Goal: Task Accomplishment & Management: Manage account settings

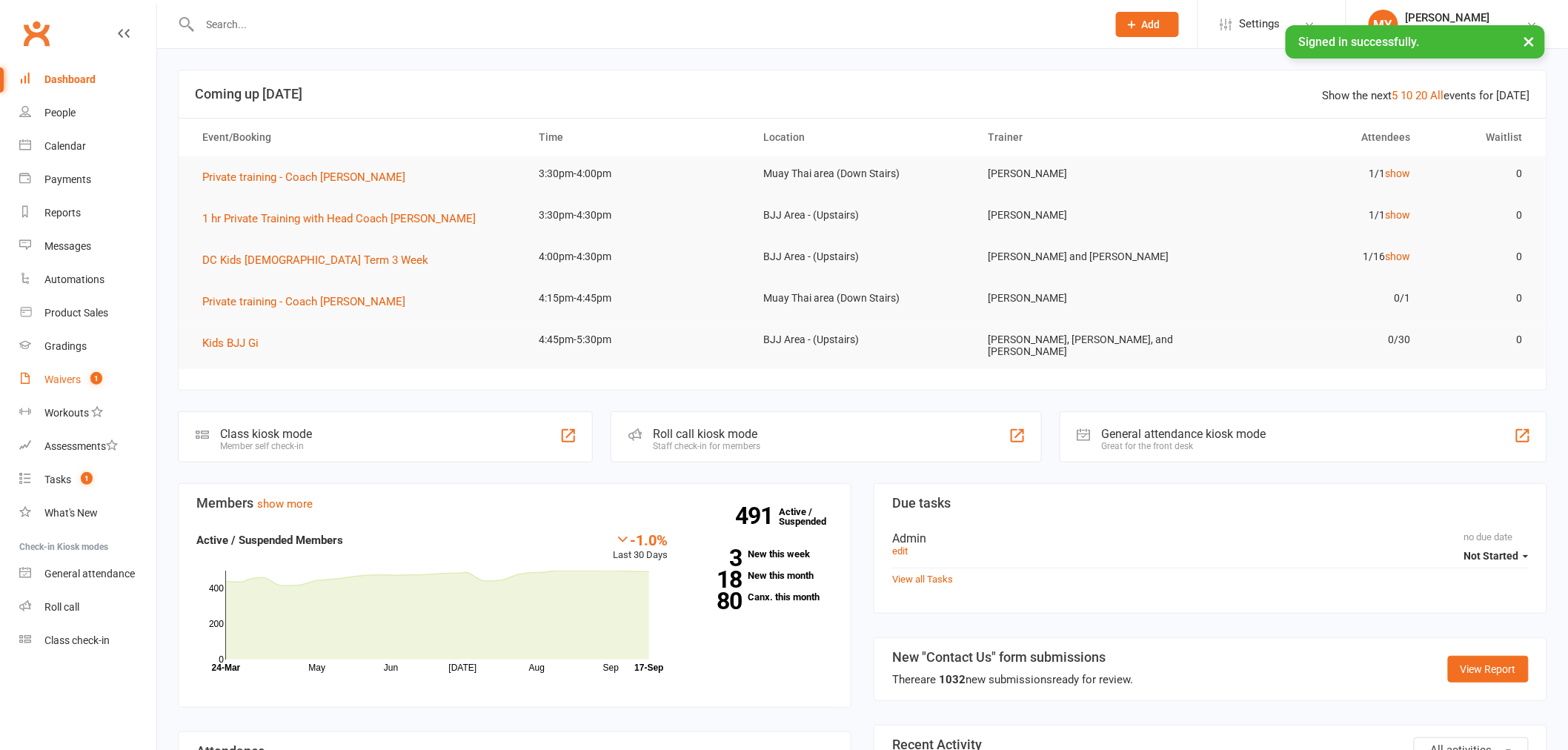
click at [89, 375] on count-badge "1" at bounding box center [92, 379] width 20 height 12
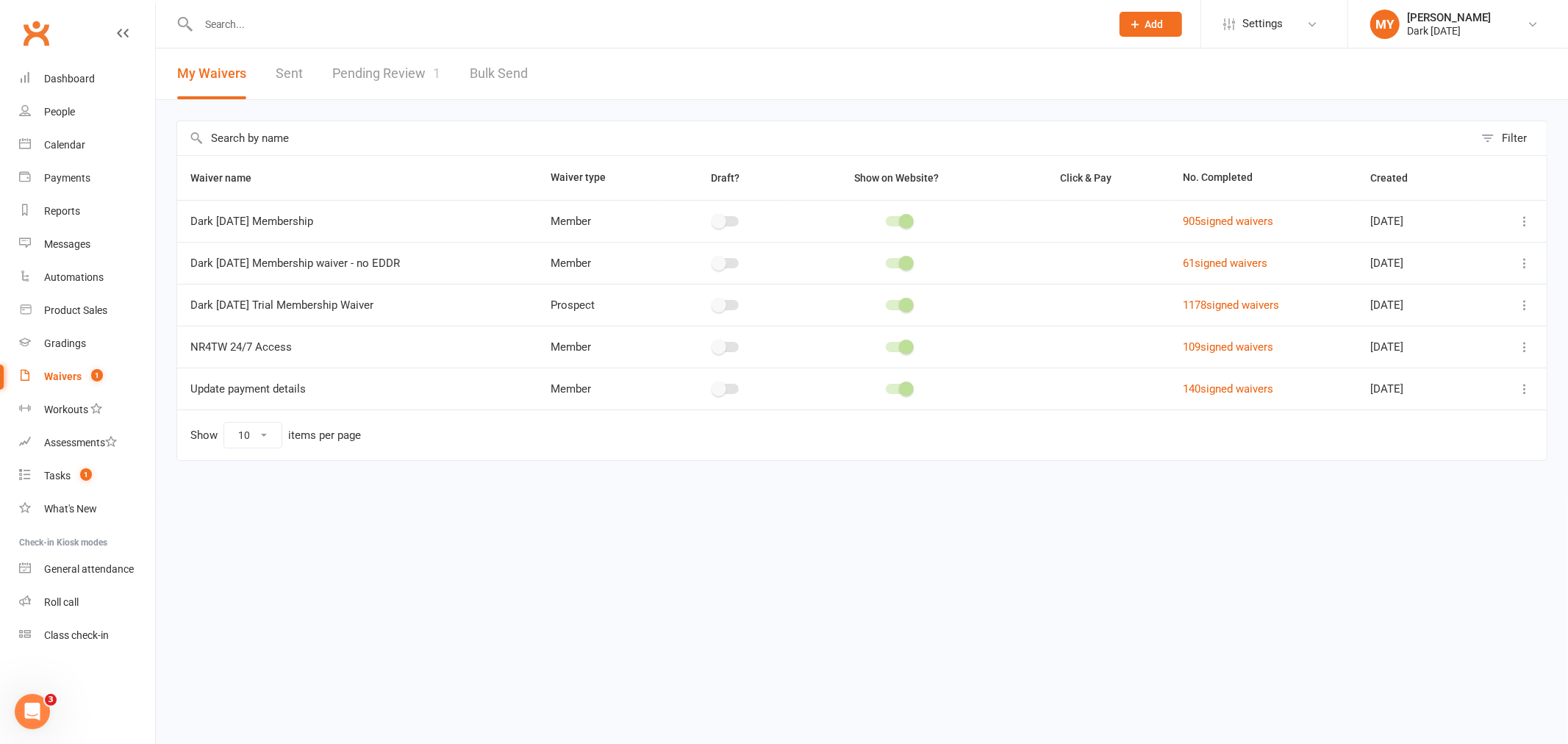
click at [394, 74] on link "Pending Review 1" at bounding box center [385, 74] width 108 height 51
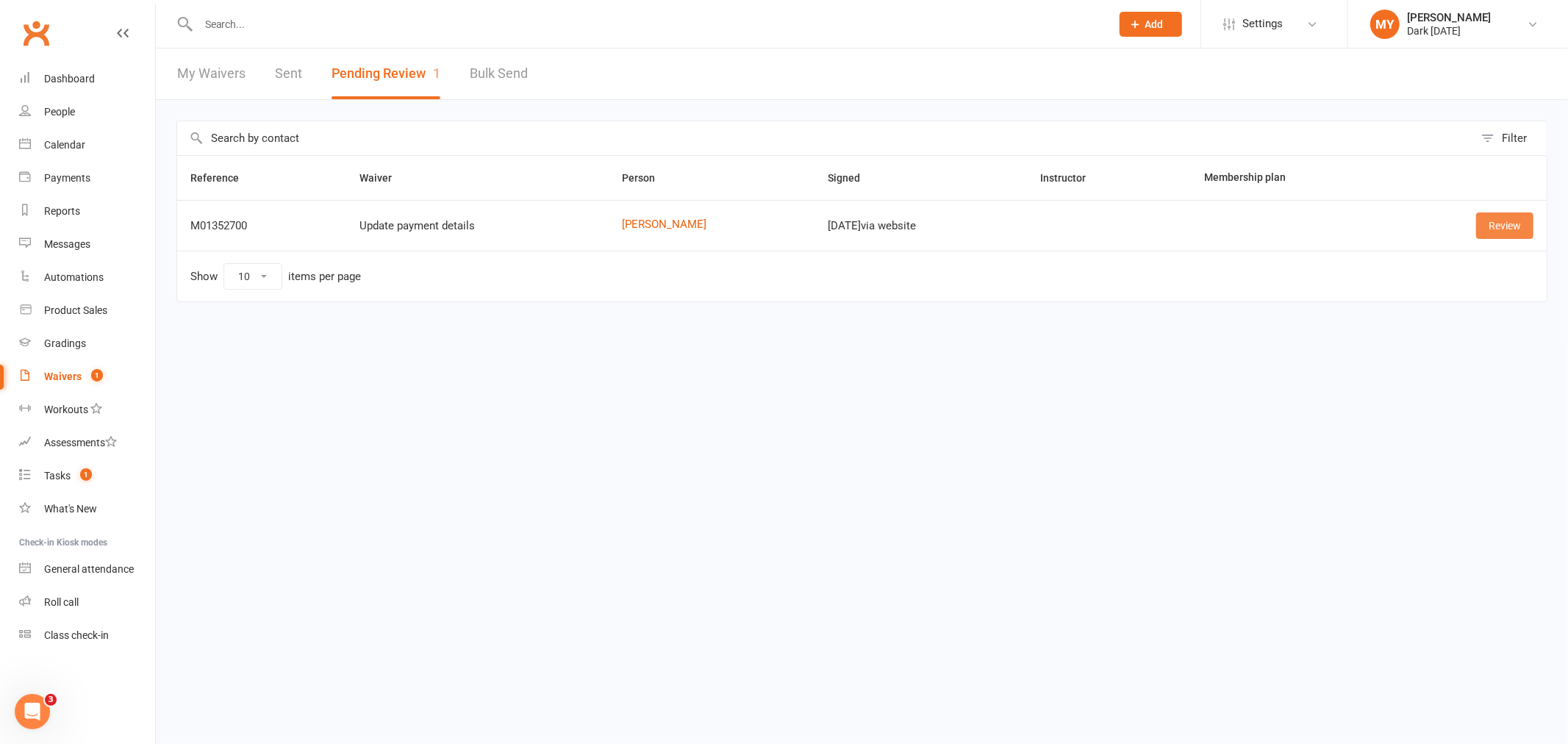
click at [1493, 222] on link "Review" at bounding box center [1504, 225] width 57 height 27
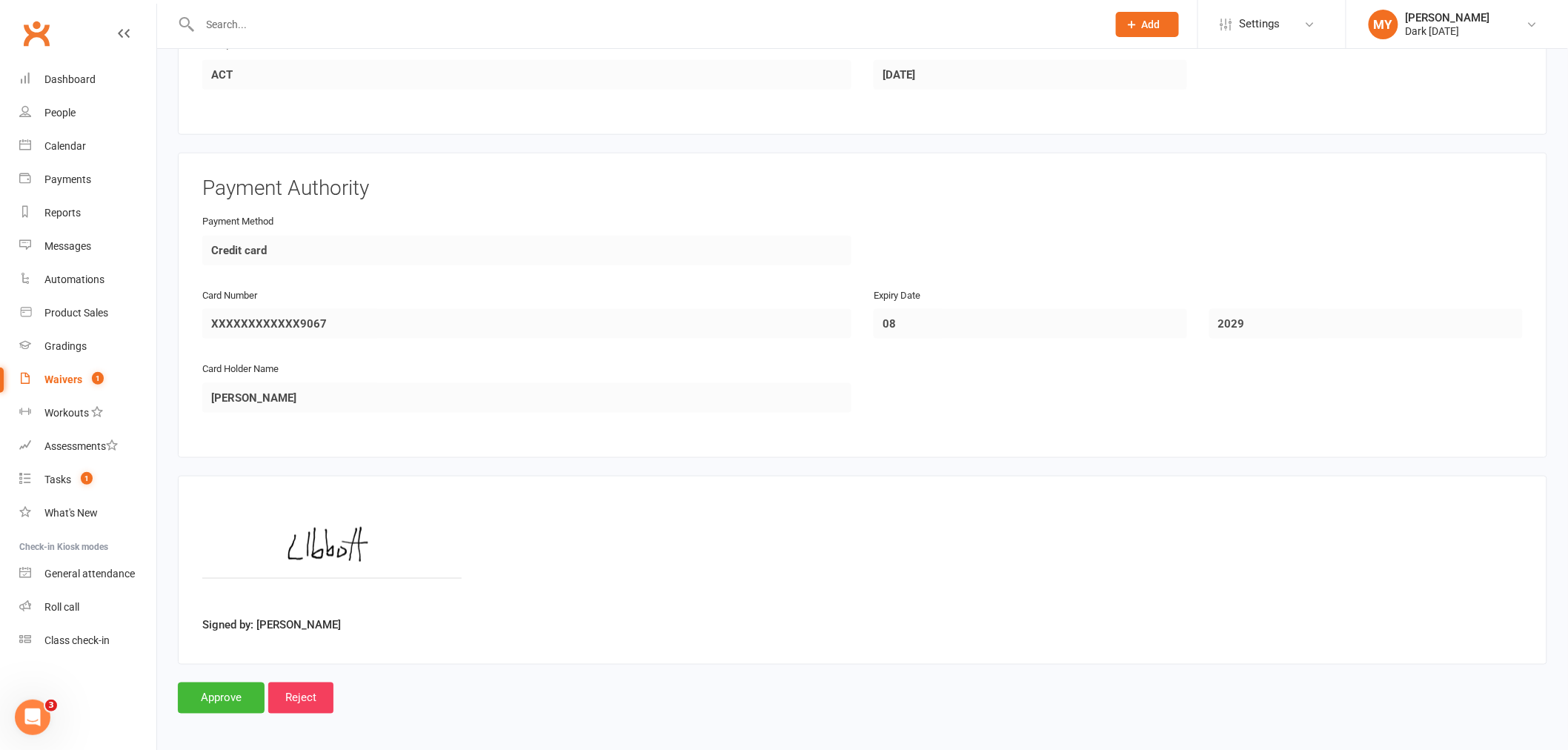
scroll to position [579, 0]
click at [208, 691] on input "Approve" at bounding box center [220, 695] width 86 height 31
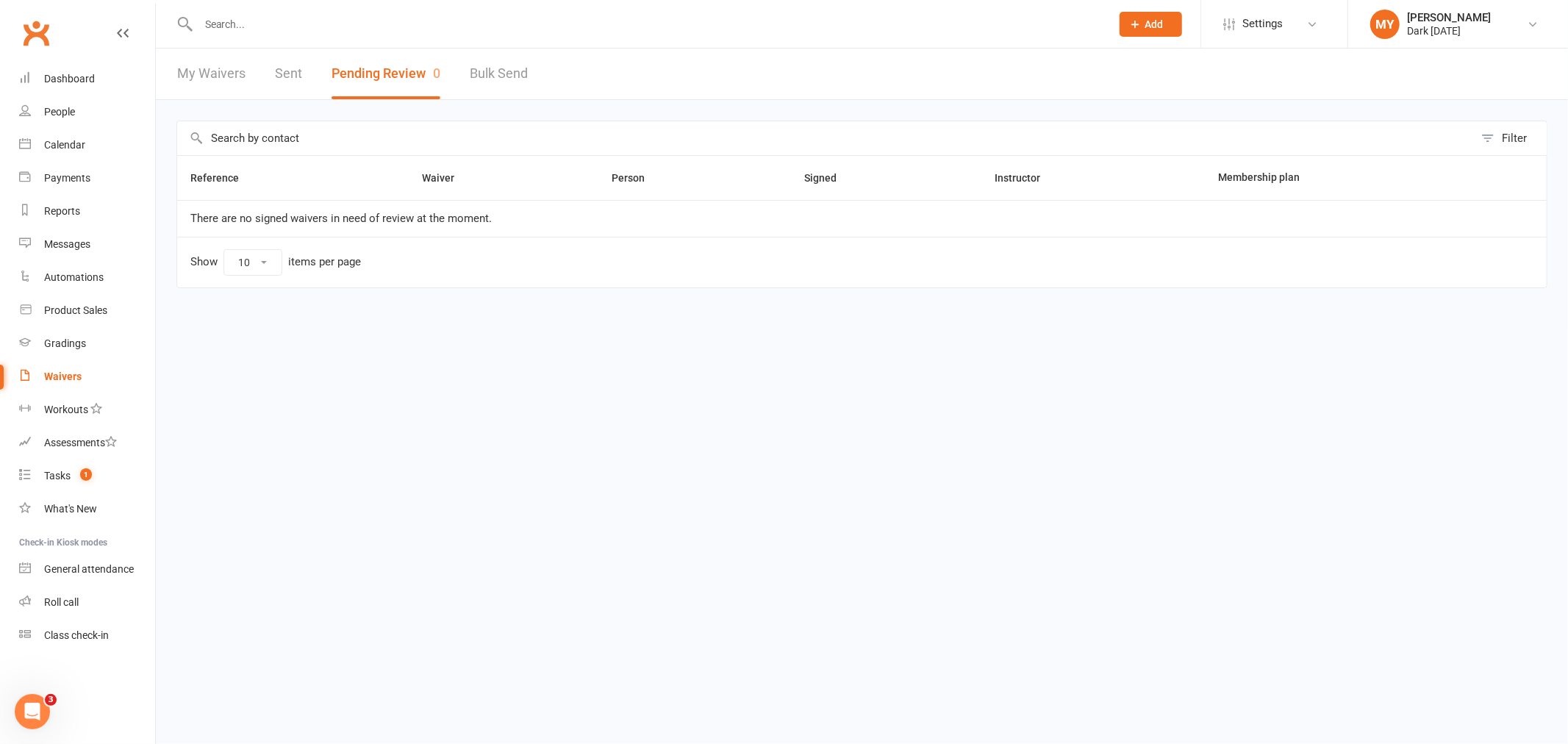
click at [279, 28] on input "text" at bounding box center [647, 24] width 906 height 20
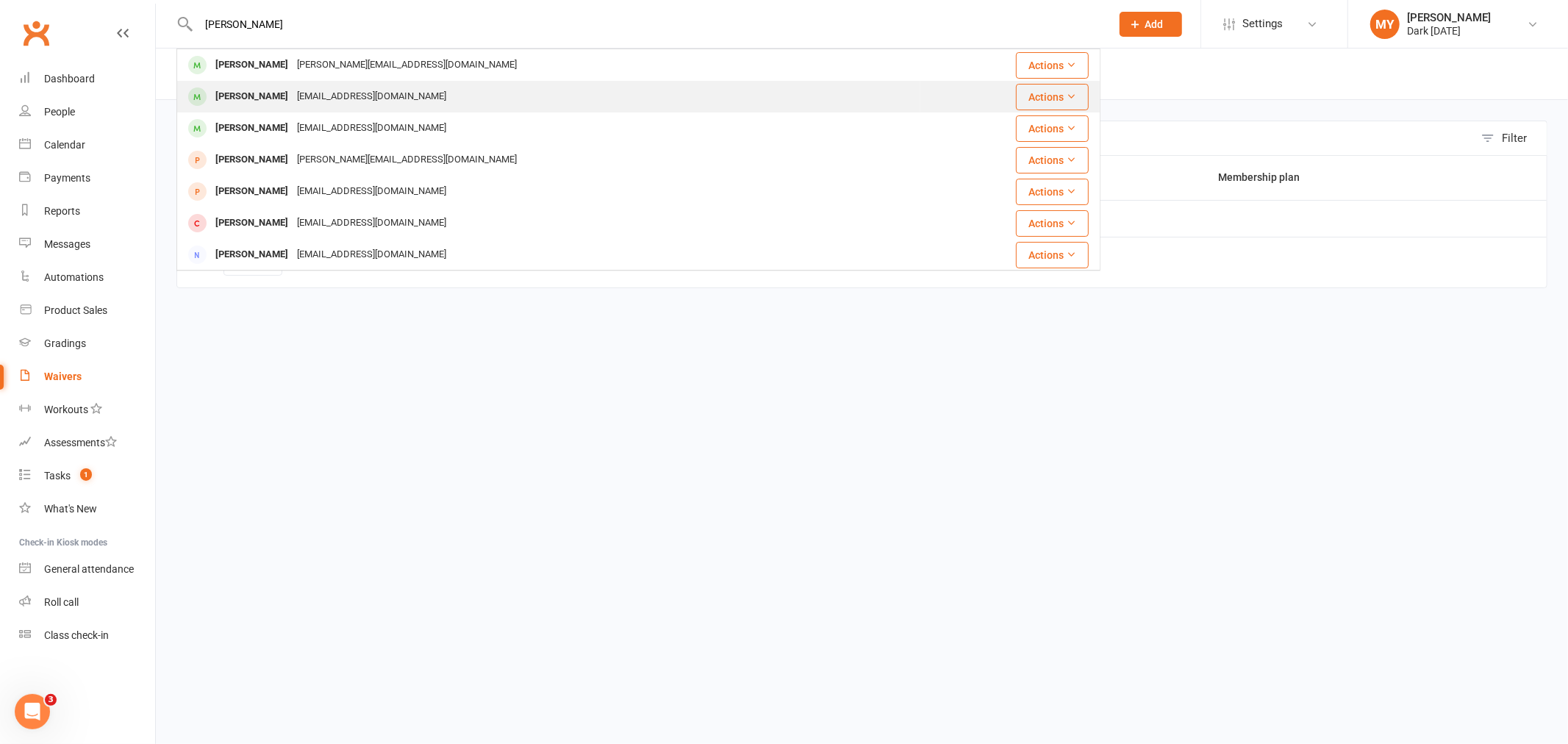
type input "alex corle"
click at [361, 107] on div "Alexander Corlett alexcorlett2023@gmail.com" at bounding box center [548, 97] width 742 height 30
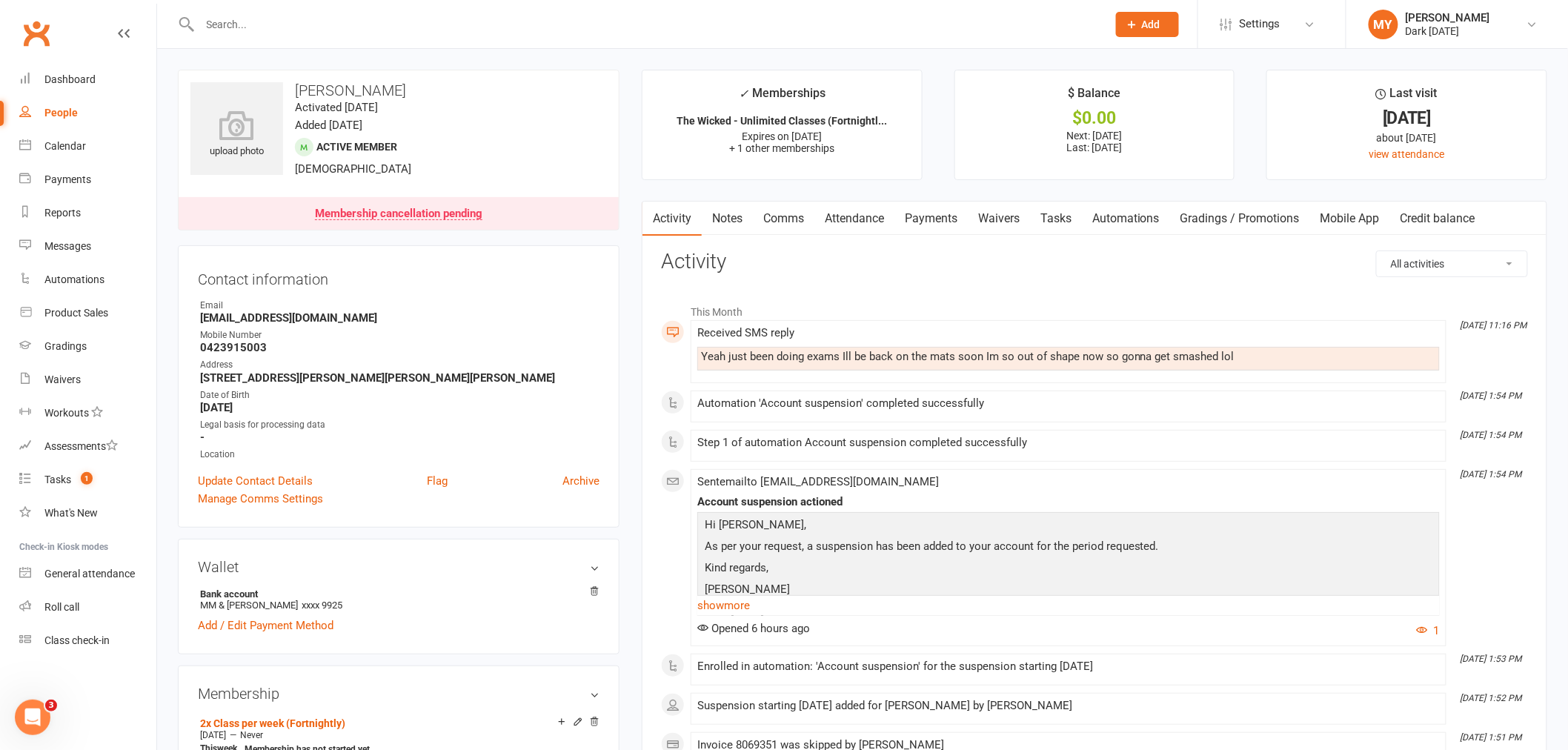
click at [269, 20] on input "text" at bounding box center [647, 24] width 902 height 20
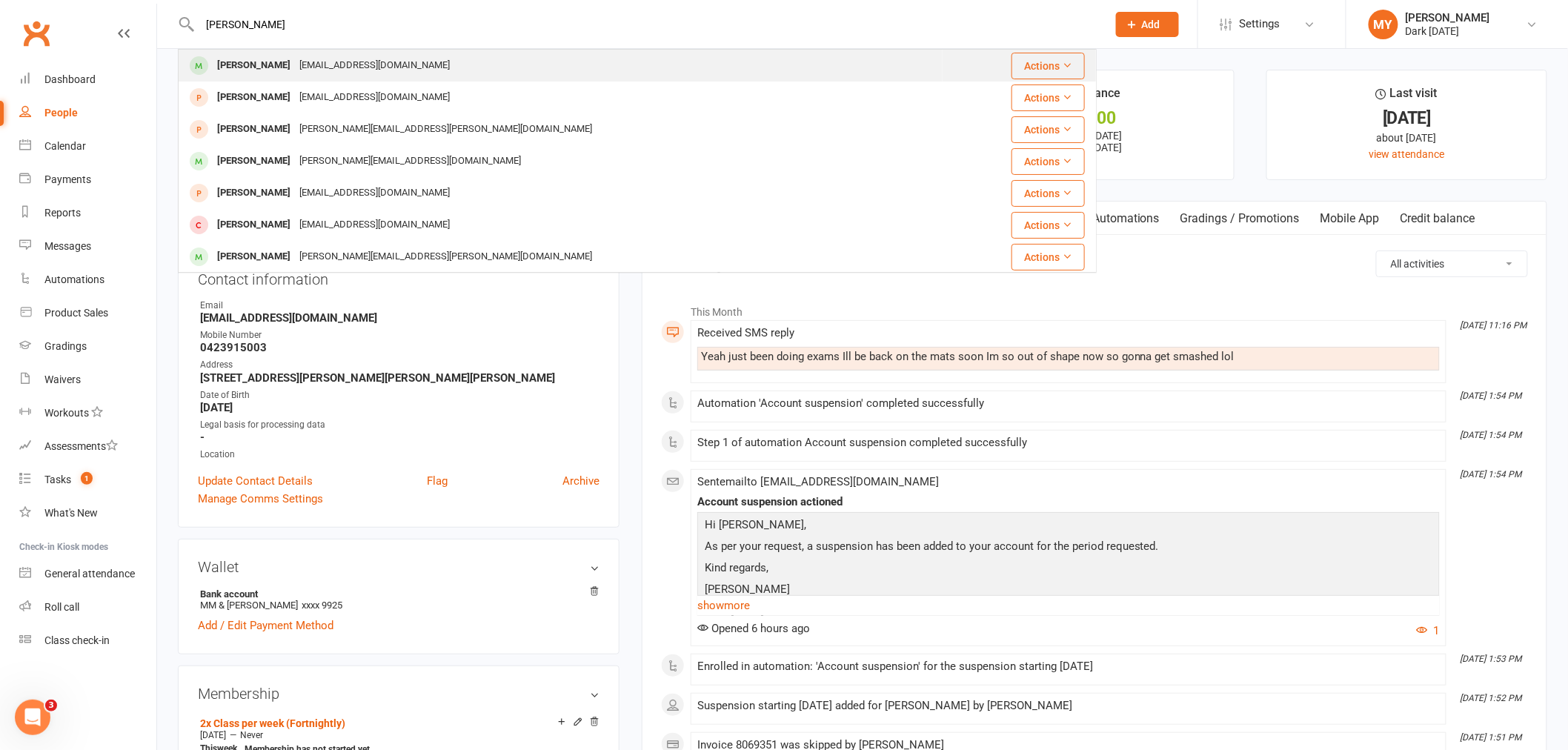
type input "daniel h"
click at [305, 72] on div "Dhuan0@gmail.com" at bounding box center [374, 65] width 159 height 21
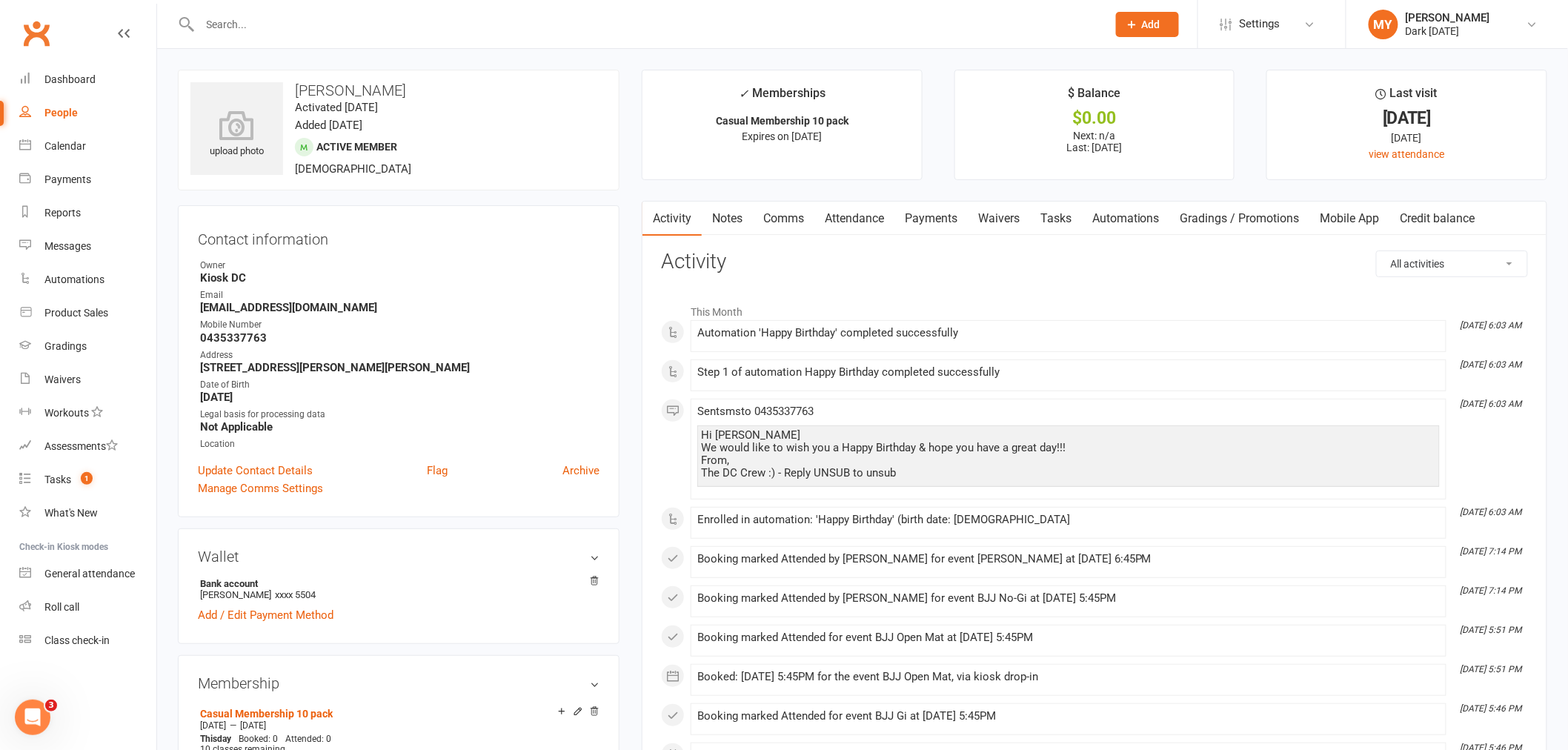
click at [907, 215] on link "Payments" at bounding box center [931, 218] width 73 height 34
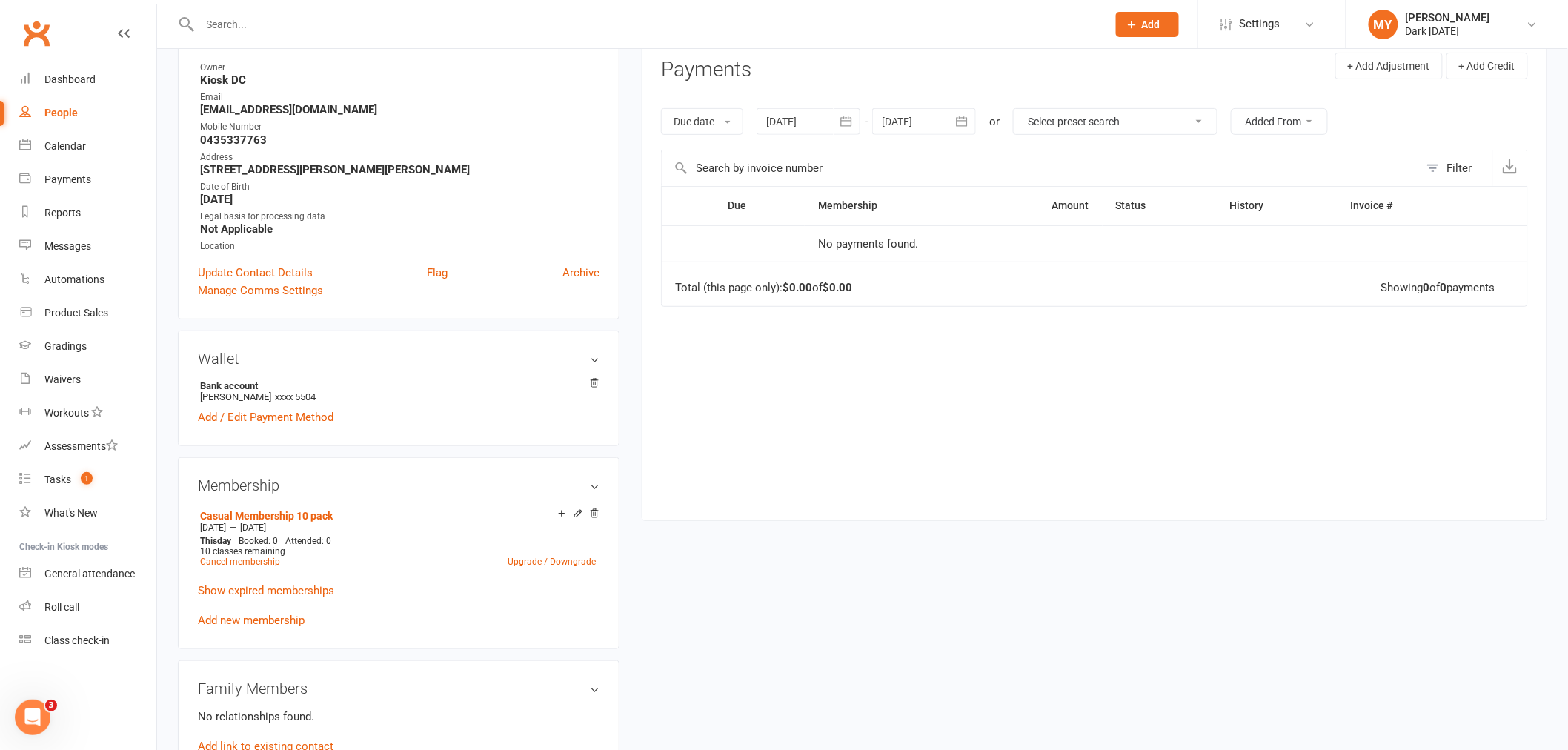
scroll to position [493, 0]
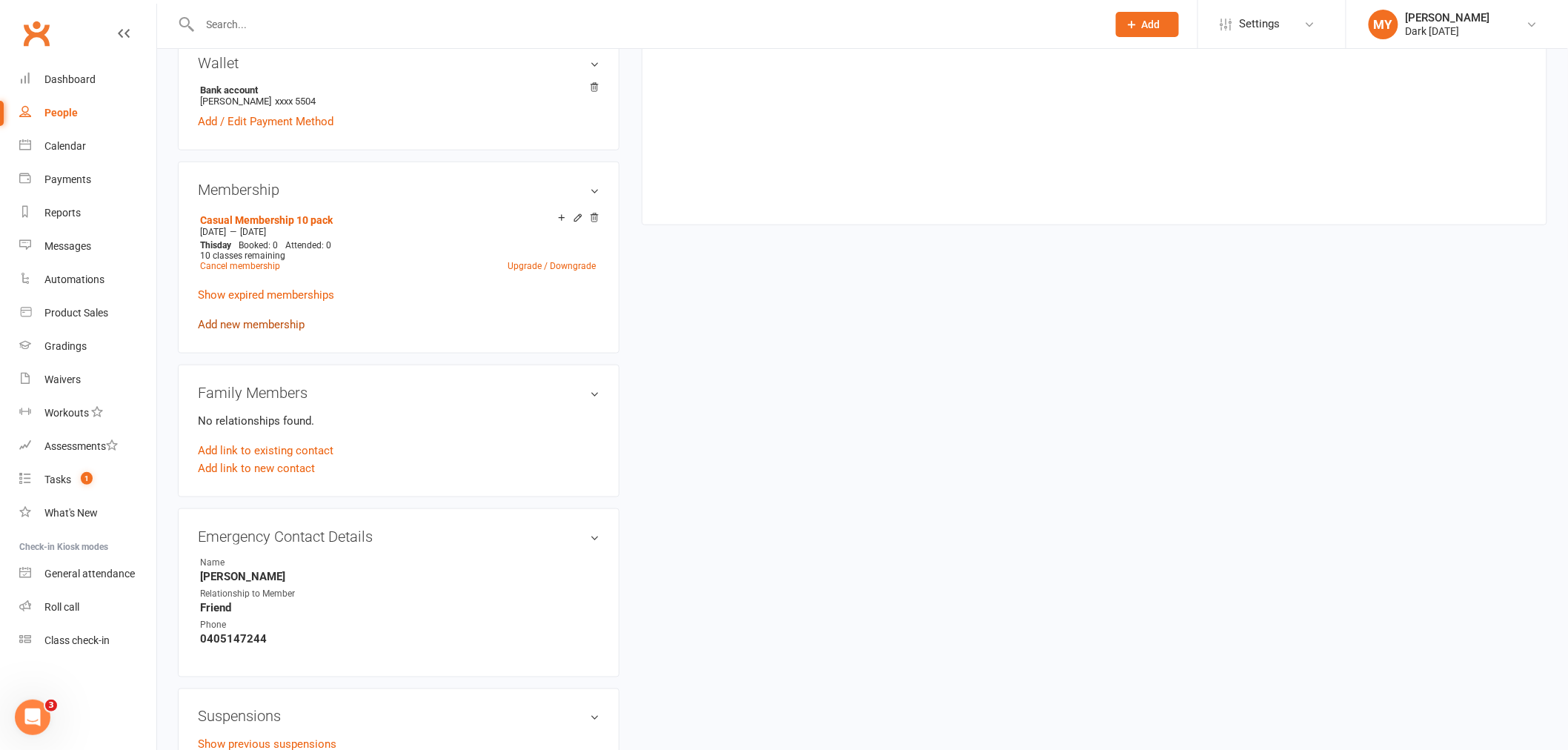
click at [285, 323] on link "Add new membership" at bounding box center [251, 324] width 107 height 13
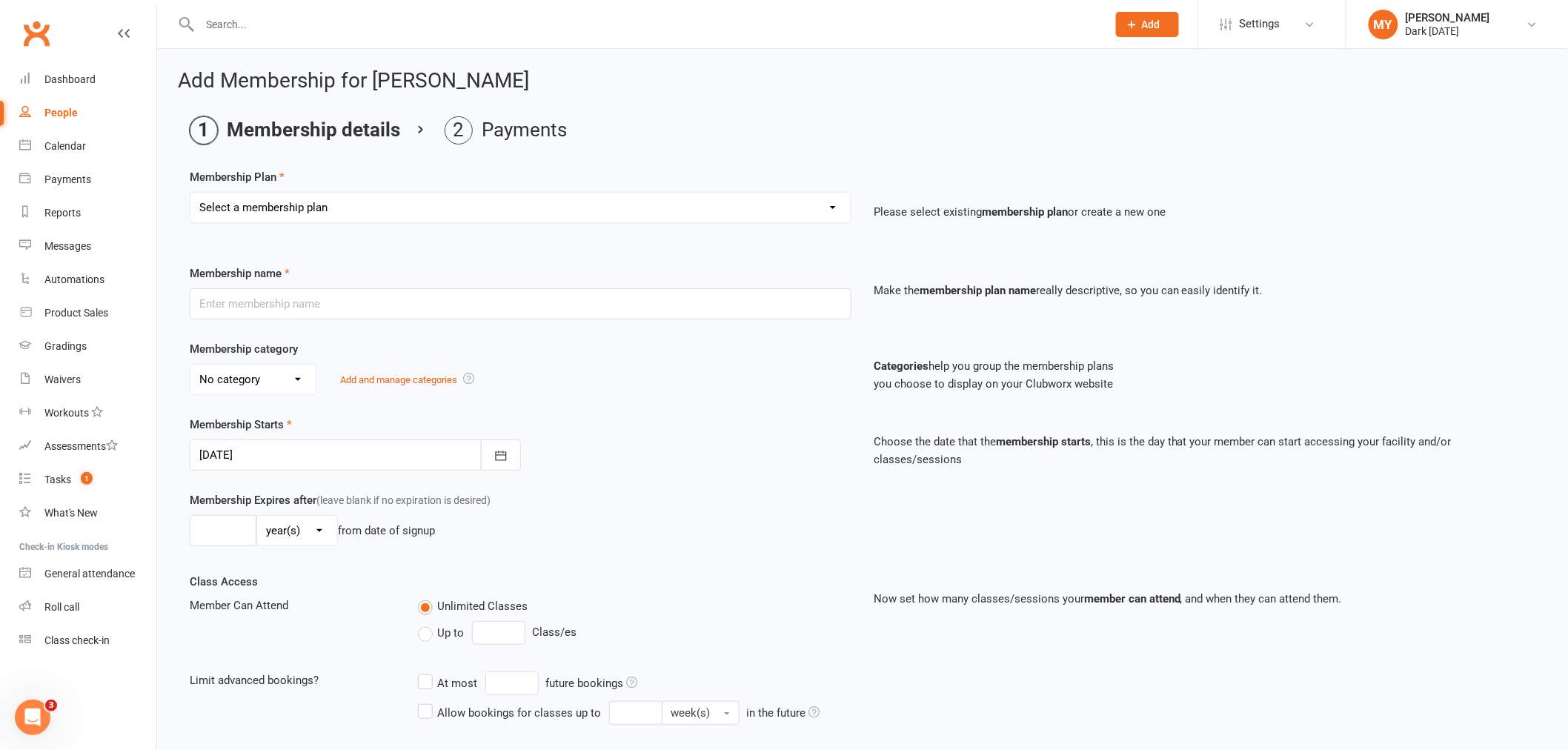
click at [321, 203] on select "Select a membership plan Create new Membership Plan Redzone Knife Defence Works…" at bounding box center [520, 207] width 661 height 30
select select "41"
click at [191, 192] on select "Select a membership plan Create new Membership Plan Redzone Knife Defence Works…" at bounding box center [520, 207] width 661 height 30
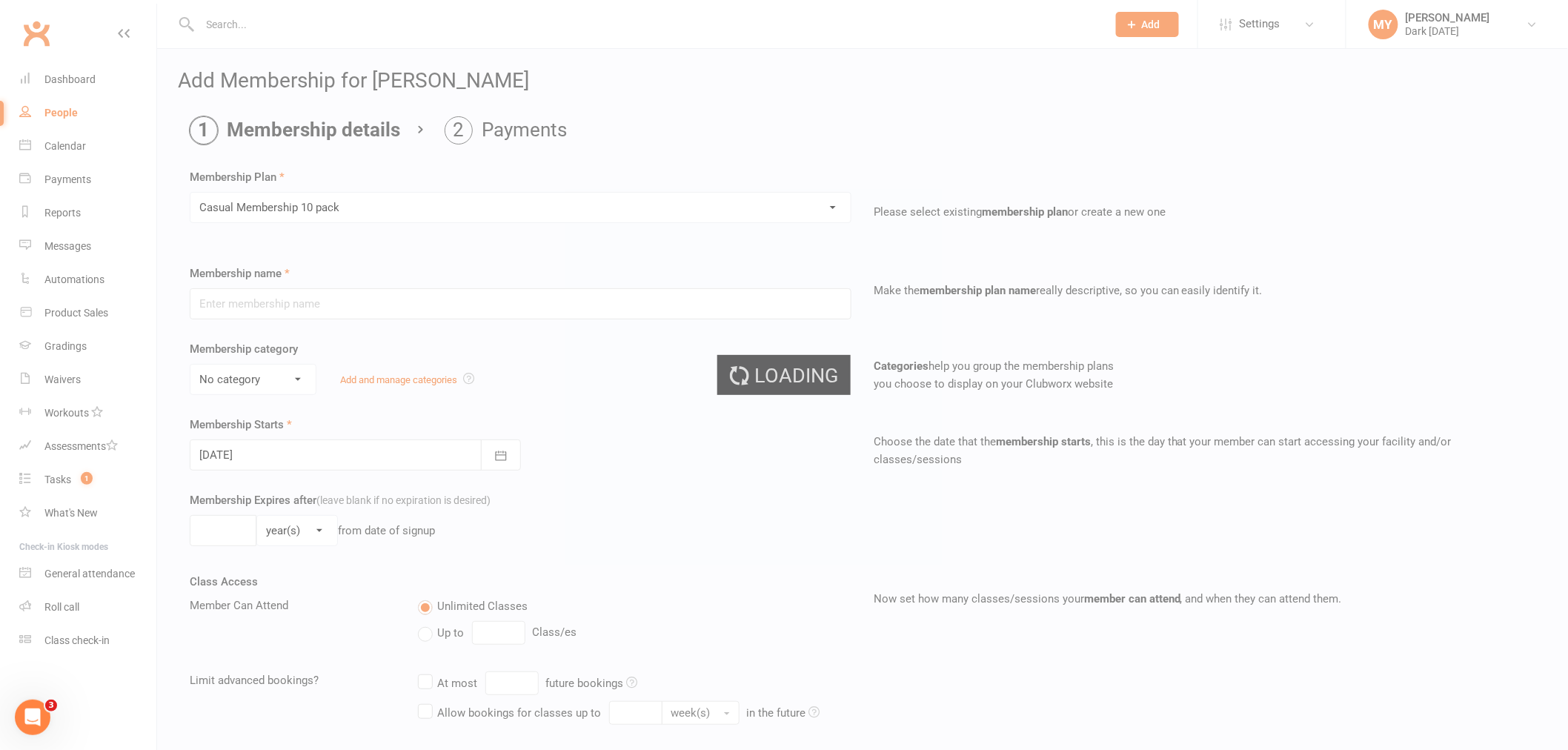
type input "Casual Membership 10 pack"
select select "2"
select select "0"
type input "10"
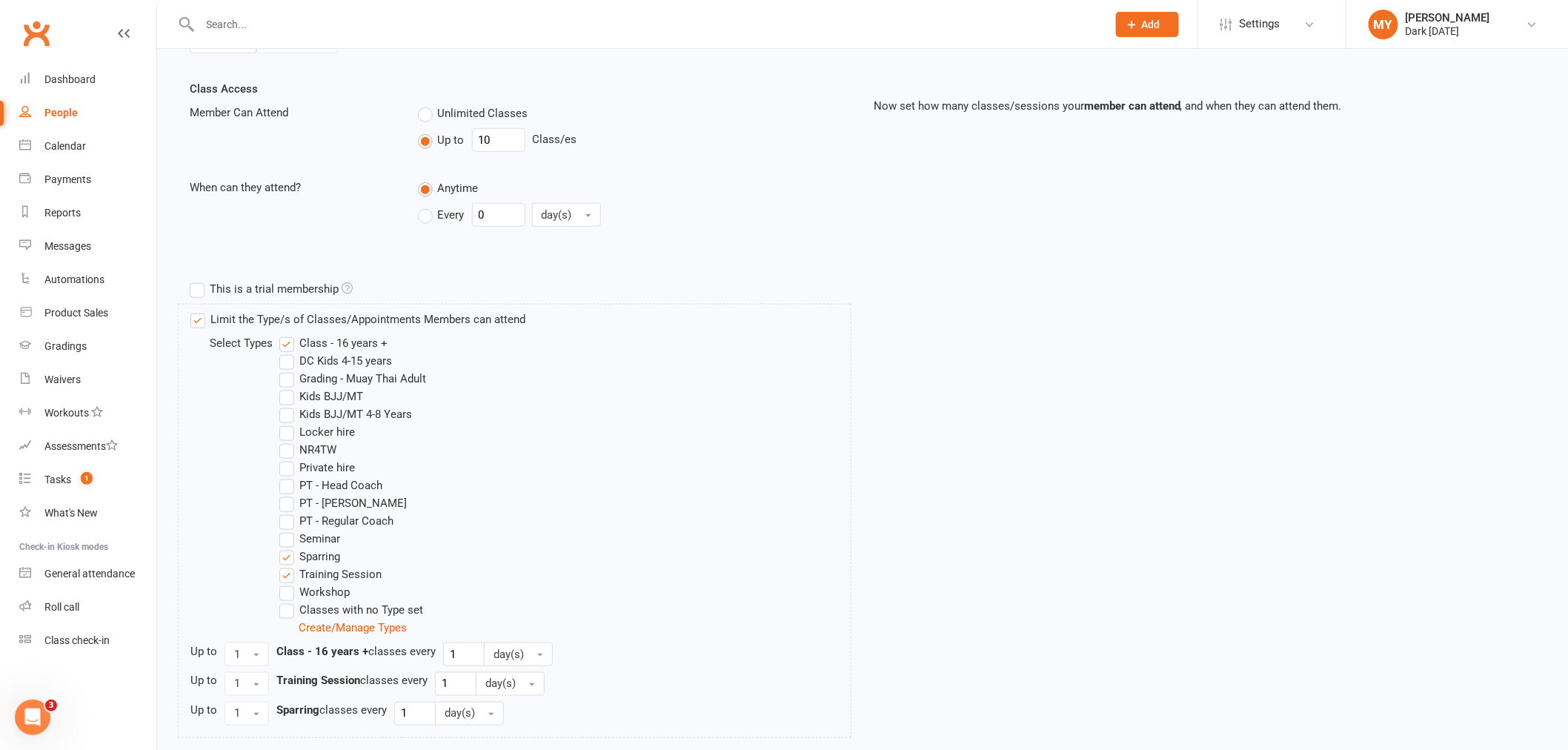
scroll to position [620, 0]
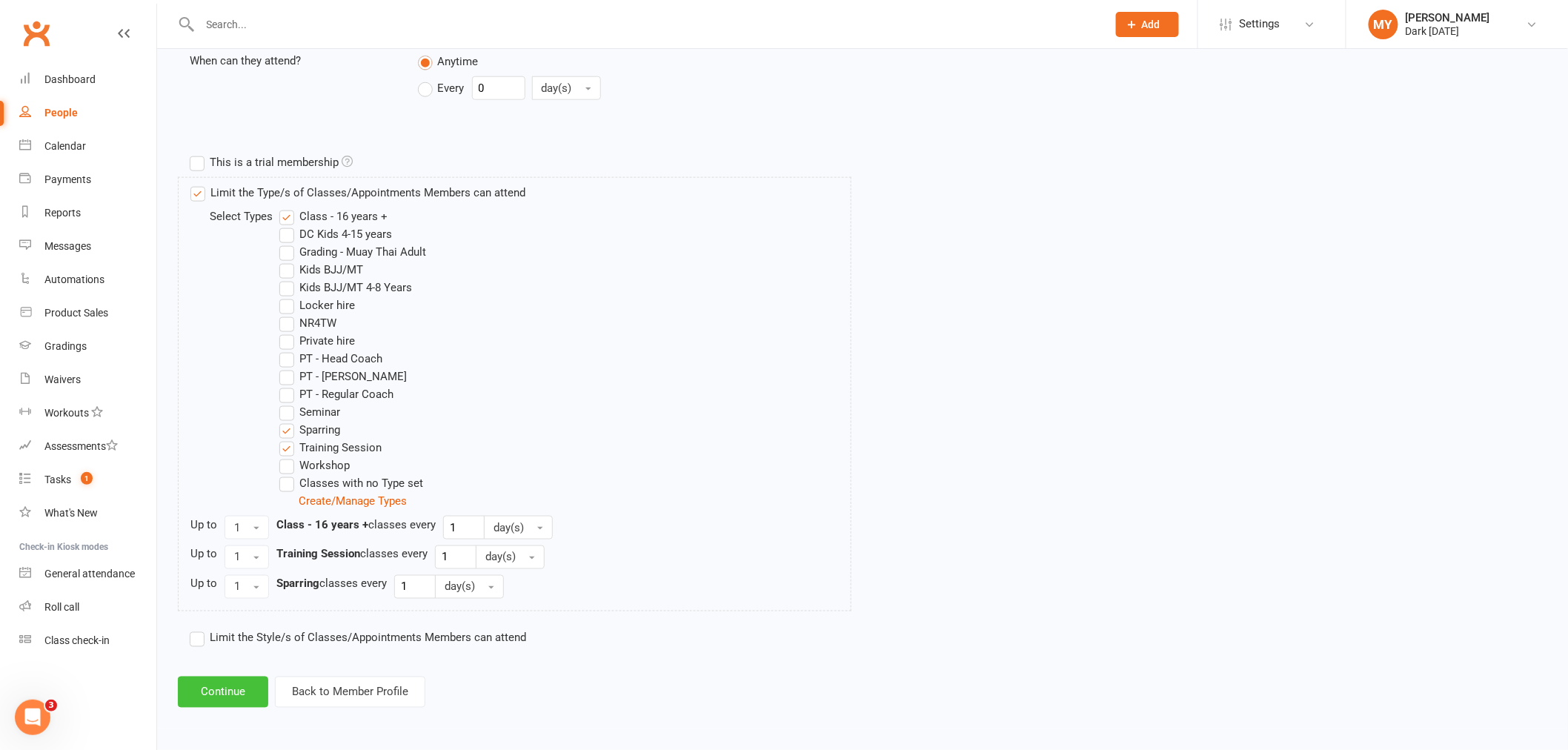
click at [253, 694] on button "Continue" at bounding box center [222, 691] width 90 height 31
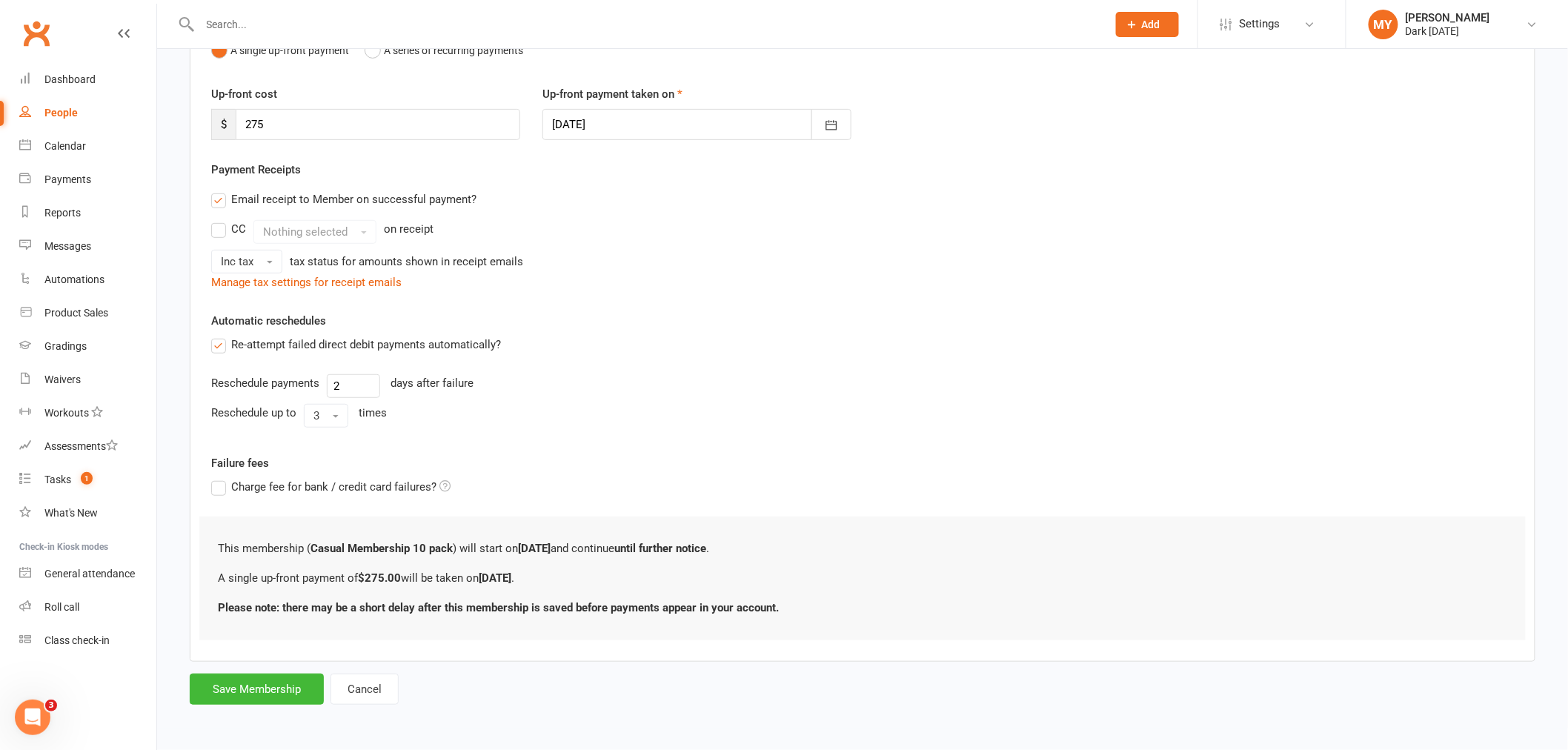
scroll to position [0, 0]
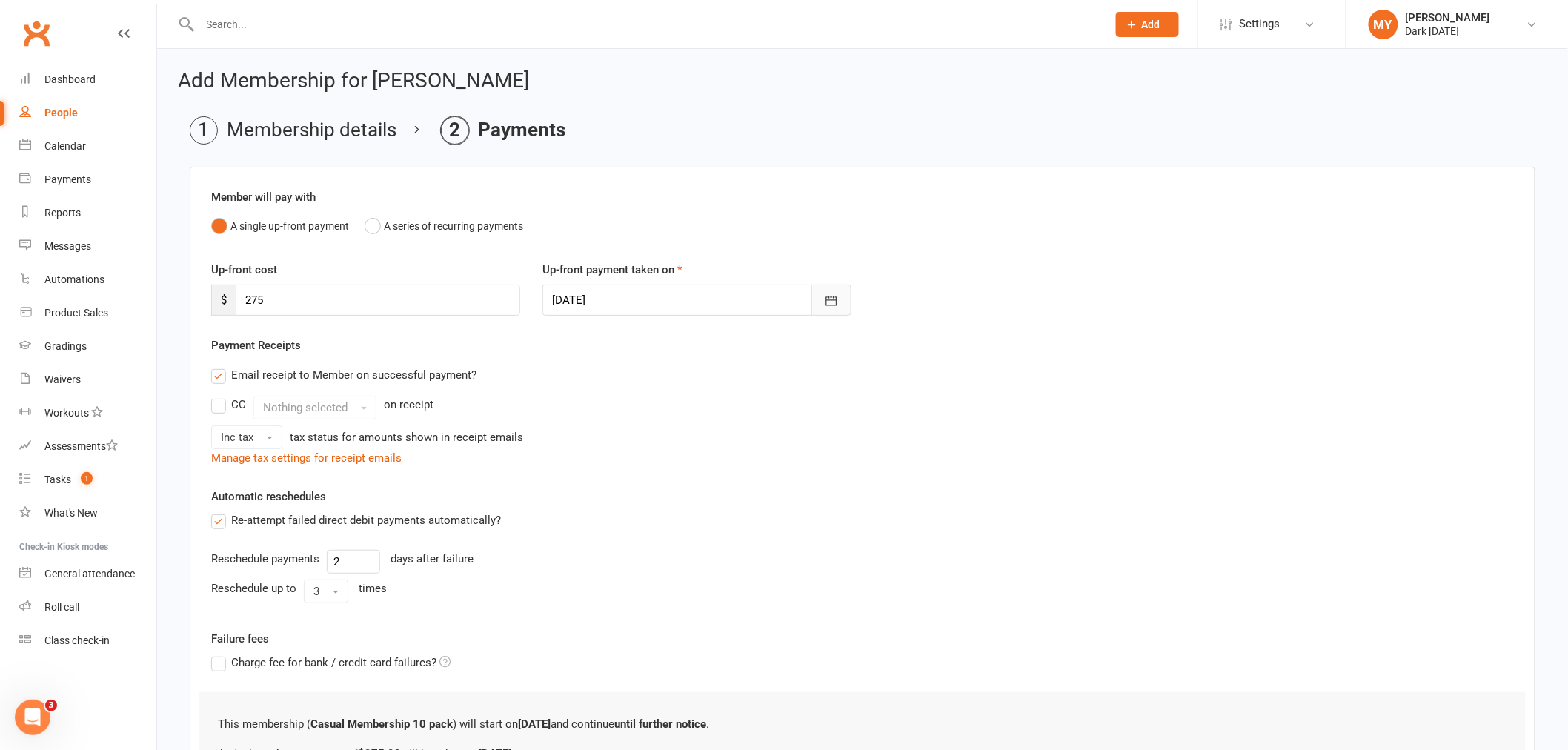
click at [839, 302] on button "button" at bounding box center [831, 299] width 40 height 31
click at [768, 452] on button "19" at bounding box center [765, 450] width 31 height 27
type input "19 Sep 2025"
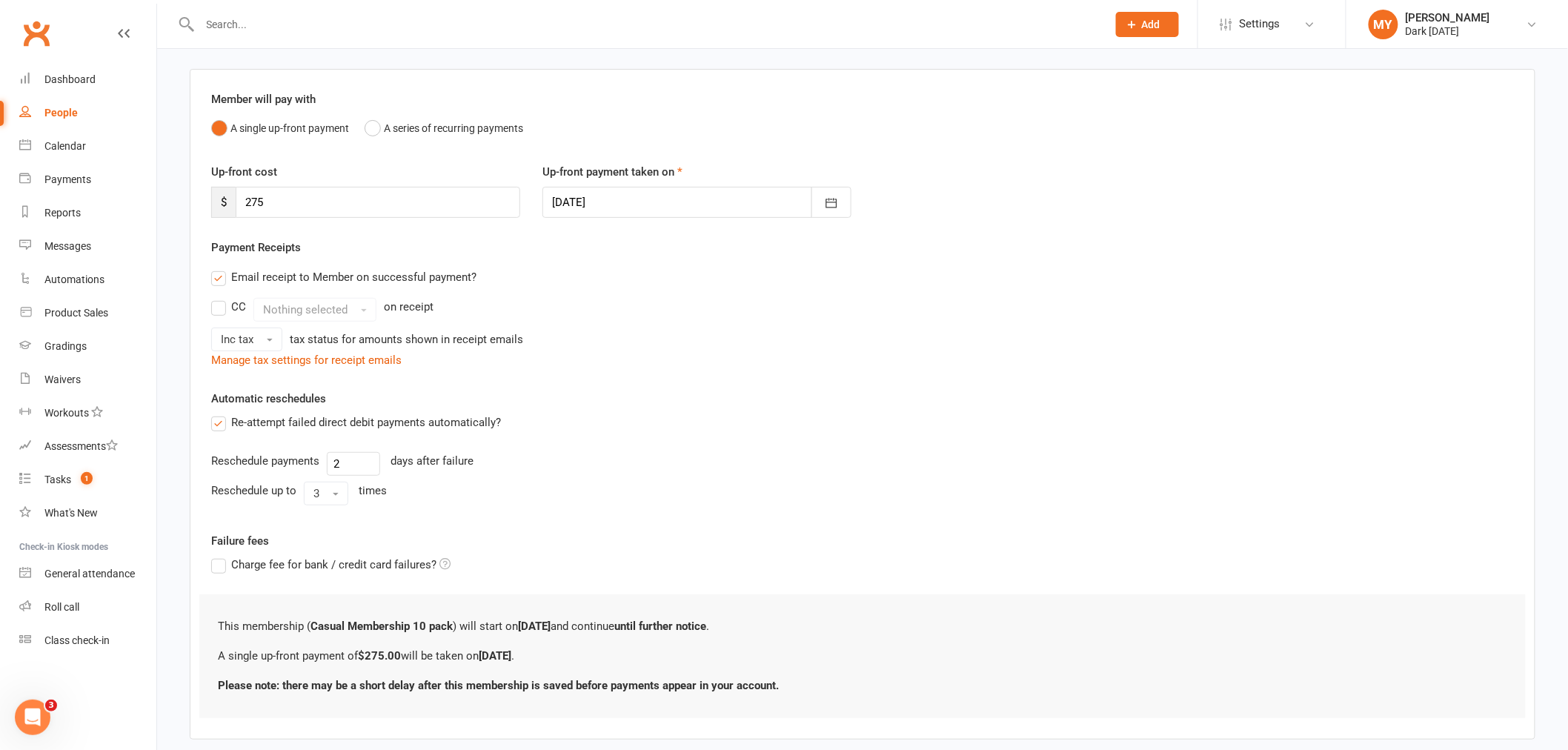
scroll to position [176, 0]
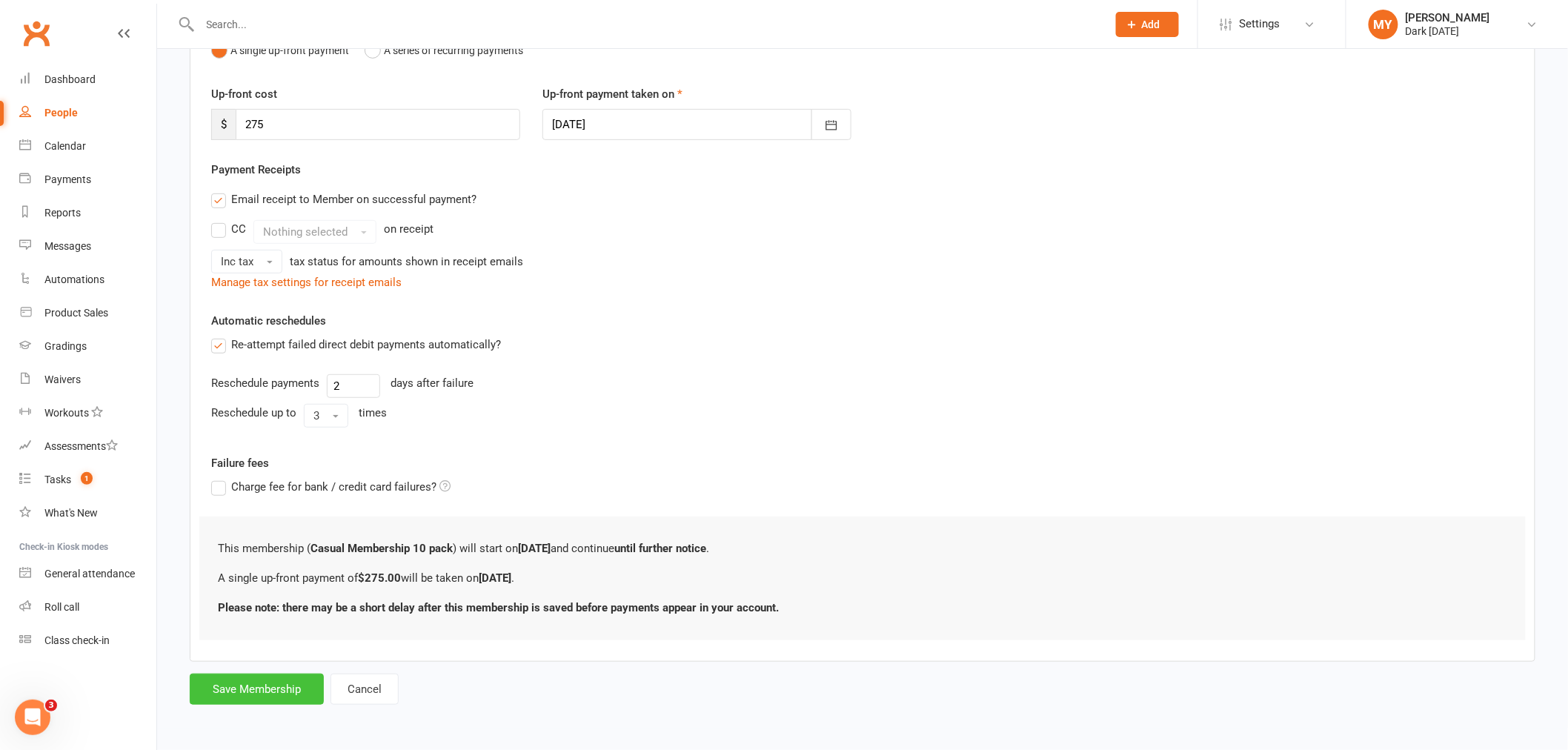
click at [304, 686] on button "Save Membership" at bounding box center [257, 689] width 134 height 31
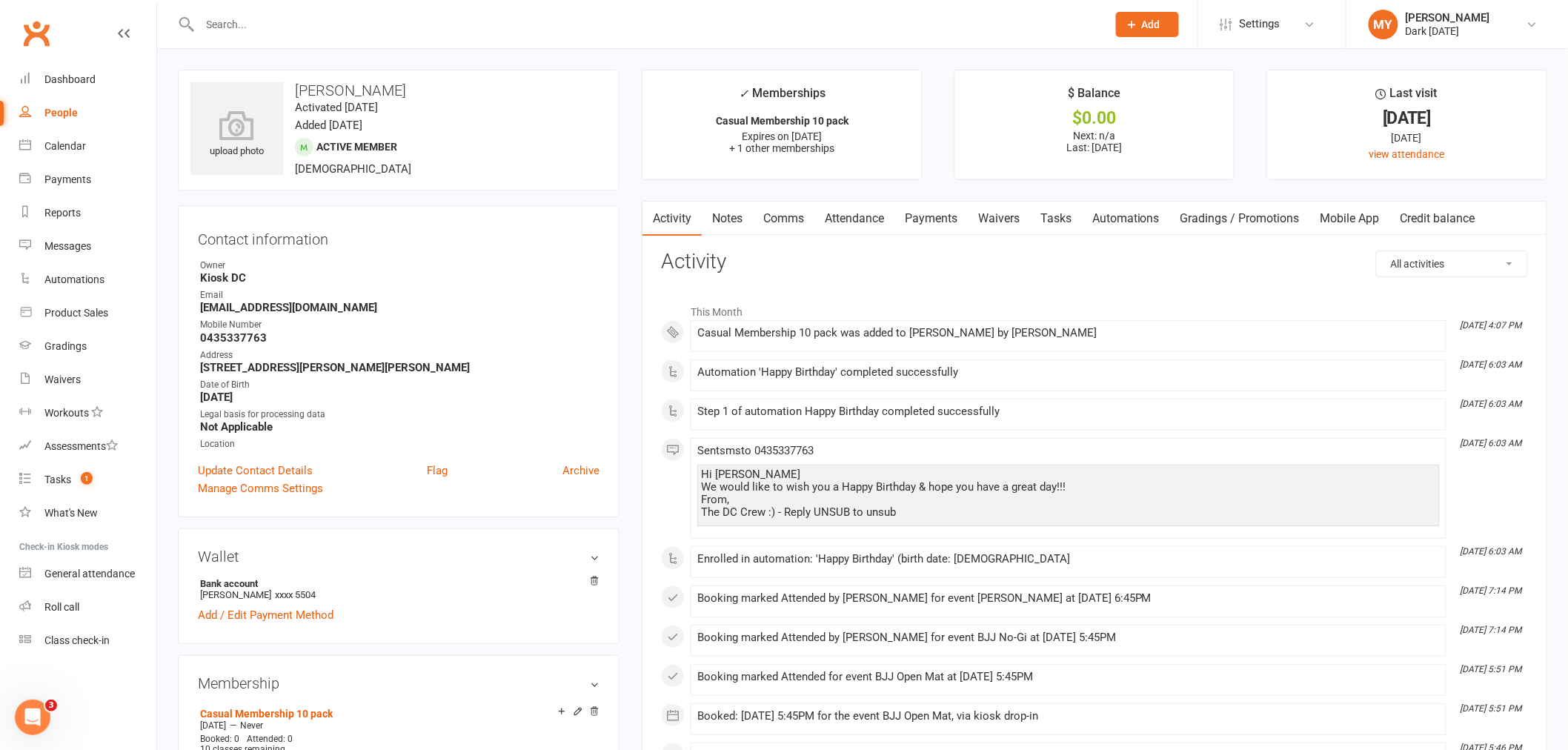
click at [868, 204] on link "Attendance" at bounding box center [854, 218] width 80 height 34
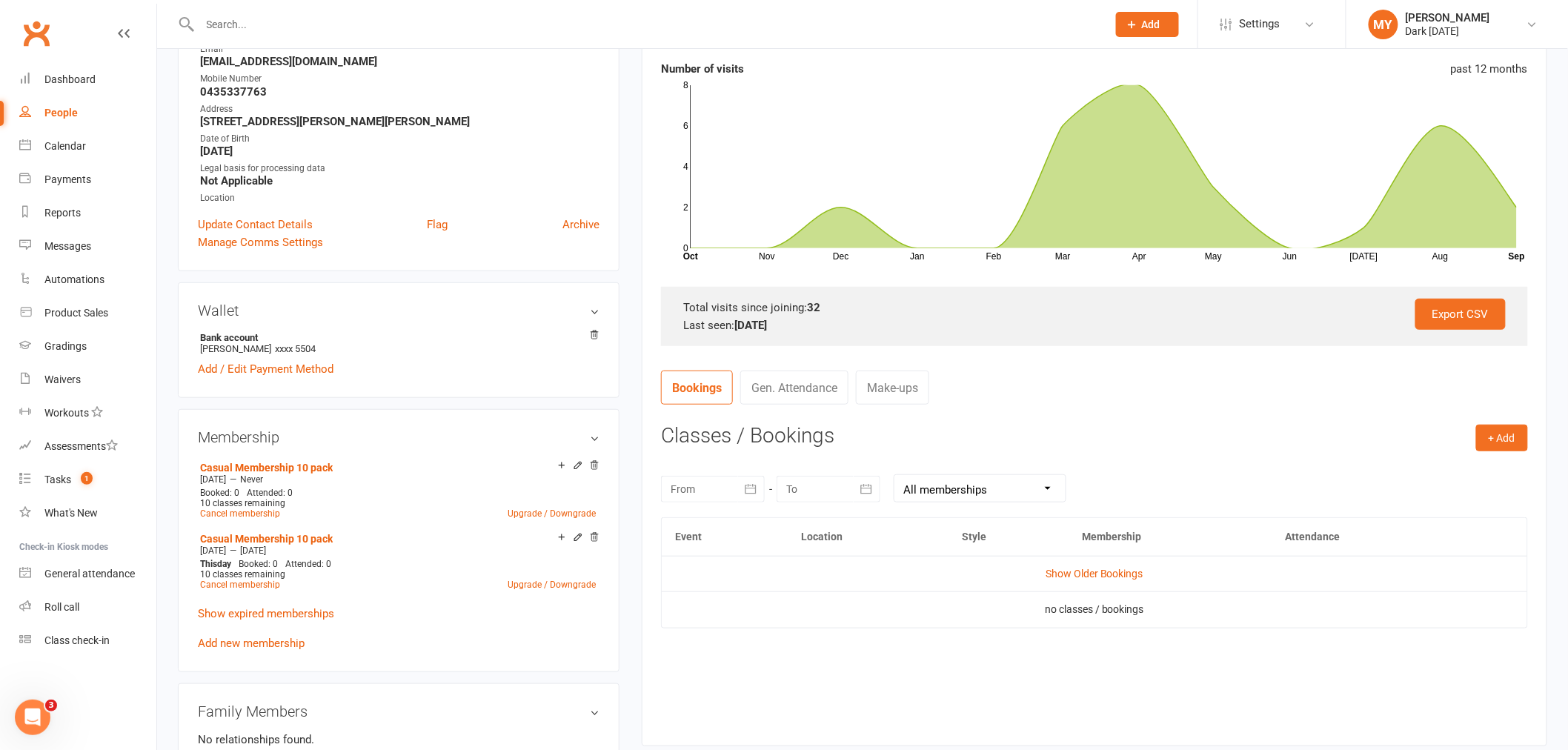
scroll to position [247, 0]
click at [1126, 572] on link "Show Older Bookings" at bounding box center [1094, 572] width 98 height 12
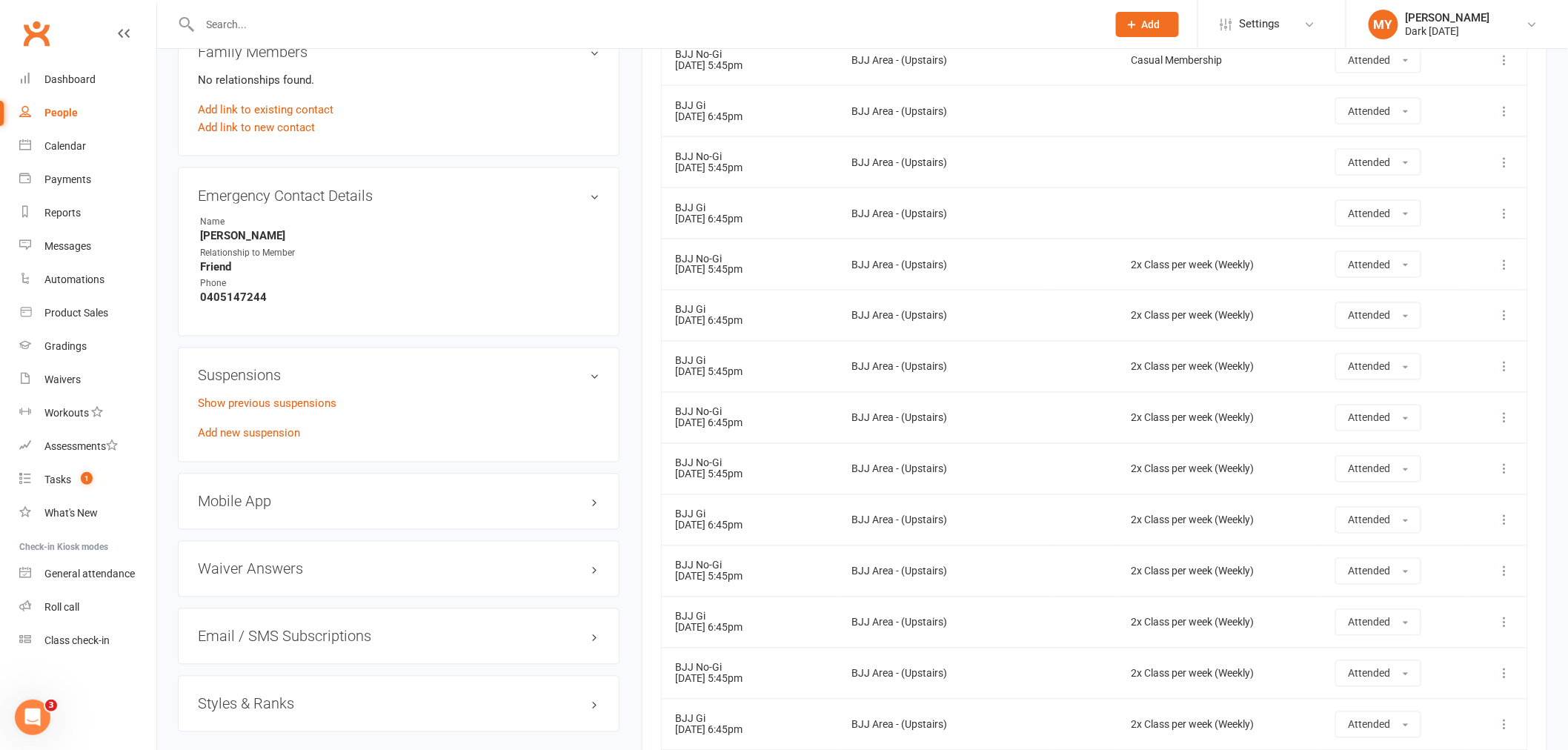
scroll to position [412, 0]
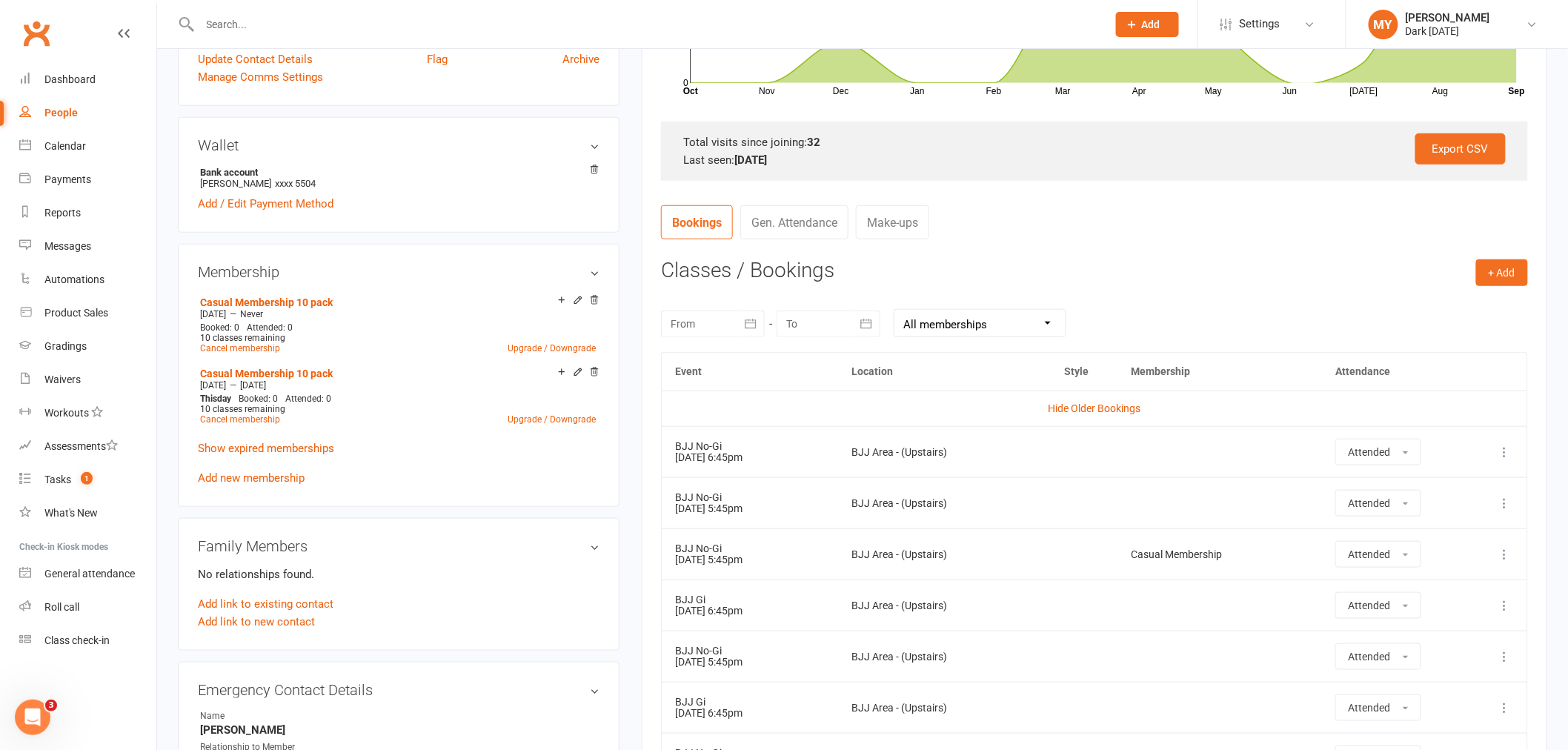
click at [270, 20] on input "text" at bounding box center [647, 24] width 902 height 20
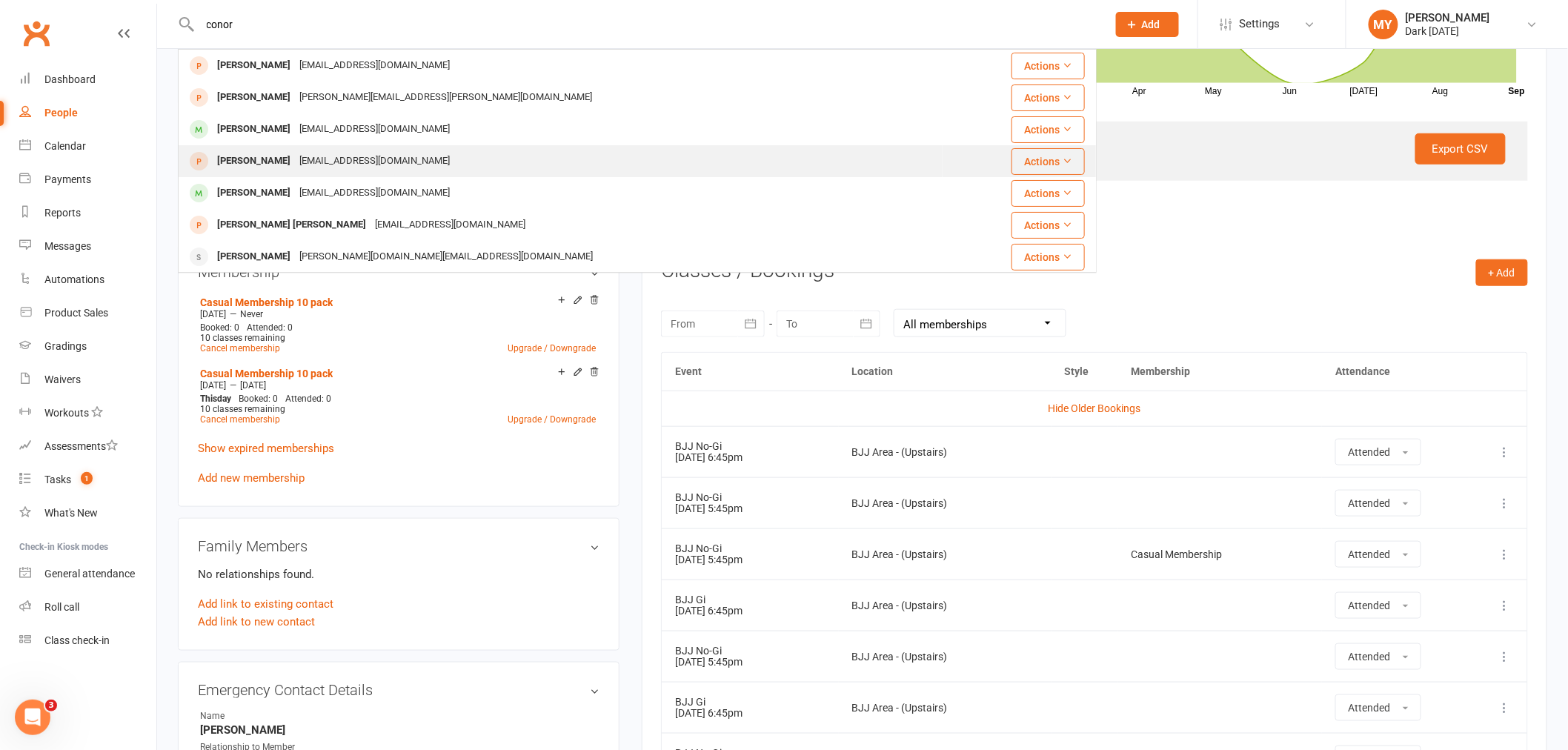
scroll to position [83, 0]
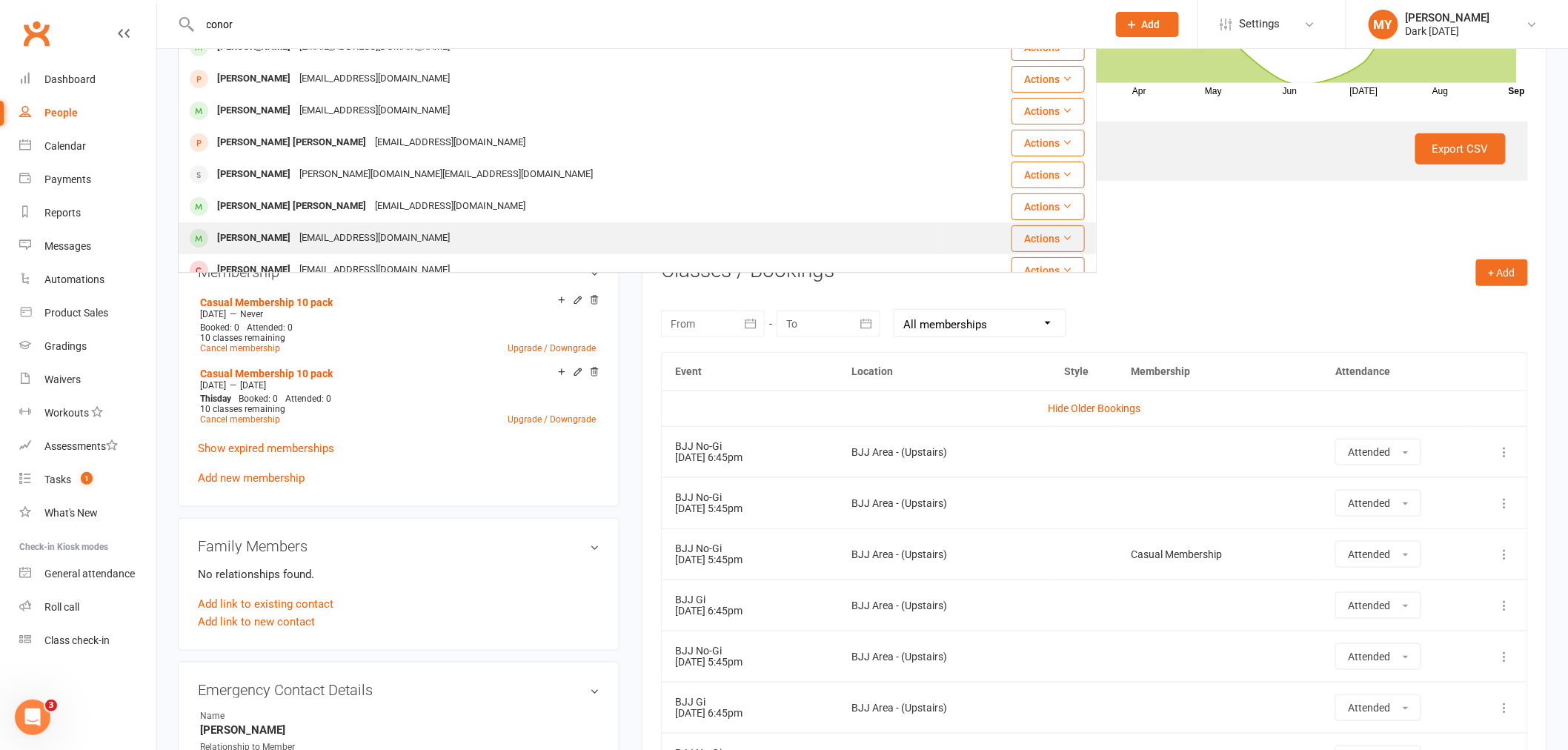
type input "conor"
click at [320, 236] on div "vickiewalmsley@hotmail.com" at bounding box center [374, 238] width 159 height 21
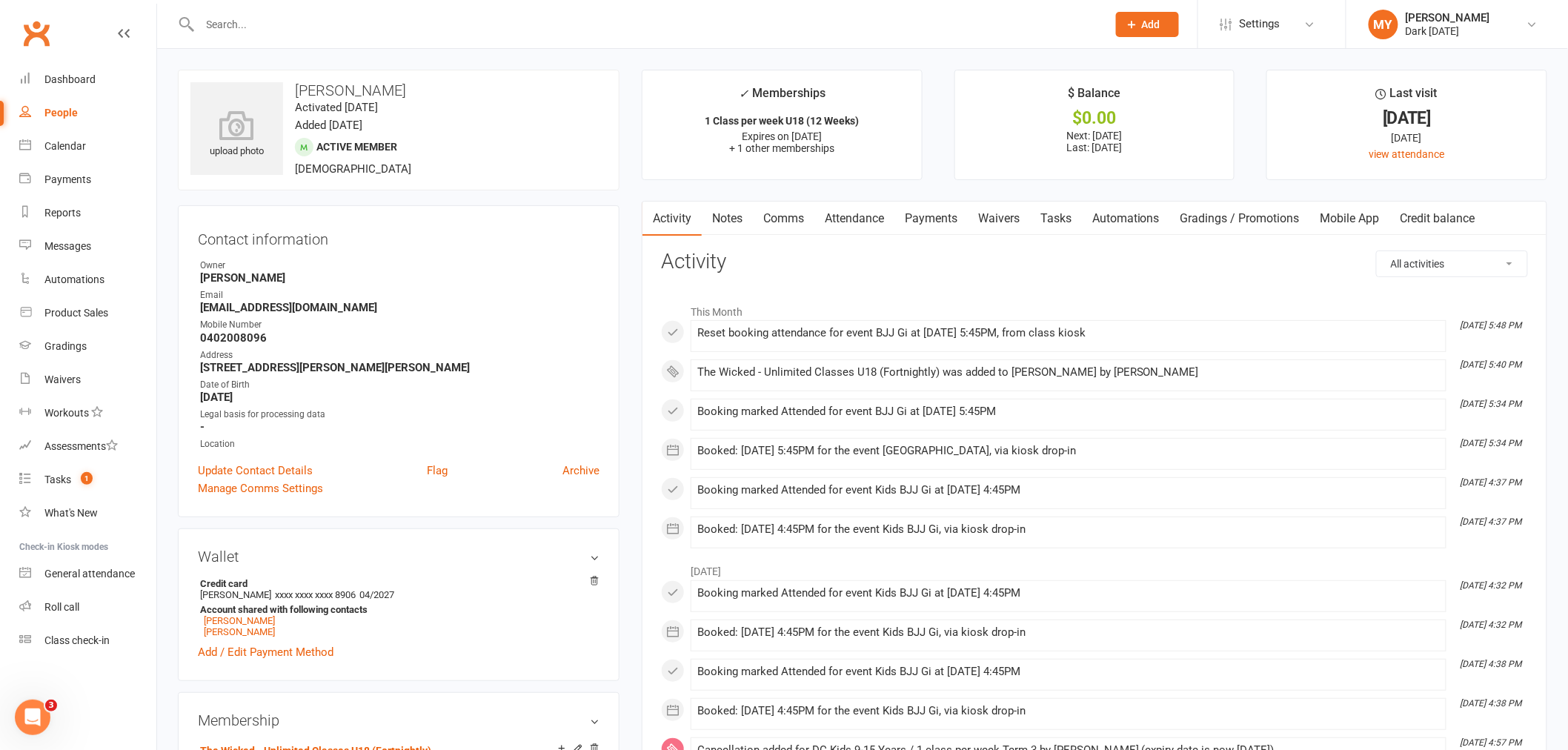
click at [916, 219] on link "Payments" at bounding box center [931, 218] width 73 height 34
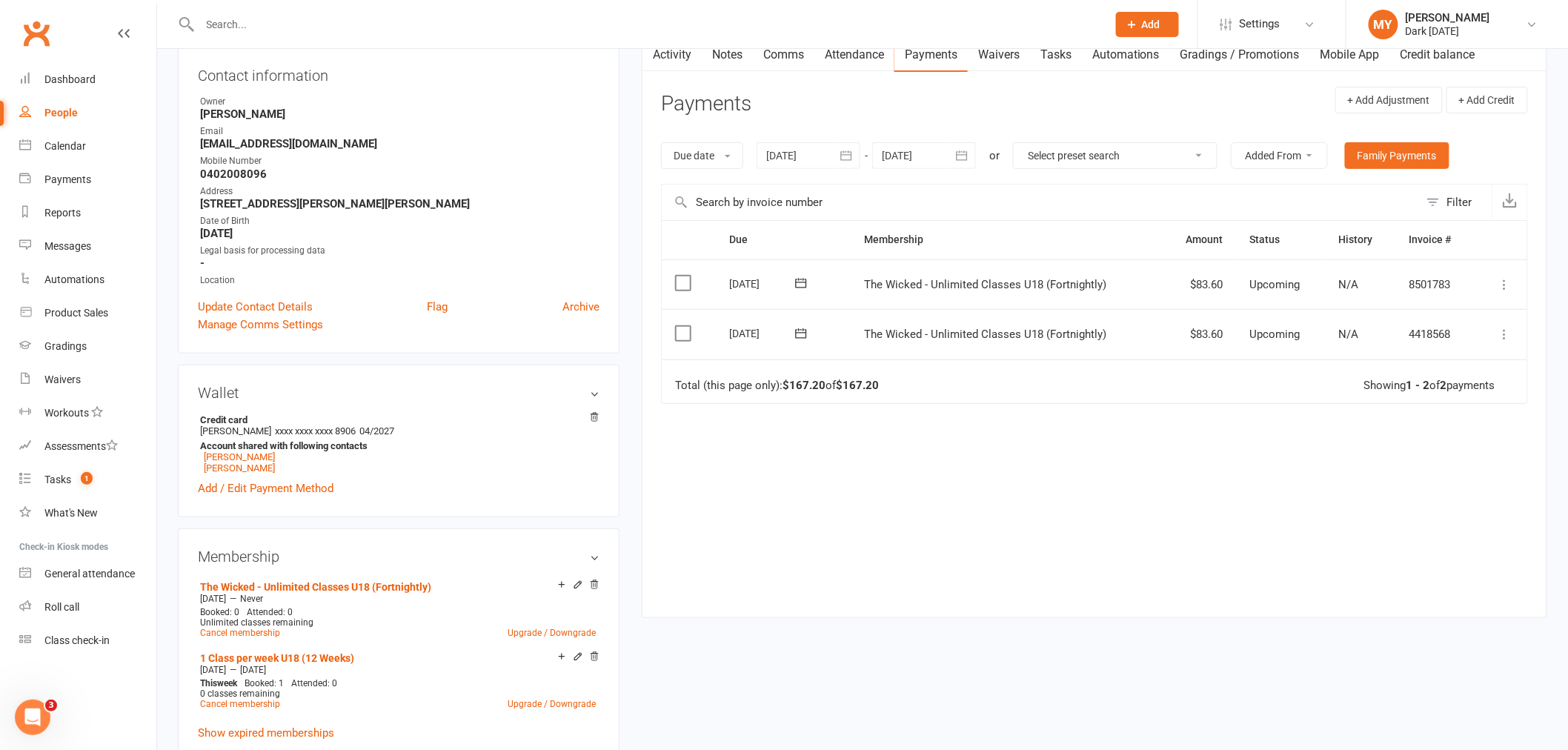
scroll to position [164, 0]
click at [801, 287] on icon at bounding box center [801, 282] width 11 height 9
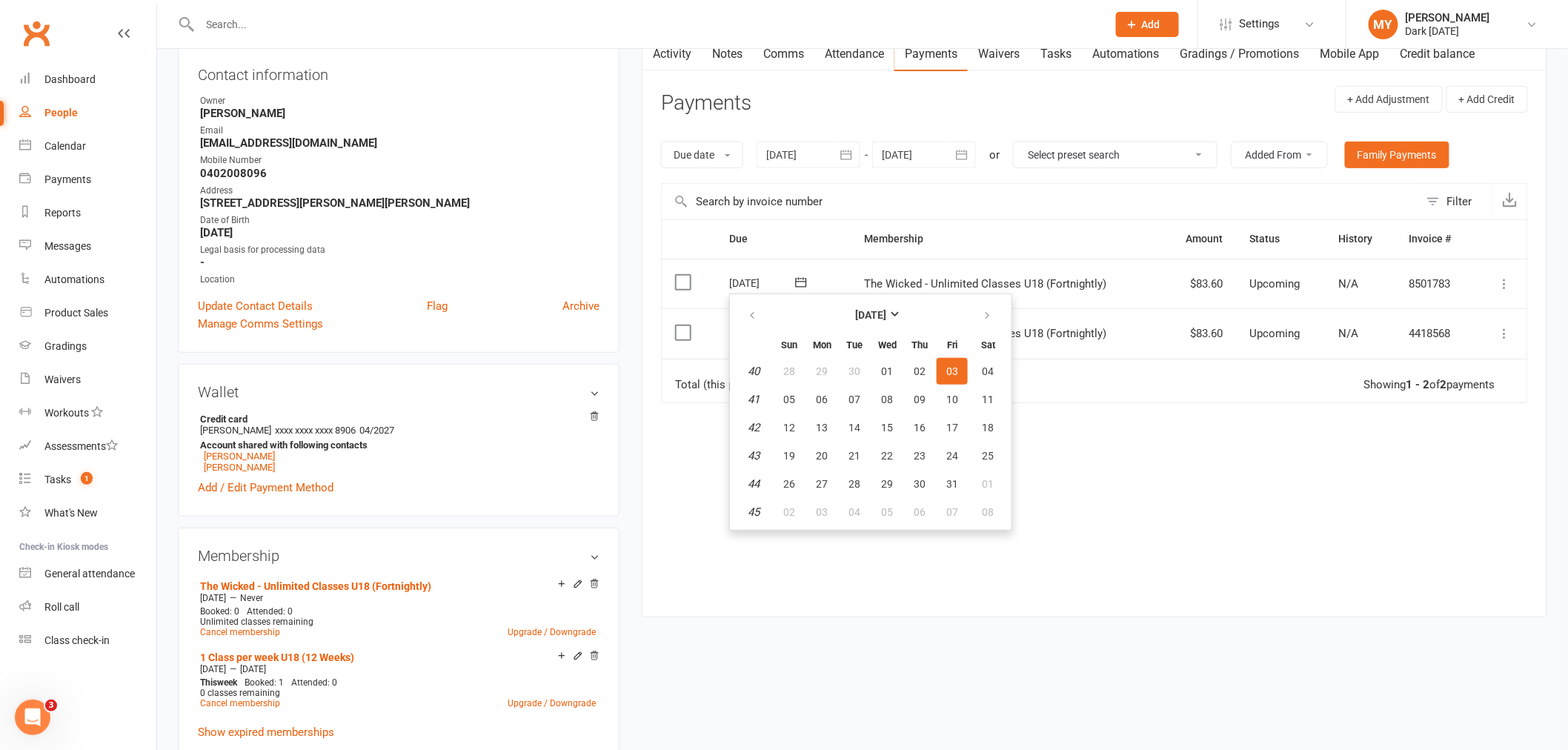
click at [1186, 402] on table "Due Contact Membership Amount Status History Invoice # Select this 03 Oct 2025 …" at bounding box center [1094, 311] width 867 height 184
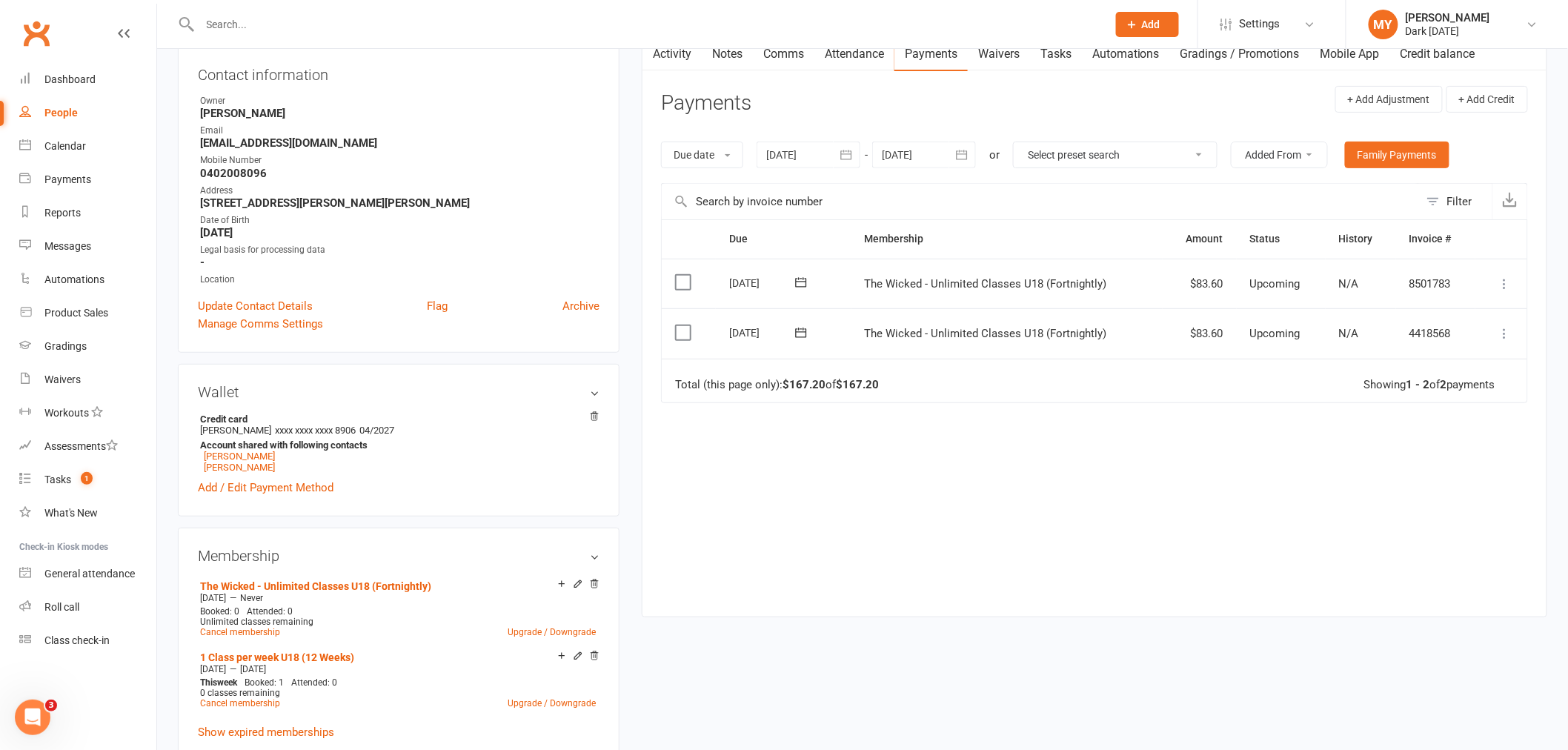
click at [1154, 590] on div "Due Contact Membership Amount Status History Invoice # Select this 03 Oct 2025 …" at bounding box center [1094, 407] width 867 height 375
click at [959, 154] on icon "button" at bounding box center [963, 154] width 11 height 9
click at [999, 463] on div "Due Contact Membership Amount Status History Invoice # Select this 03 Oct 2025 …" at bounding box center [1094, 407] width 867 height 375
click at [1510, 331] on icon at bounding box center [1506, 334] width 15 height 15
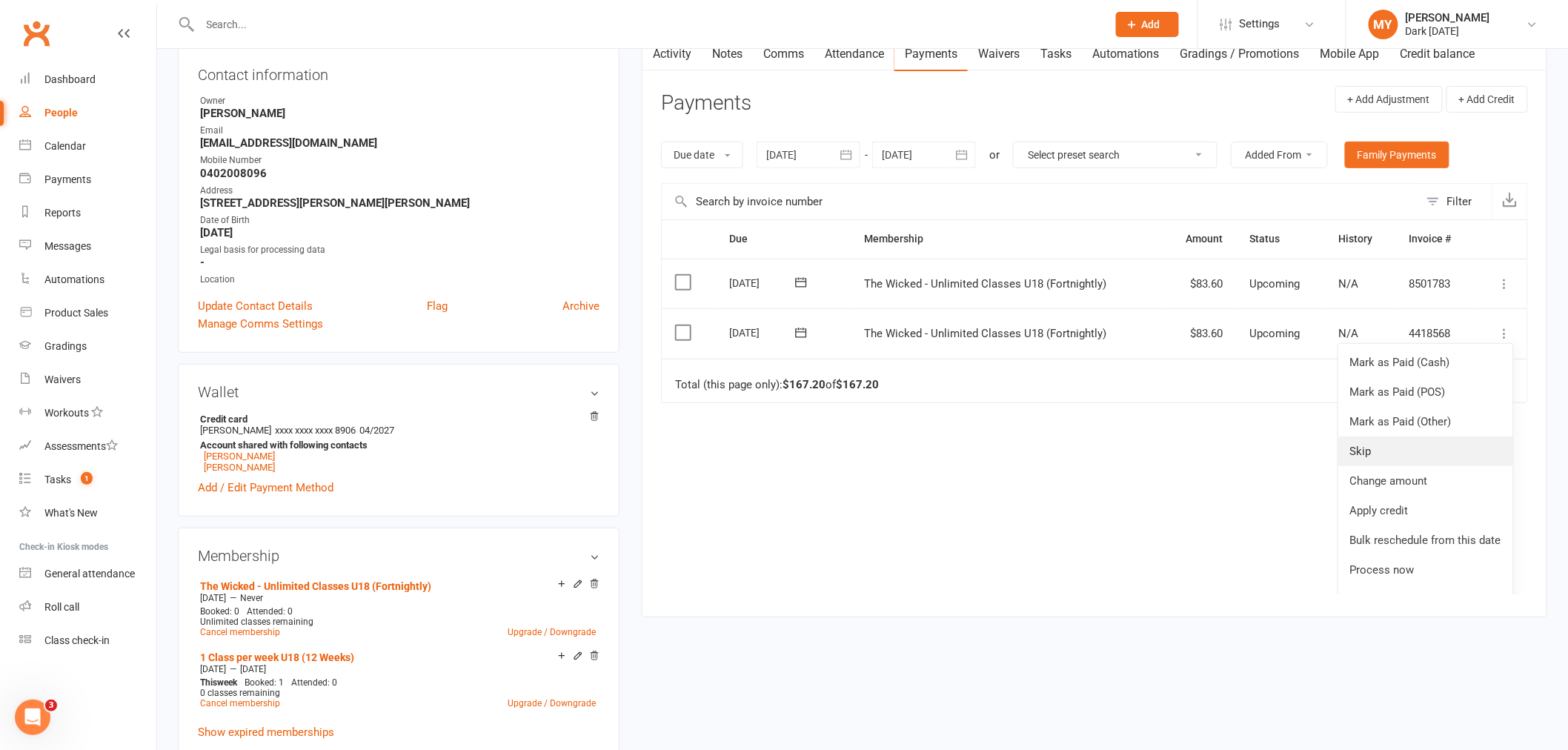
click at [1377, 452] on link "Skip" at bounding box center [1426, 452] width 175 height 30
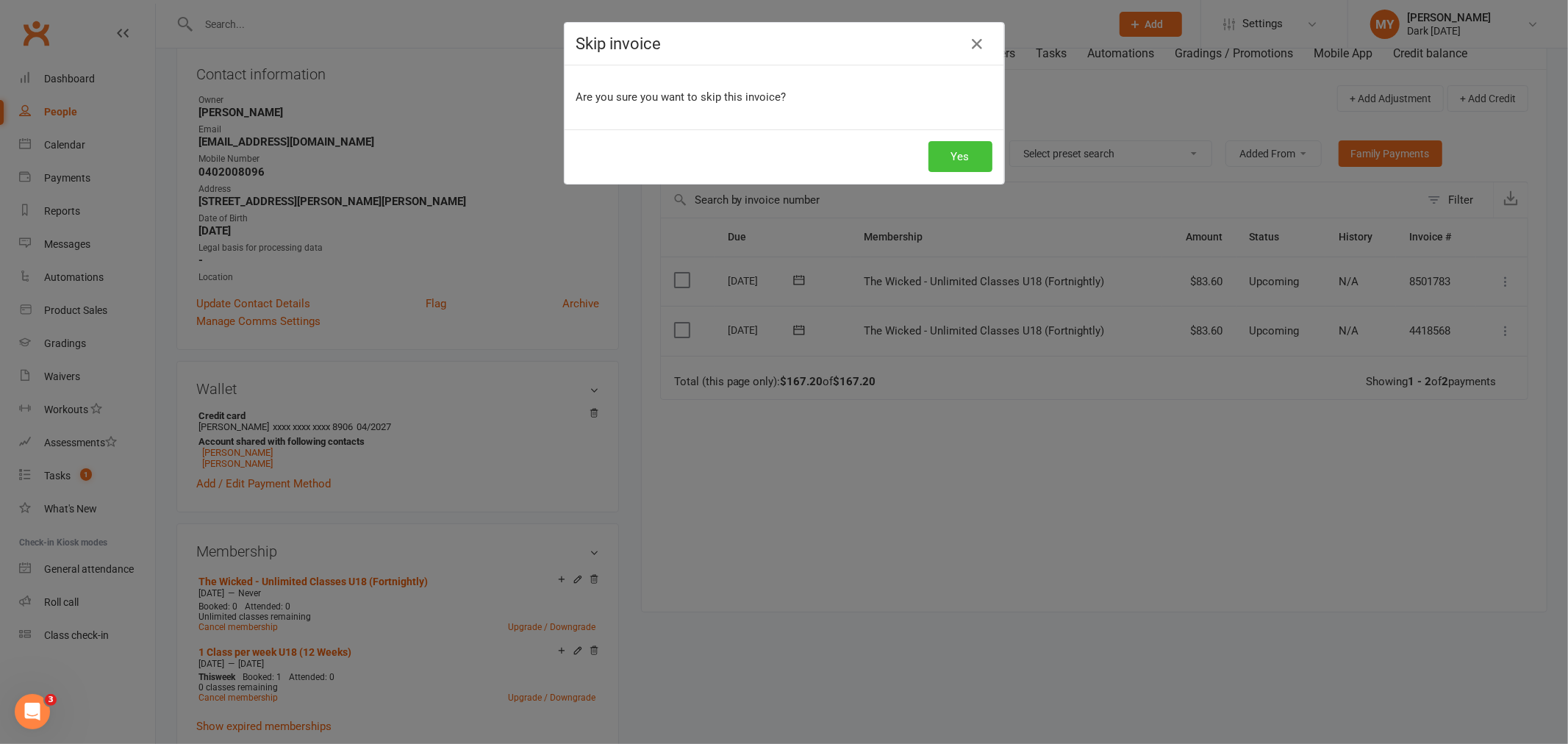
click at [954, 159] on button "Yes" at bounding box center [960, 156] width 64 height 30
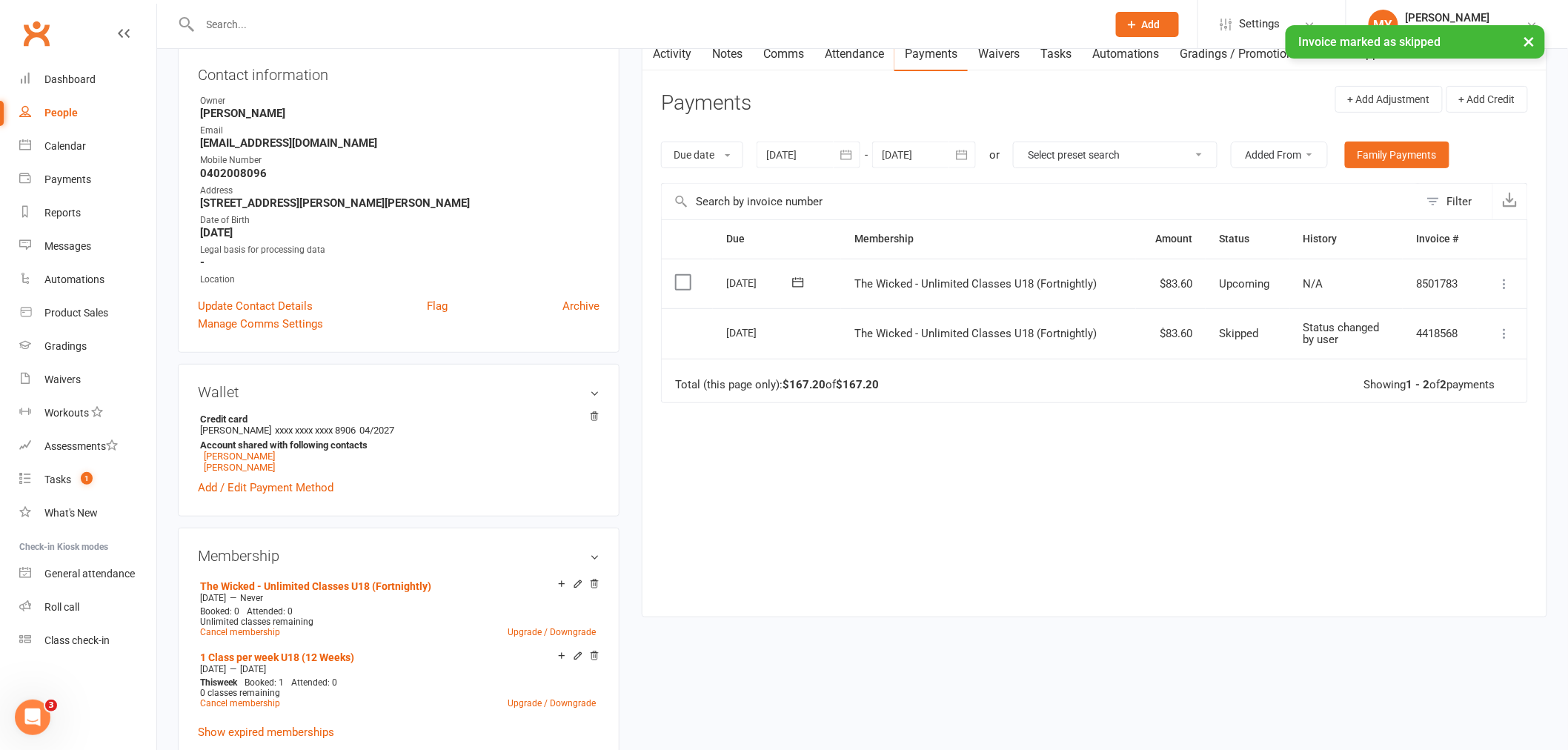
click at [1502, 289] on icon at bounding box center [1506, 283] width 15 height 15
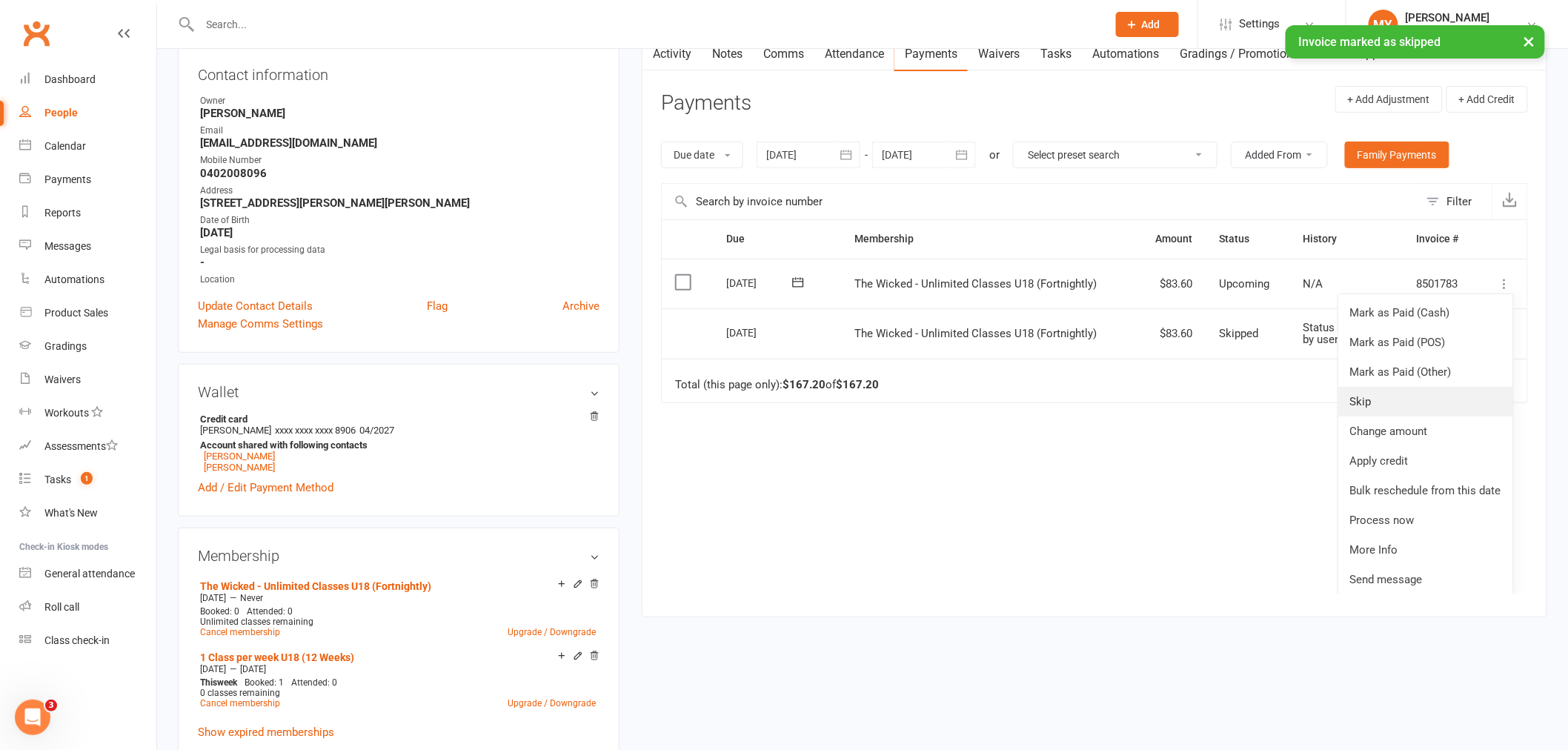
click at [1396, 401] on link "Skip" at bounding box center [1426, 401] width 175 height 30
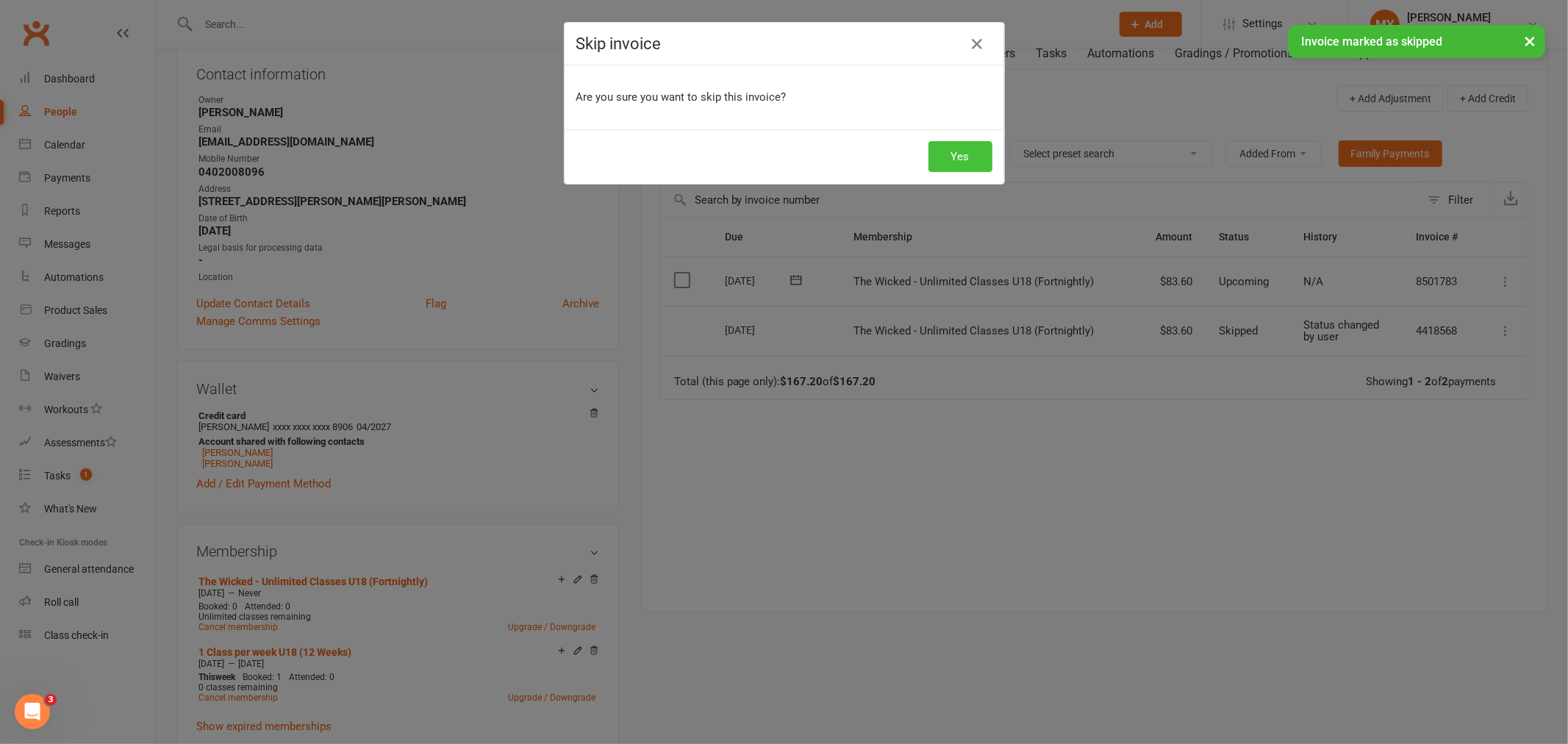
click at [957, 155] on button "Yes" at bounding box center [960, 156] width 64 height 30
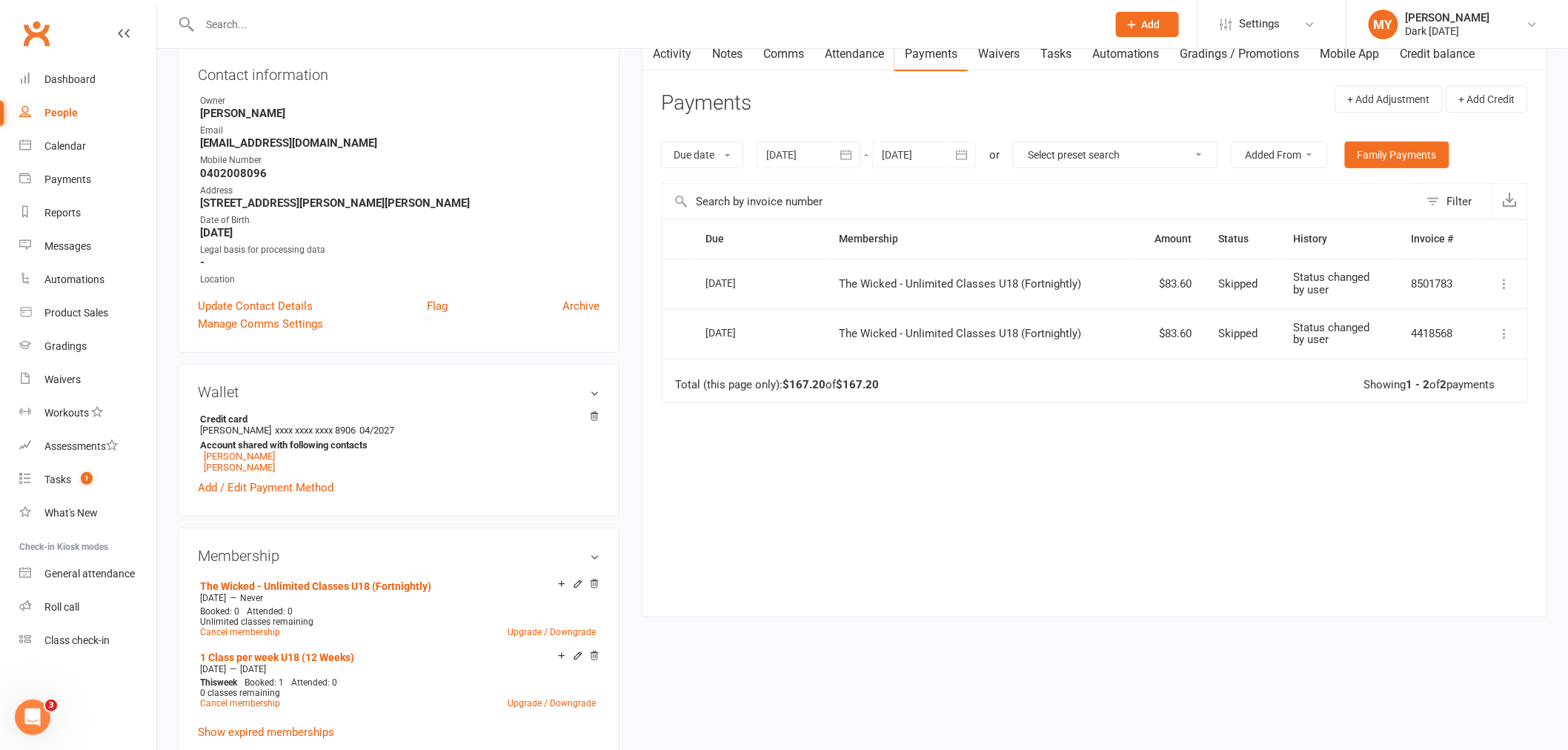
click at [962, 157] on icon "button" at bounding box center [962, 155] width 15 height 15
click at [1034, 328] on span "22" at bounding box center [1030, 331] width 12 height 12
type input "22 Oct 2025"
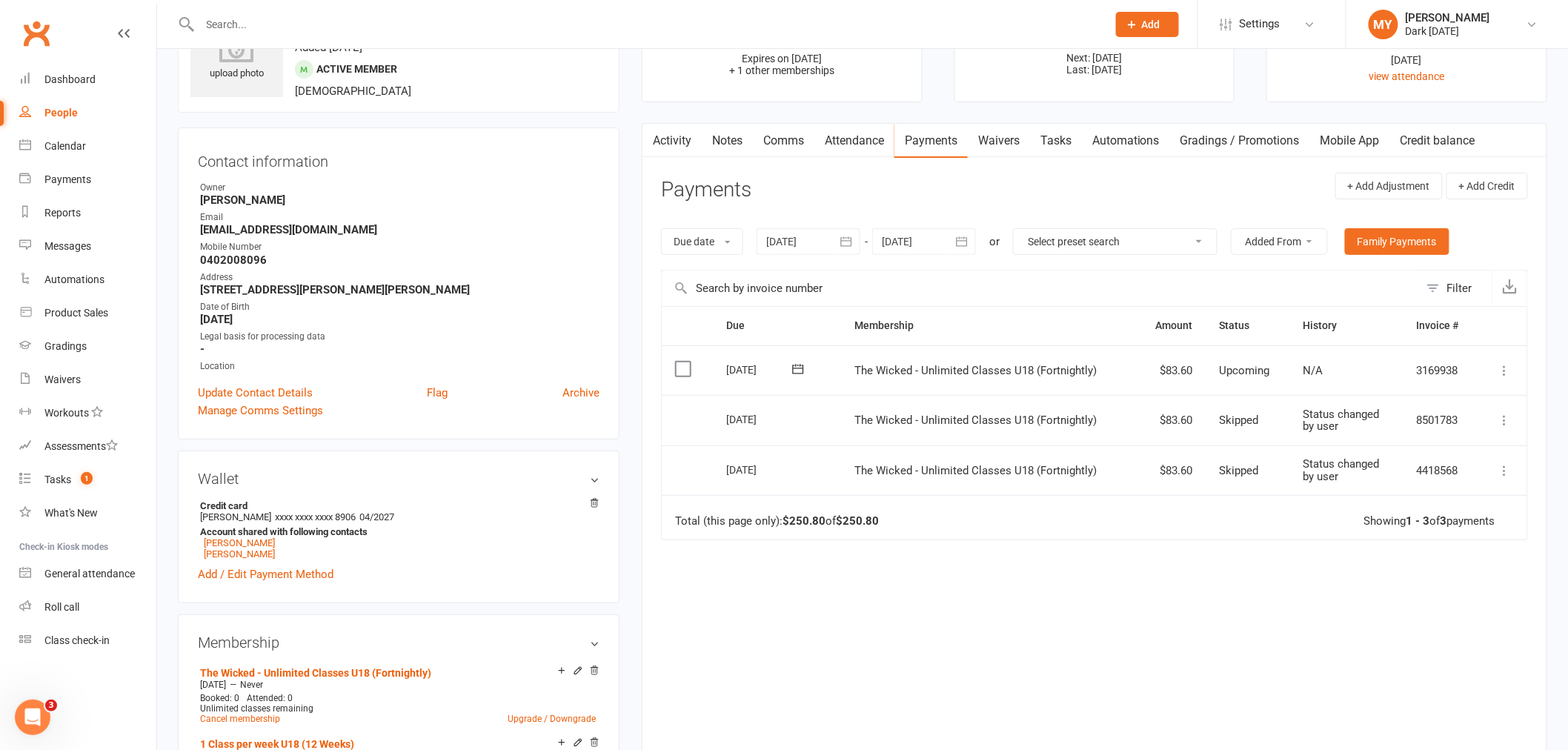
scroll to position [0, 0]
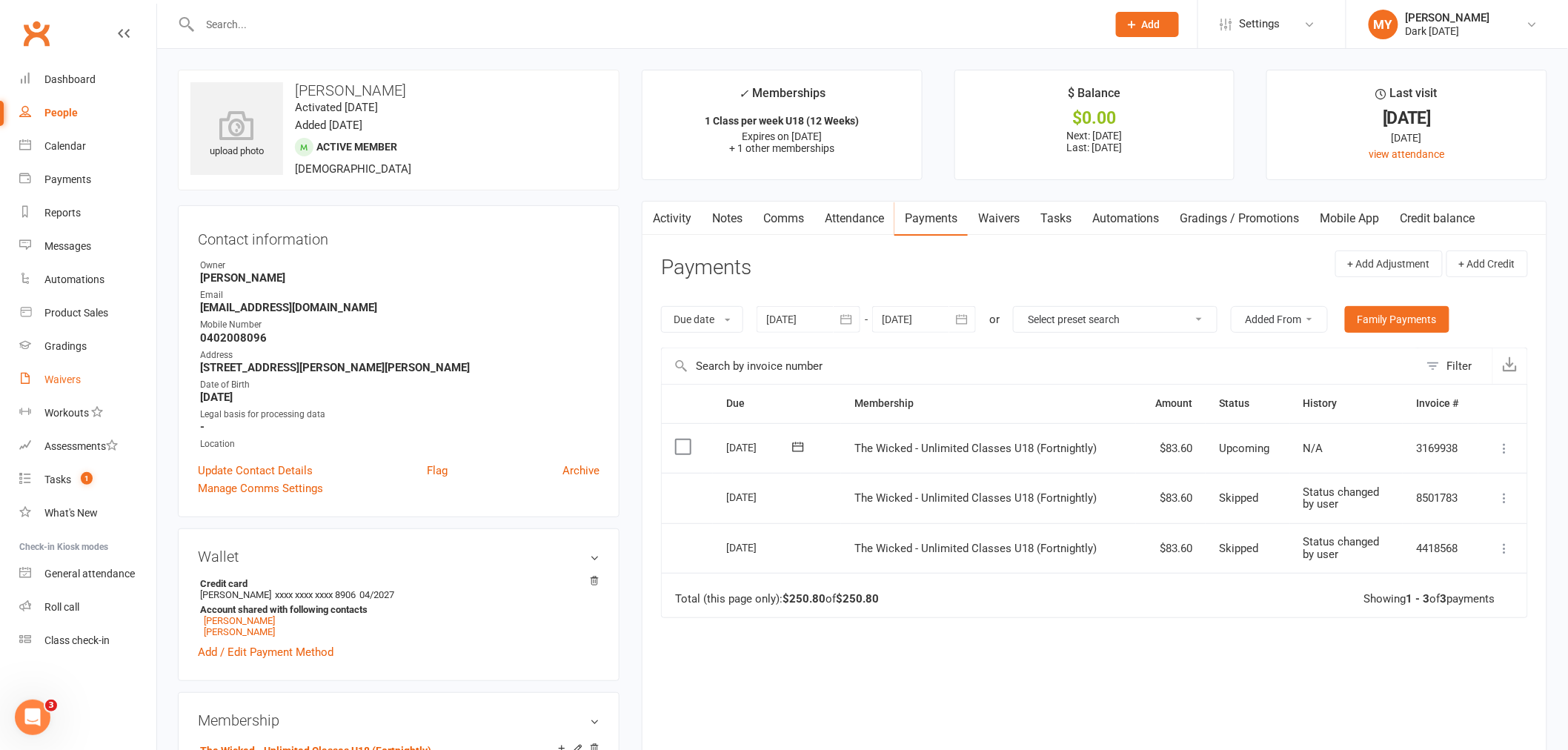
click at [83, 372] on link "Waivers" at bounding box center [88, 380] width 138 height 33
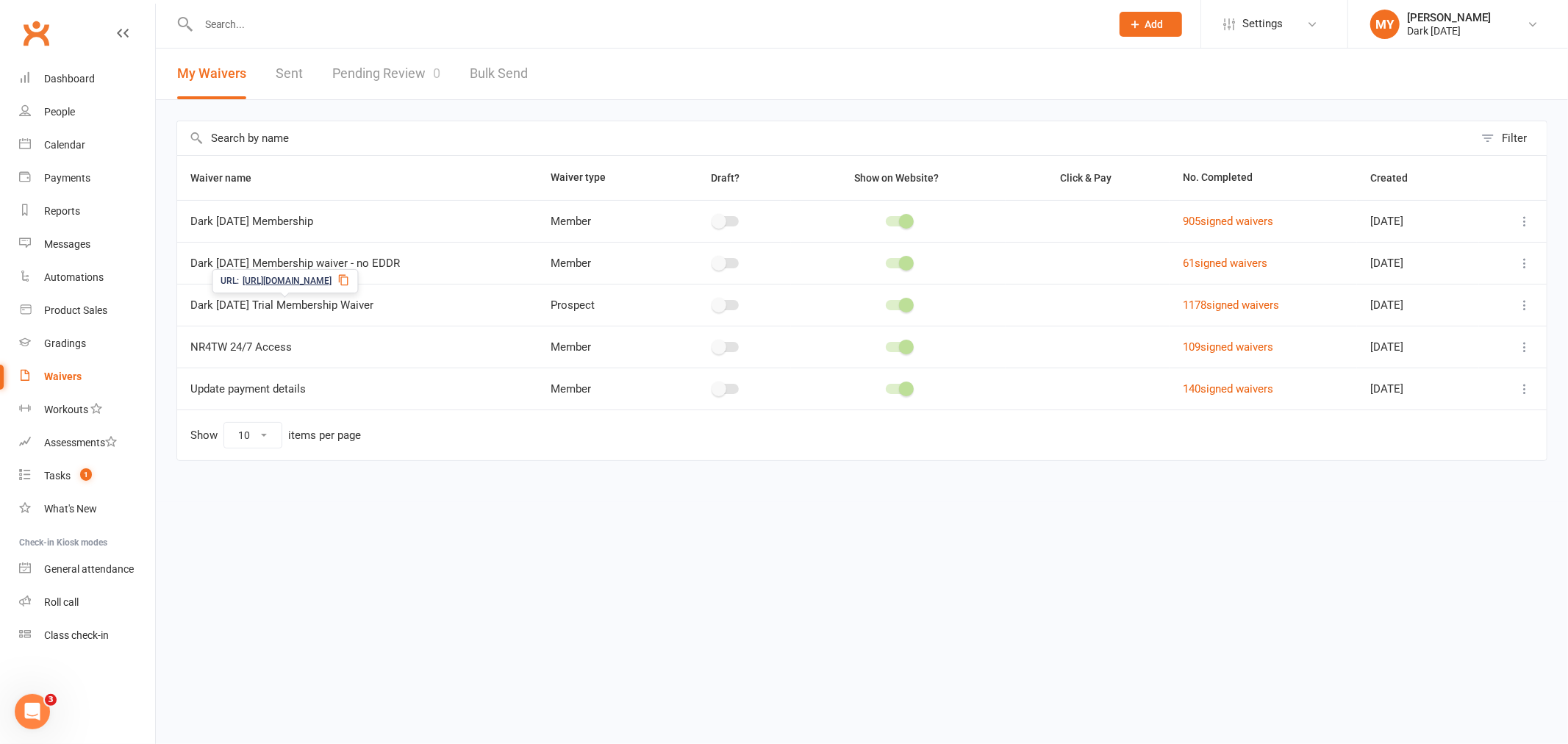
click at [358, 287] on div "URL: https://app.clubworx.com/s/dWkHj1d8" at bounding box center [285, 281] width 147 height 24
click at [260, 32] on input "text" at bounding box center [647, 24] width 906 height 20
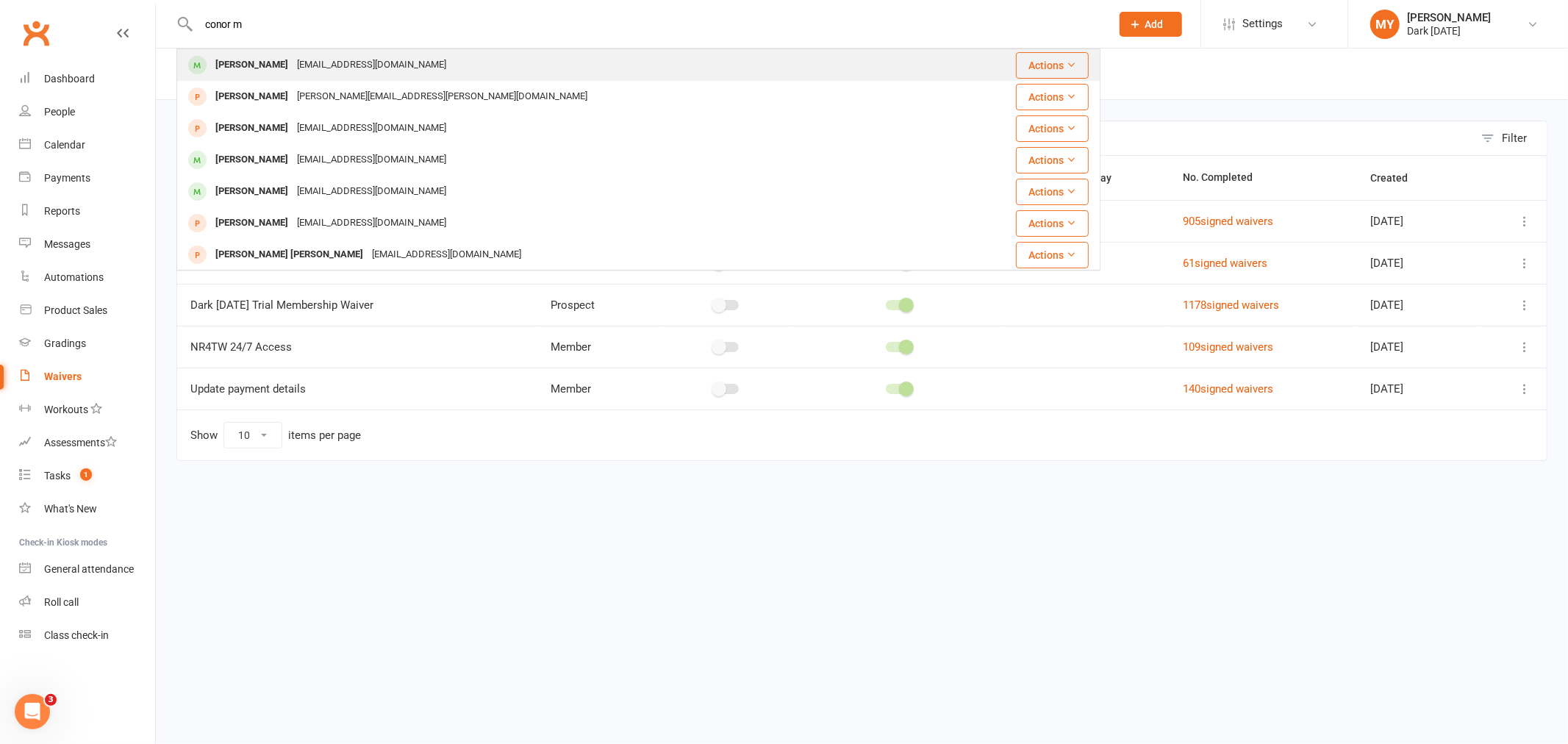
type input "conor m"
click at [294, 75] on div "vickiewalmsley@hotmail.com" at bounding box center [371, 65] width 158 height 21
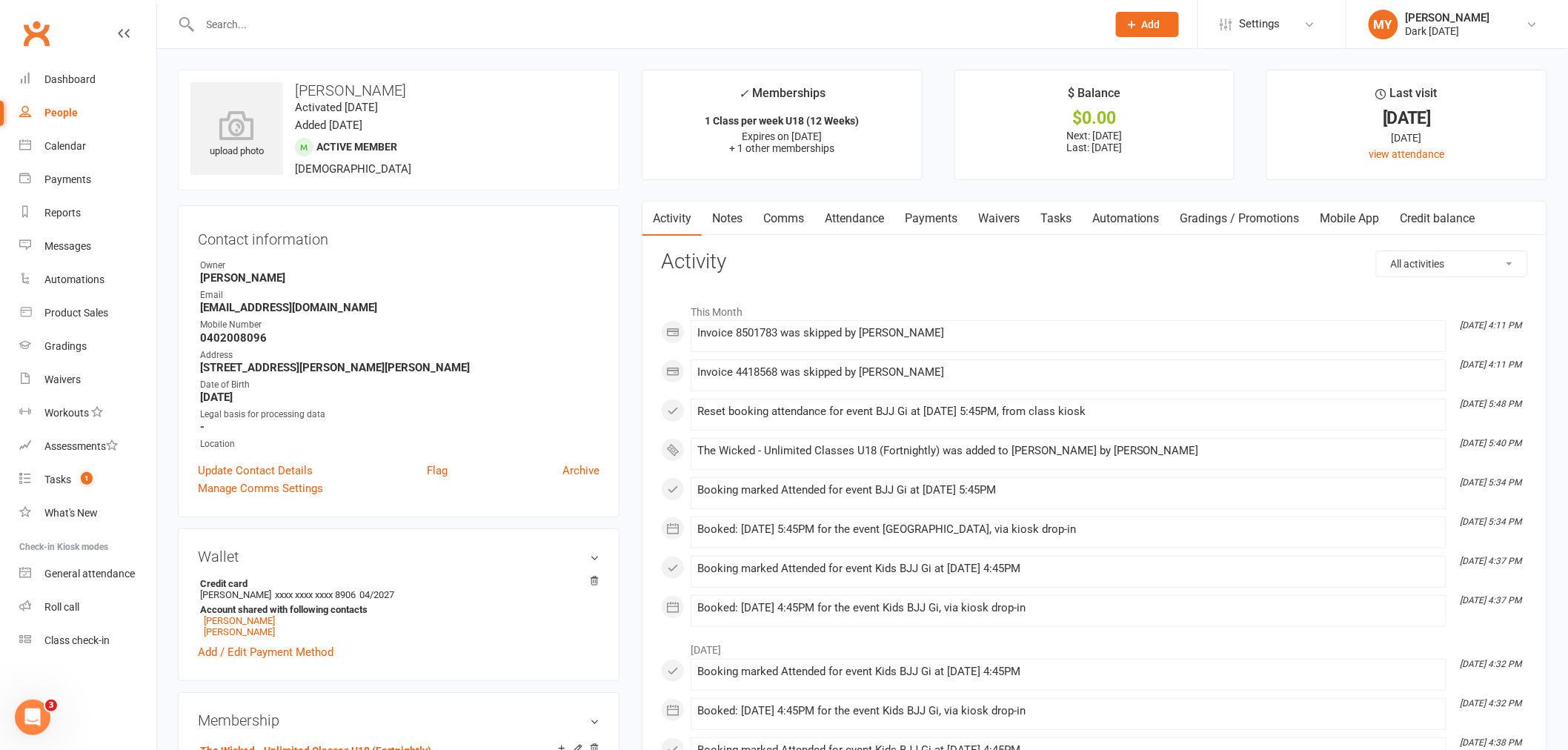
click at [920, 222] on link "Payments" at bounding box center [931, 218] width 73 height 34
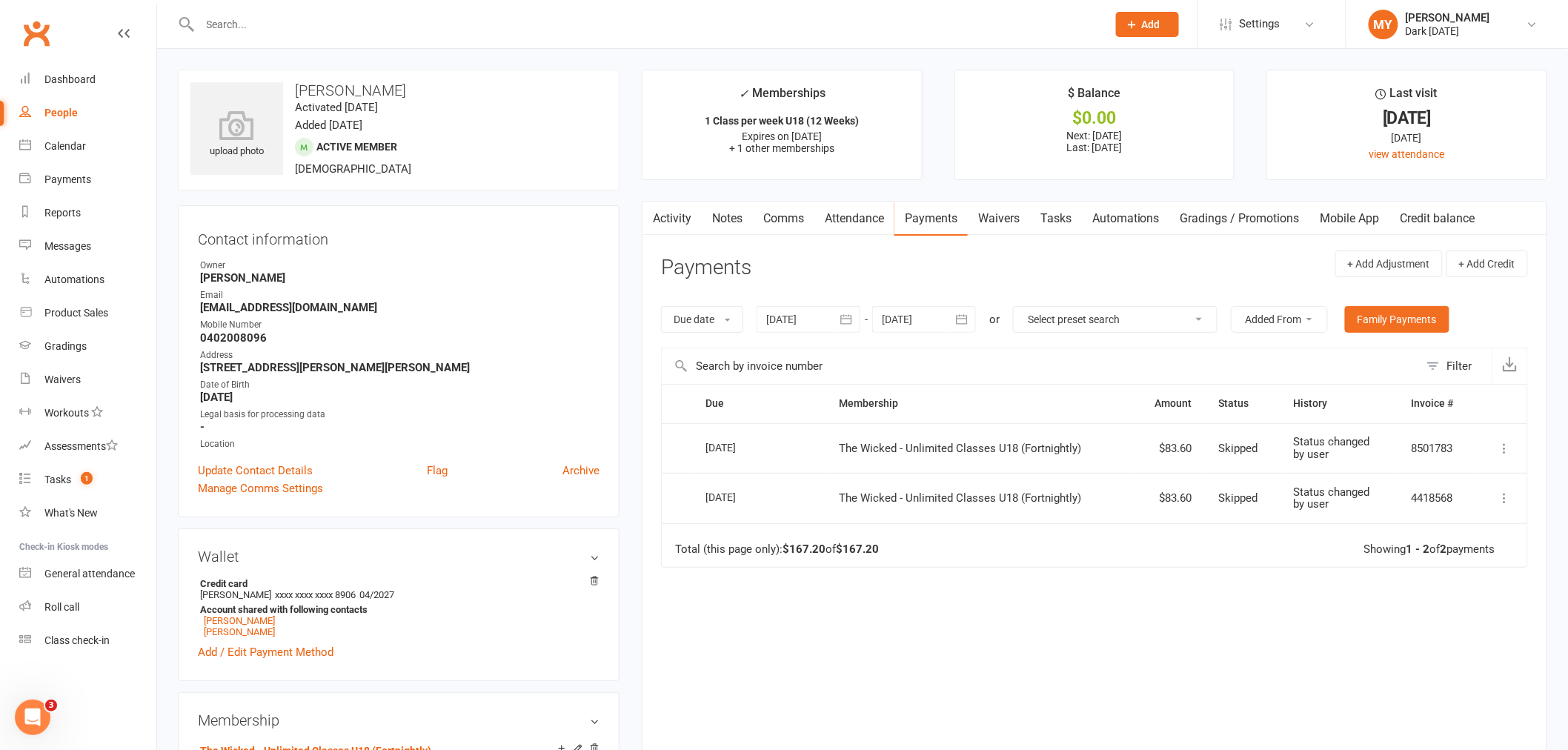
click at [962, 314] on icon "button" at bounding box center [962, 320] width 15 height 15
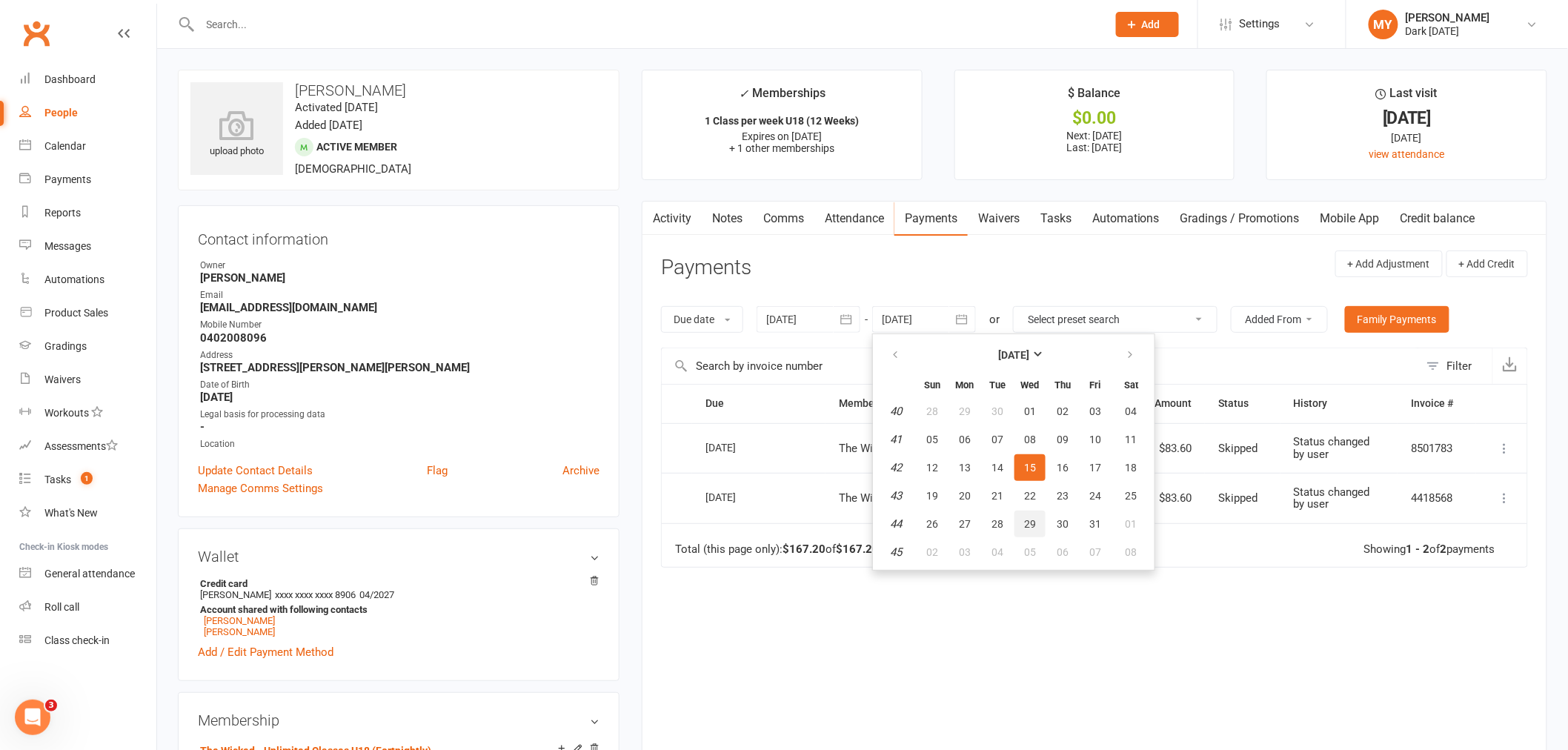
click at [1024, 518] on span "29" at bounding box center [1030, 523] width 12 height 12
type input "29 Oct 2025"
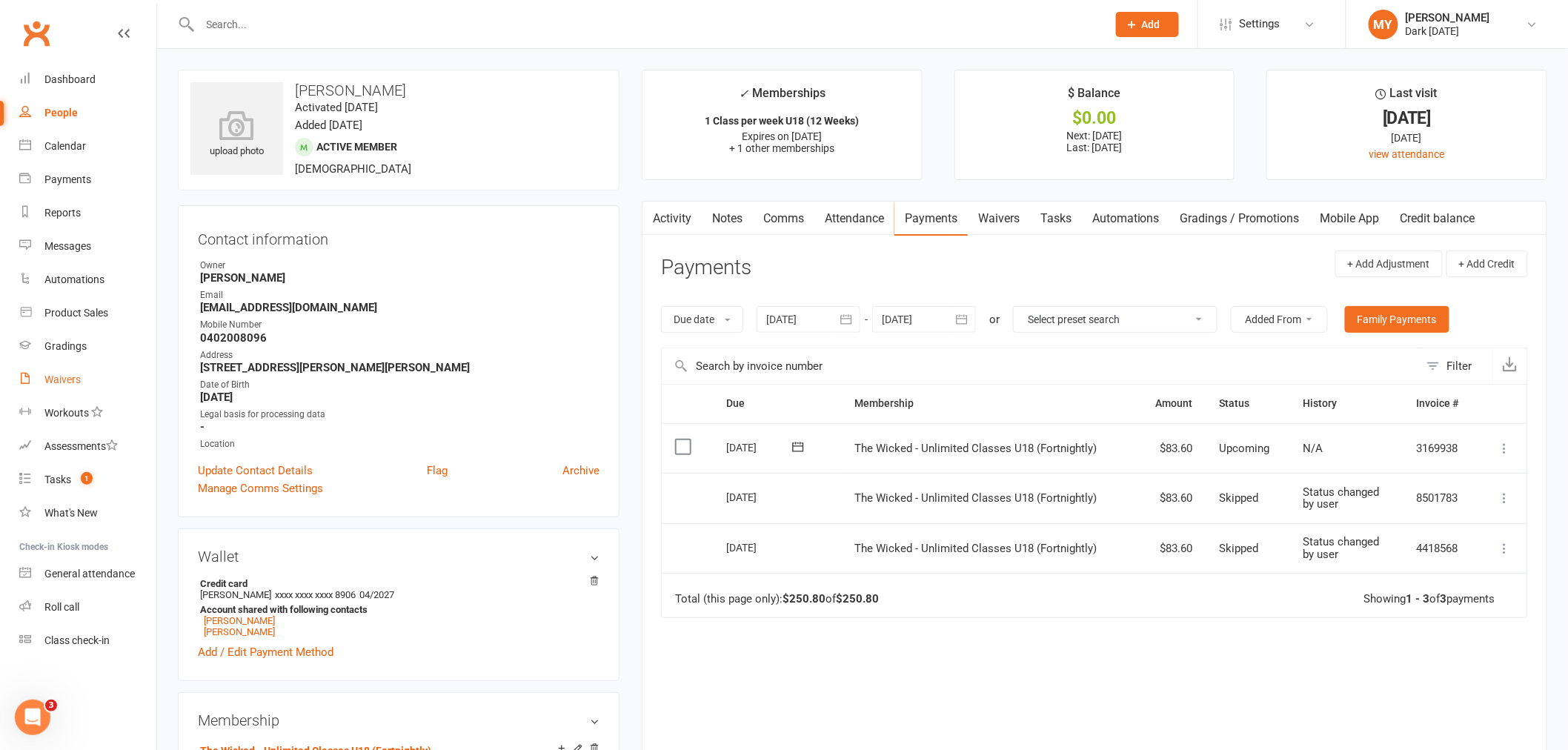
click at [86, 380] on link "Waivers" at bounding box center [88, 380] width 138 height 33
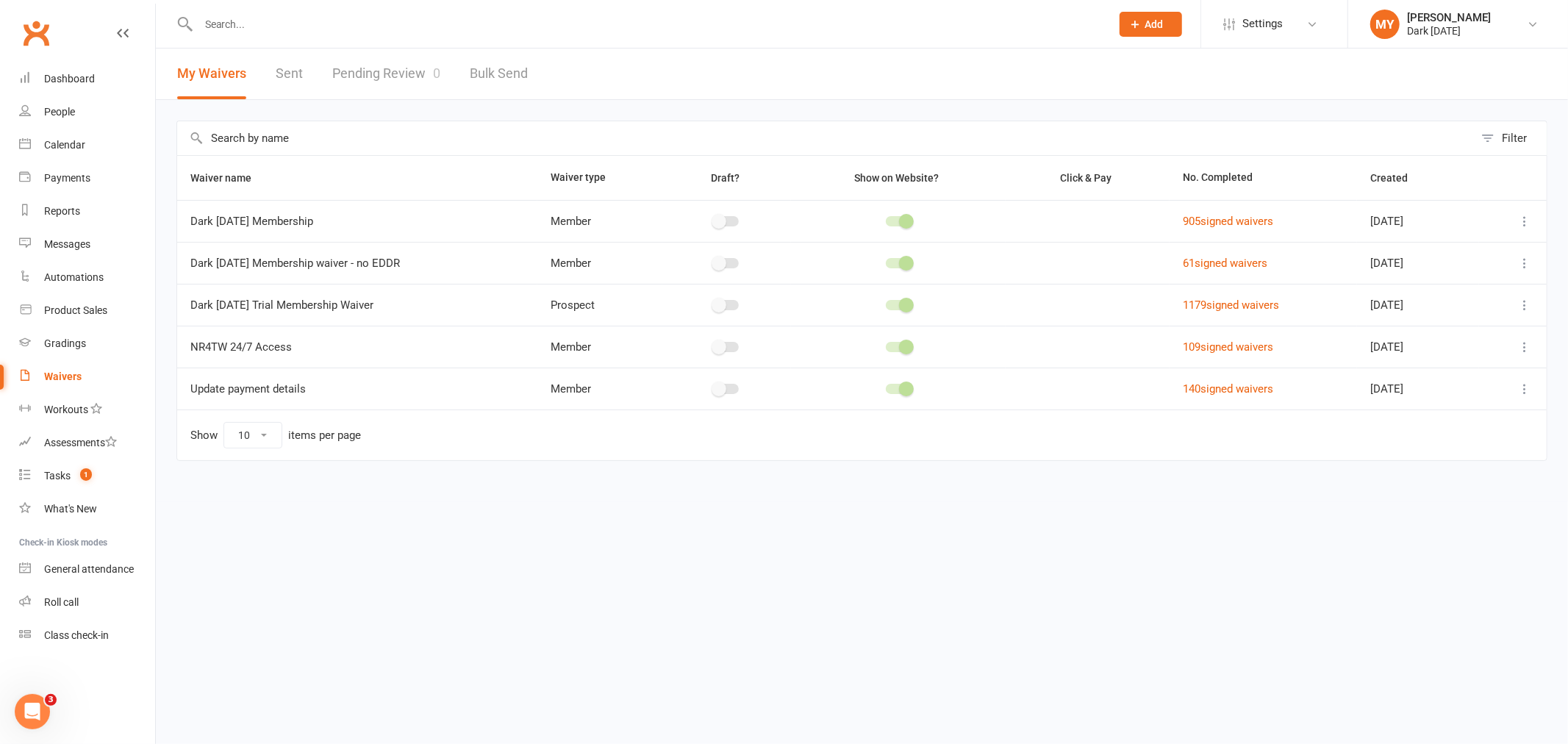
click at [412, 66] on link "Pending Review 0" at bounding box center [385, 74] width 108 height 51
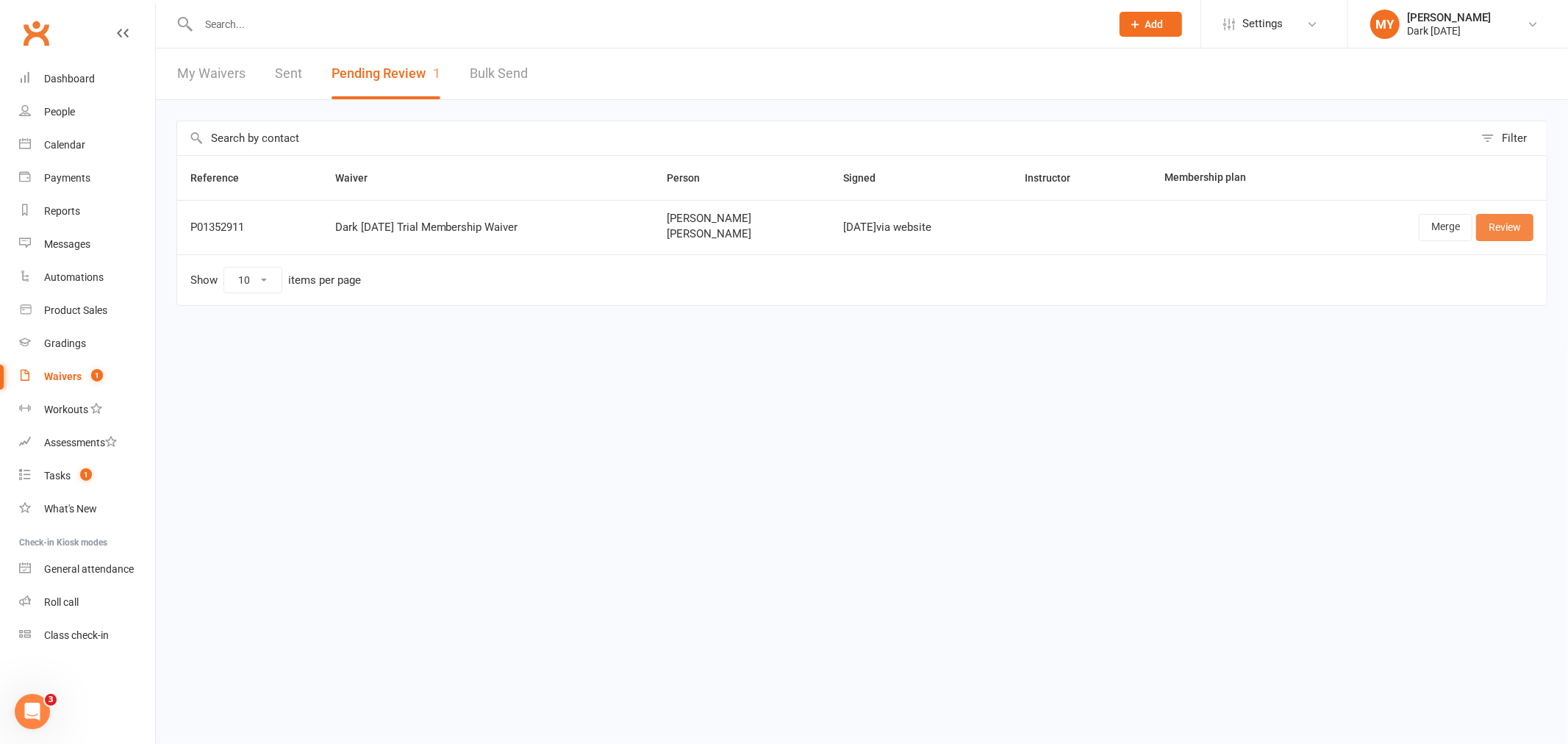
click at [1482, 230] on link "Review" at bounding box center [1504, 227] width 57 height 27
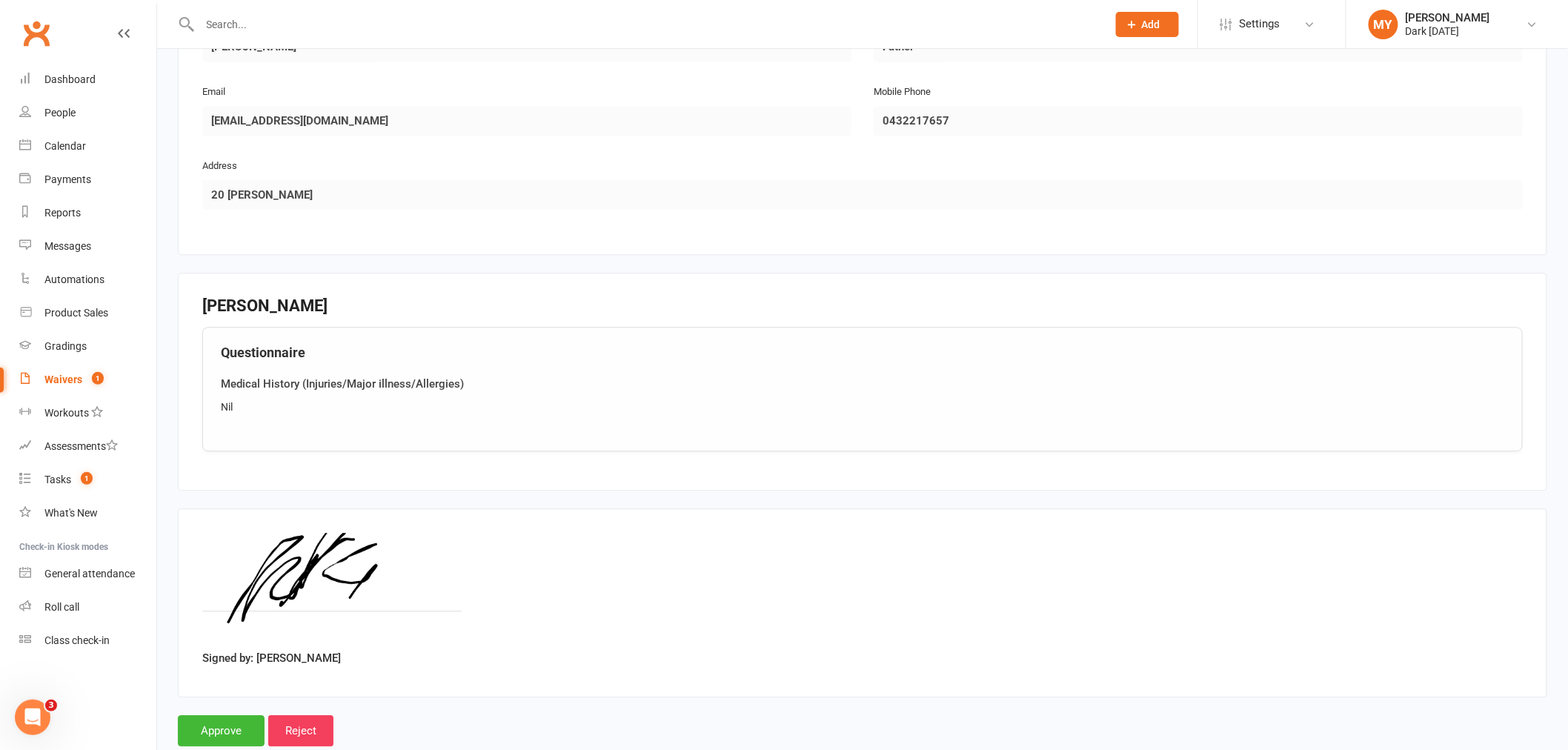
scroll to position [1381, 0]
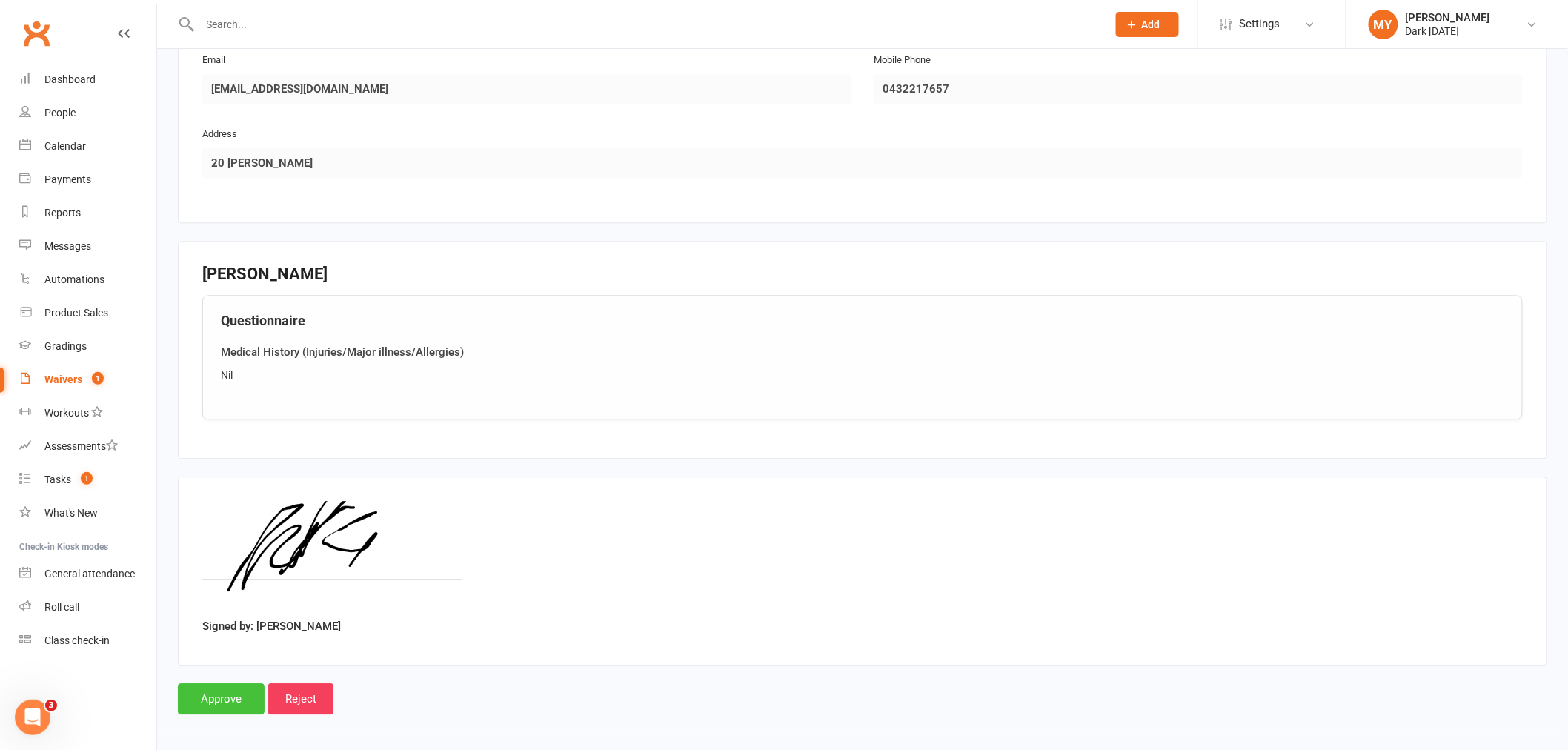
click at [212, 686] on input "Approve" at bounding box center [220, 698] width 86 height 31
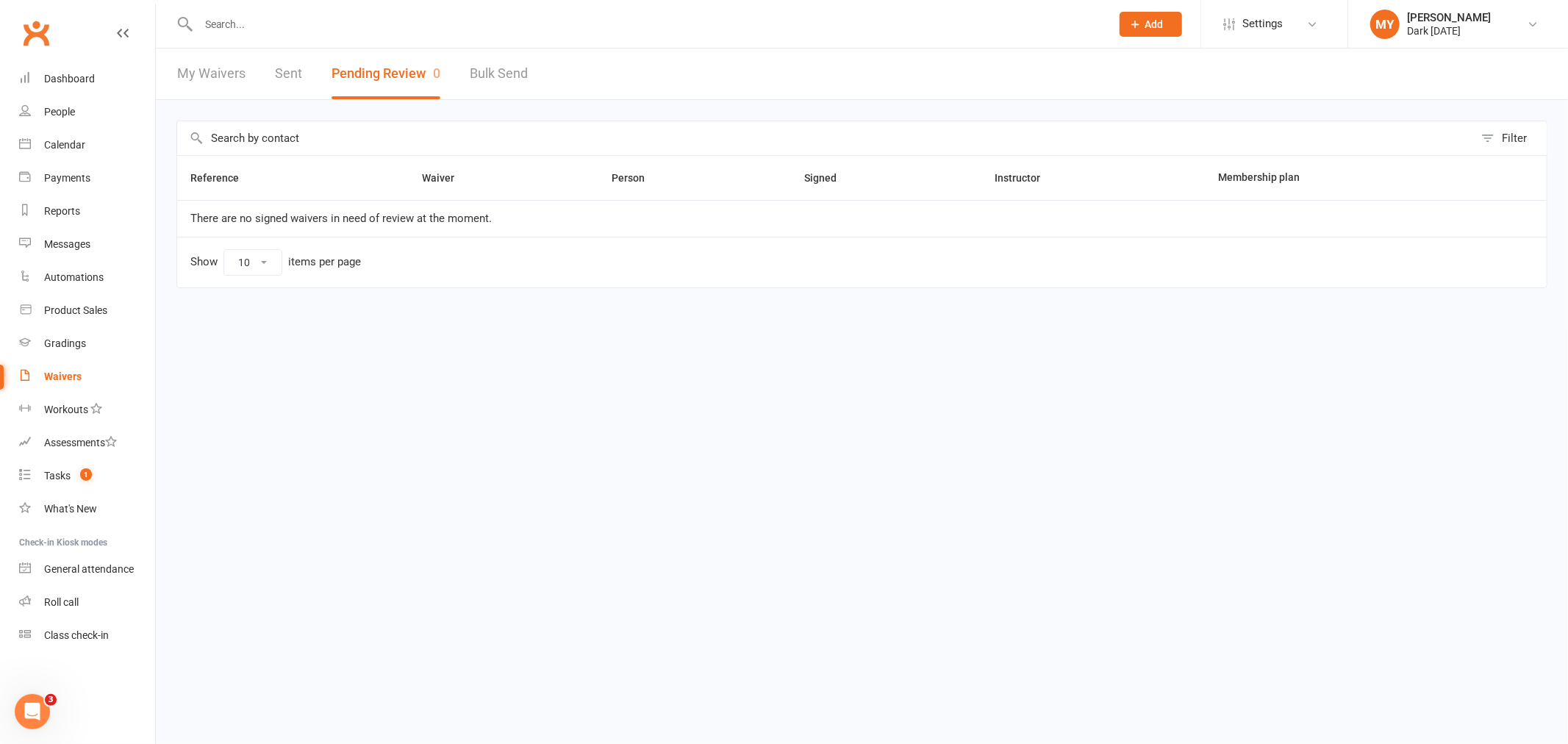
click at [376, 26] on input "text" at bounding box center [647, 24] width 906 height 20
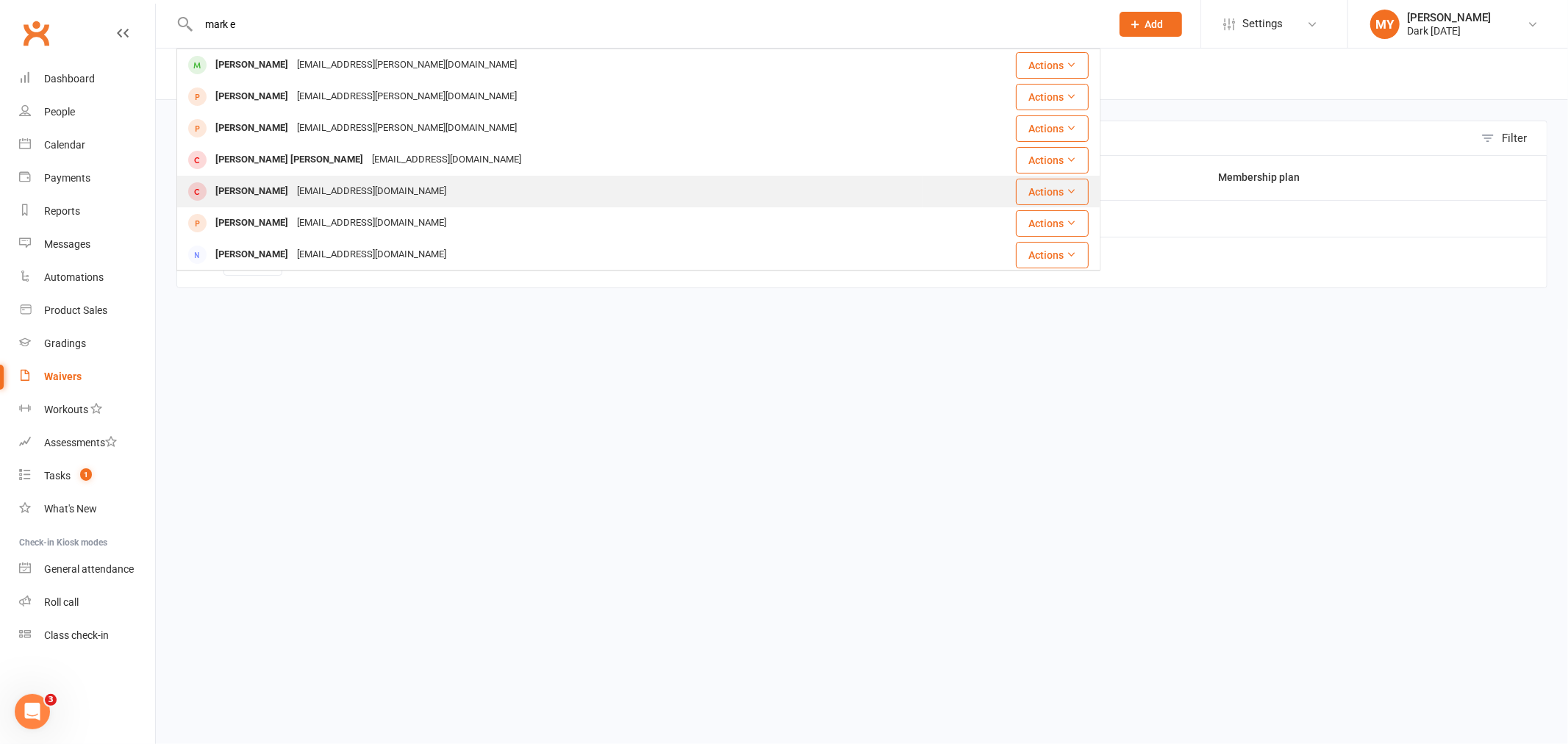
type input "mark e"
click at [358, 183] on div "eviceroy@gmail.com" at bounding box center [371, 191] width 158 height 21
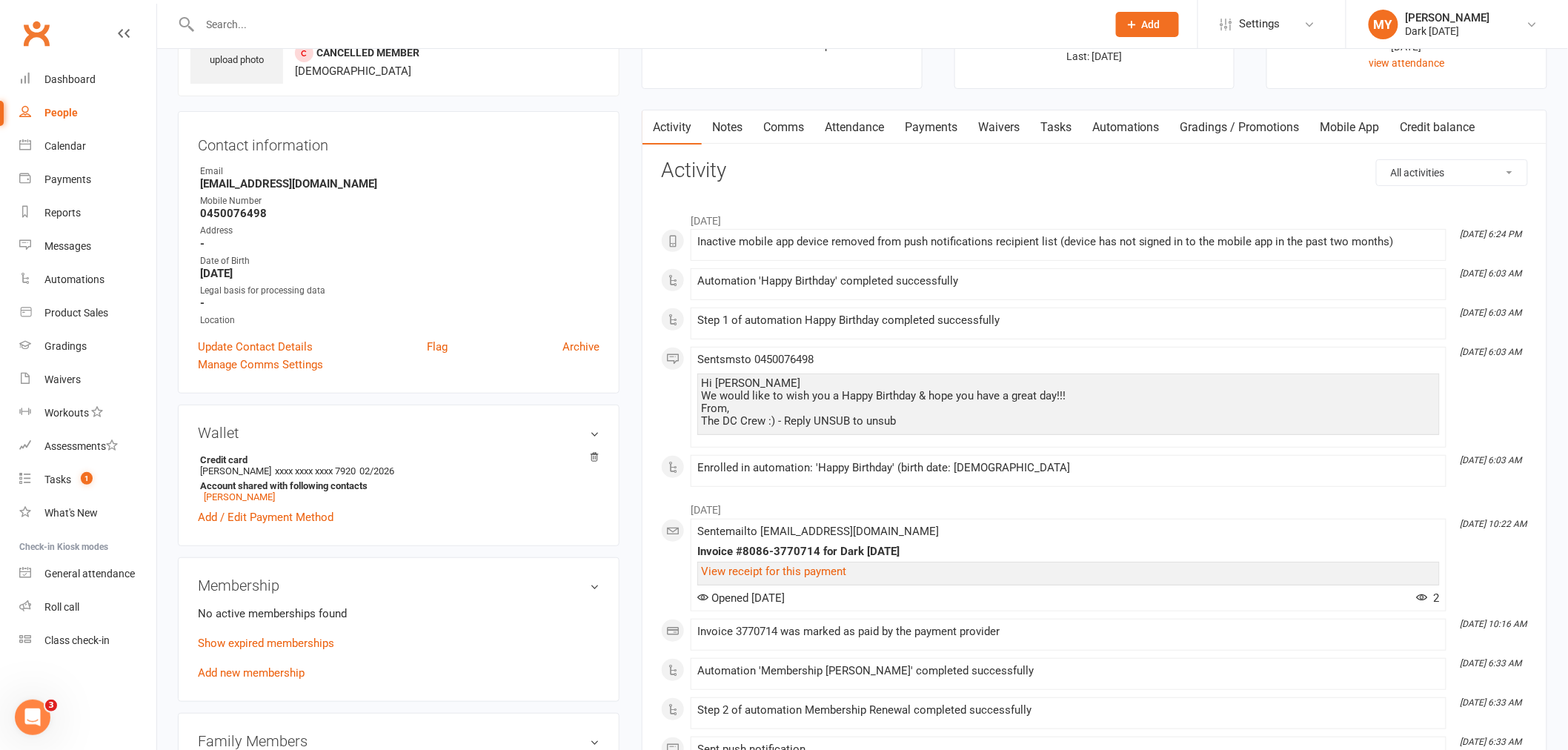
scroll to position [247, 0]
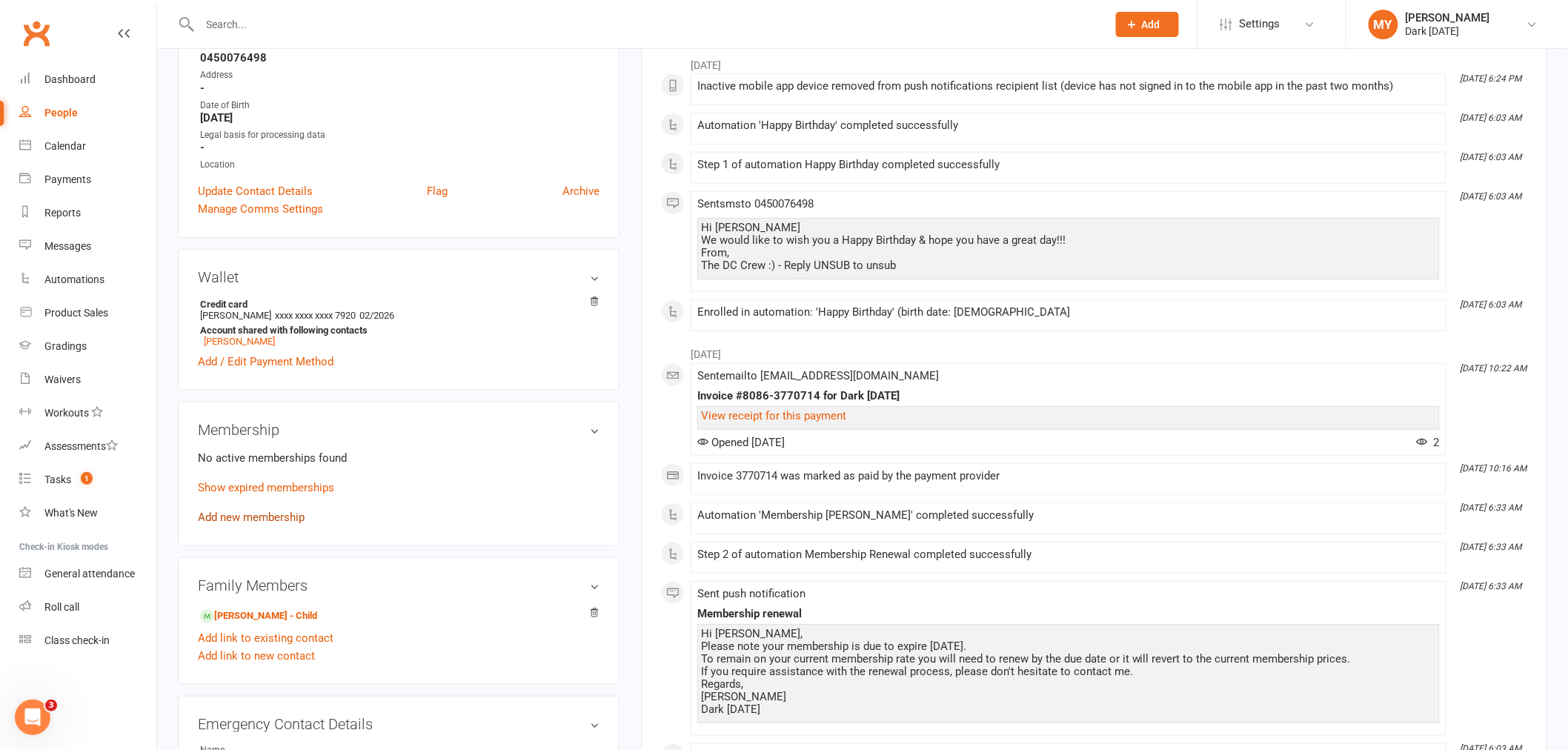
click at [257, 514] on link "Add new membership" at bounding box center [251, 517] width 107 height 13
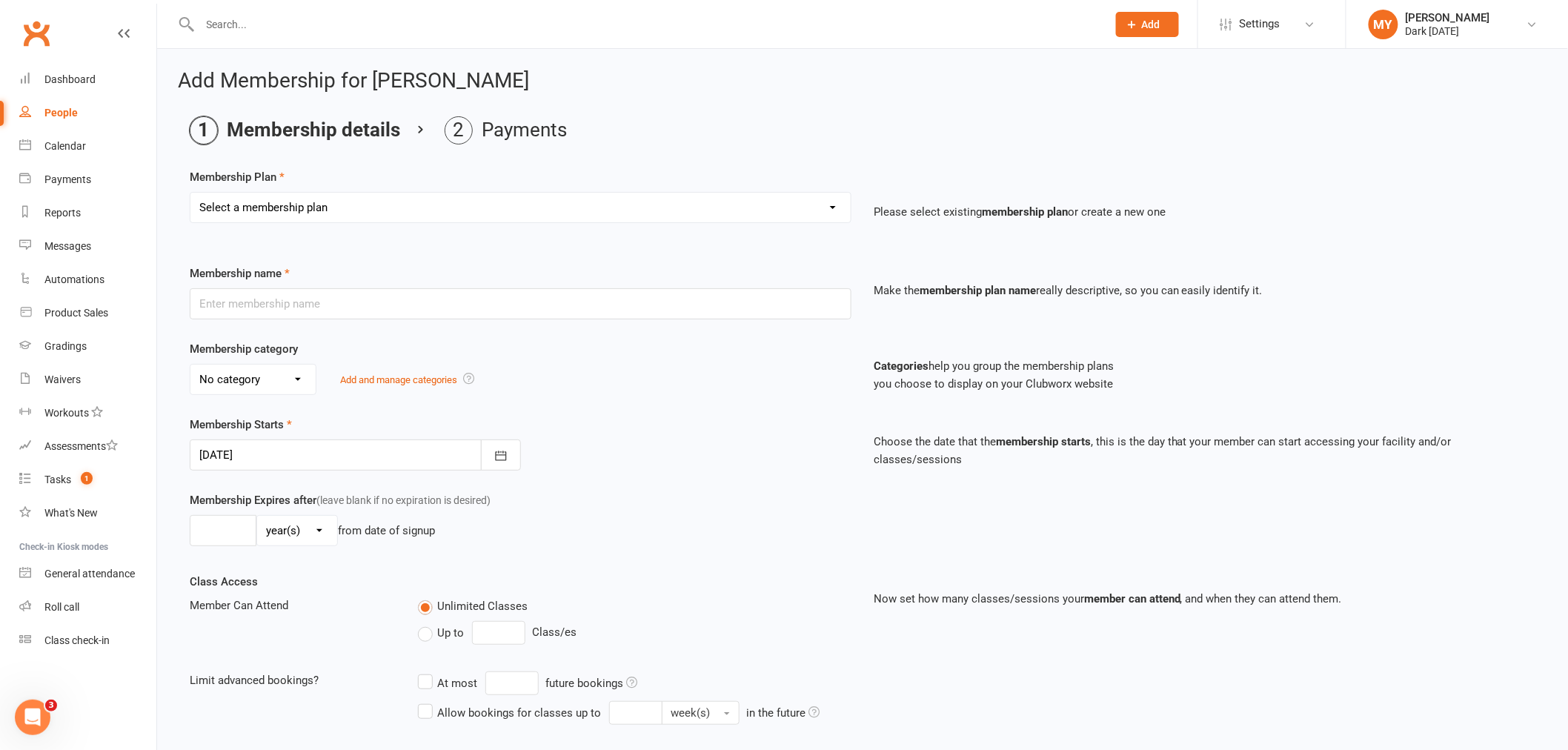
click at [280, 197] on select "Select a membership plan Create new Membership Plan Redzone Knife Defence Works…" at bounding box center [520, 207] width 661 height 30
click at [353, 65] on div "Add Membership for Mark Enriquez Membership details Payments Membership Plan Se…" at bounding box center [863, 490] width 1411 height 882
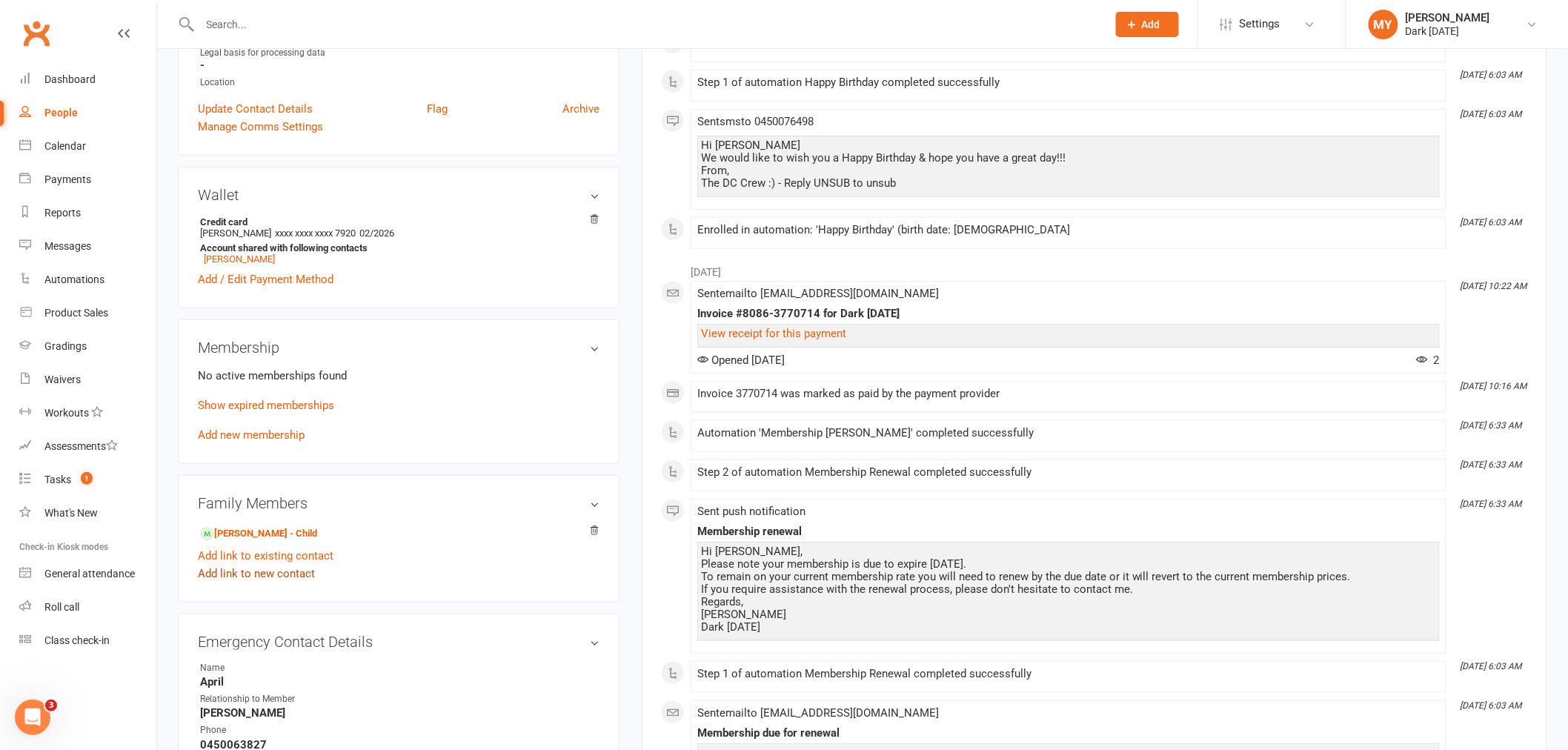
scroll to position [493, 0]
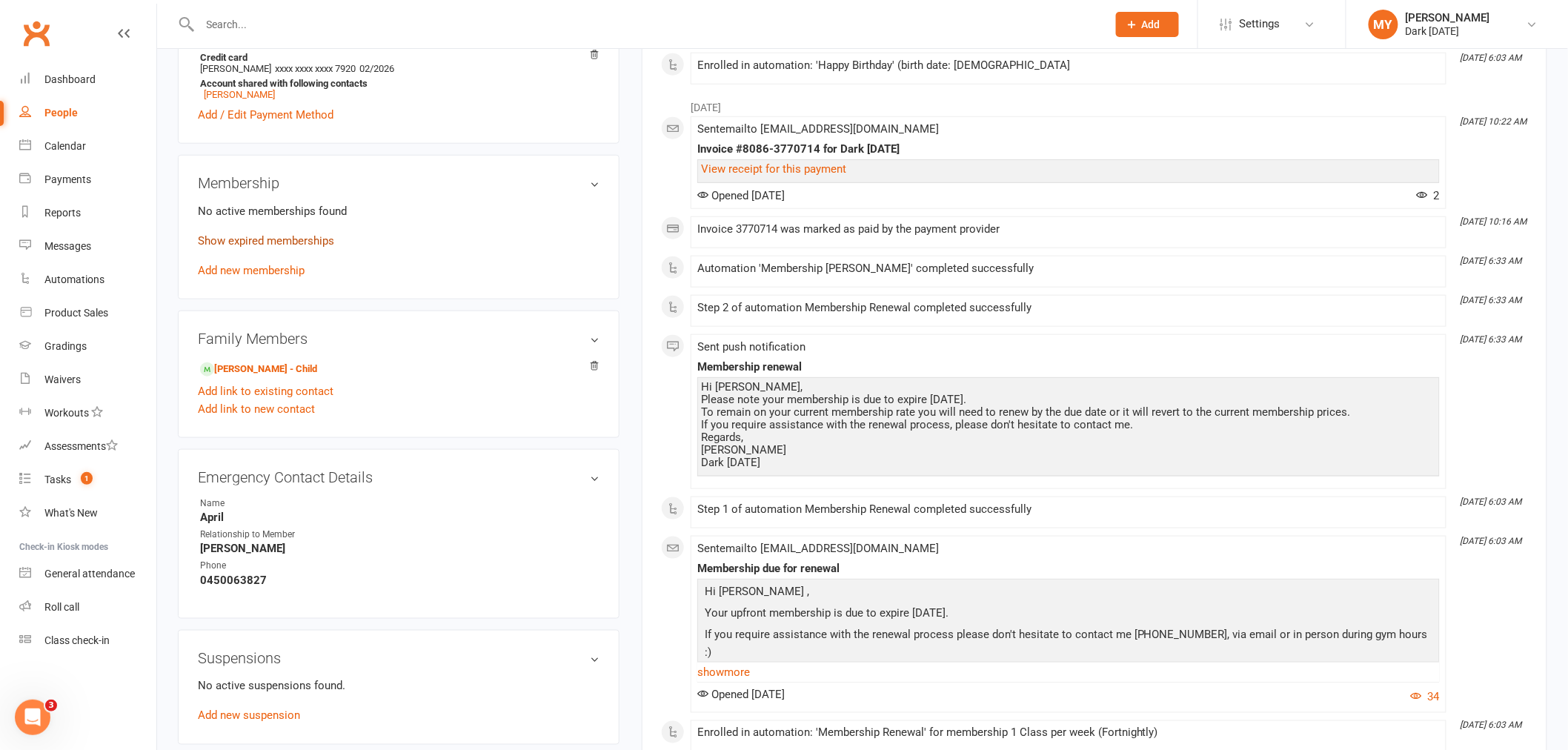
click at [267, 237] on link "Show expired memberships" at bounding box center [266, 241] width 137 height 13
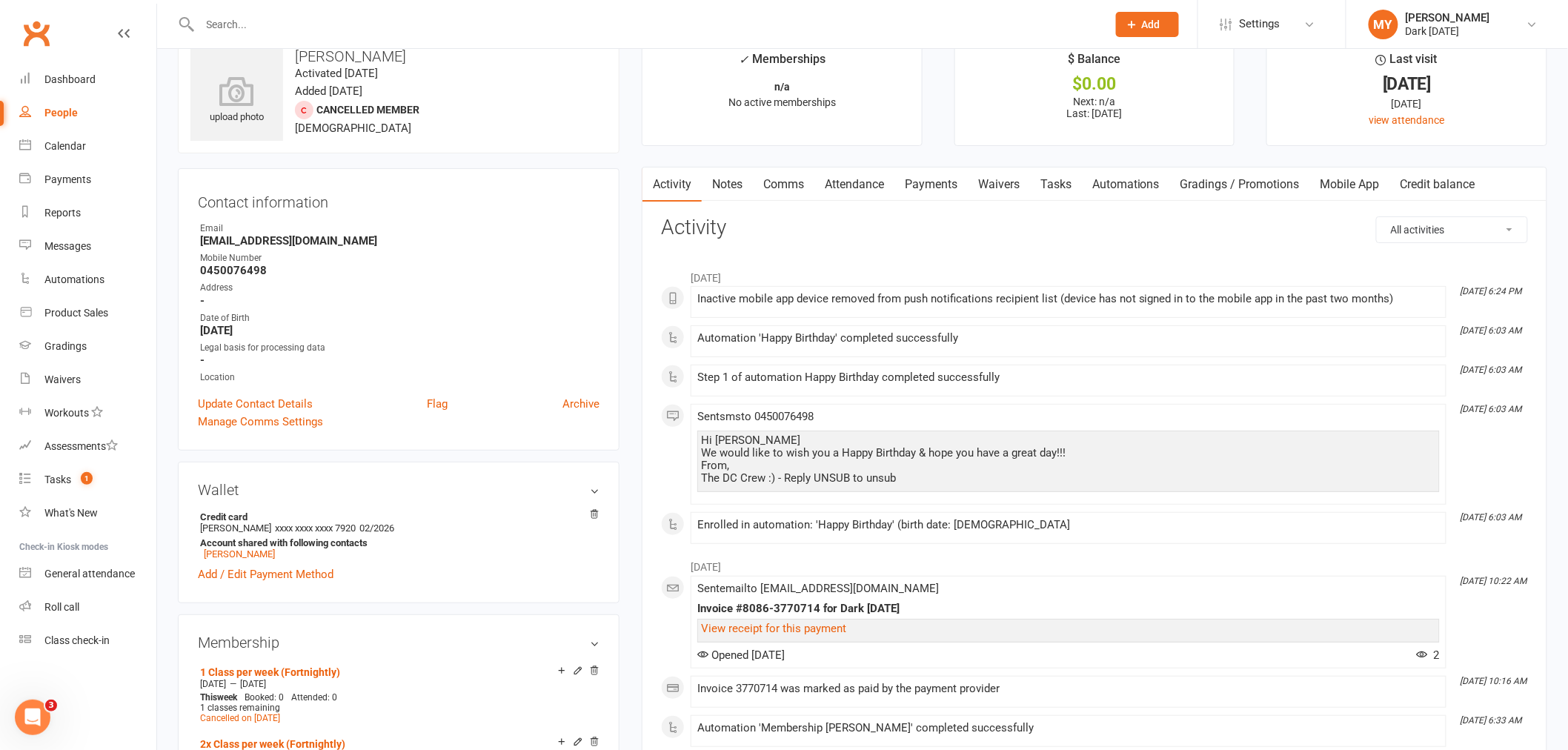
scroll to position [0, 0]
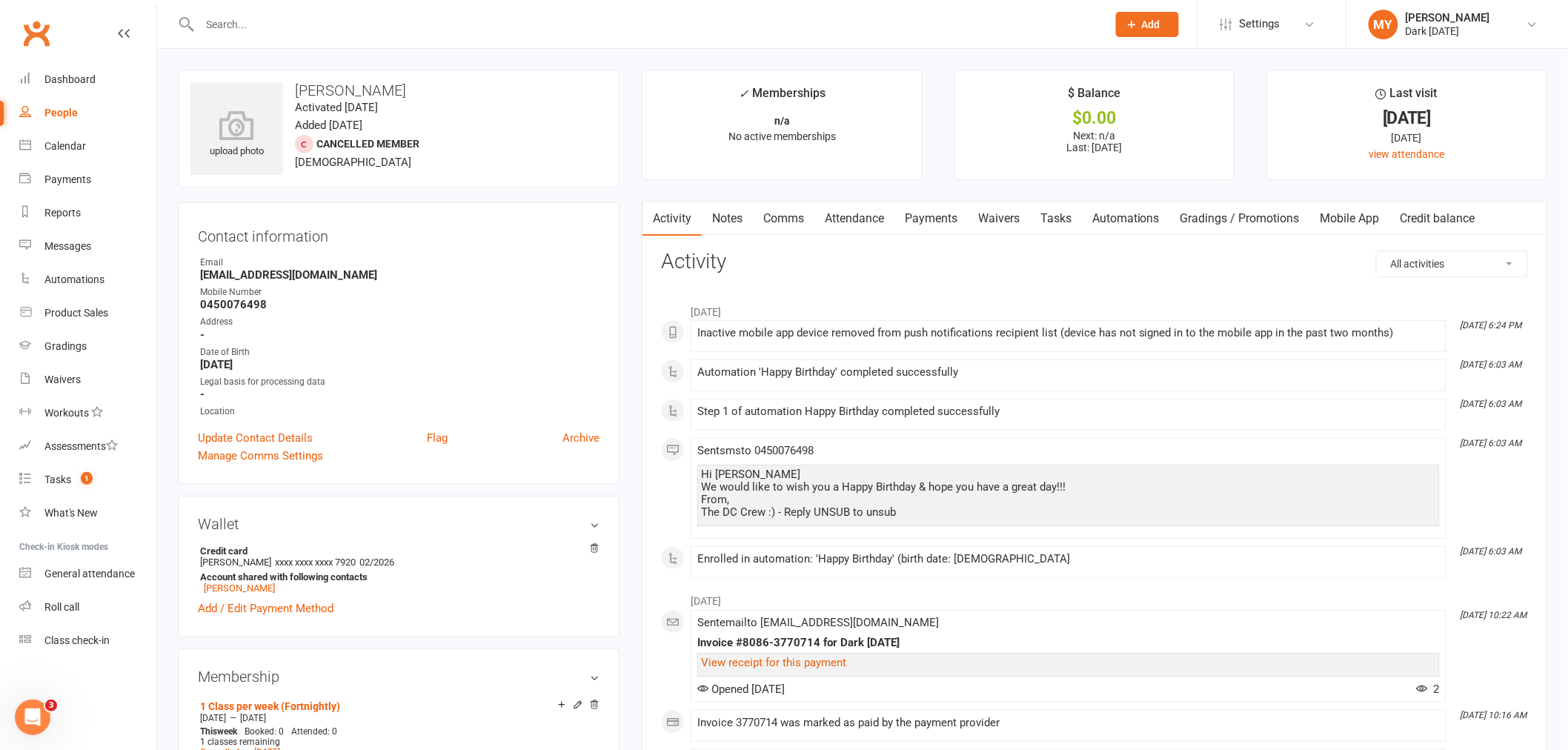
click at [924, 226] on link "Payments" at bounding box center [931, 218] width 73 height 34
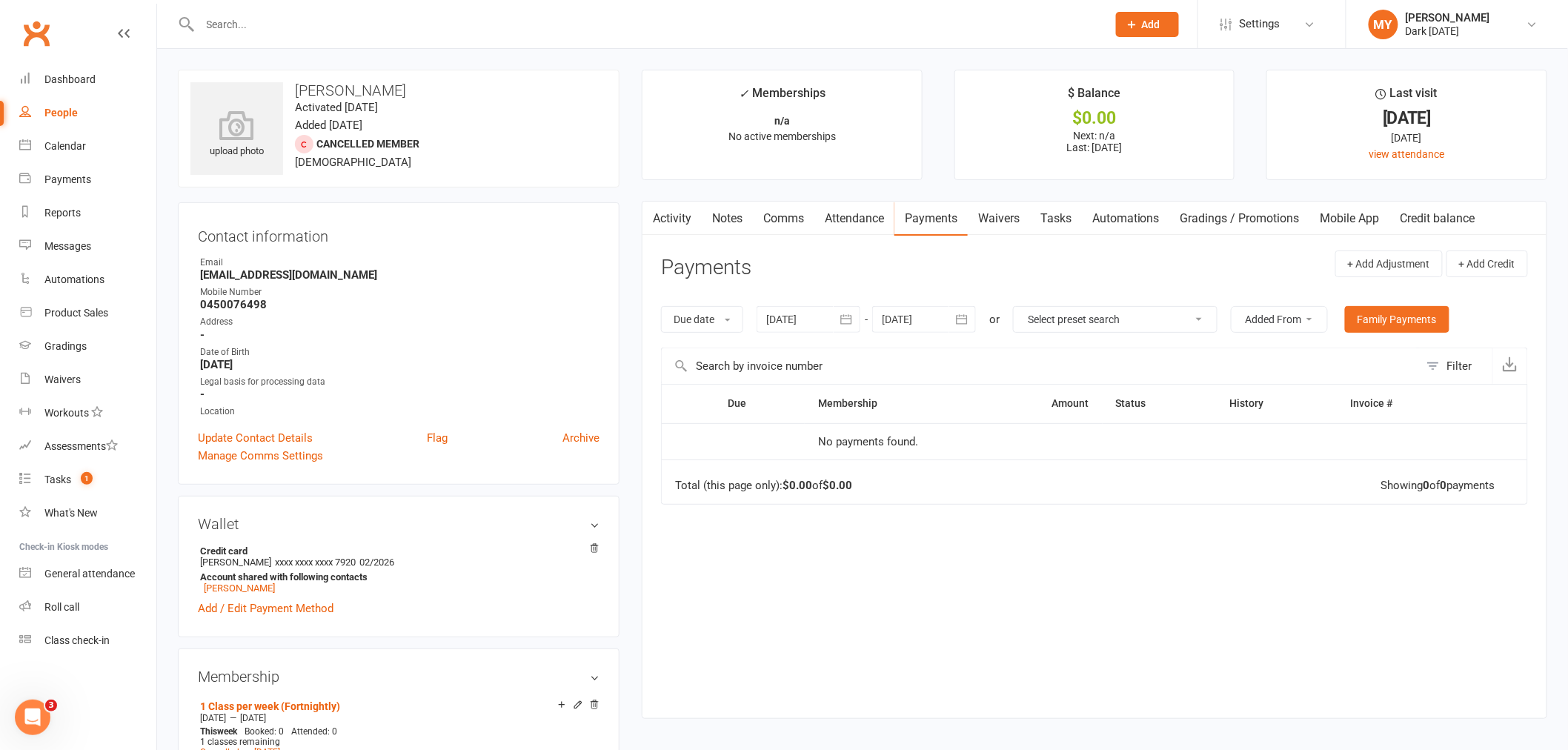
click at [846, 322] on icon "button" at bounding box center [847, 320] width 15 height 15
click at [776, 354] on icon "button" at bounding box center [779, 355] width 10 height 12
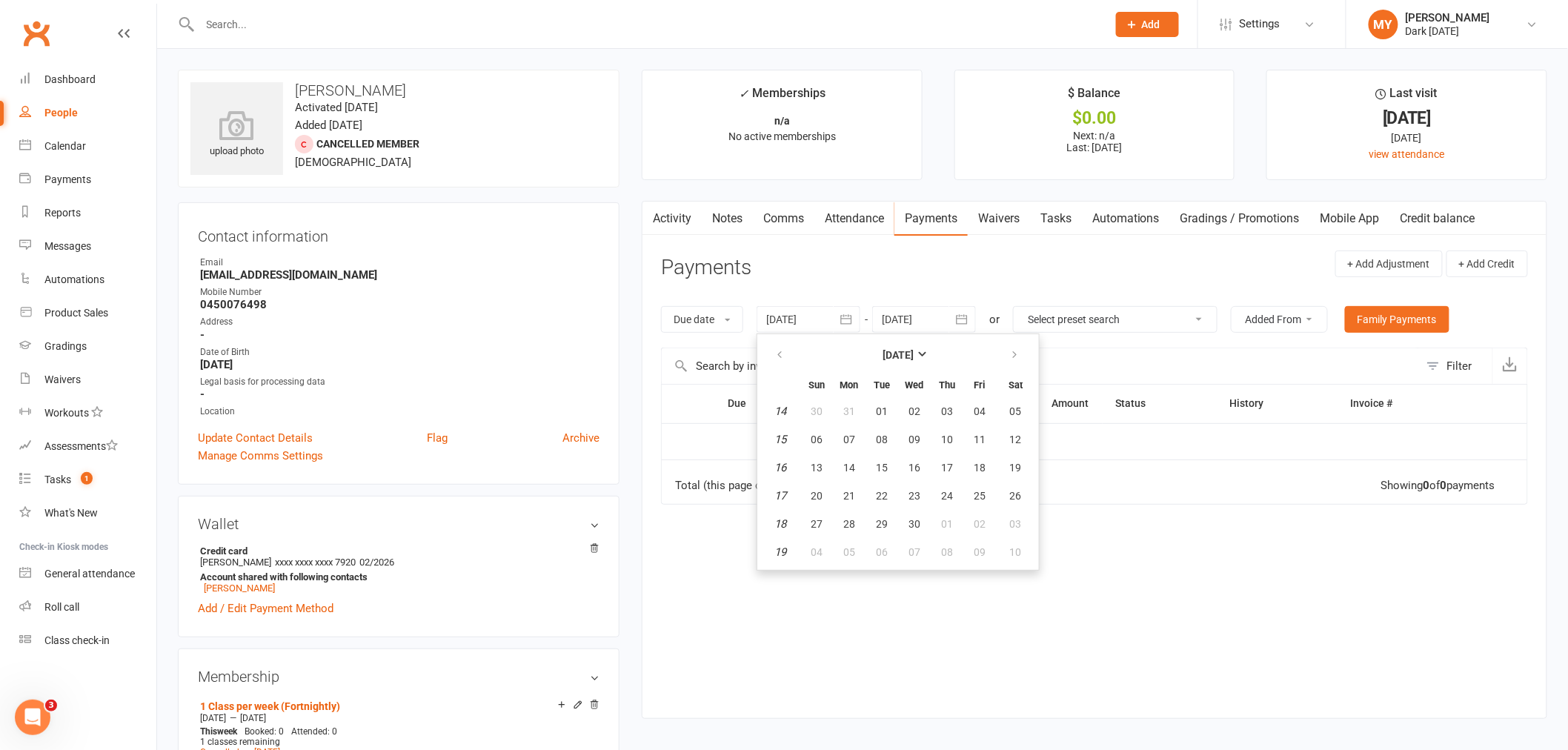
click at [786, 406] on em "14" at bounding box center [780, 411] width 12 height 13
click at [864, 438] on button "07" at bounding box center [849, 440] width 31 height 27
type input "07 Apr 2025"
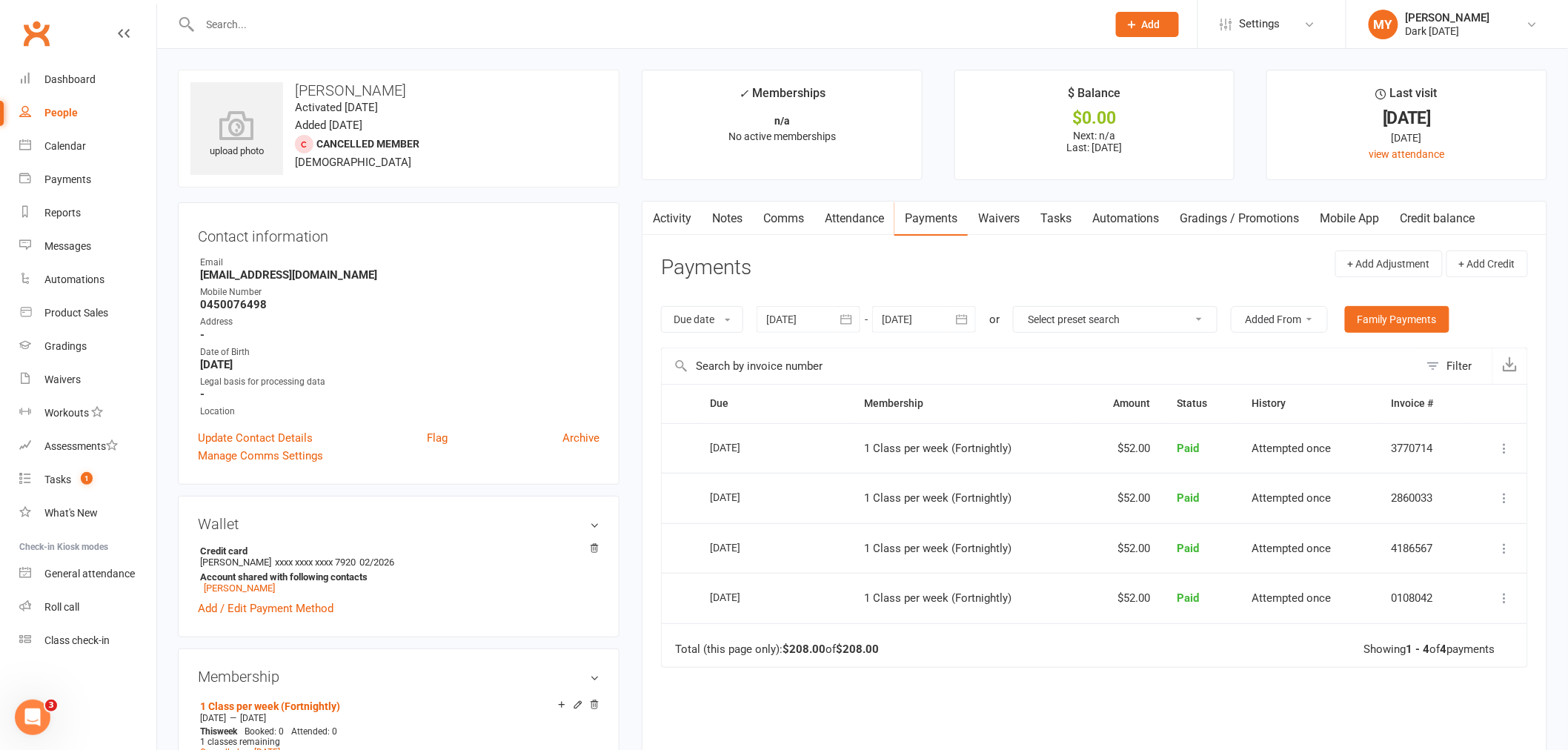
click at [676, 354] on input "text" at bounding box center [1040, 366] width 758 height 35
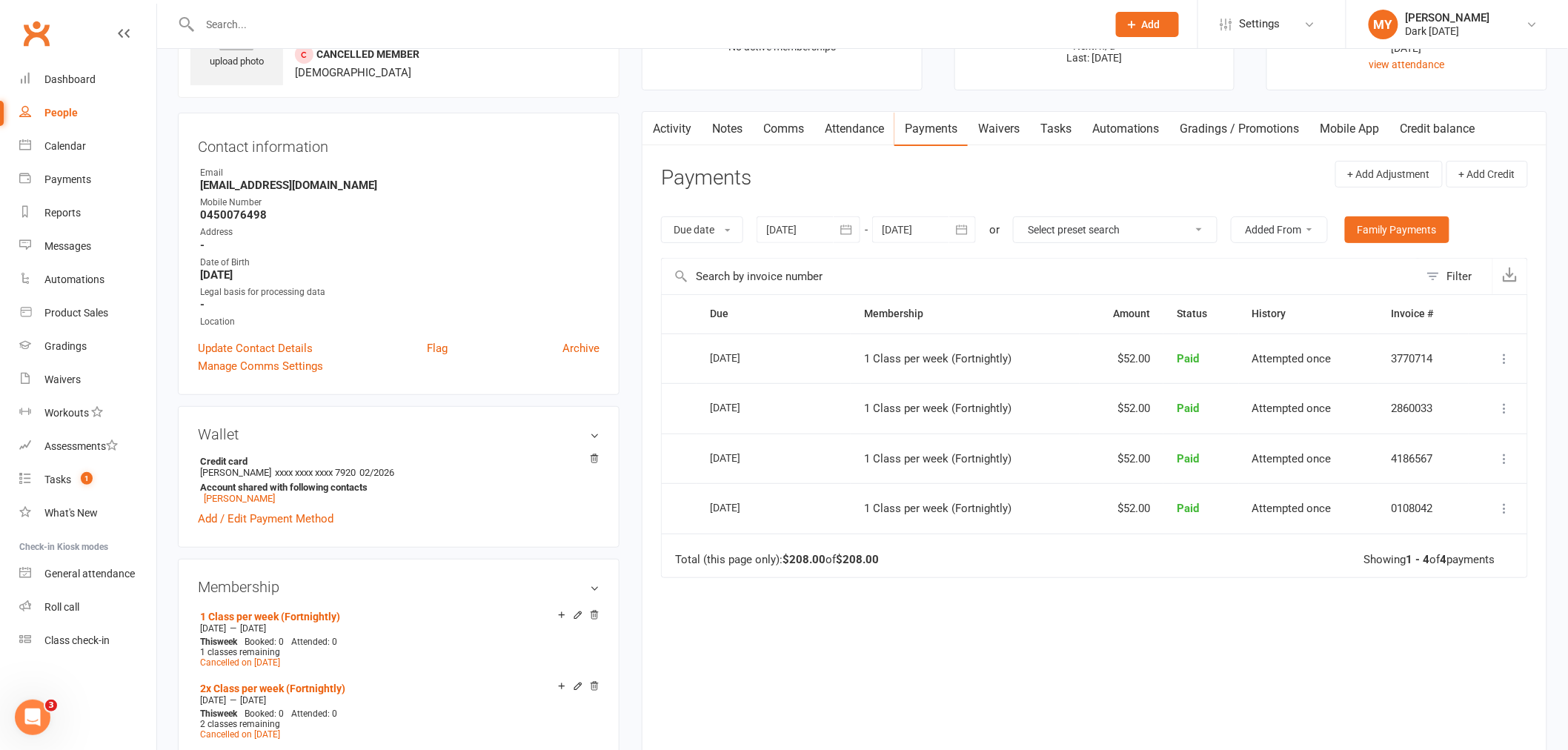
scroll to position [247, 0]
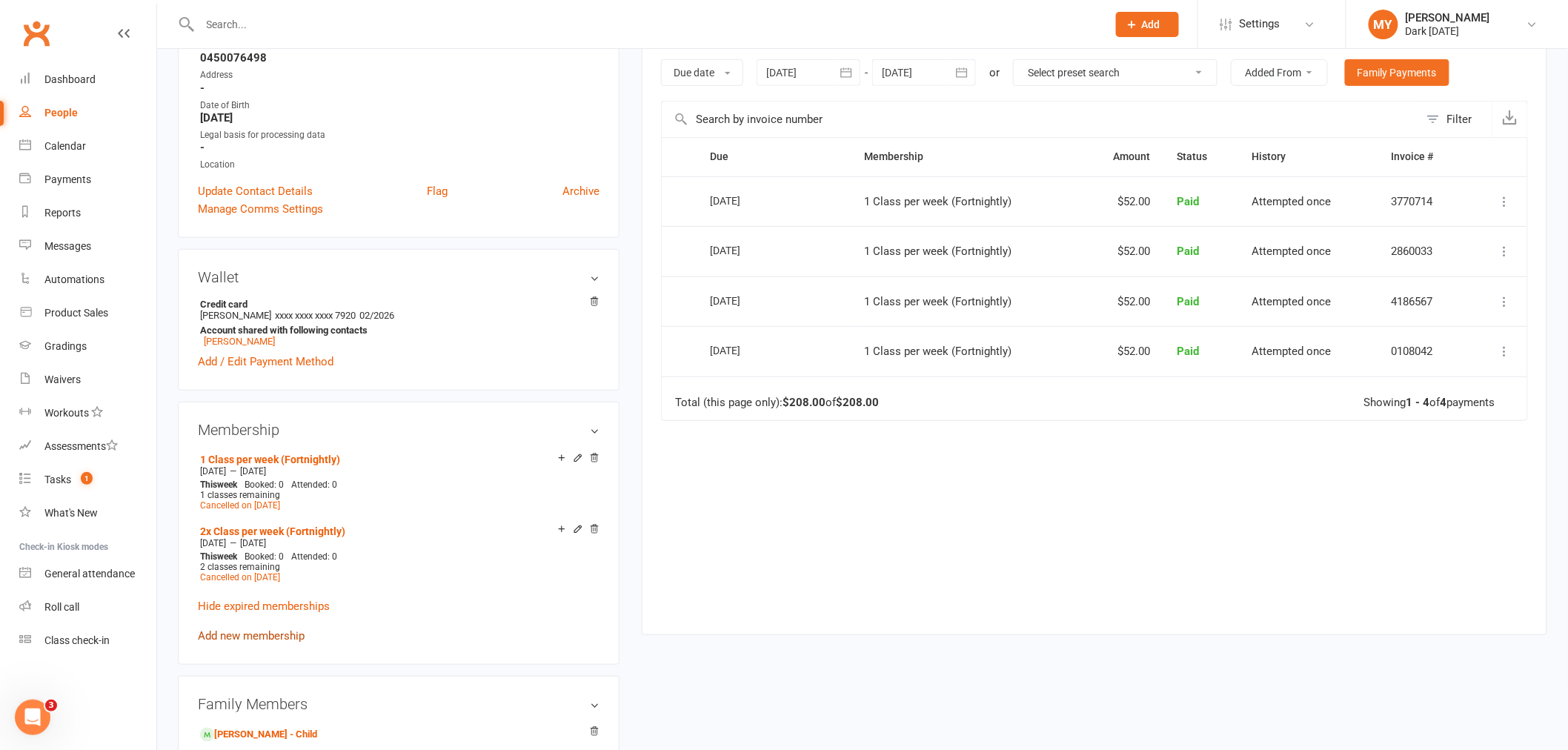
click at [283, 635] on link "Add new membership" at bounding box center [251, 636] width 107 height 13
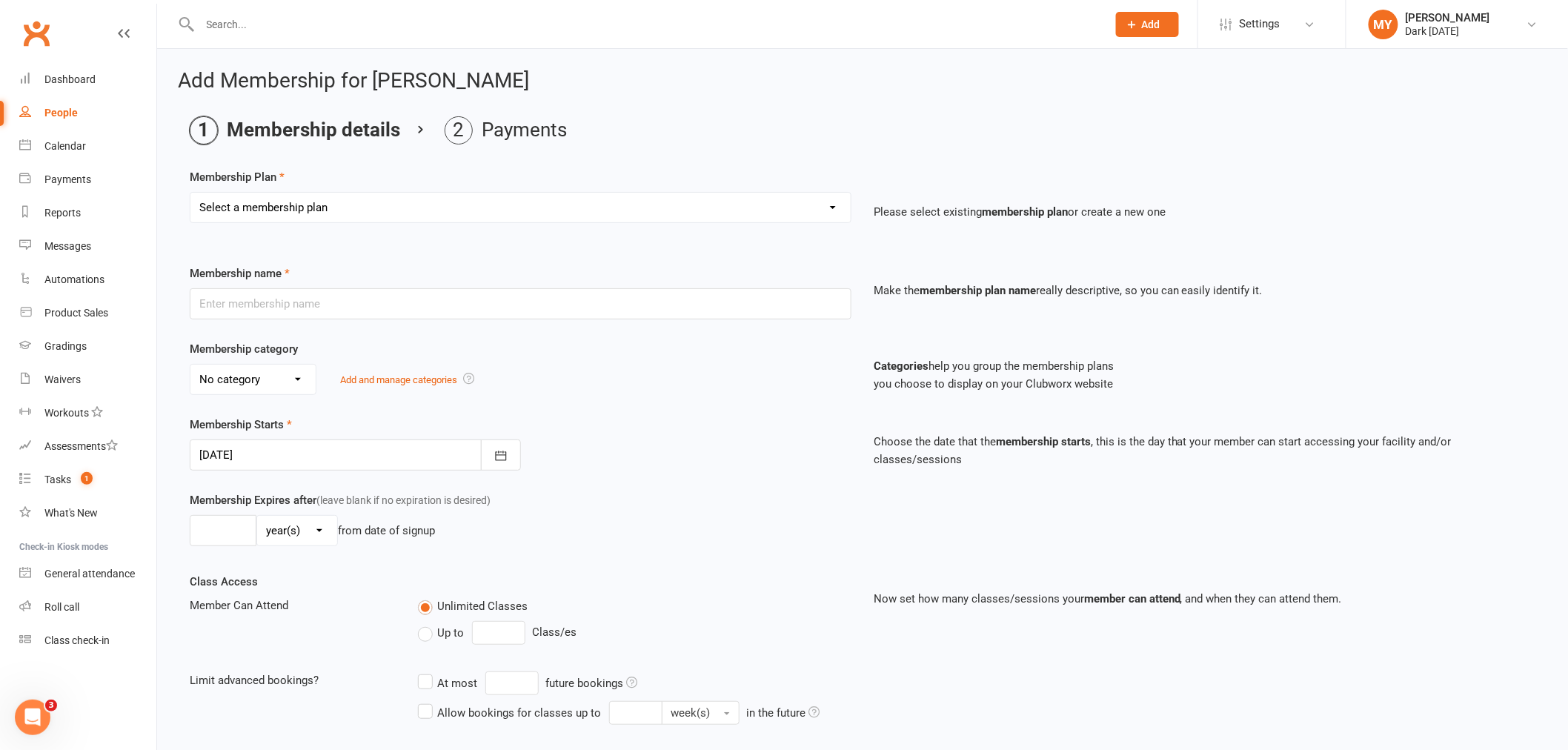
click at [391, 204] on select "Select a membership plan Create new Membership Plan Redzone Knife Defence Works…" at bounding box center [520, 207] width 661 height 30
select select "10"
click at [191, 192] on select "Select a membership plan Create new Membership Plan Redzone Knife Defence Works…" at bounding box center [520, 207] width 661 height 30
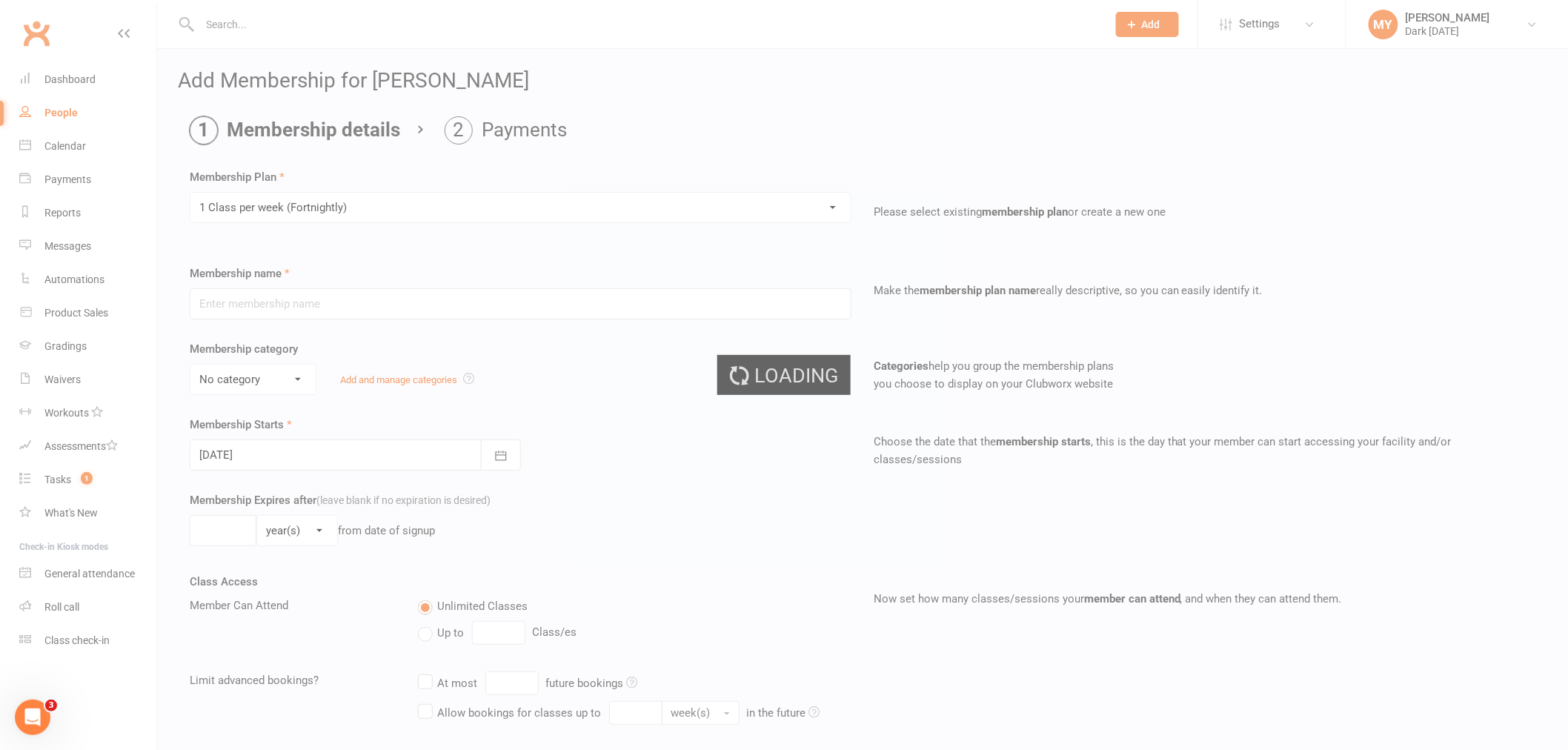
type input "1 Class per week (Fortnightly)"
select select "1"
type input "0"
type input "1"
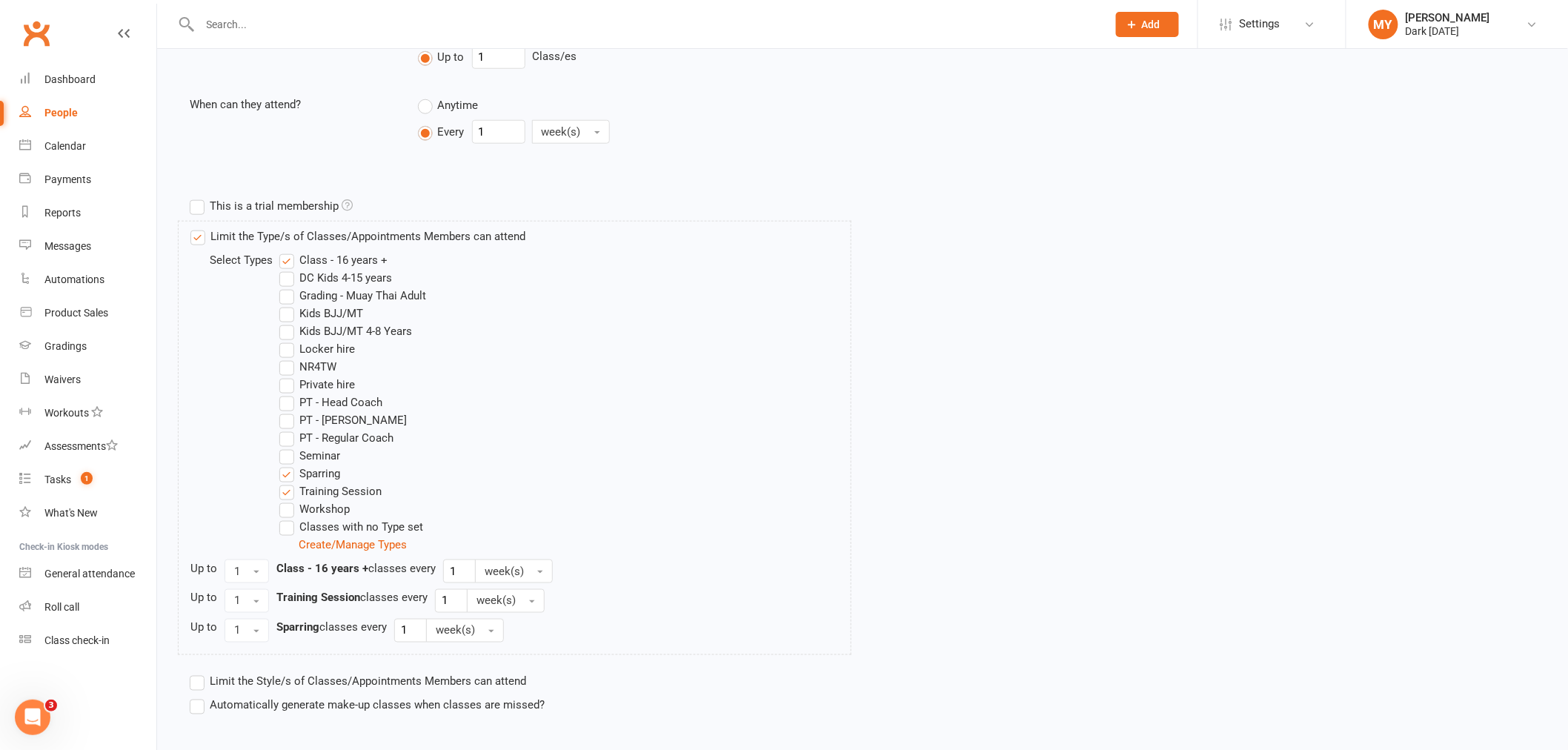
scroll to position [658, 0]
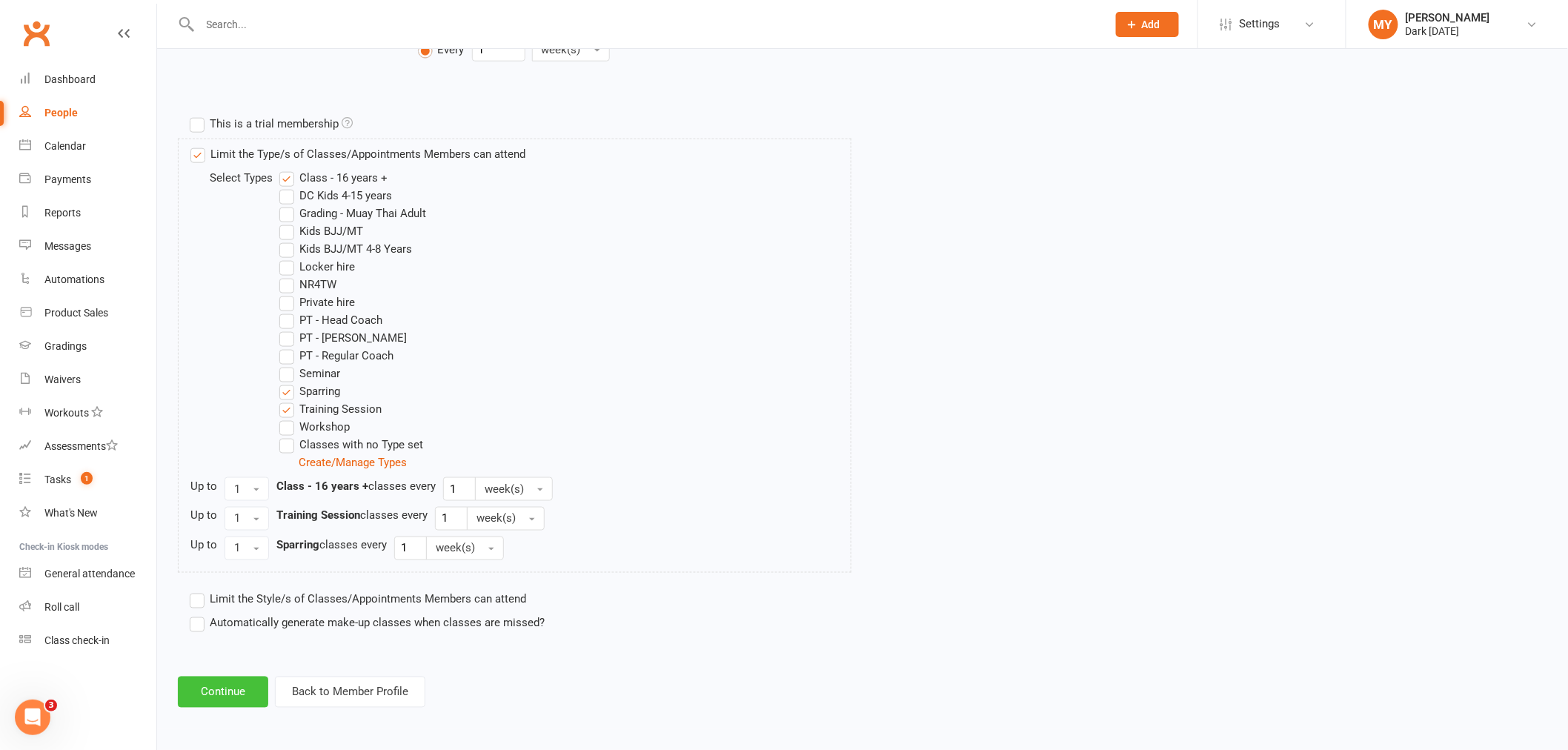
click at [258, 684] on button "Continue" at bounding box center [222, 691] width 90 height 31
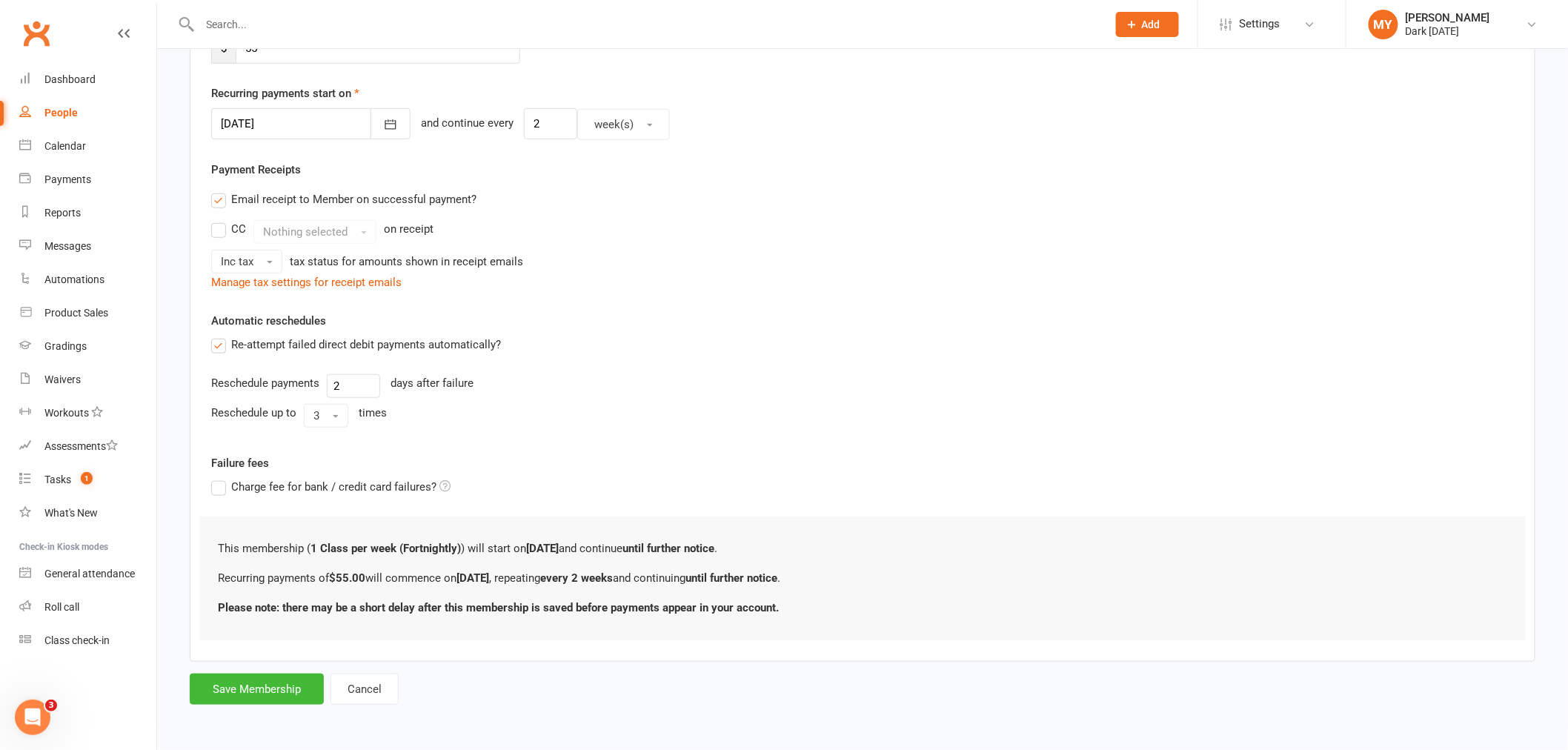
scroll to position [0, 0]
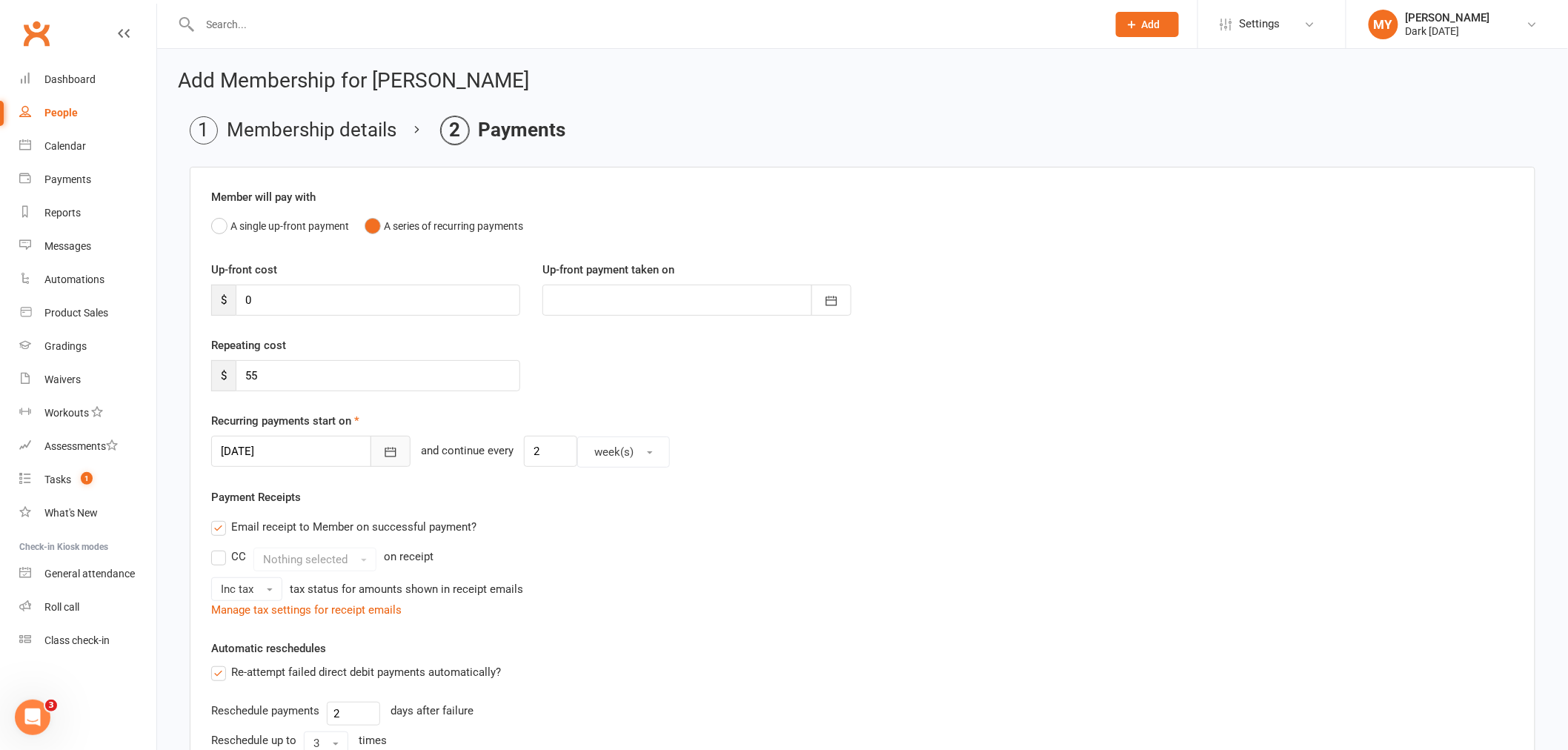
click at [386, 450] on icon "button" at bounding box center [391, 453] width 11 height 9
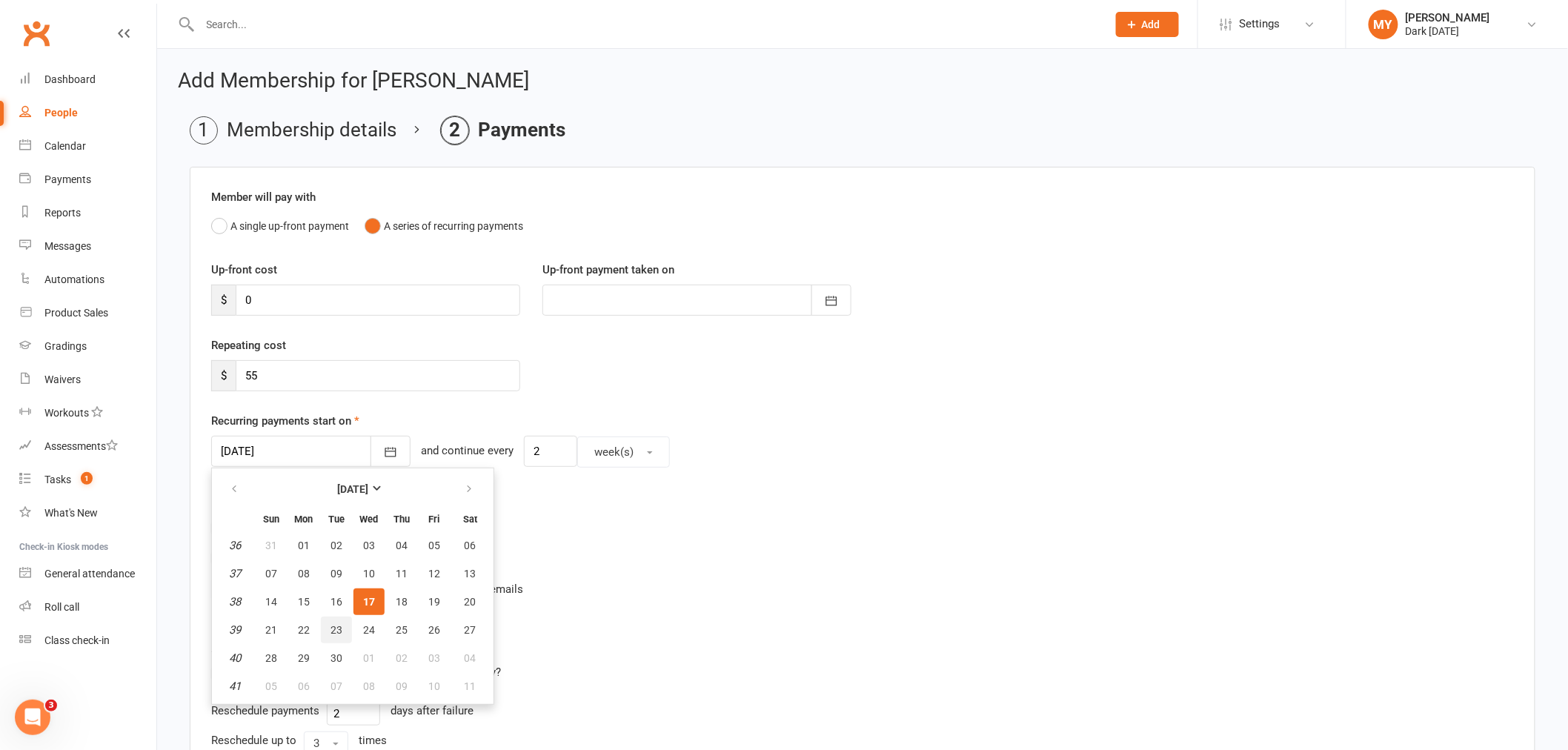
click at [336, 635] on button "23" at bounding box center [336, 629] width 31 height 27
type input "23 Sep 2025"
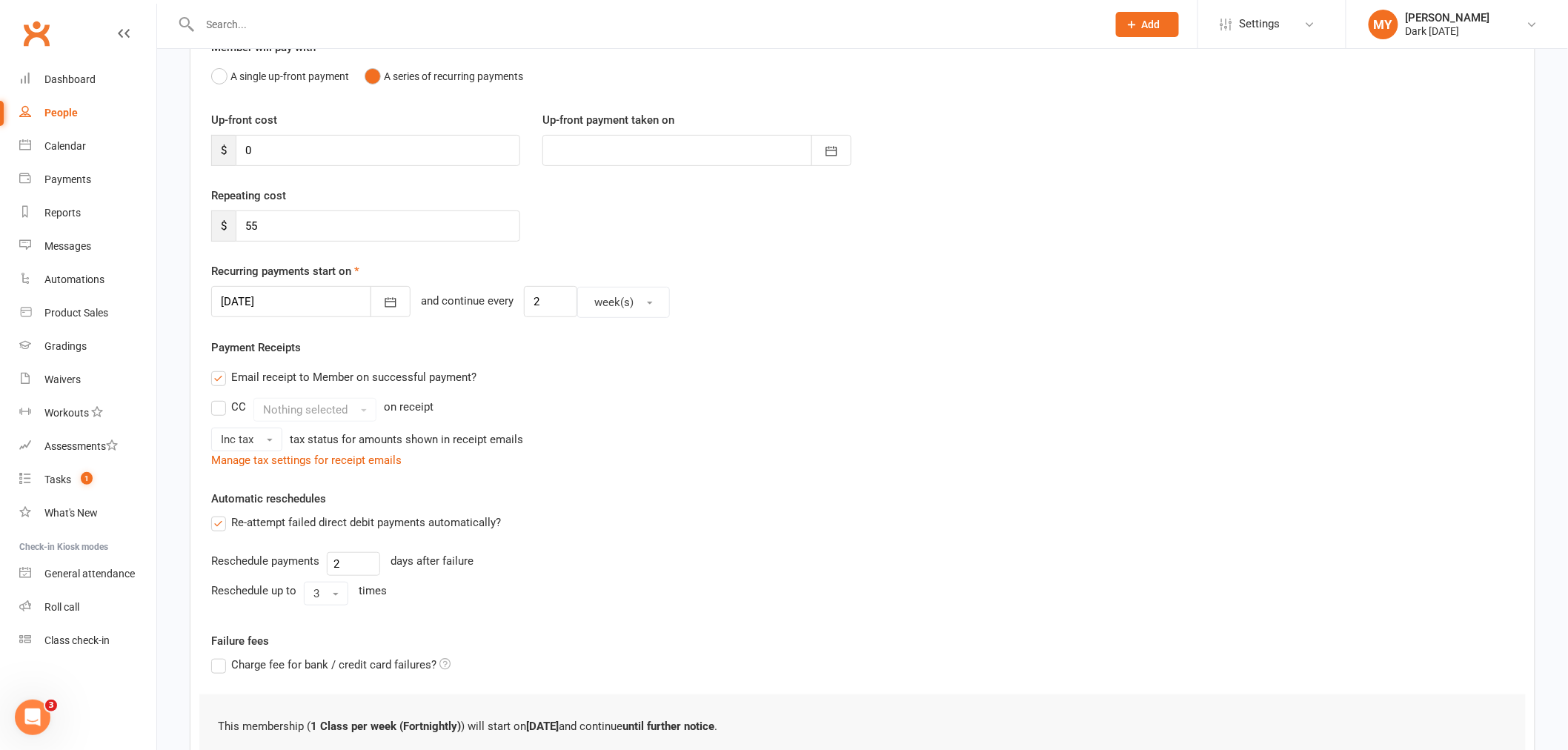
scroll to position [328, 0]
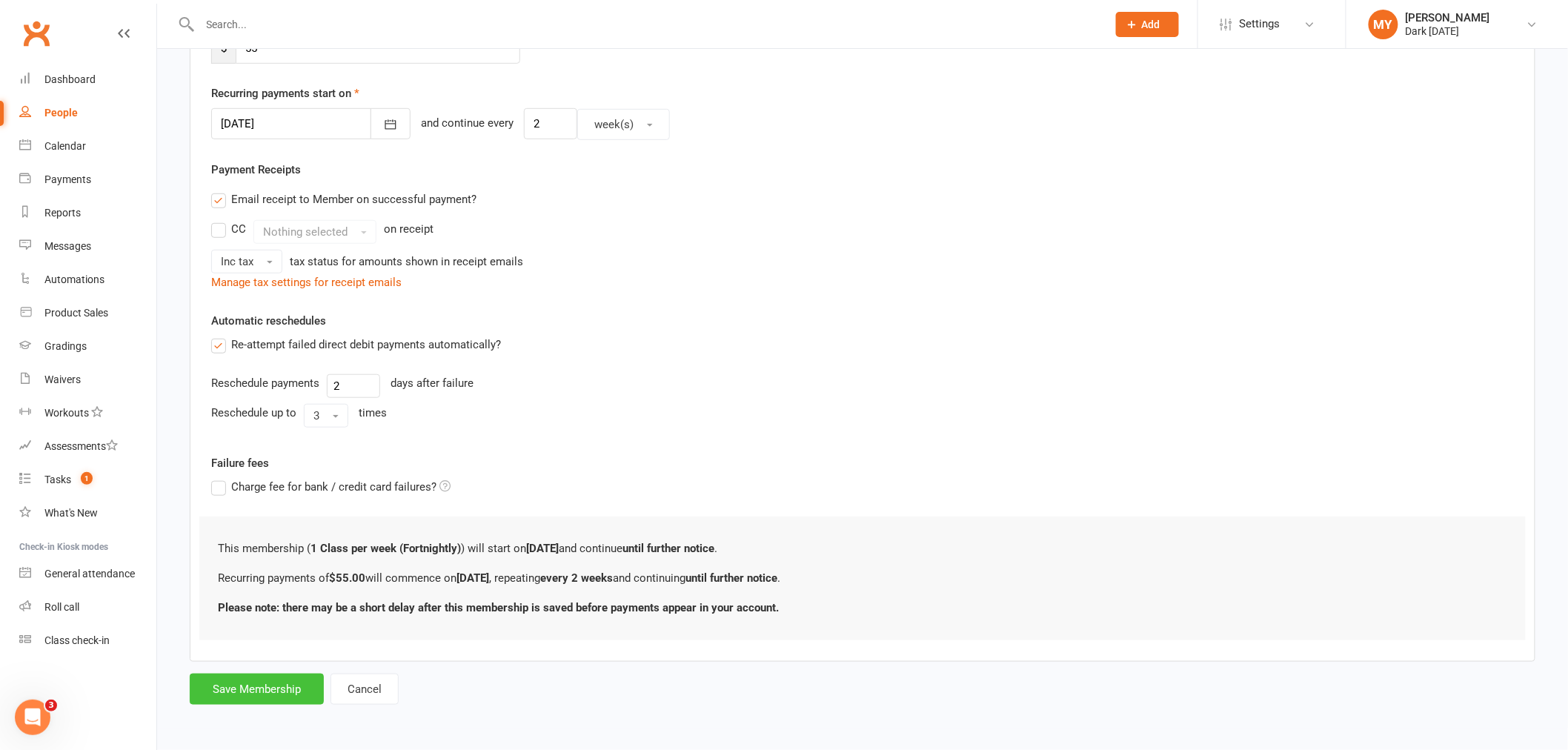
click at [270, 686] on button "Save Membership" at bounding box center [257, 689] width 134 height 31
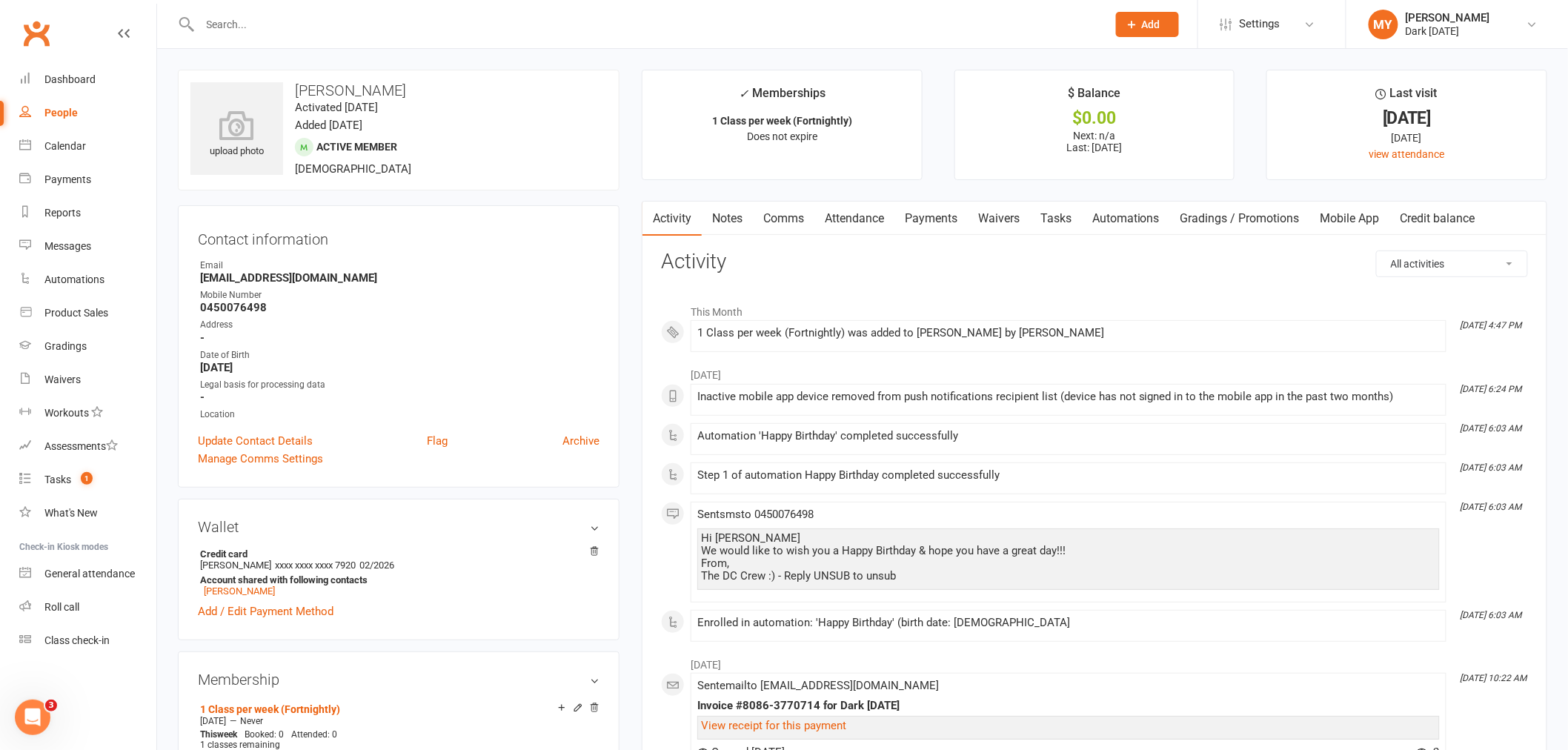
click at [275, 28] on input "text" at bounding box center [647, 24] width 902 height 20
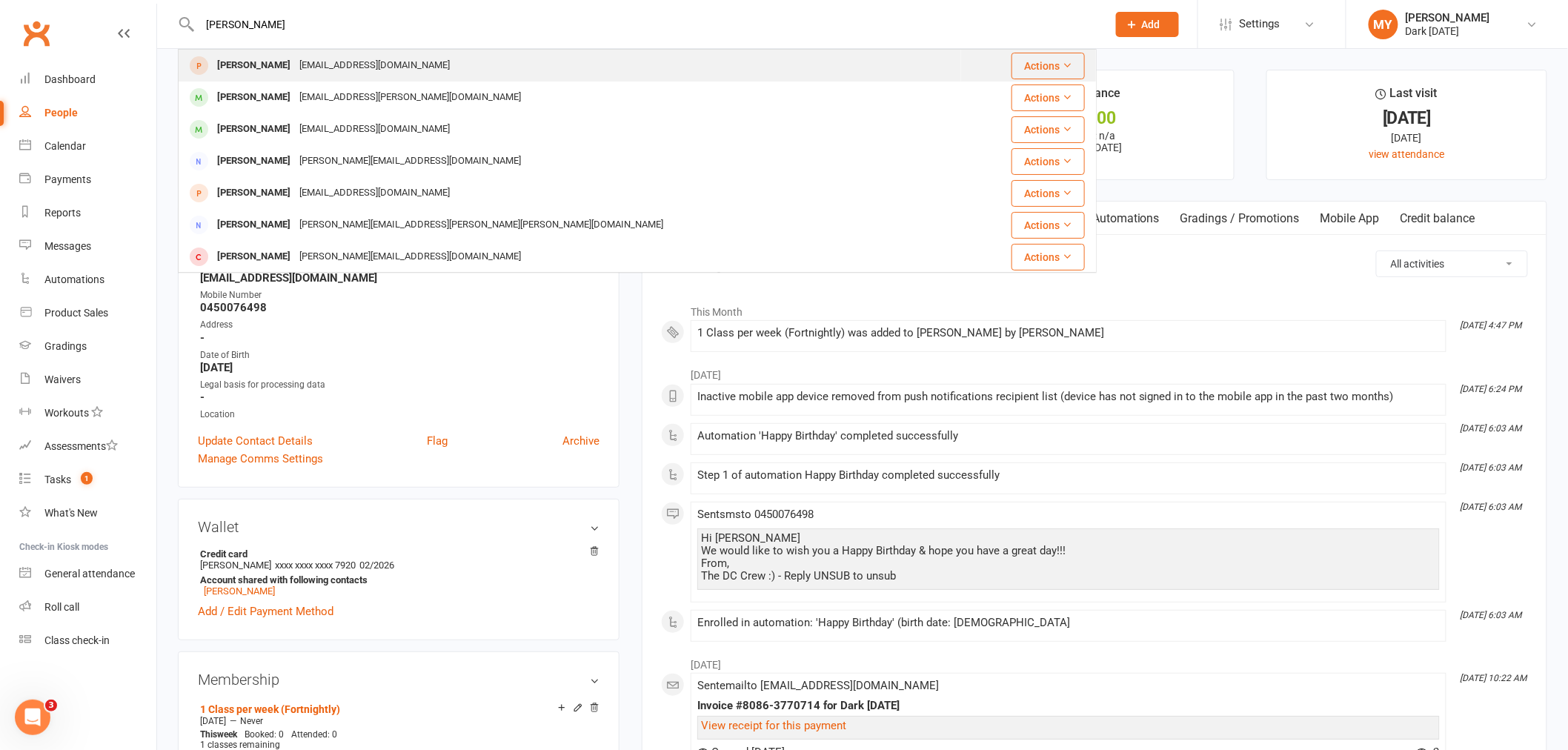
type input "jaclyn"
click at [295, 62] on div "s_lmtj@yahoo.com.au" at bounding box center [374, 65] width 159 height 21
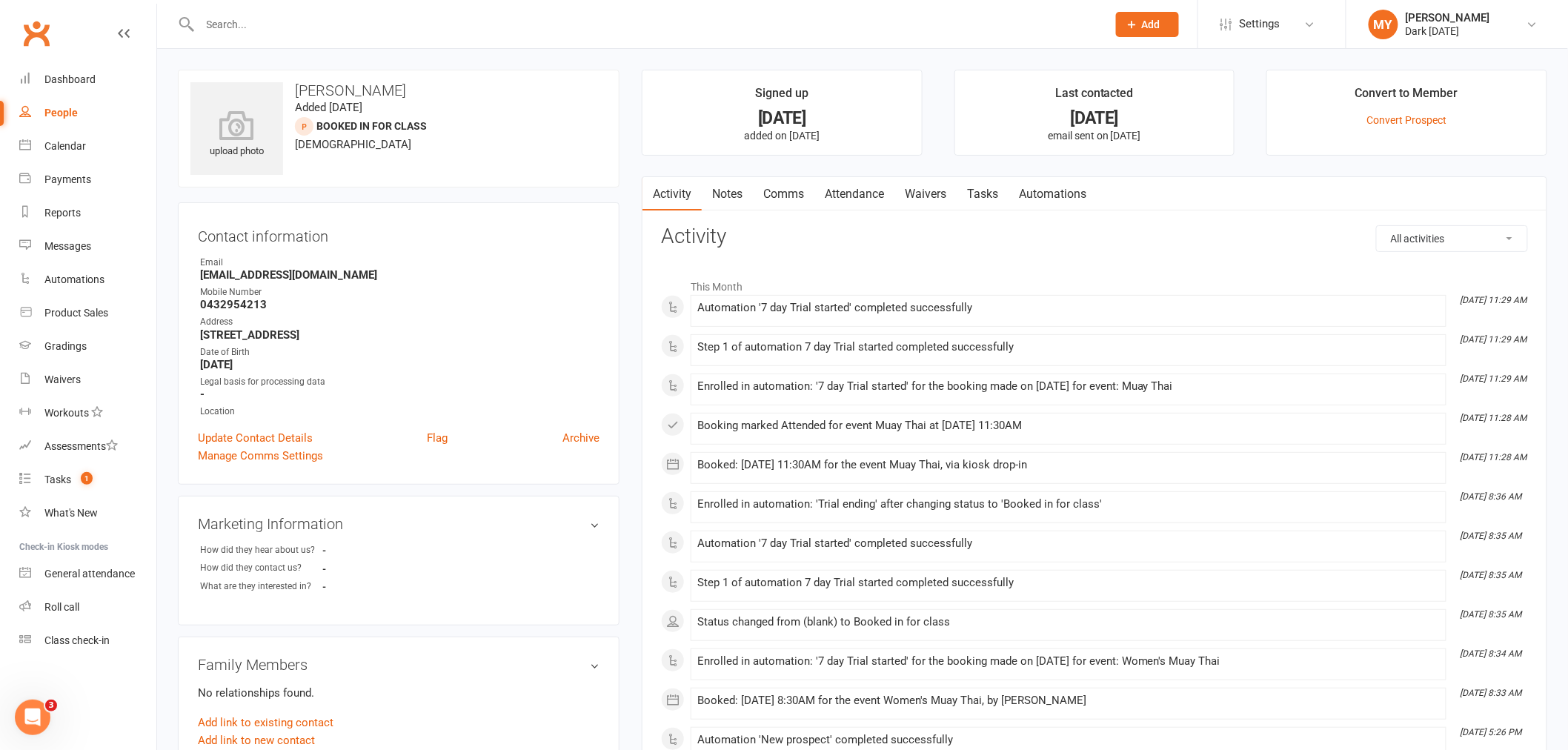
click at [848, 185] on link "Attendance" at bounding box center [854, 194] width 80 height 34
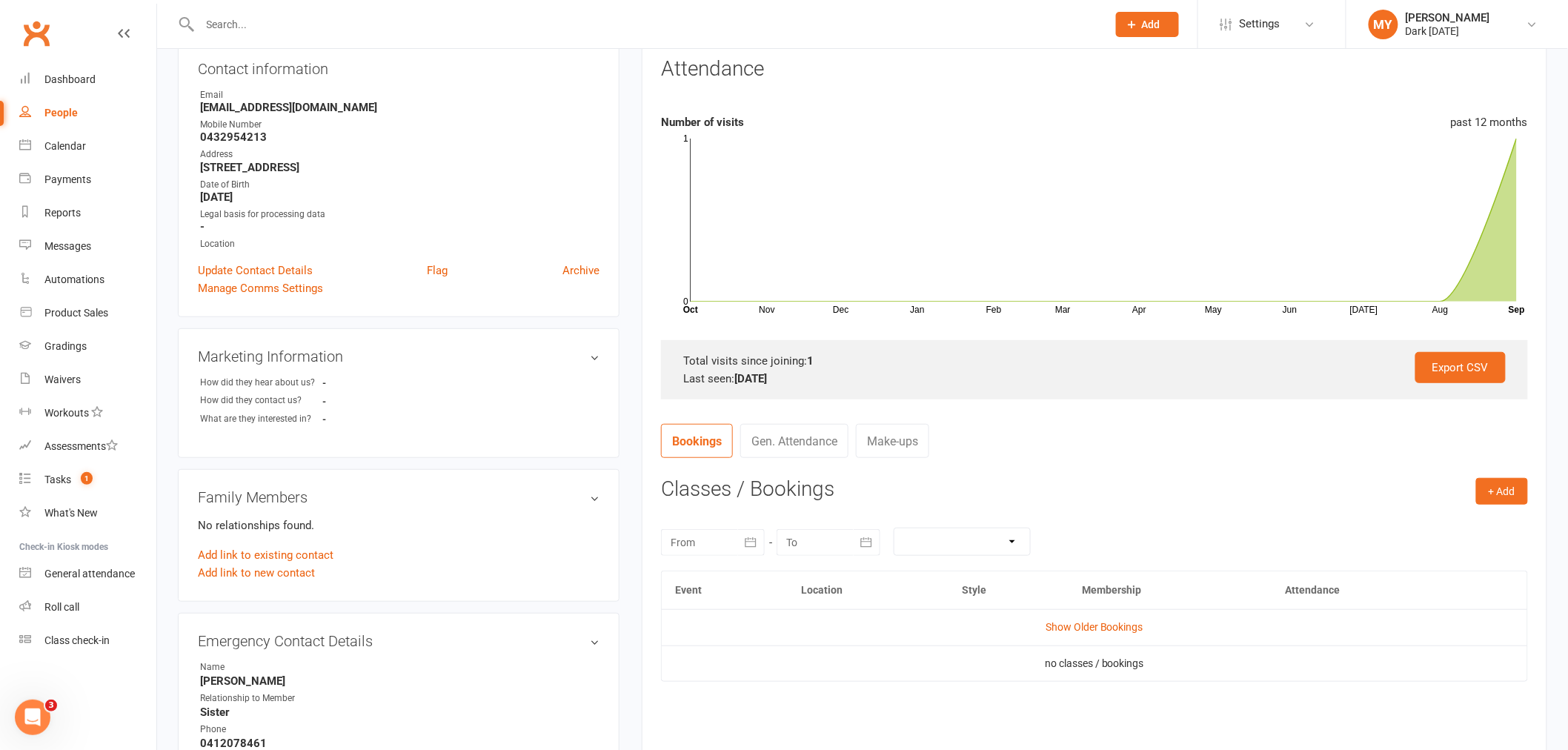
scroll to position [247, 0]
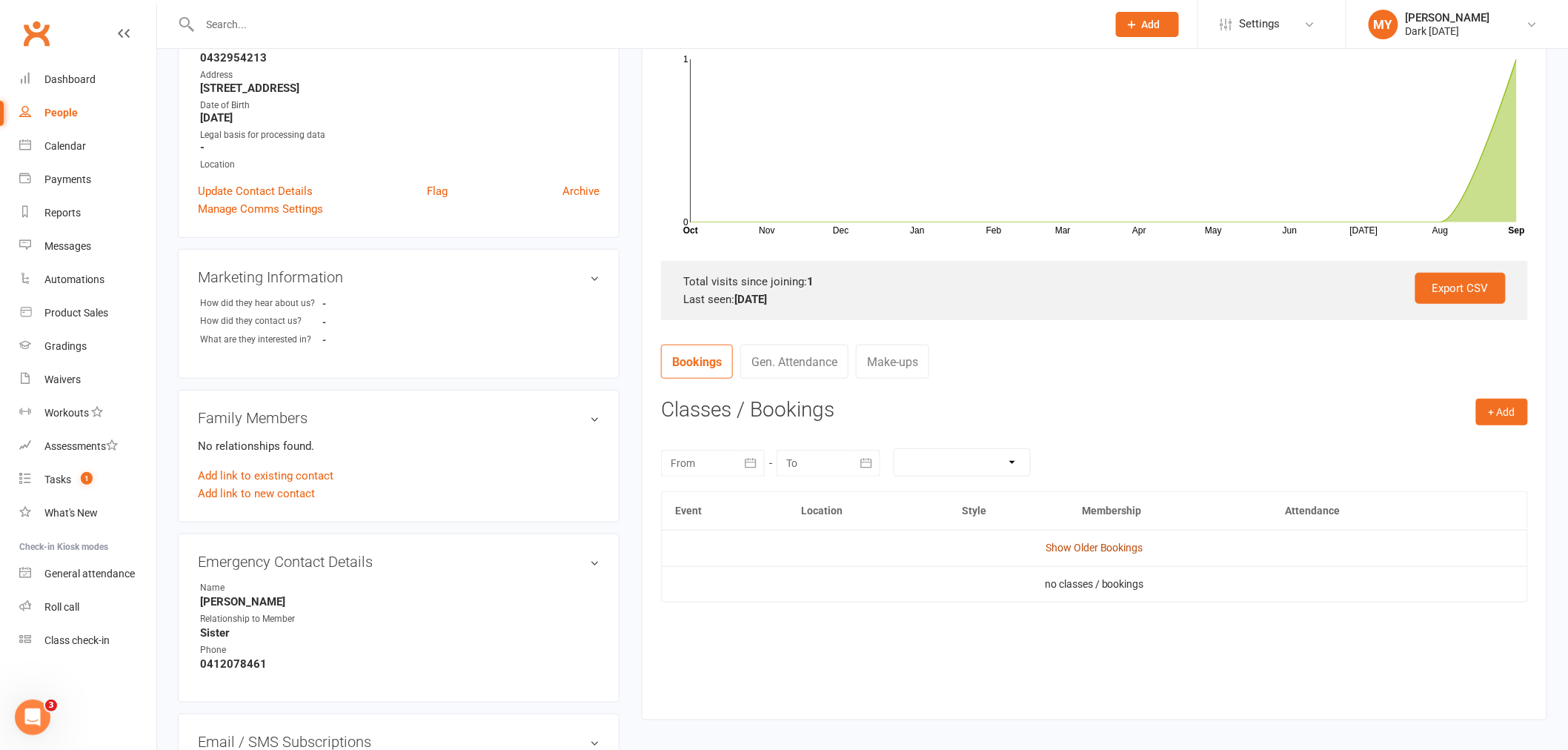
click at [1140, 547] on link "Show Older Bookings" at bounding box center [1094, 547] width 98 height 12
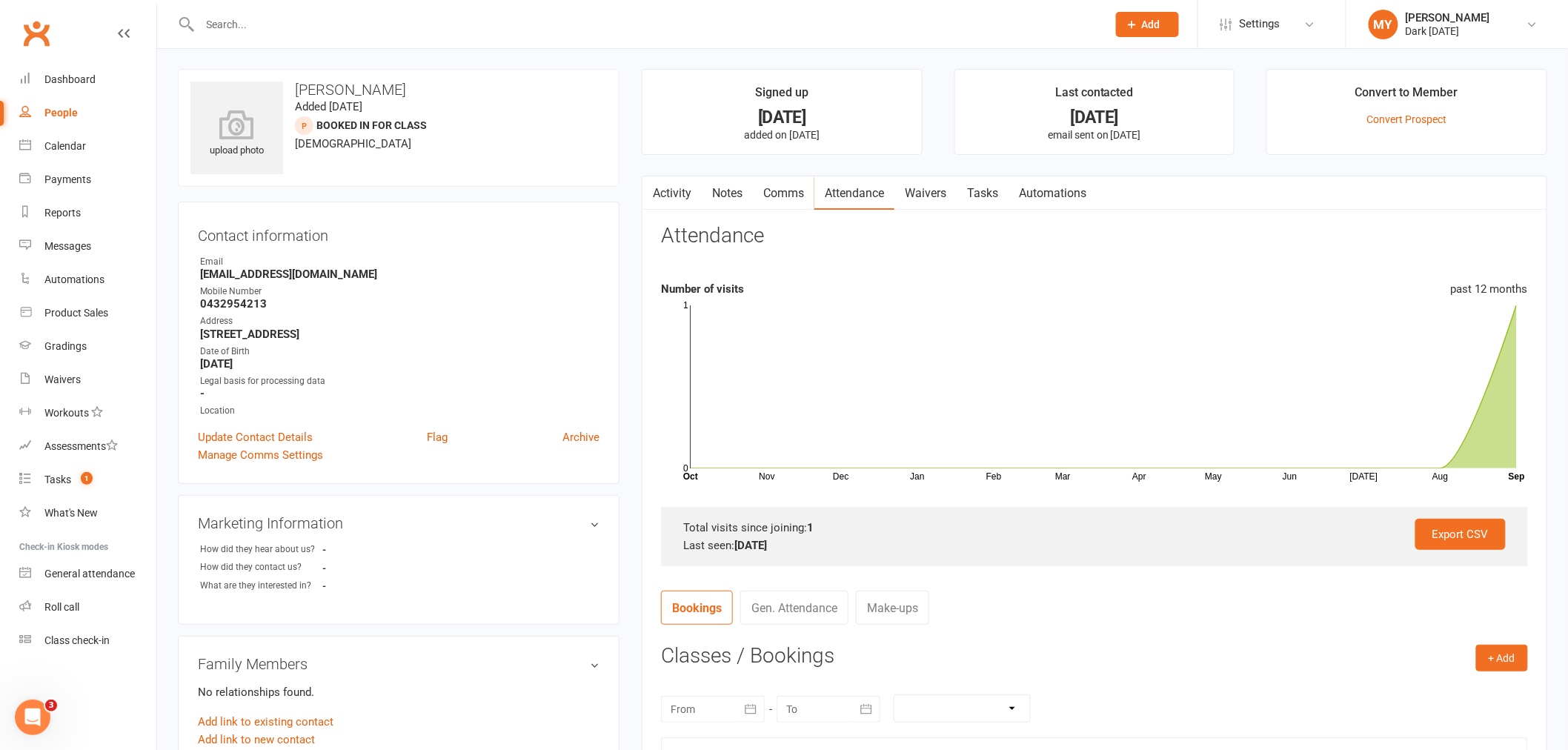
scroll to position [0, 0]
click at [1406, 115] on link "Convert Prospect" at bounding box center [1407, 120] width 80 height 12
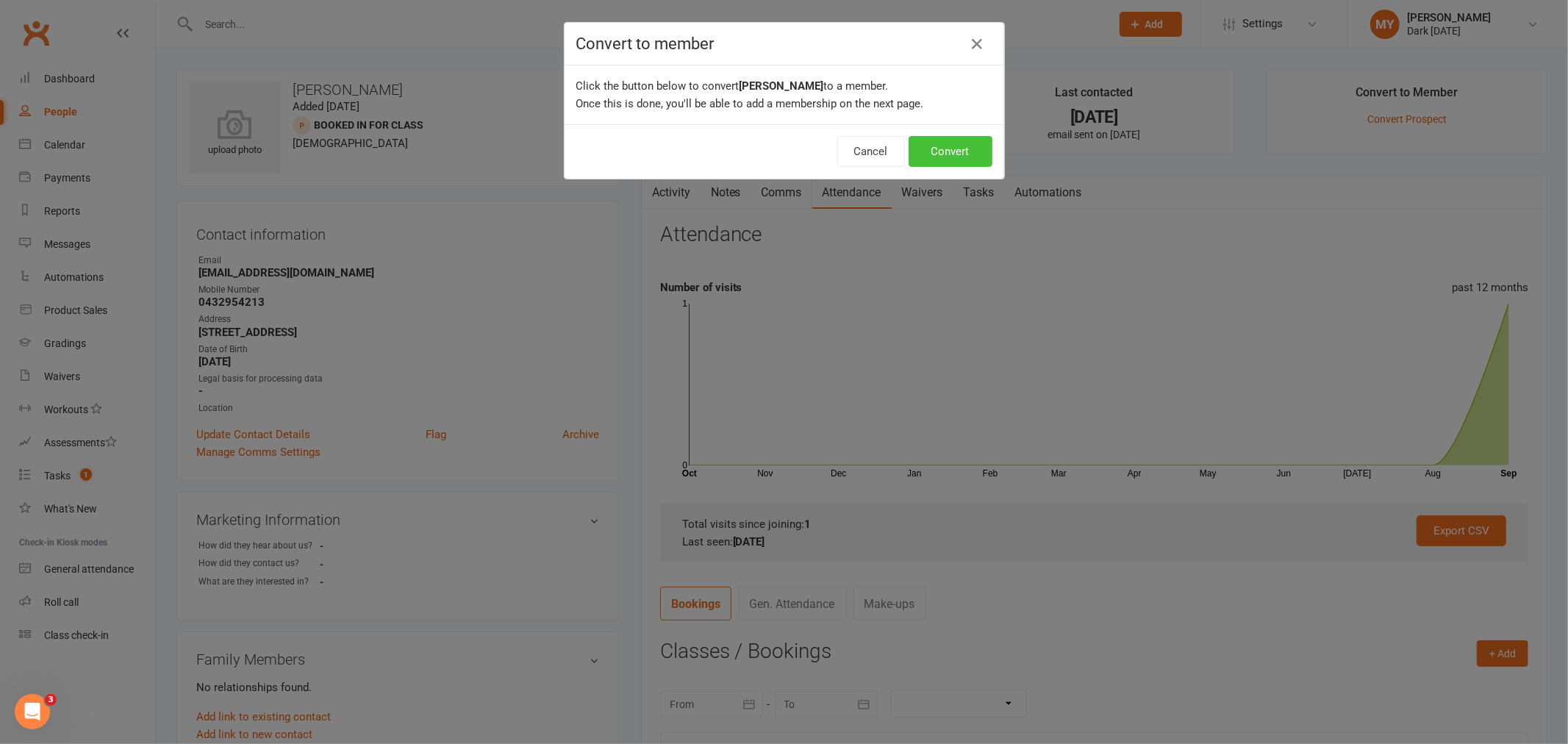
click at [961, 148] on button "Convert" at bounding box center [950, 151] width 84 height 30
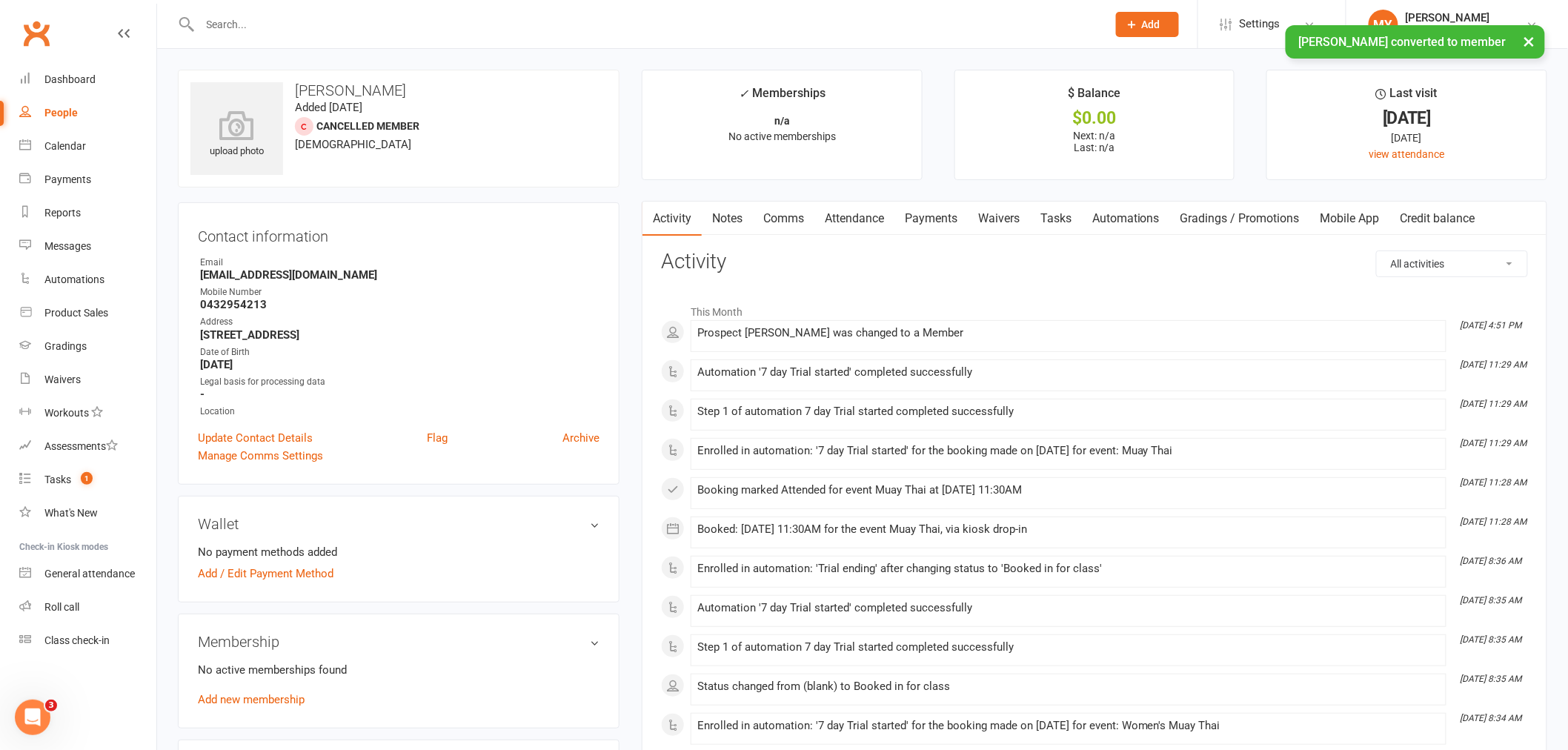
click at [996, 215] on link "Waivers" at bounding box center [998, 218] width 62 height 34
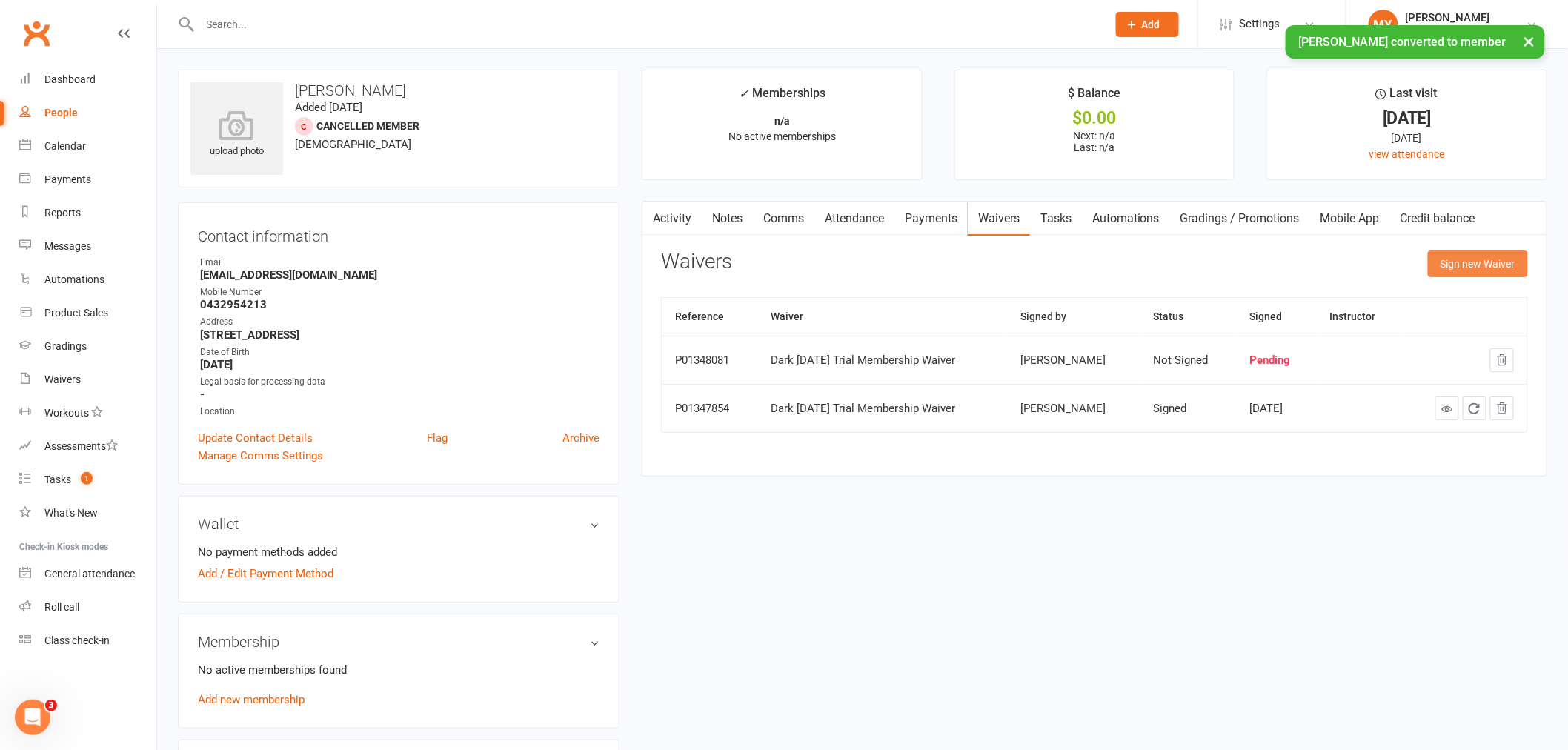
click at [1457, 270] on button "Sign new Waiver" at bounding box center [1479, 264] width 100 height 27
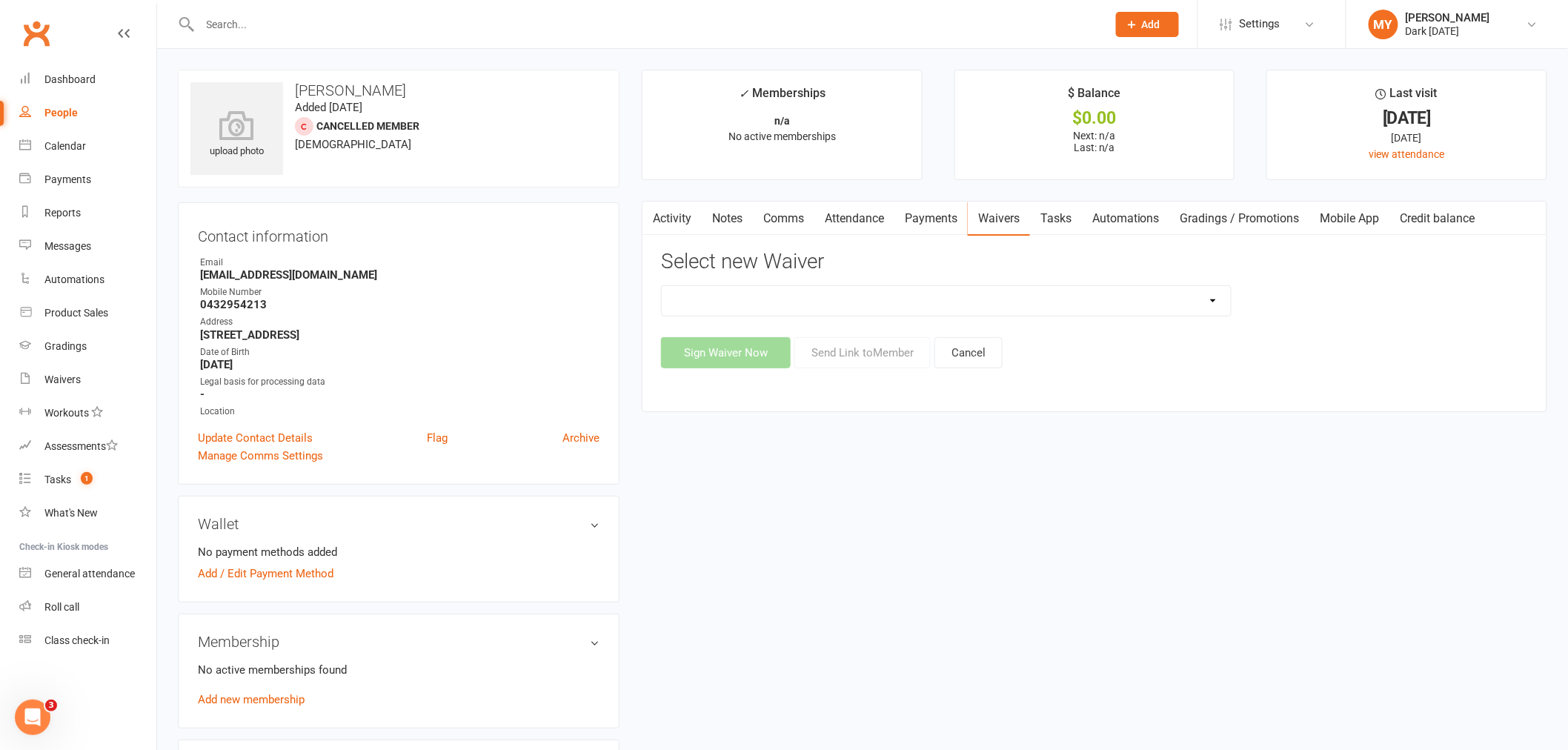
click at [719, 296] on select "Dark Carnival Membership Dark Carnival Membership waiver - no EDDR Dark Carniva…" at bounding box center [946, 301] width 569 height 30
select select "9790"
click at [662, 286] on select "Dark Carnival Membership Dark Carnival Membership waiver - no EDDR Dark Carniva…" at bounding box center [946, 301] width 569 height 30
click at [818, 352] on button "Send Link to Member" at bounding box center [863, 352] width 137 height 31
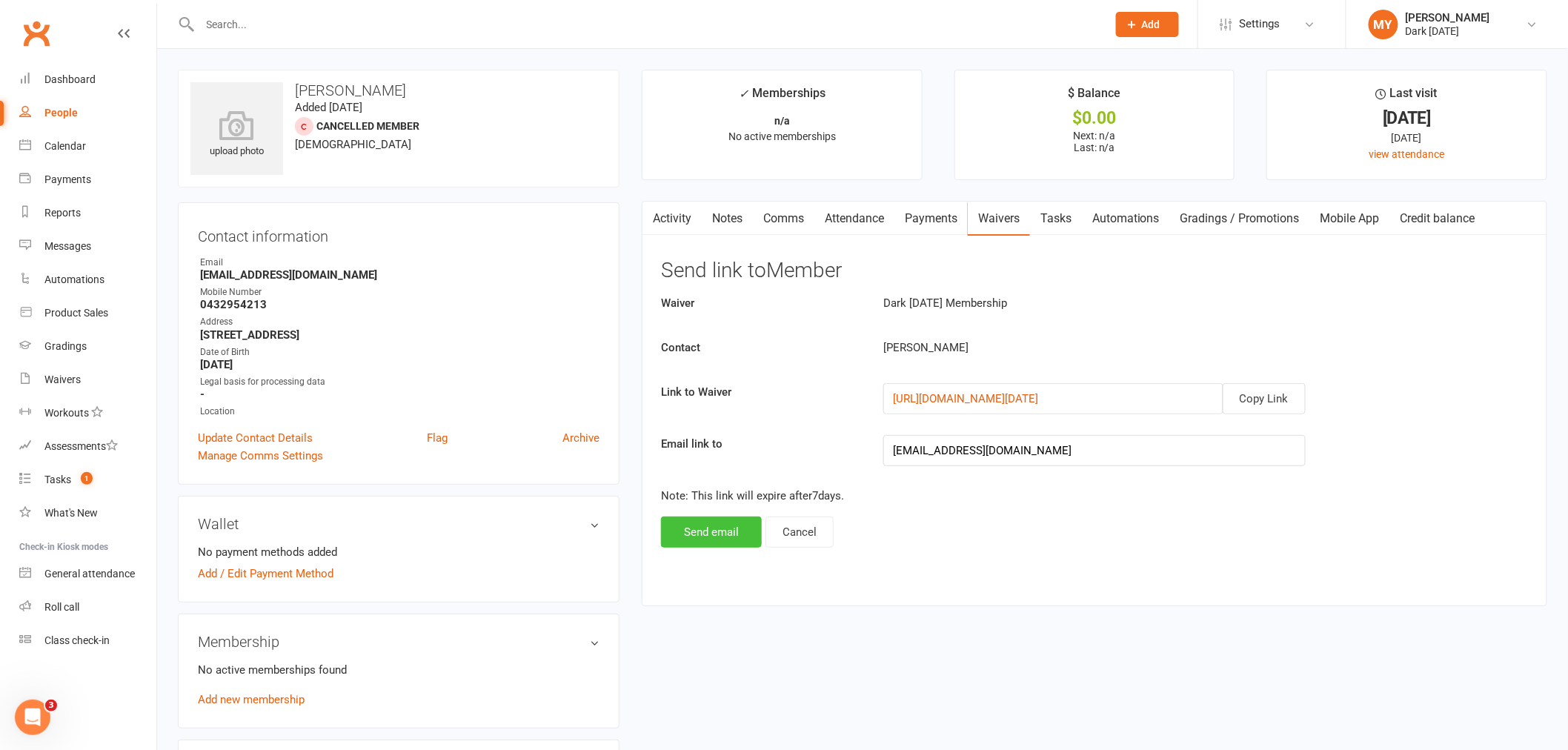
click at [715, 536] on button "Send email" at bounding box center [711, 532] width 100 height 31
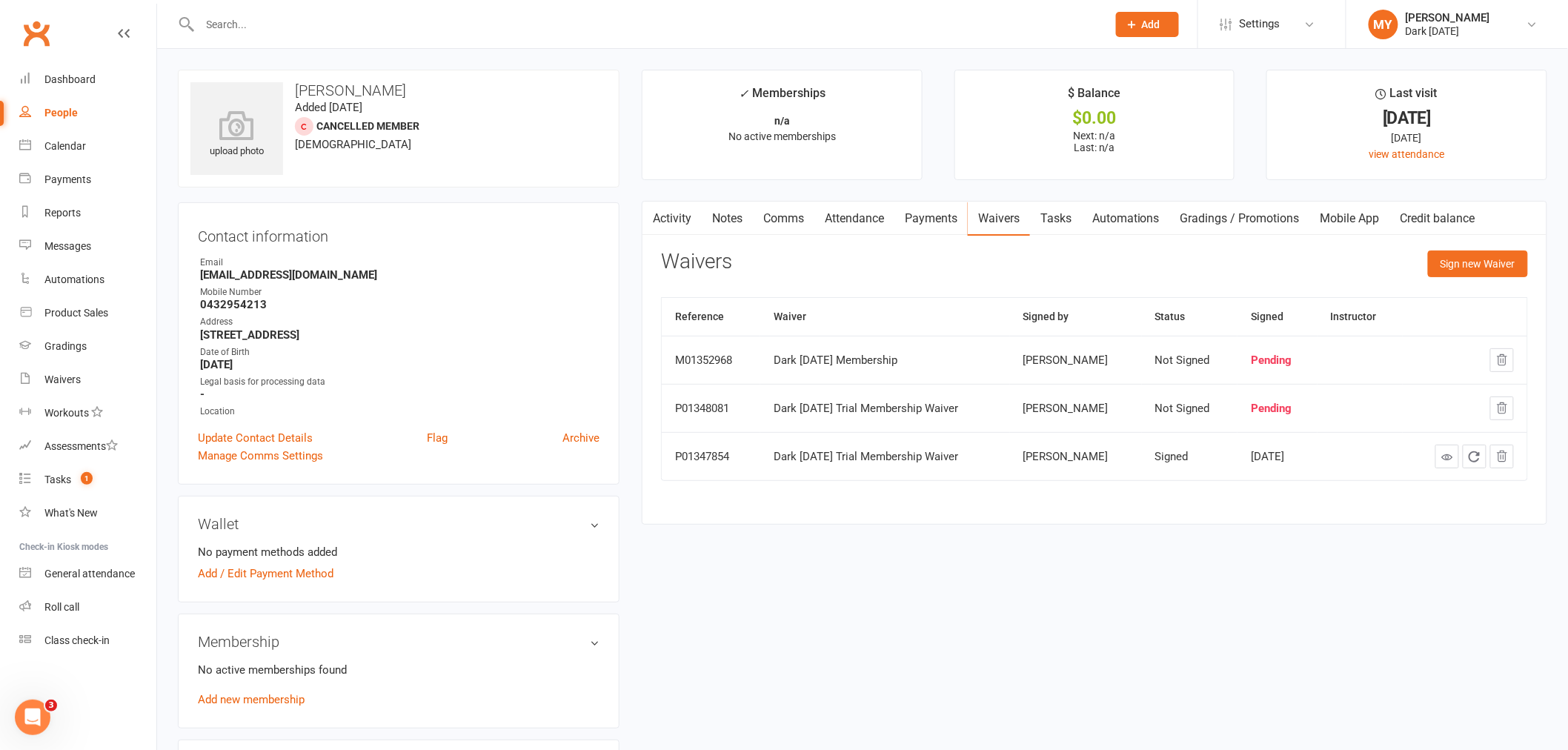
click at [293, 22] on input "text" at bounding box center [647, 24] width 902 height 20
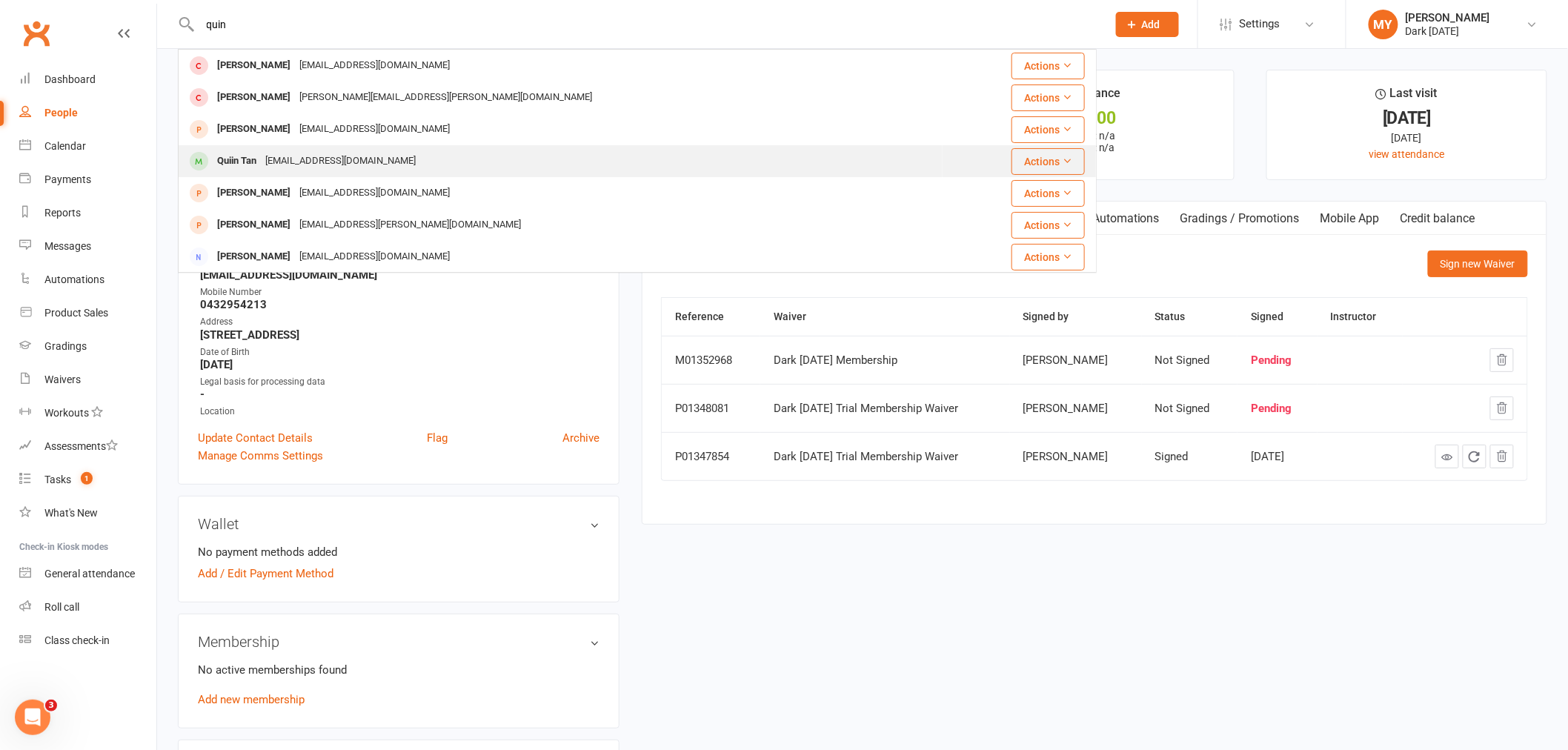
type input "quin"
click at [270, 149] on div "Quiin Tan greenputty@gmail.com" at bounding box center [560, 161] width 763 height 31
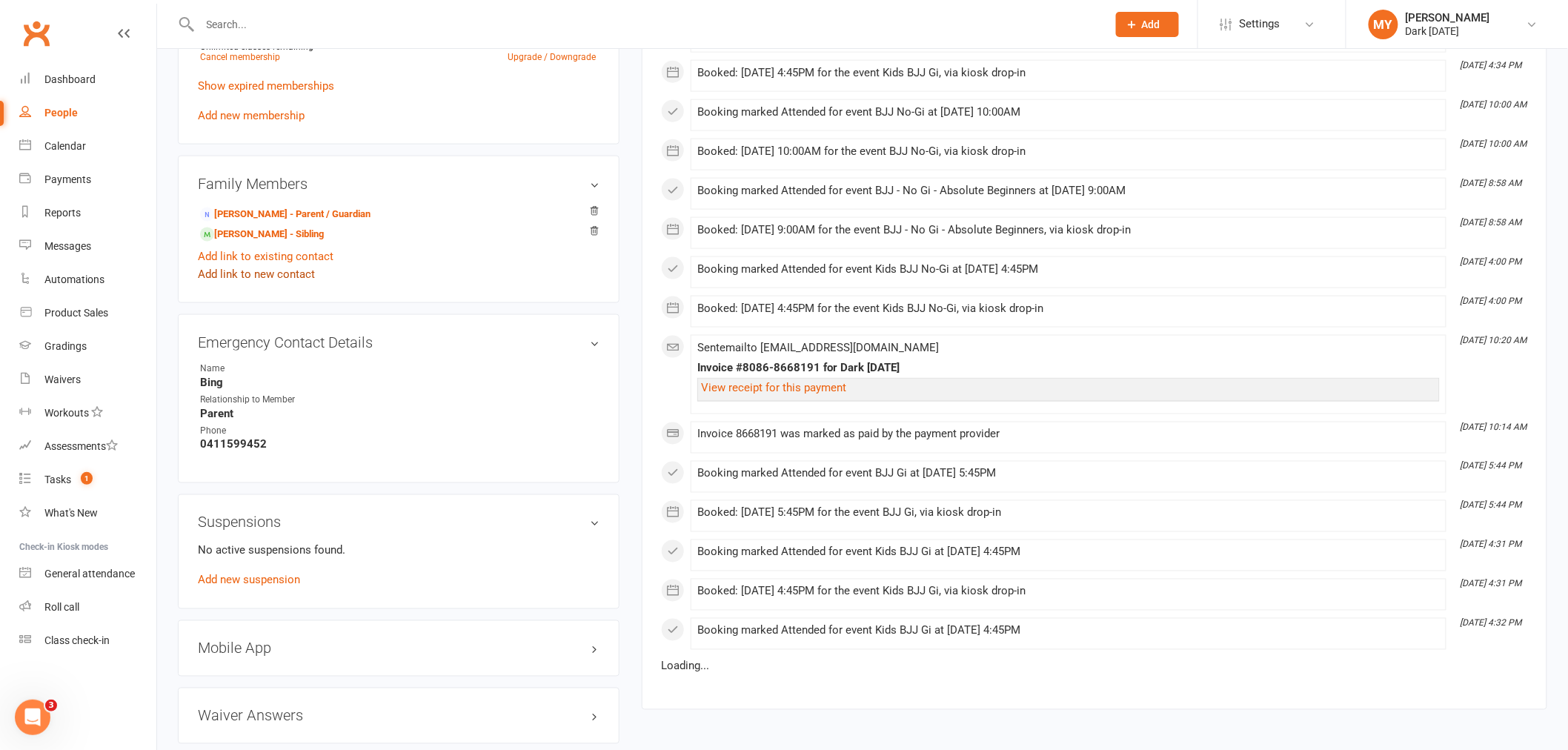
scroll to position [741, 0]
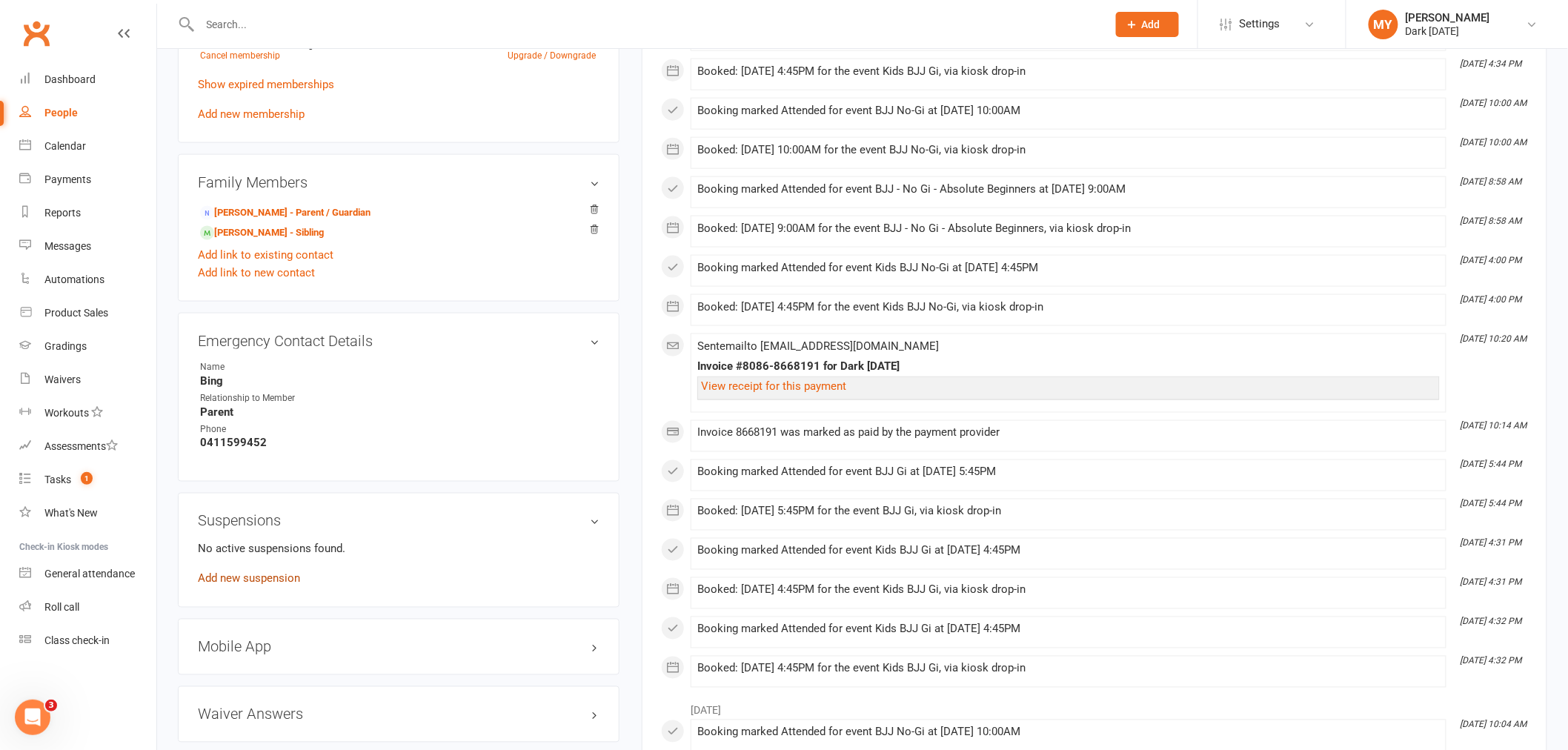
click at [258, 580] on link "Add new suspension" at bounding box center [249, 579] width 102 height 13
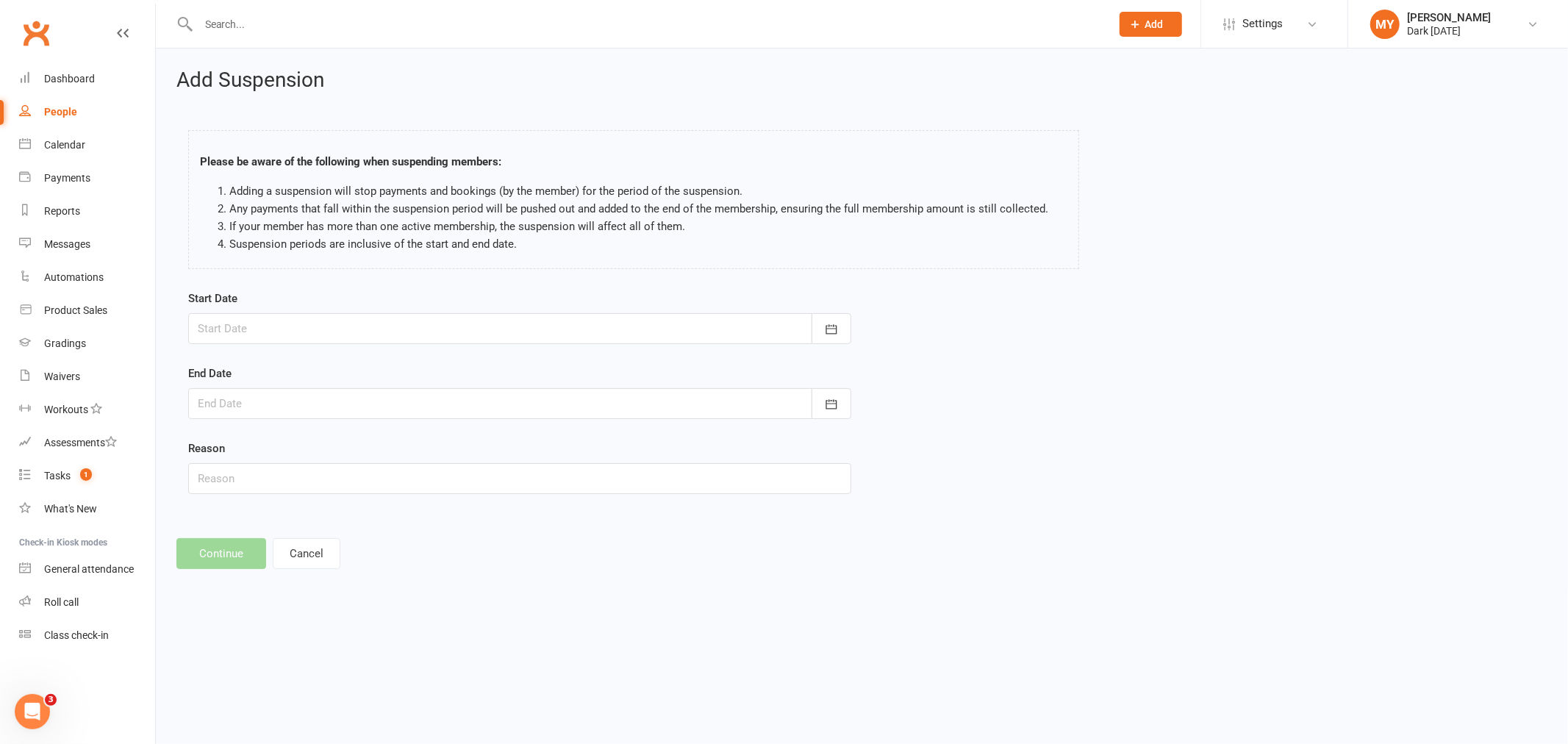
click at [618, 332] on div at bounding box center [519, 328] width 663 height 30
click at [289, 532] on button "29" at bounding box center [279, 534] width 30 height 27
type input "29 Sep 2025"
click at [439, 412] on div at bounding box center [519, 403] width 663 height 30
click at [430, 433] on button "button" at bounding box center [445, 441] width 31 height 27
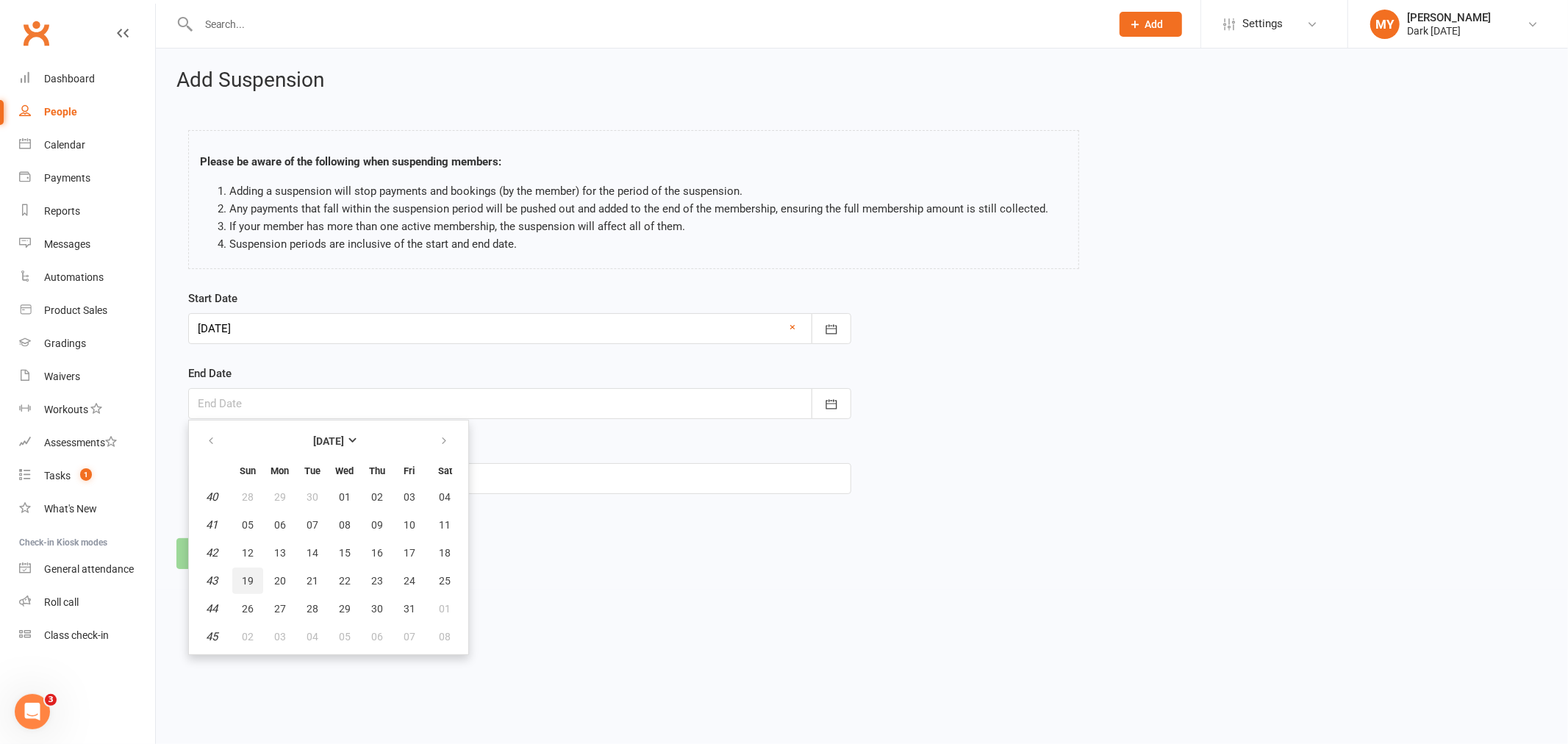
click at [255, 579] on button "19" at bounding box center [247, 581] width 30 height 27
type input "19 Oct 2025"
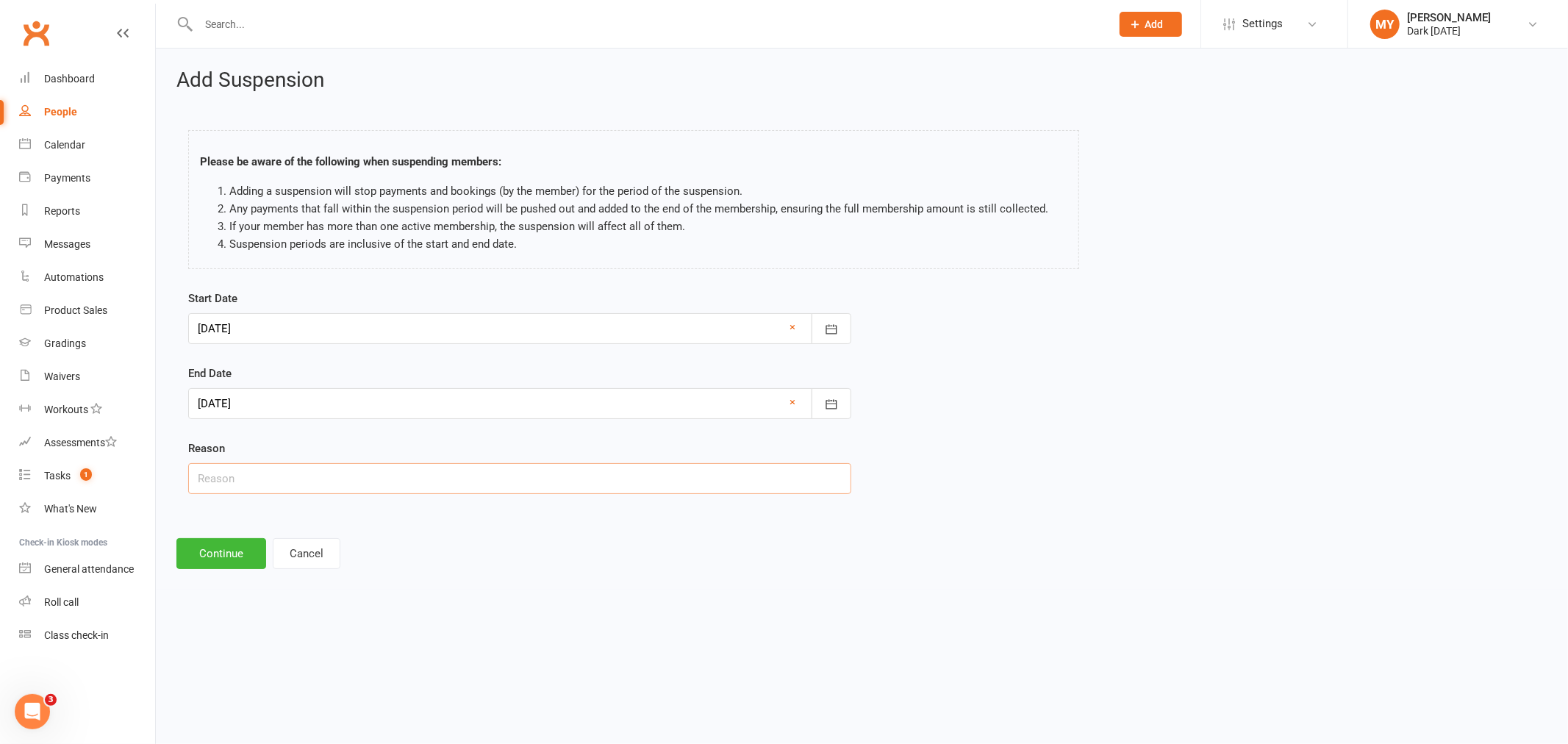
click at [247, 477] on input "text" at bounding box center [519, 478] width 663 height 30
type input "Travel"
click at [256, 549] on button "Continue" at bounding box center [220, 553] width 89 height 30
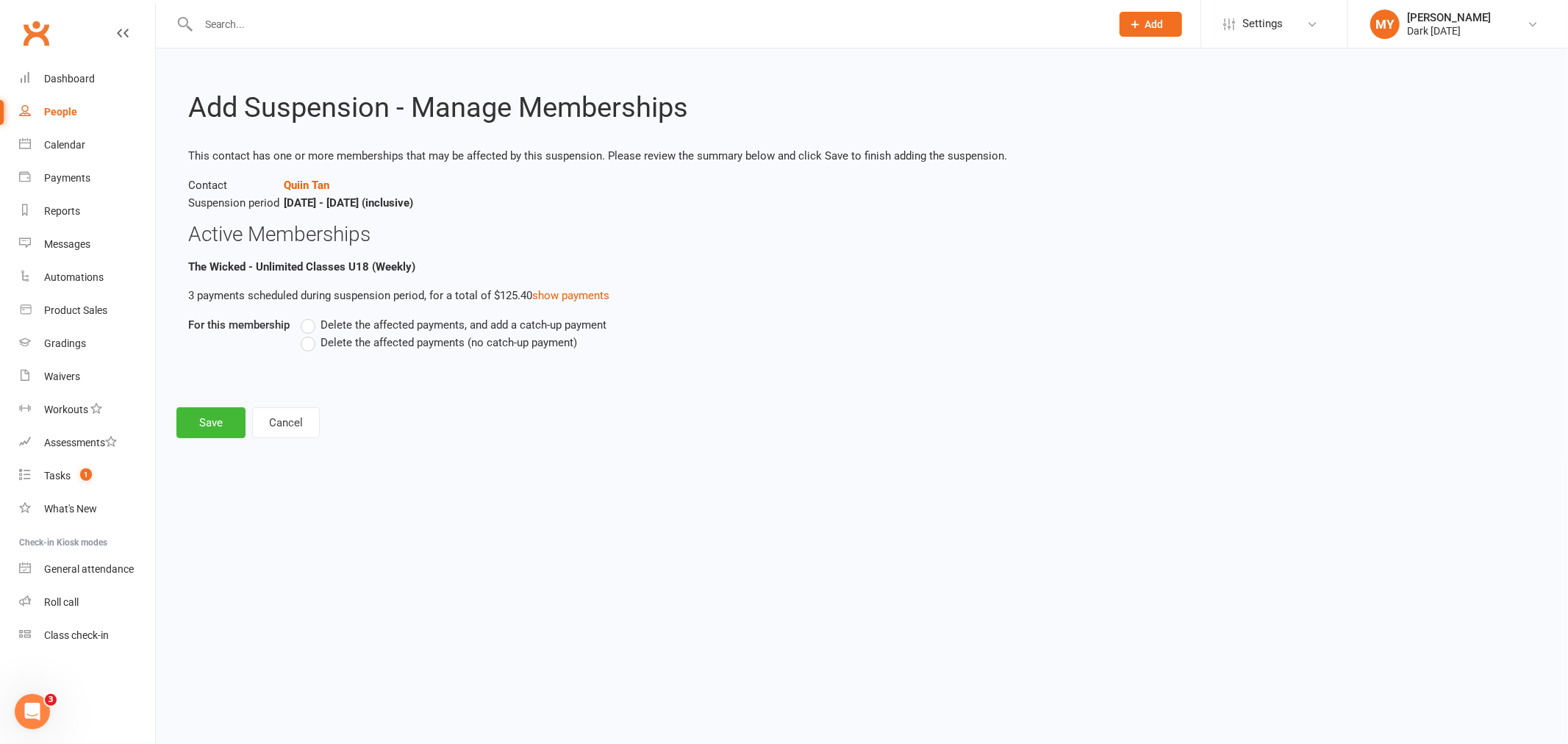
click at [366, 321] on span "Delete the affected payments, and add a catch-up payment" at bounding box center [464, 324] width 286 height 16
click at [311, 316] on input "Delete the affected payments, and add a catch-up payment" at bounding box center [305, 316] width 9 height 0
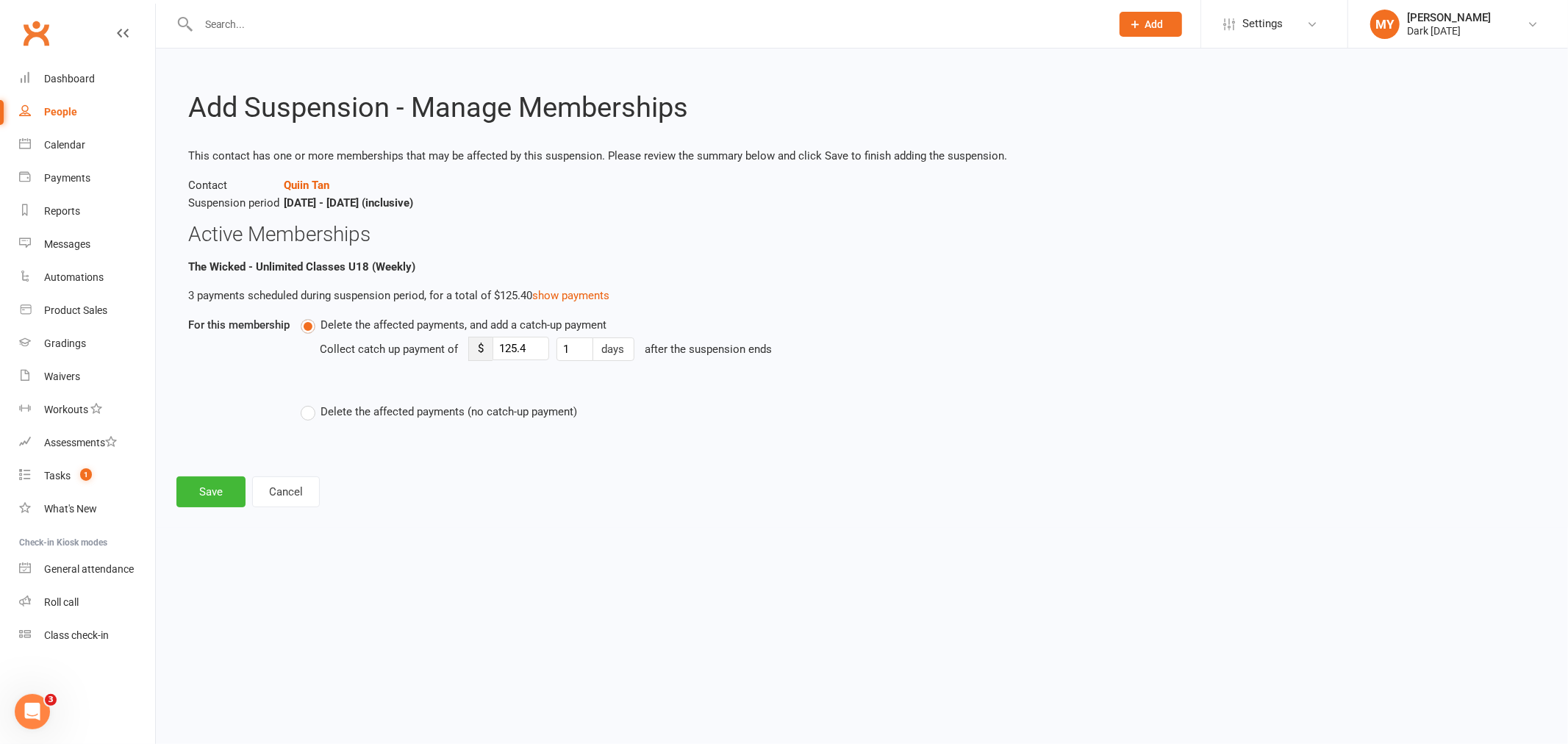
click at [369, 418] on label "Delete the affected payments (no catch-up payment)" at bounding box center [439, 411] width 277 height 18
click at [311, 403] on input "Delete the affected payments (no catch-up payment)" at bounding box center [305, 403] width 9 height 0
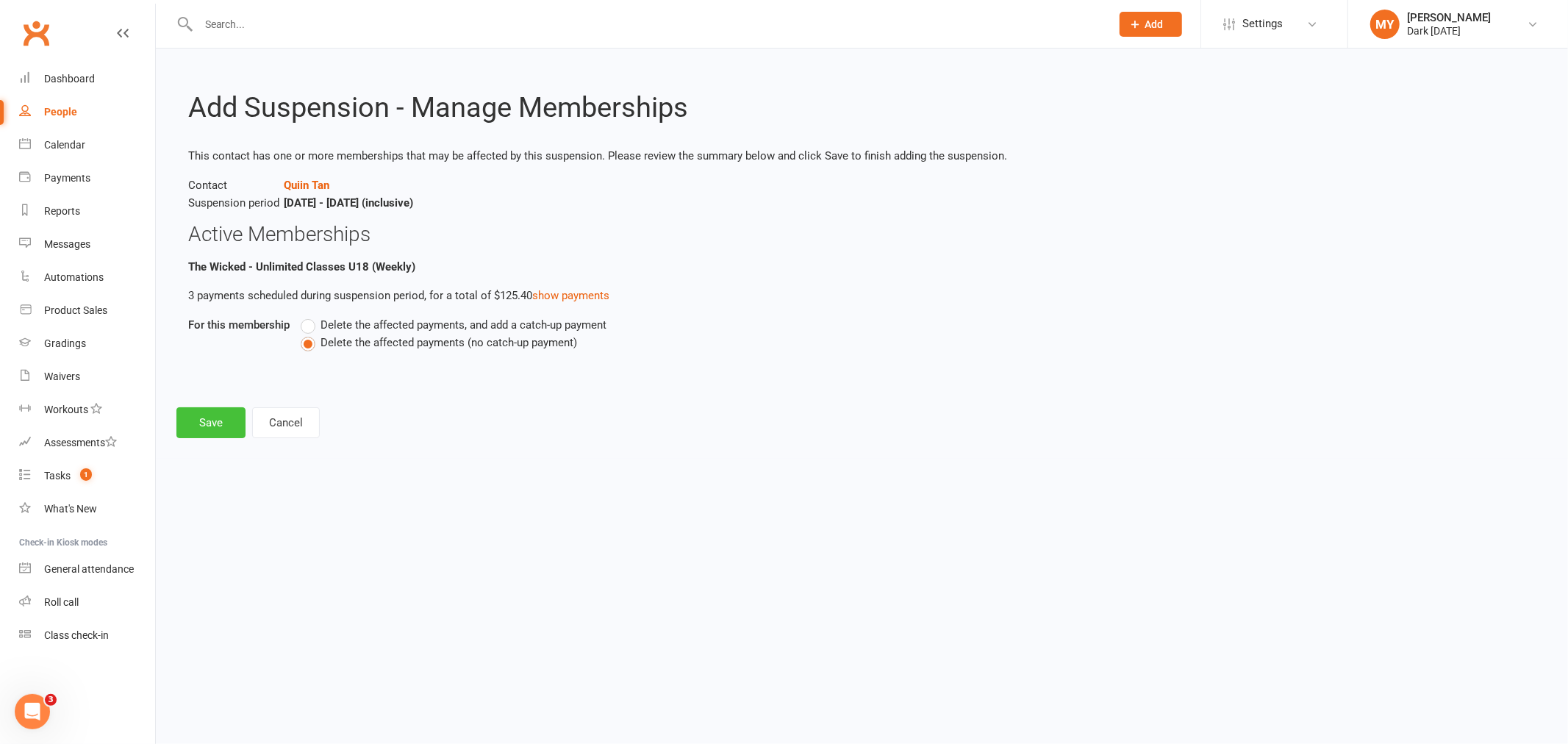
click at [210, 422] on button "Save" at bounding box center [210, 422] width 69 height 30
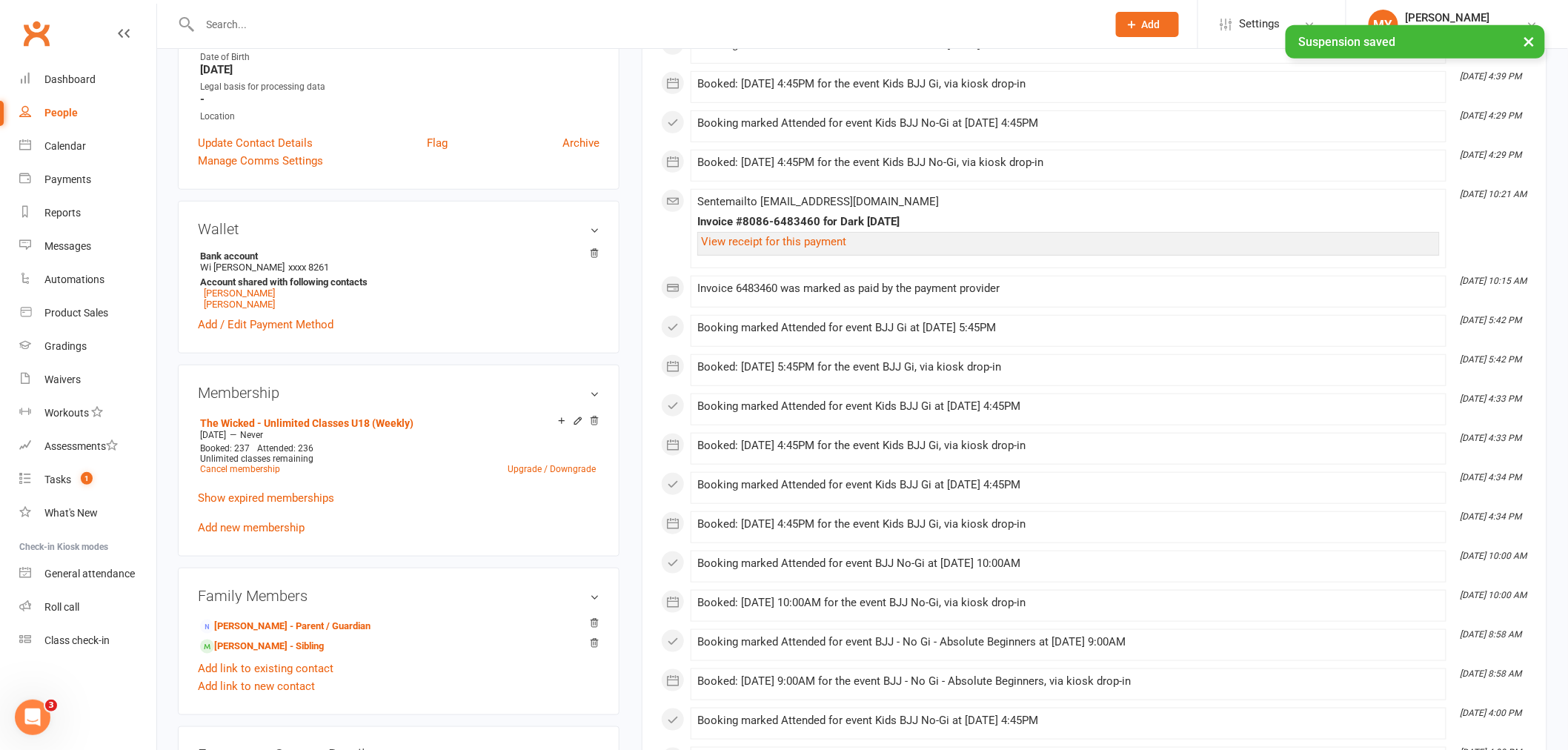
scroll to position [329, 0]
click at [255, 642] on link "Avery Tan - Sibling" at bounding box center [261, 645] width 124 height 16
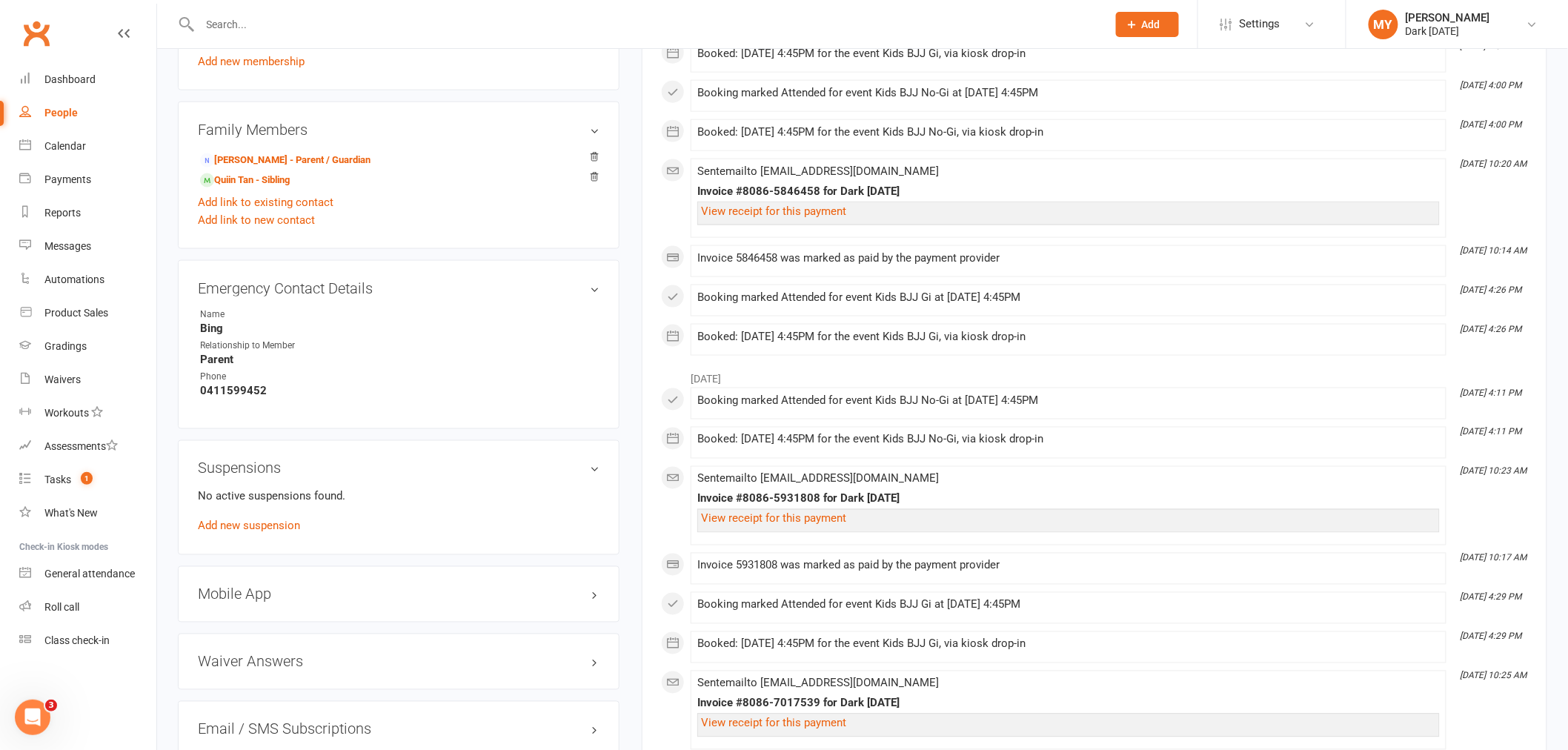
scroll to position [823, 0]
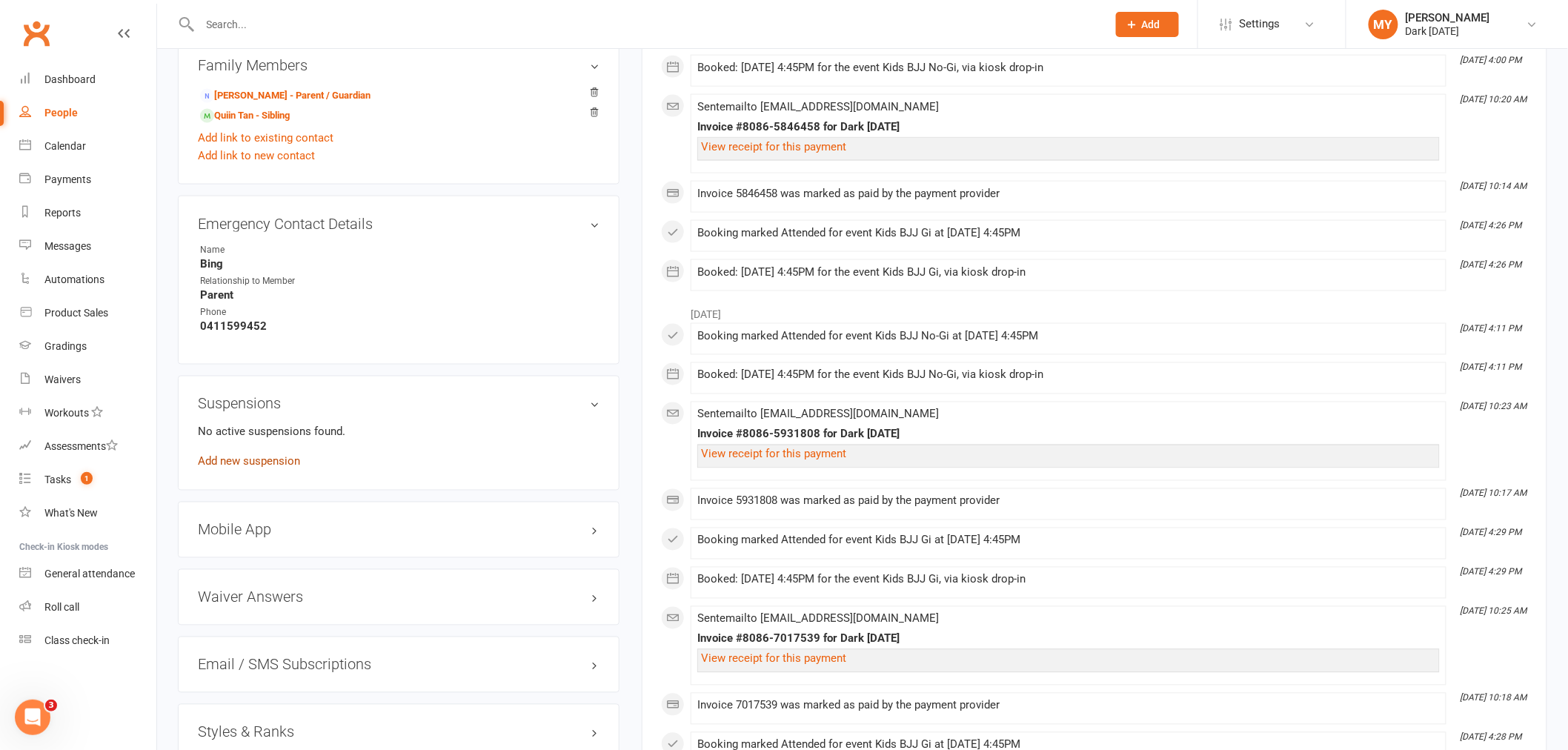
click at [248, 464] on link "Add new suspension" at bounding box center [249, 462] width 102 height 13
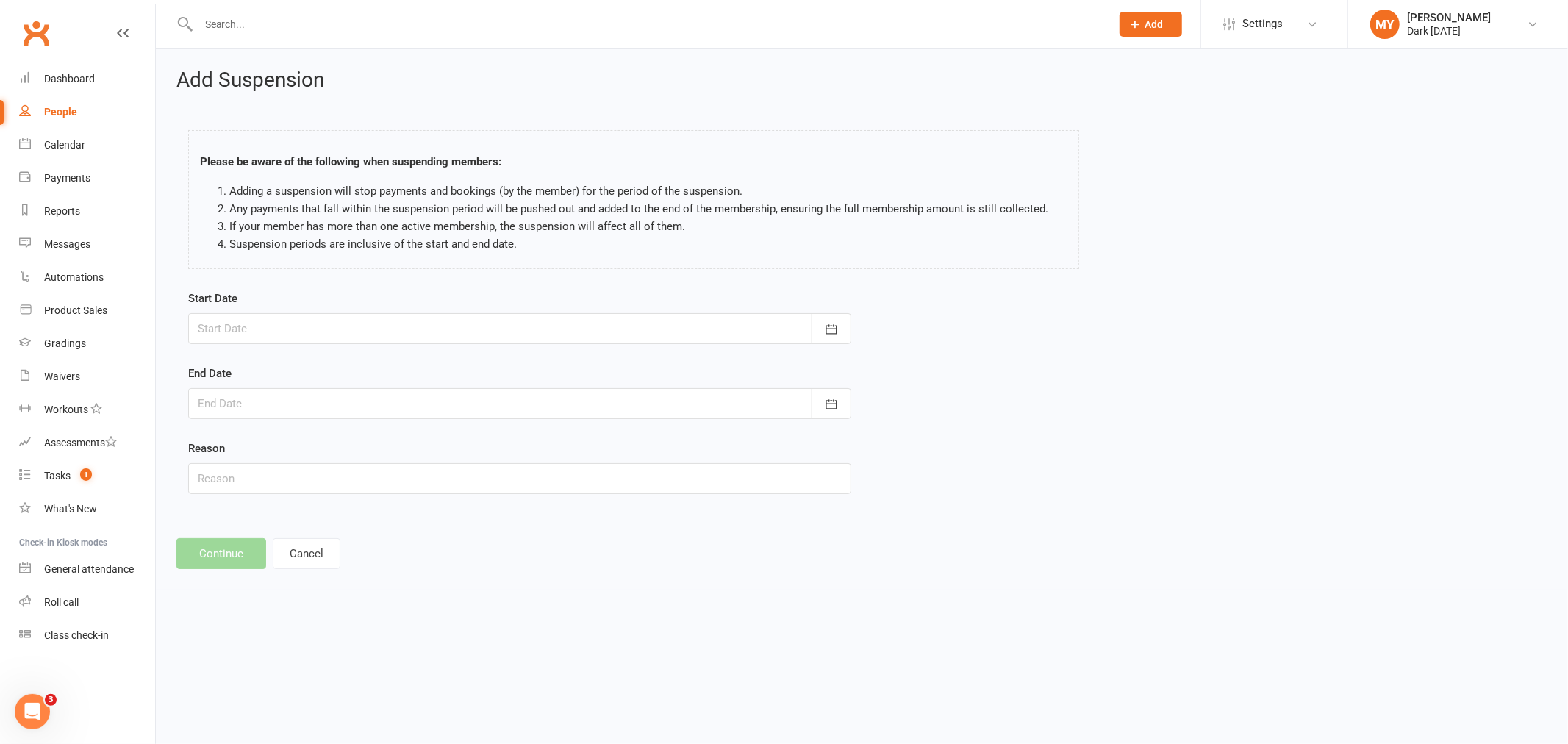
click at [392, 332] on div at bounding box center [519, 328] width 663 height 30
click at [445, 370] on button "button" at bounding box center [445, 366] width 31 height 27
click at [275, 444] on span "06" at bounding box center [279, 450] width 12 height 12
type input "06 Oct 2025"
click at [270, 403] on div at bounding box center [519, 403] width 663 height 30
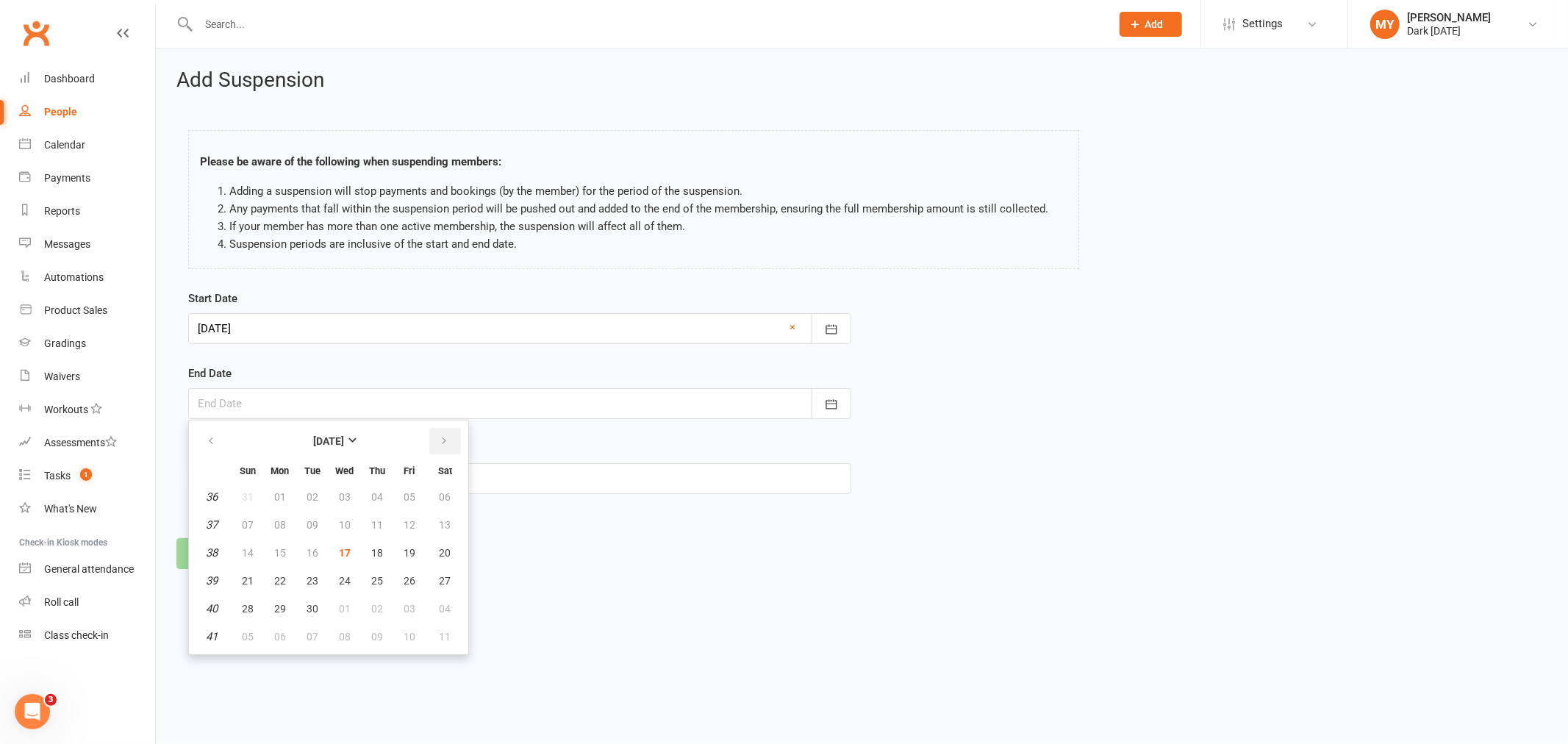
click at [442, 437] on button "button" at bounding box center [445, 441] width 31 height 27
click at [239, 579] on button "19" at bounding box center [247, 581] width 30 height 27
type input "19 Oct 2025"
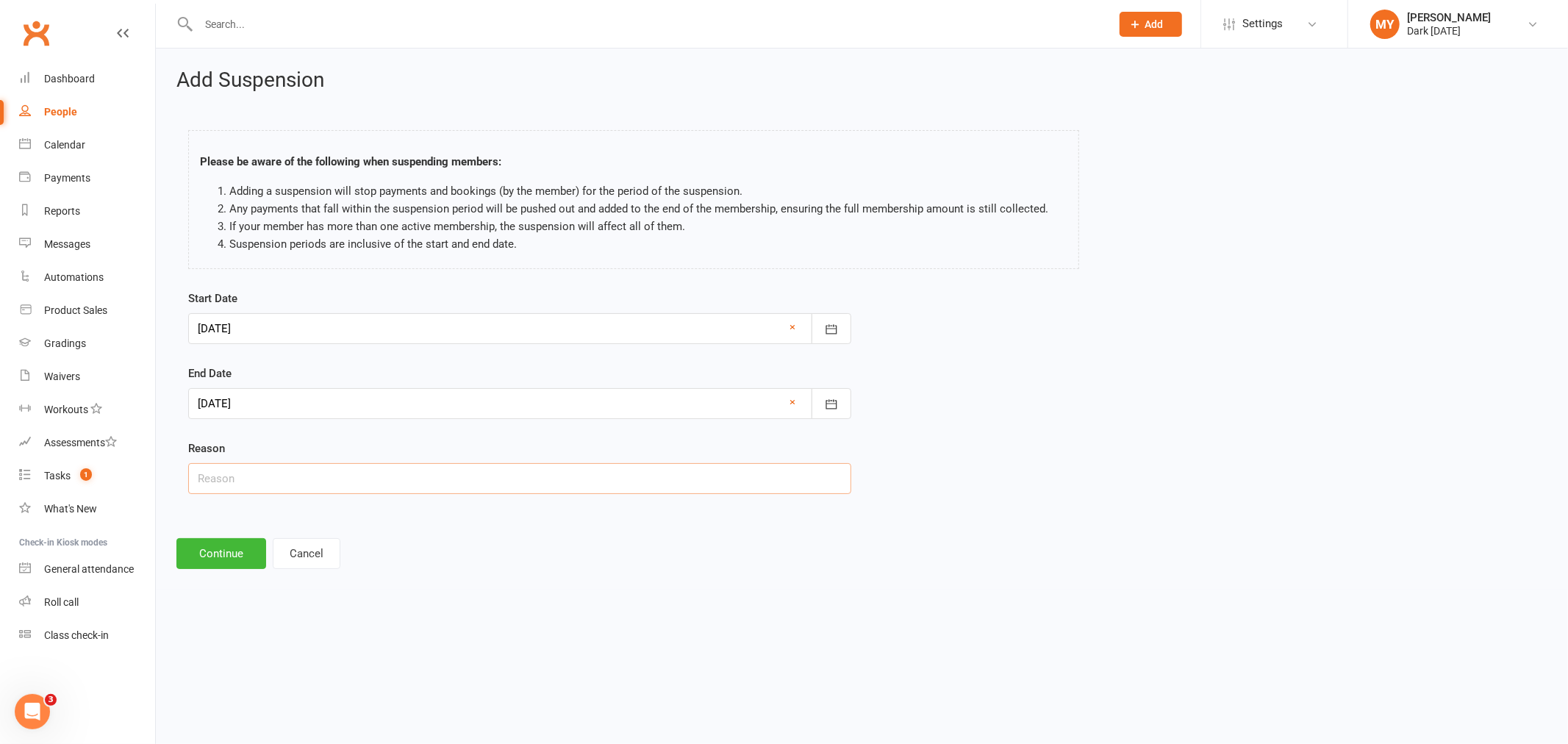
click at [258, 485] on input "text" at bounding box center [519, 478] width 663 height 30
type input "Travel"
click at [257, 552] on button "Continue" at bounding box center [220, 553] width 89 height 30
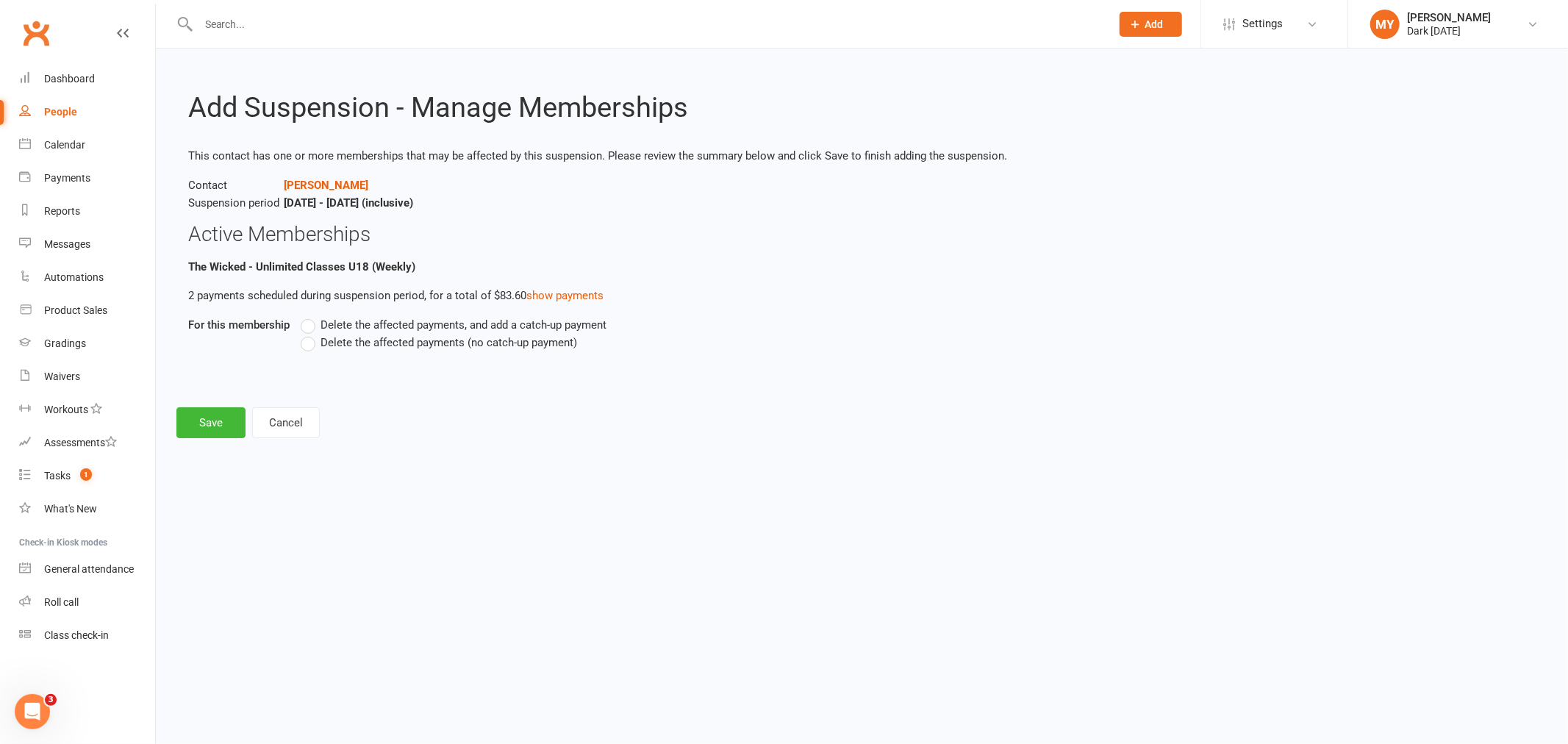
click at [359, 348] on span "Delete the affected payments (no catch-up payment)" at bounding box center [449, 341] width 256 height 16
click at [311, 334] on input "Delete the affected payments (no catch-up payment)" at bounding box center [305, 334] width 9 height 0
click at [223, 408] on button "Save" at bounding box center [210, 422] width 69 height 30
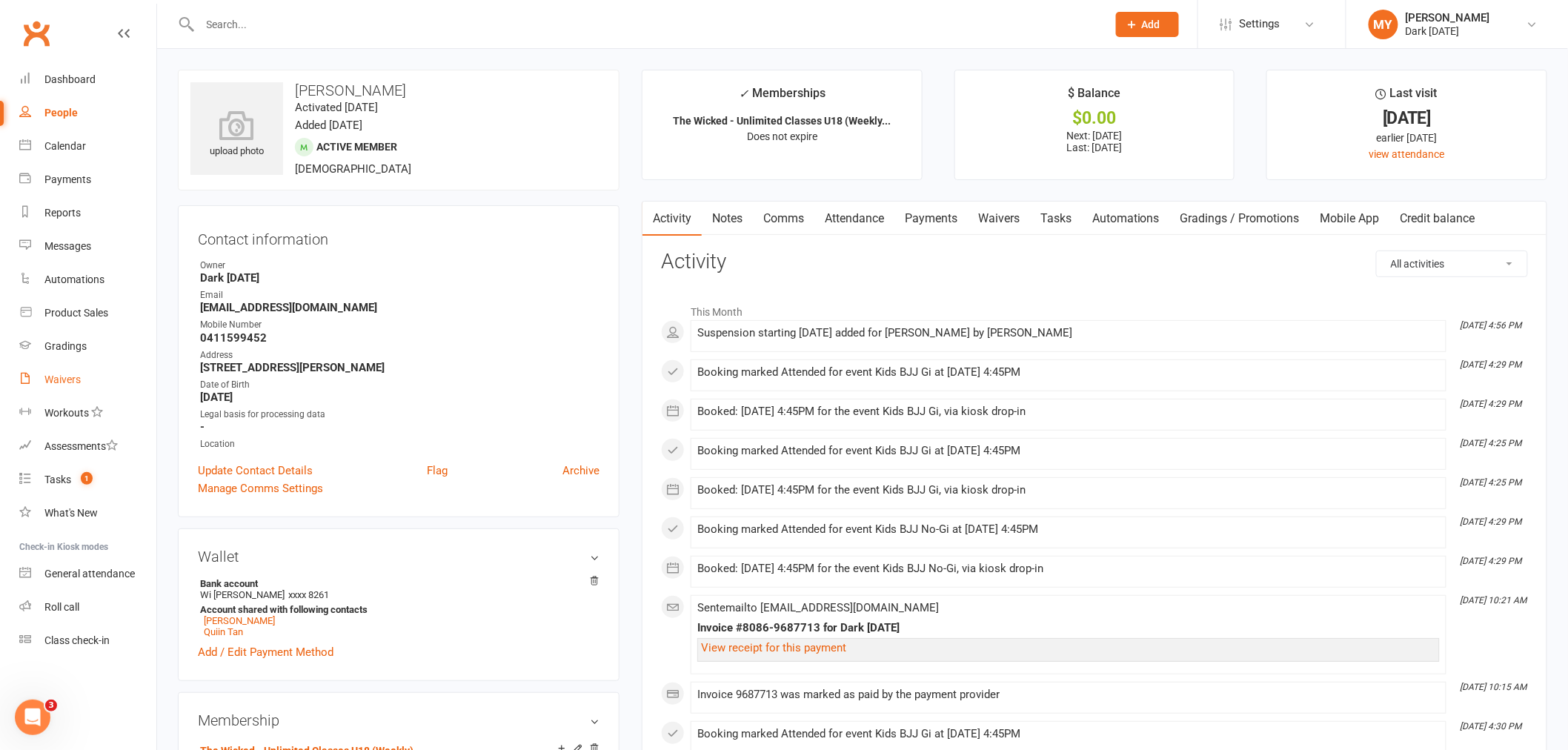
click at [99, 364] on link "Waivers" at bounding box center [88, 380] width 138 height 33
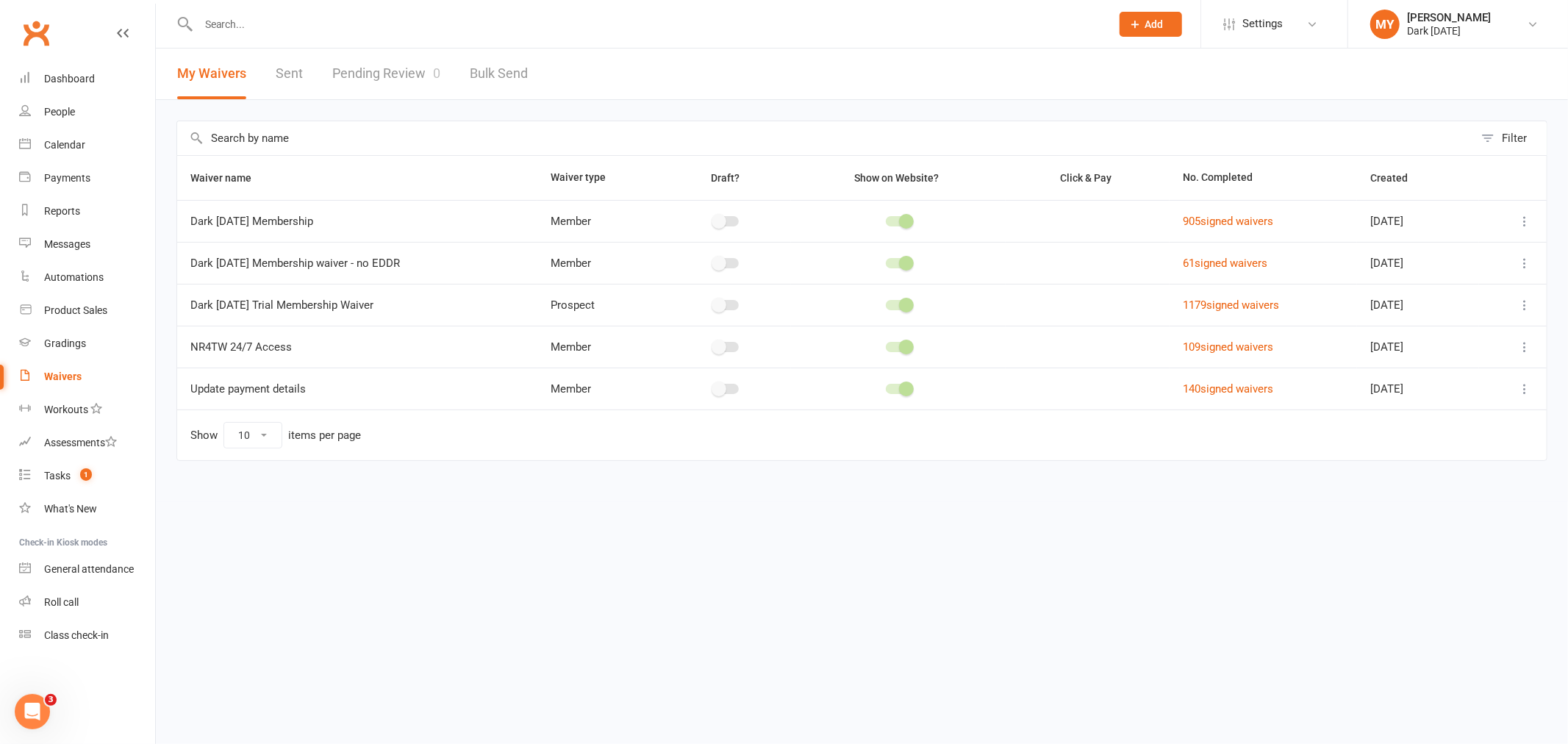
click at [391, 64] on link "Pending Review 0" at bounding box center [385, 74] width 108 height 51
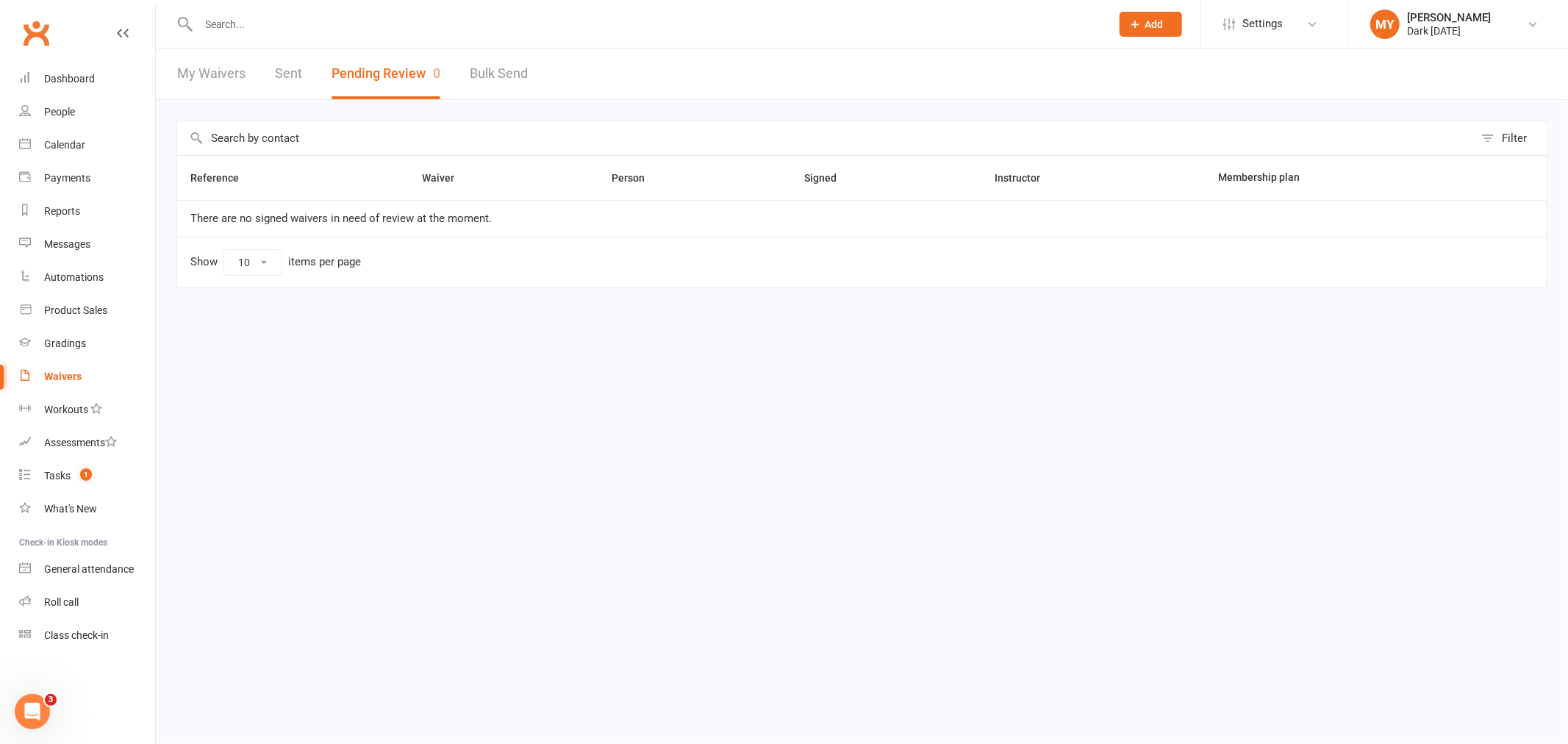
click at [256, 24] on input "text" at bounding box center [647, 24] width 906 height 20
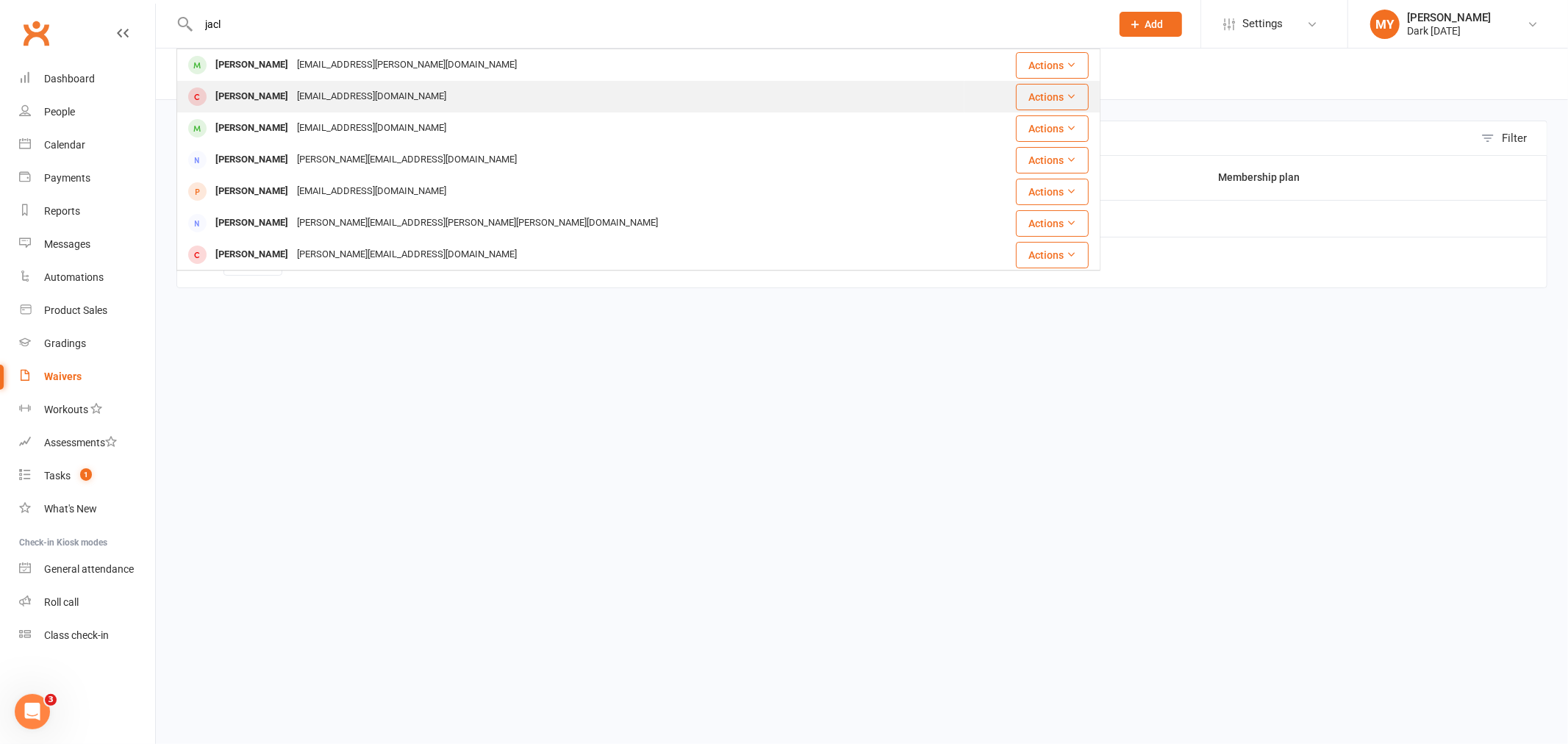
type input "jacl"
click at [292, 86] on div "s_lmtj@yahoo.com.au" at bounding box center [371, 96] width 158 height 21
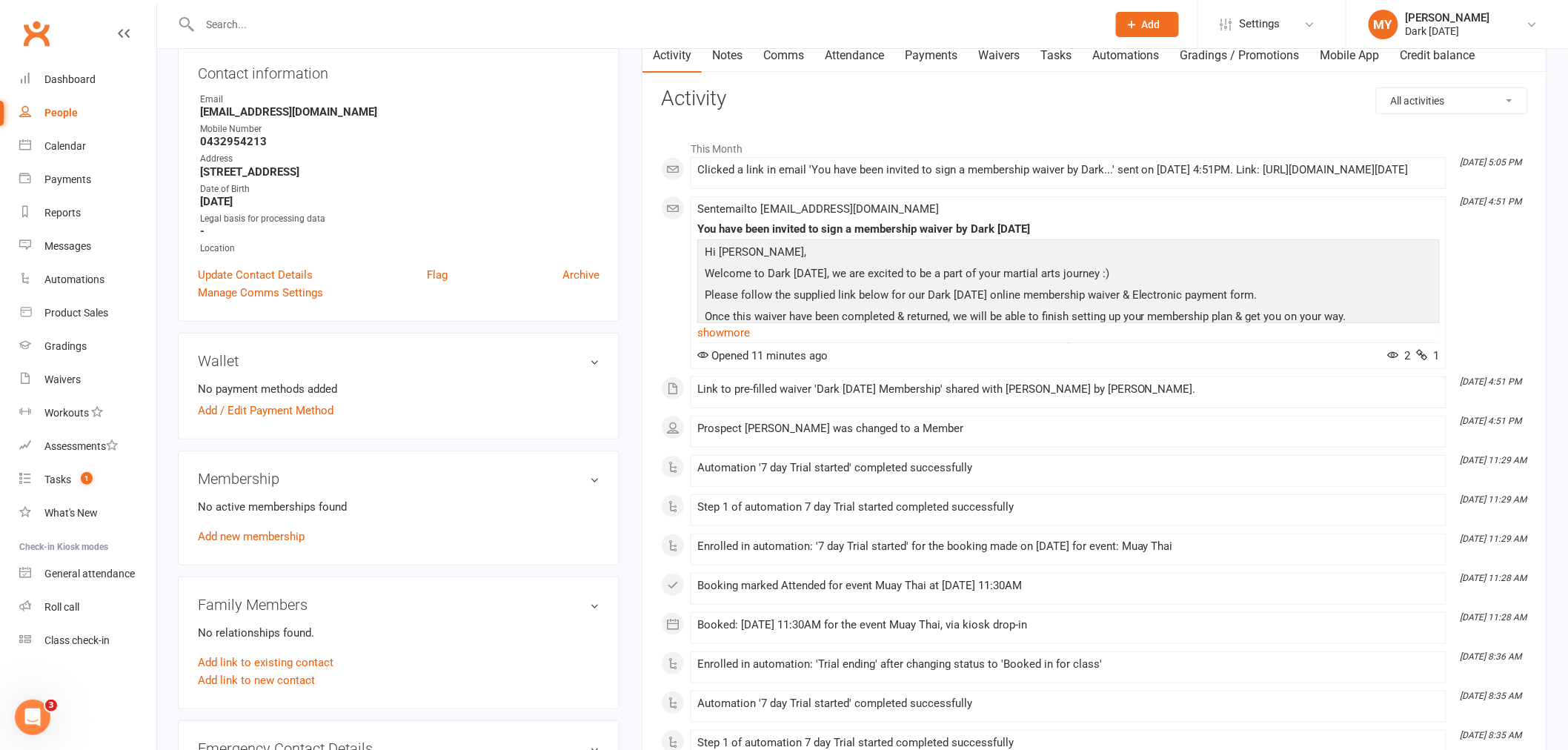
scroll to position [164, 0]
click at [238, 529] on link "Add new membership" at bounding box center [251, 535] width 107 height 13
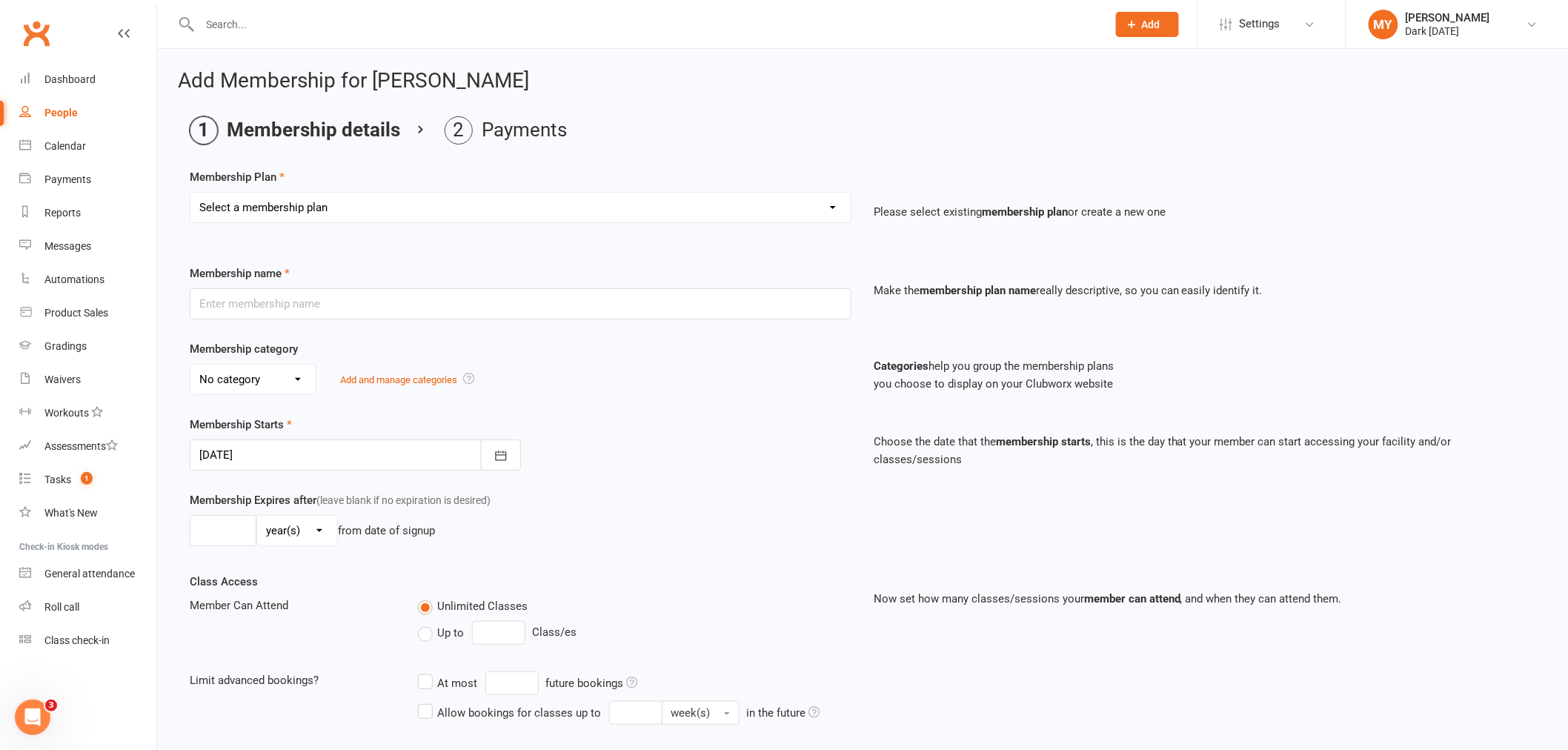
click at [313, 213] on select "Select a membership plan Create new Membership Plan Redzone Knife Defence Works…" at bounding box center [520, 207] width 661 height 30
click at [335, 23] on input "text" at bounding box center [647, 24] width 902 height 20
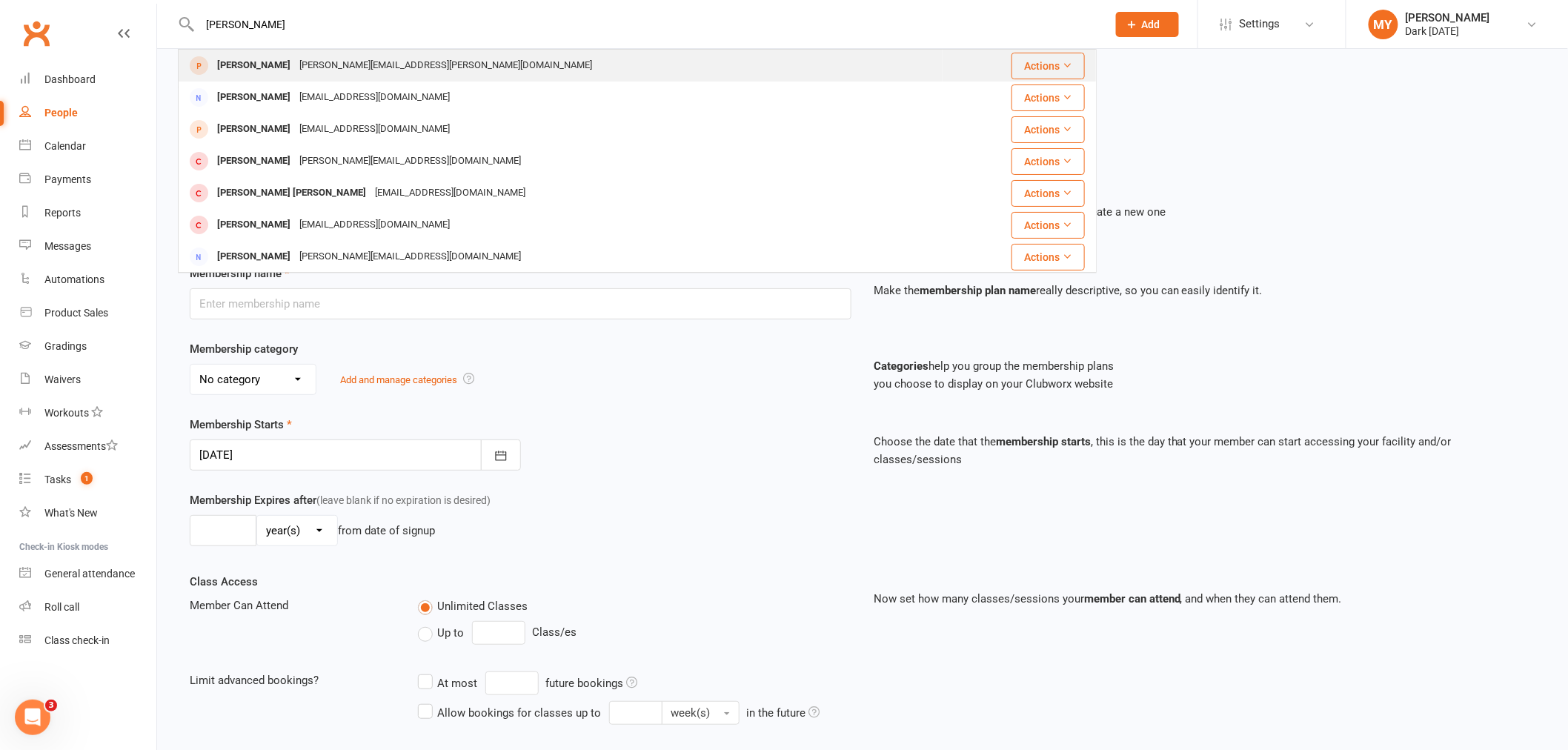
type input "renee"
click at [322, 56] on div "renee.coonan@gmail.com" at bounding box center [445, 65] width 302 height 21
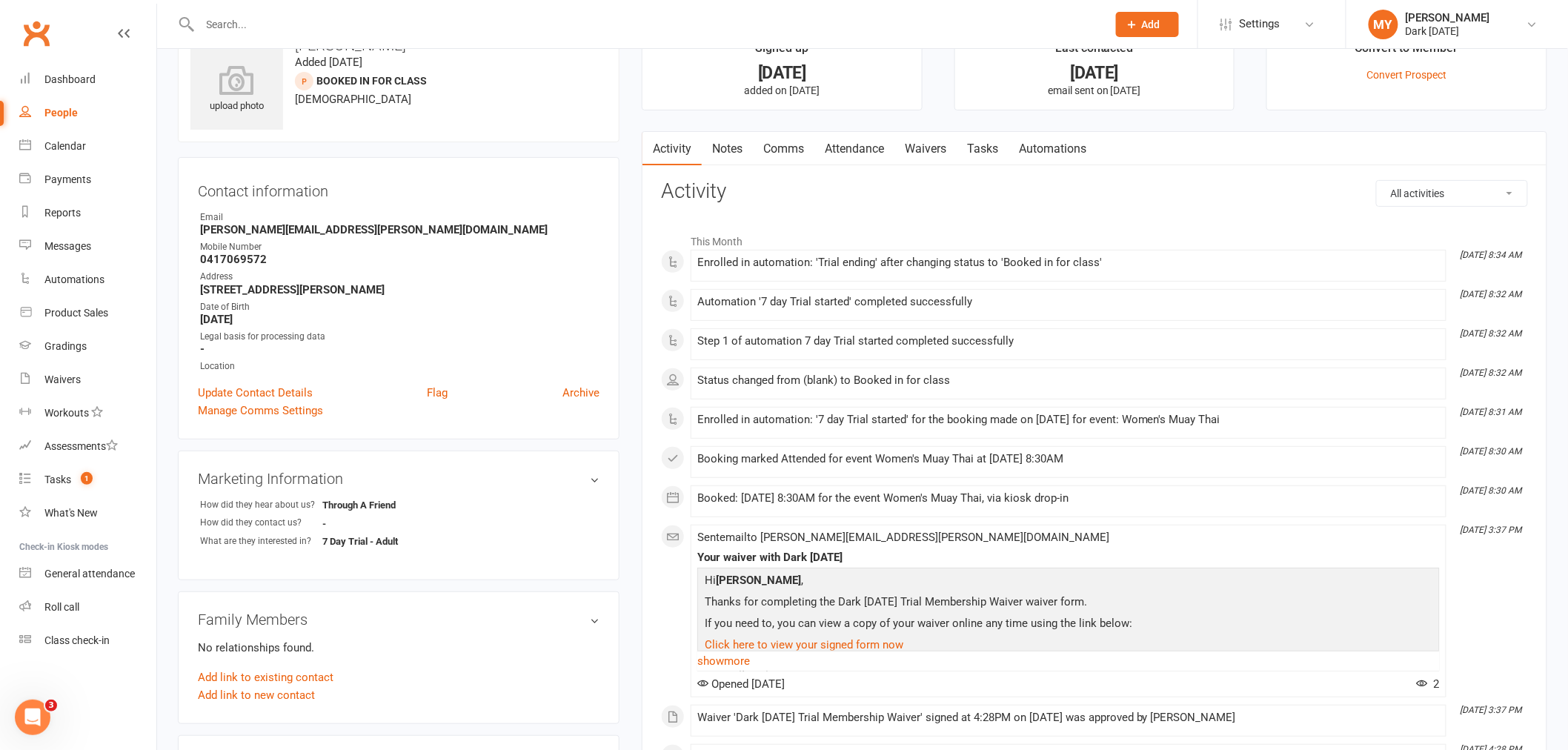
scroll to position [83, 0]
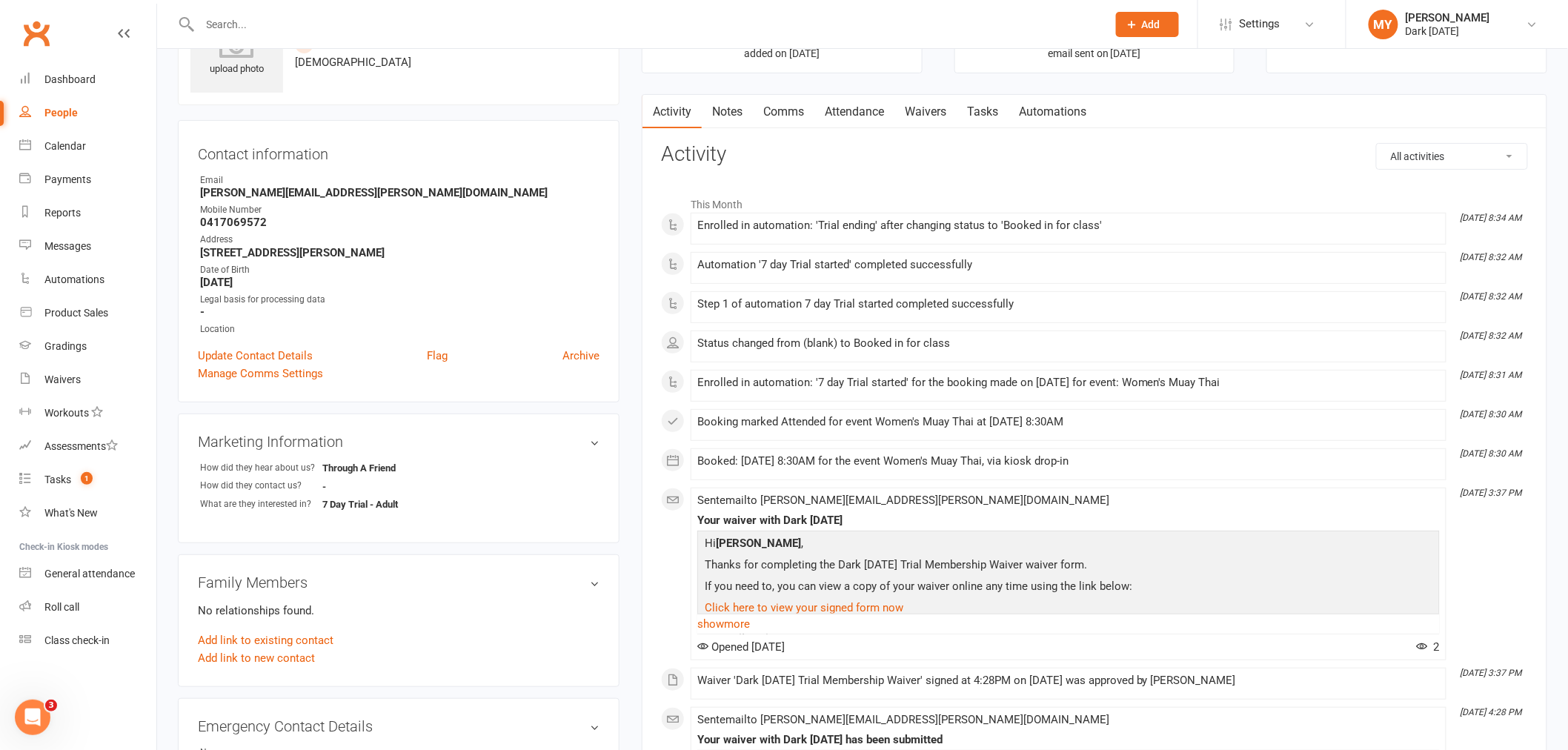
click at [931, 100] on link "Waivers" at bounding box center [926, 112] width 62 height 34
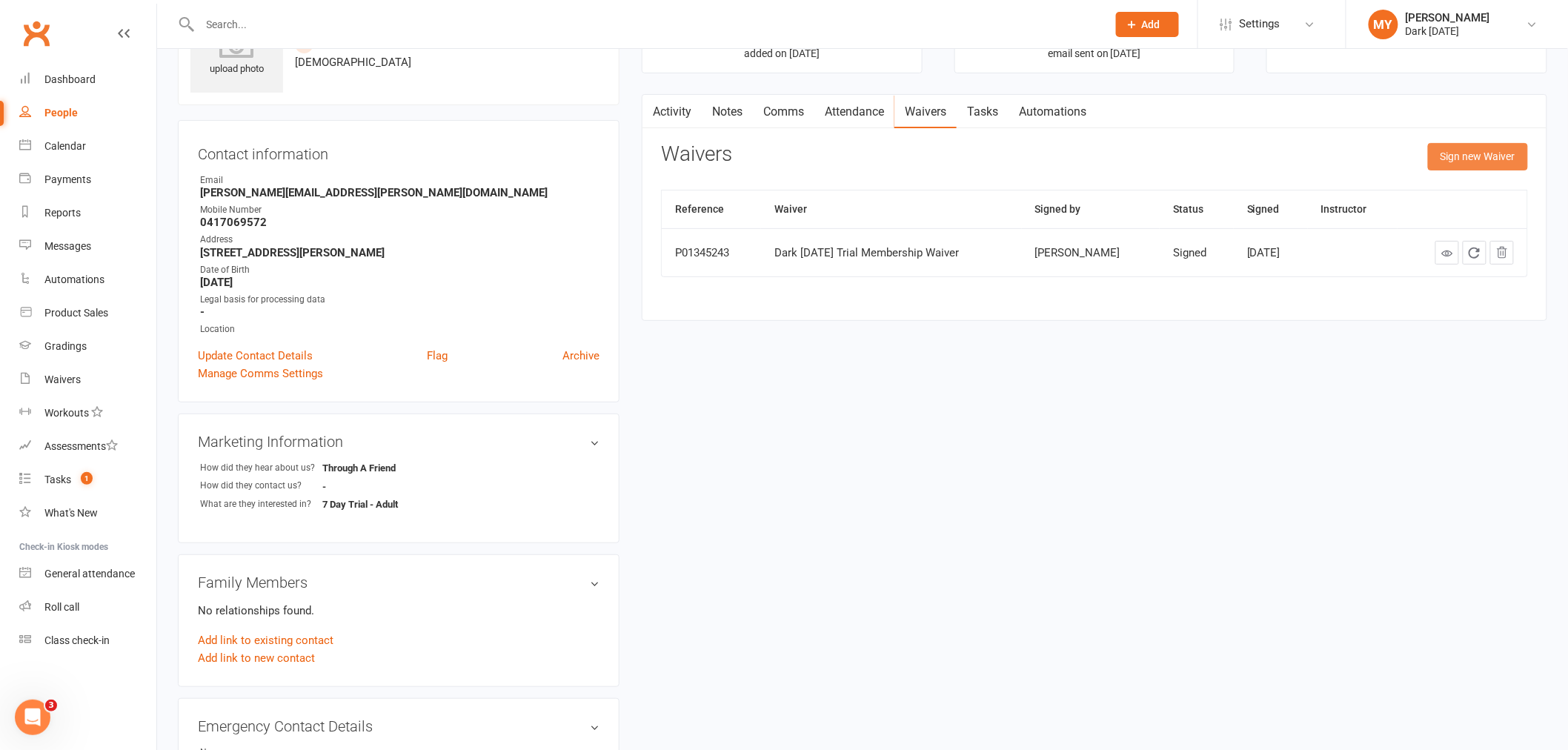
click at [1491, 161] on button "Sign new Waiver" at bounding box center [1479, 156] width 100 height 27
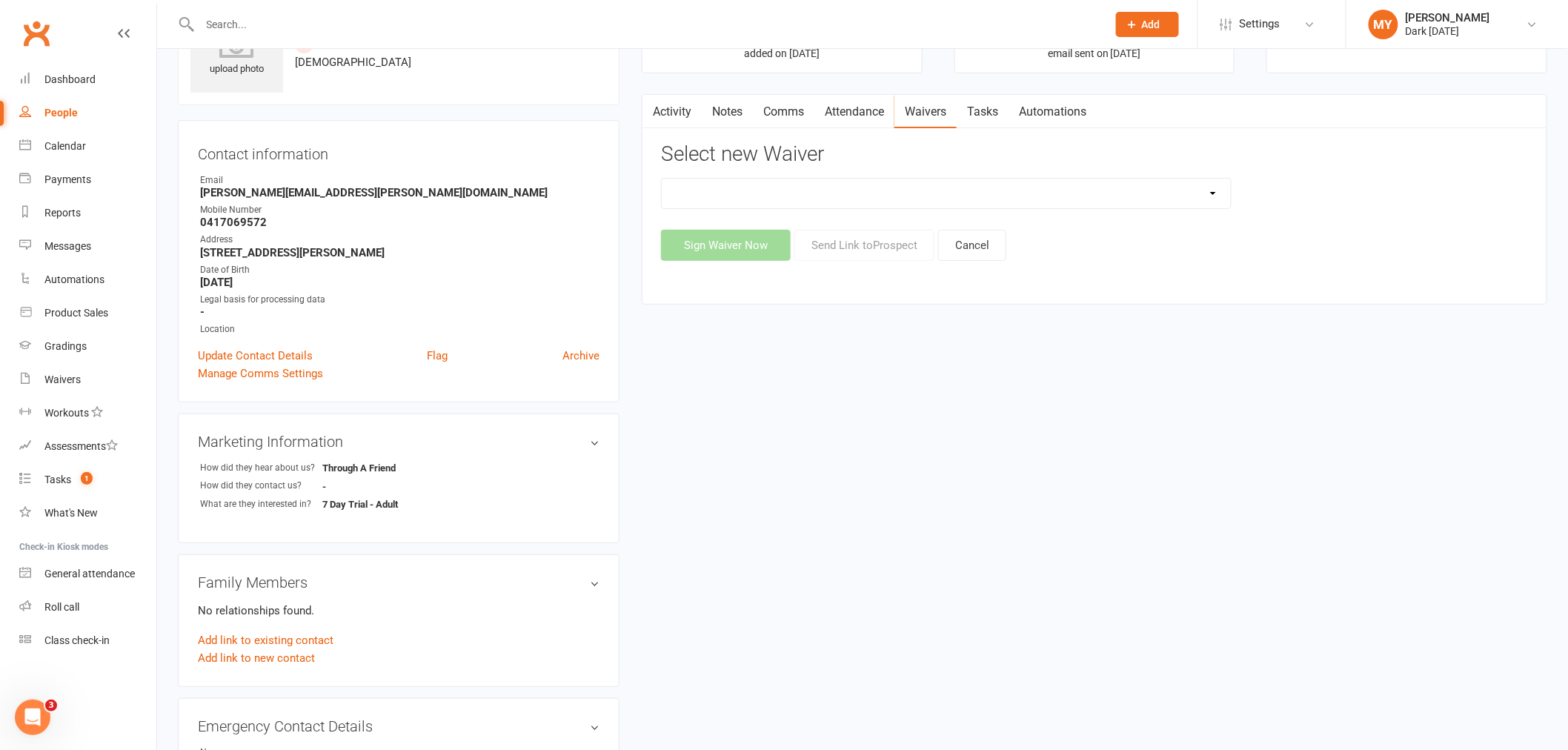
click at [850, 198] on select "Dark Carnival Membership Dark Carnival Membership waiver - no EDDR Dark Carniva…" at bounding box center [946, 193] width 569 height 30
select select "9790"
click at [662, 178] on select "Dark Carnival Membership Dark Carnival Membership waiver - no EDDR Dark Carniva…" at bounding box center [946, 193] width 569 height 30
click at [845, 243] on button "Send Link to Prospect" at bounding box center [864, 244] width 140 height 31
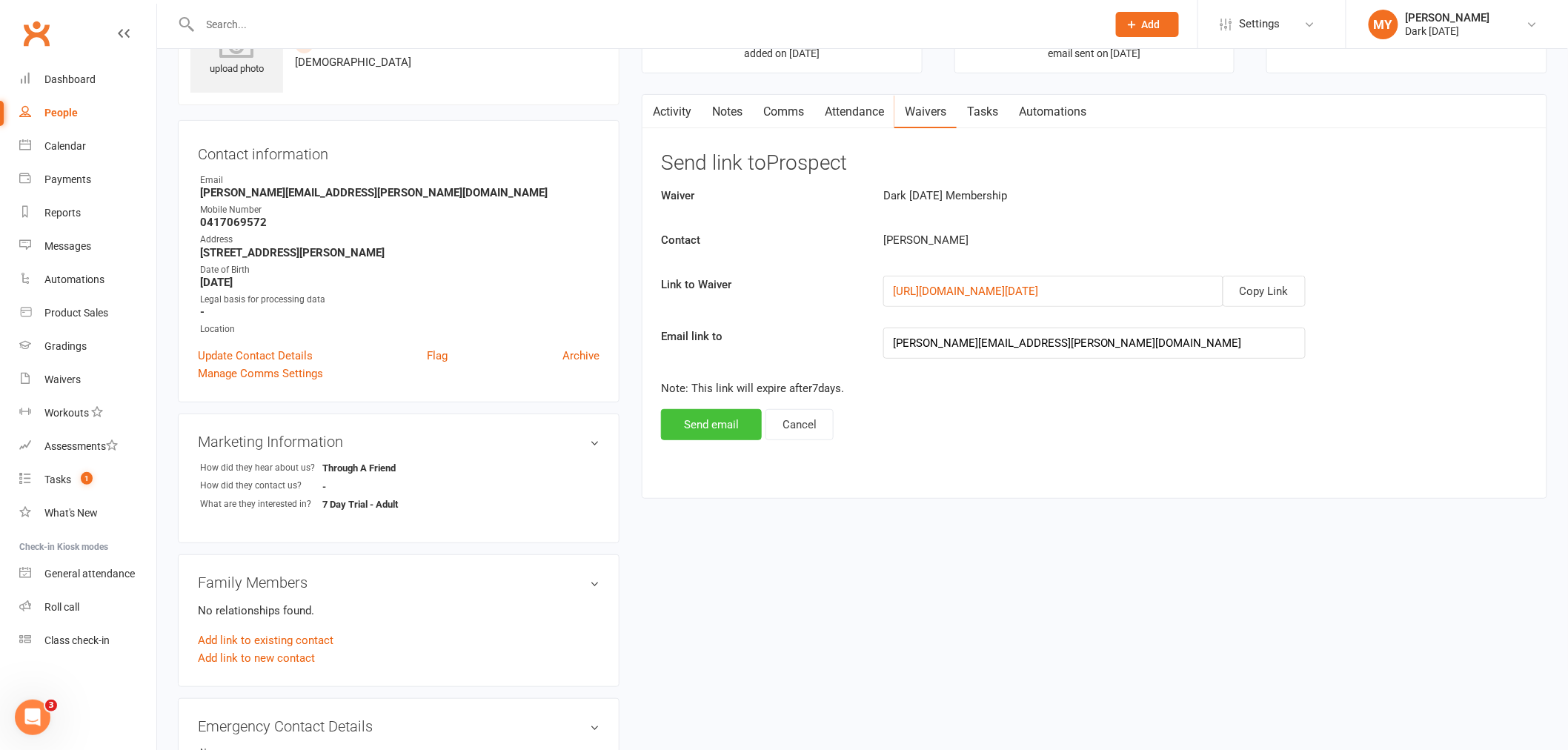
click at [716, 423] on button "Send email" at bounding box center [711, 424] width 100 height 31
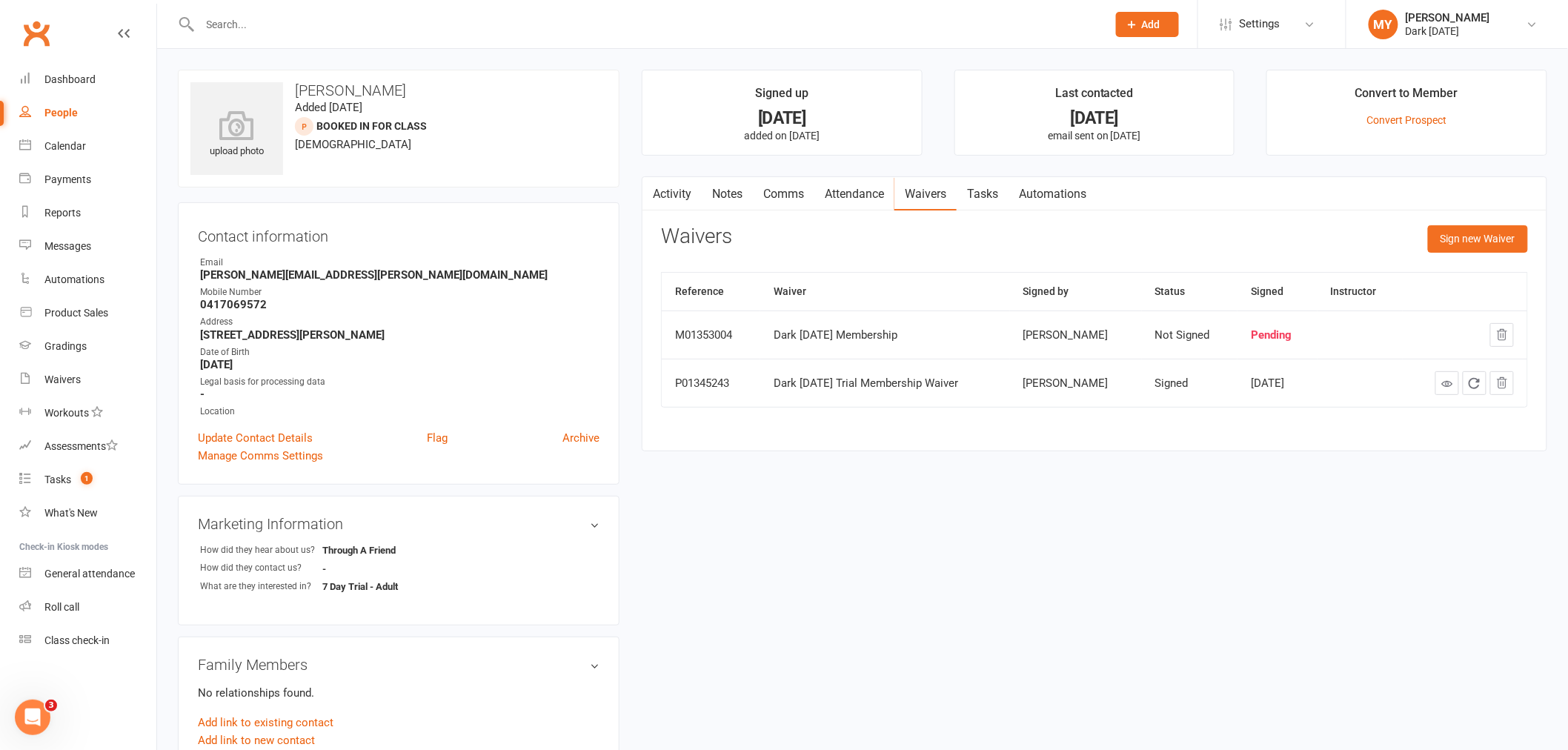
click at [289, 26] on input "text" at bounding box center [647, 24] width 902 height 20
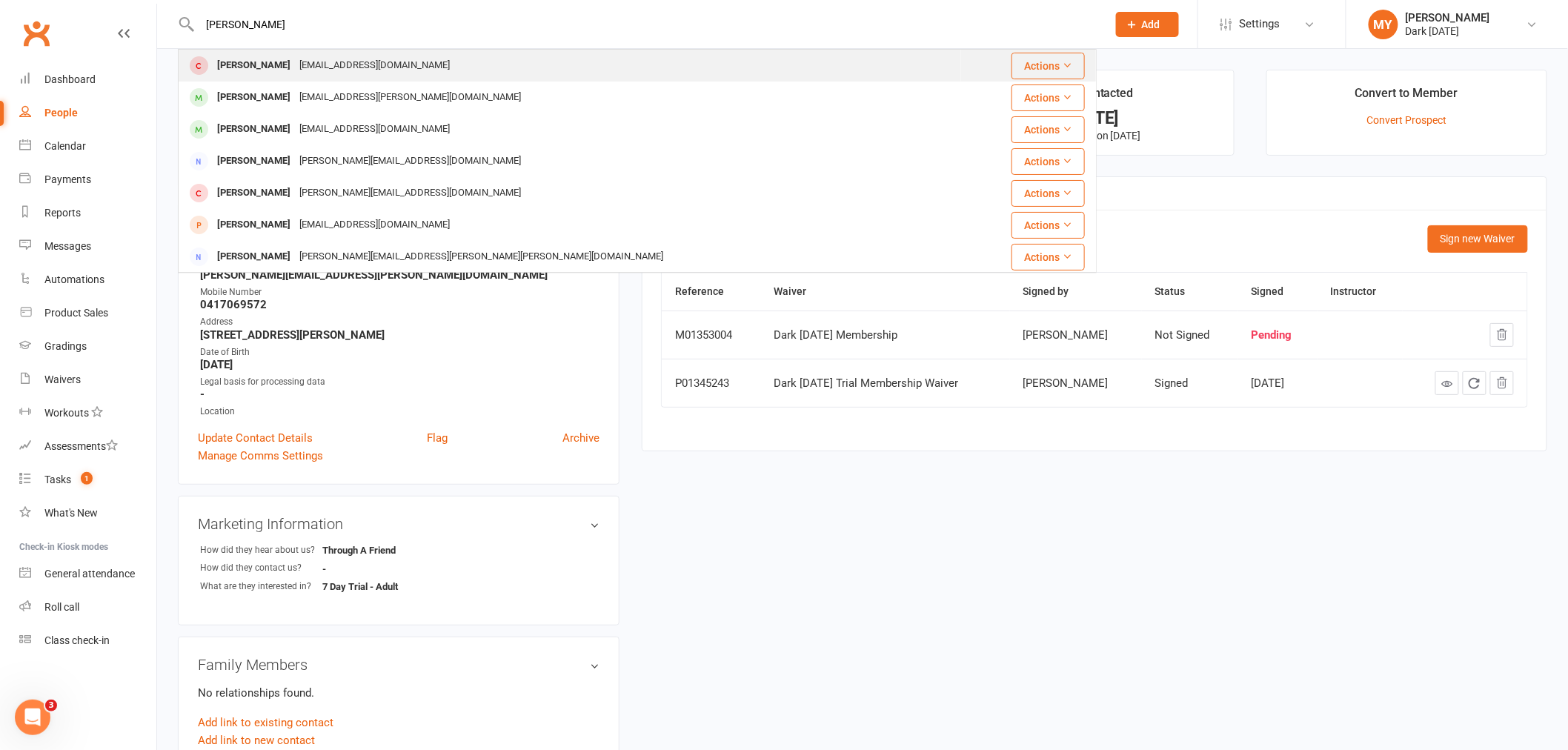
type input "jaclyn"
click at [330, 74] on div "s_lmtj@yahoo.com.au" at bounding box center [374, 65] width 159 height 21
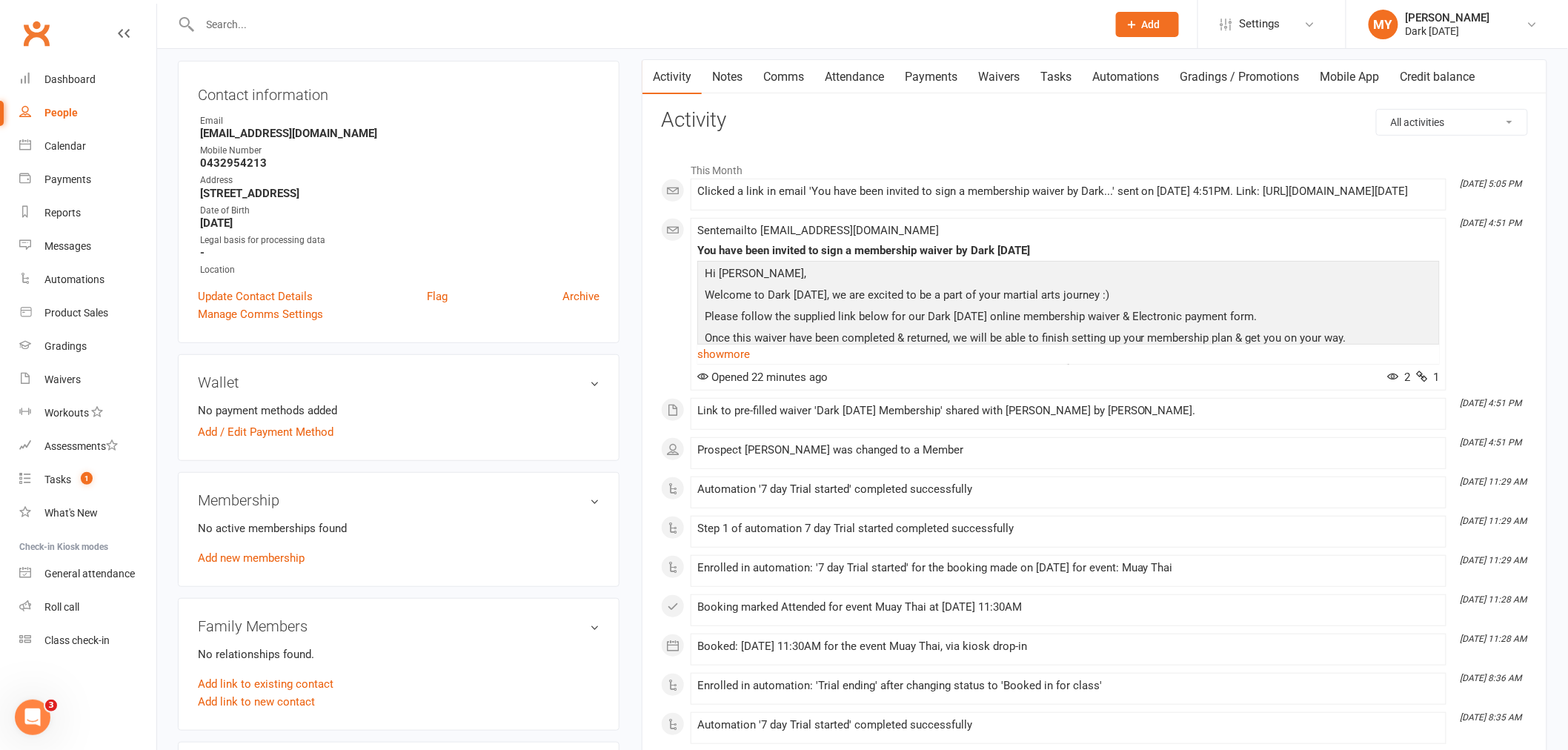
scroll to position [164, 0]
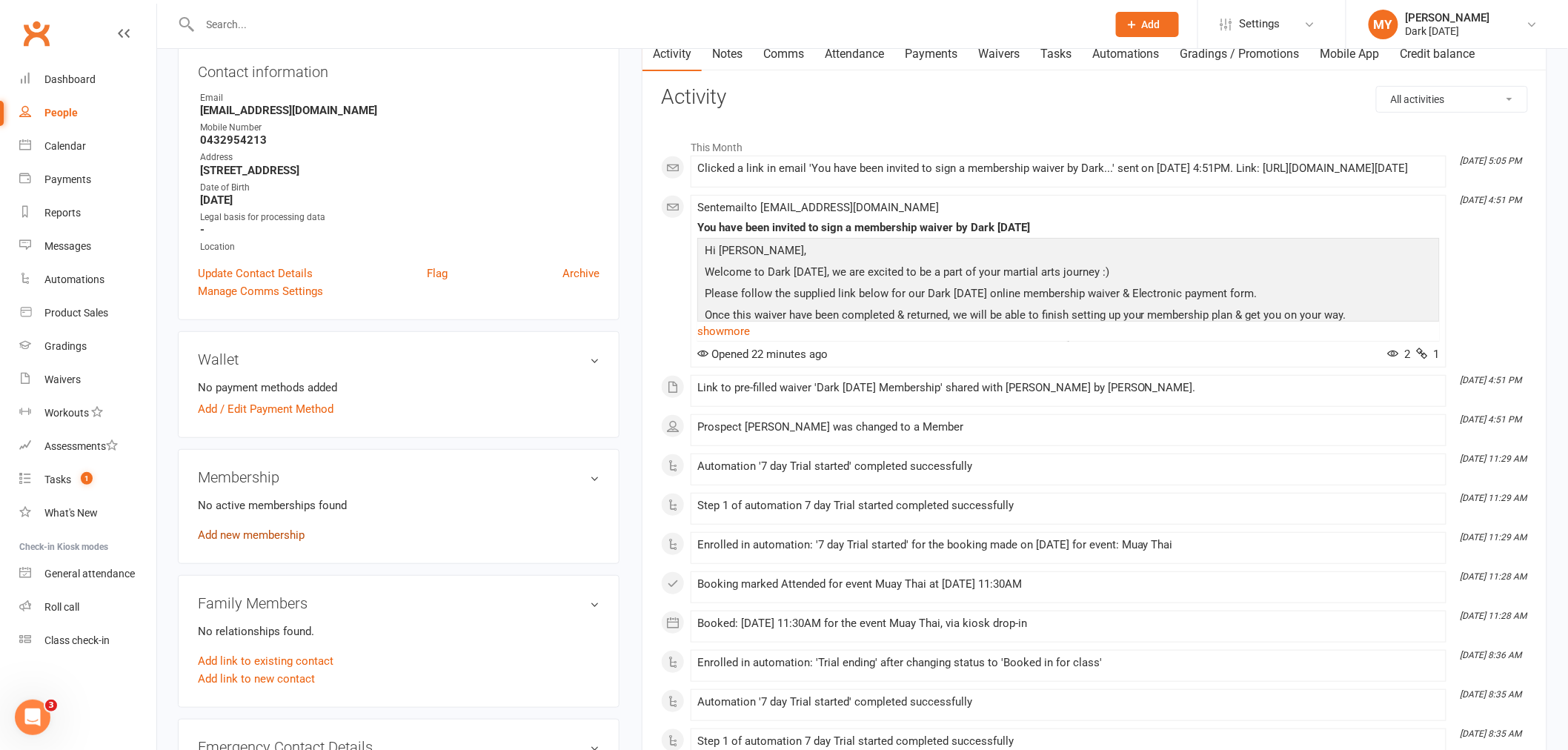
click at [261, 536] on link "Add new membership" at bounding box center [251, 535] width 107 height 13
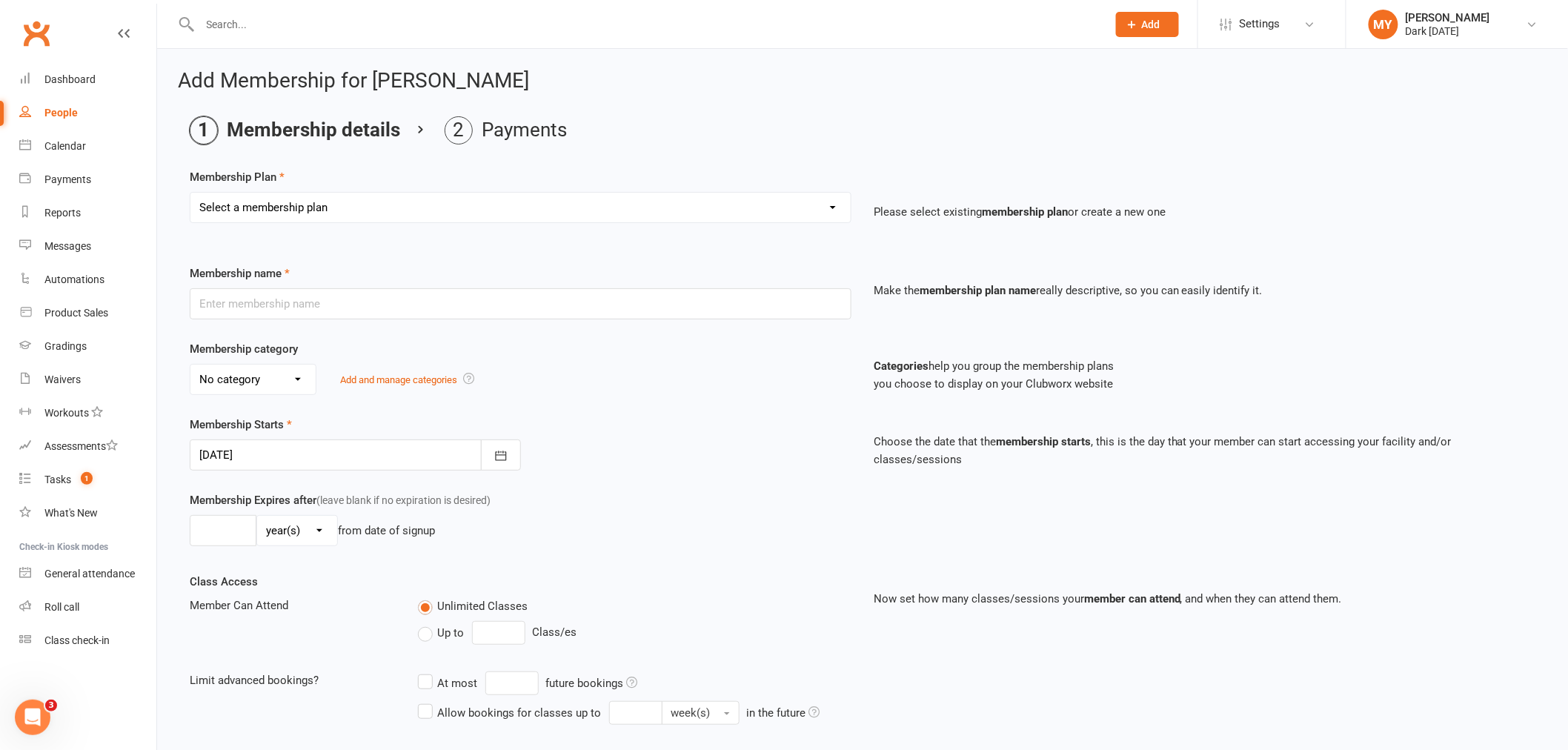
click at [368, 215] on select "Select a membership plan Create new Membership Plan Redzone Knife Defence Works…" at bounding box center [520, 207] width 661 height 30
select select "28"
click at [191, 192] on select "Select a membership plan Create new Membership Plan Redzone Knife Defence Works…" at bounding box center [520, 207] width 661 height 30
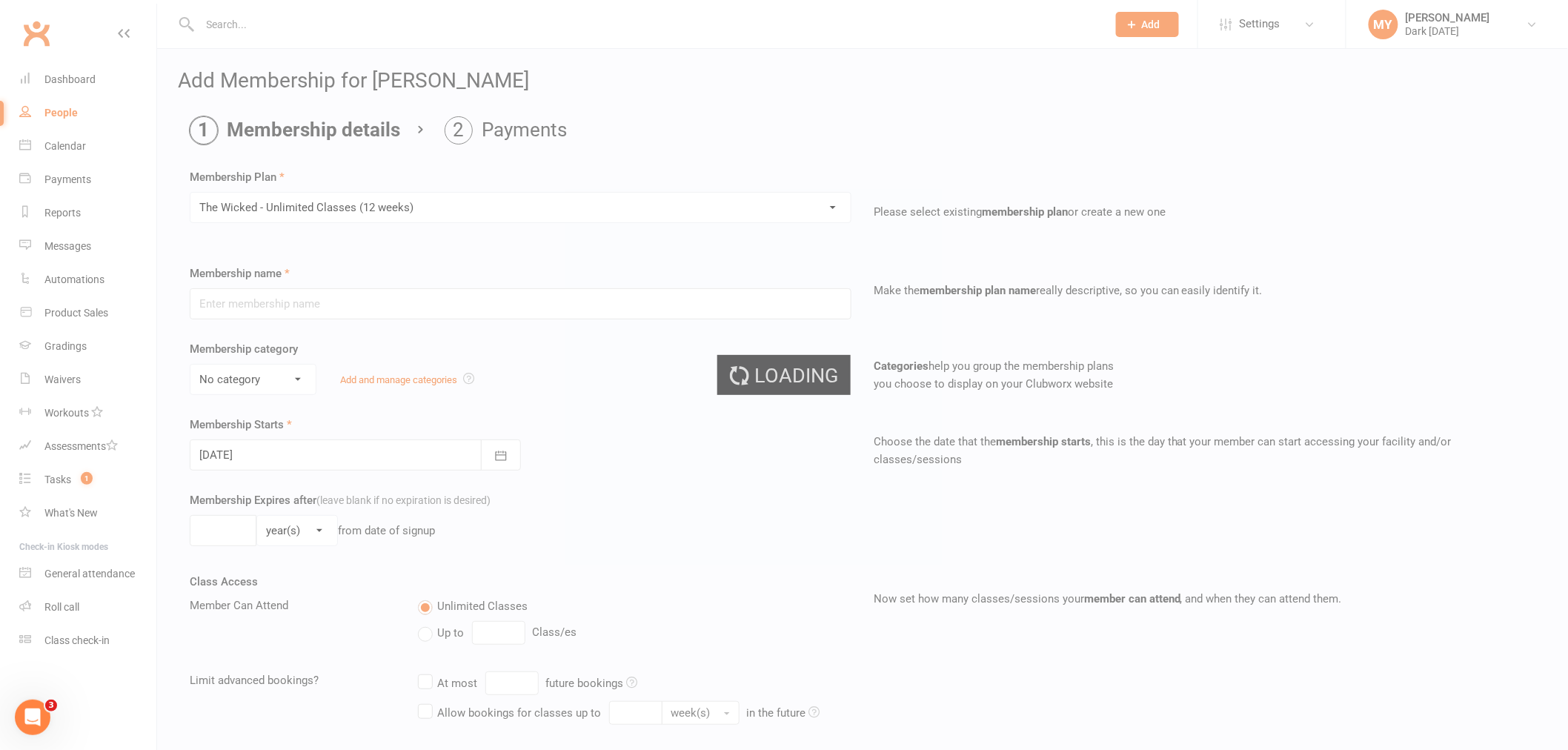
type input "The Wicked - Unlimited Classes (12 weeks)"
select select "1"
type input "12"
select select "1"
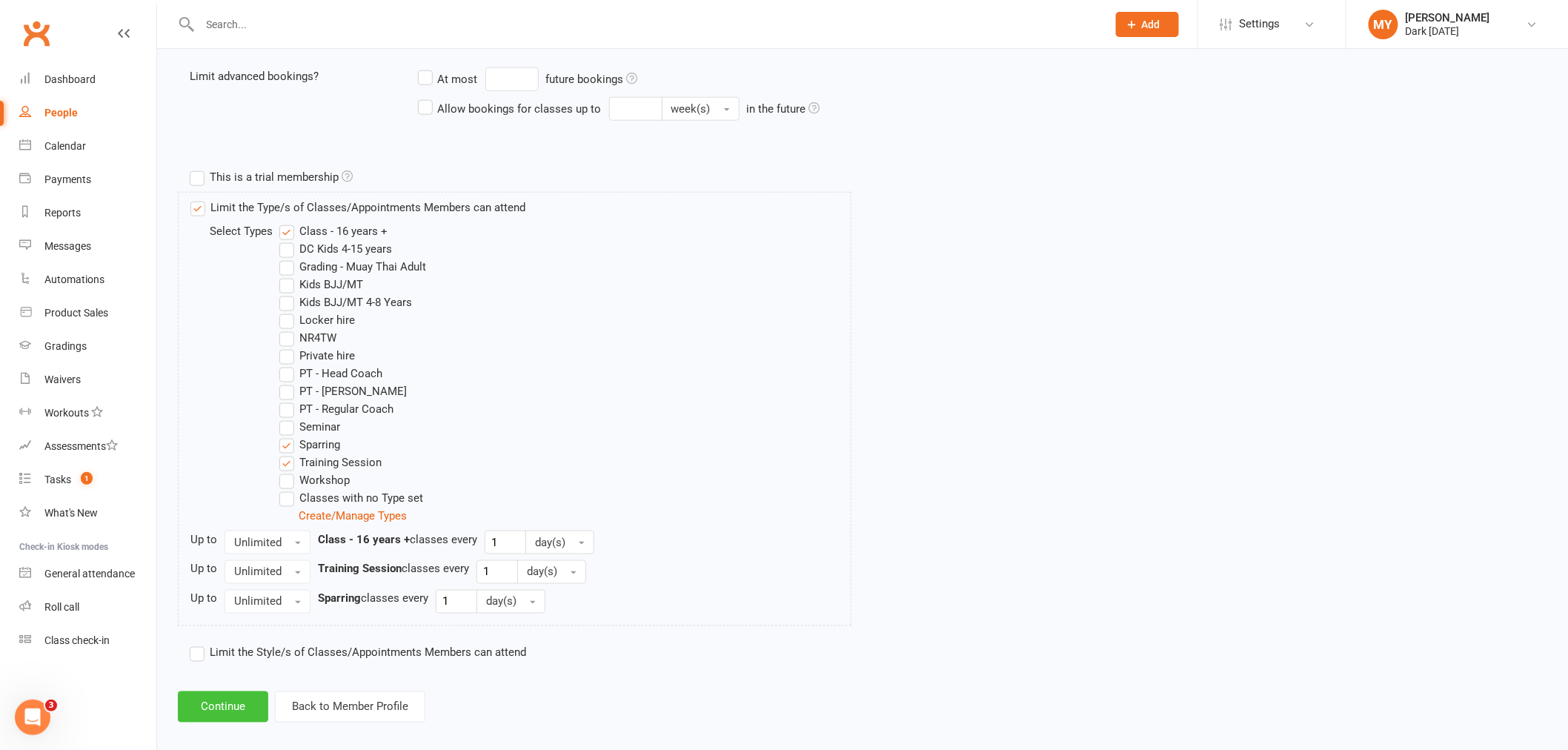
scroll to position [619, 0]
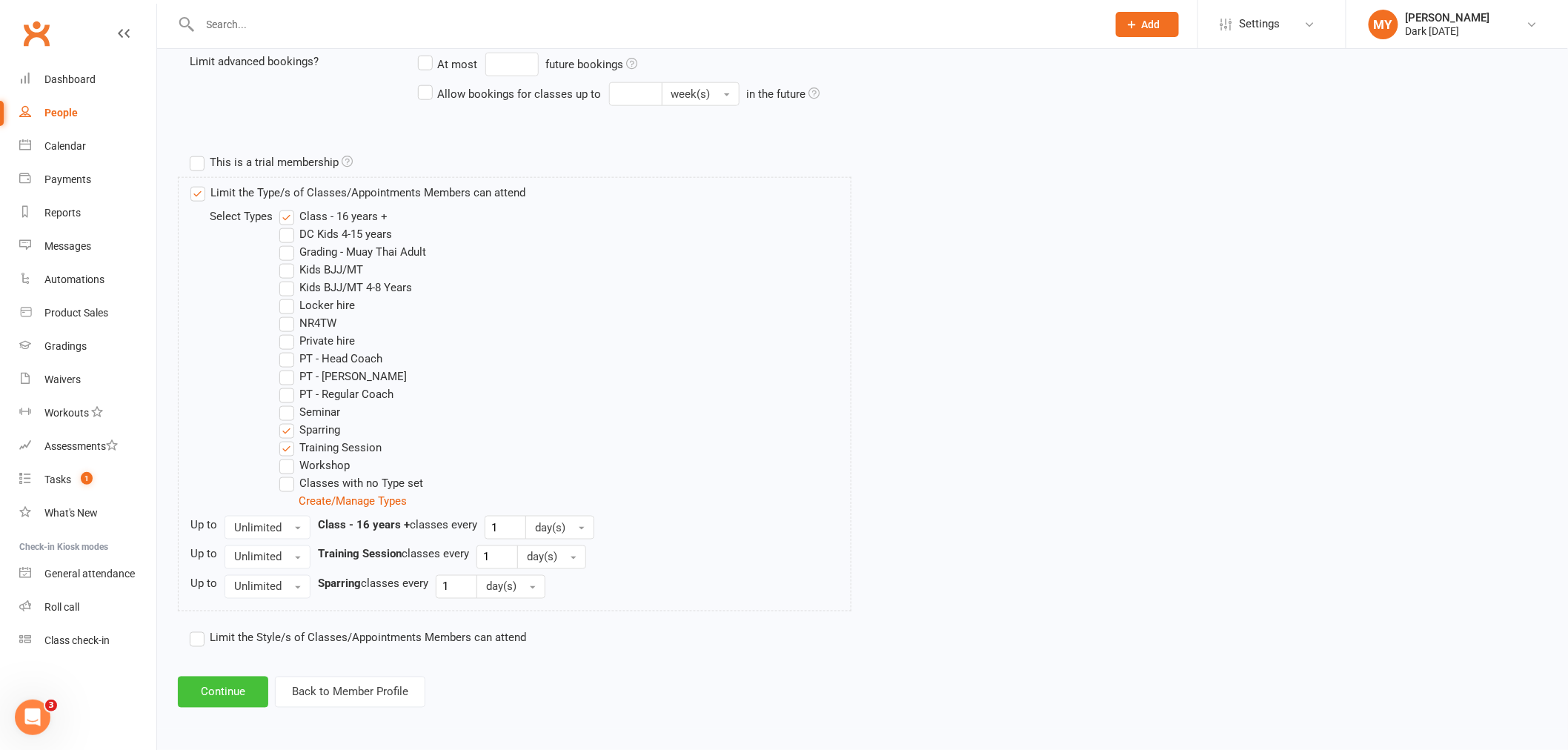
click at [210, 688] on button "Continue" at bounding box center [222, 691] width 90 height 31
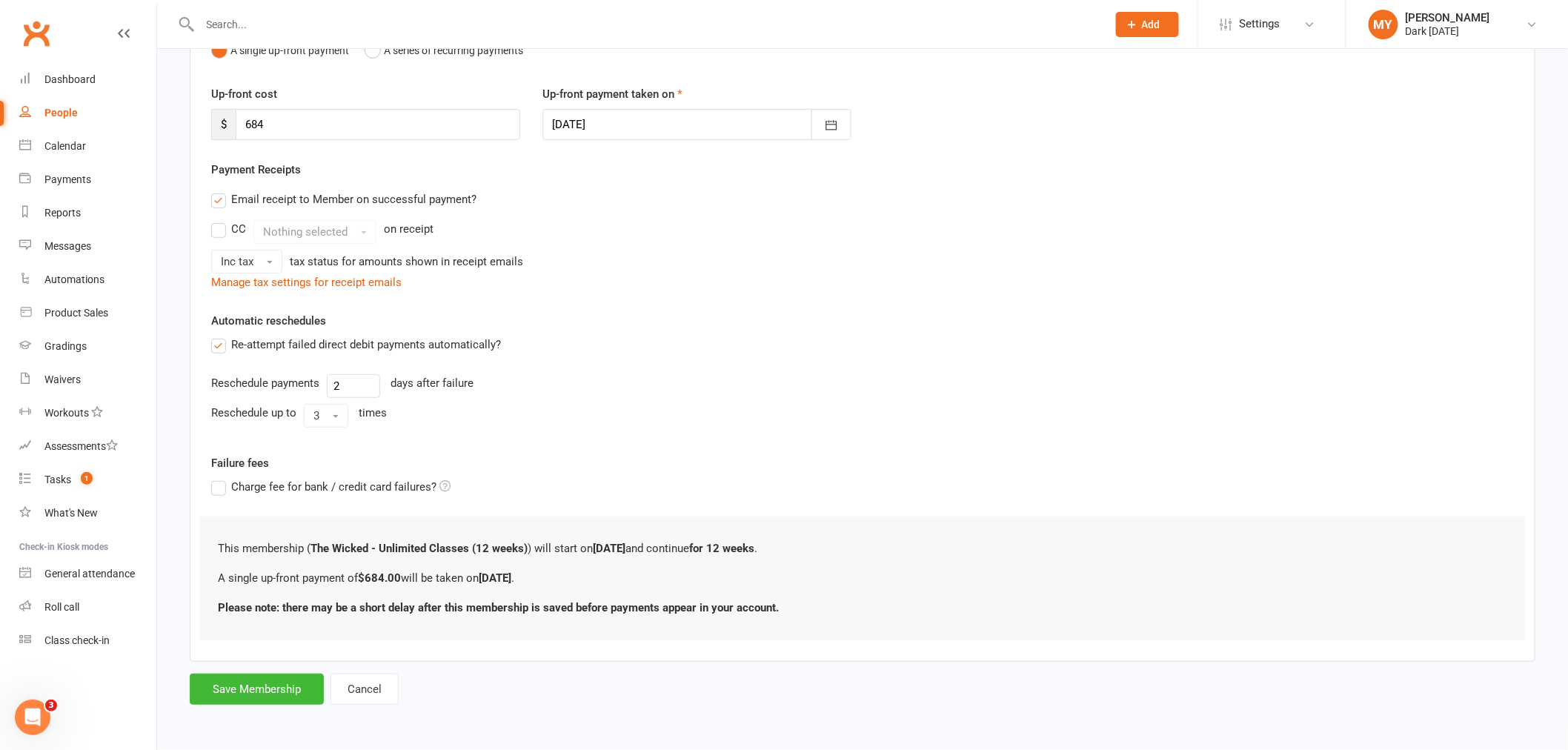
scroll to position [0, 0]
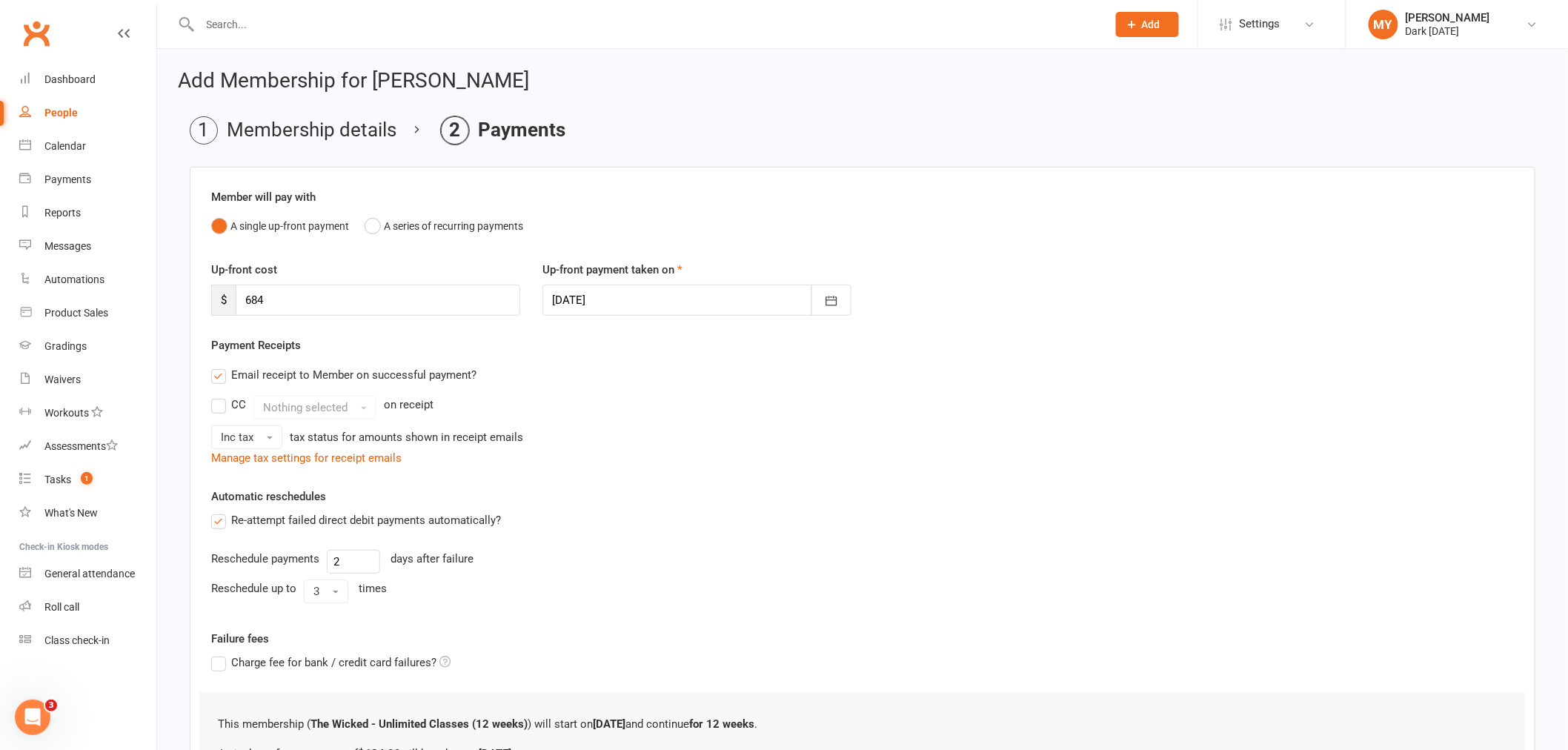
click at [302, 23] on input "text" at bounding box center [647, 24] width 902 height 20
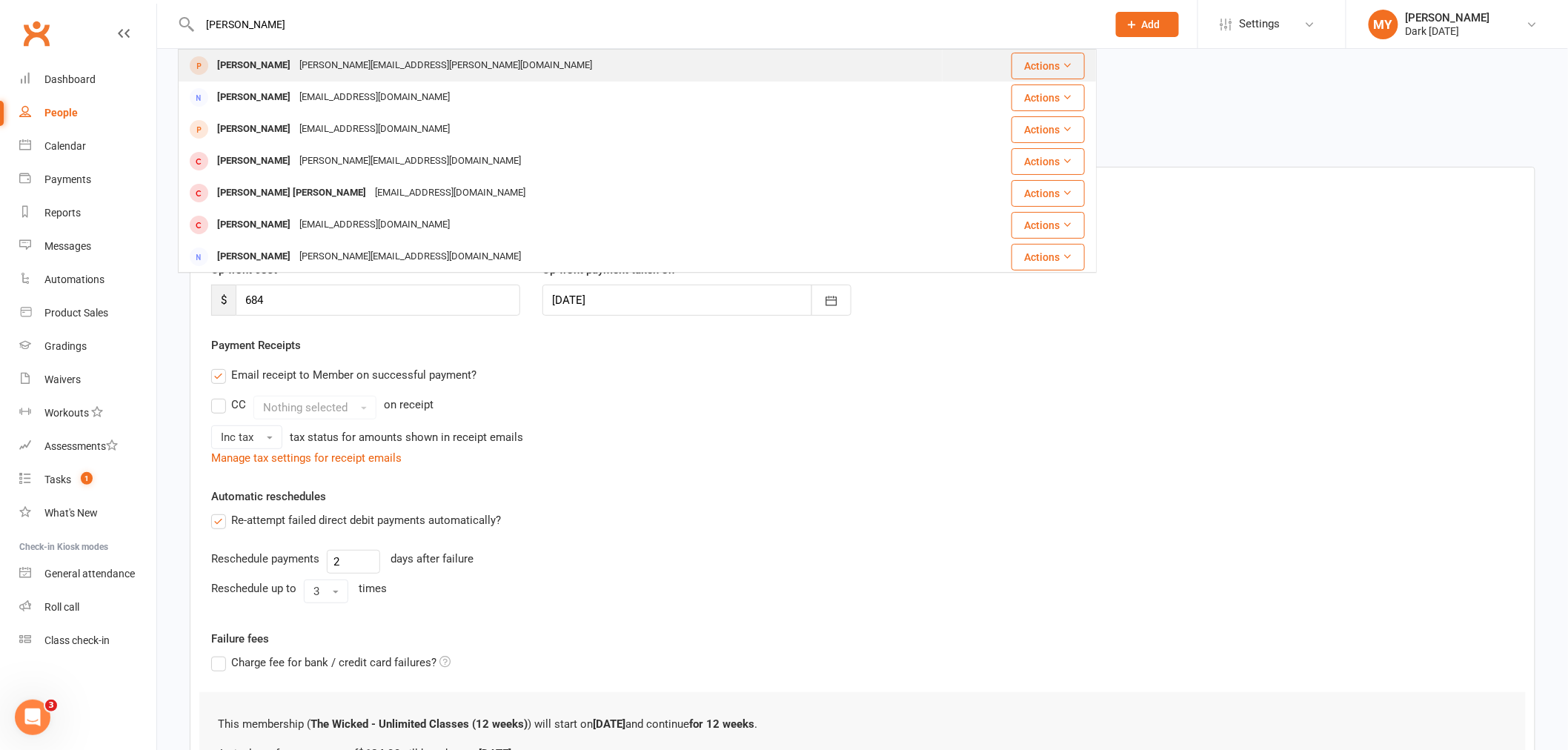
type input "renee"
click at [306, 57] on div "renee.coonan@gmail.com" at bounding box center [445, 65] width 302 height 21
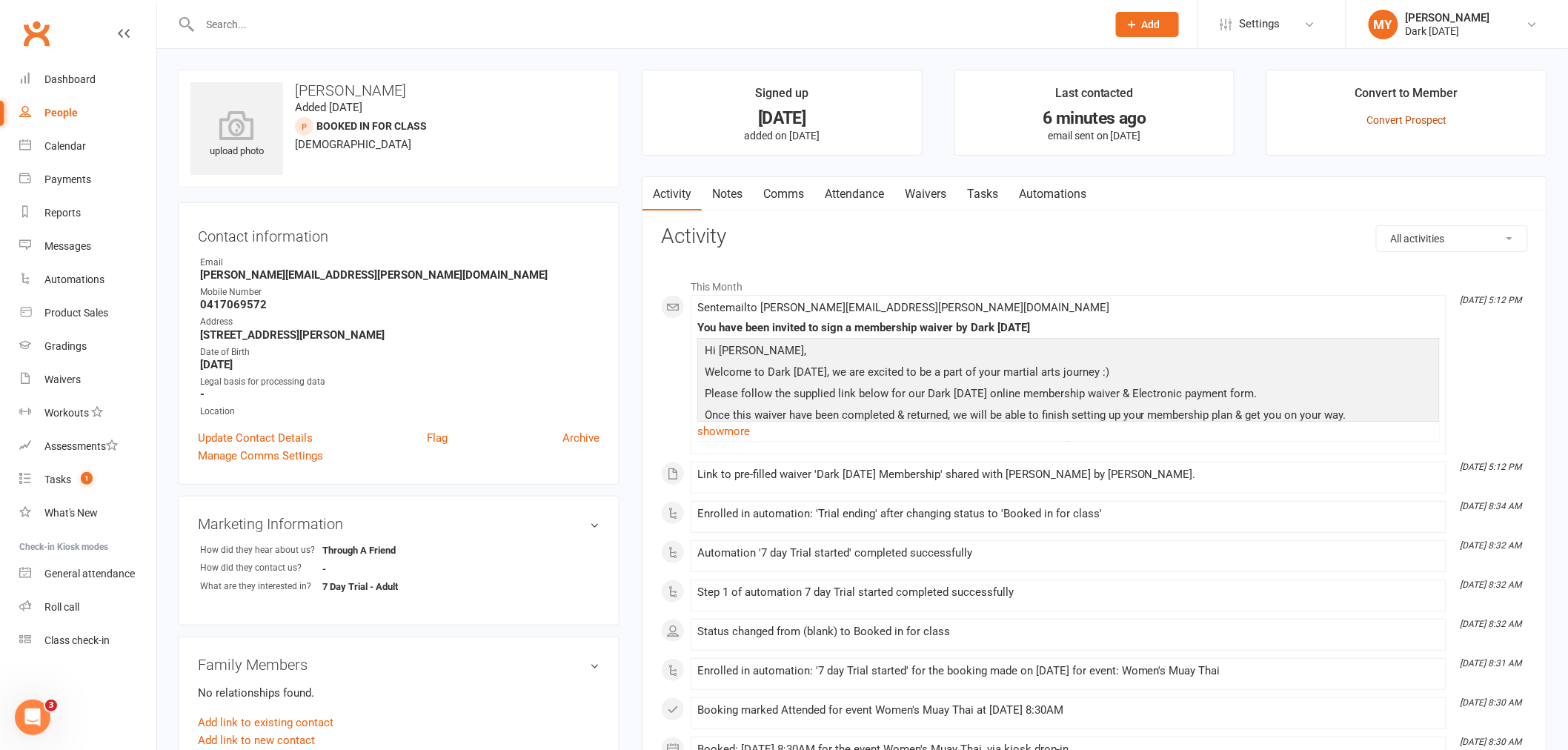
click at [1420, 123] on link "Convert Prospect" at bounding box center [1407, 120] width 80 height 12
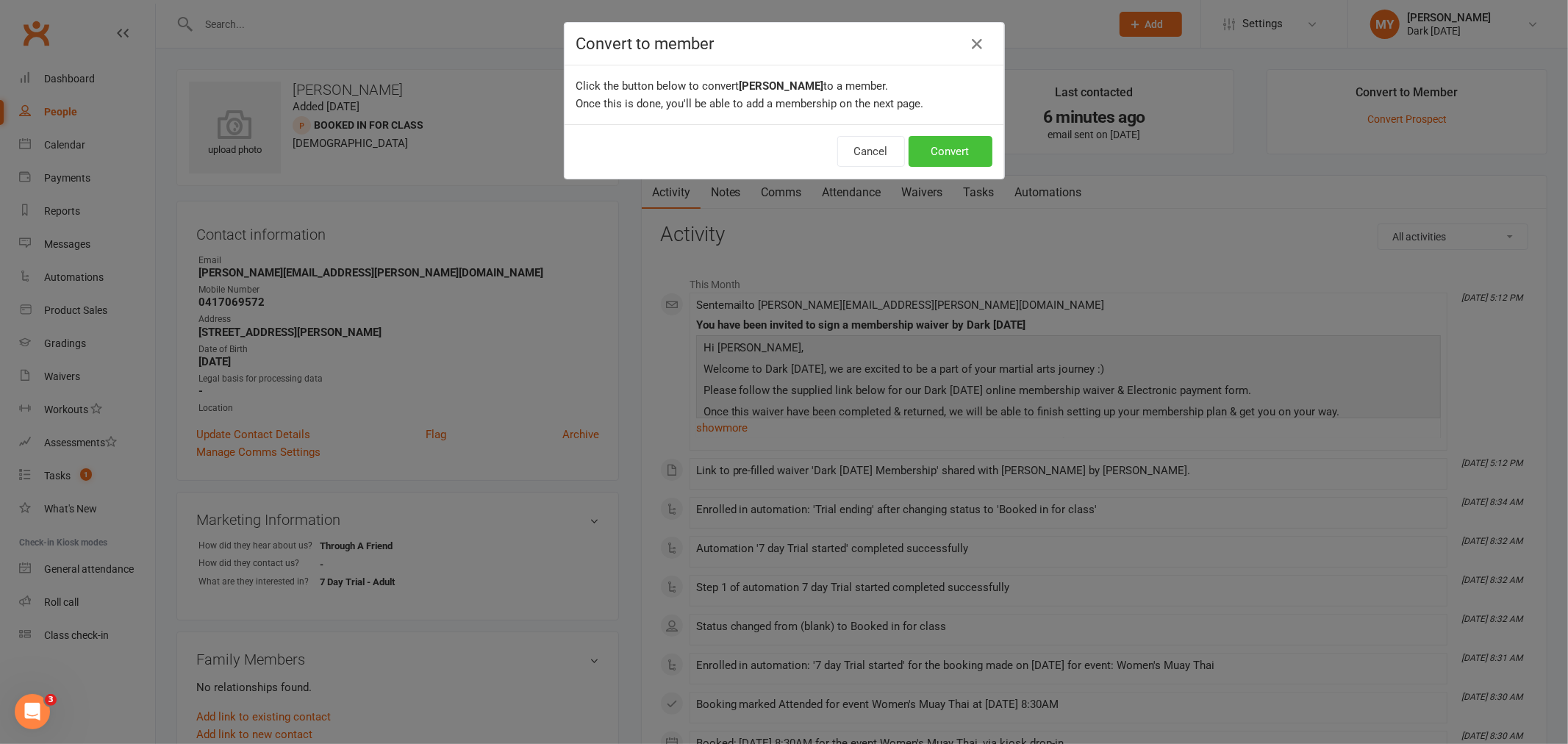
click at [945, 157] on button "Convert" at bounding box center [950, 151] width 84 height 30
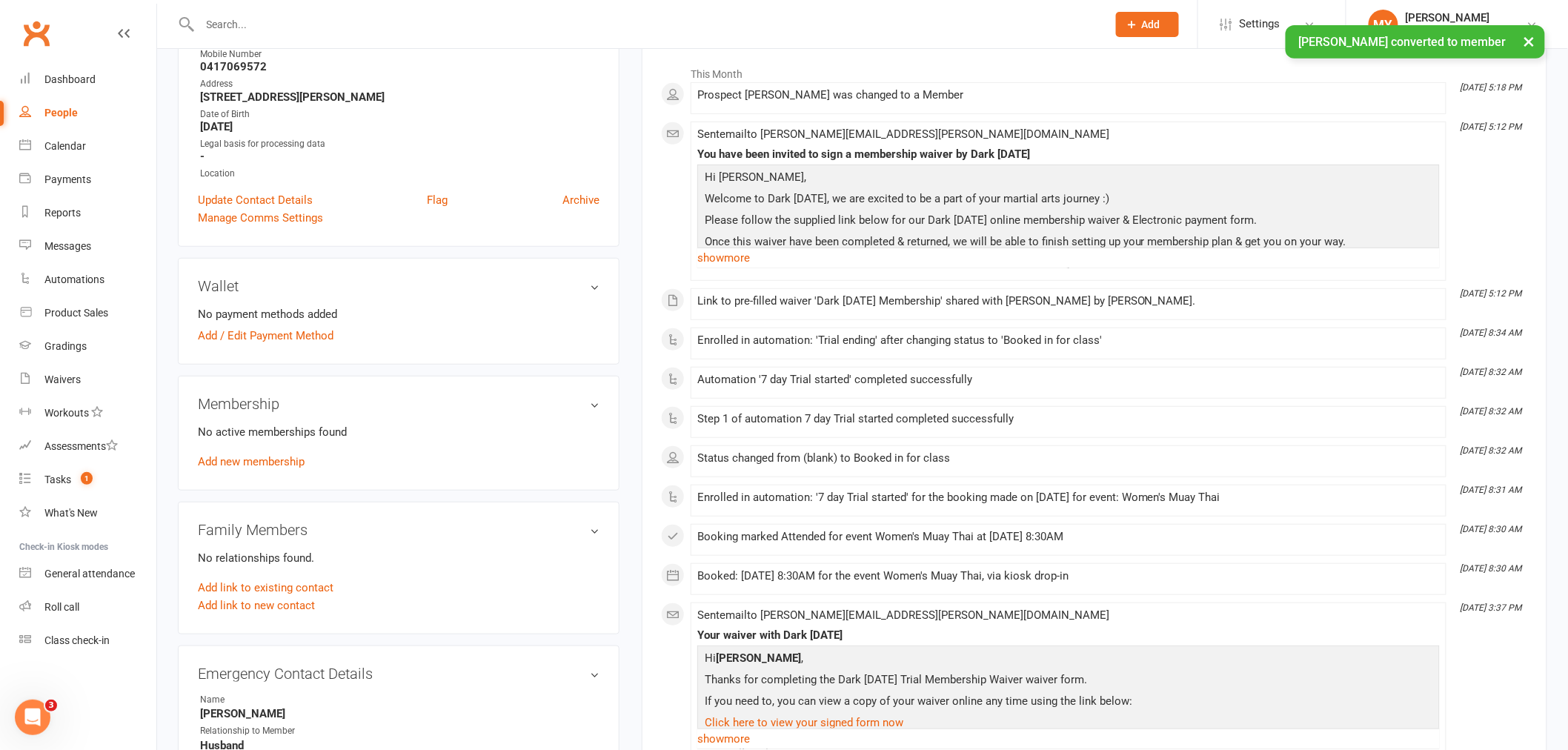
scroll to position [247, 0]
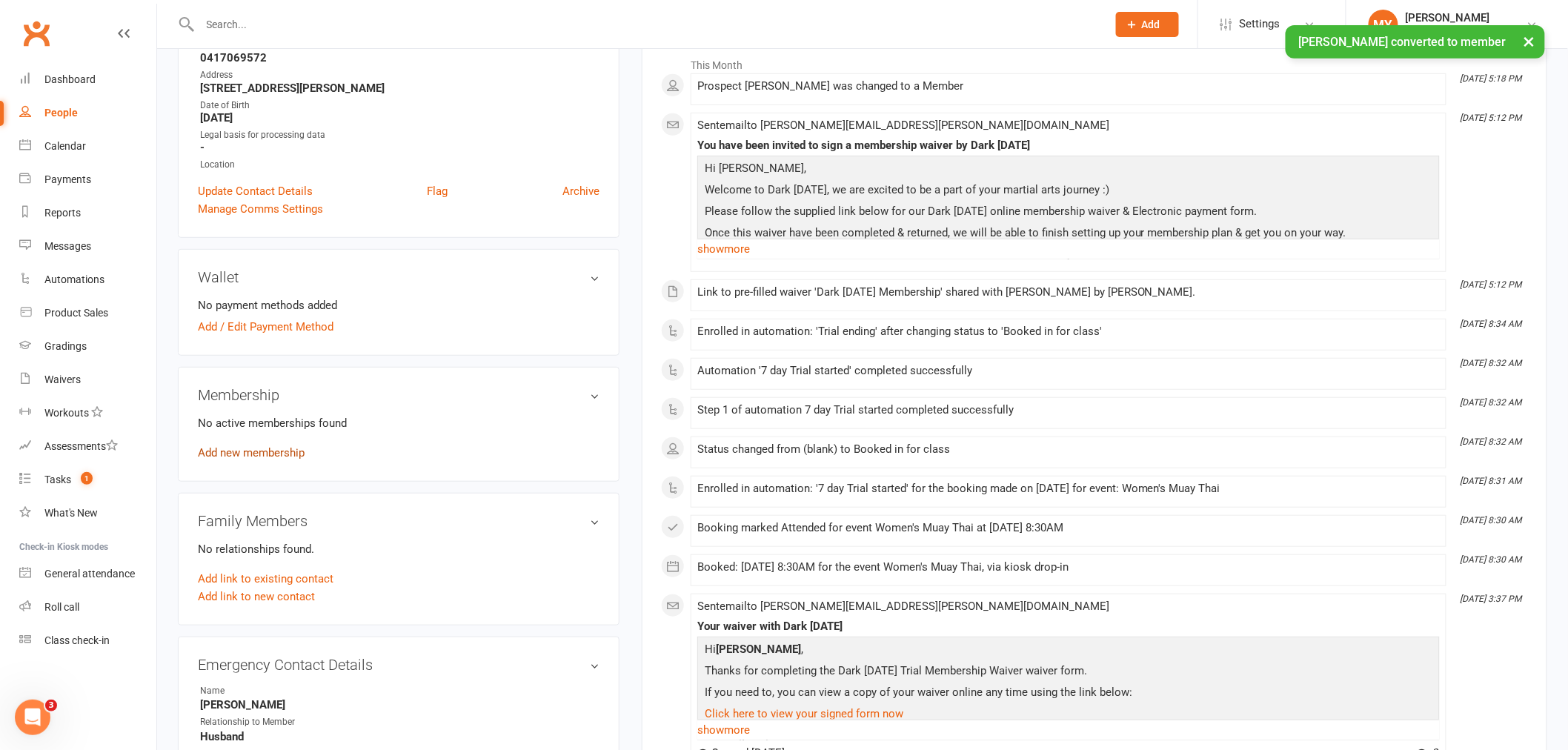
click at [245, 451] on link "Add new membership" at bounding box center [251, 453] width 107 height 13
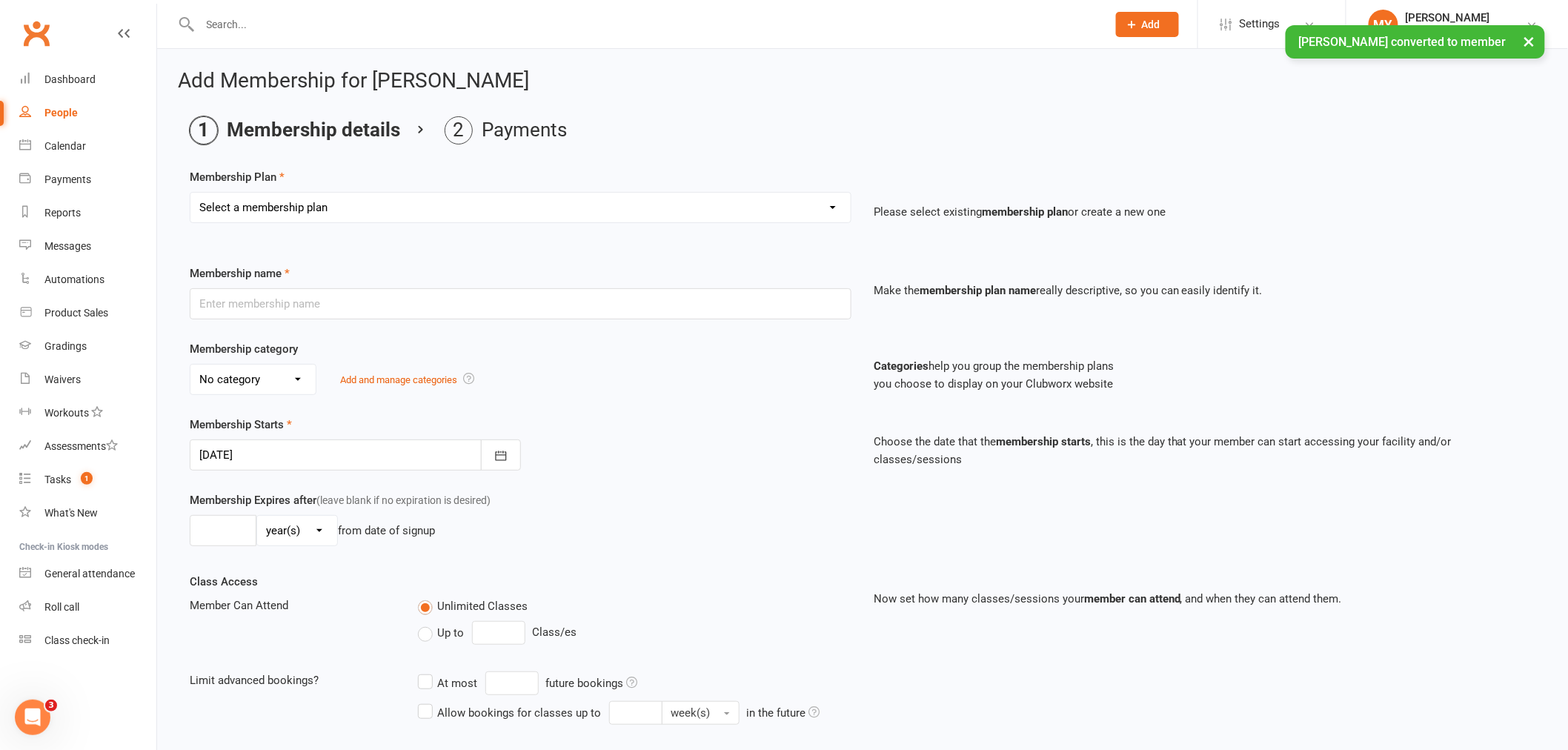
click at [298, 198] on select "Select a membership plan Create new Membership Plan Redzone Knife Defence Works…" at bounding box center [520, 207] width 661 height 30
select select "20"
click at [191, 192] on select "Select a membership plan Create new Membership Plan Redzone Knife Defence Works…" at bounding box center [520, 207] width 661 height 30
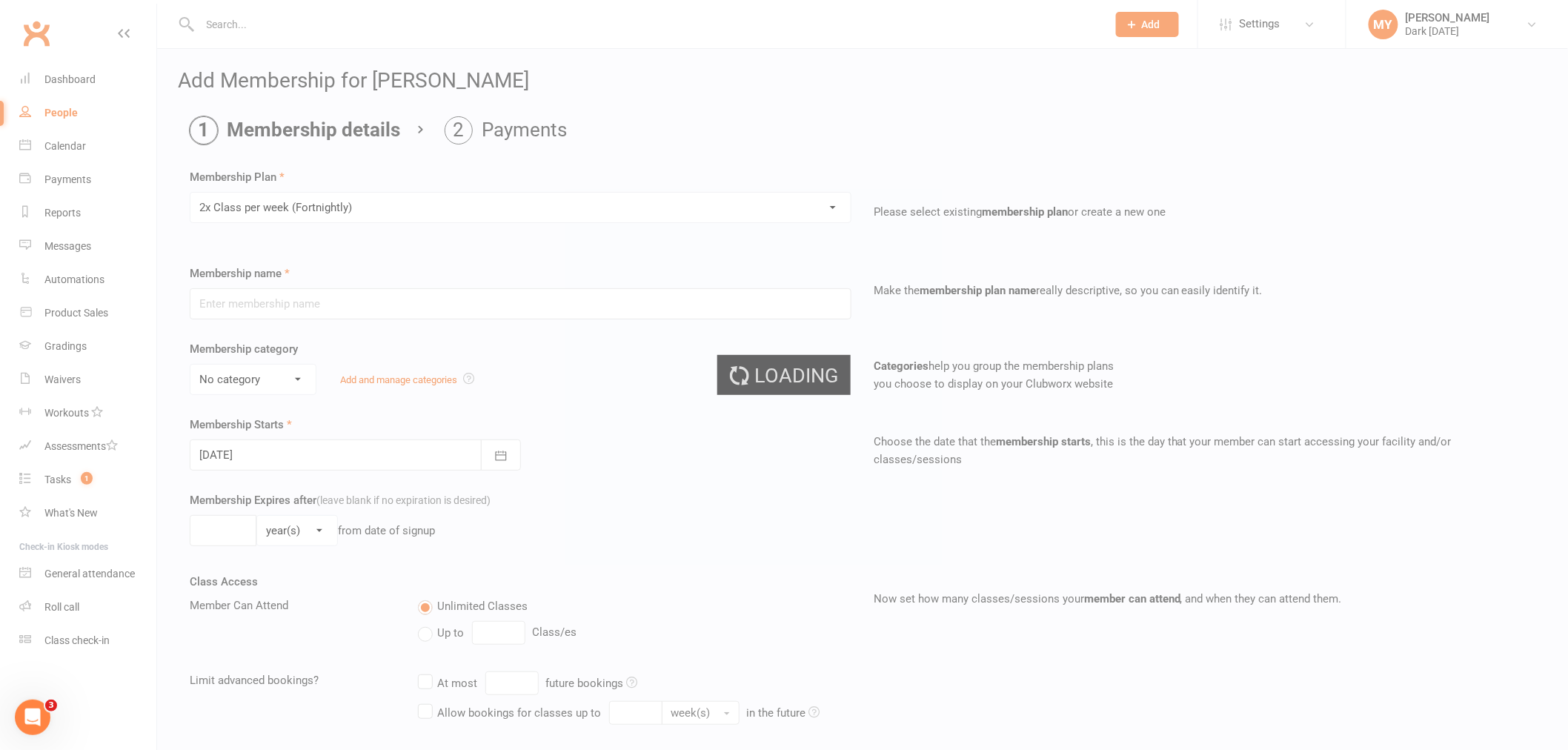
type input "2x Class per week (Fortnightly)"
select select "1"
type input "0"
type input "2"
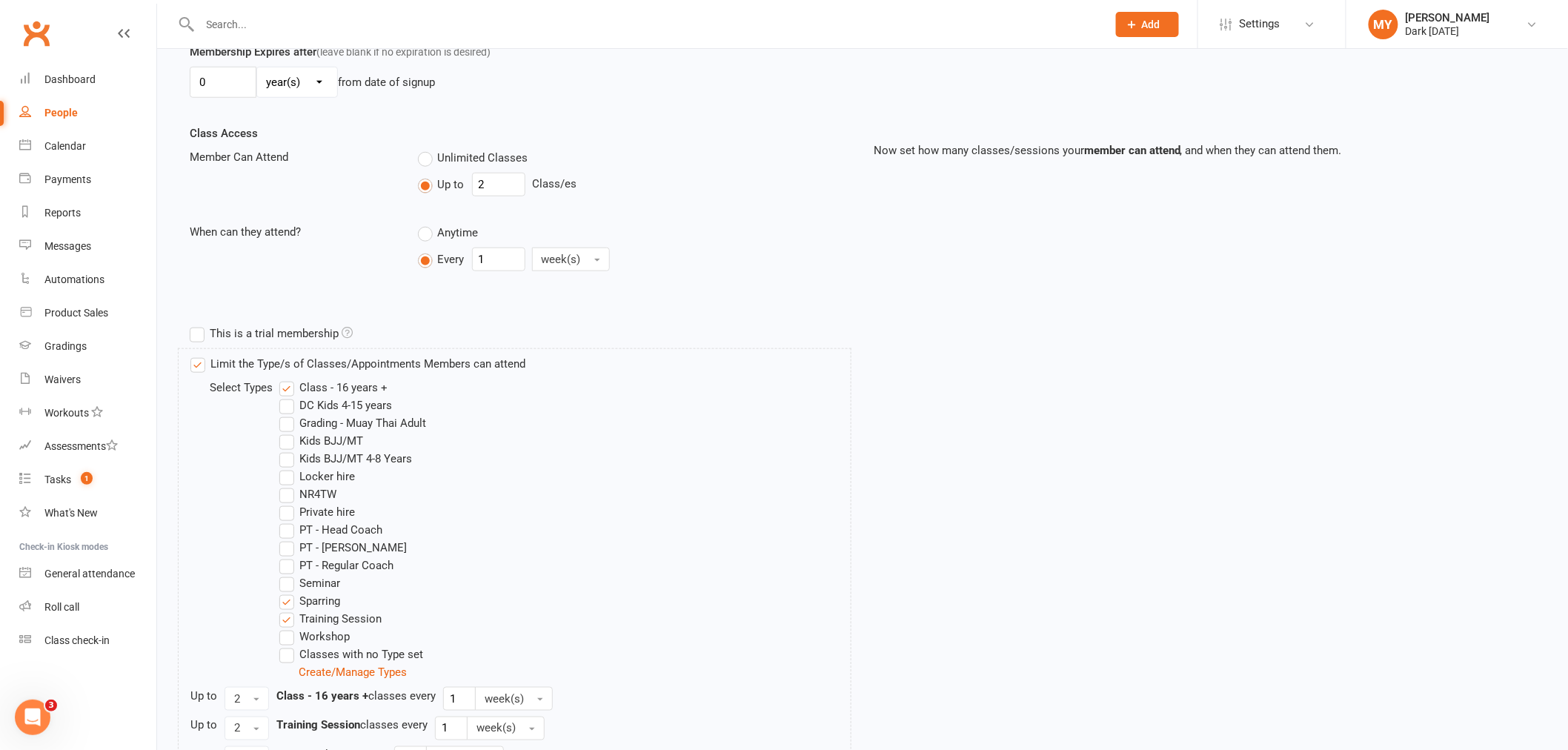
scroll to position [658, 0]
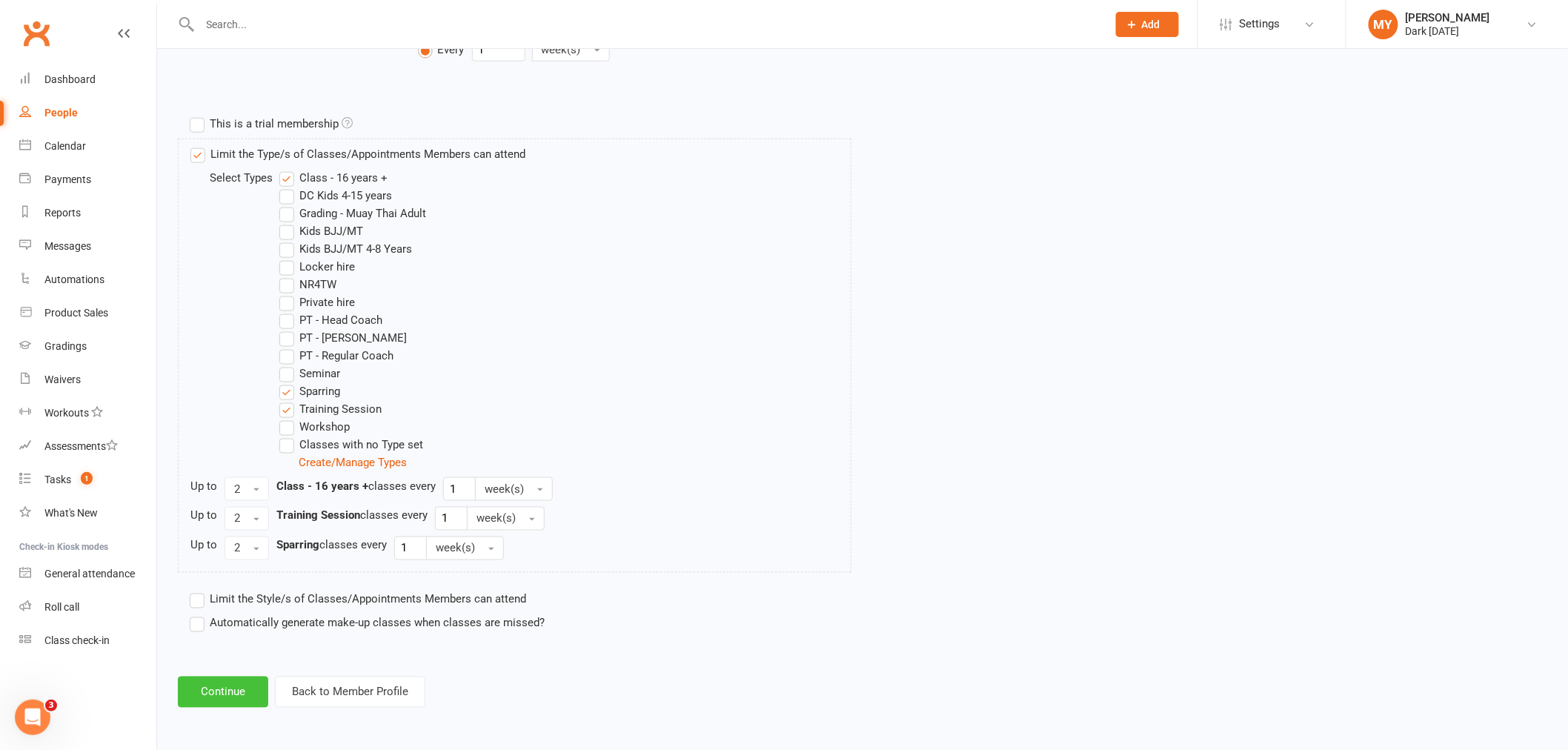
click at [203, 683] on button "Continue" at bounding box center [222, 691] width 90 height 31
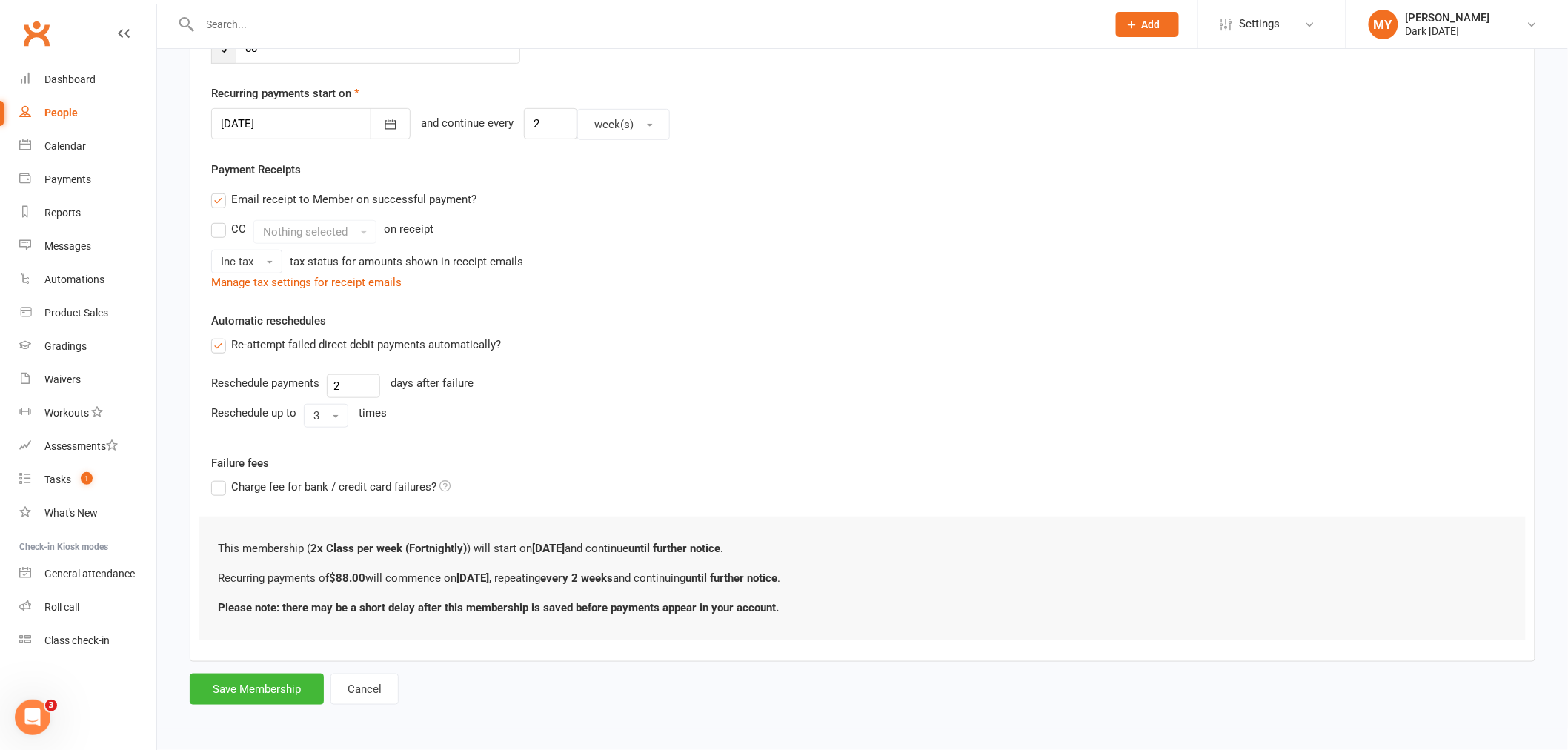
scroll to position [0, 0]
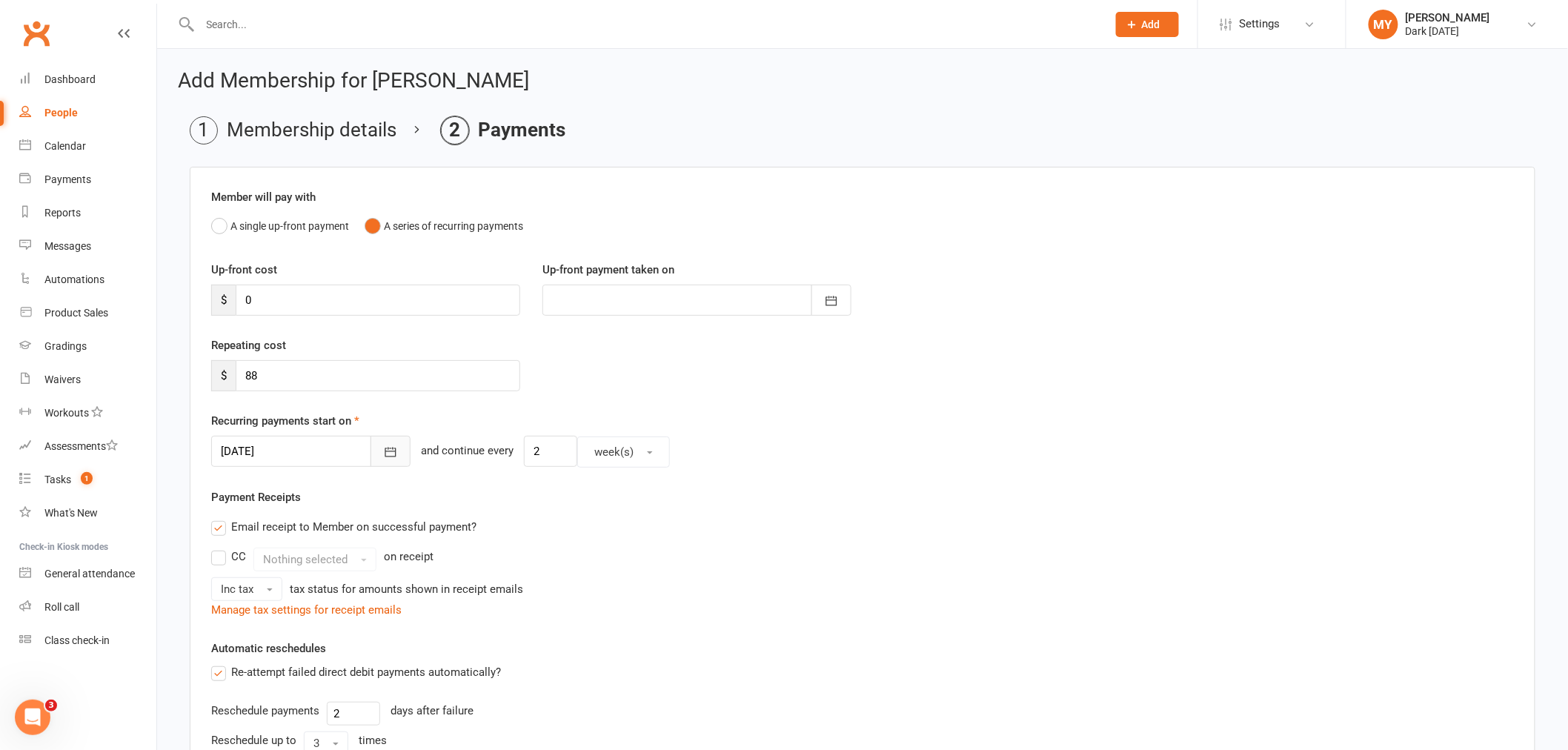
click at [371, 450] on button "button" at bounding box center [390, 451] width 40 height 31
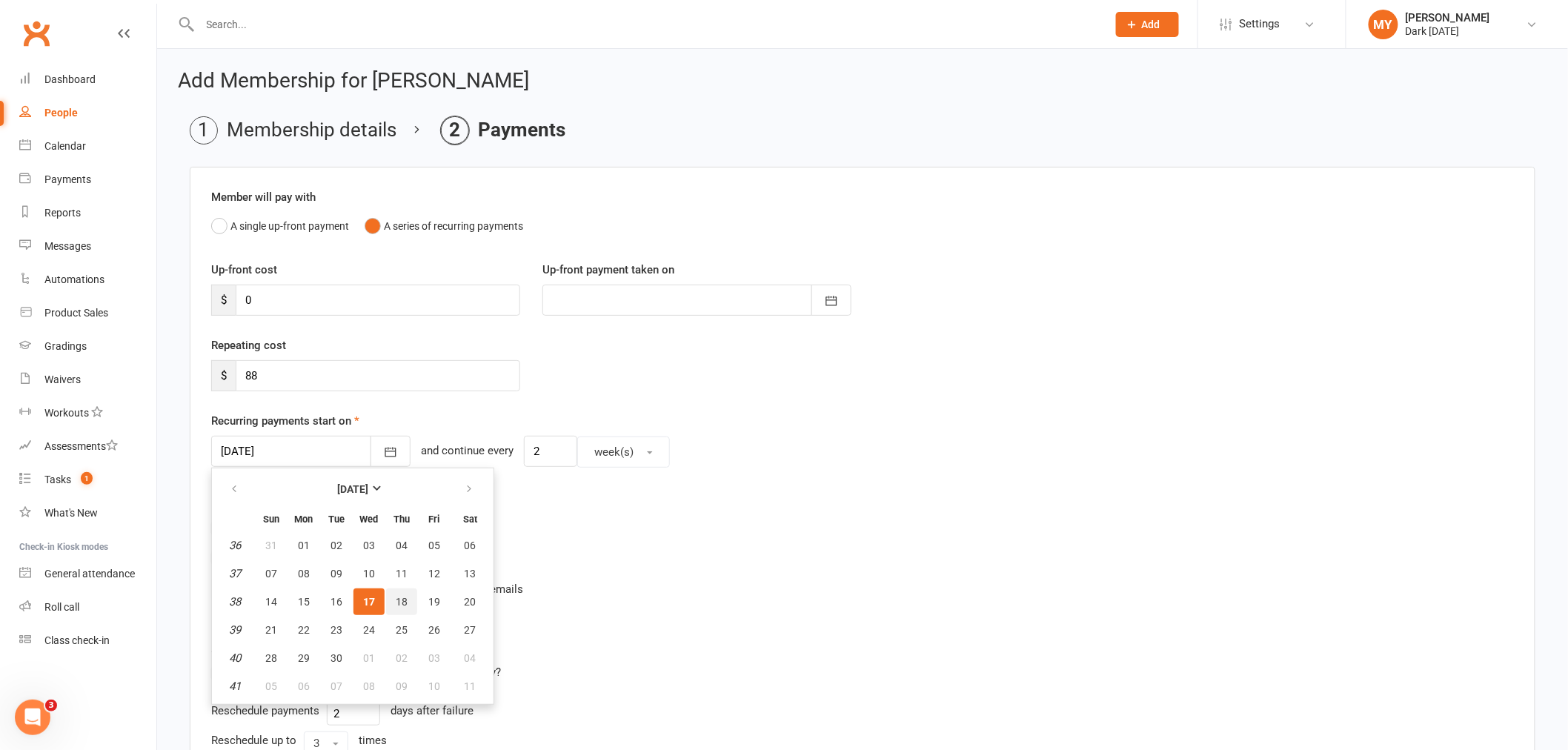
click at [396, 599] on span "18" at bounding box center [402, 601] width 12 height 12
type input "18 Sep 2025"
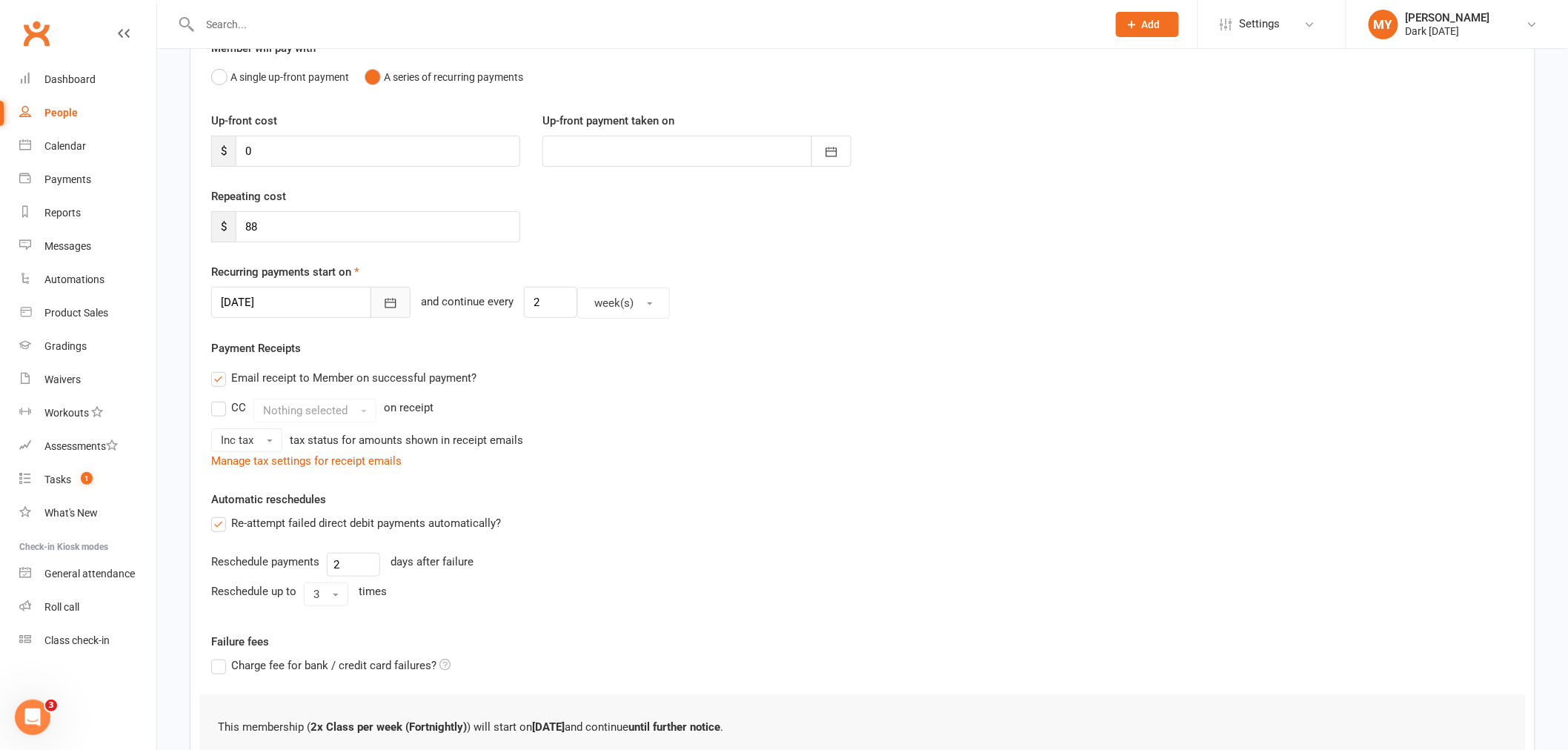
scroll to position [328, 0]
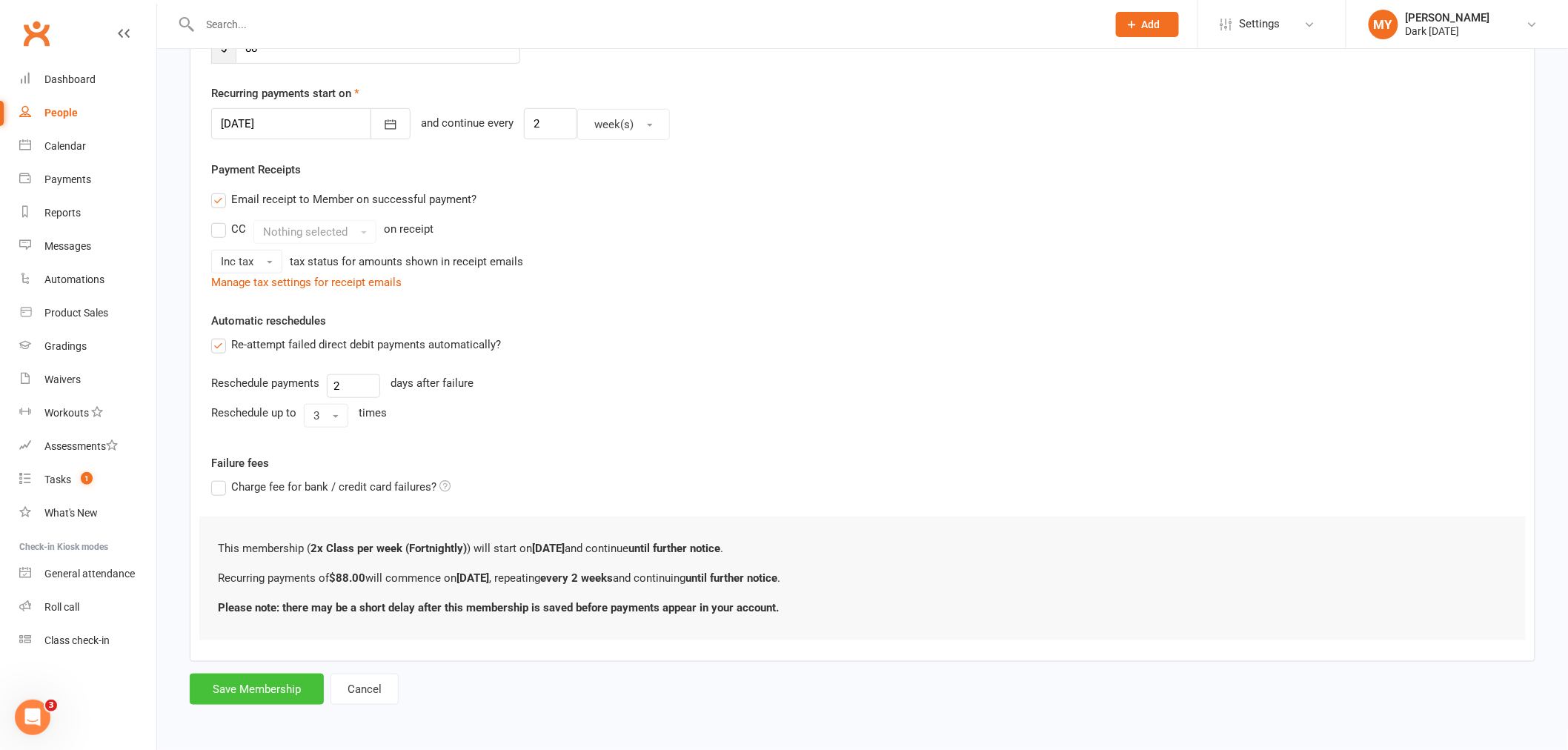
click at [289, 701] on button "Save Membership" at bounding box center [257, 689] width 134 height 31
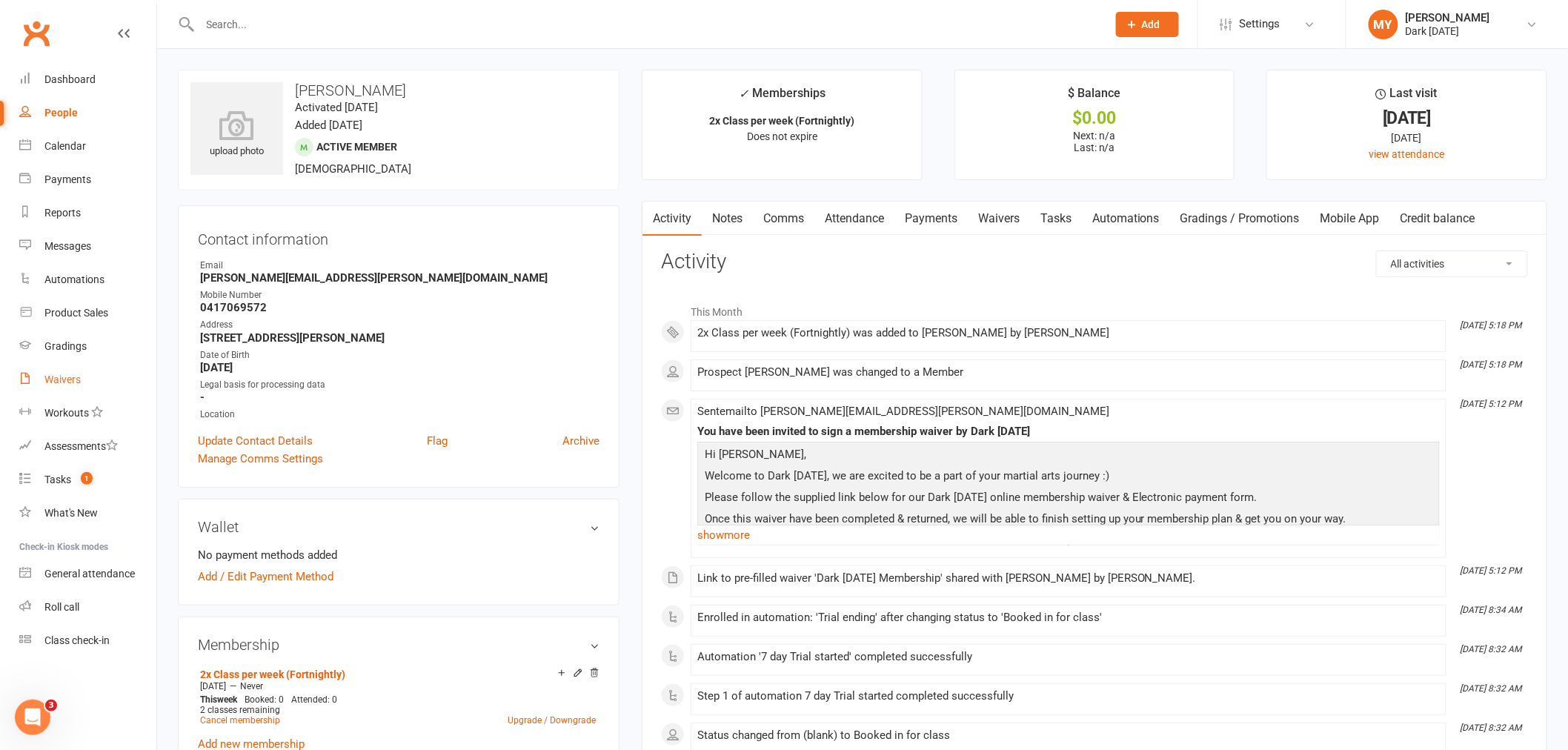
click at [108, 395] on link "Waivers" at bounding box center [88, 380] width 138 height 33
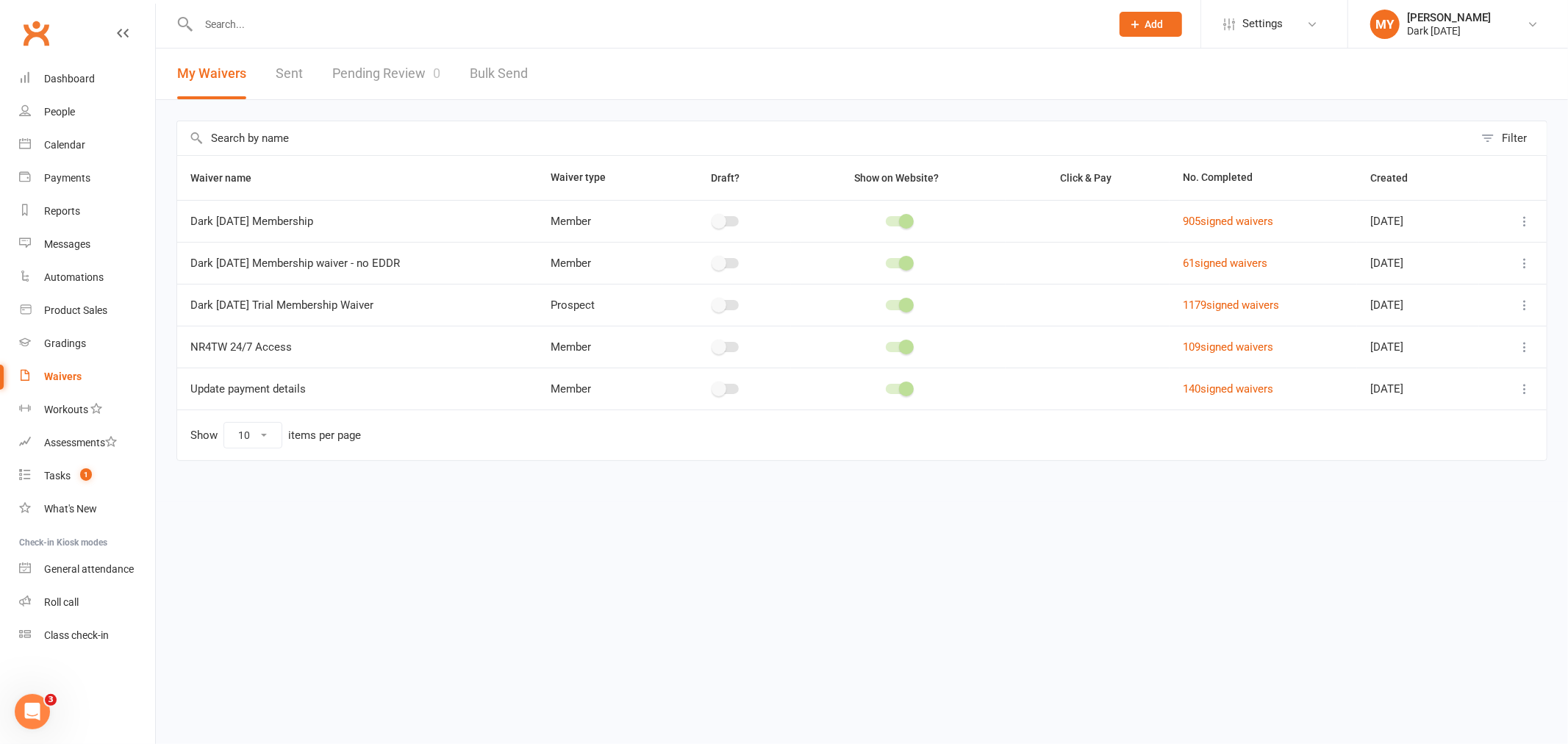
click at [417, 81] on link "Pending Review 0" at bounding box center [385, 74] width 108 height 51
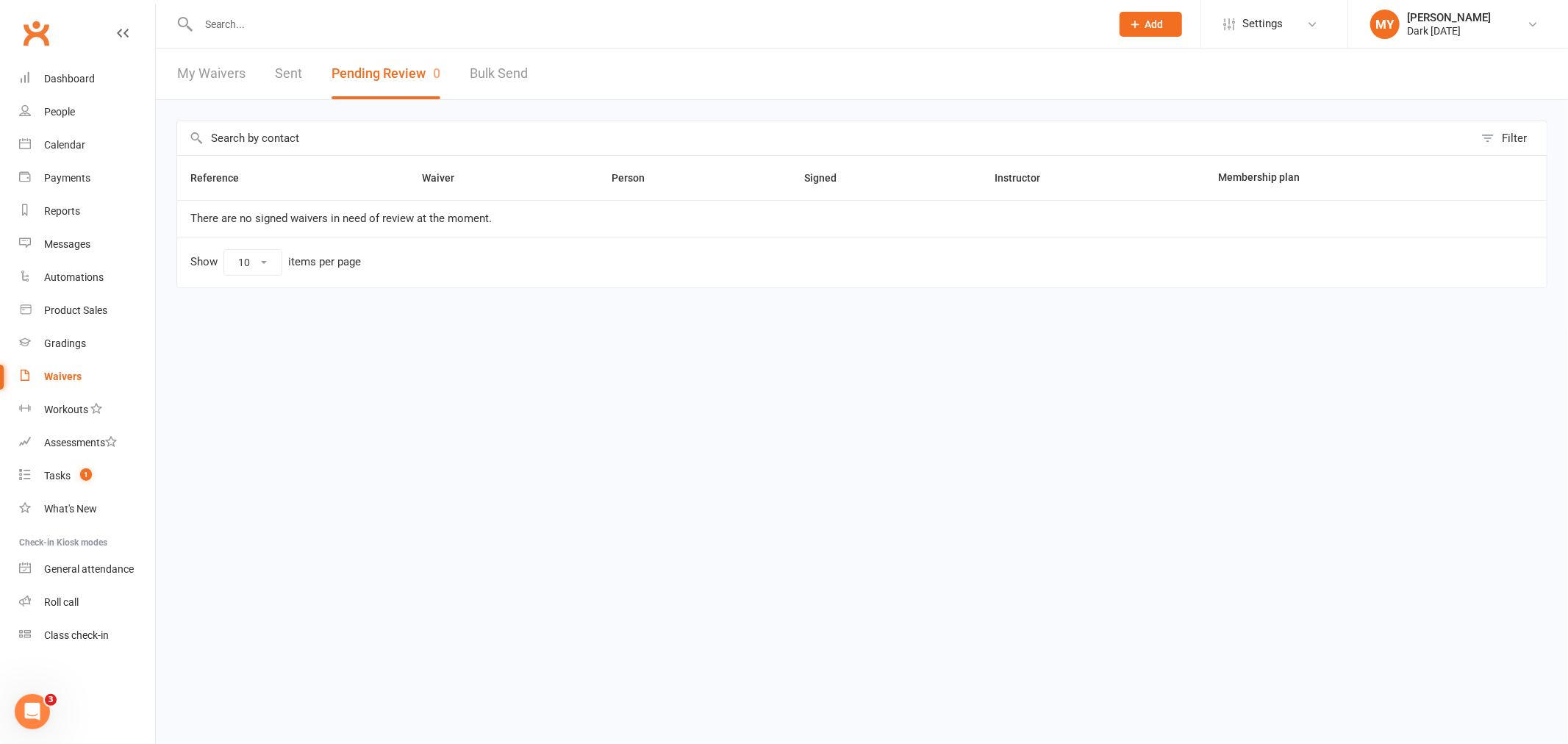
click at [415, 78] on button "Pending Review 0" at bounding box center [386, 74] width 109 height 51
click at [309, 25] on input "text" at bounding box center [647, 24] width 906 height 20
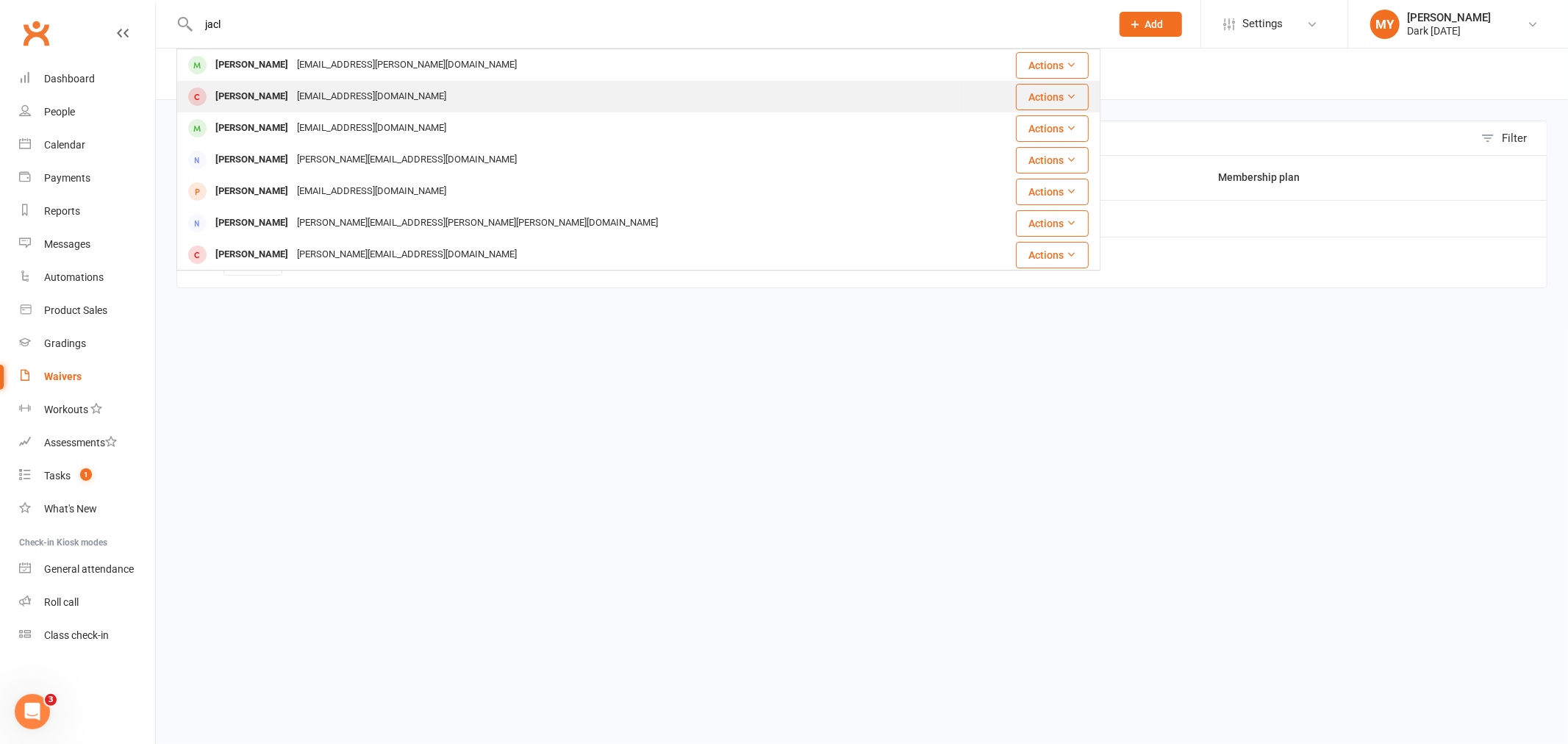
type input "jacl"
click at [316, 101] on div "s_lmtj@yahoo.com.au" at bounding box center [371, 96] width 158 height 21
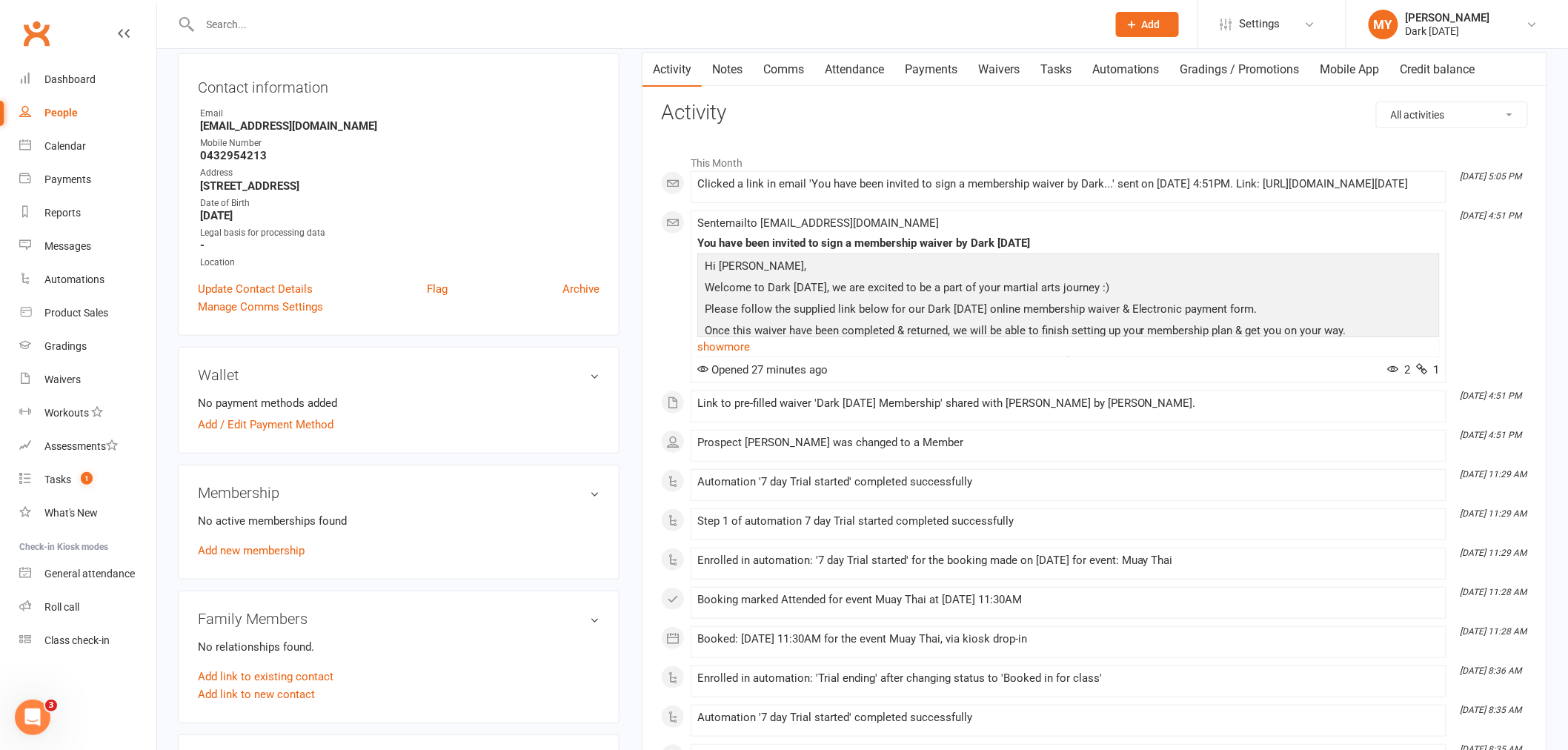
scroll to position [164, 0]
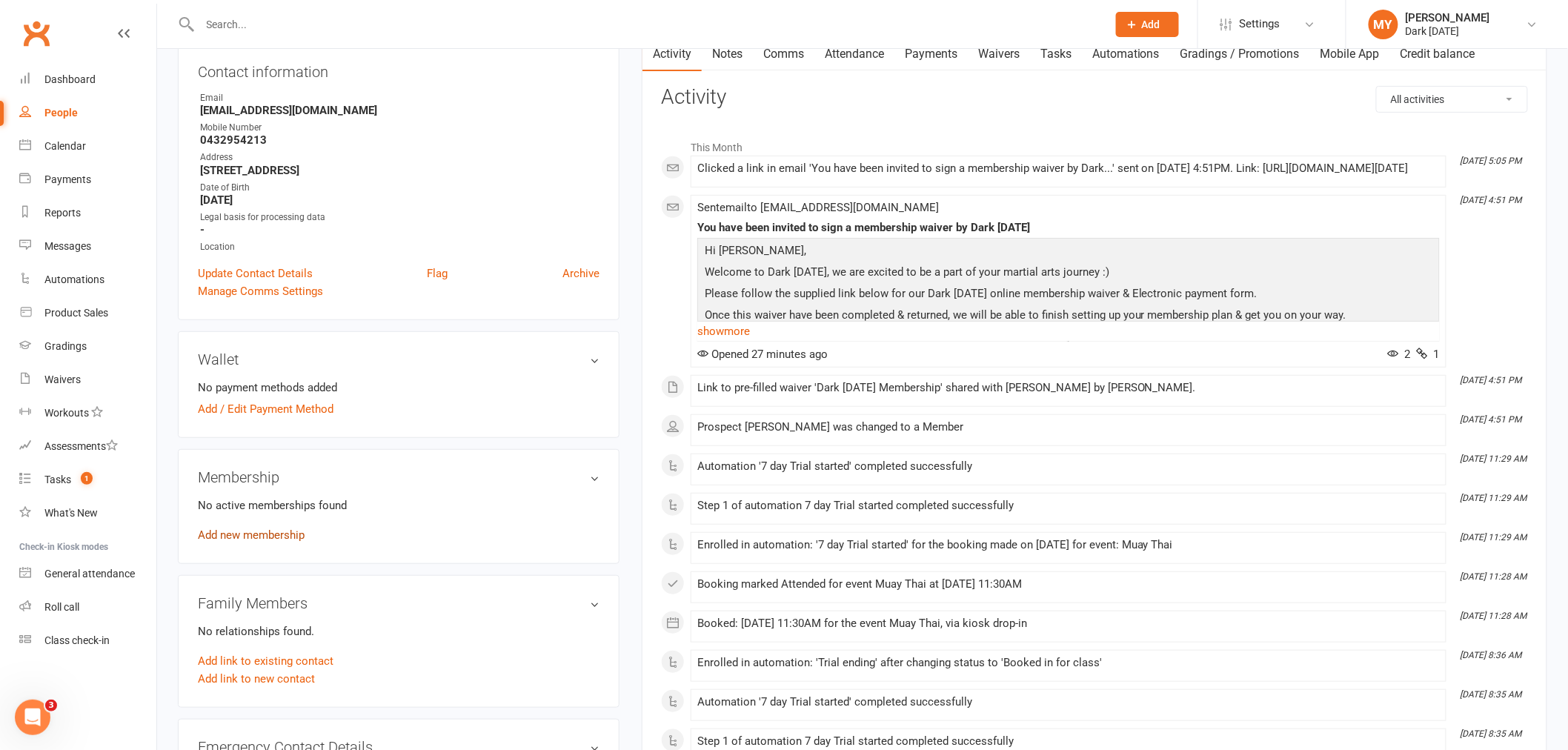
click at [271, 532] on link "Add new membership" at bounding box center [251, 535] width 107 height 13
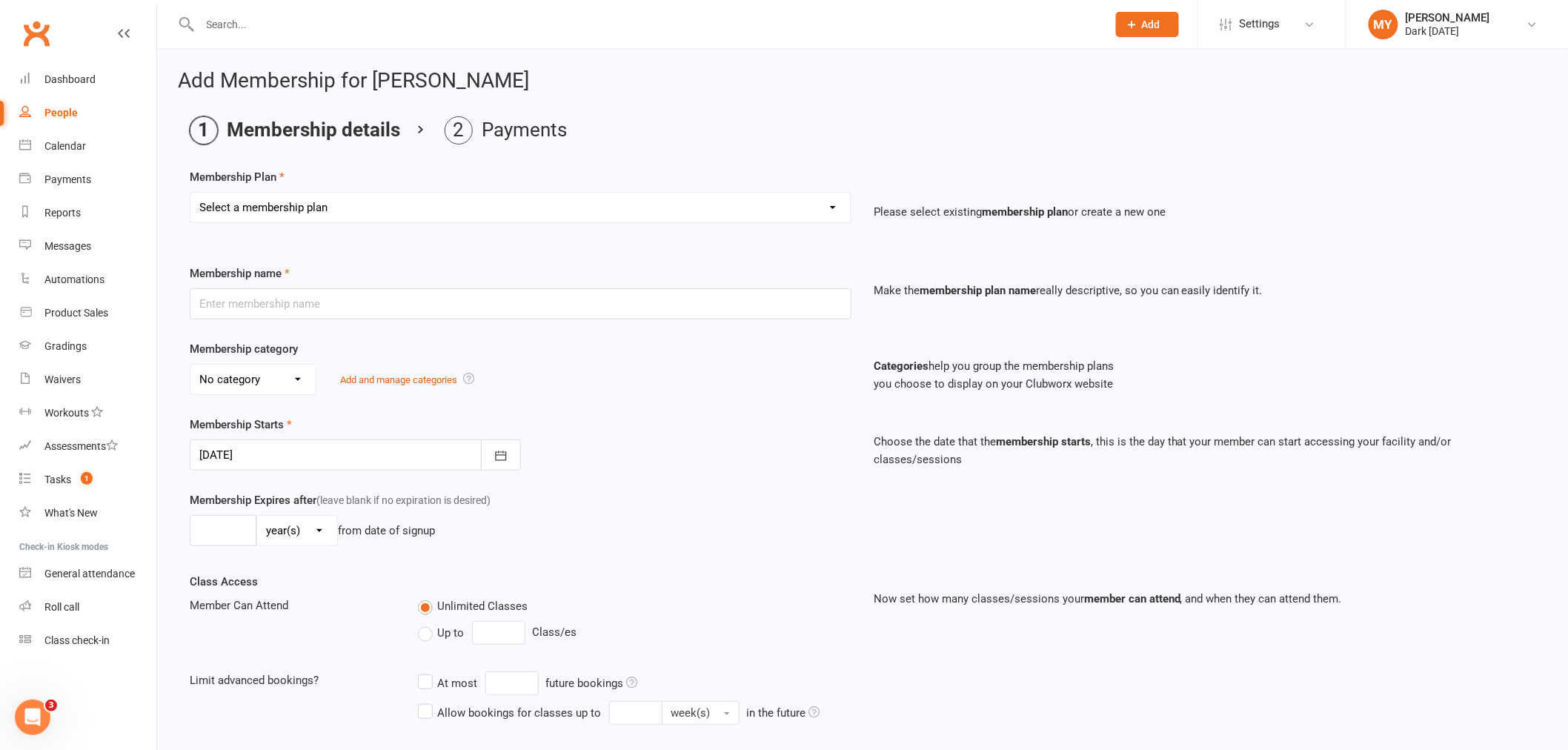
click at [341, 205] on select "Select a membership plan Create new Membership Plan Redzone Knife Defence Works…" at bounding box center [520, 207] width 661 height 30
select select "28"
click at [191, 192] on select "Select a membership plan Create new Membership Plan Redzone Knife Defence Works…" at bounding box center [520, 207] width 661 height 30
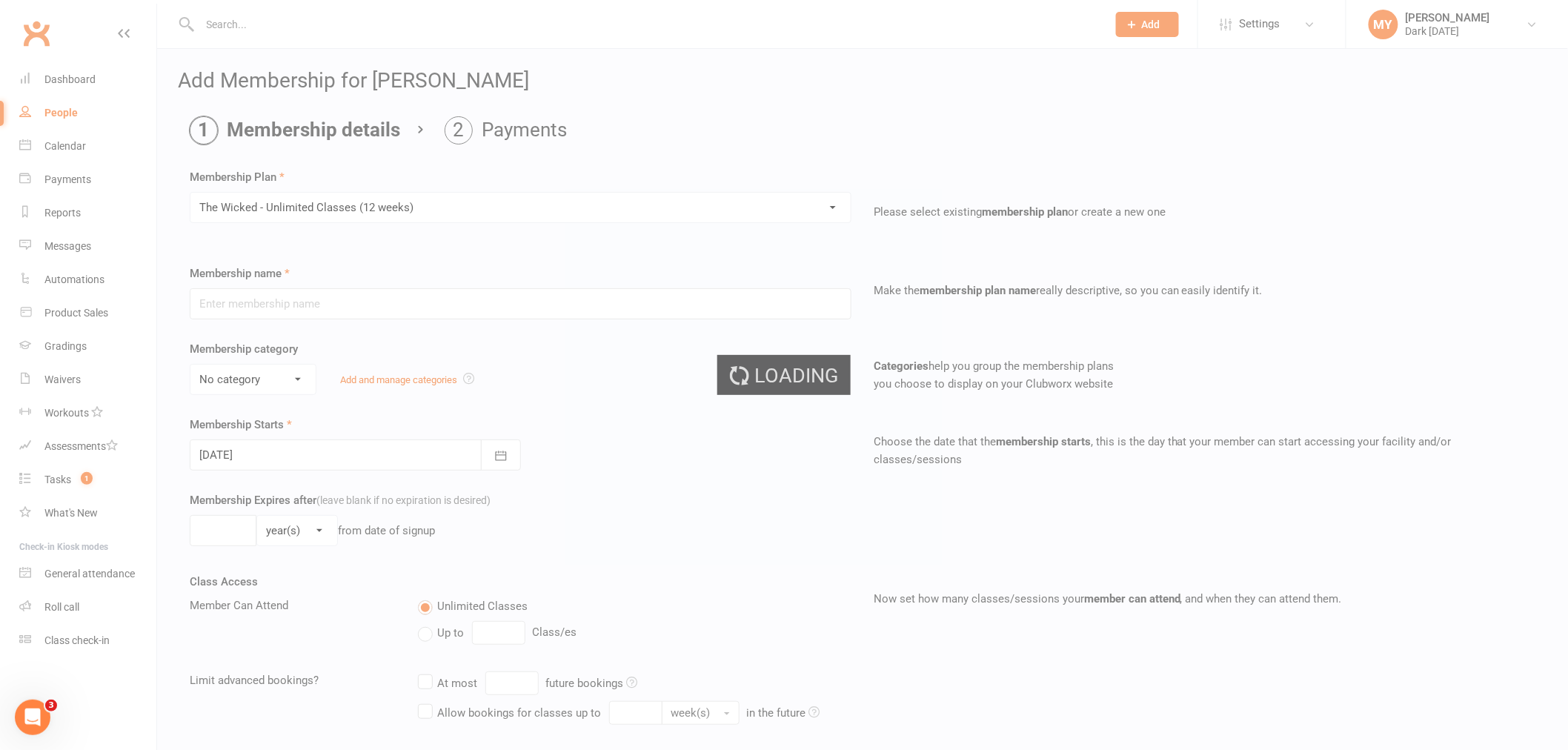
type input "The Wicked - Unlimited Classes (12 weeks)"
select select "1"
type input "12"
select select "1"
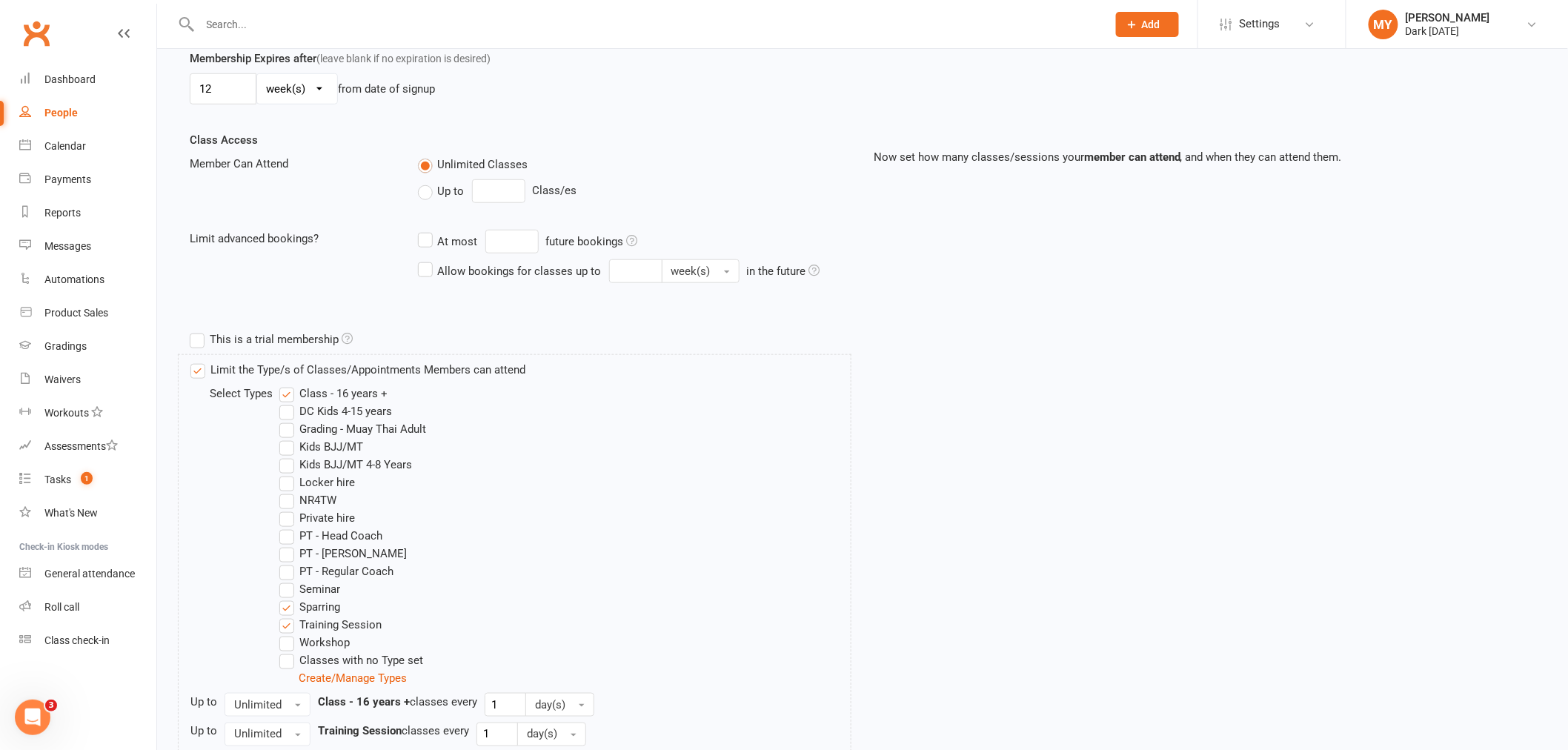
scroll to position [619, 0]
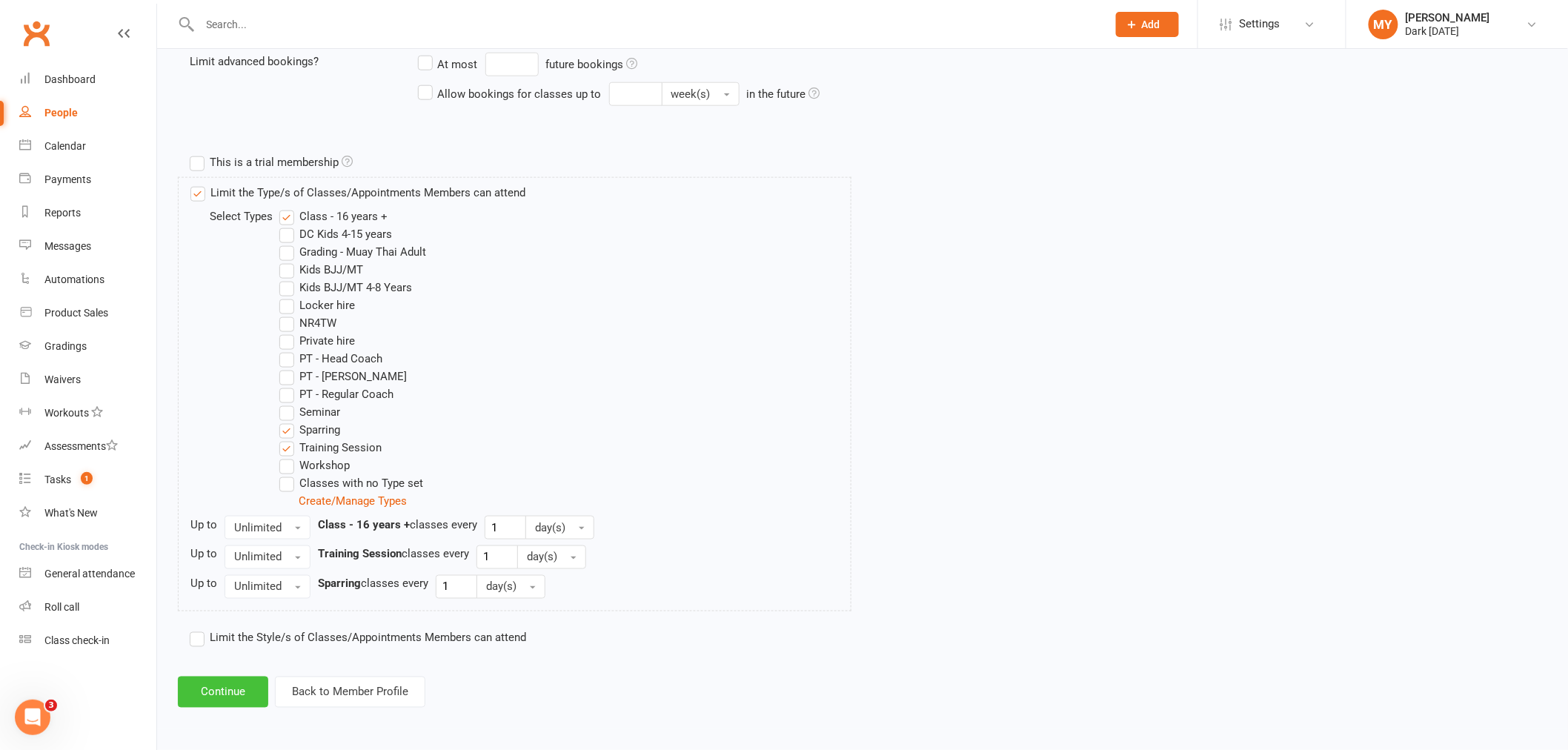
click at [247, 687] on button "Continue" at bounding box center [222, 691] width 90 height 31
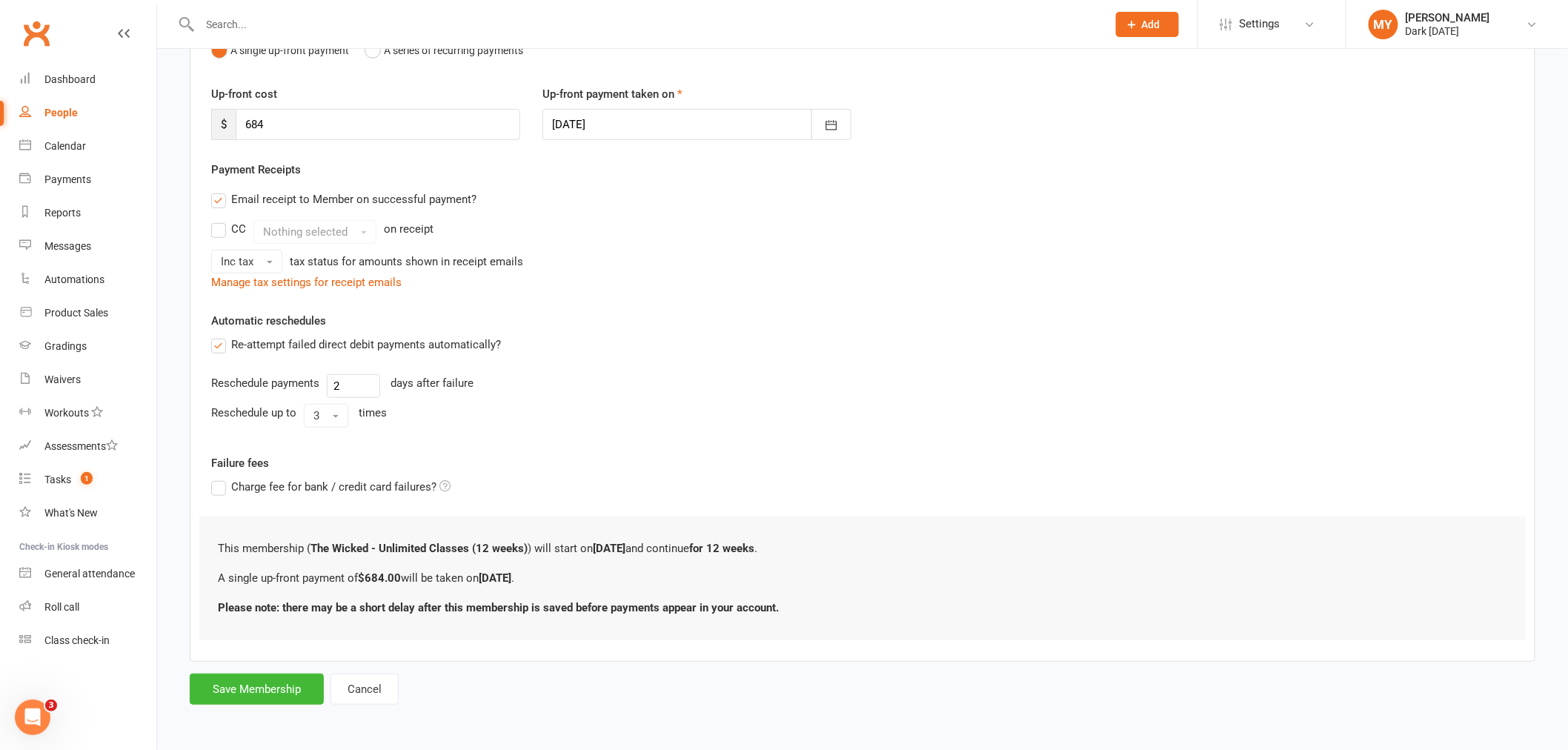
scroll to position [0, 0]
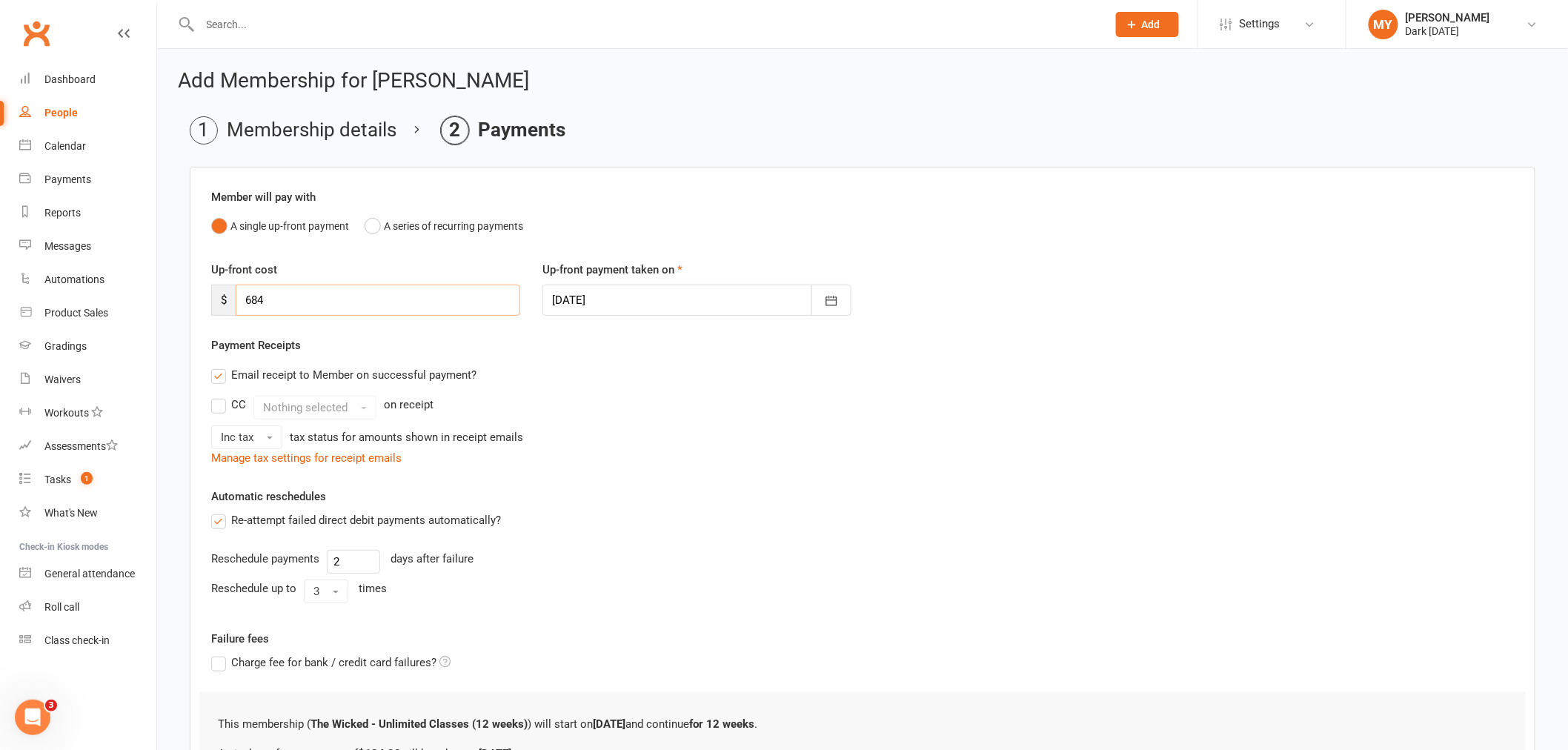
click at [293, 300] on input "684" at bounding box center [378, 299] width 284 height 31
type input "649"
click at [706, 191] on div "Member will pay with A single up-front payment A series of recurring payments" at bounding box center [863, 215] width 1303 height 52
click at [1111, 91] on h2 "Add Membership for Jaclyn Luck" at bounding box center [863, 81] width 1370 height 23
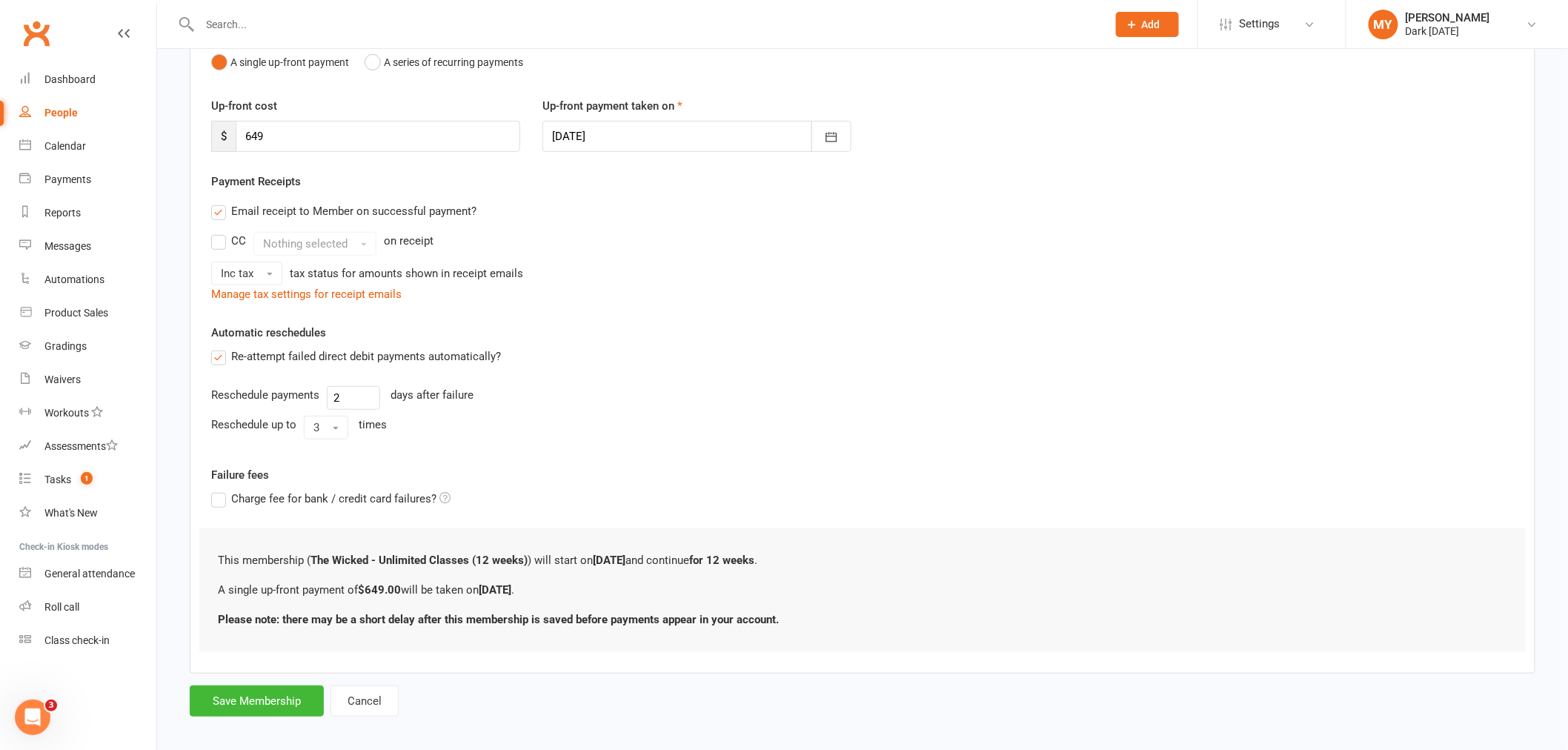
scroll to position [164, 0]
click at [283, 699] on button "Save Membership" at bounding box center [257, 700] width 134 height 31
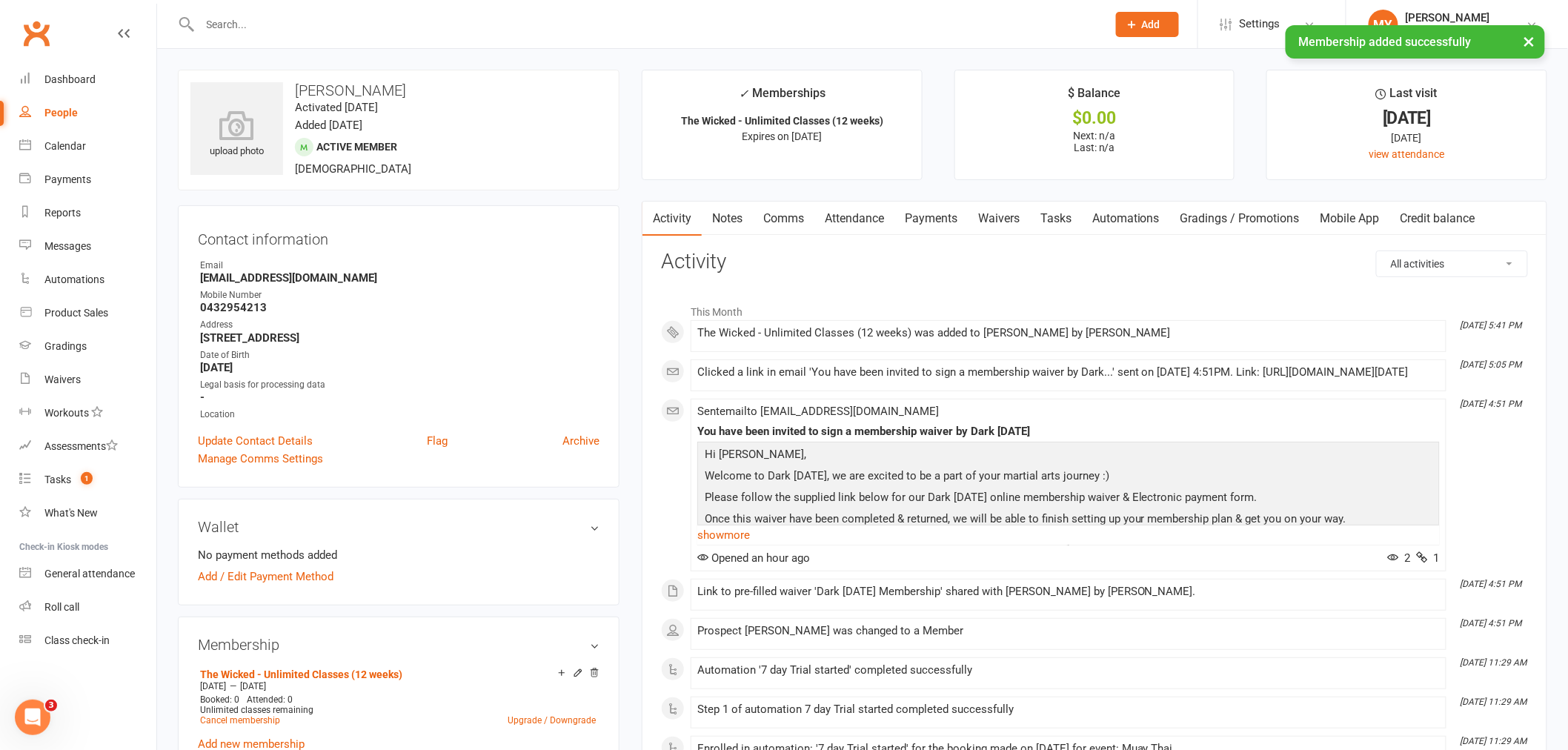
scroll to position [83, 0]
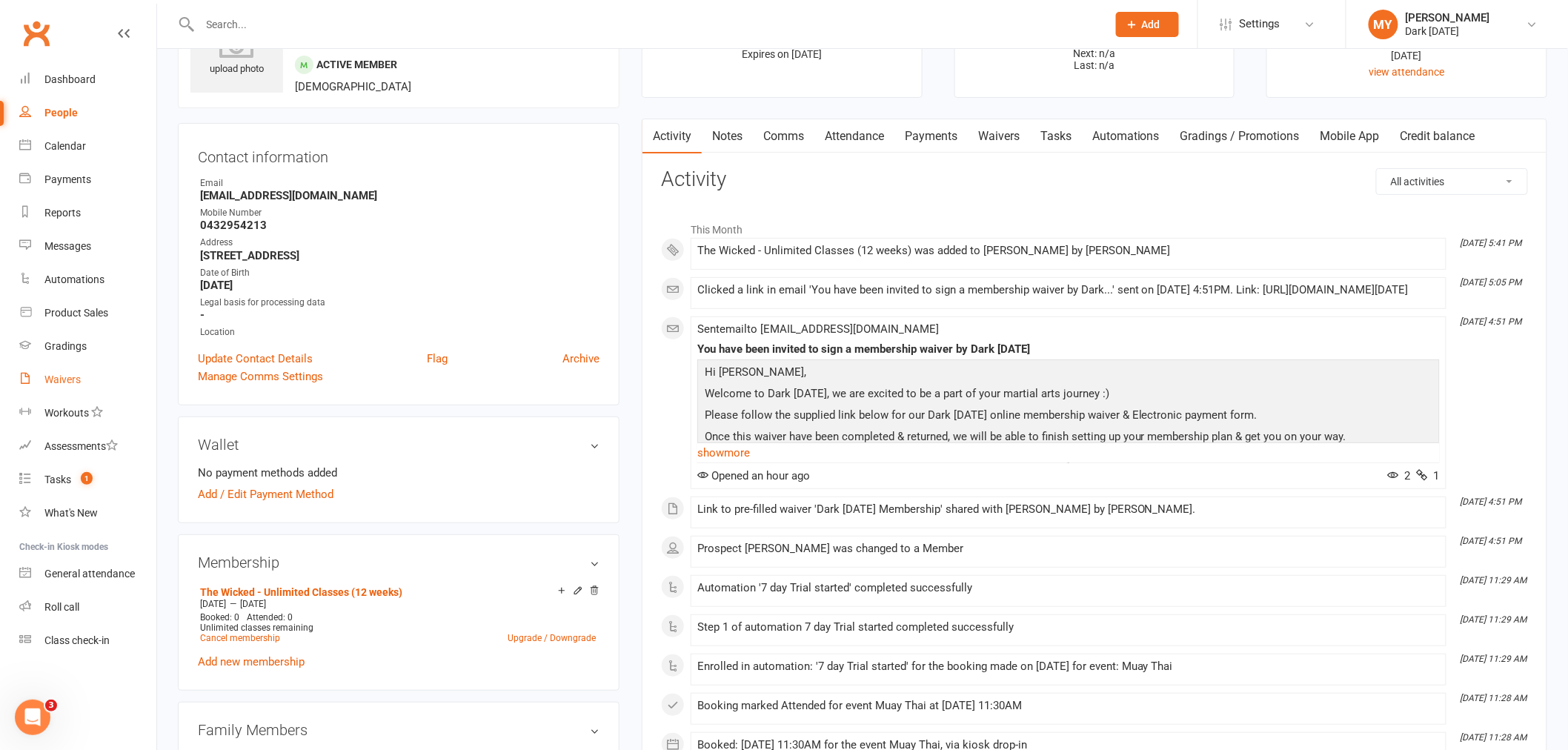
click at [72, 378] on div "Waivers" at bounding box center [62, 379] width 36 height 12
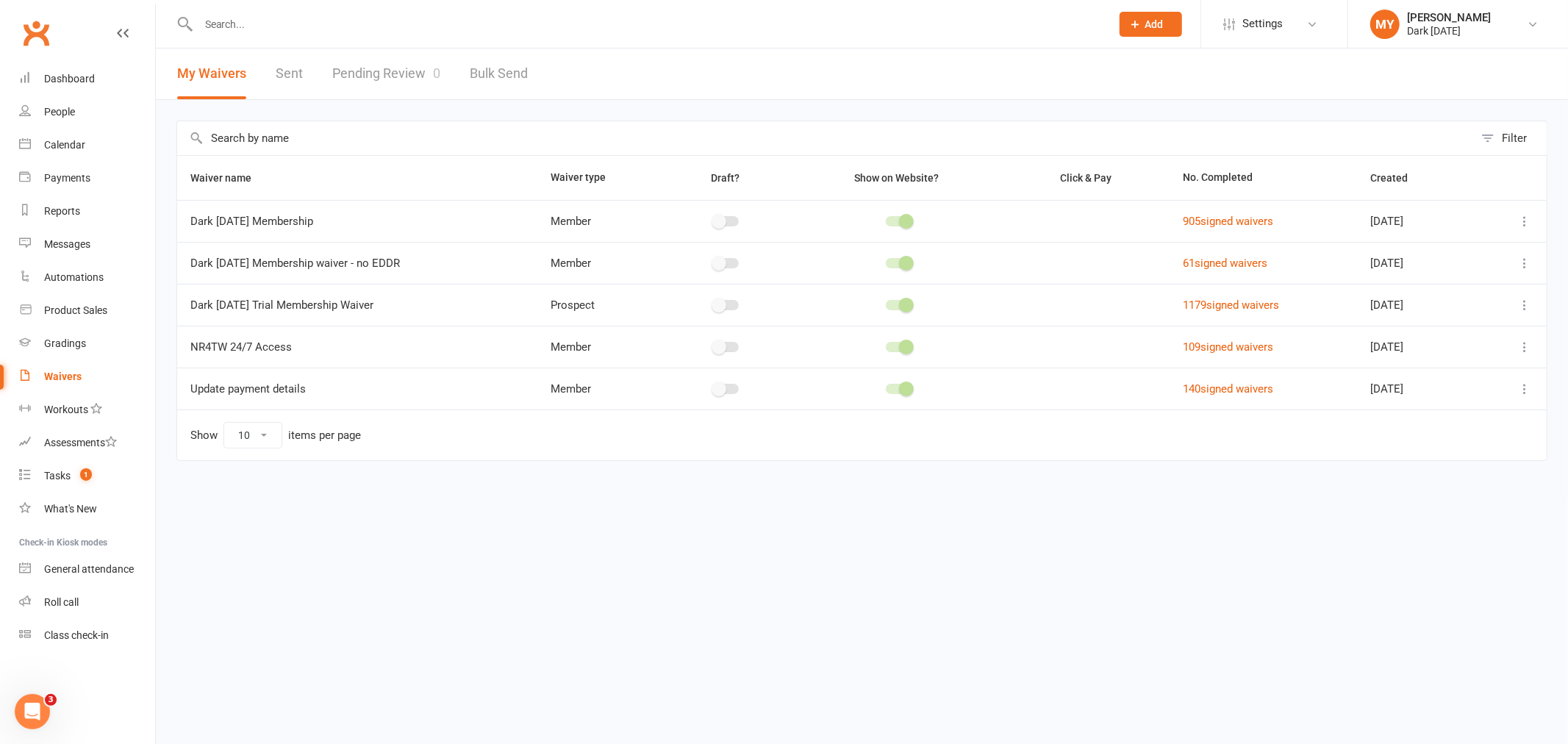
click at [372, 70] on link "Pending Review 0" at bounding box center [385, 74] width 108 height 51
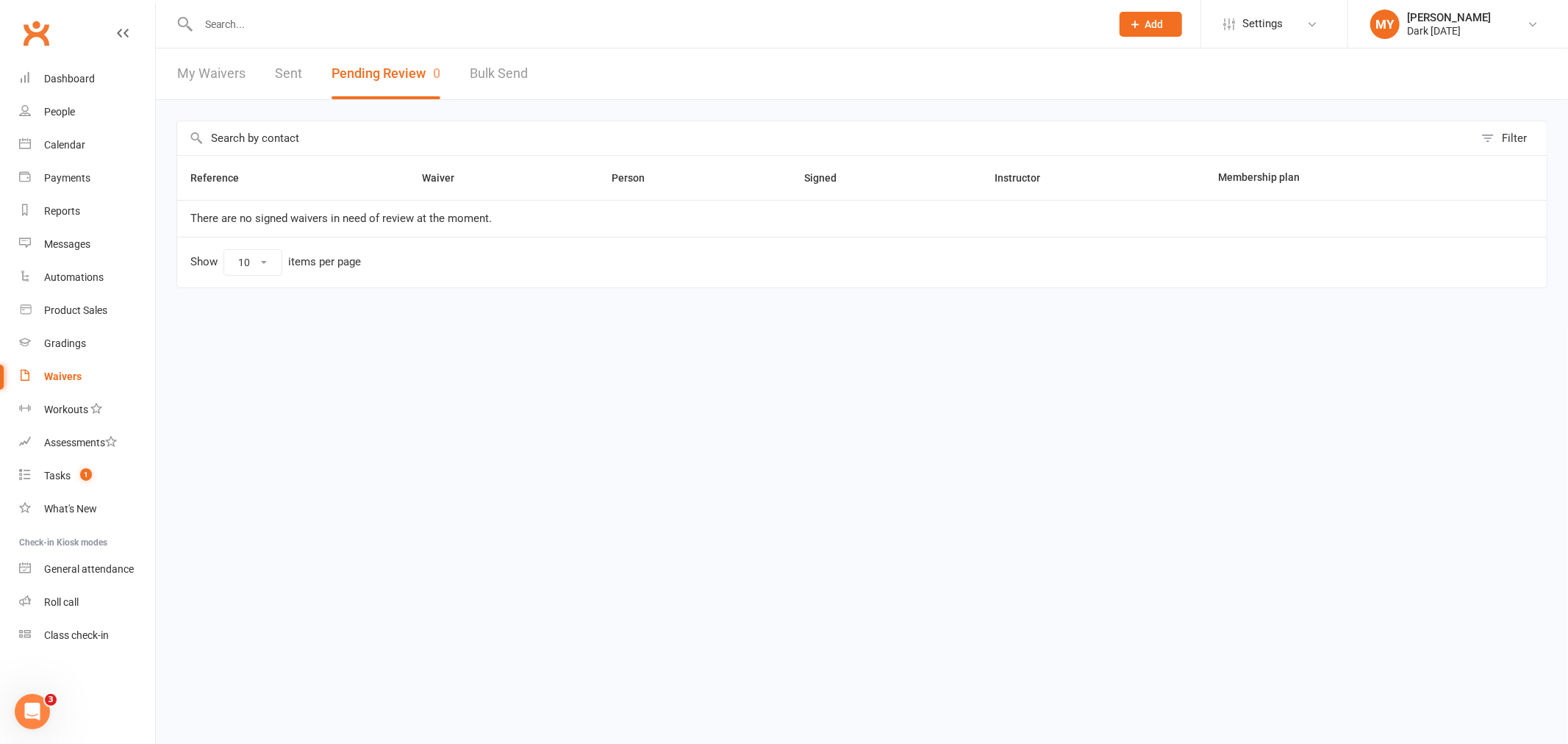
click at [197, 28] on input "text" at bounding box center [647, 24] width 906 height 20
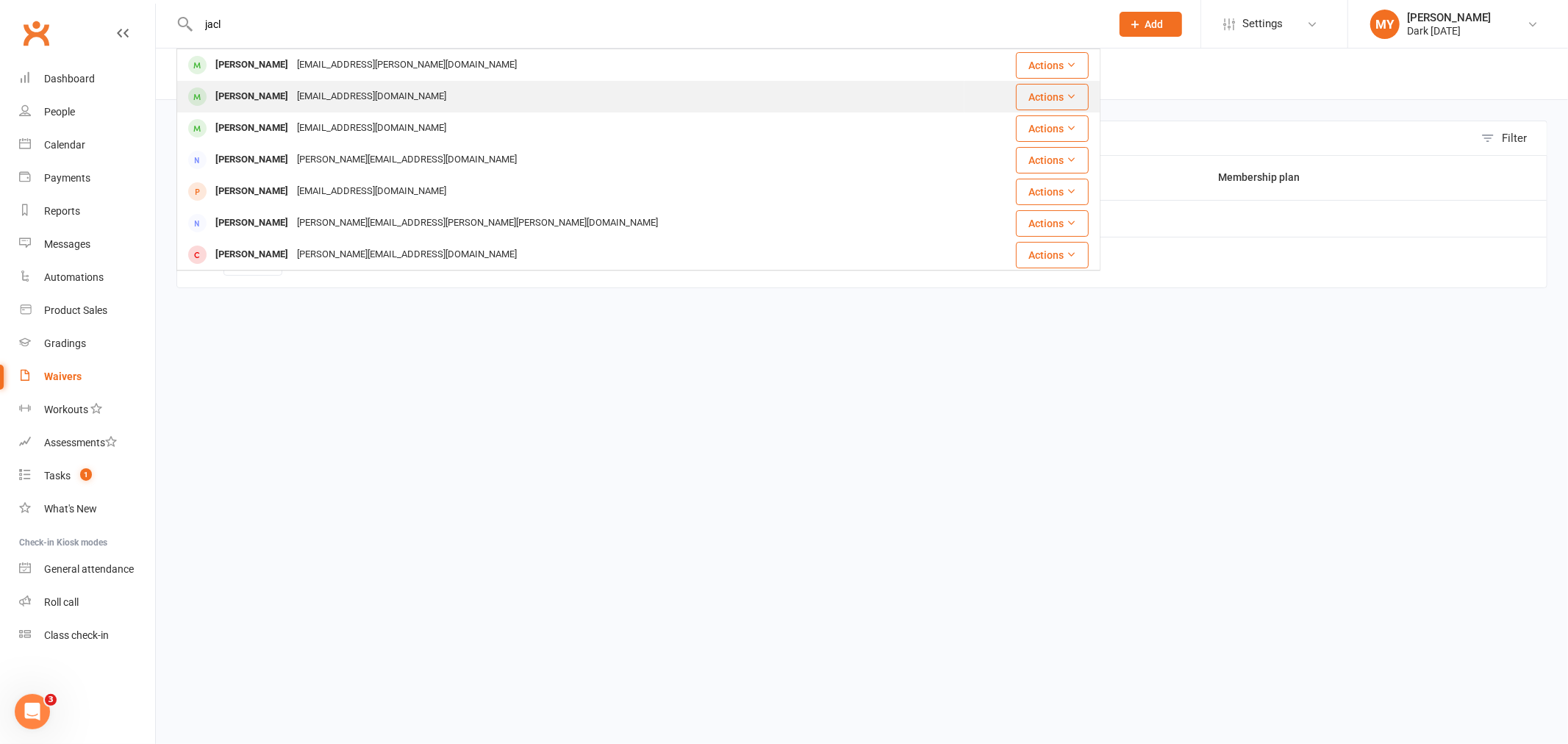
type input "jacl"
click at [236, 100] on div "Jaclyn Luck" at bounding box center [252, 96] width 82 height 21
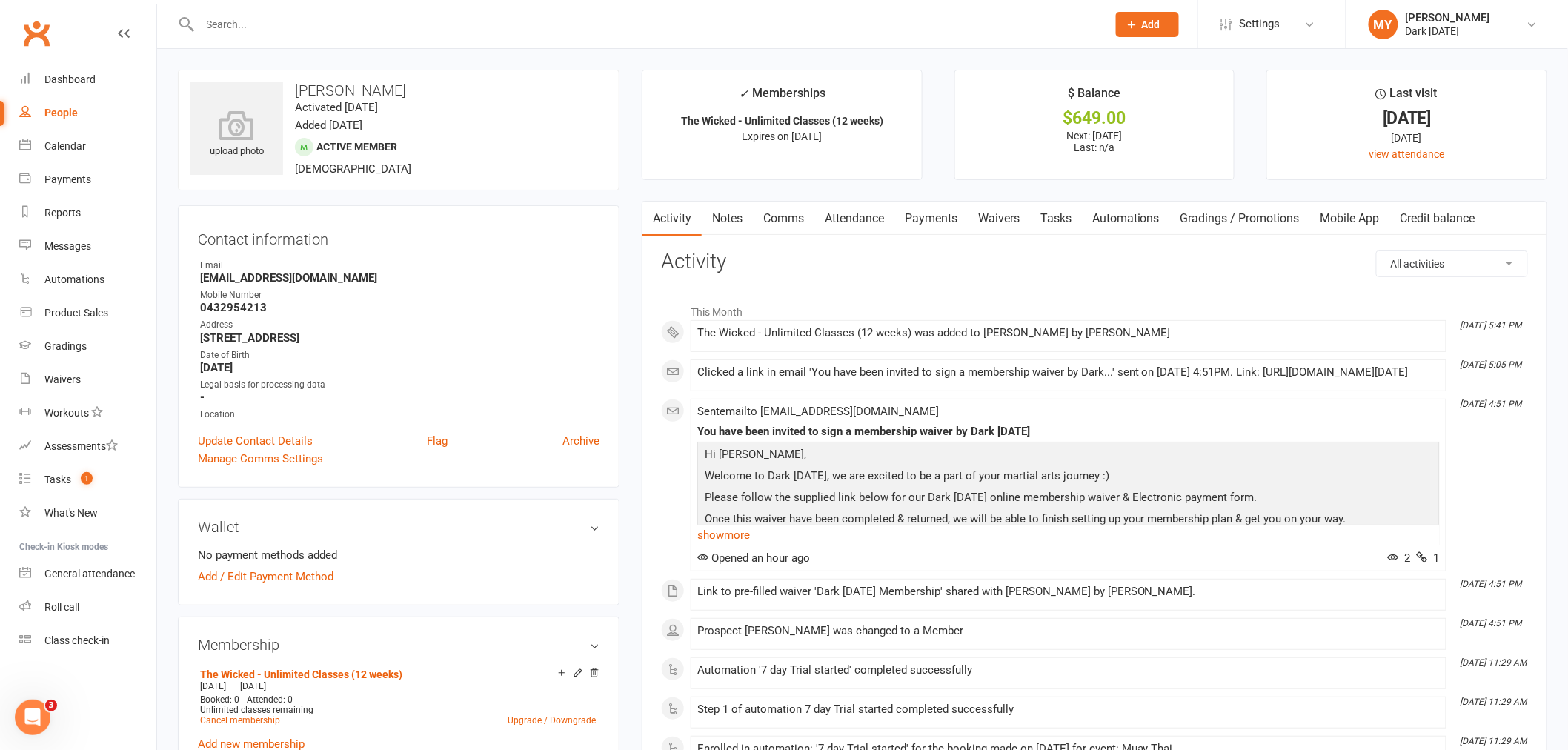
click at [1007, 214] on link "Waivers" at bounding box center [998, 218] width 62 height 34
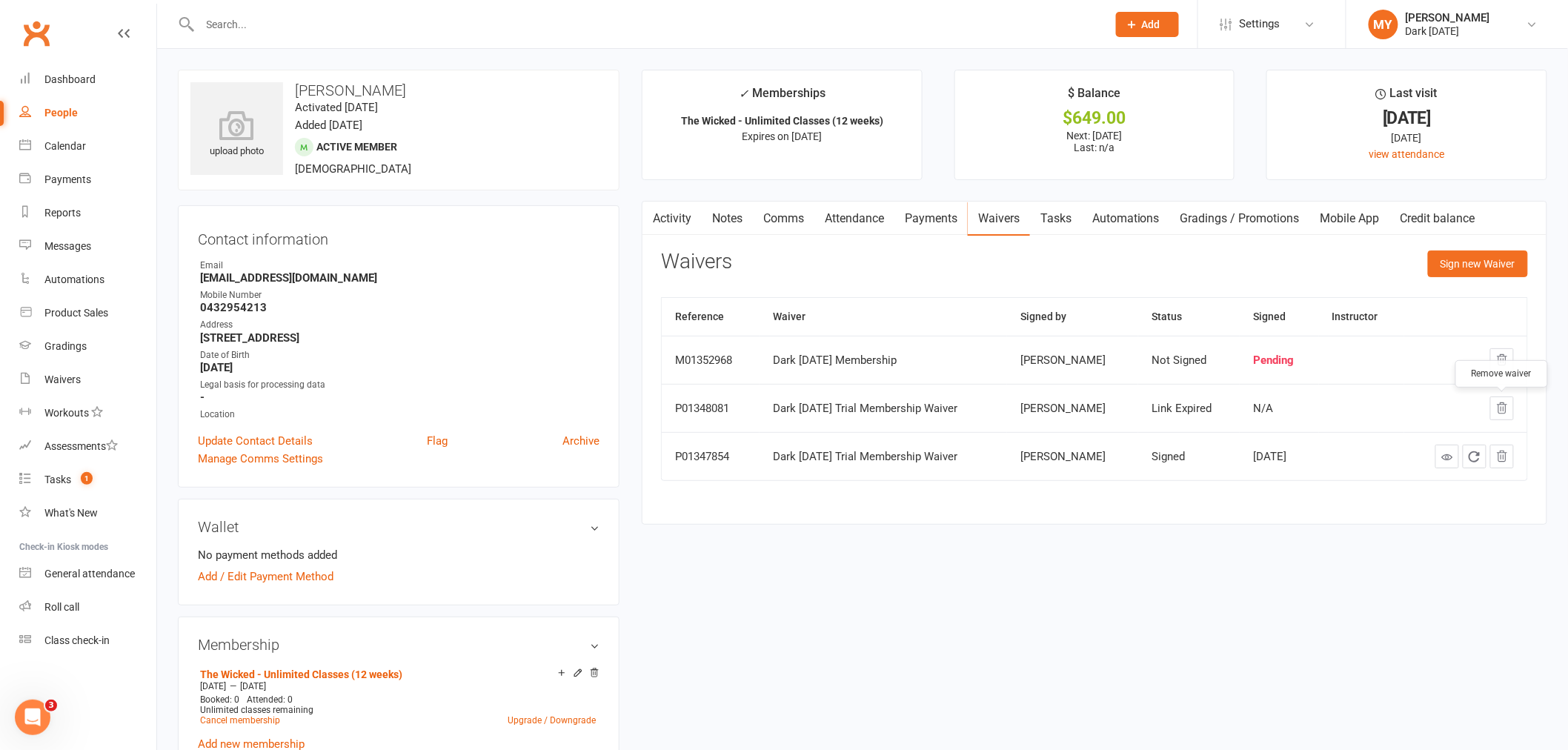
click at [1506, 412] on icon "button" at bounding box center [1502, 408] width 13 height 13
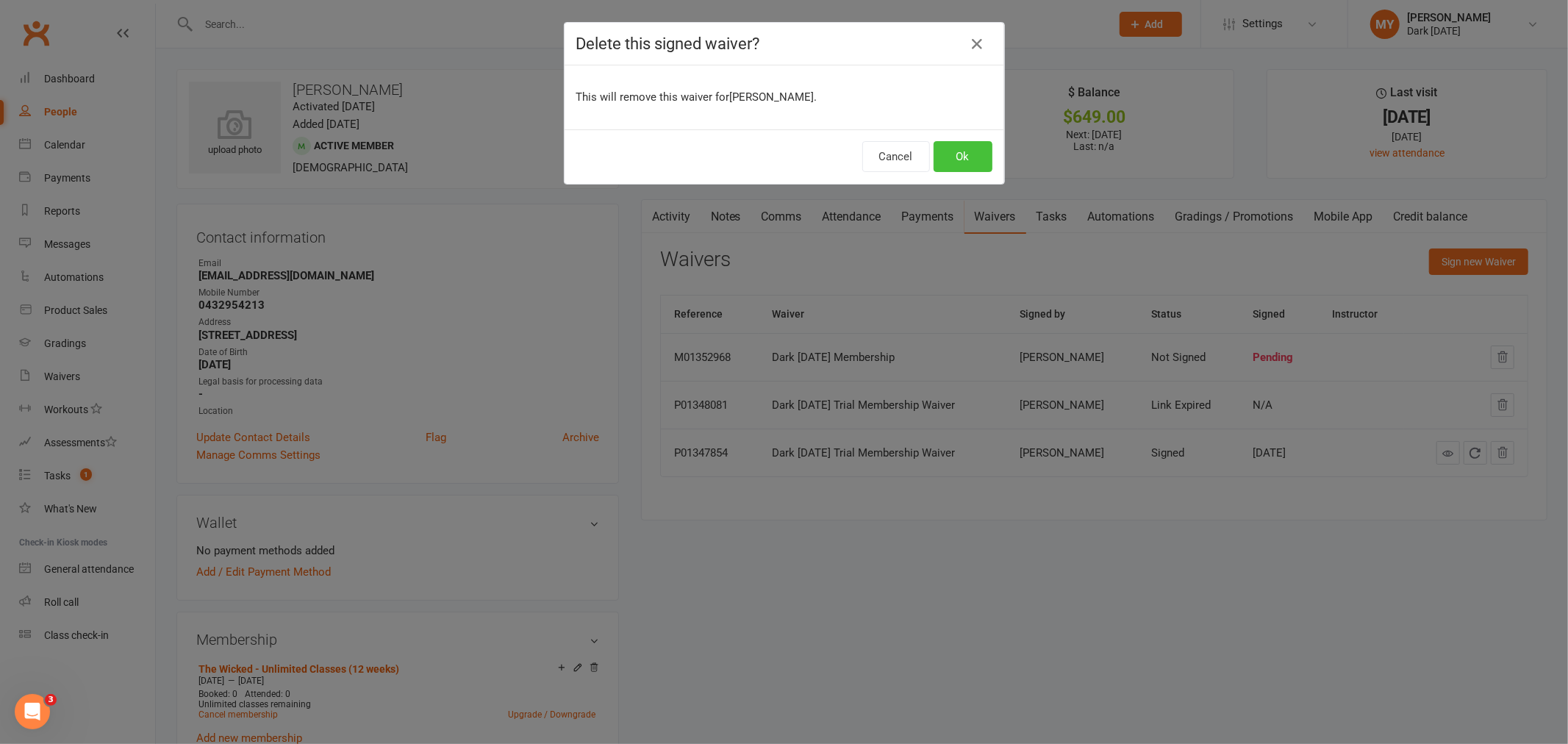
click at [969, 154] on button "Ok" at bounding box center [963, 156] width 59 height 30
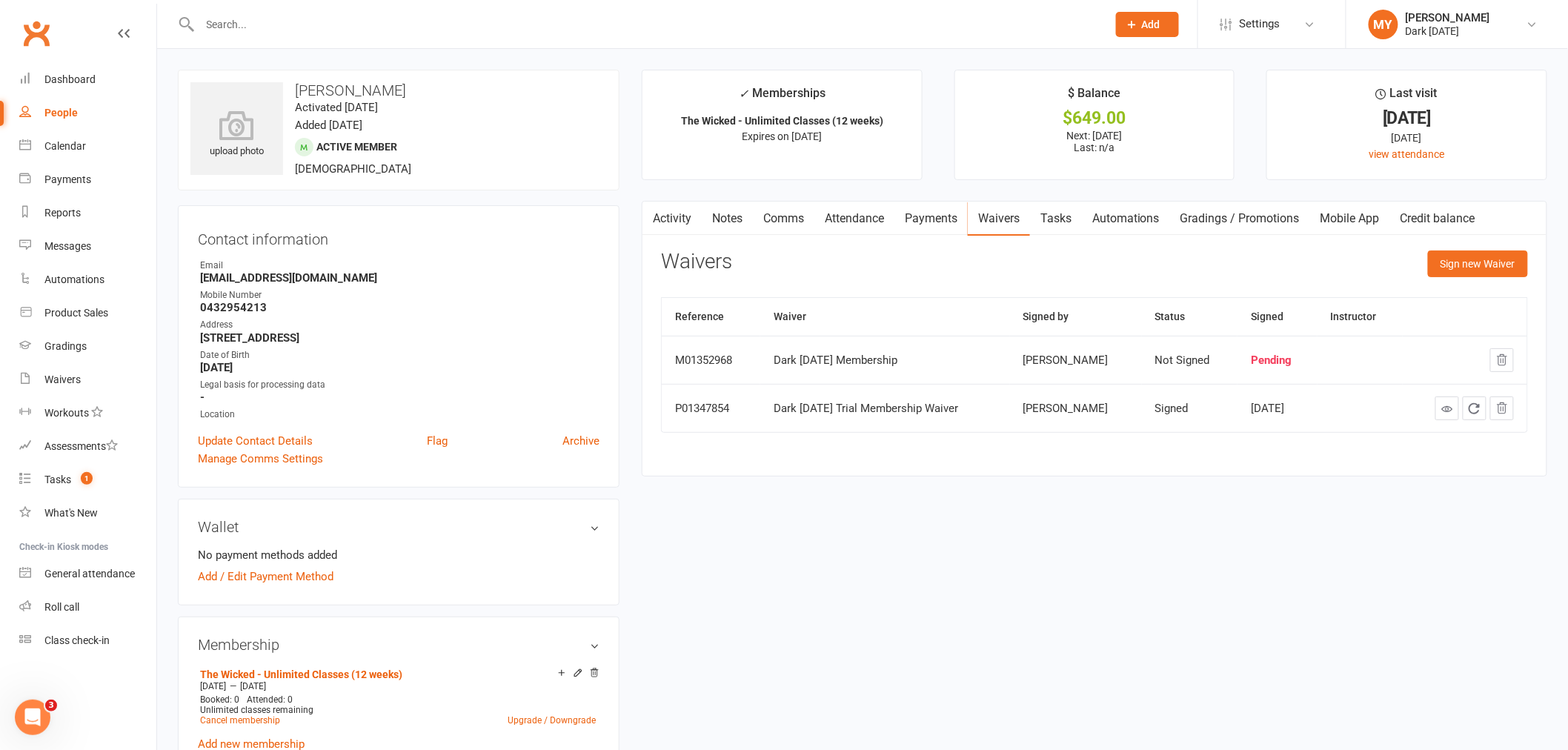
click at [240, 28] on input "text" at bounding box center [647, 24] width 902 height 20
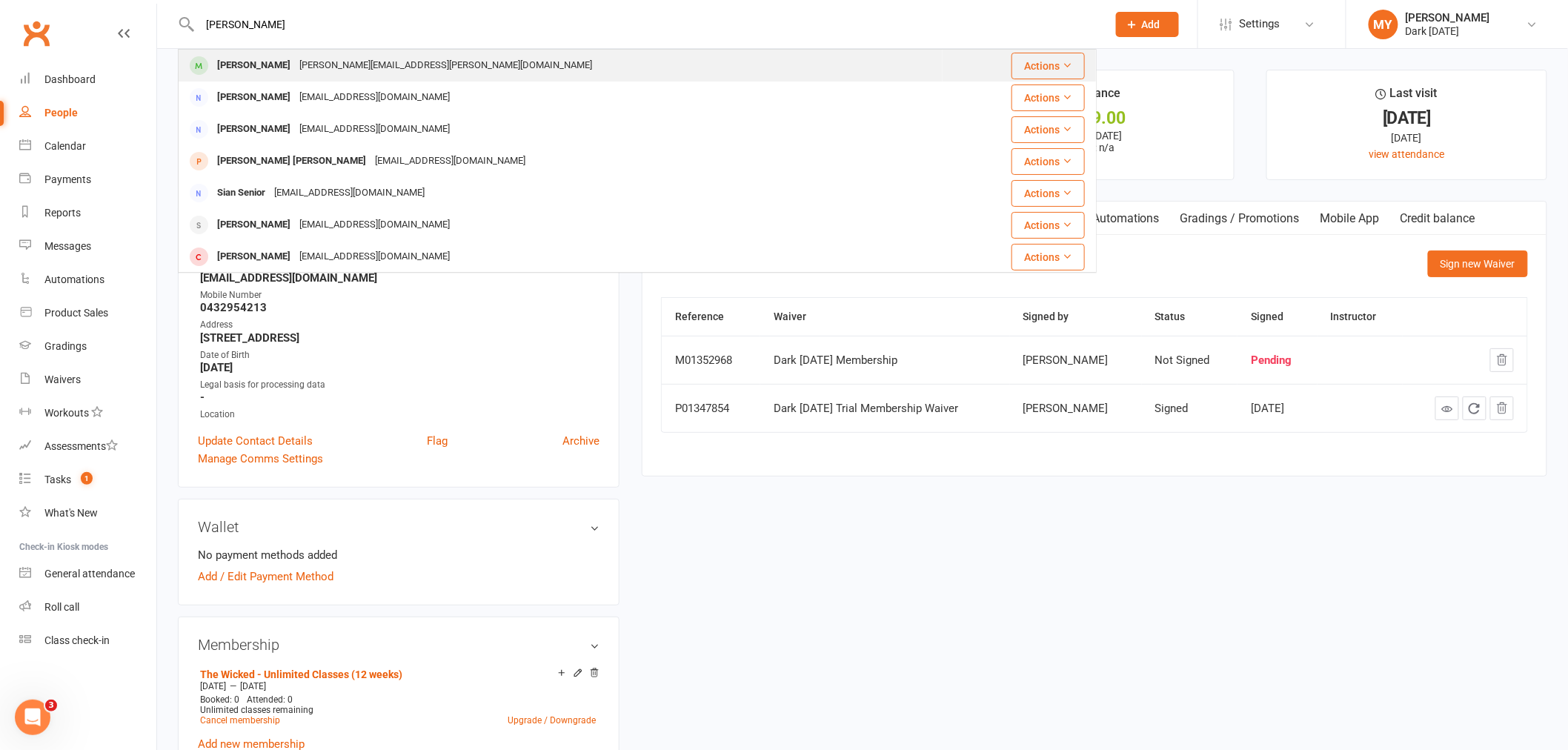
type input "coonan"
click at [247, 75] on div "Renee Coonan" at bounding box center [254, 65] width 83 height 21
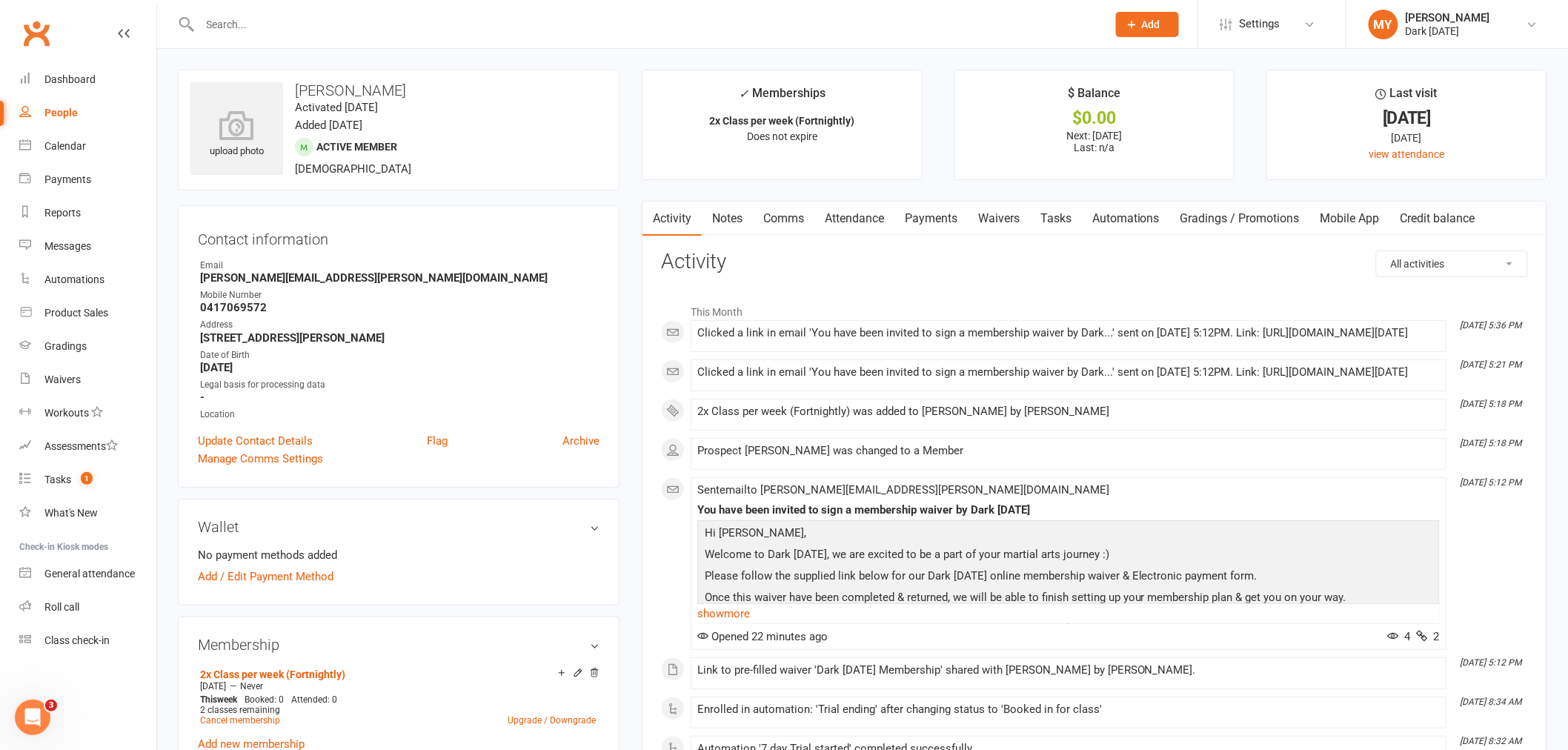
click at [1001, 217] on link "Waivers" at bounding box center [998, 218] width 62 height 34
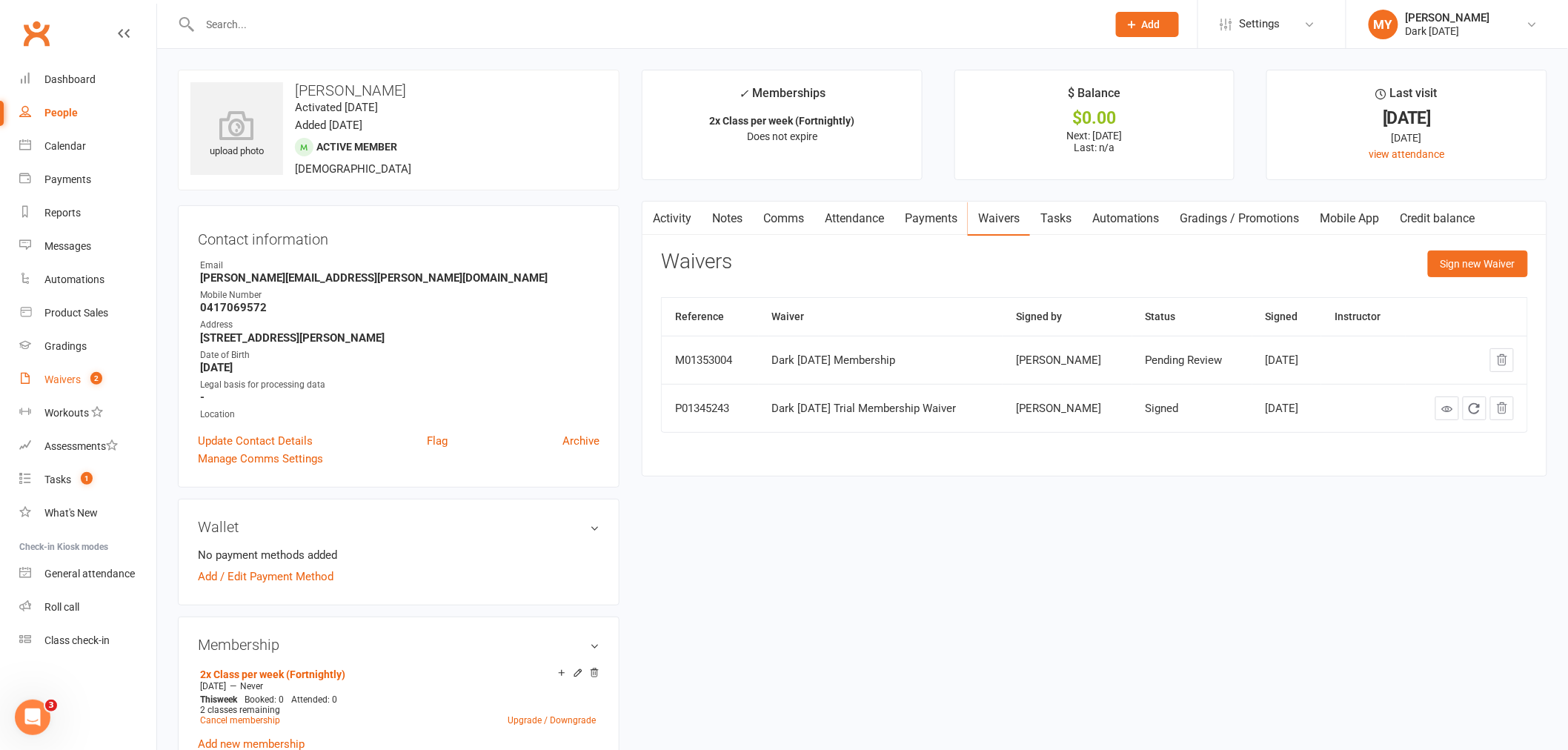
click at [69, 384] on div "Waivers" at bounding box center [62, 379] width 36 height 12
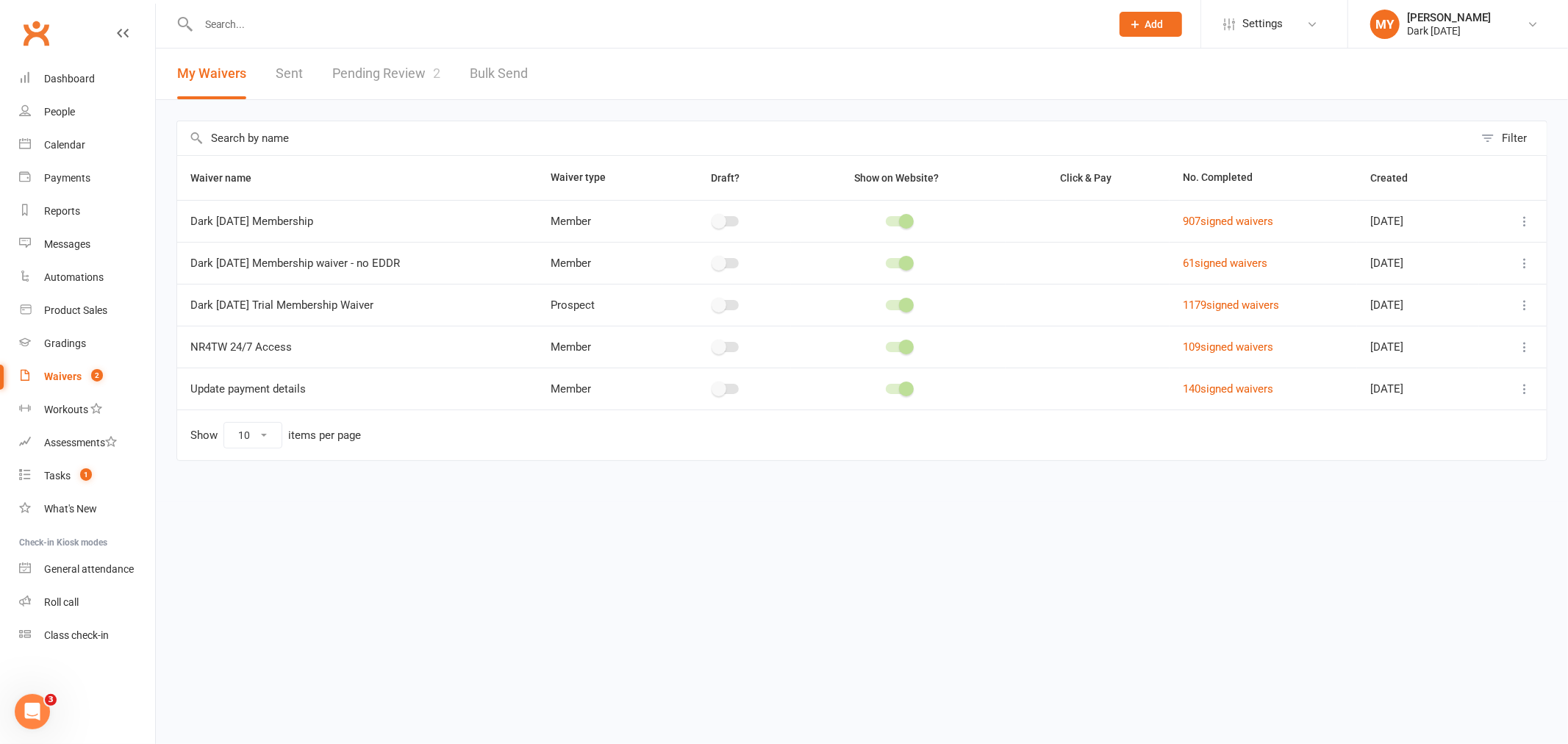
click at [400, 72] on link "Pending Review 2" at bounding box center [385, 74] width 108 height 51
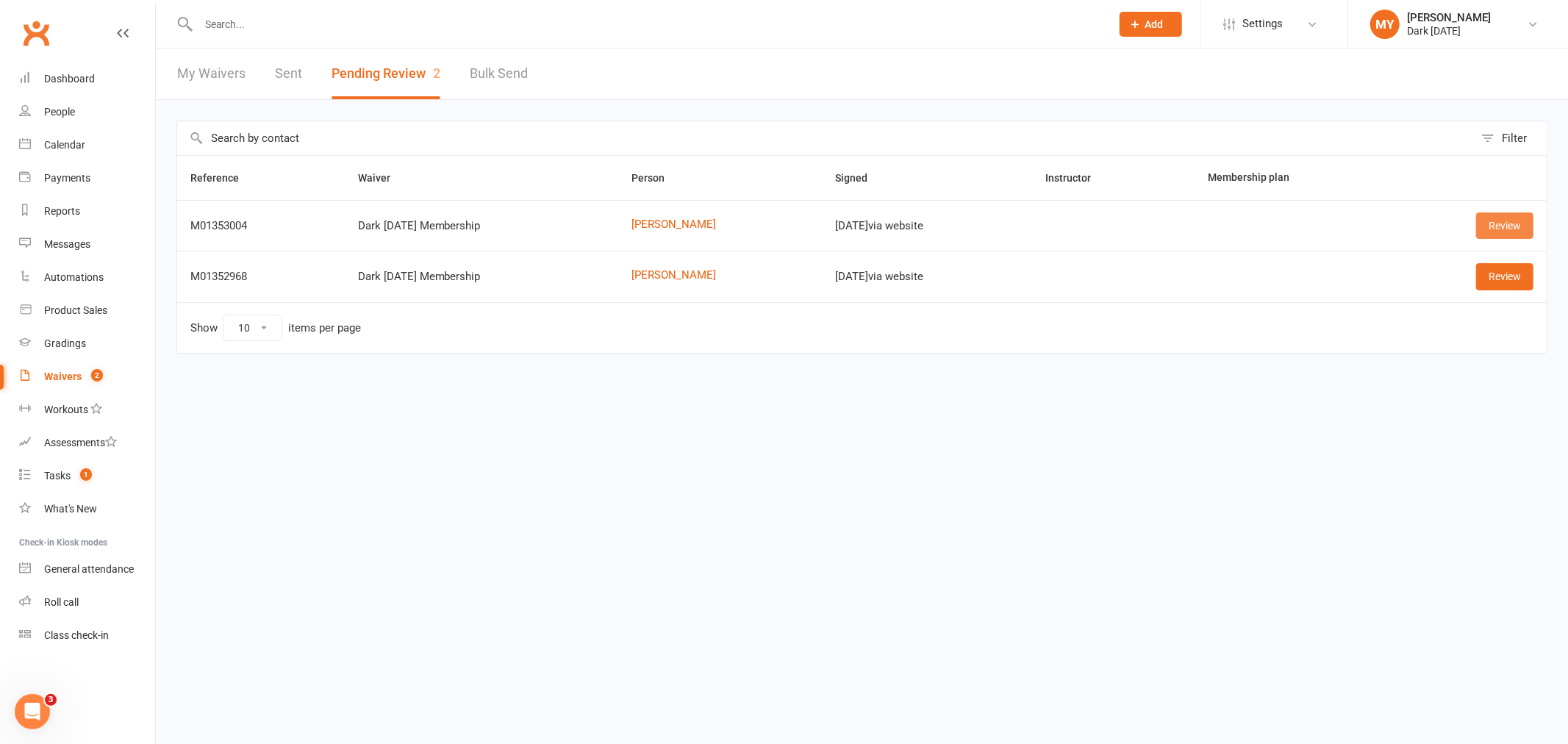
click at [1503, 226] on link "Review" at bounding box center [1504, 225] width 57 height 27
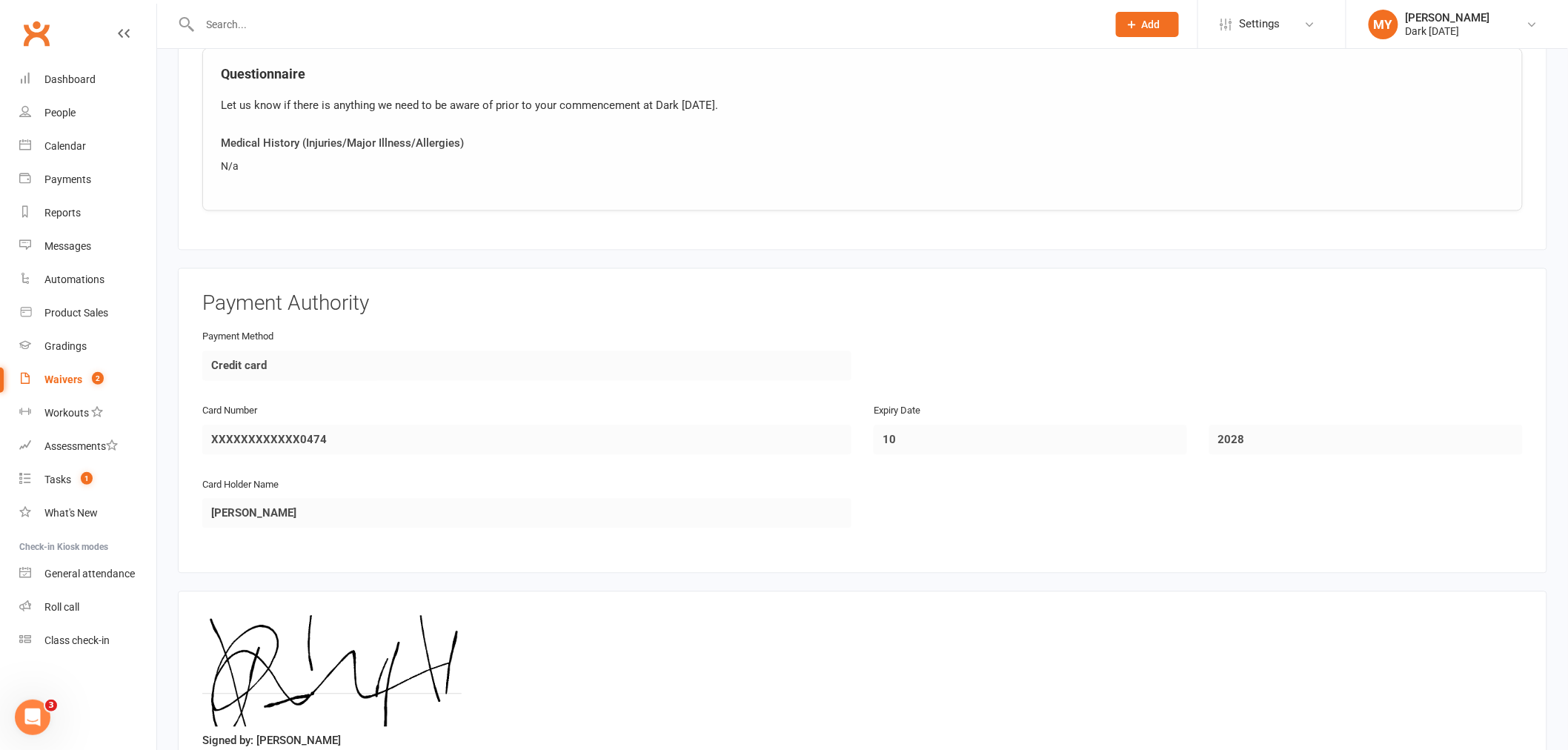
scroll to position [1181, 0]
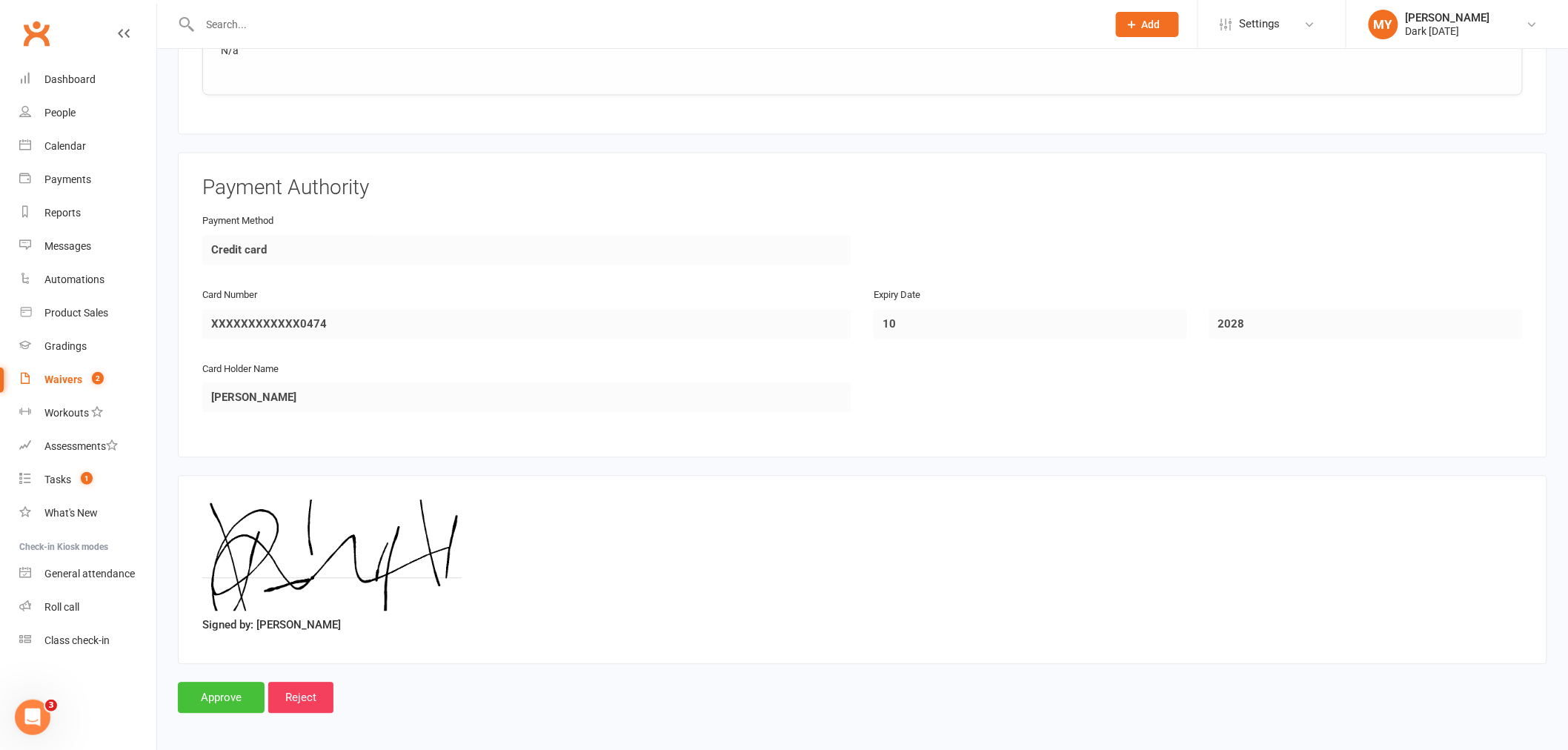
click at [225, 688] on input "Approve" at bounding box center [220, 697] width 86 height 31
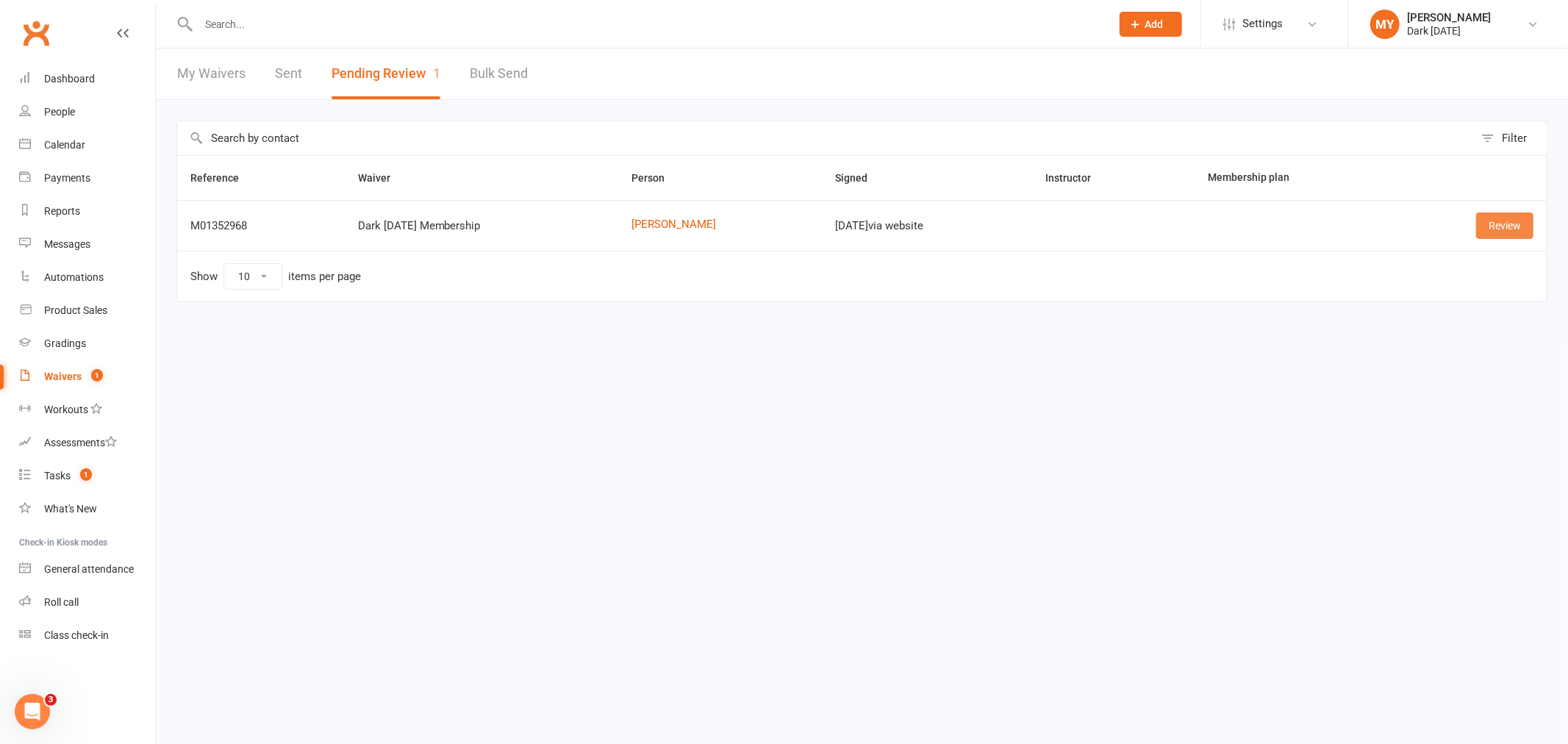
click at [1494, 220] on link "Review" at bounding box center [1504, 225] width 57 height 27
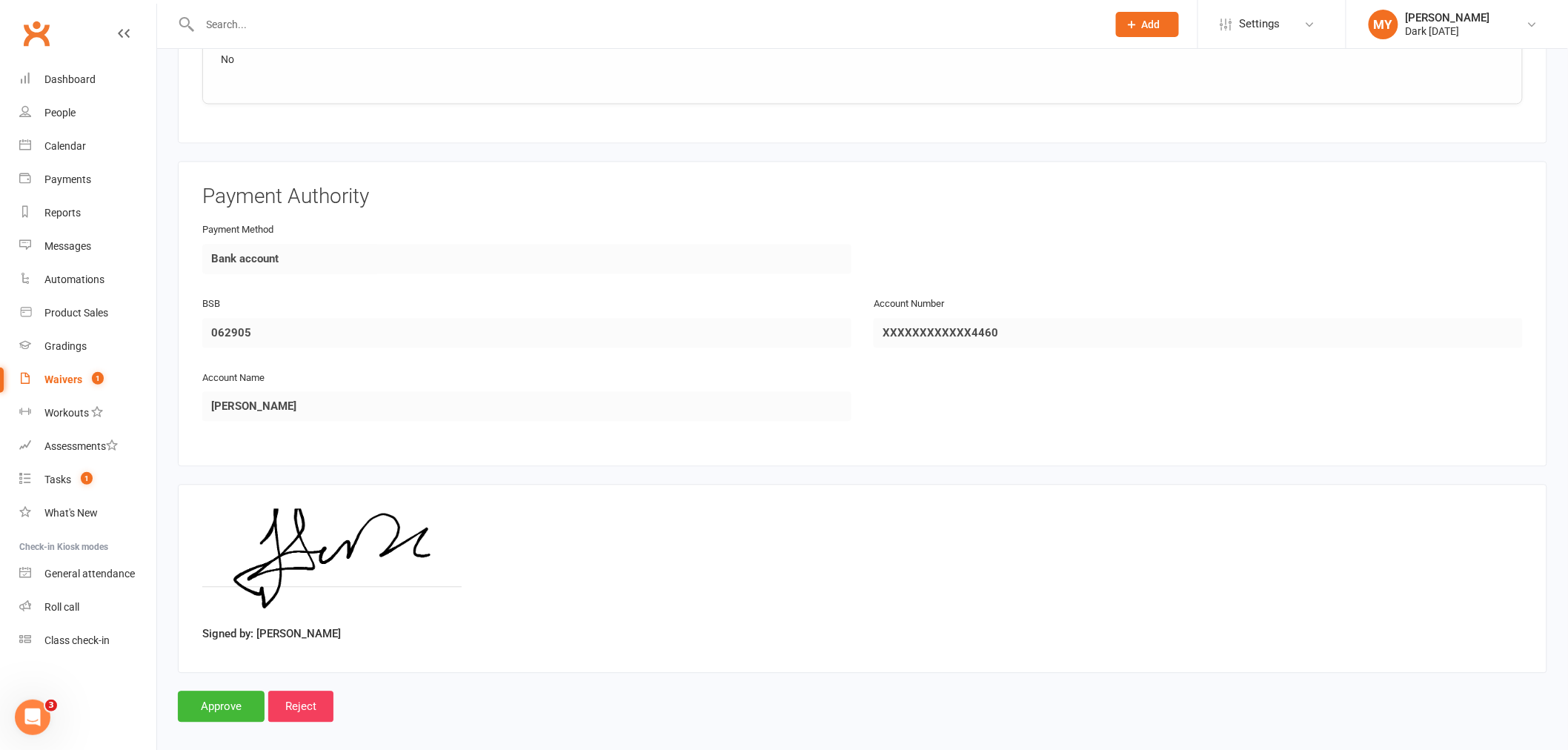
scroll to position [1181, 0]
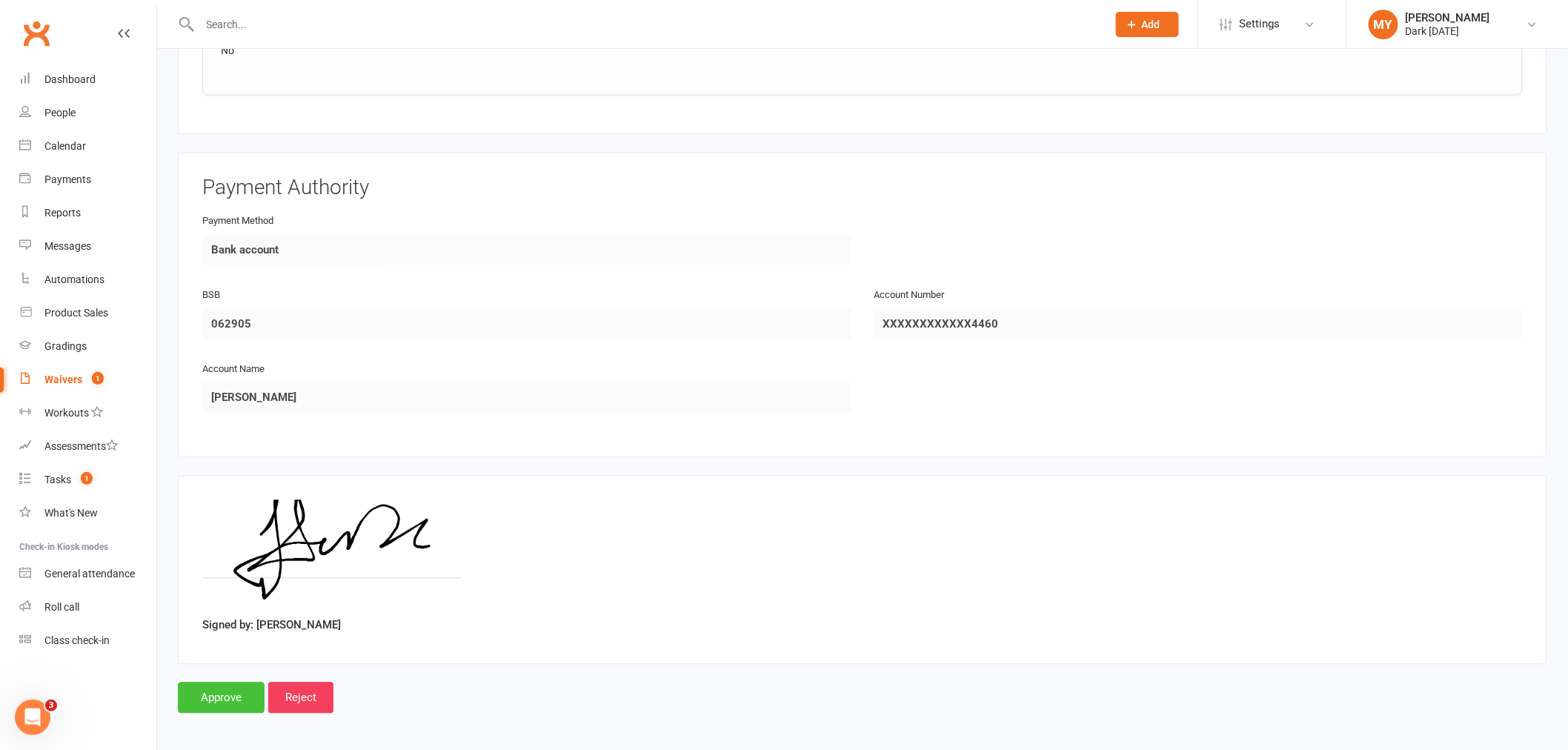
click at [214, 692] on input "Approve" at bounding box center [220, 697] width 86 height 31
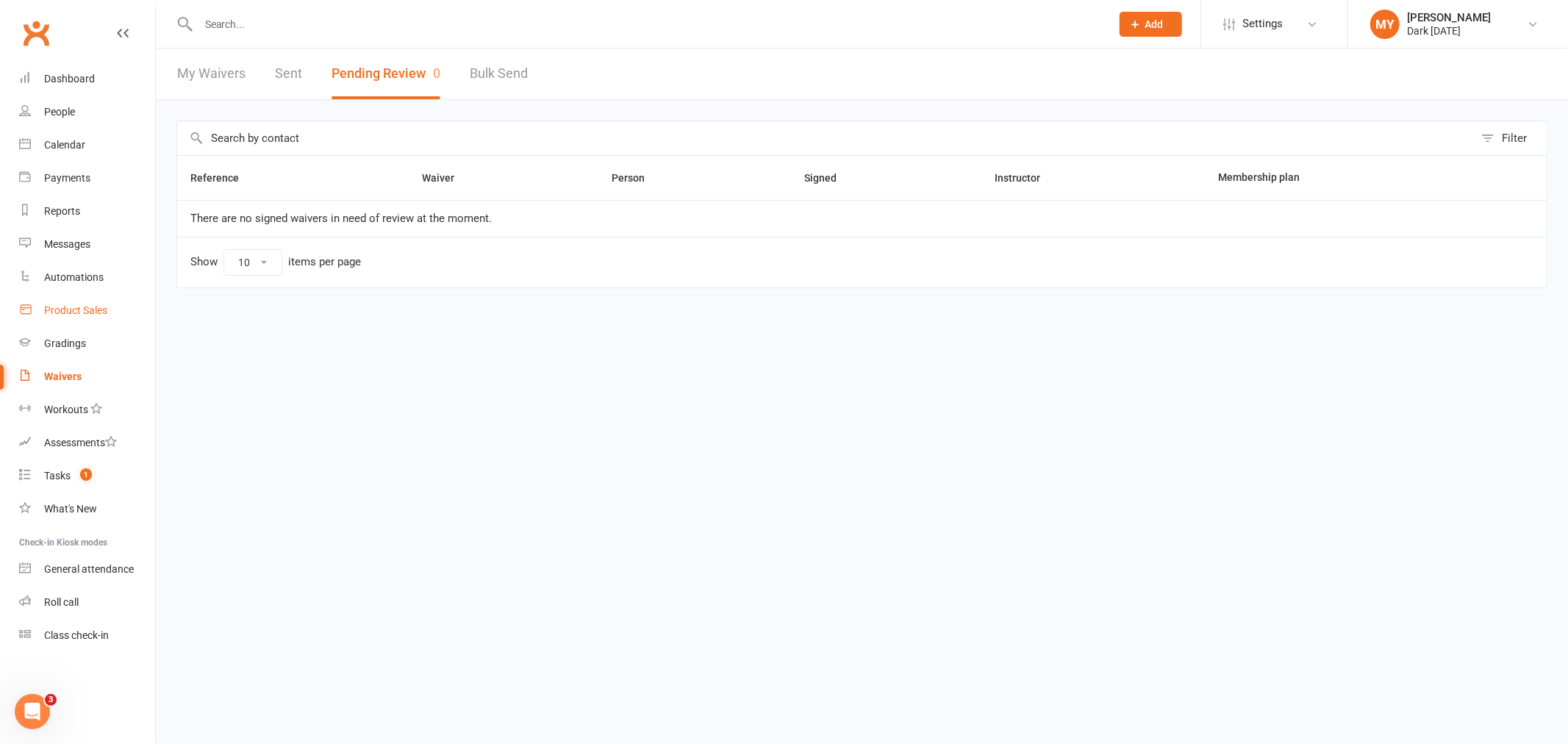
click at [70, 318] on link "Product Sales" at bounding box center [88, 311] width 136 height 33
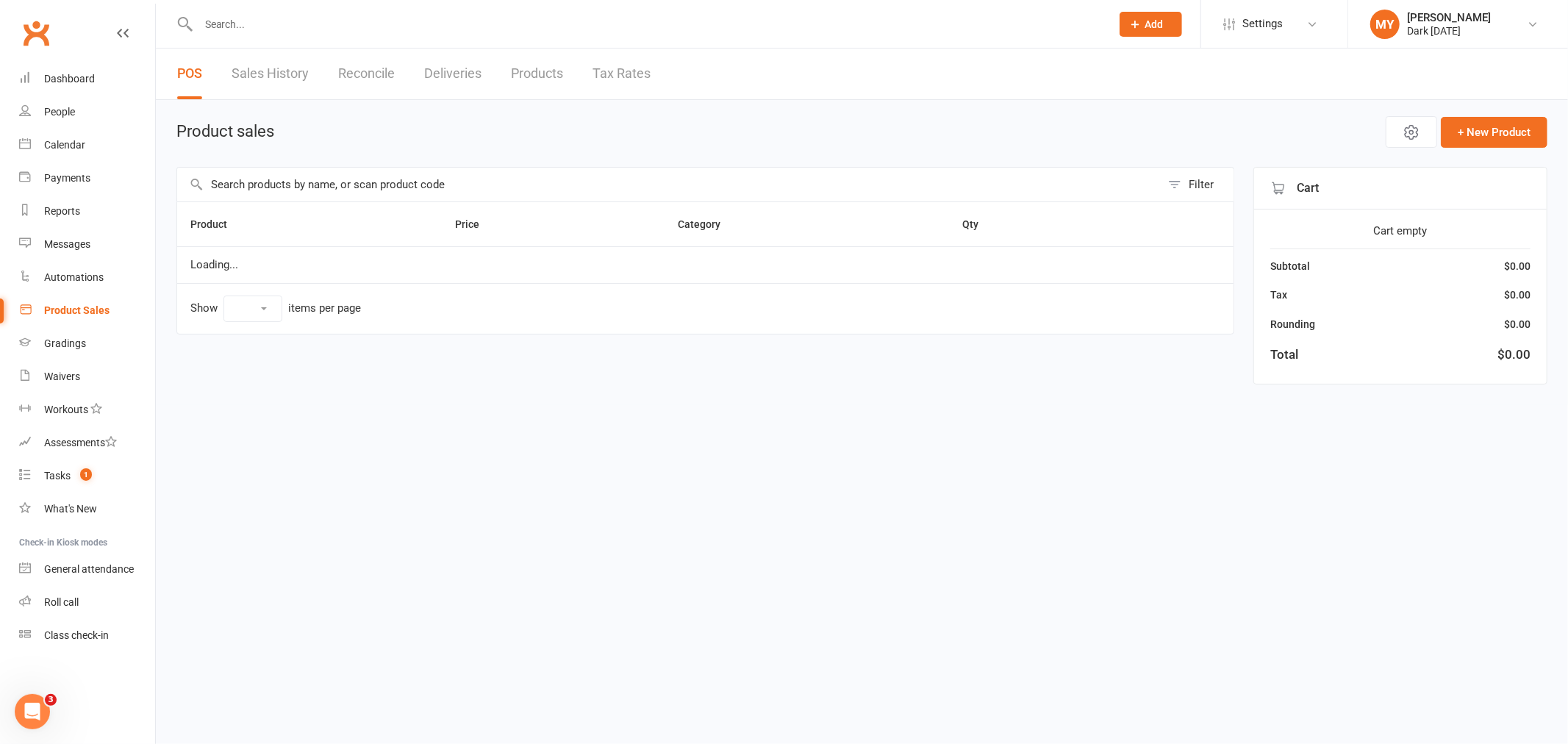
select select "100"
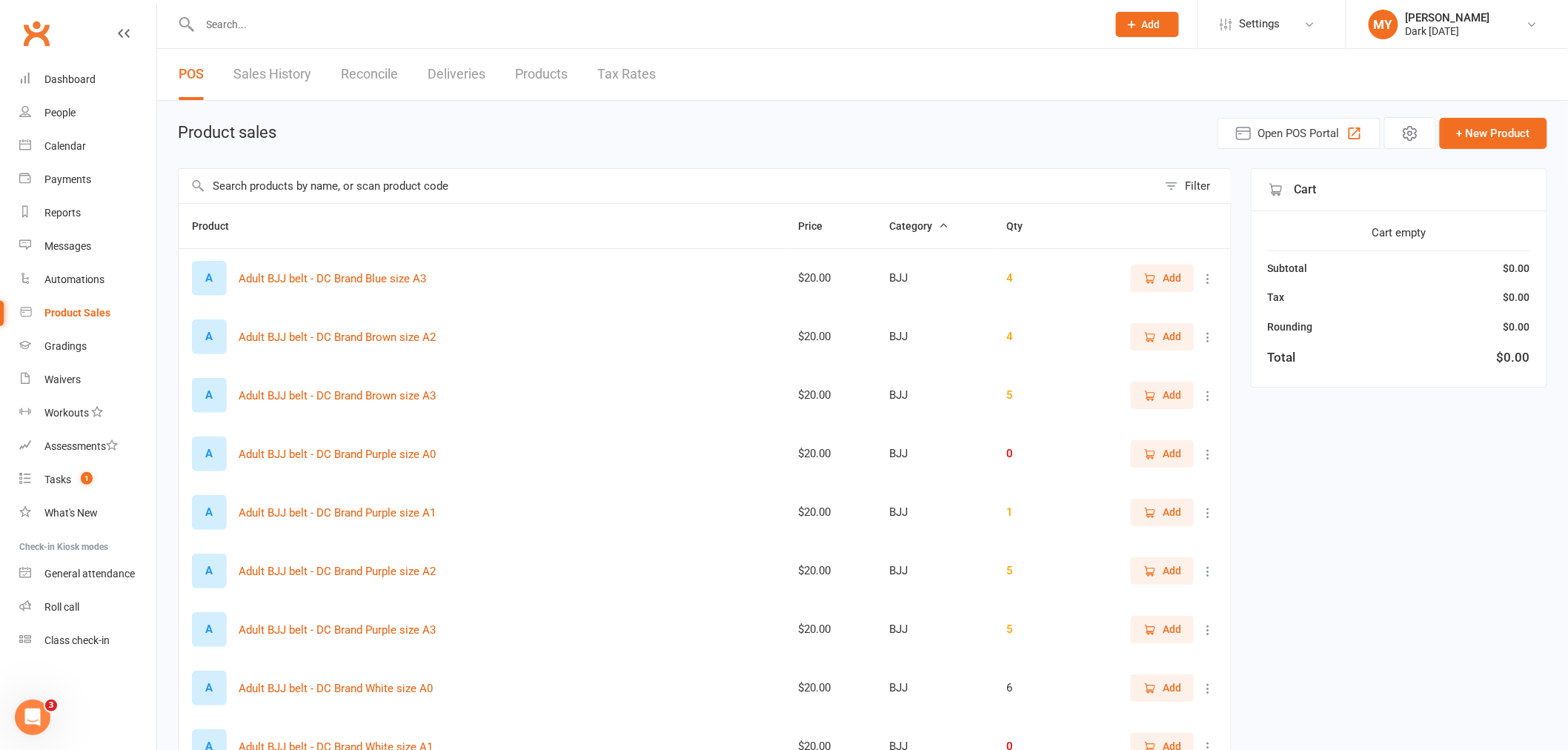
click at [310, 183] on input "text" at bounding box center [667, 186] width 979 height 34
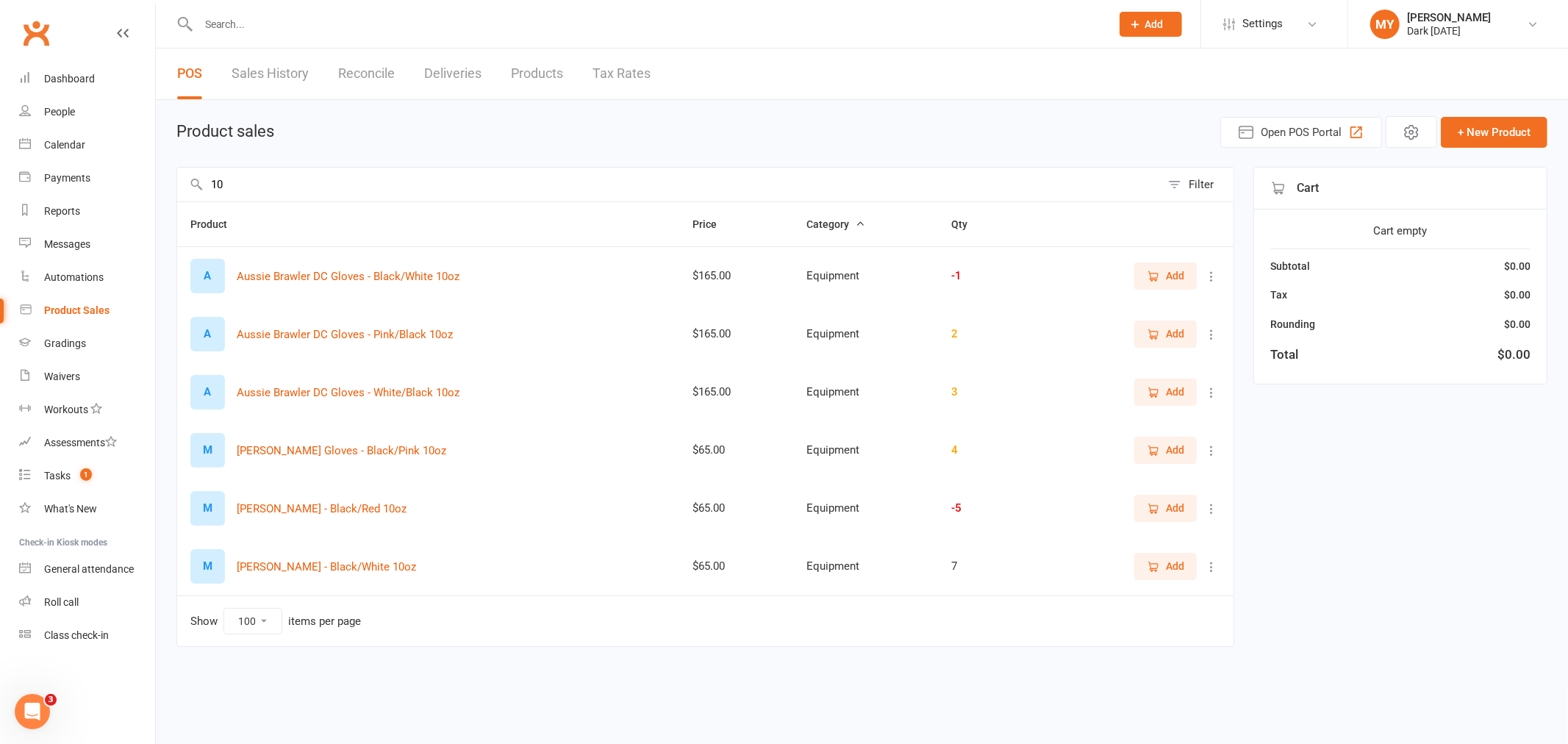
type input "10"
click at [1170, 451] on span "Add" at bounding box center [1175, 450] width 18 height 17
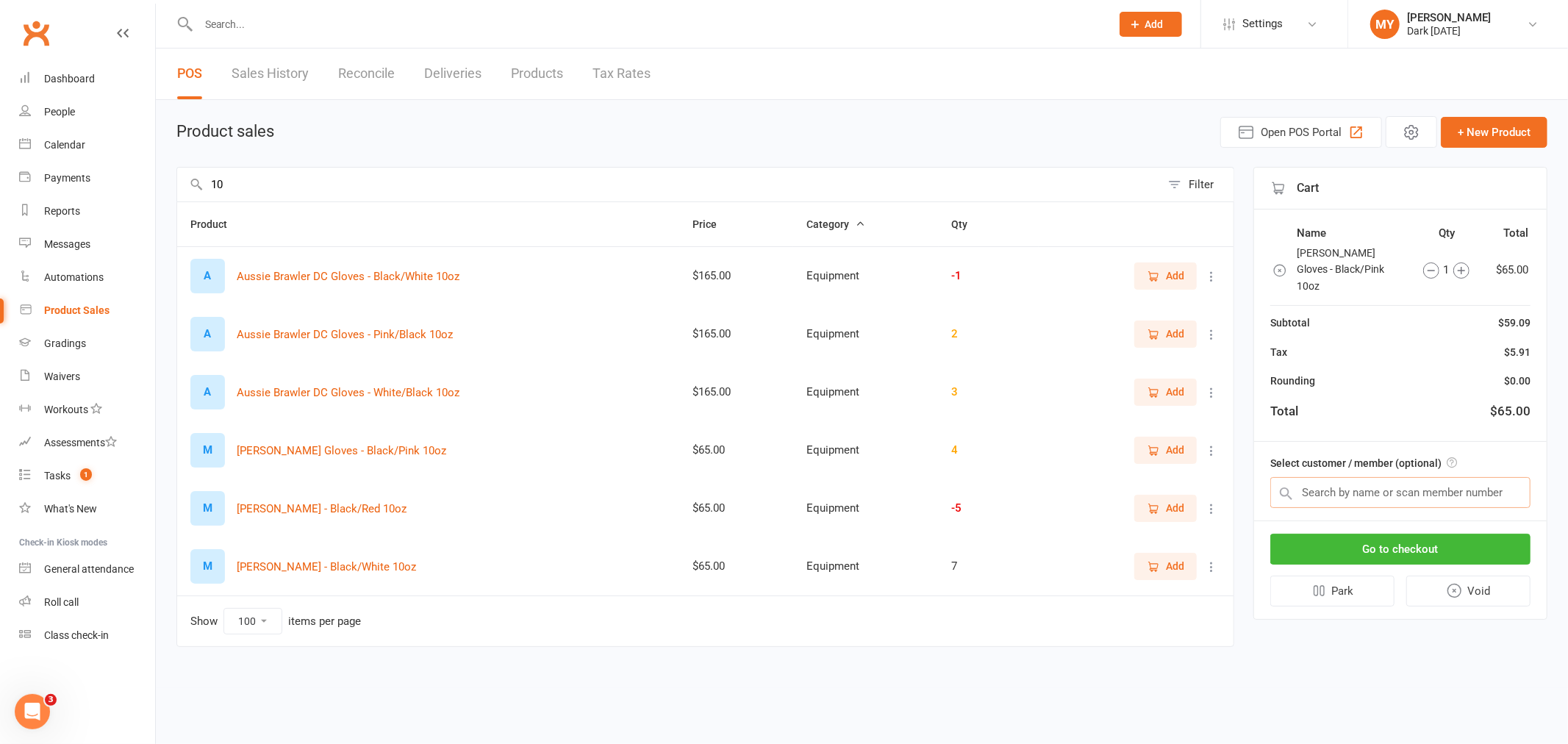
click at [1331, 480] on input "text" at bounding box center [1400, 492] width 260 height 30
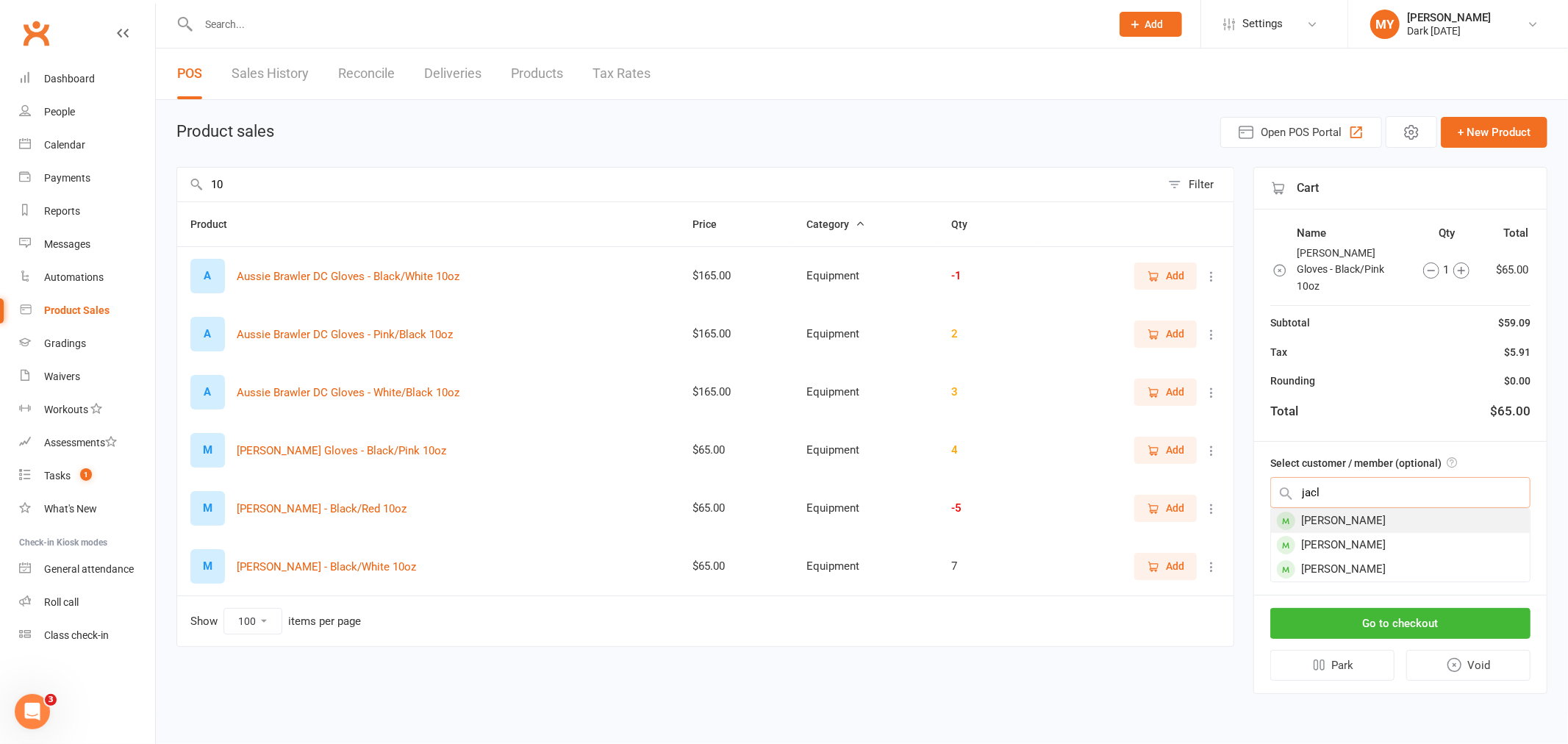
type input "jacl"
click at [1334, 509] on div "Jaclyn Luck" at bounding box center [1400, 521] width 259 height 24
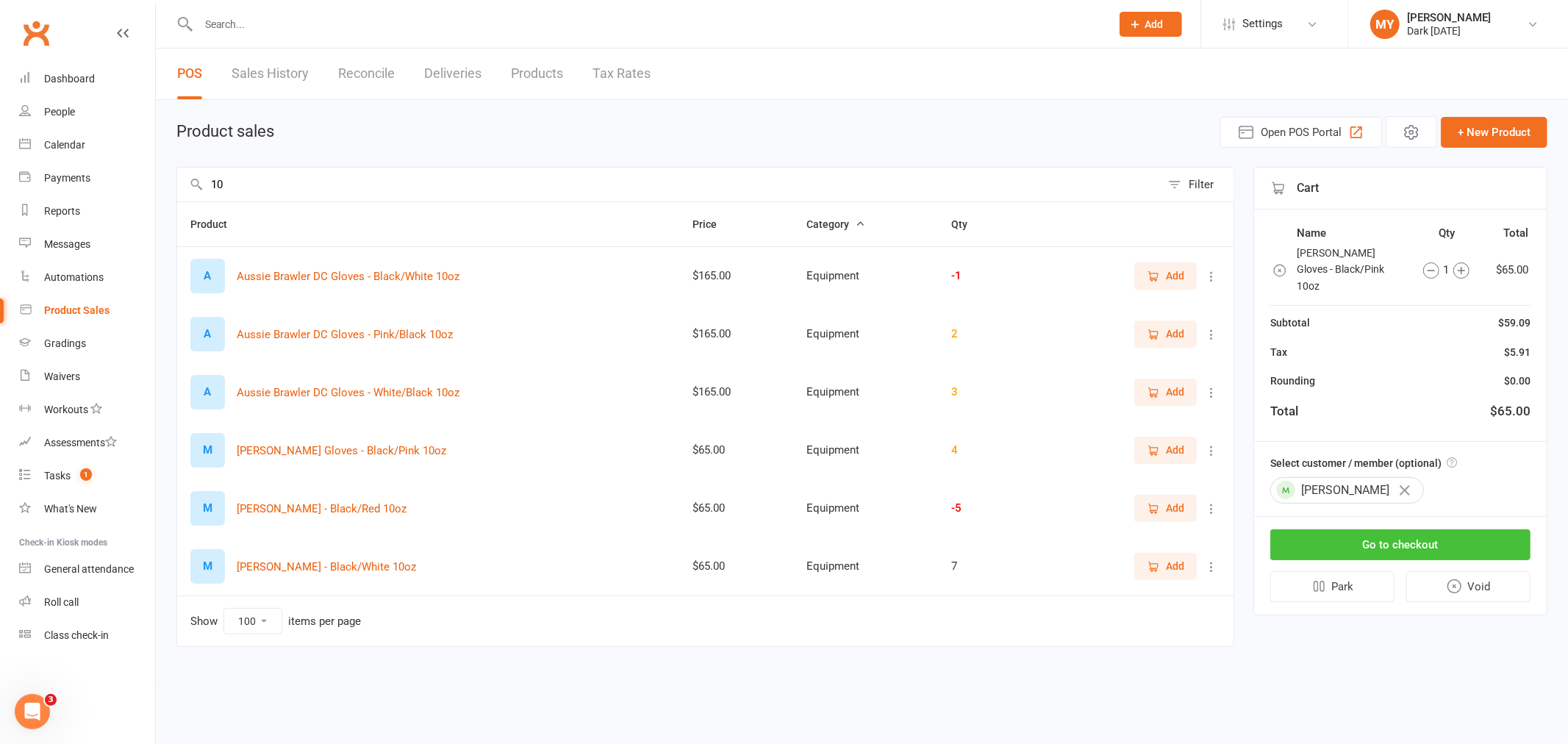
click at [1362, 529] on button "Go to checkout" at bounding box center [1400, 544] width 260 height 30
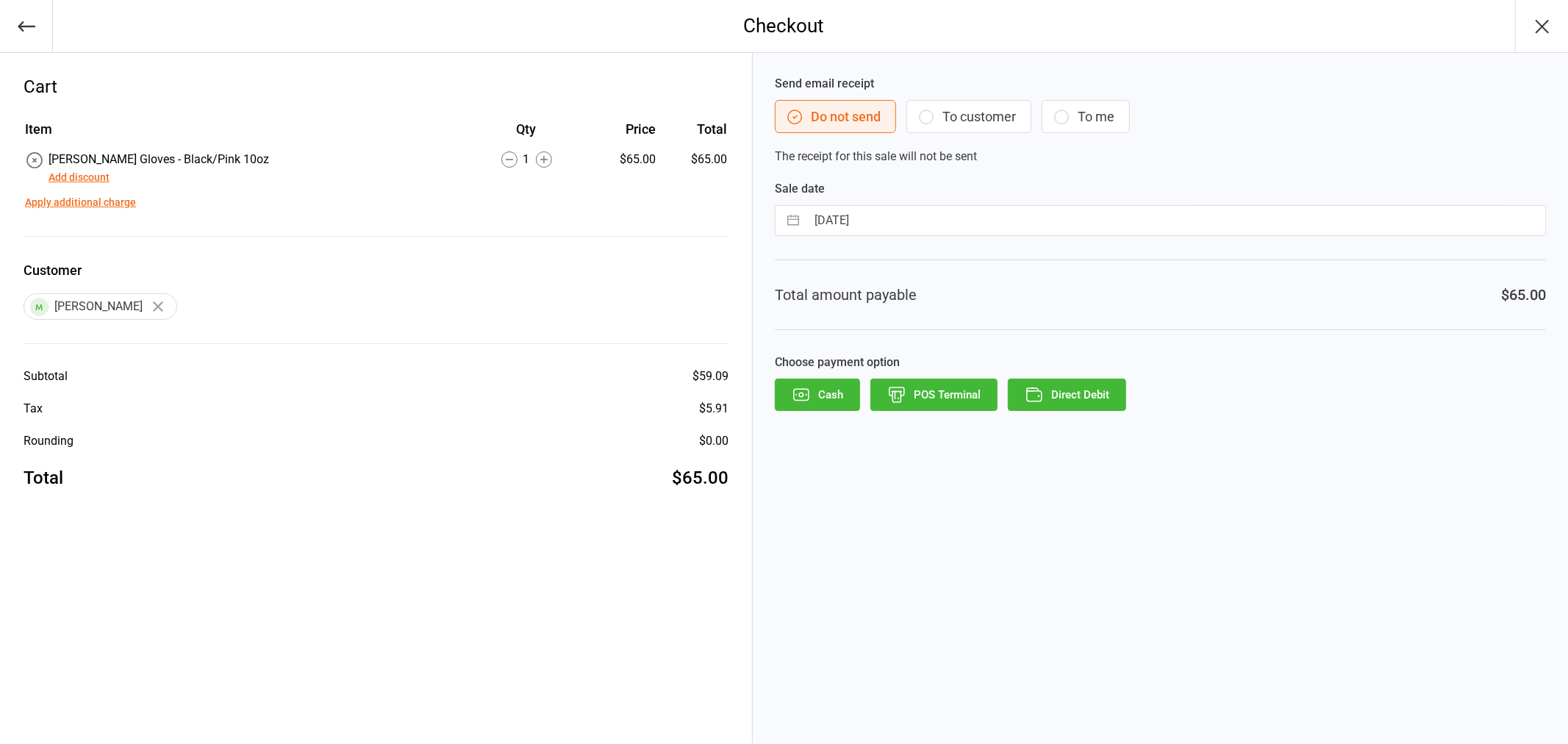
click at [954, 397] on button "POS Terminal" at bounding box center [934, 395] width 127 height 32
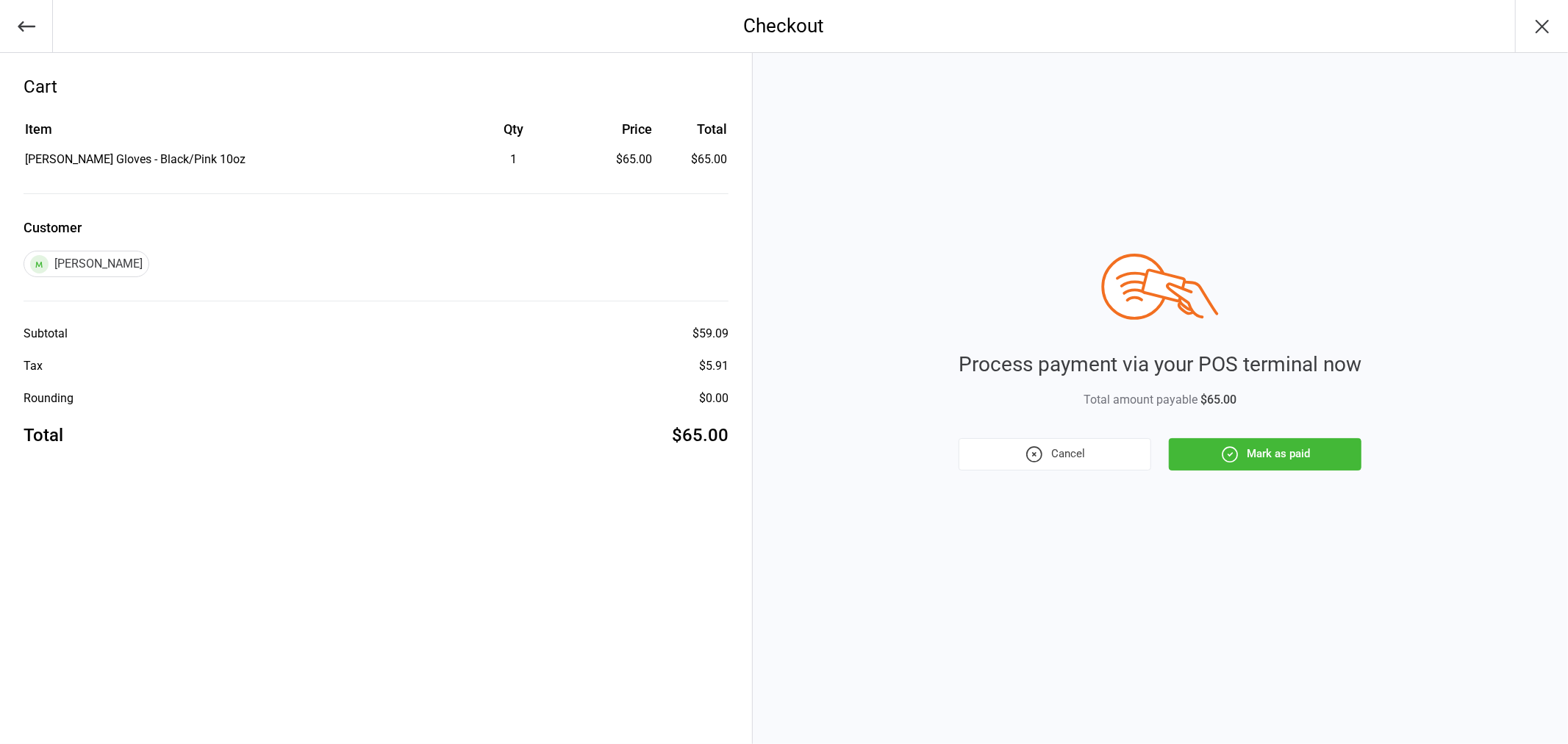
click at [1274, 459] on button "Mark as paid" at bounding box center [1265, 454] width 193 height 32
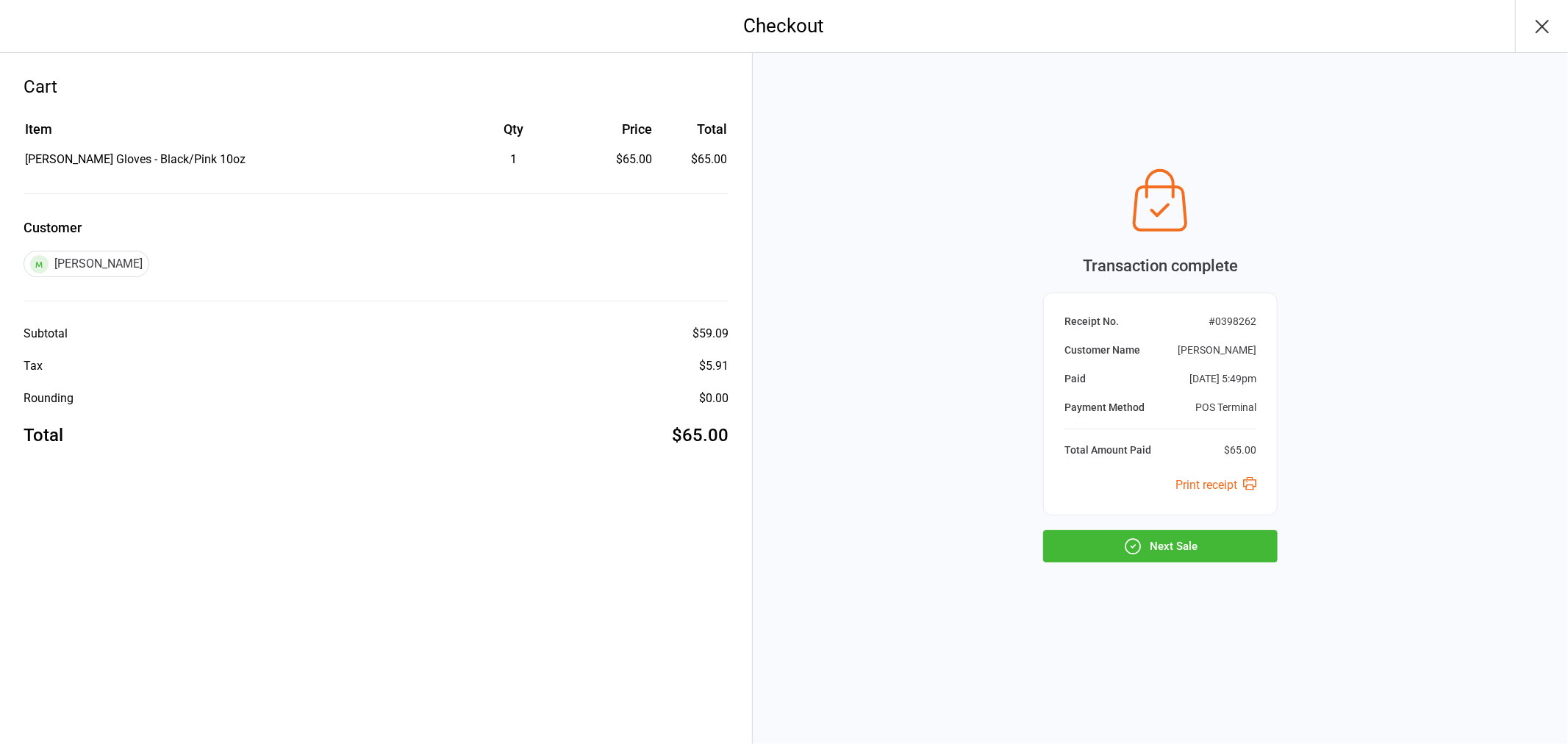
click at [1171, 551] on button "Next Sale" at bounding box center [1161, 546] width 234 height 32
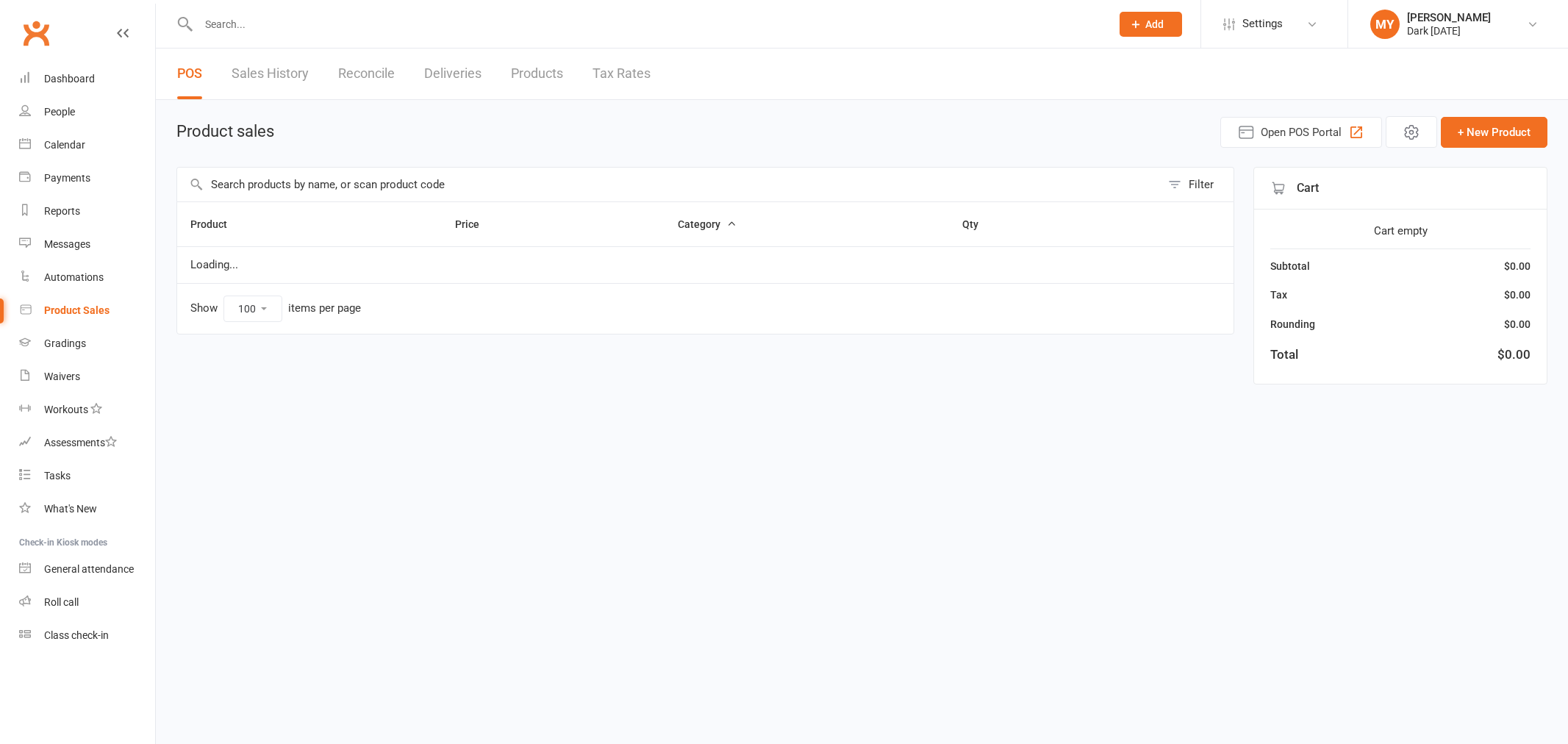
select select "100"
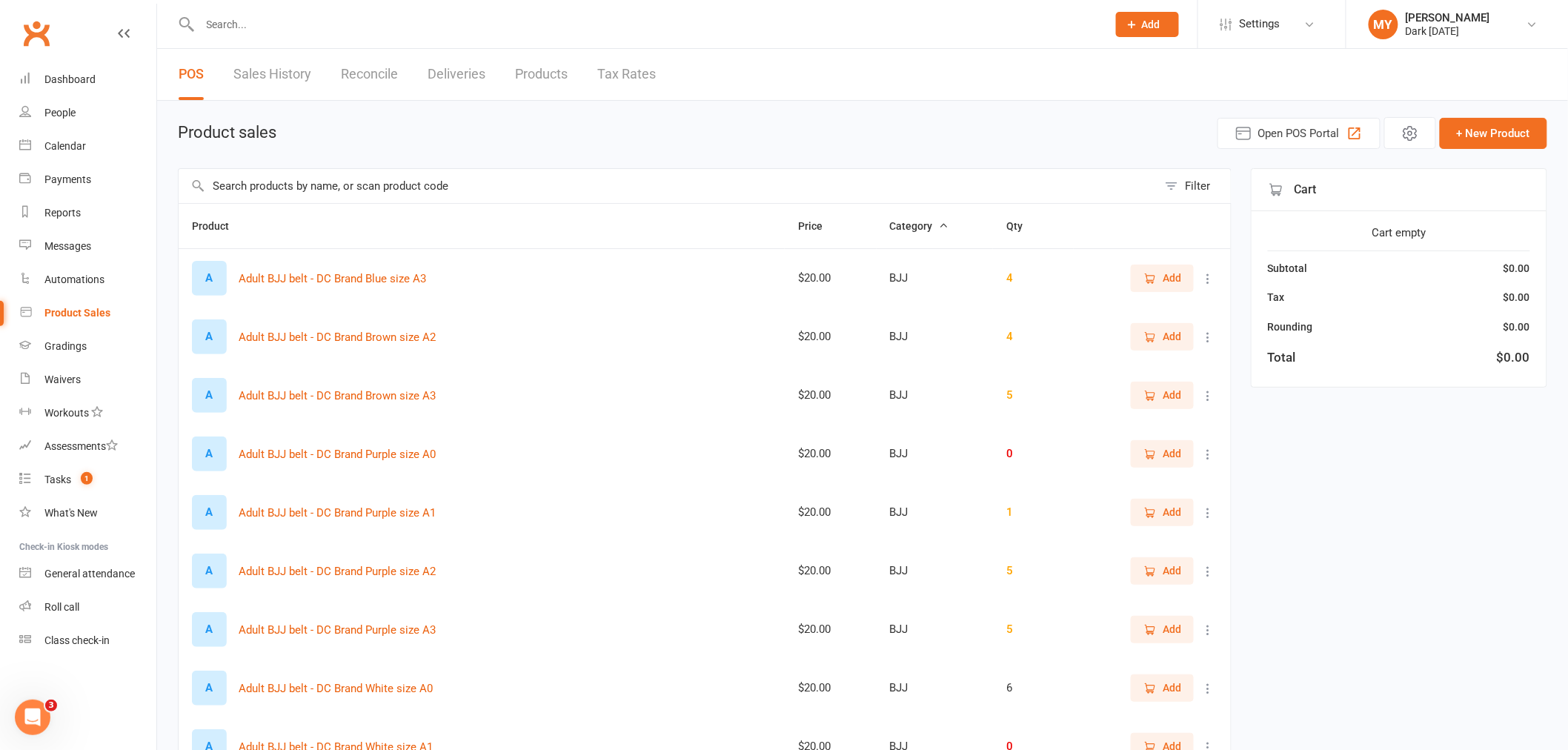
click at [291, 192] on input "text" at bounding box center [667, 186] width 979 height 34
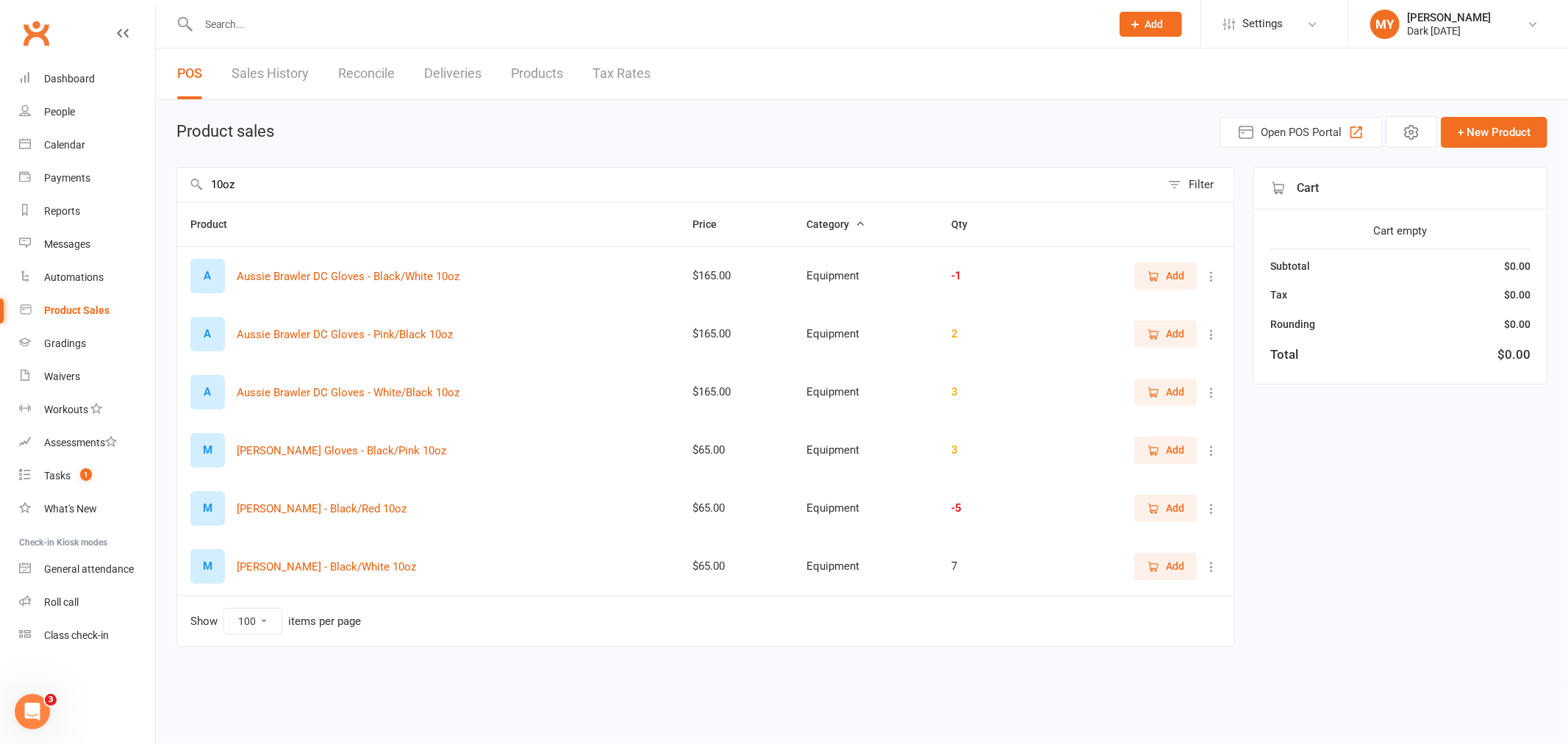
type input "10oz"
click at [1162, 449] on span "Add" at bounding box center [1165, 450] width 38 height 17
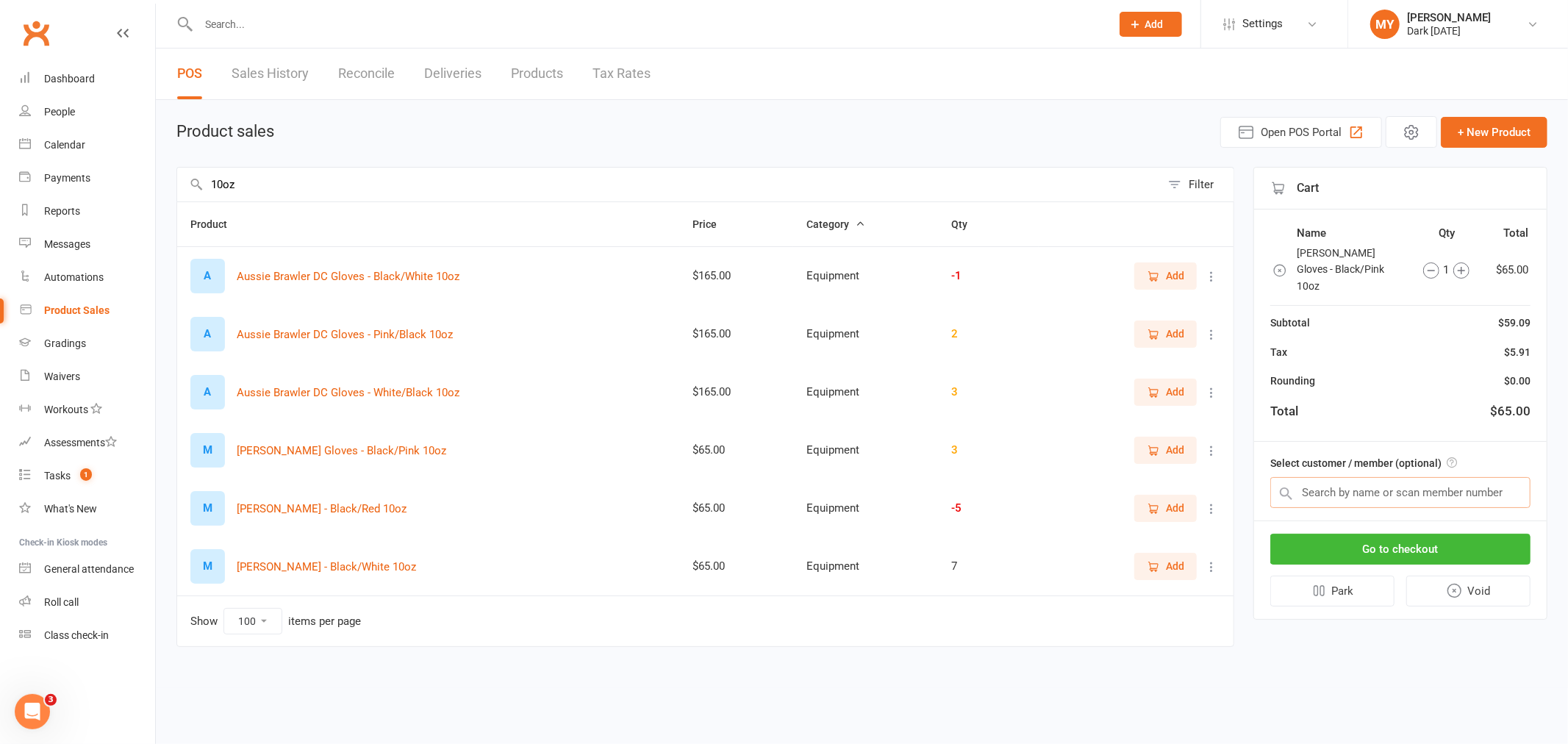
click at [1326, 478] on input "text" at bounding box center [1400, 492] width 260 height 30
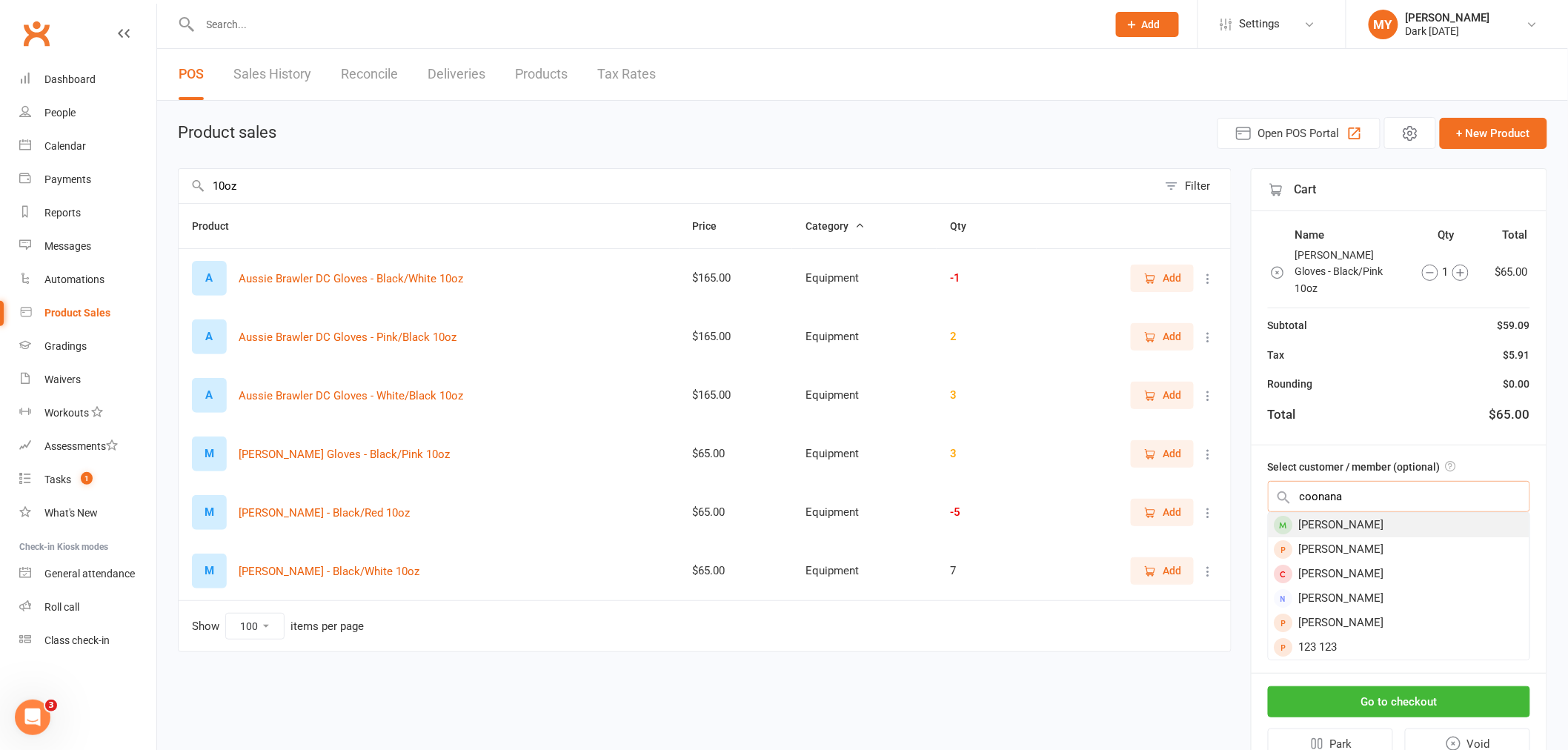
type input "coonana"
click at [1326, 513] on div "Renee Coonan" at bounding box center [1399, 525] width 261 height 24
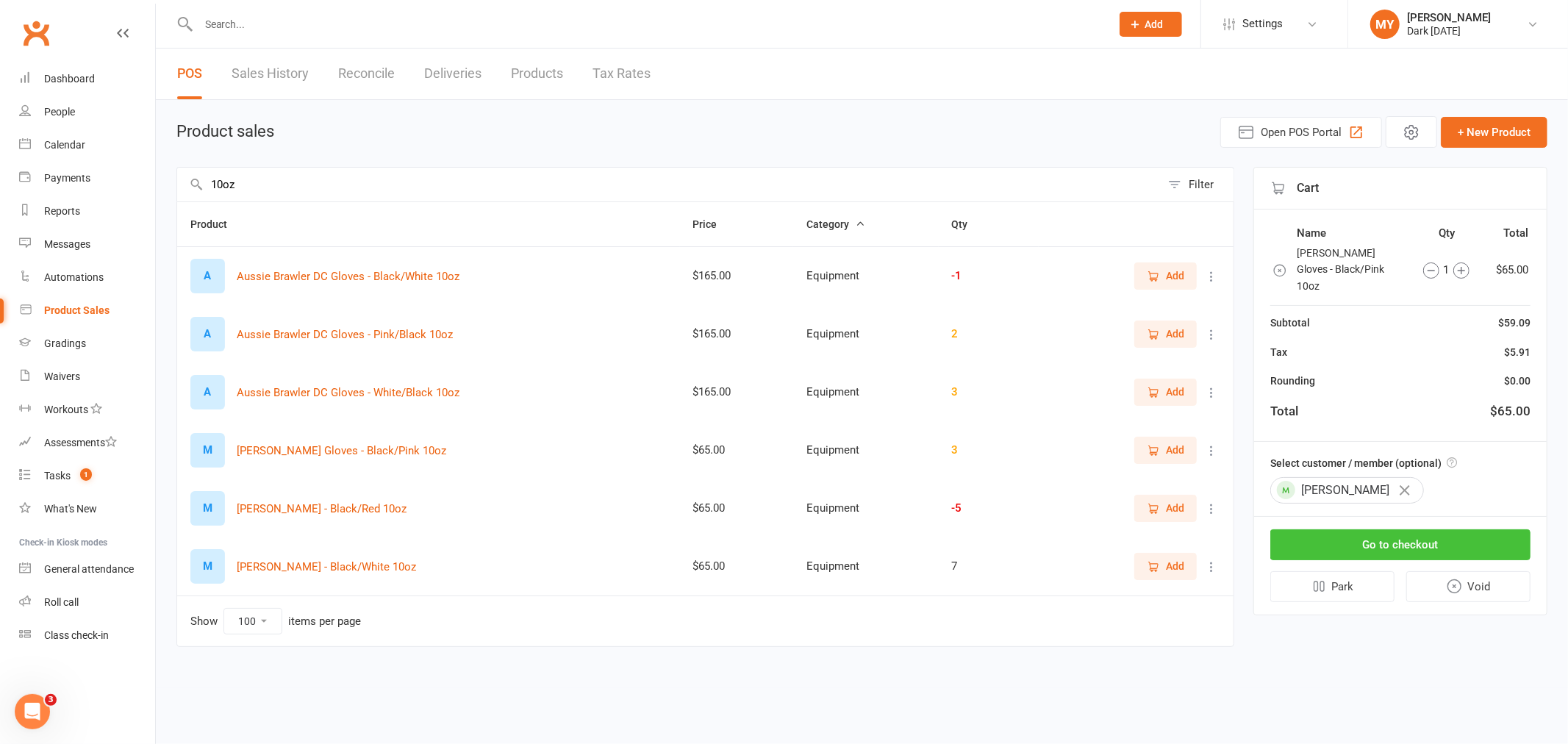
click at [1372, 529] on button "Go to checkout" at bounding box center [1400, 544] width 260 height 30
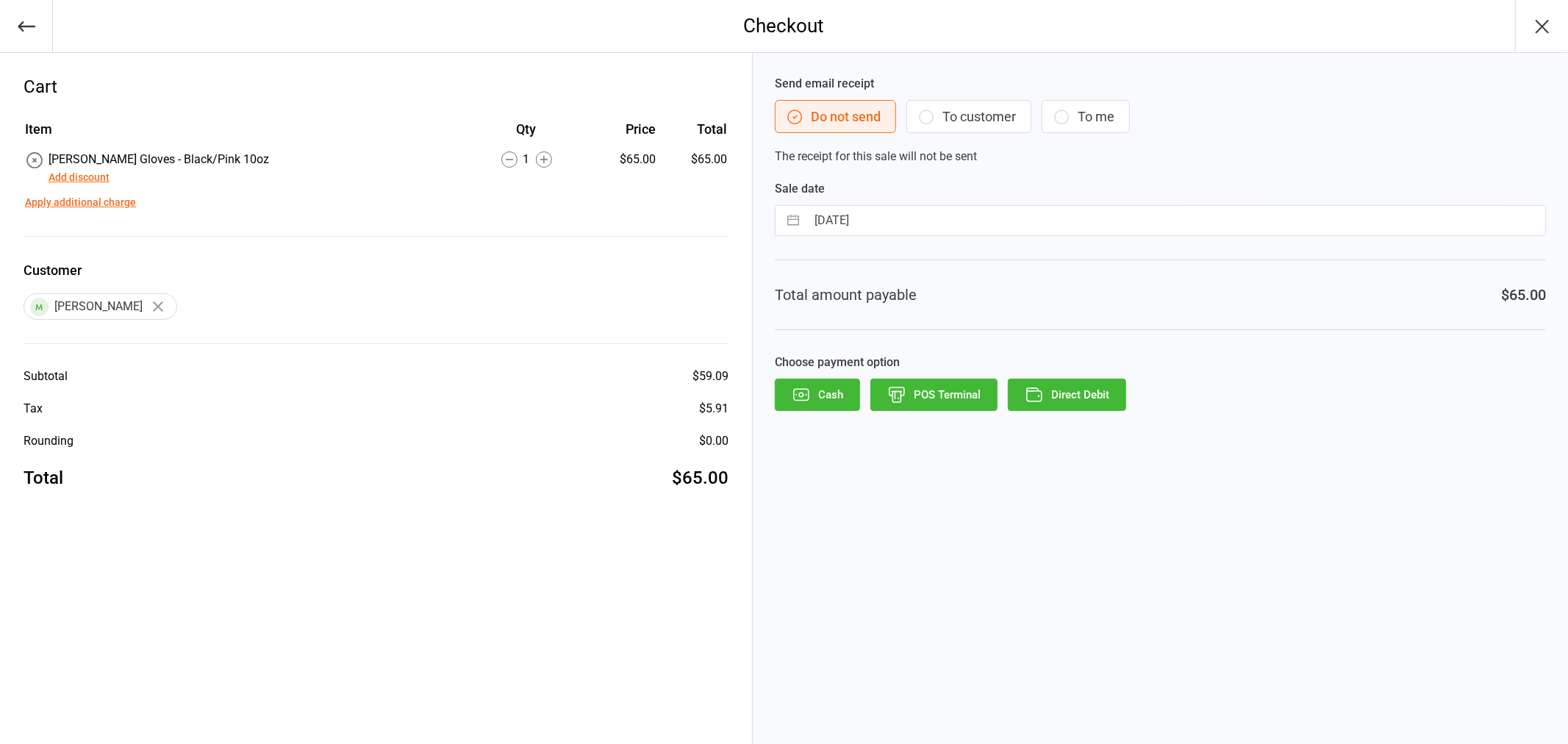
click at [958, 396] on button "POS Terminal" at bounding box center [934, 395] width 127 height 32
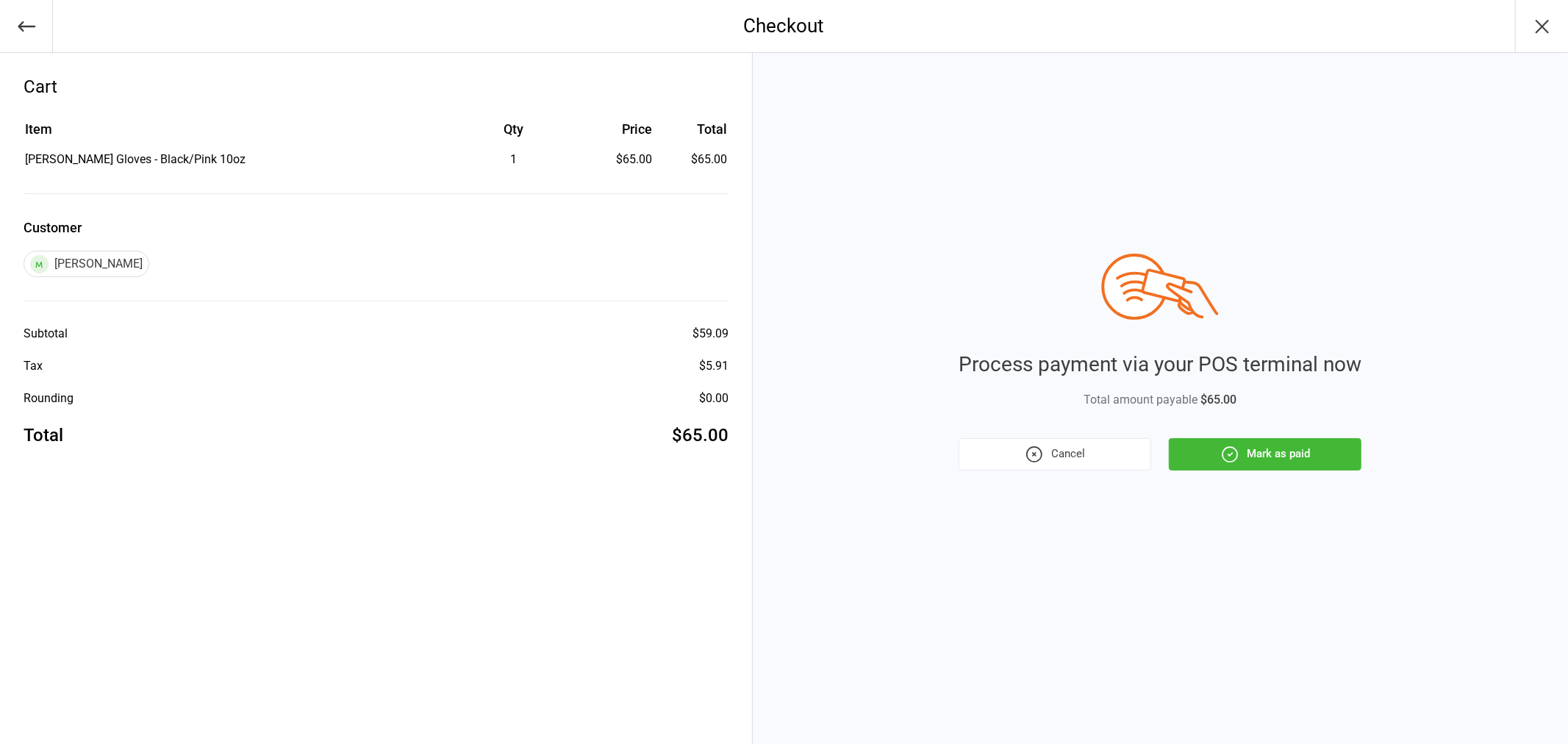
click at [1232, 459] on icon "button" at bounding box center [1230, 454] width 19 height 19
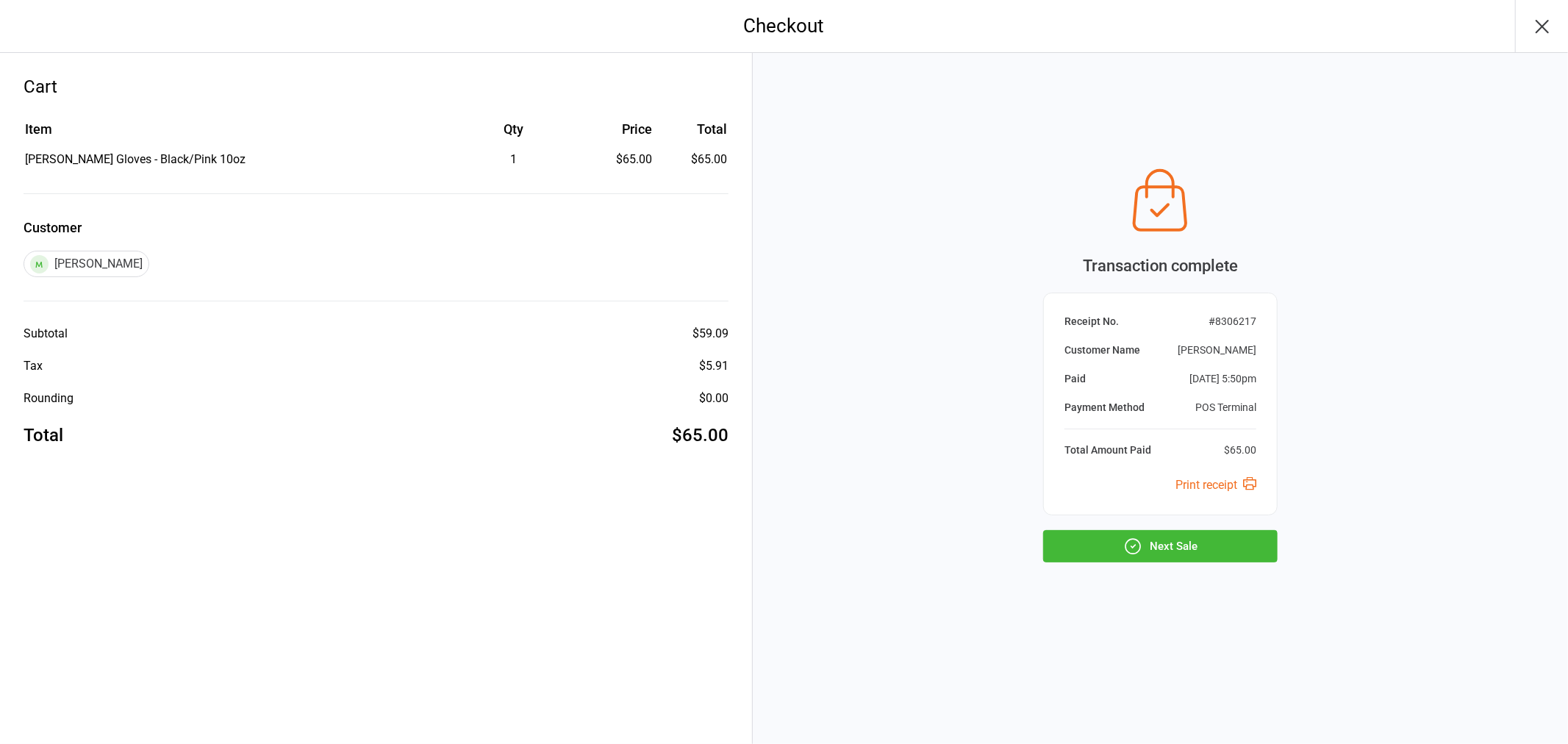
click at [1204, 539] on button "Next Sale" at bounding box center [1161, 546] width 234 height 32
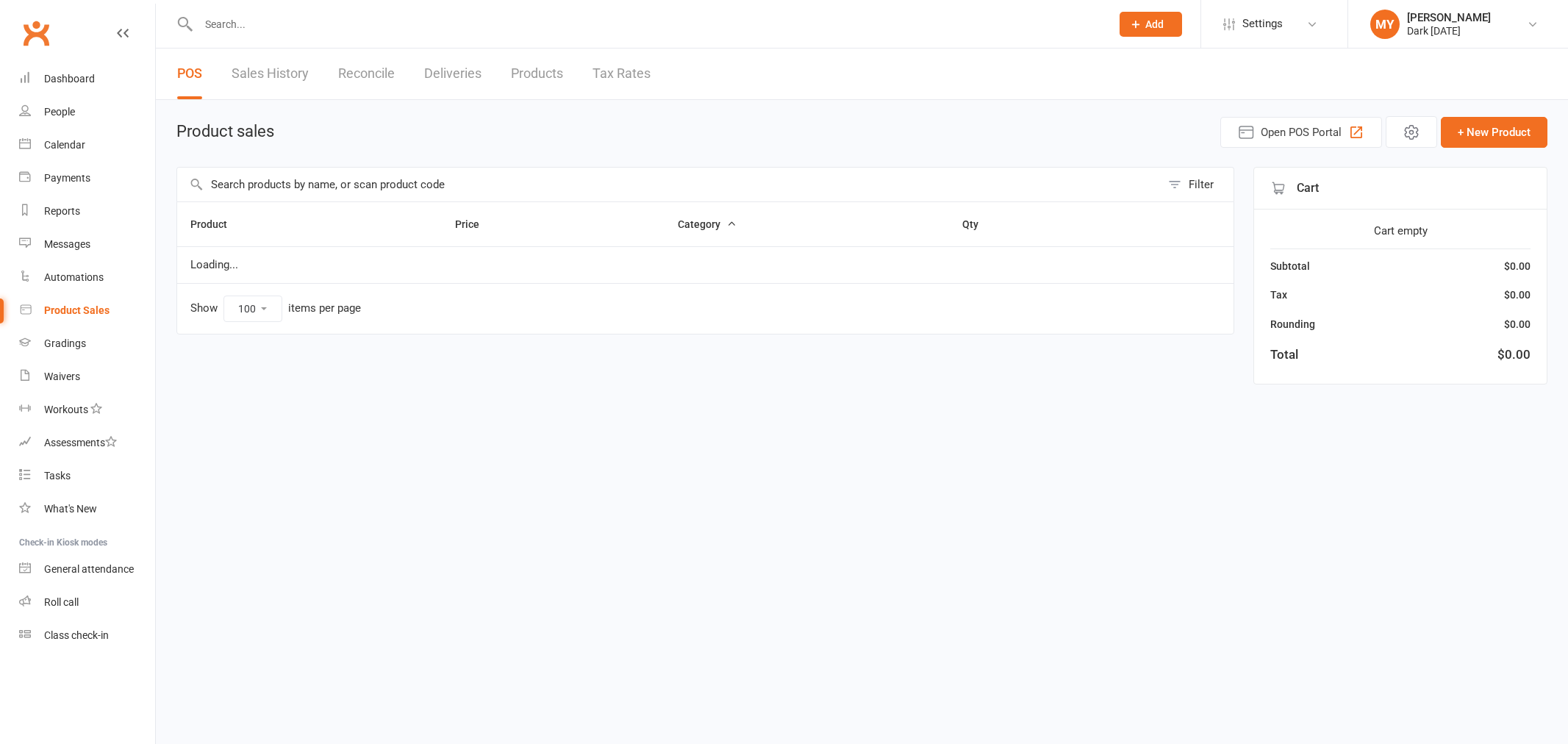
select select "100"
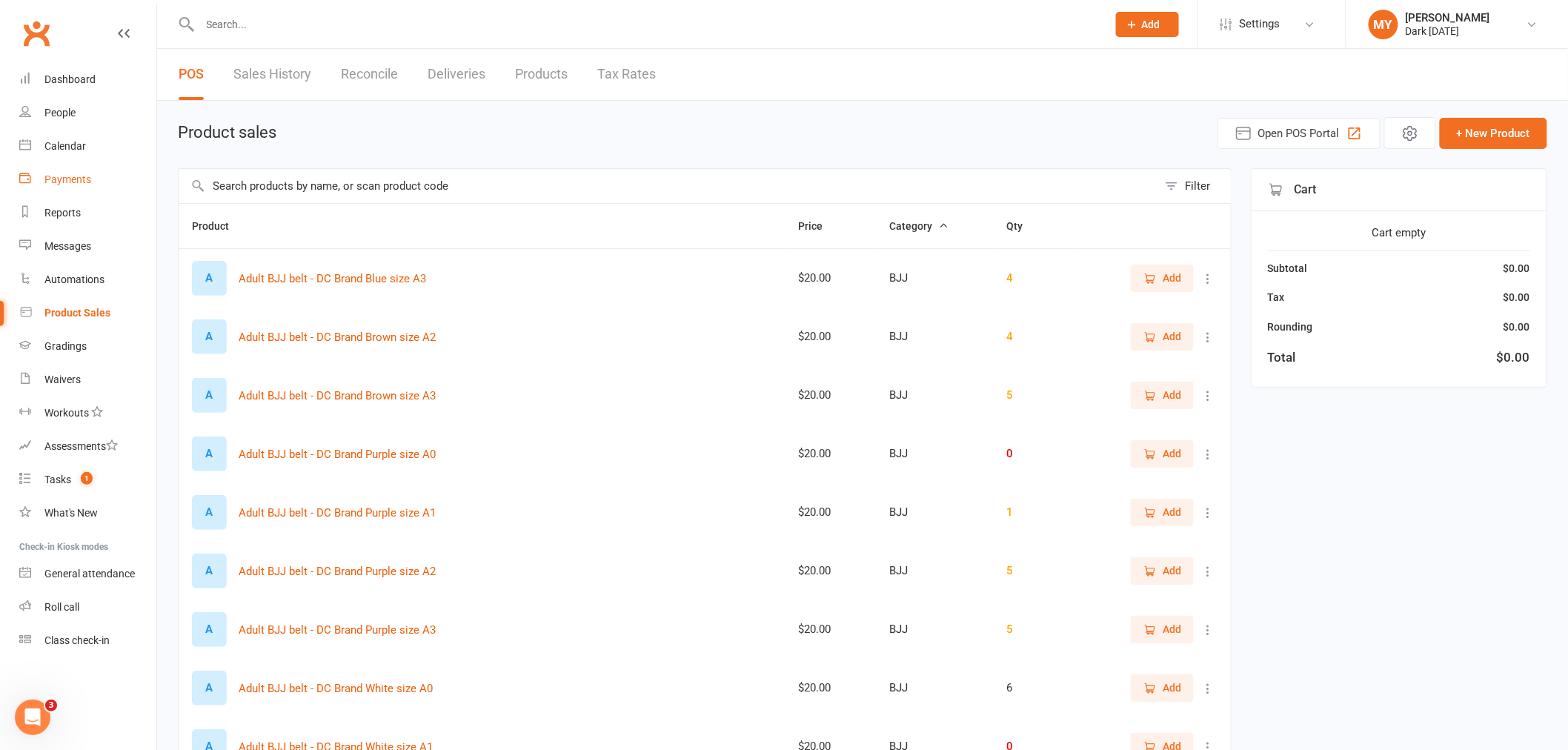
click at [52, 181] on div "Payments" at bounding box center [68, 179] width 46 height 12
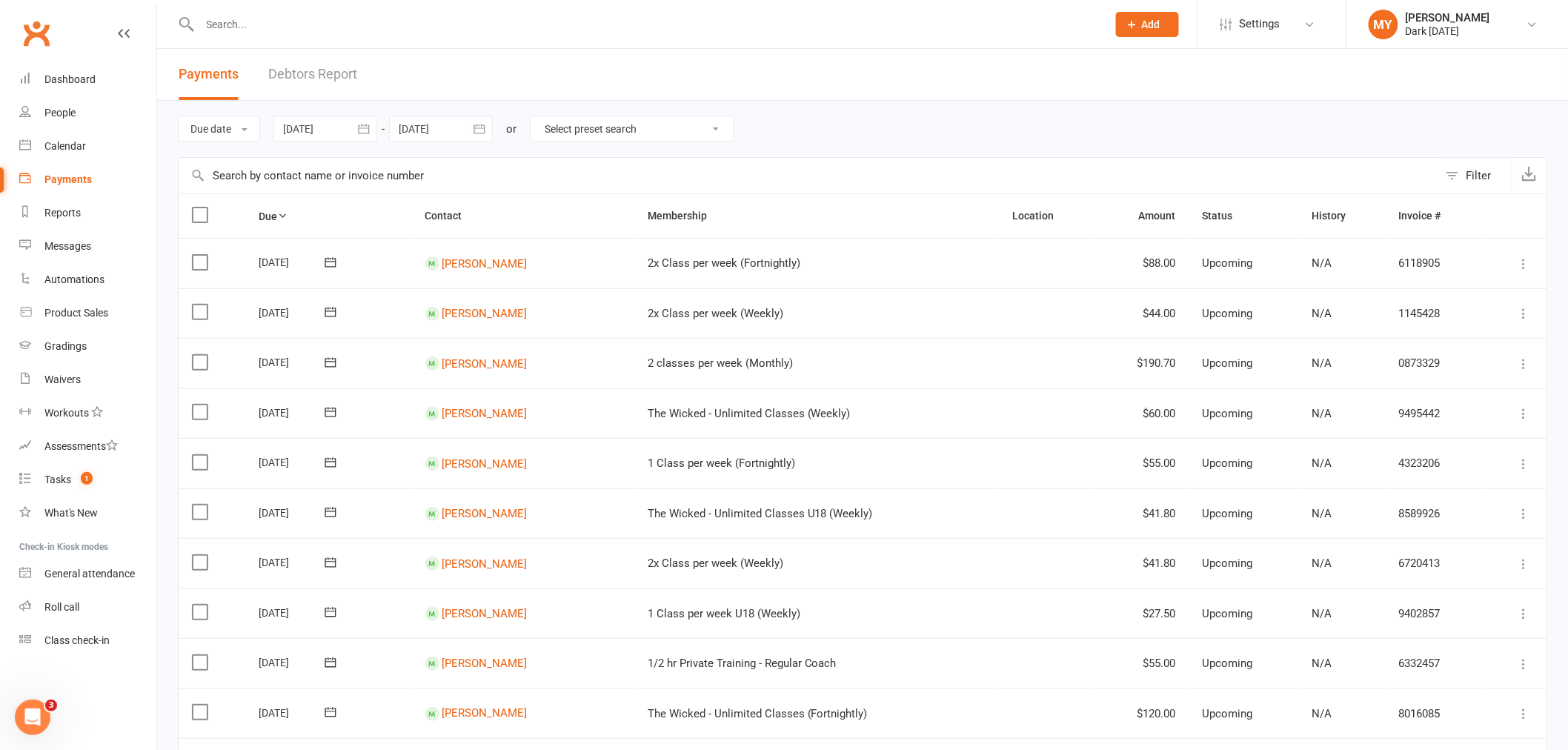
click at [319, 68] on link "Debtors Report" at bounding box center [313, 74] width 89 height 51
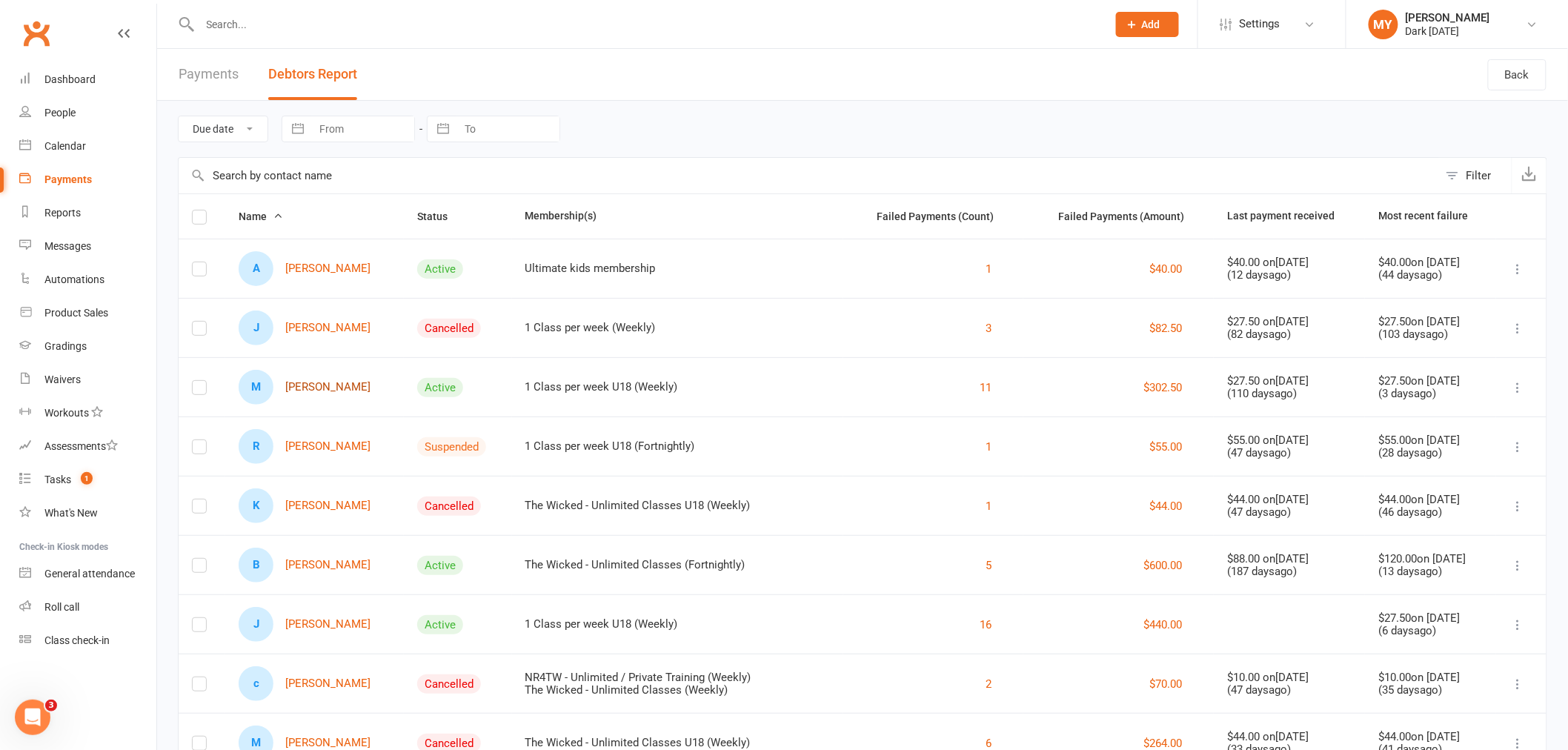
click at [308, 390] on link "M [PERSON_NAME]" at bounding box center [305, 387] width 132 height 34
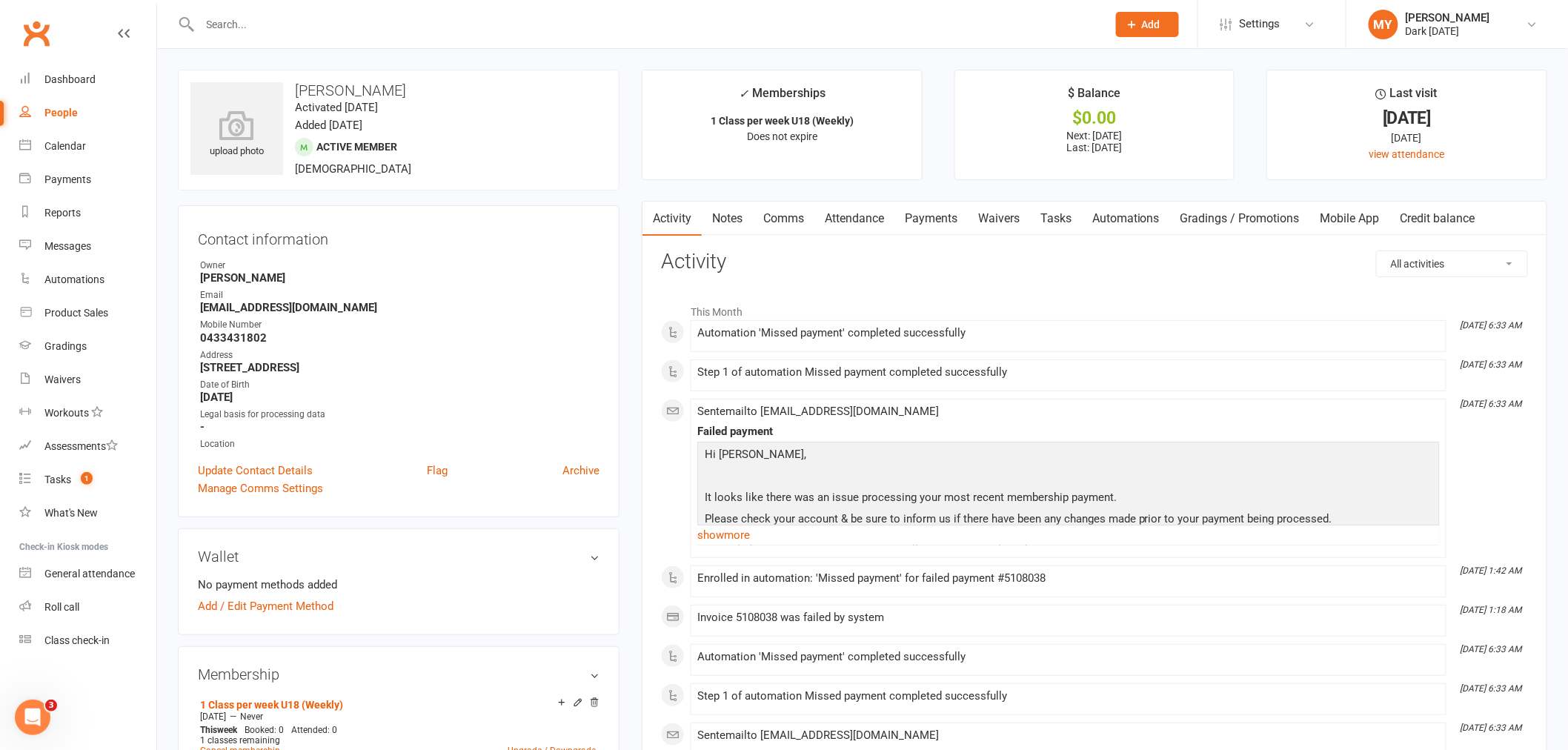
click at [928, 217] on link "Payments" at bounding box center [931, 218] width 73 height 34
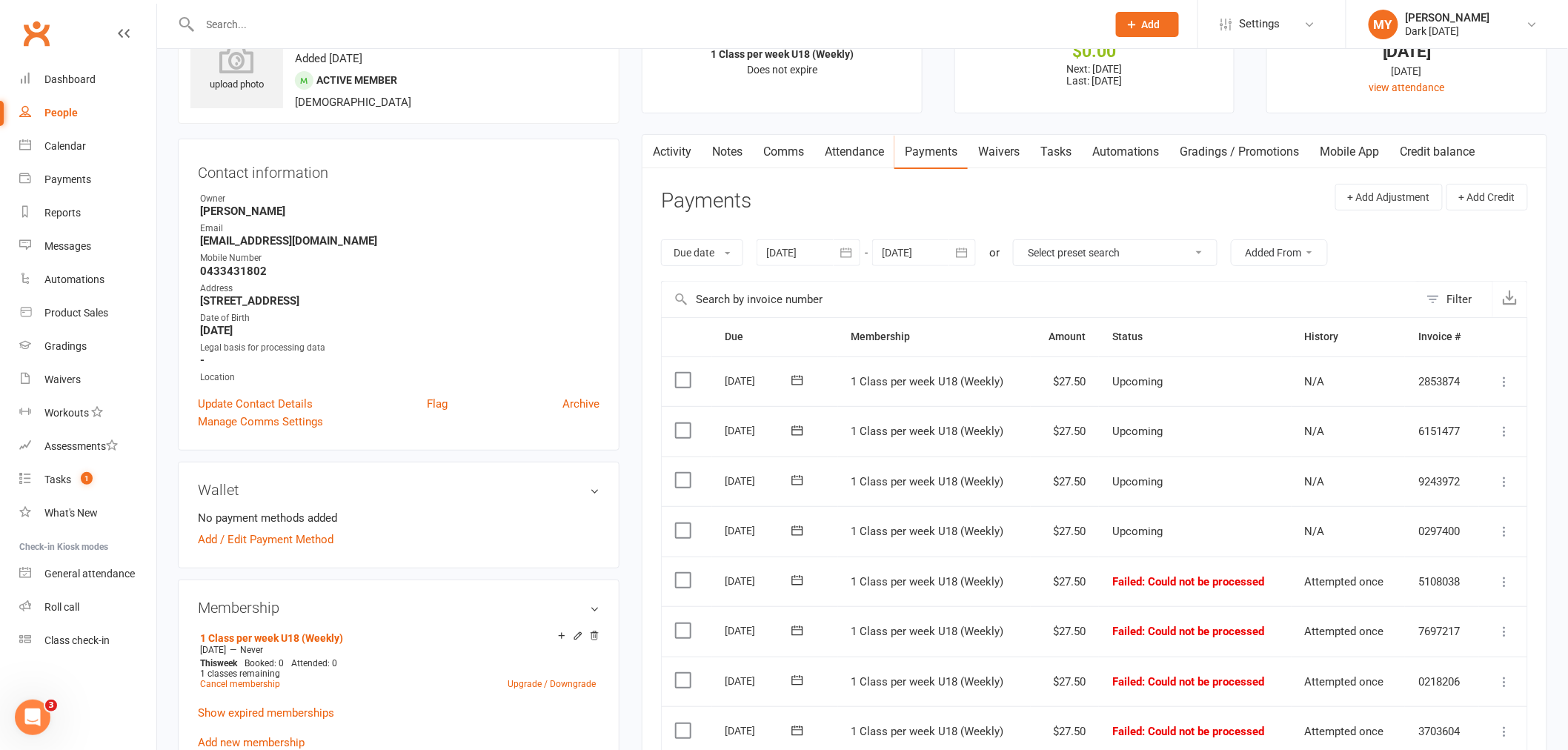
scroll to position [164, 0]
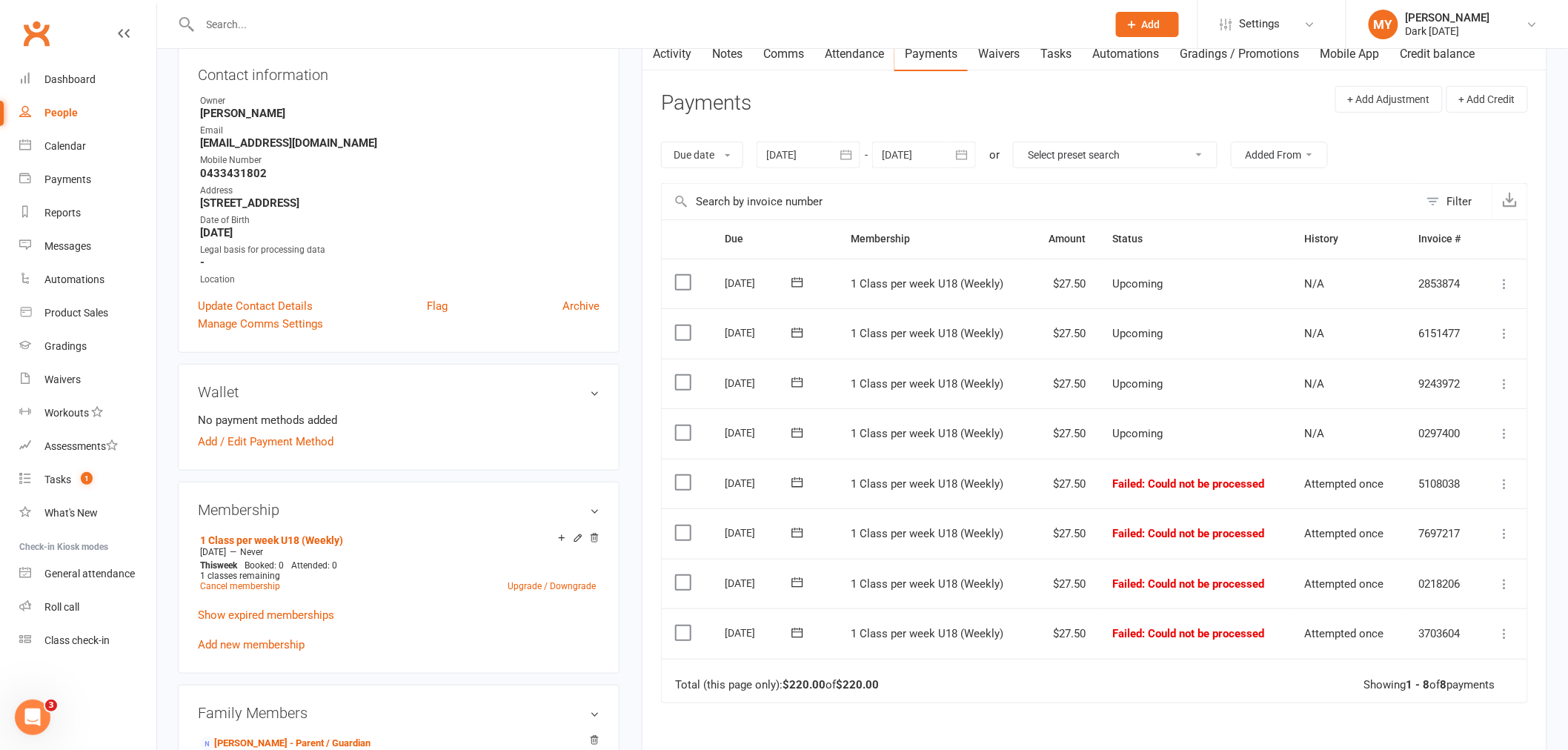
click at [1509, 480] on icon at bounding box center [1506, 484] width 15 height 15
click at [1390, 599] on link "Skip" at bounding box center [1440, 602] width 147 height 30
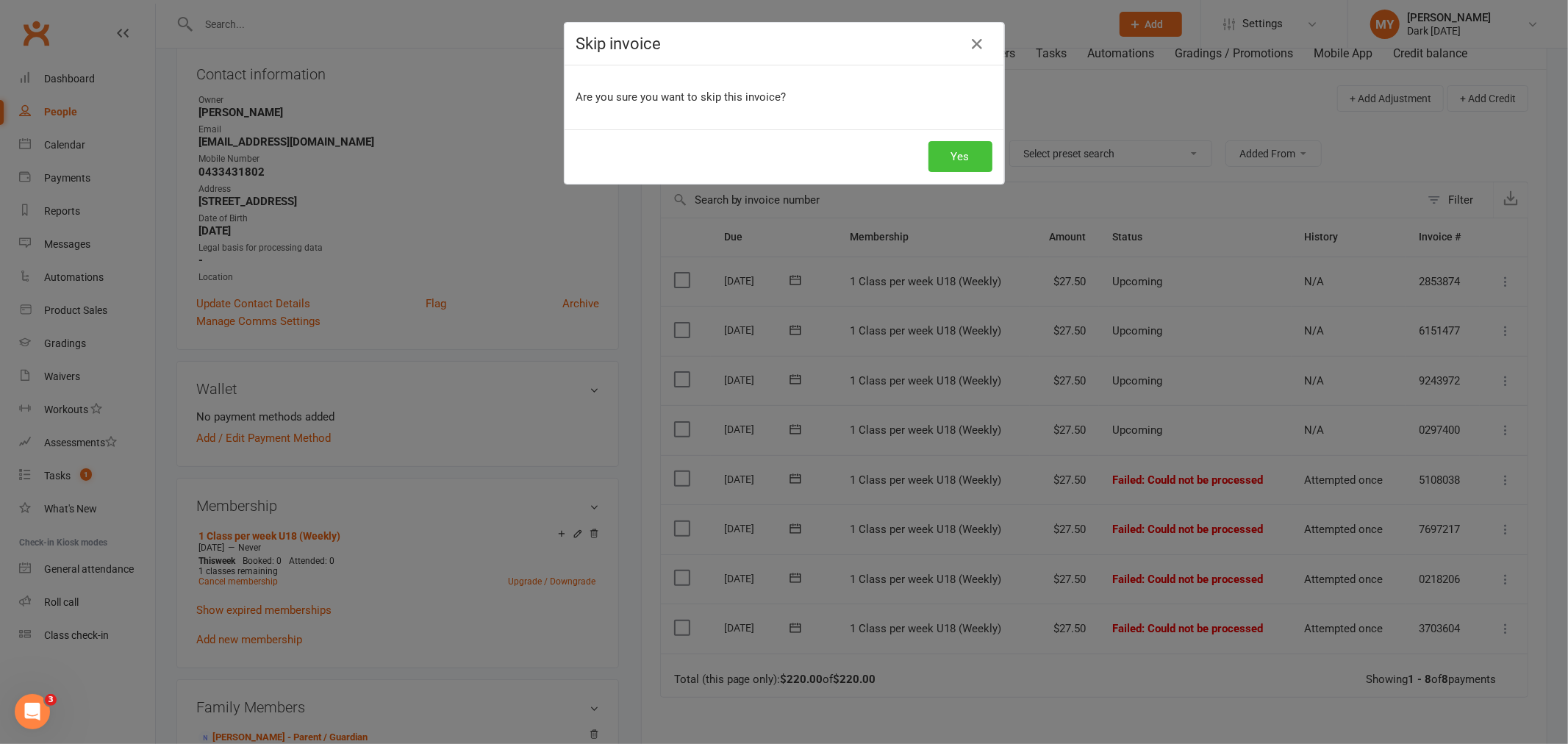
click at [964, 157] on button "Yes" at bounding box center [960, 156] width 64 height 30
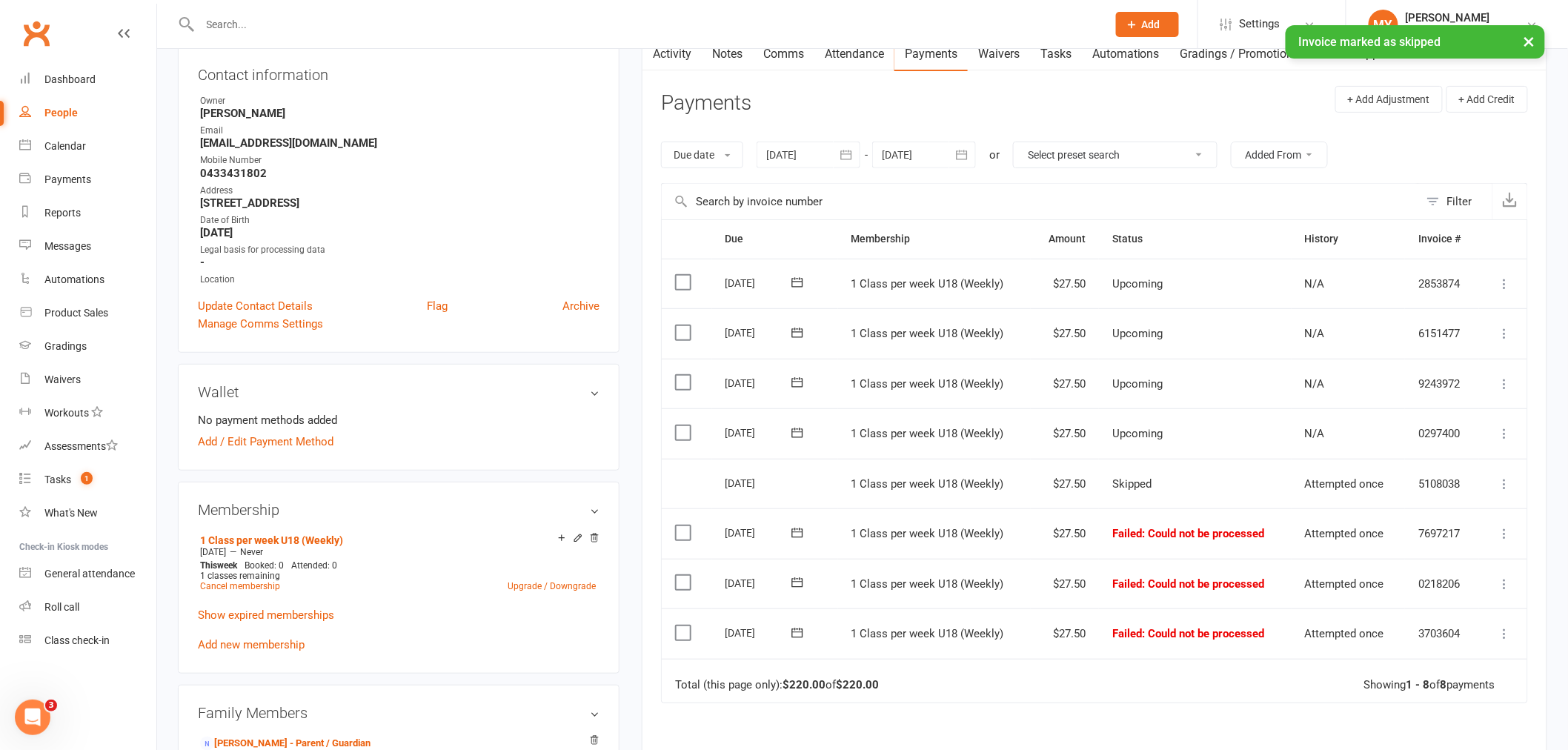
click at [1505, 533] on icon at bounding box center [1506, 533] width 15 height 15
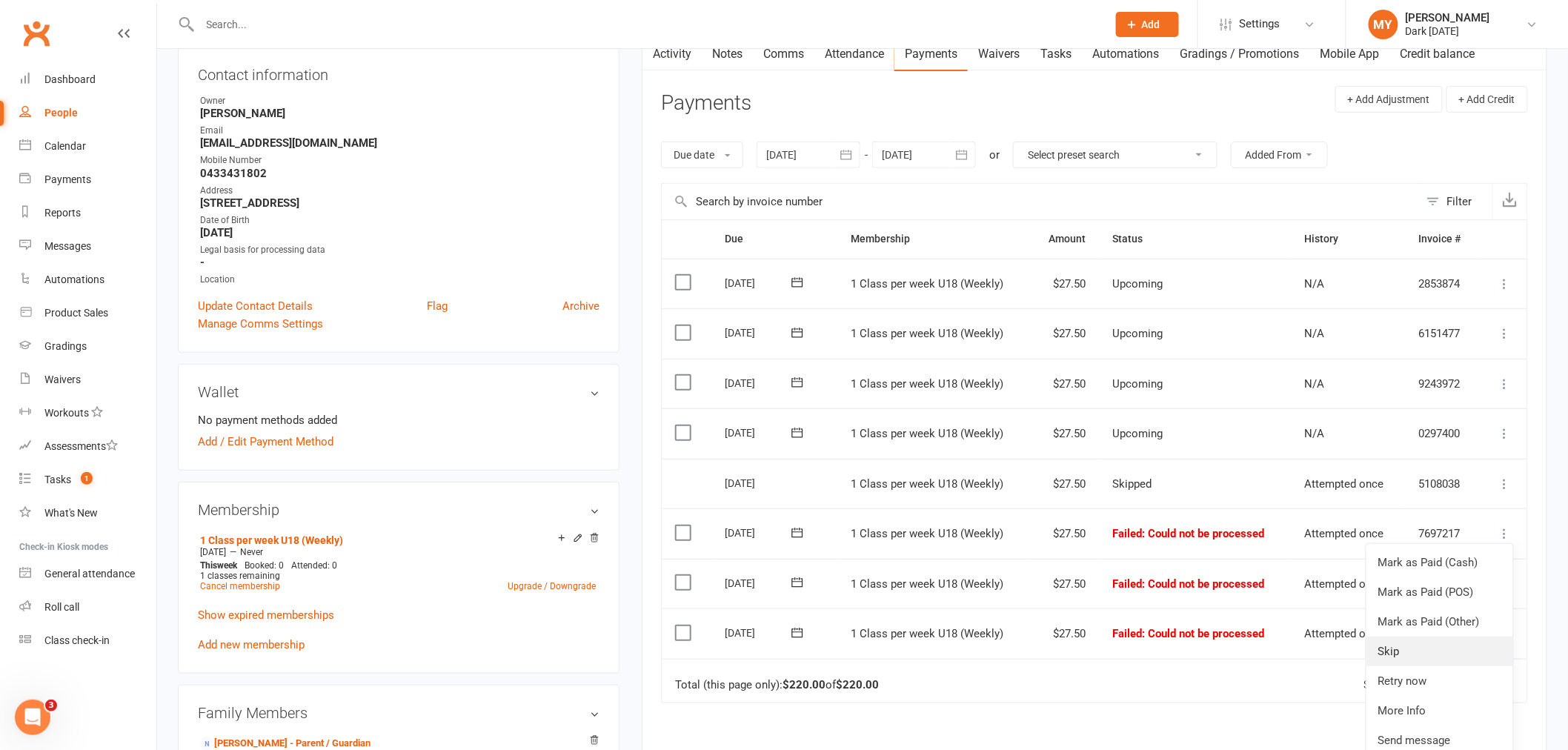
click at [1393, 650] on link "Skip" at bounding box center [1440, 651] width 147 height 30
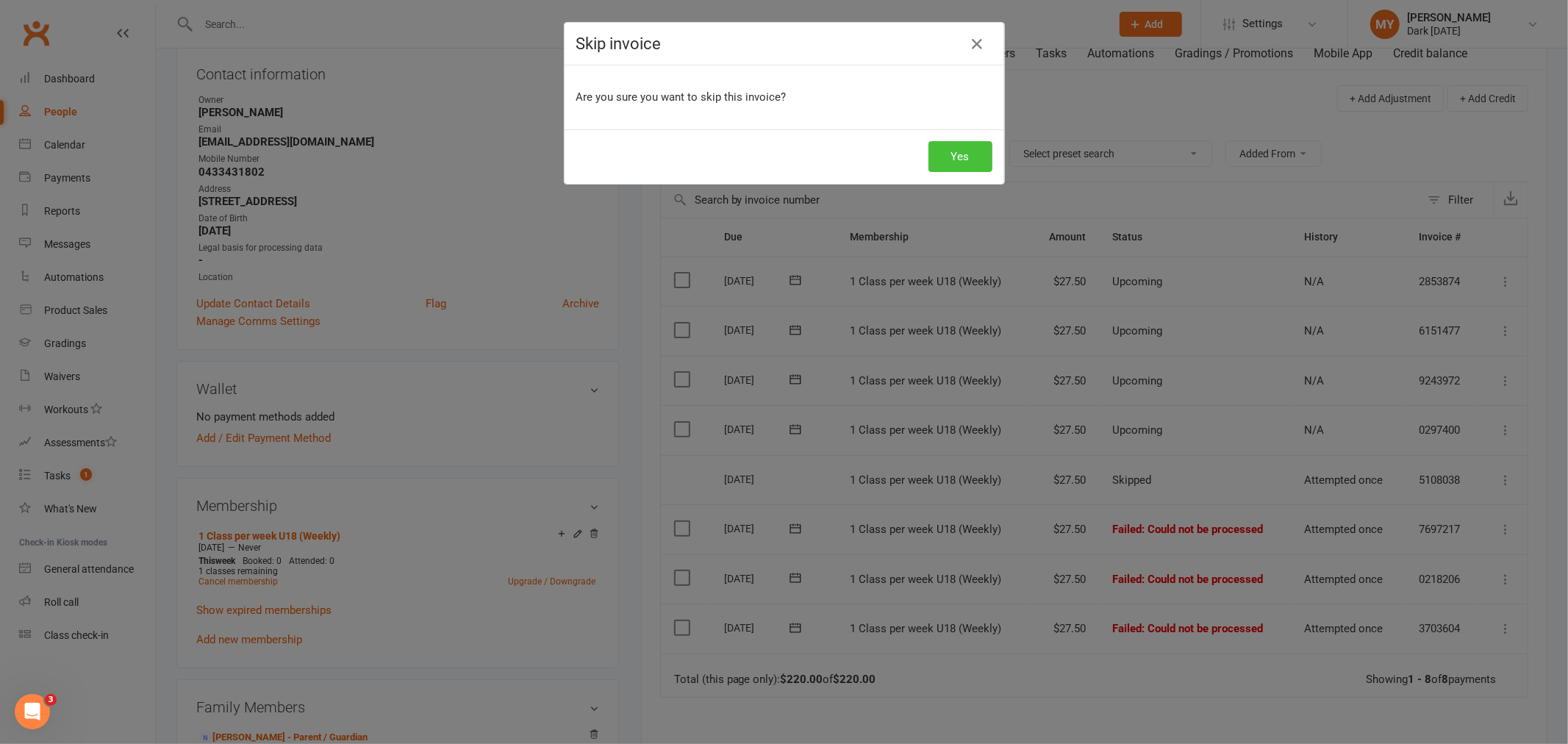
click at [956, 159] on button "Yes" at bounding box center [960, 156] width 64 height 30
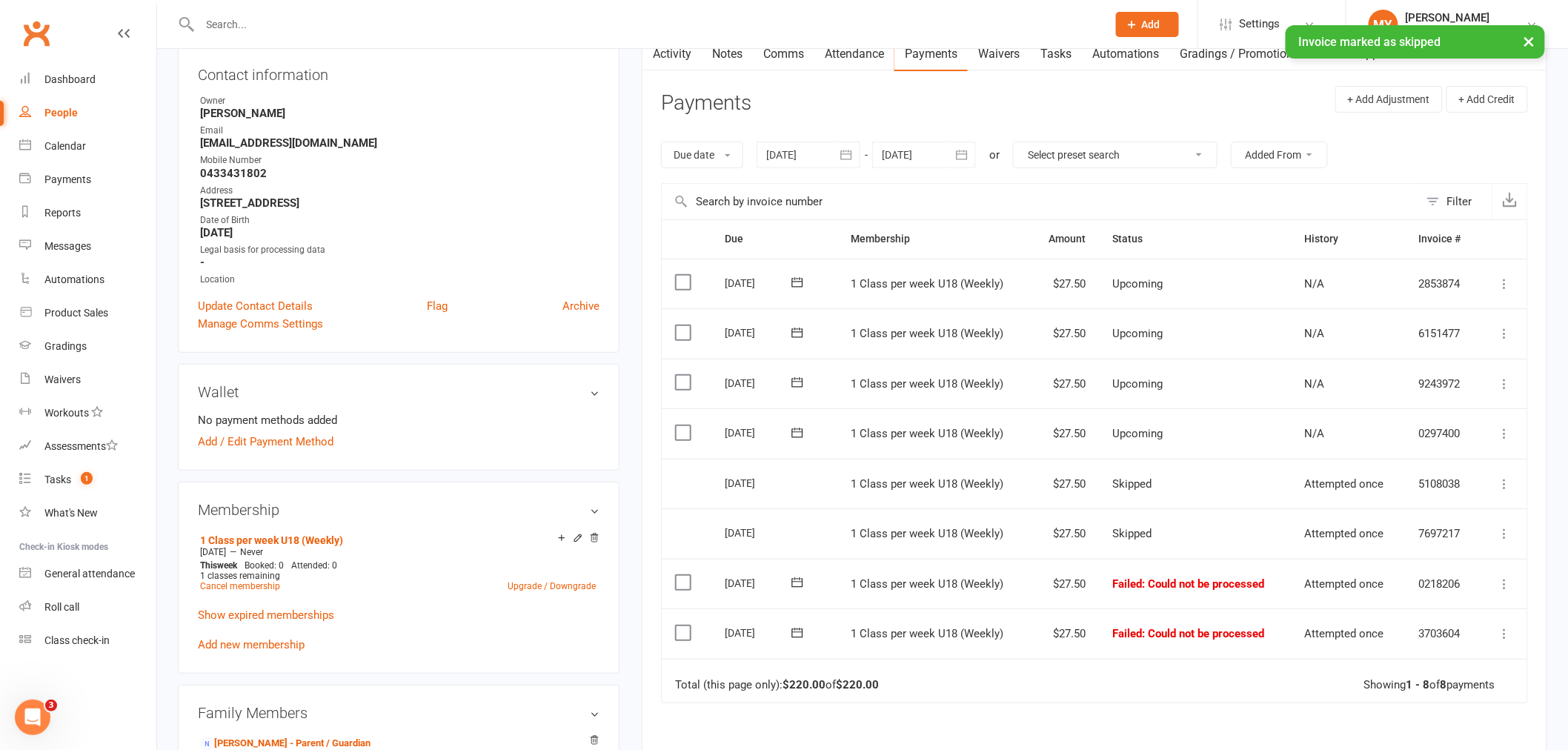
click at [1502, 581] on icon at bounding box center [1506, 584] width 15 height 15
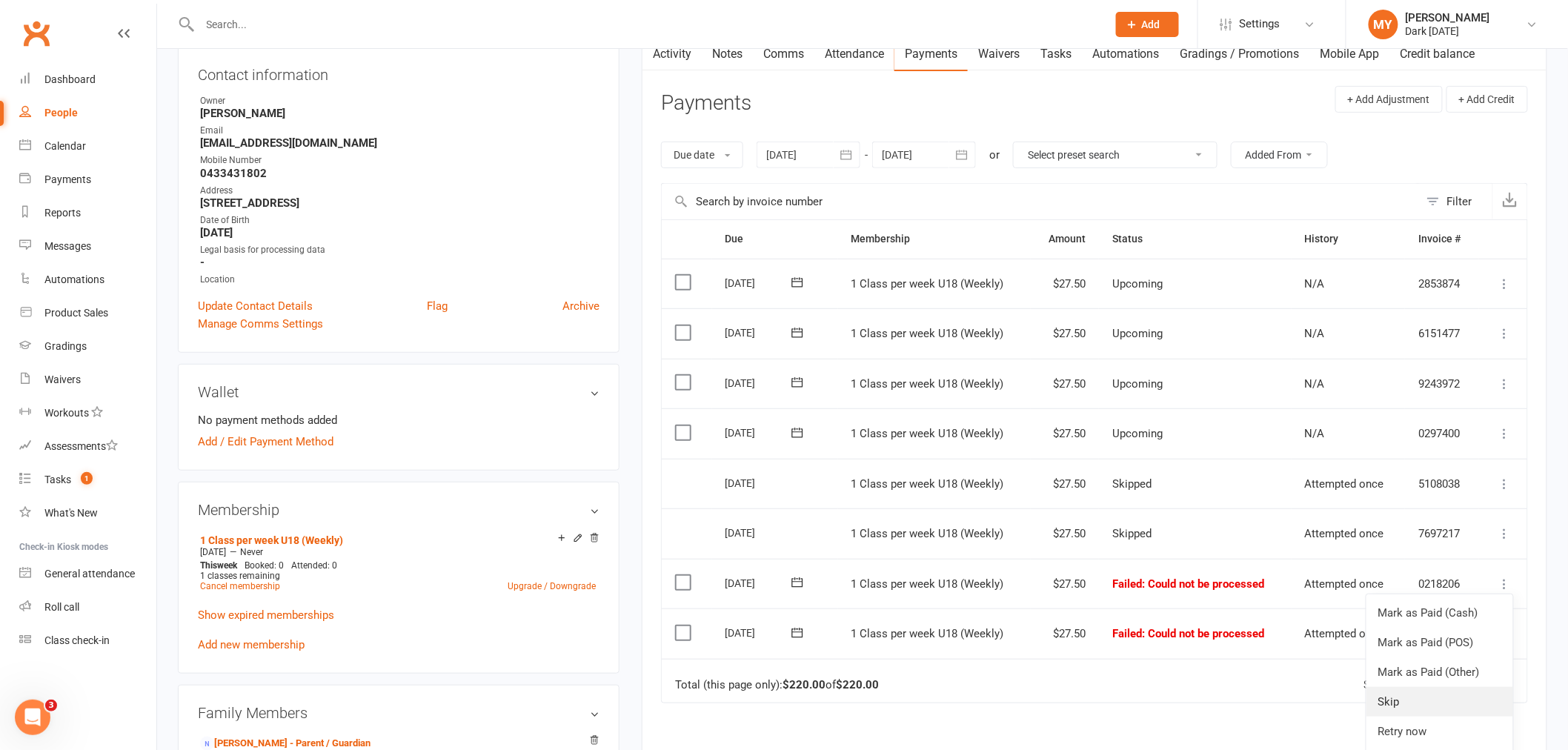
click at [1383, 697] on link "Skip" at bounding box center [1440, 702] width 147 height 30
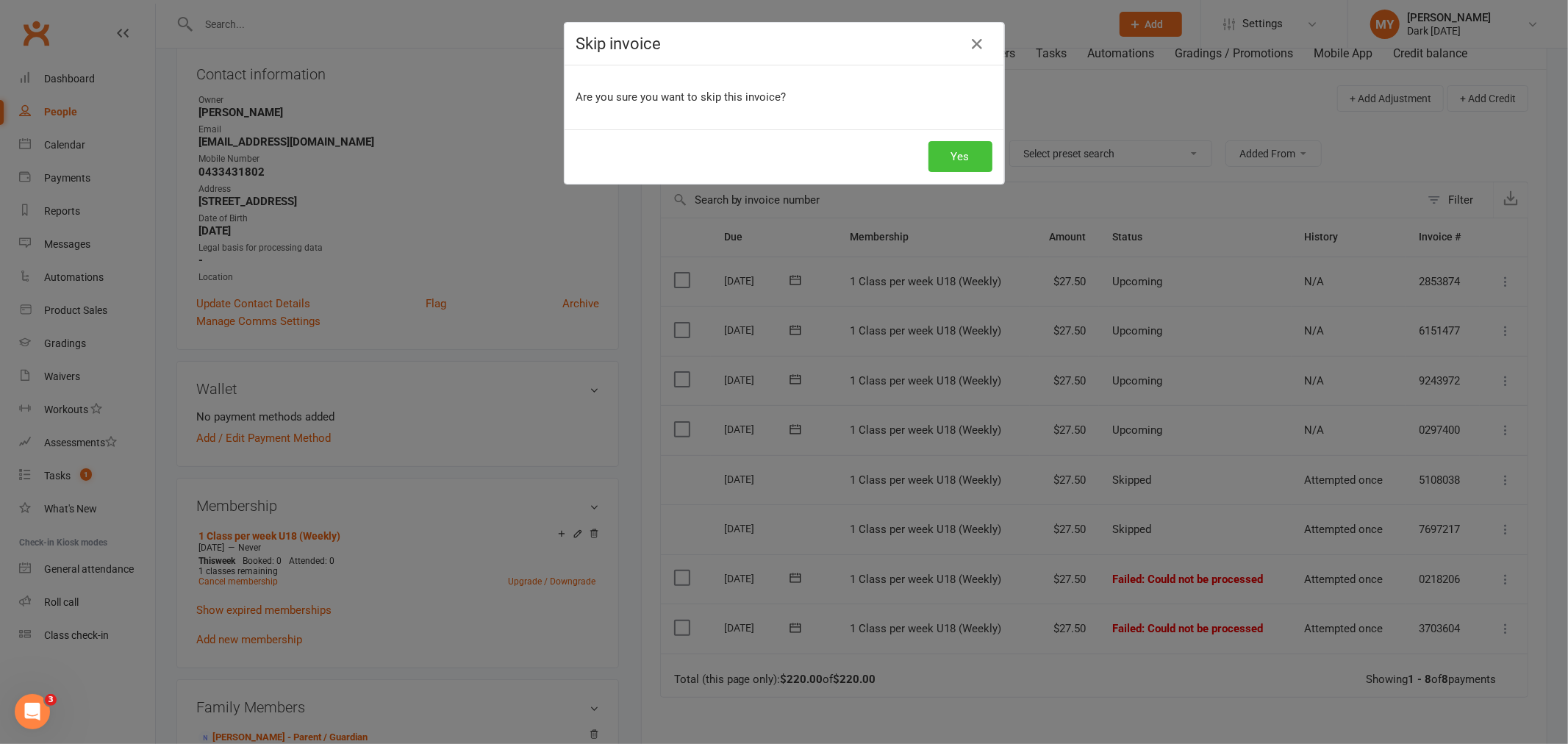
click at [963, 150] on button "Yes" at bounding box center [960, 156] width 64 height 30
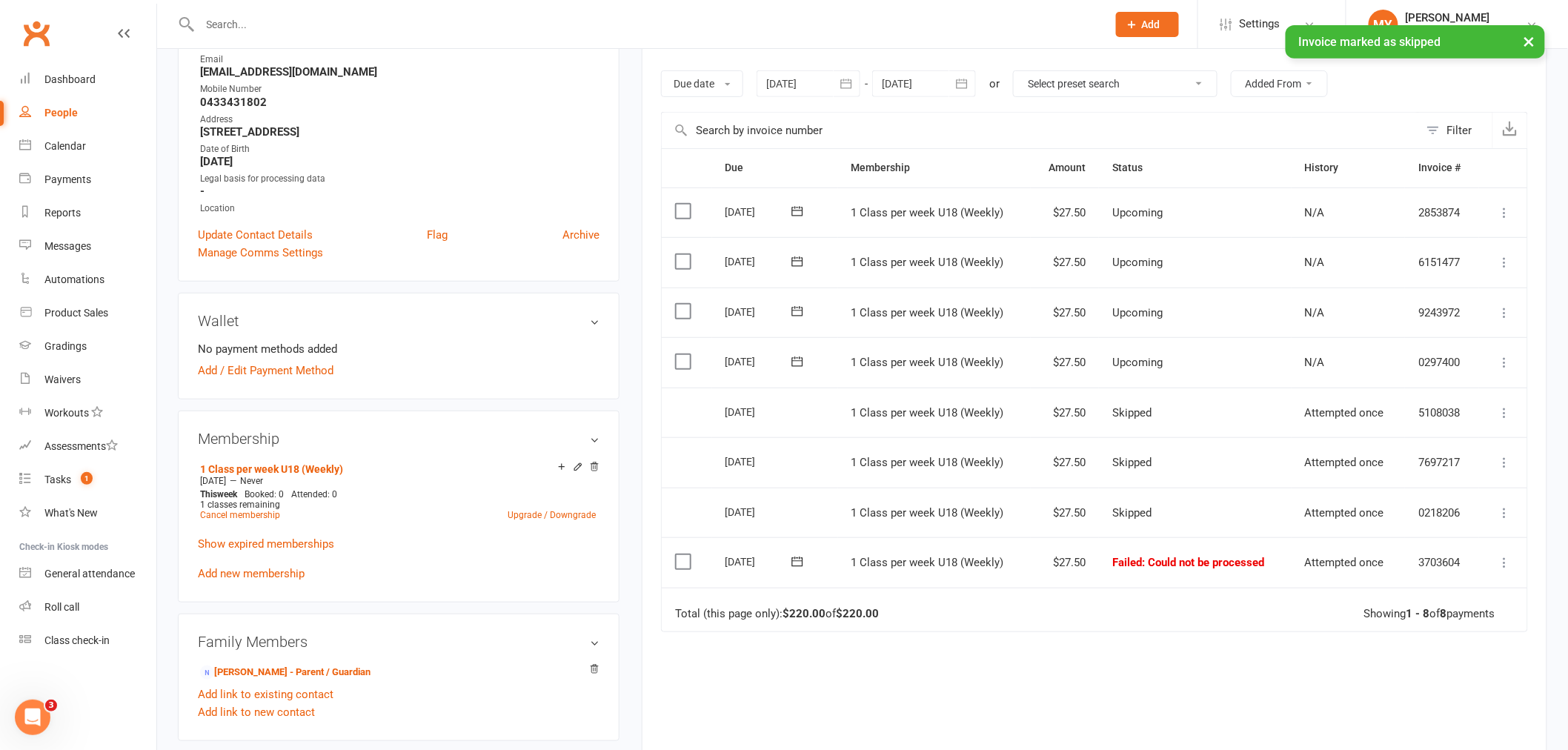
scroll to position [329, 0]
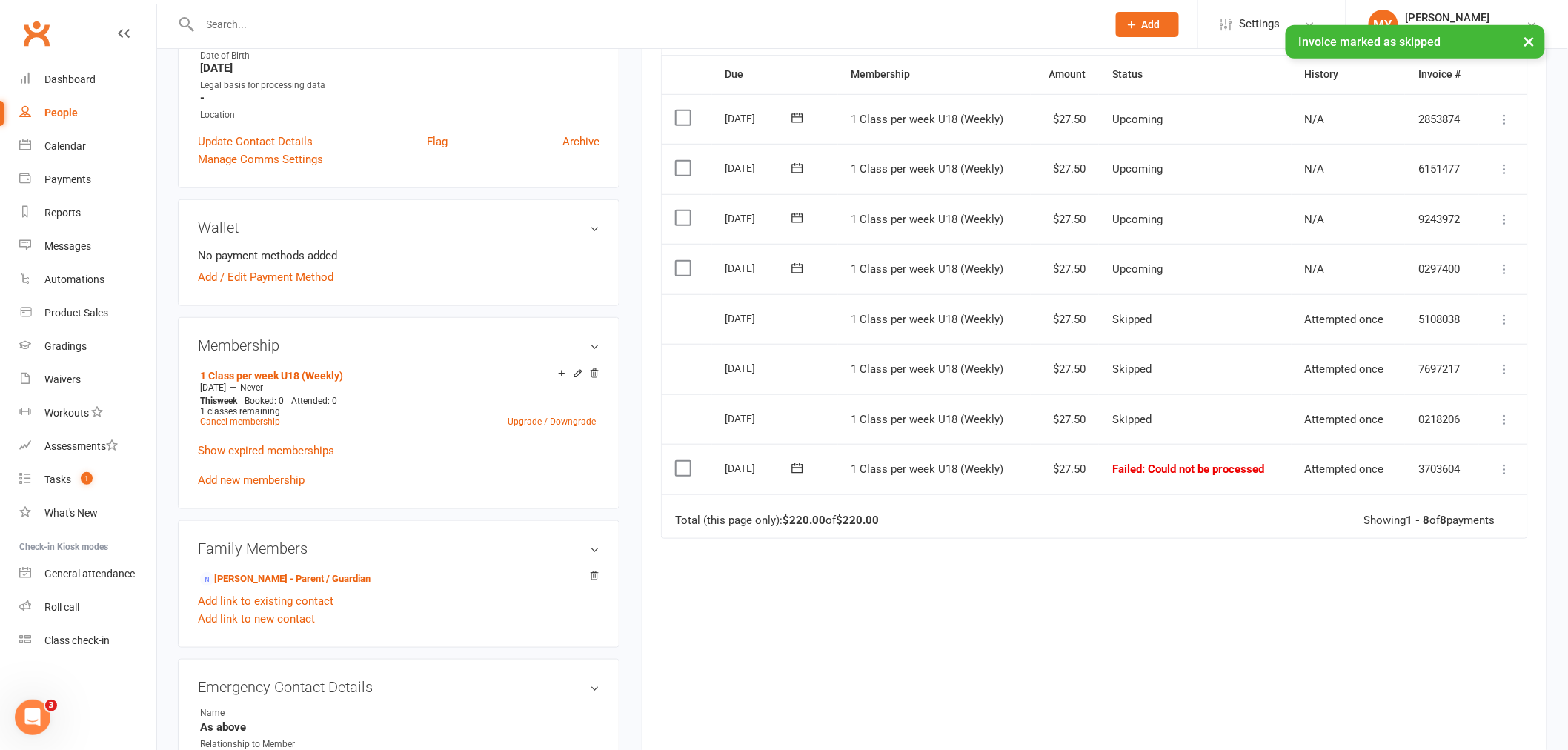
click at [1502, 468] on icon at bounding box center [1506, 469] width 15 height 15
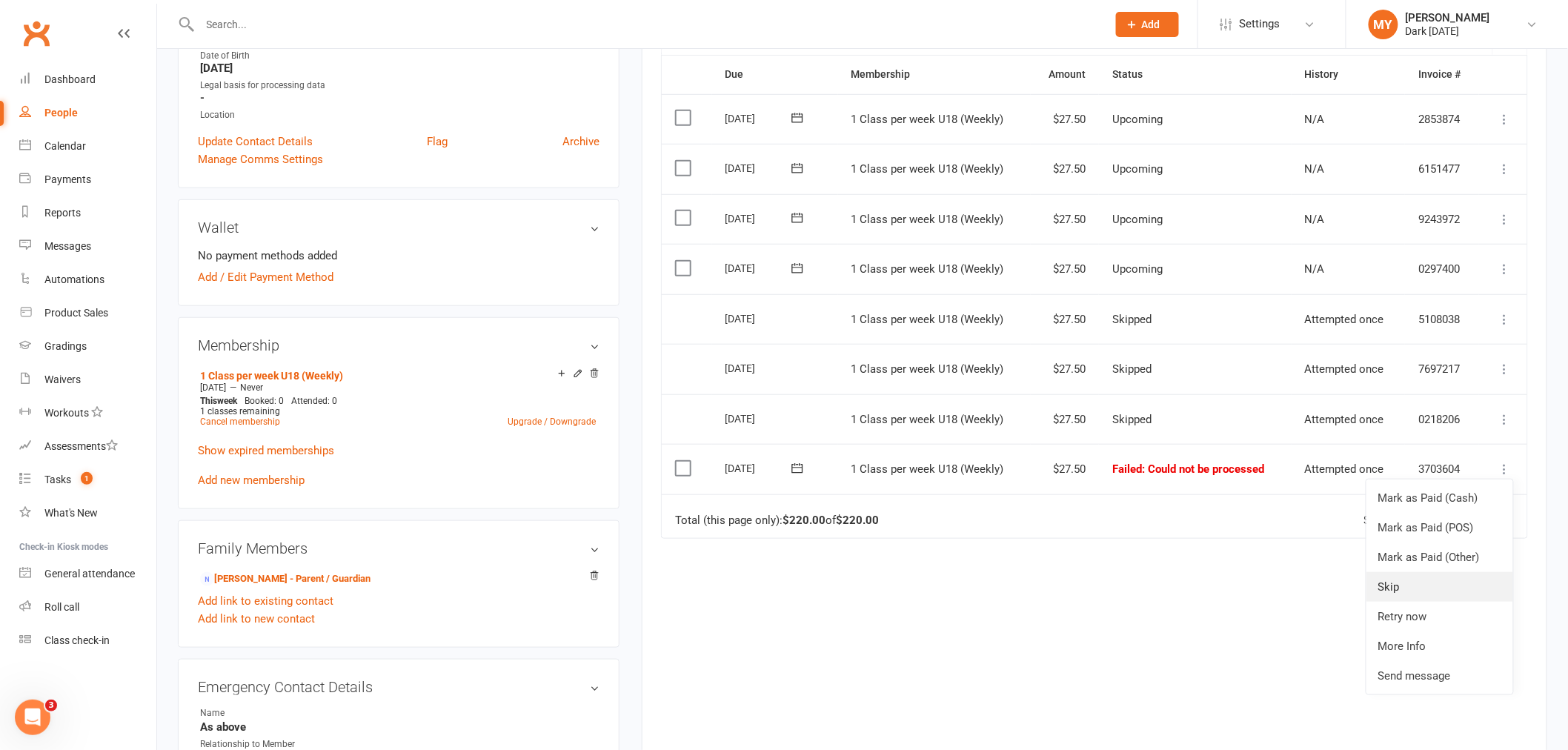
click at [1408, 582] on link "Skip" at bounding box center [1440, 587] width 147 height 30
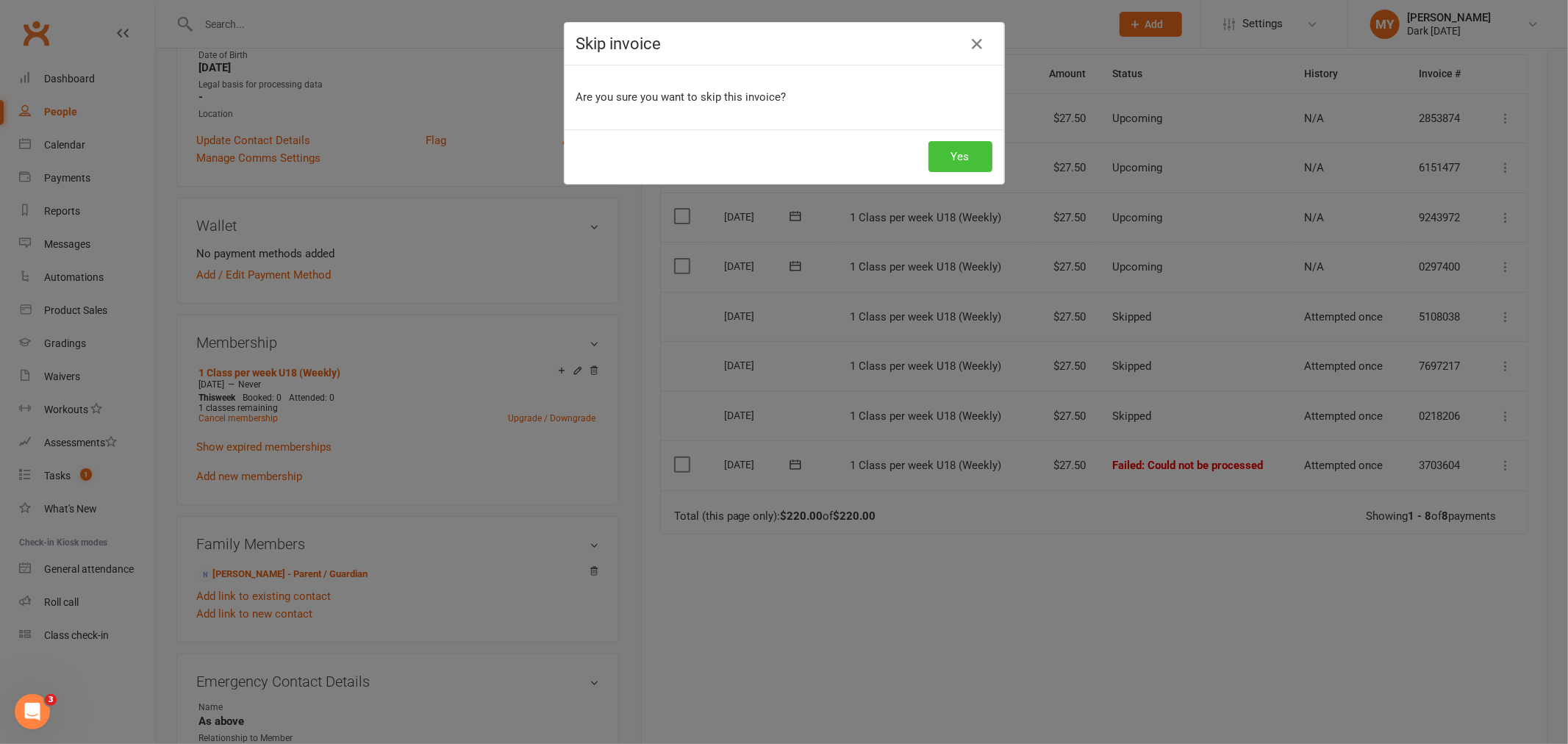
click at [973, 159] on button "Yes" at bounding box center [960, 156] width 64 height 30
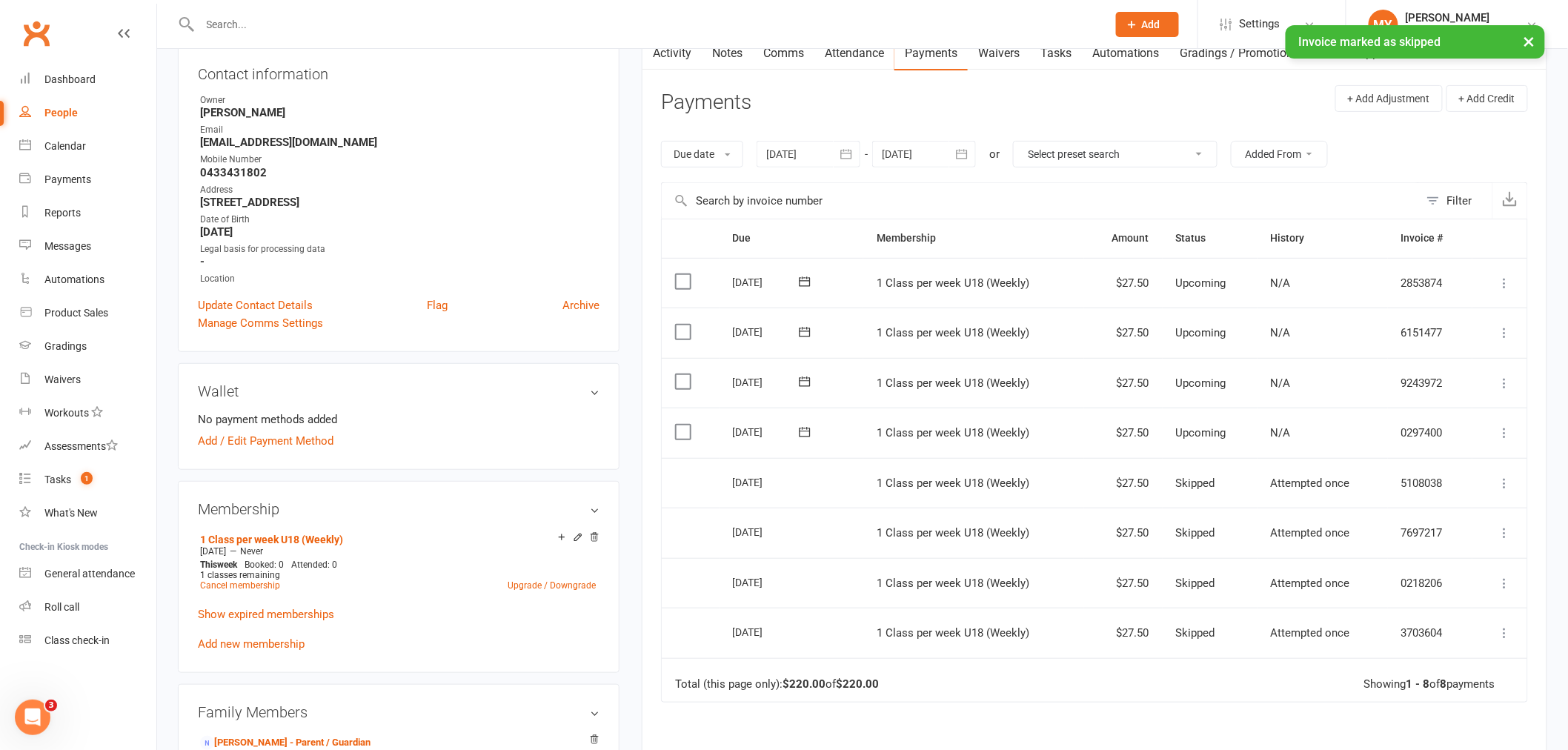
scroll to position [164, 0]
click at [1503, 434] on icon at bounding box center [1506, 434] width 15 height 15
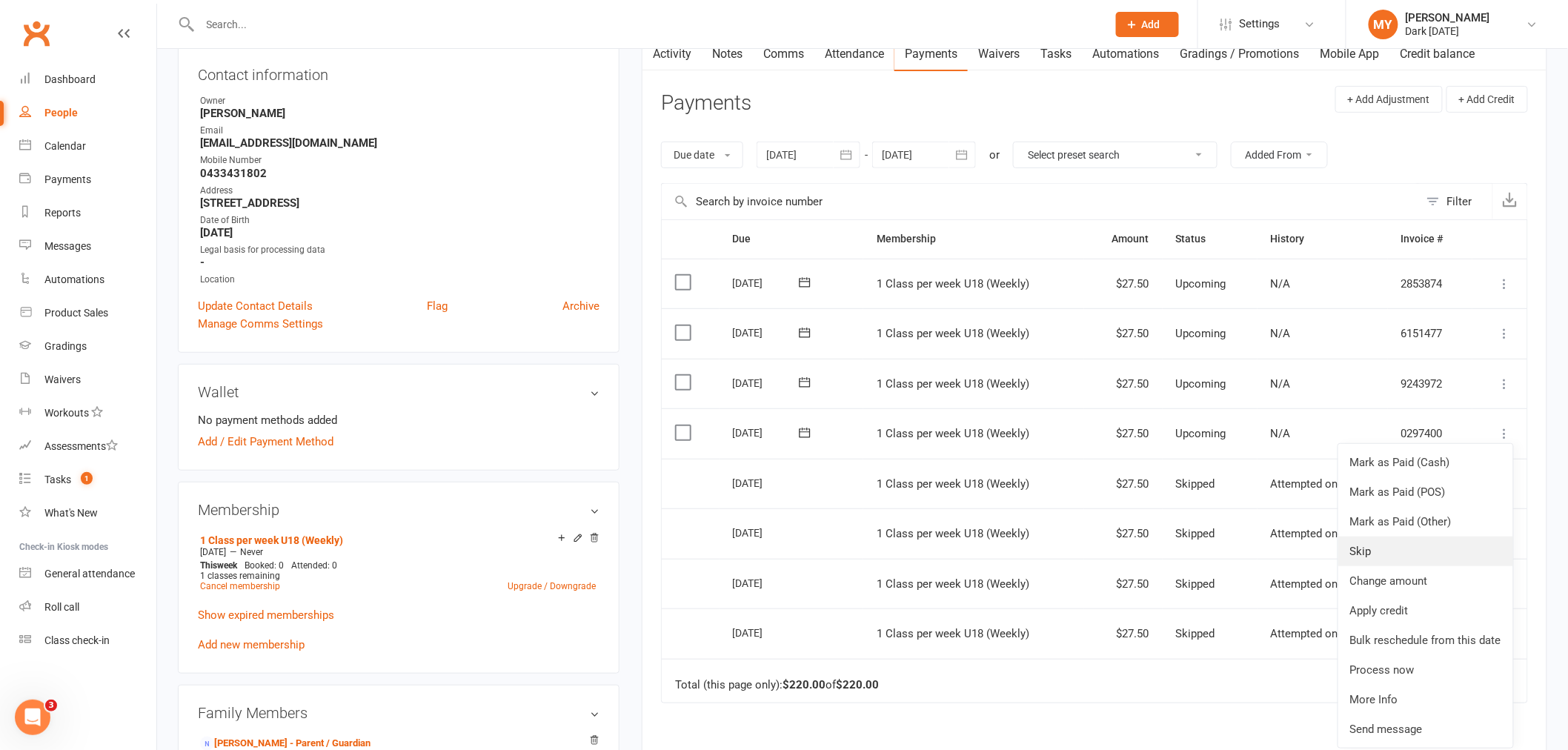
click at [1377, 551] on link "Skip" at bounding box center [1426, 551] width 175 height 30
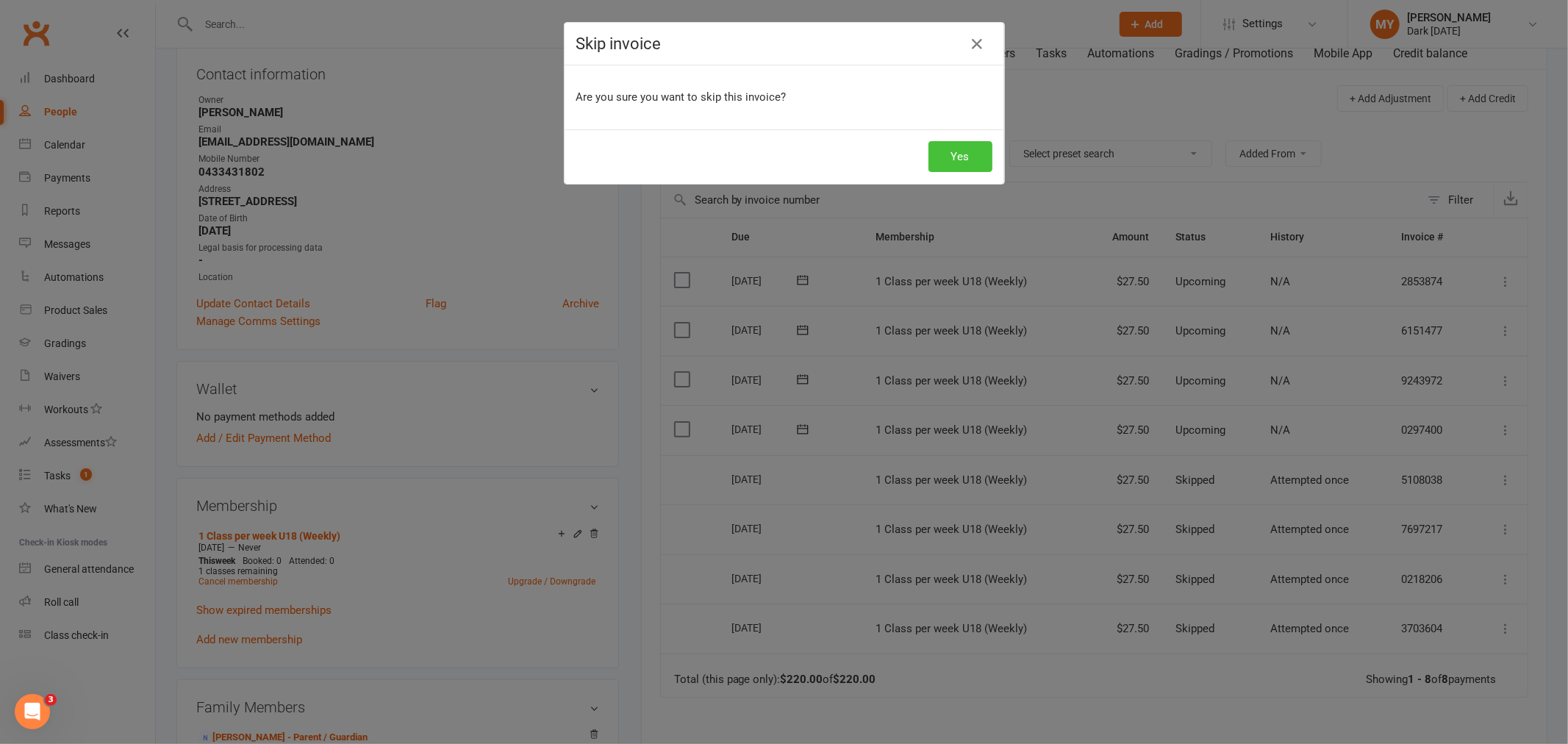
click at [949, 143] on button "Yes" at bounding box center [960, 156] width 64 height 30
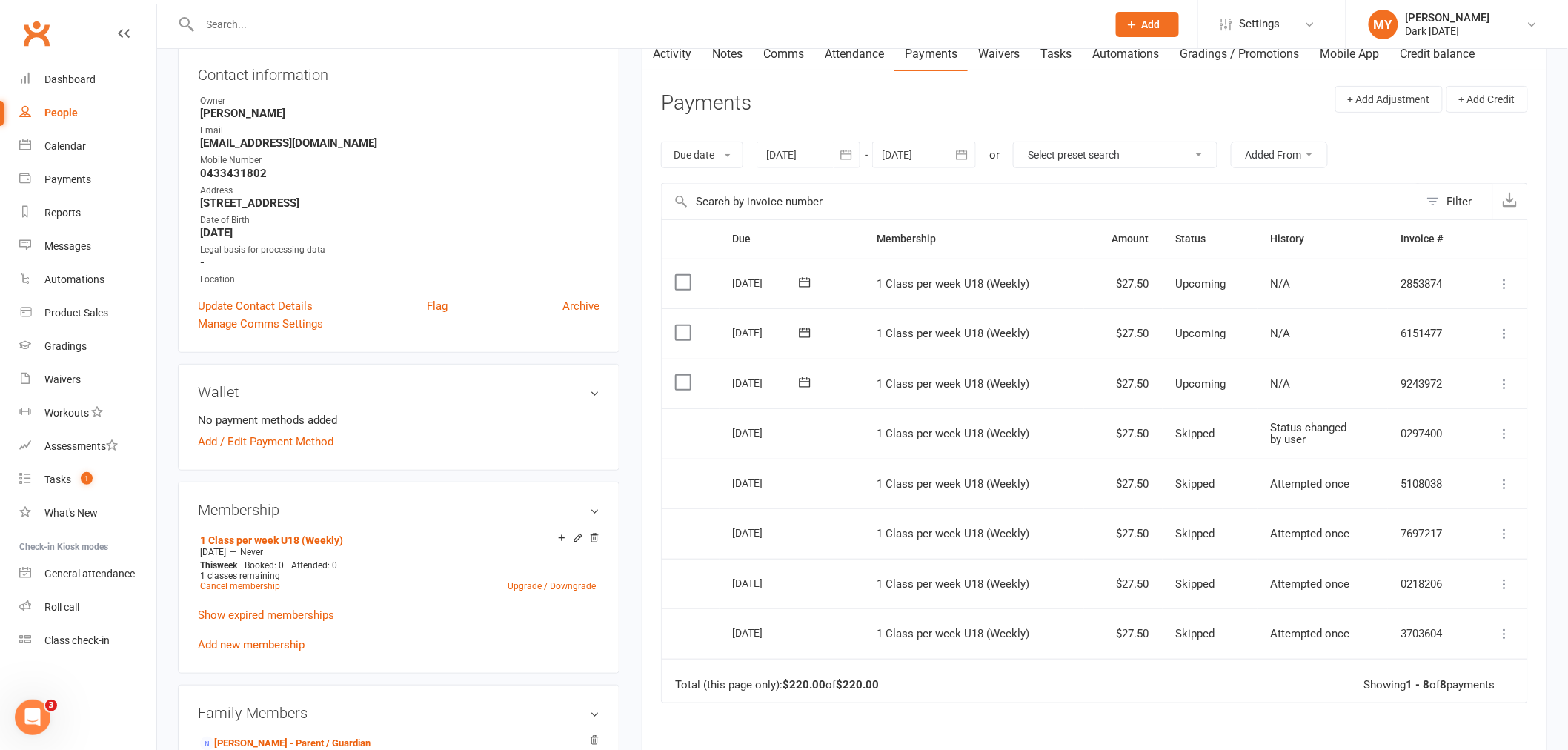
click at [1502, 387] on icon at bounding box center [1506, 384] width 15 height 15
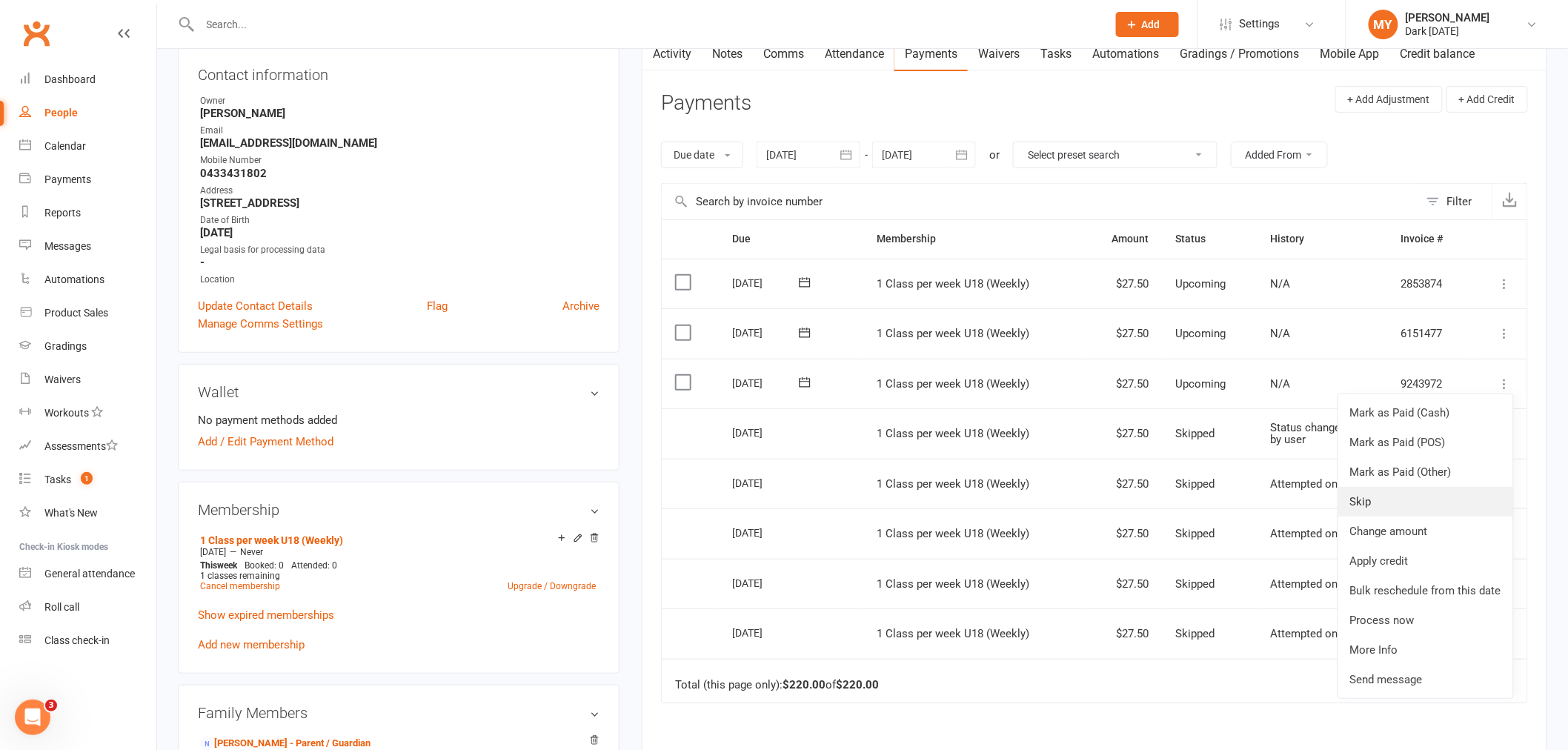
click at [1365, 502] on link "Skip" at bounding box center [1426, 502] width 175 height 30
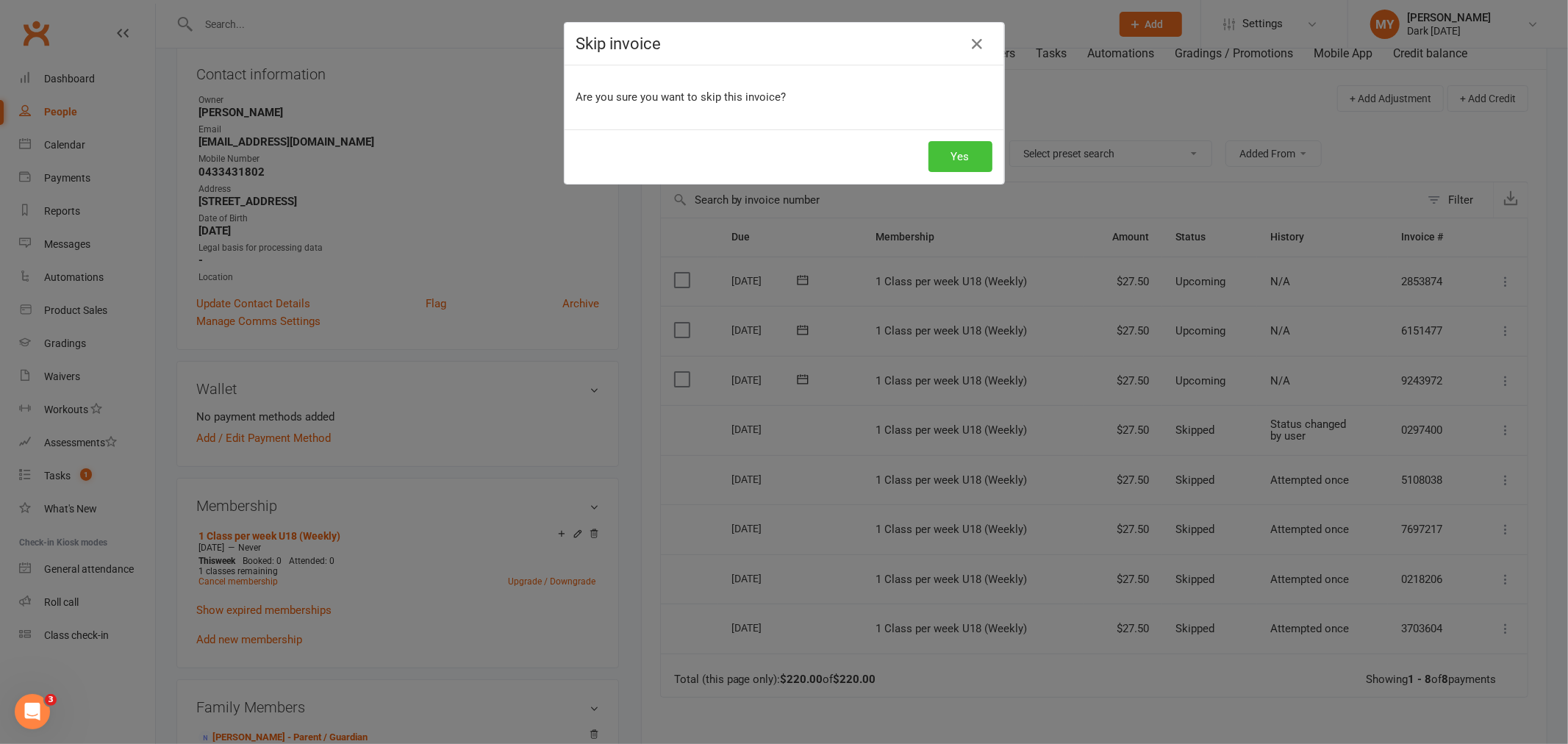
click at [939, 159] on button "Yes" at bounding box center [960, 156] width 64 height 30
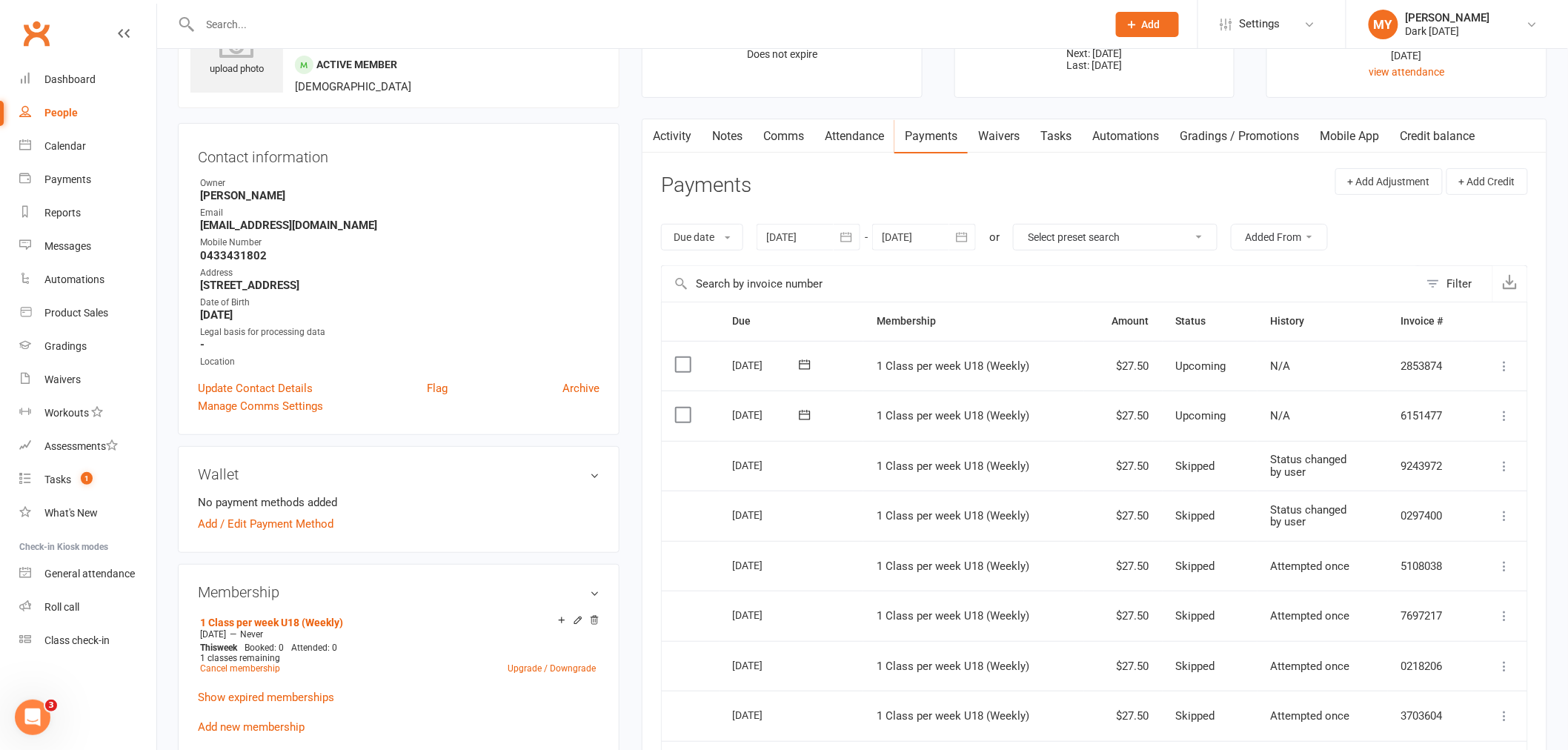
scroll to position [0, 0]
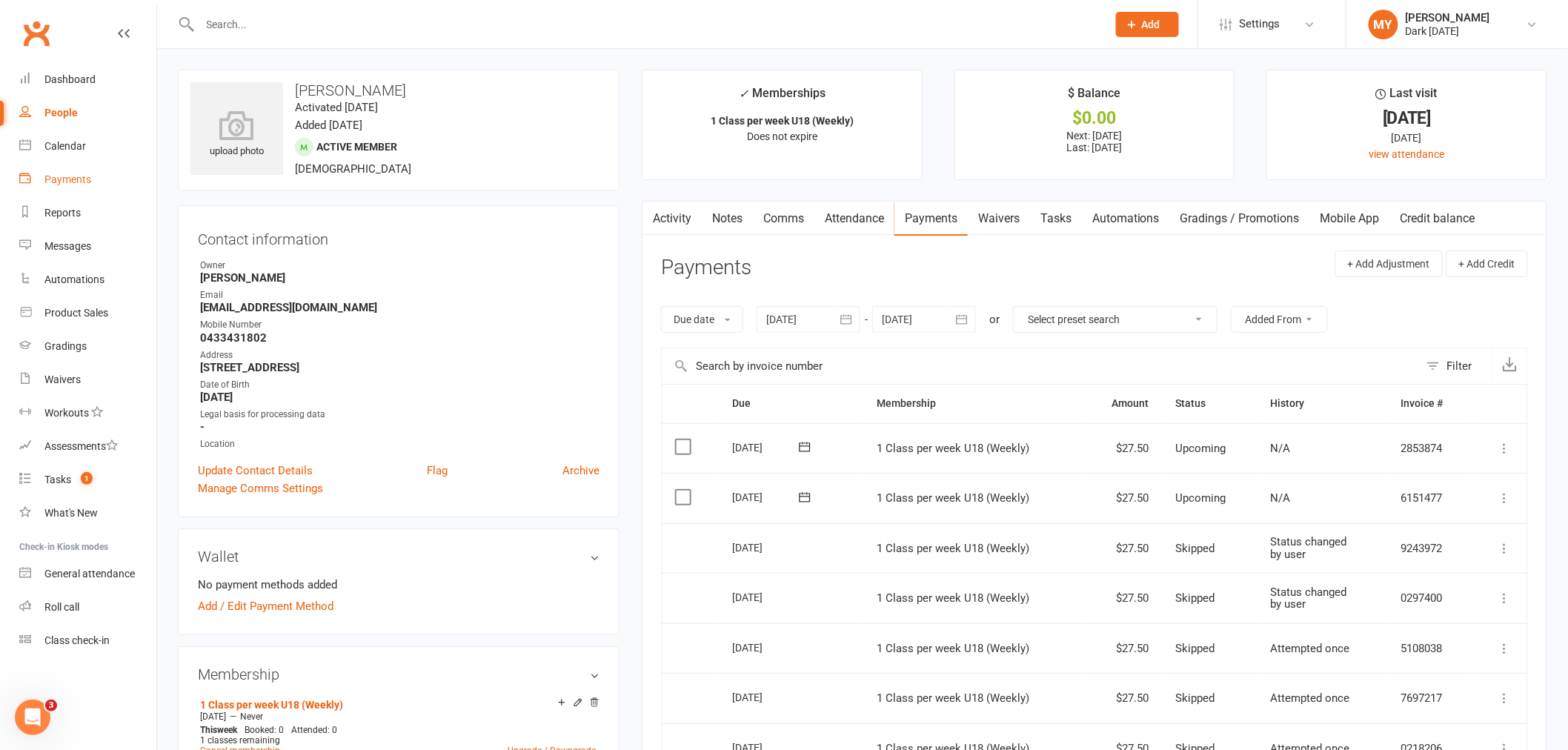
click at [70, 184] on div "Payments" at bounding box center [68, 179] width 46 height 12
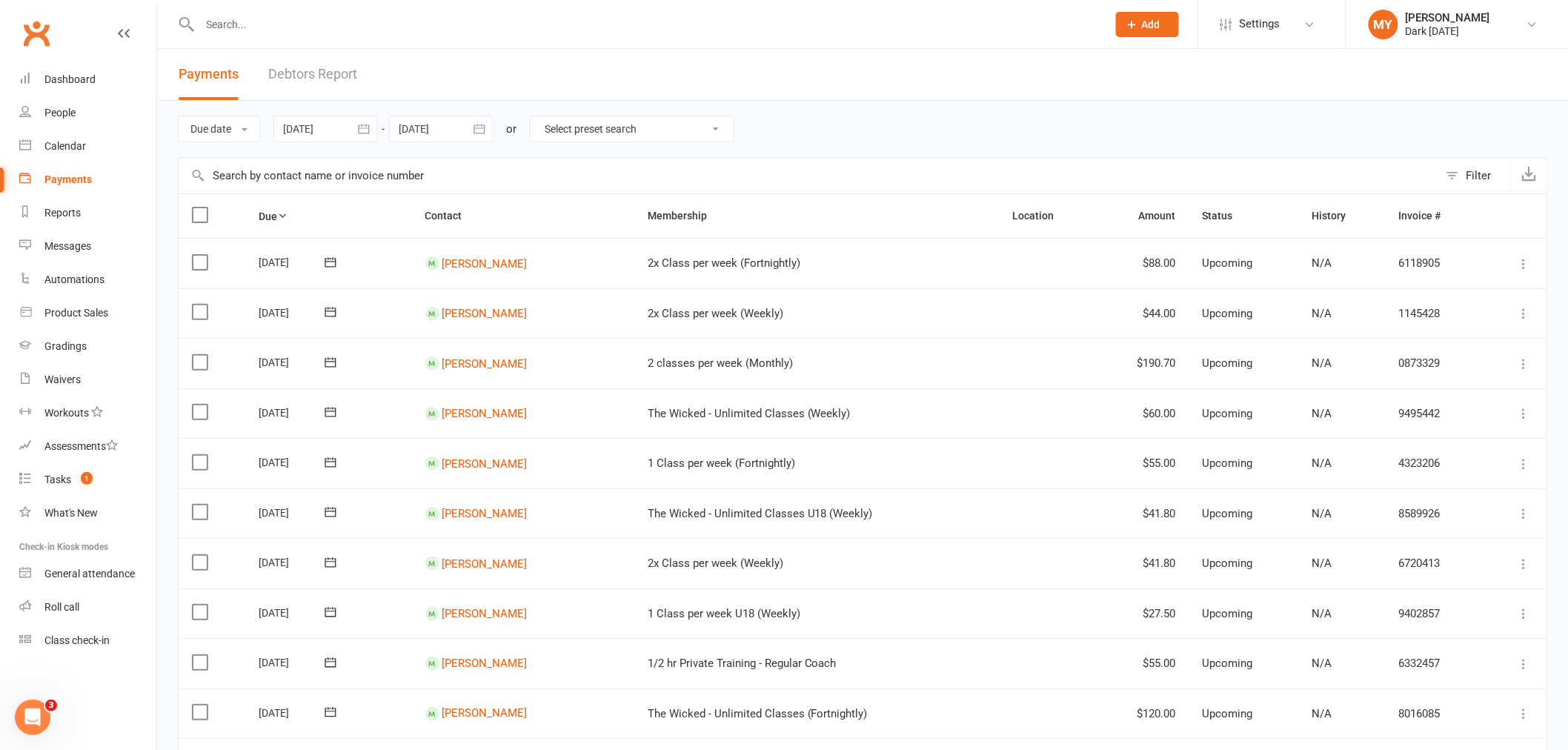
click at [317, 69] on link "Debtors Report" at bounding box center [313, 74] width 89 height 51
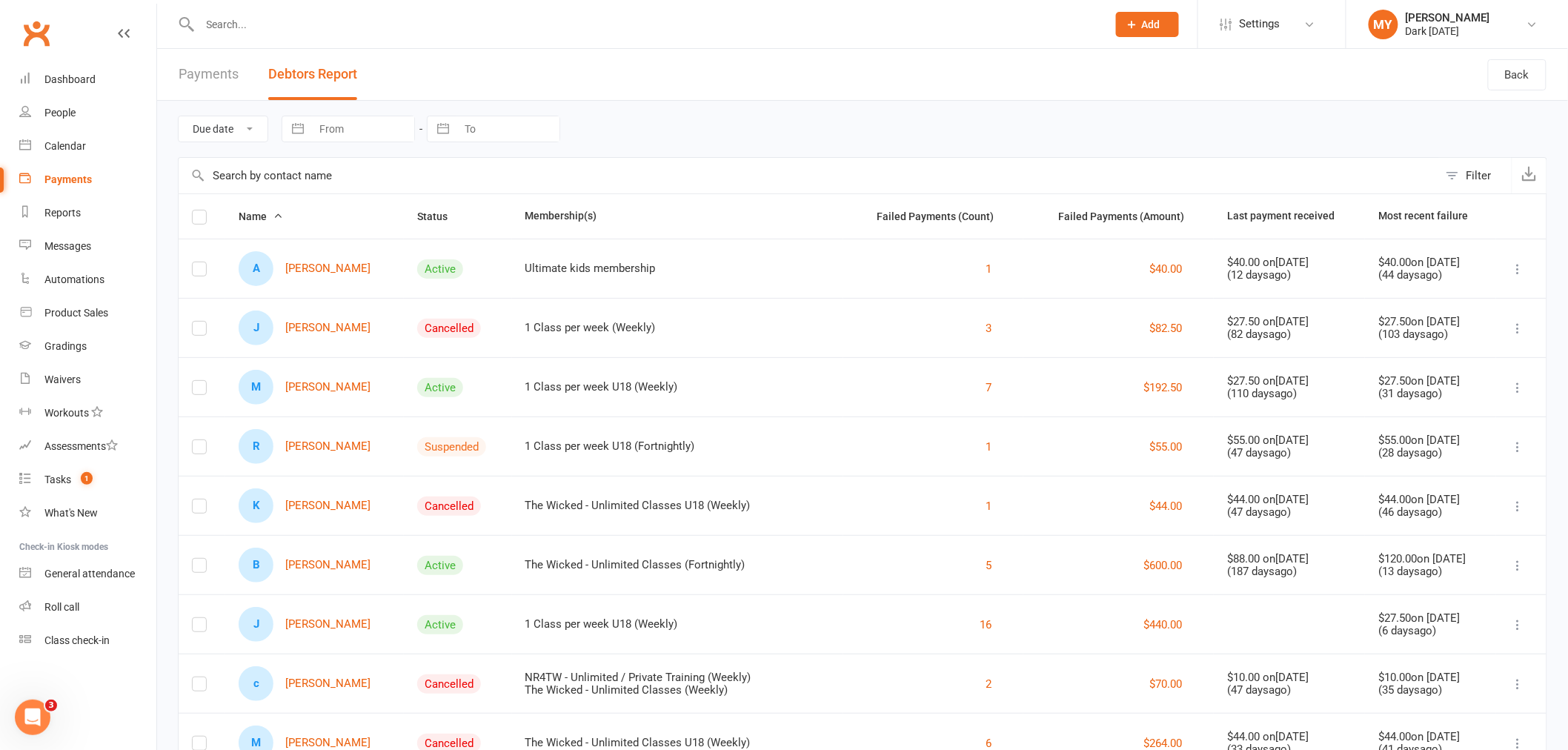
click at [1521, 382] on icon at bounding box center [1519, 388] width 15 height 15
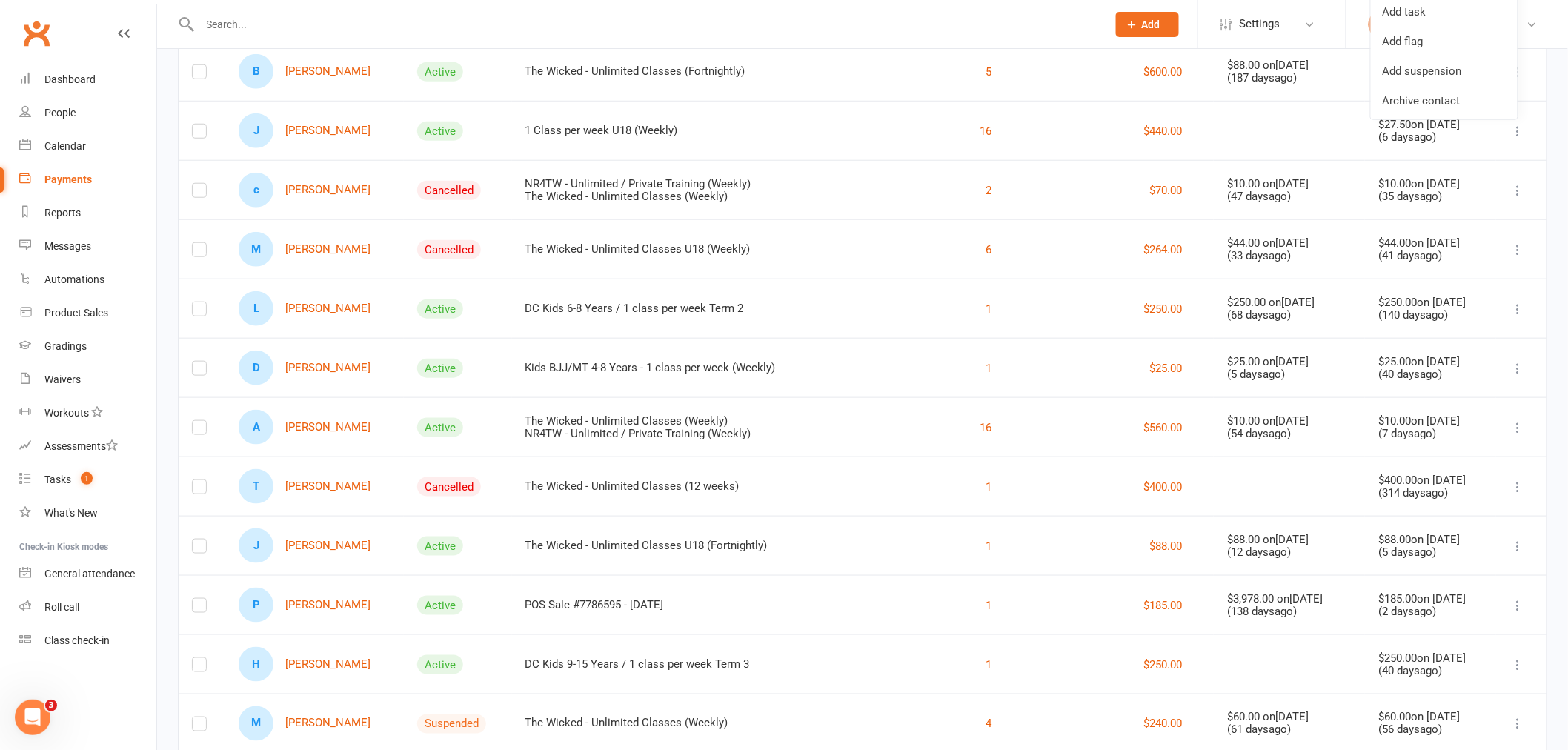
scroll to position [576, 0]
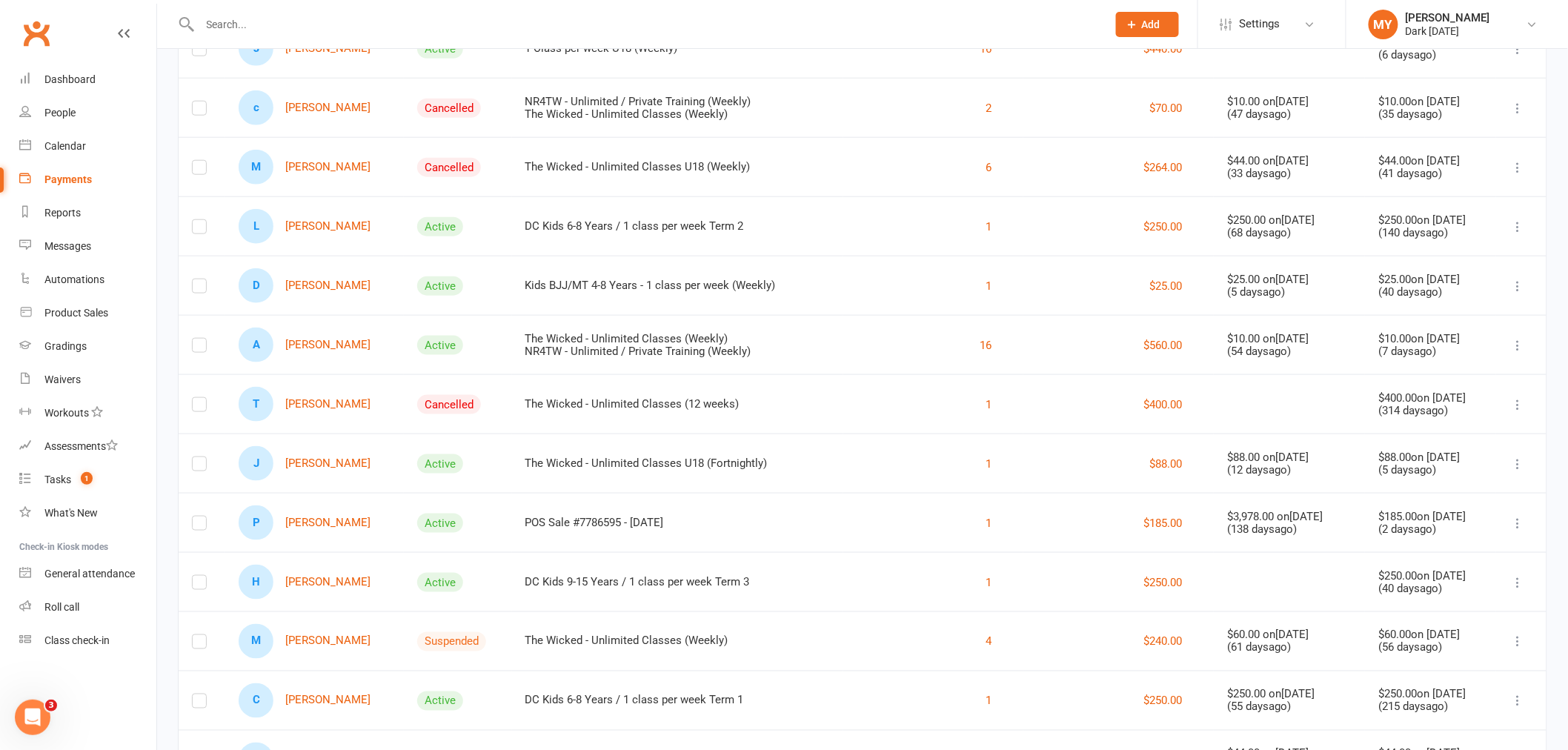
click at [1522, 521] on icon at bounding box center [1519, 523] width 15 height 15
click at [1056, 537] on td "$185.00" at bounding box center [1118, 522] width 191 height 59
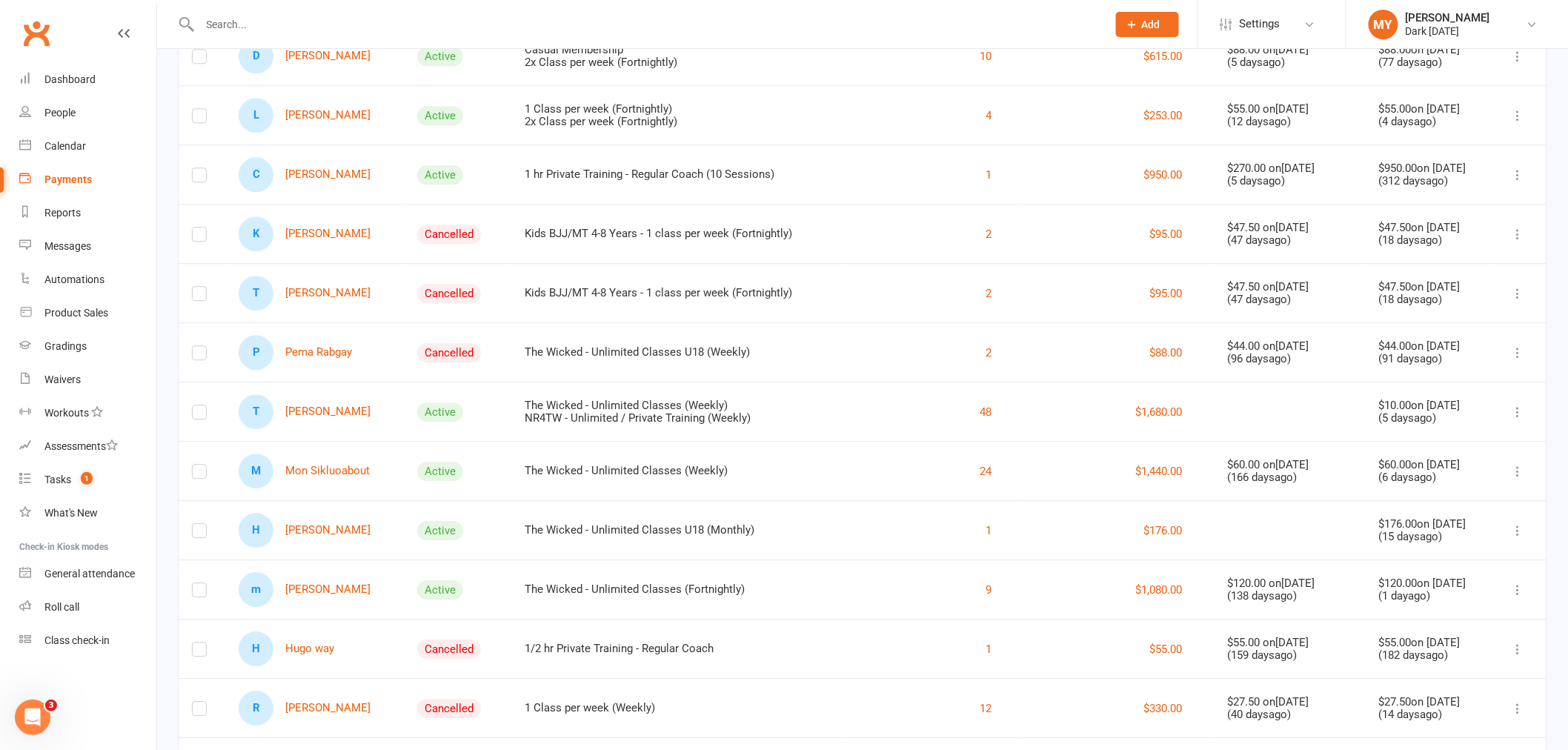
scroll to position [1668, 0]
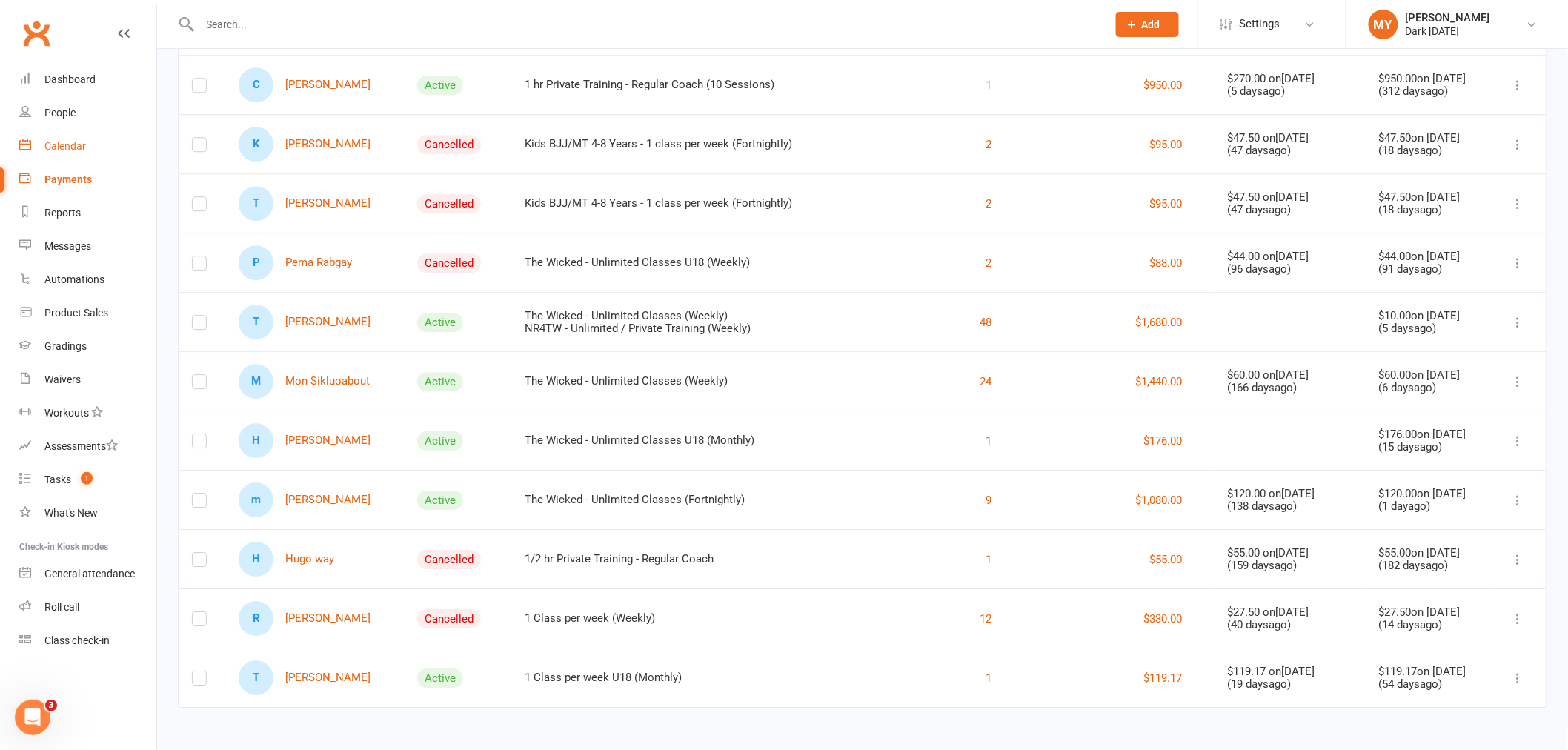
click at [68, 144] on div "Calendar" at bounding box center [65, 146] width 42 height 12
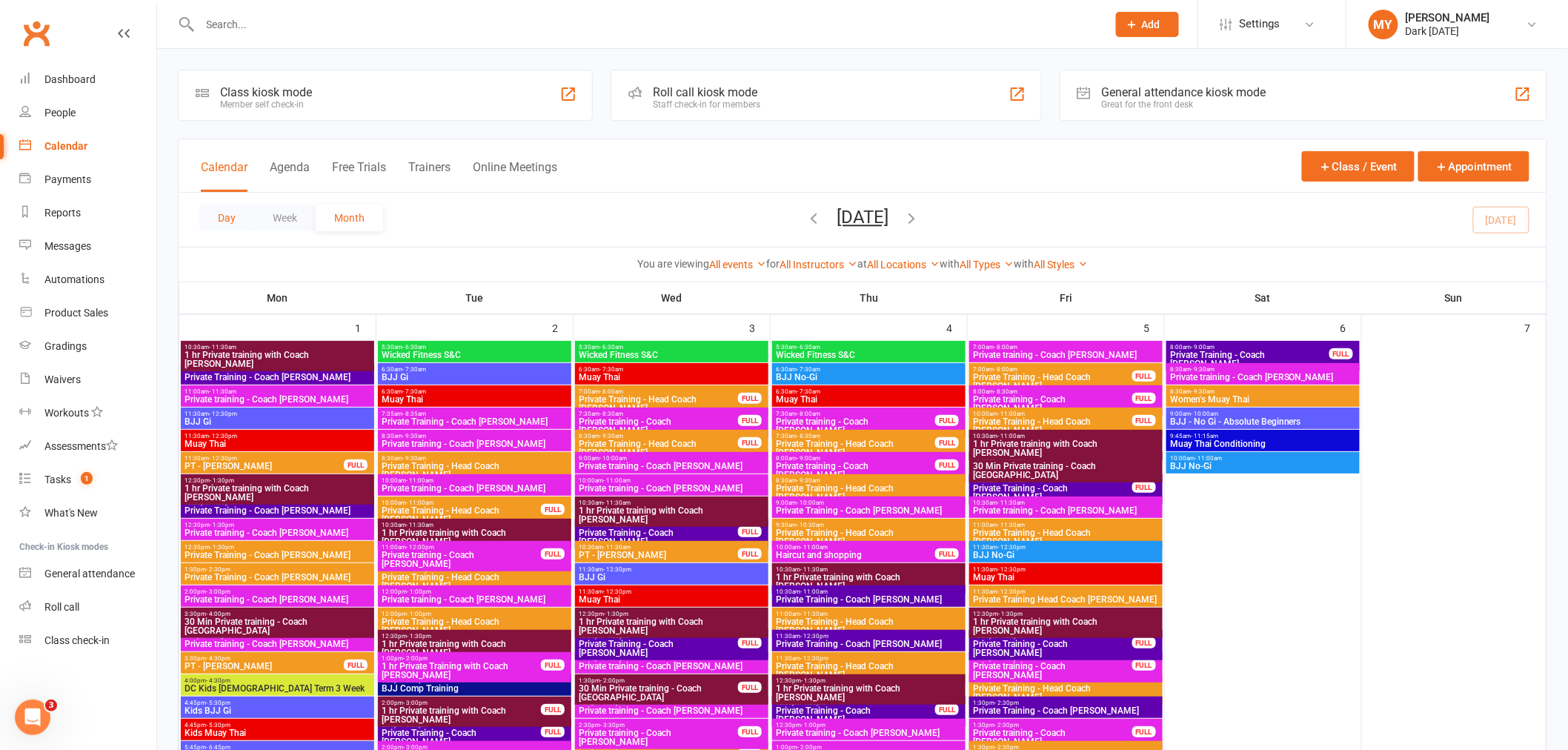
click at [219, 218] on button "Day" at bounding box center [227, 217] width 55 height 27
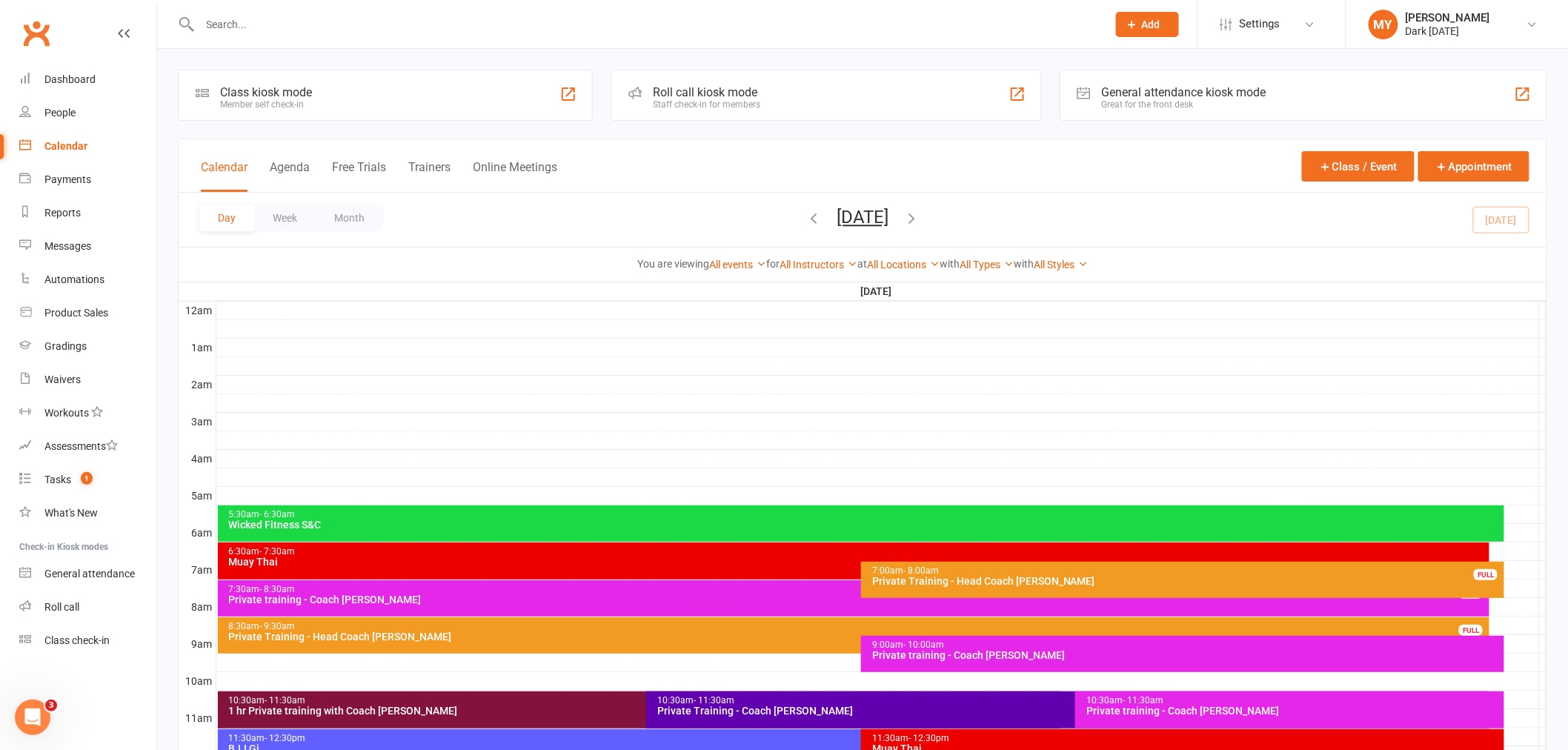
click at [920, 218] on icon "button" at bounding box center [912, 218] width 17 height 17
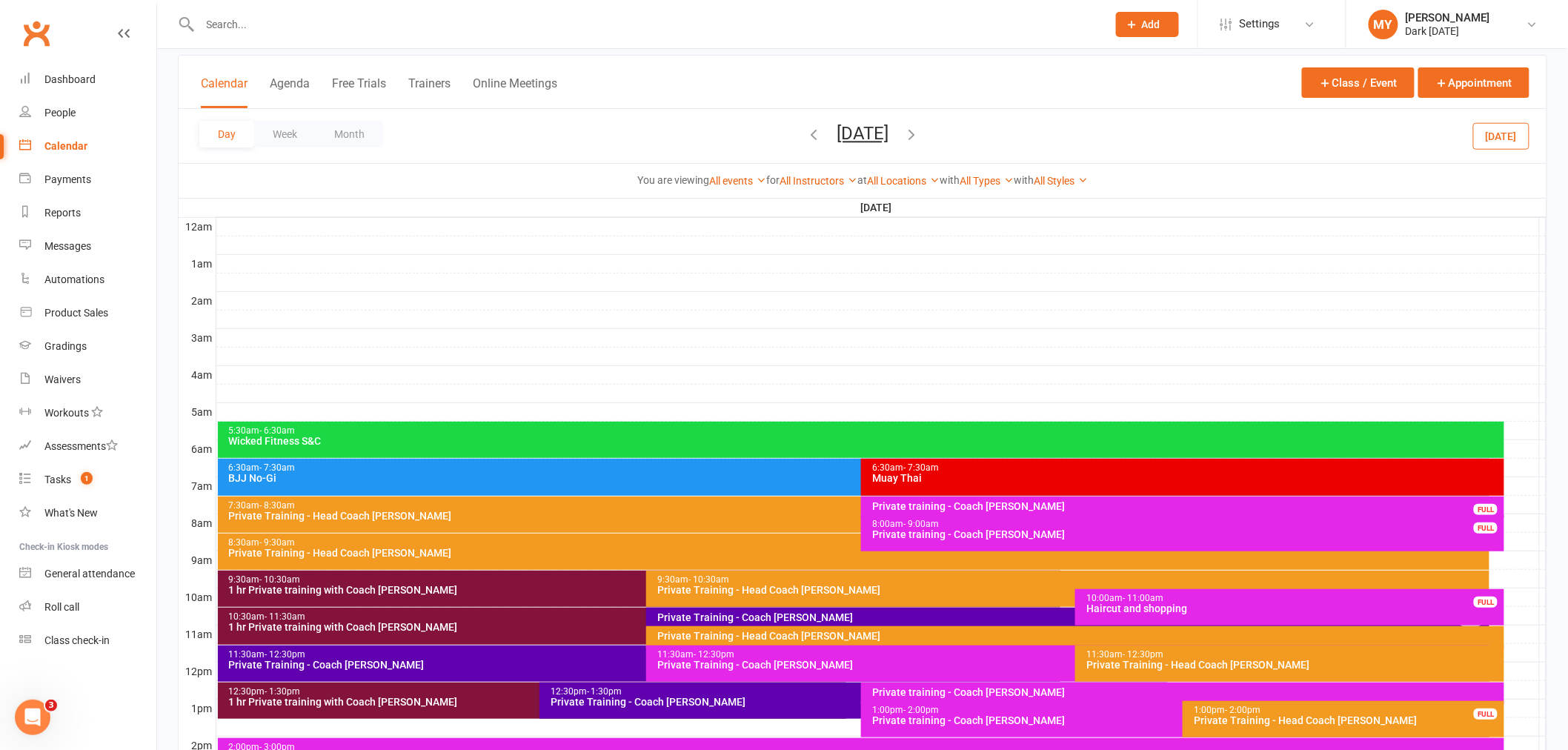
scroll to position [247, 0]
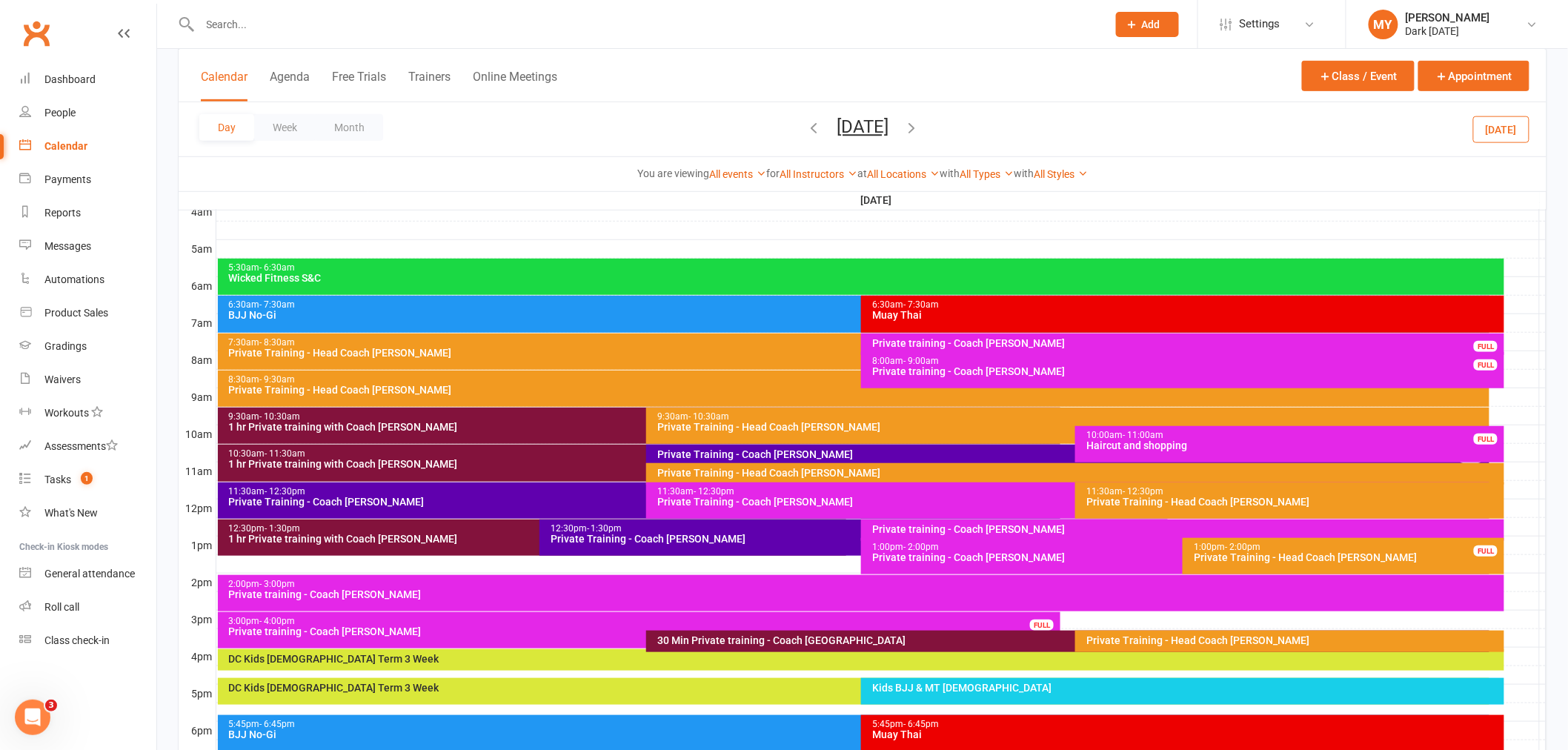
click at [503, 413] on div "9:30am - 10:30am" at bounding box center [643, 416] width 830 height 9
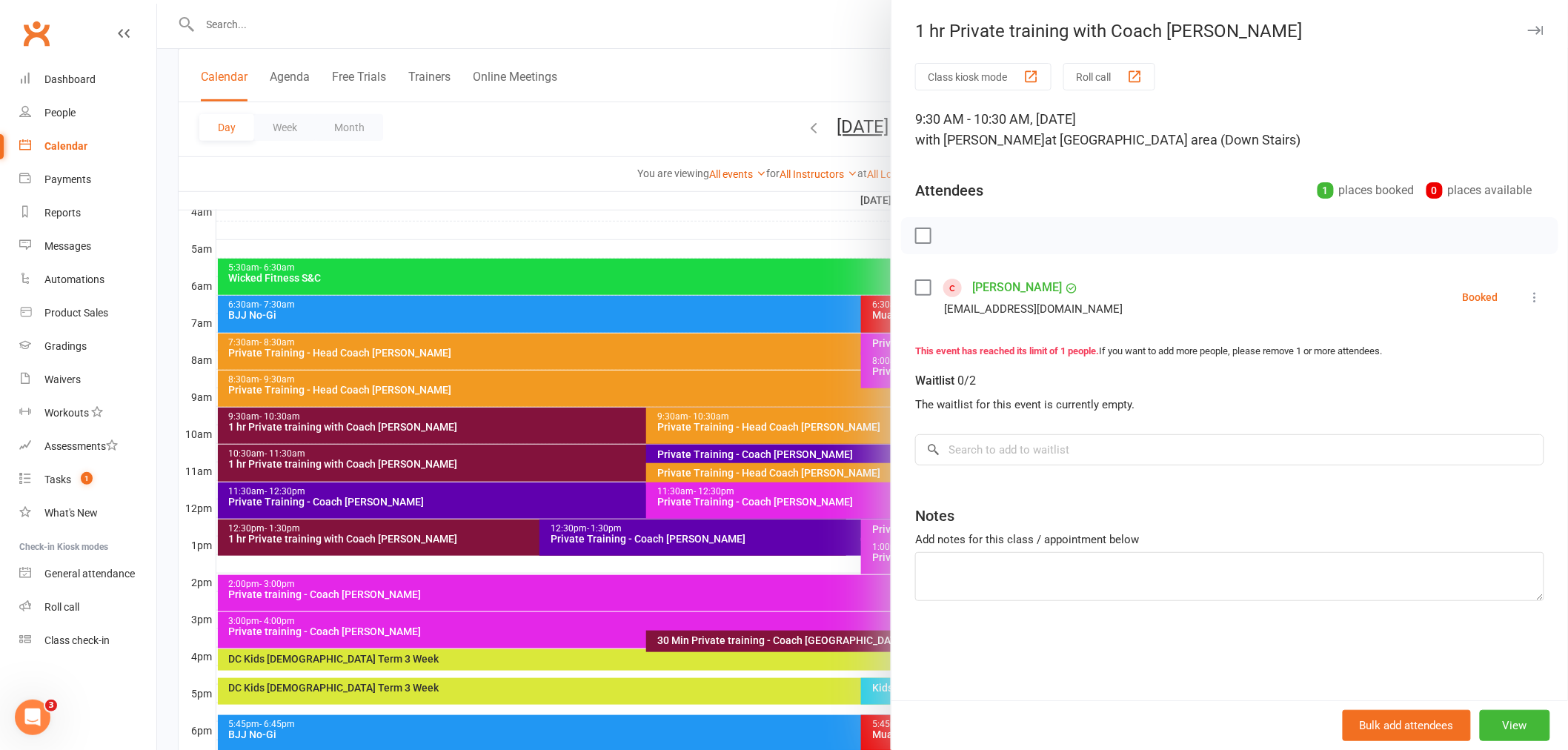
click at [1528, 299] on icon at bounding box center [1535, 297] width 15 height 15
click at [1421, 353] on link "Remove" at bounding box center [1464, 356] width 159 height 30
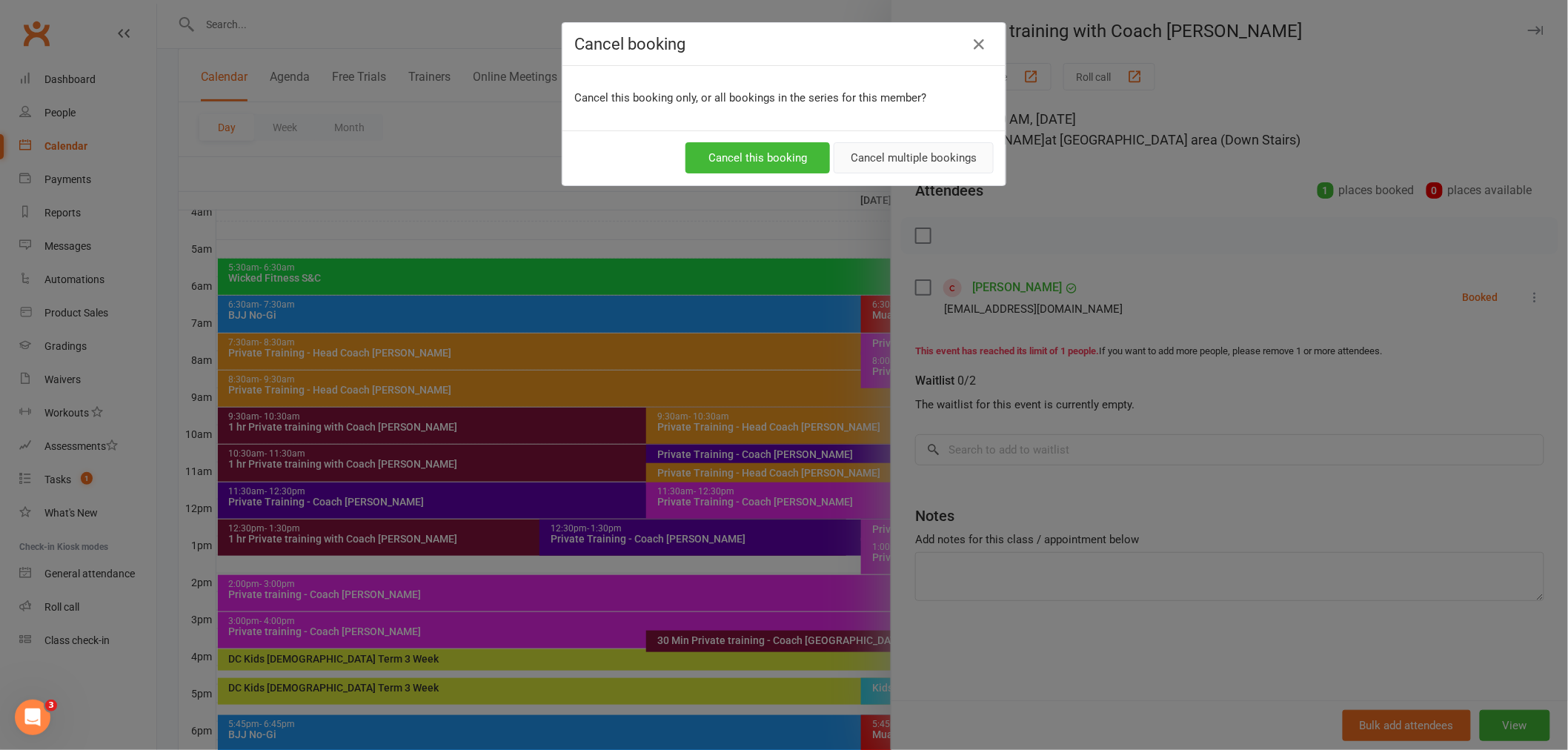
click at [903, 152] on button "Cancel multiple bookings" at bounding box center [914, 157] width 160 height 31
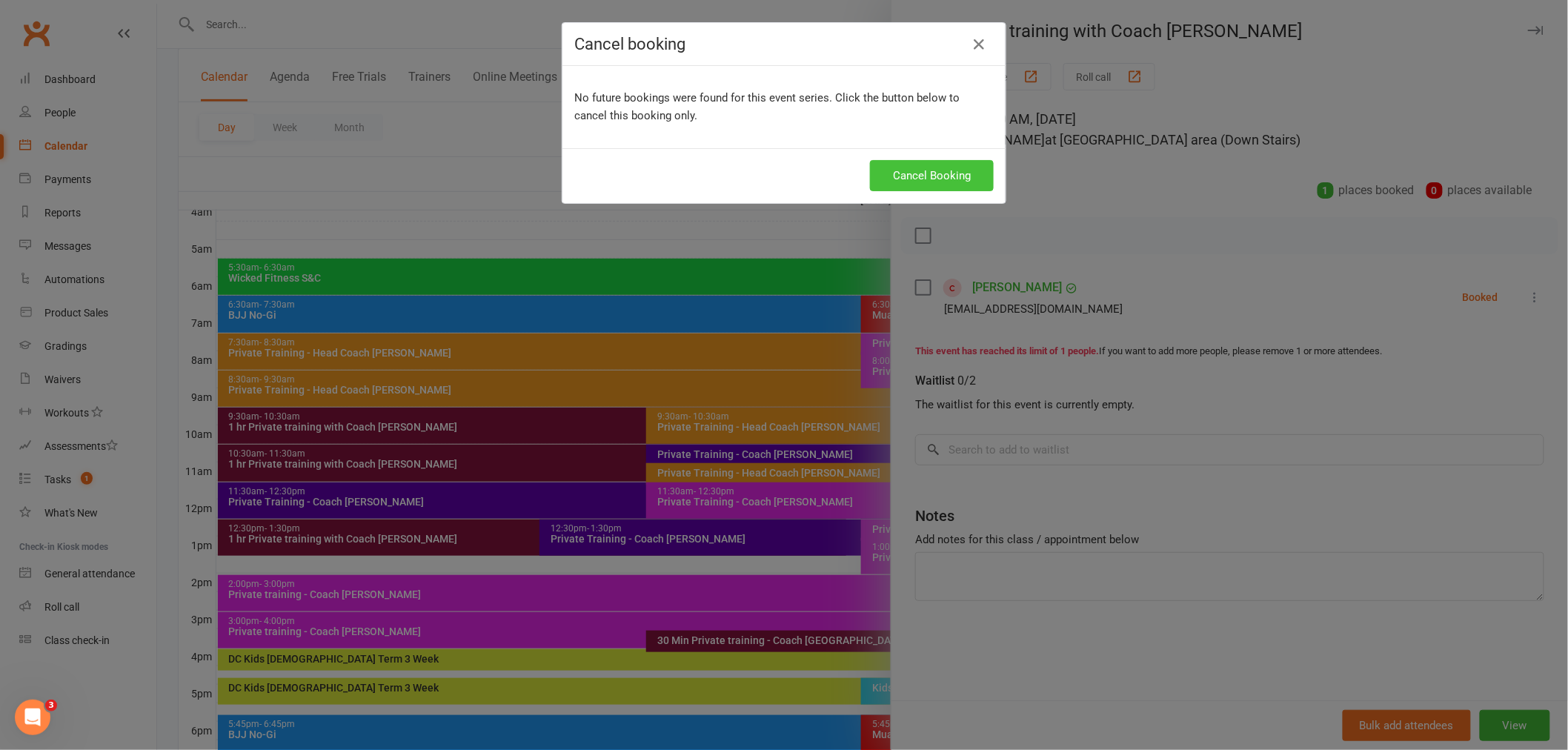
click at [903, 176] on button "Cancel Booking" at bounding box center [931, 175] width 124 height 31
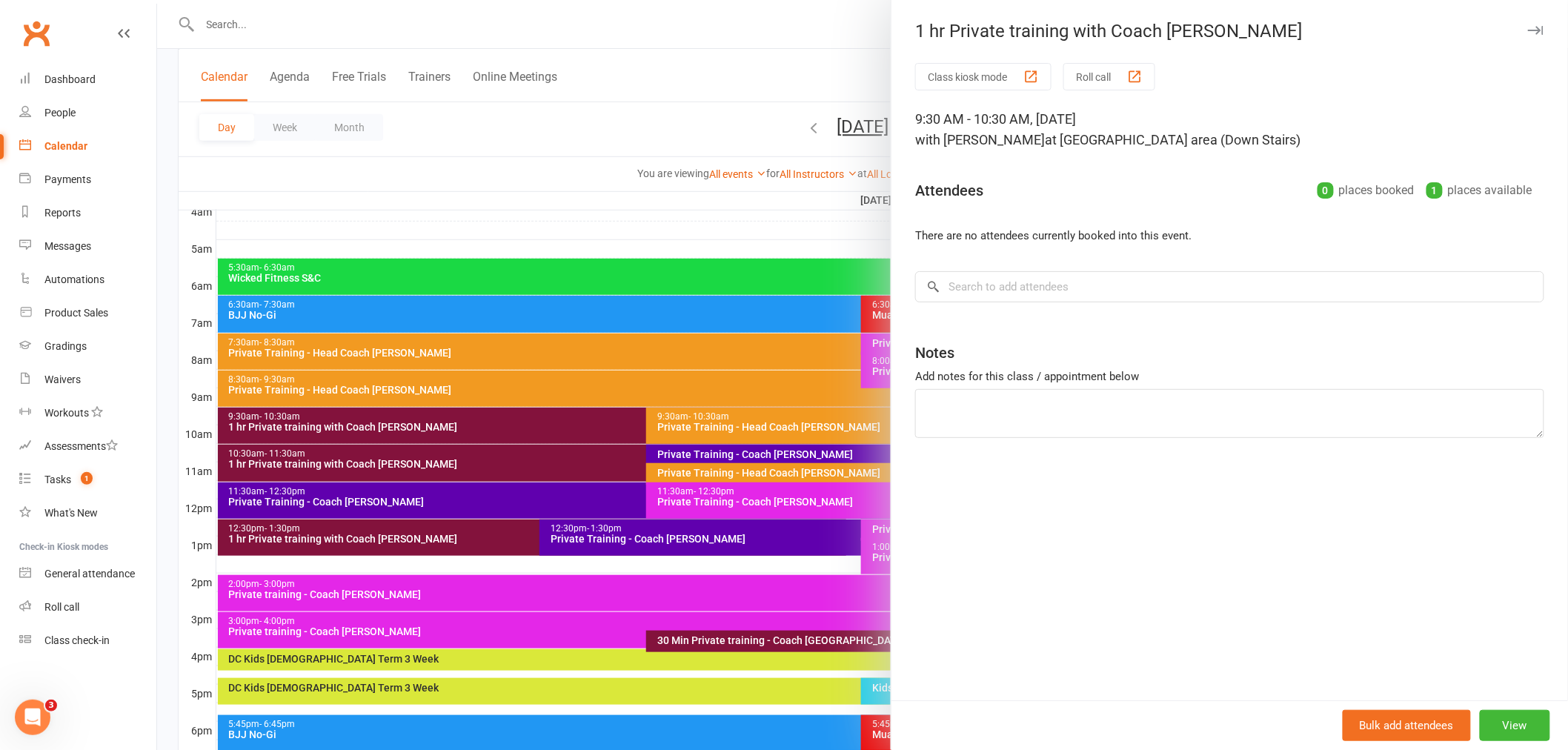
drag, startPoint x: 602, startPoint y: 423, endPoint x: 394, endPoint y: 194, distance: 309.4
click at [394, 194] on div at bounding box center [863, 375] width 1411 height 750
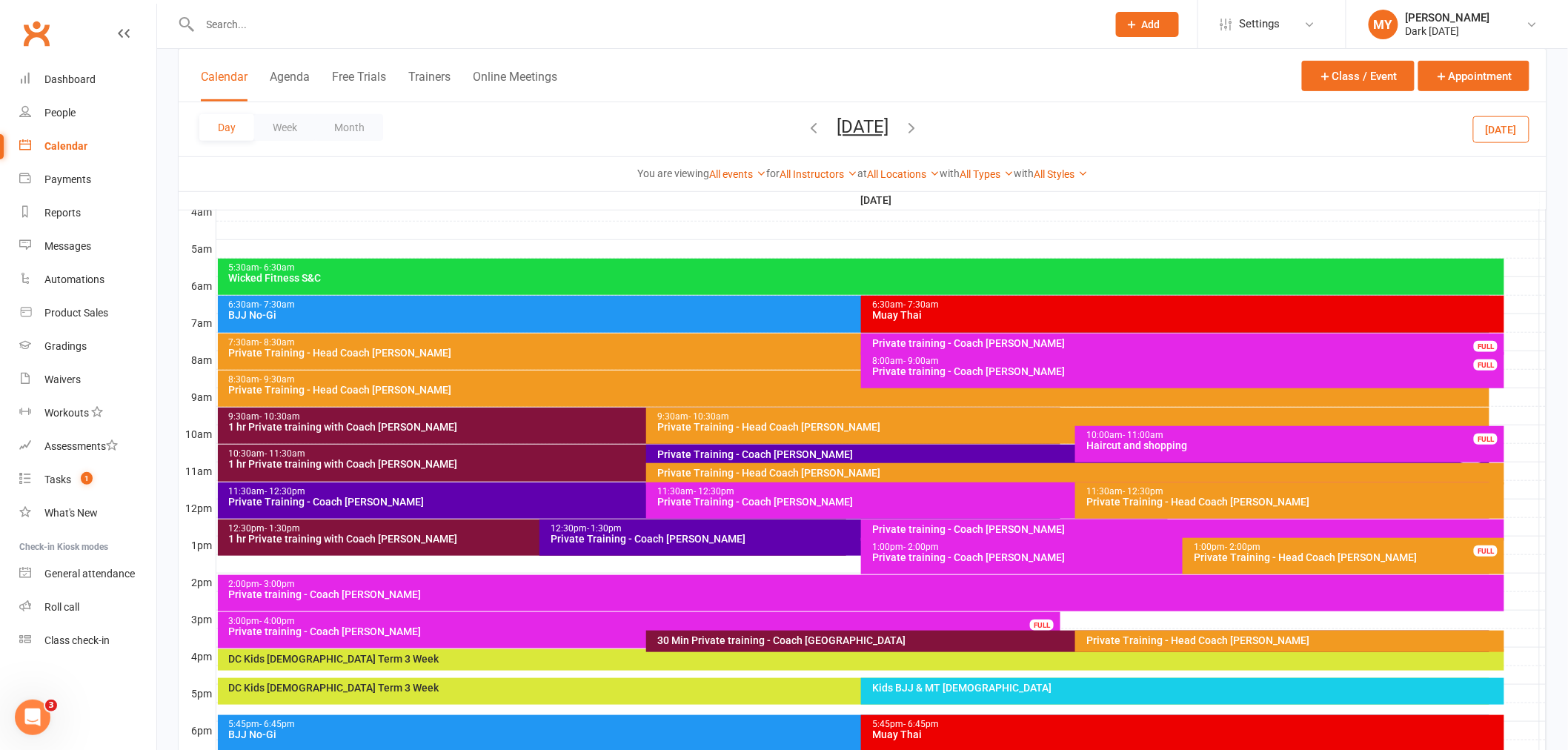
click at [596, 422] on div "1 hr Private training with Coach [PERSON_NAME]" at bounding box center [643, 427] width 830 height 10
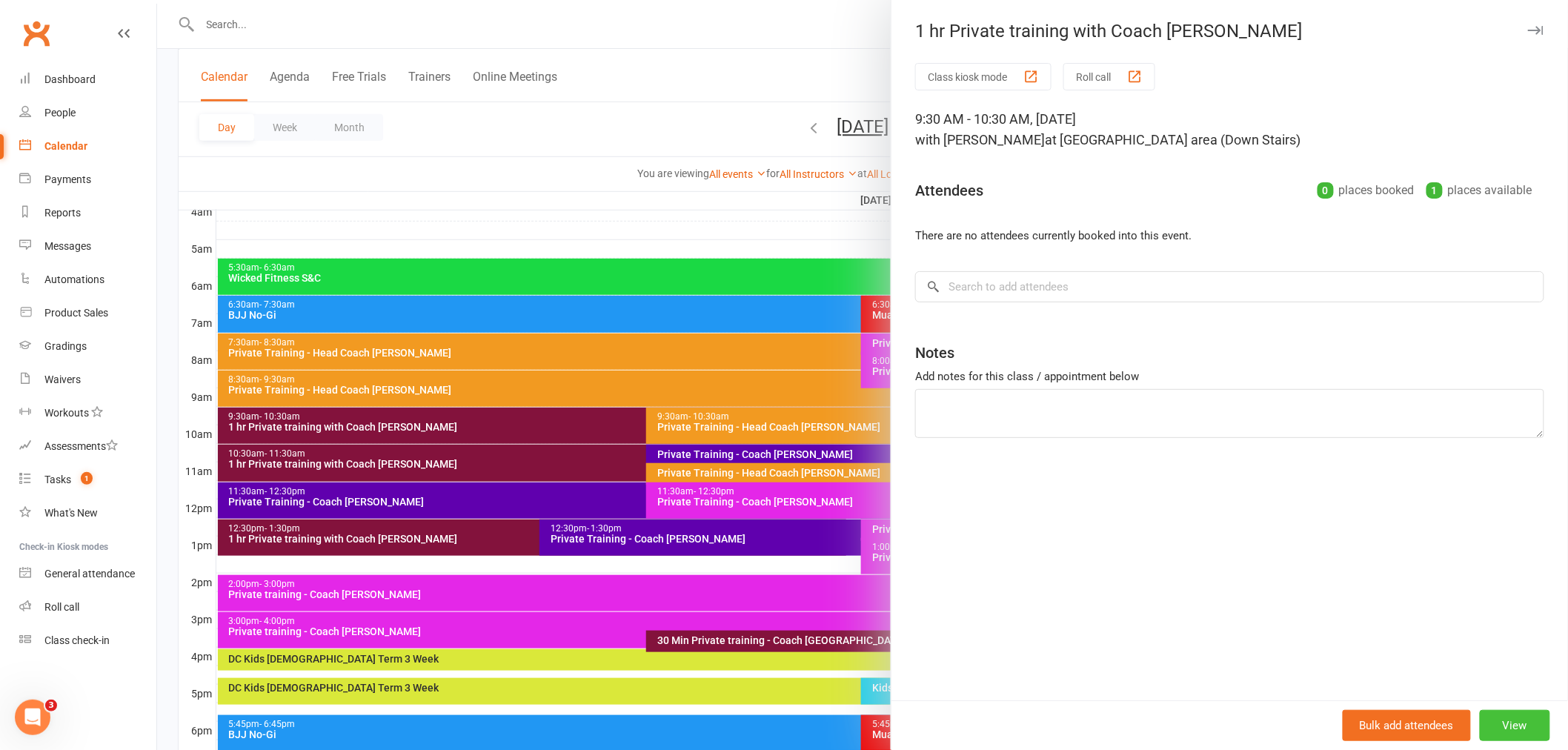
click at [1512, 724] on button "View" at bounding box center [1515, 725] width 71 height 31
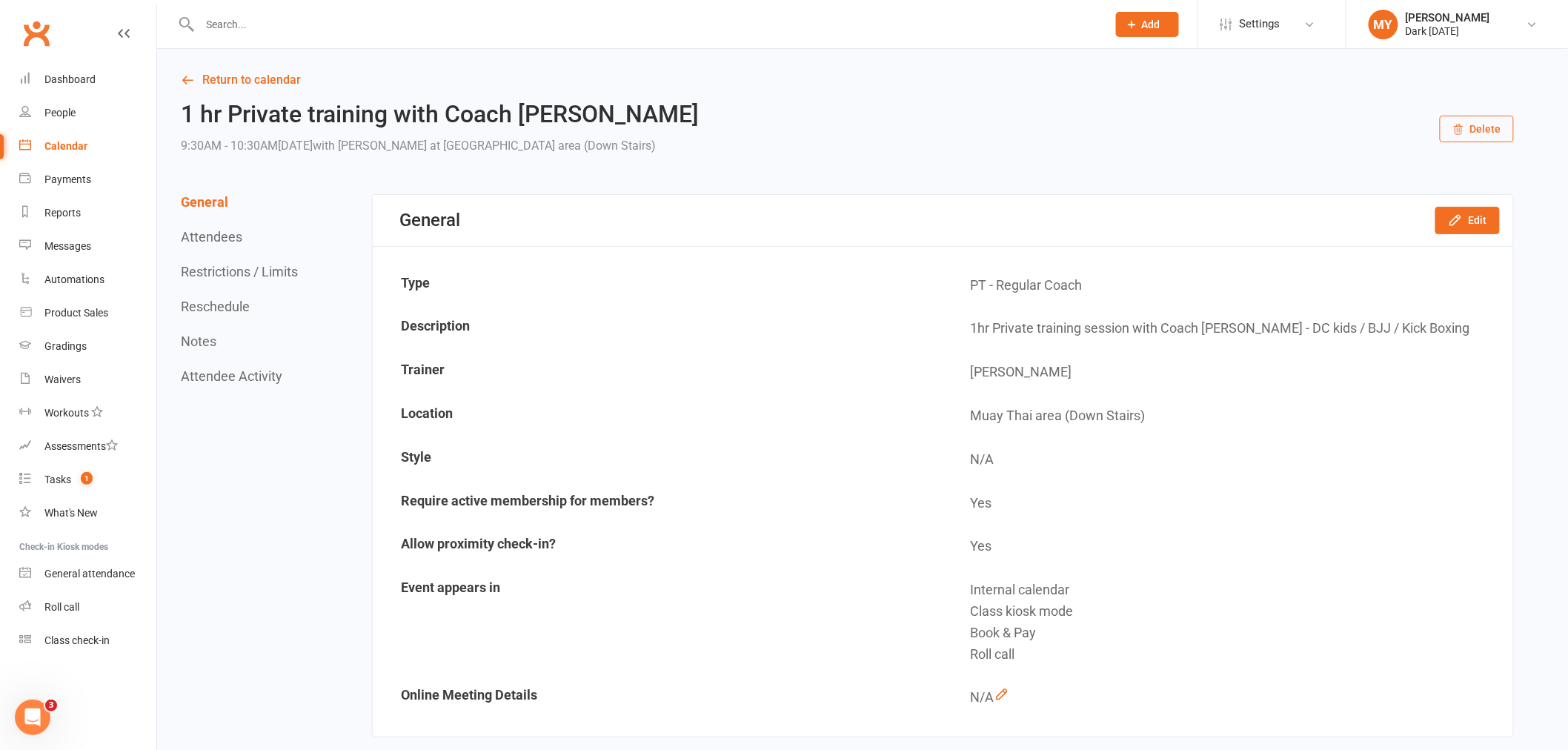
click at [1470, 126] on button "Delete" at bounding box center [1477, 128] width 74 height 27
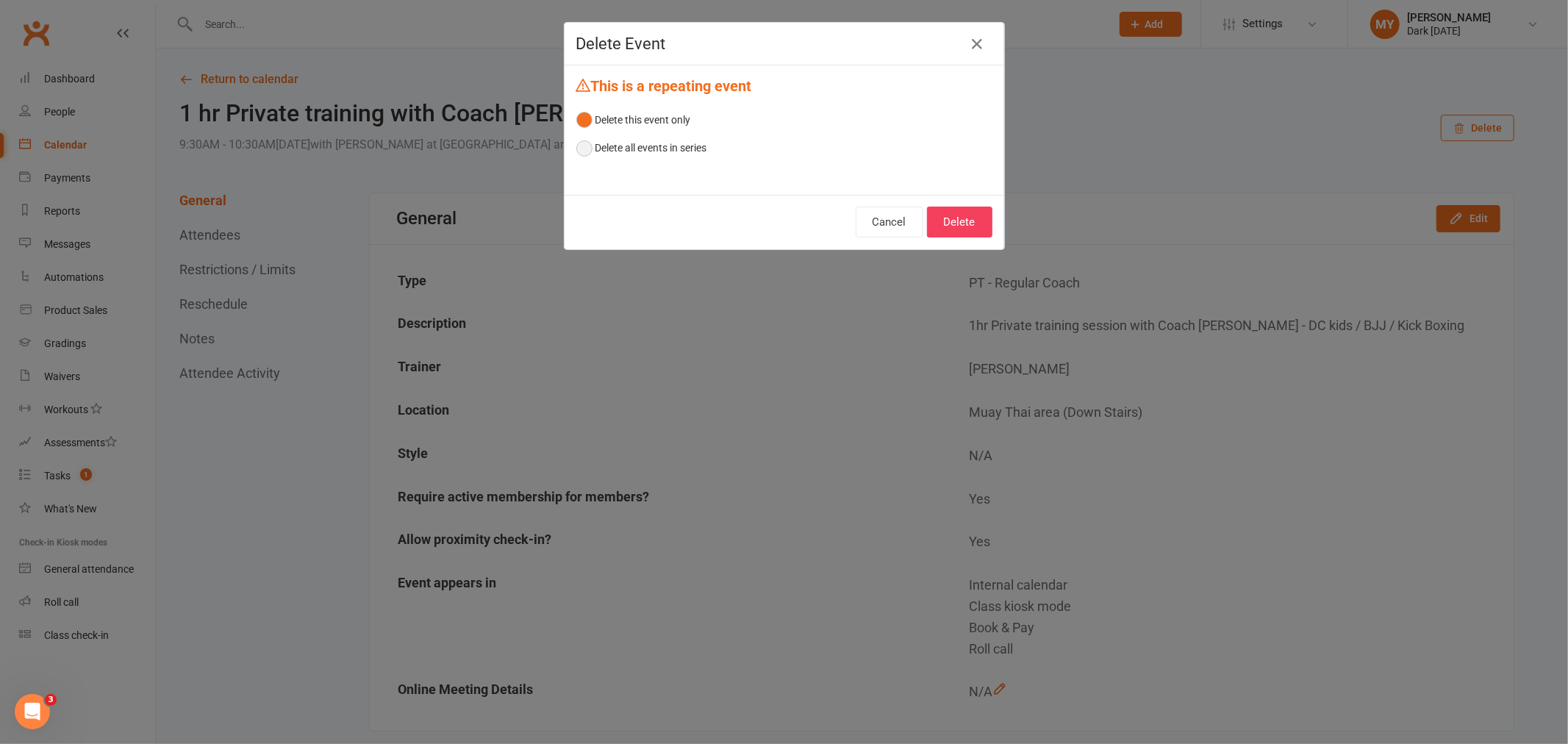
click at [579, 144] on button "Delete all events in series" at bounding box center [642, 148] width 131 height 28
click at [966, 224] on button "Delete" at bounding box center [960, 221] width 65 height 30
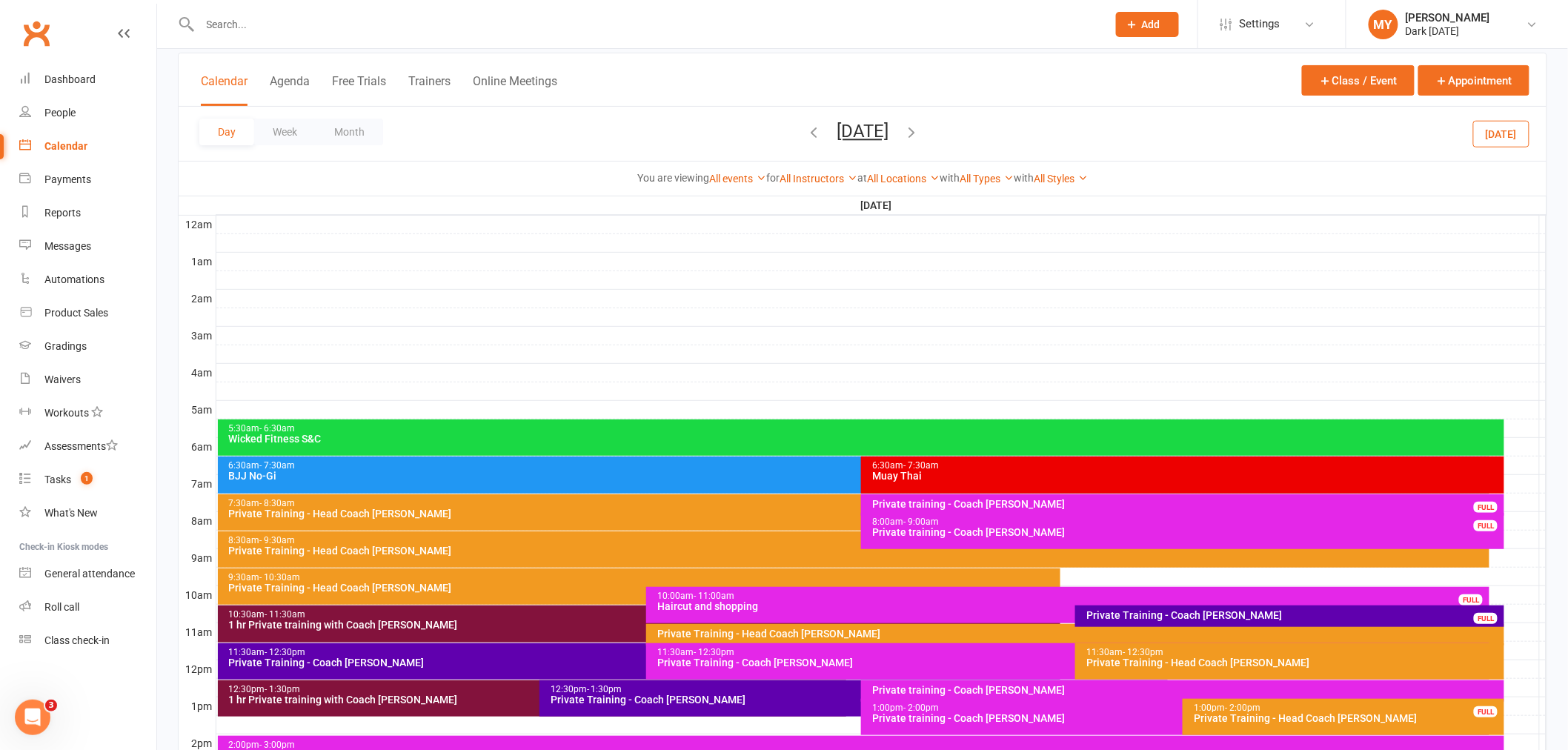
scroll to position [164, 0]
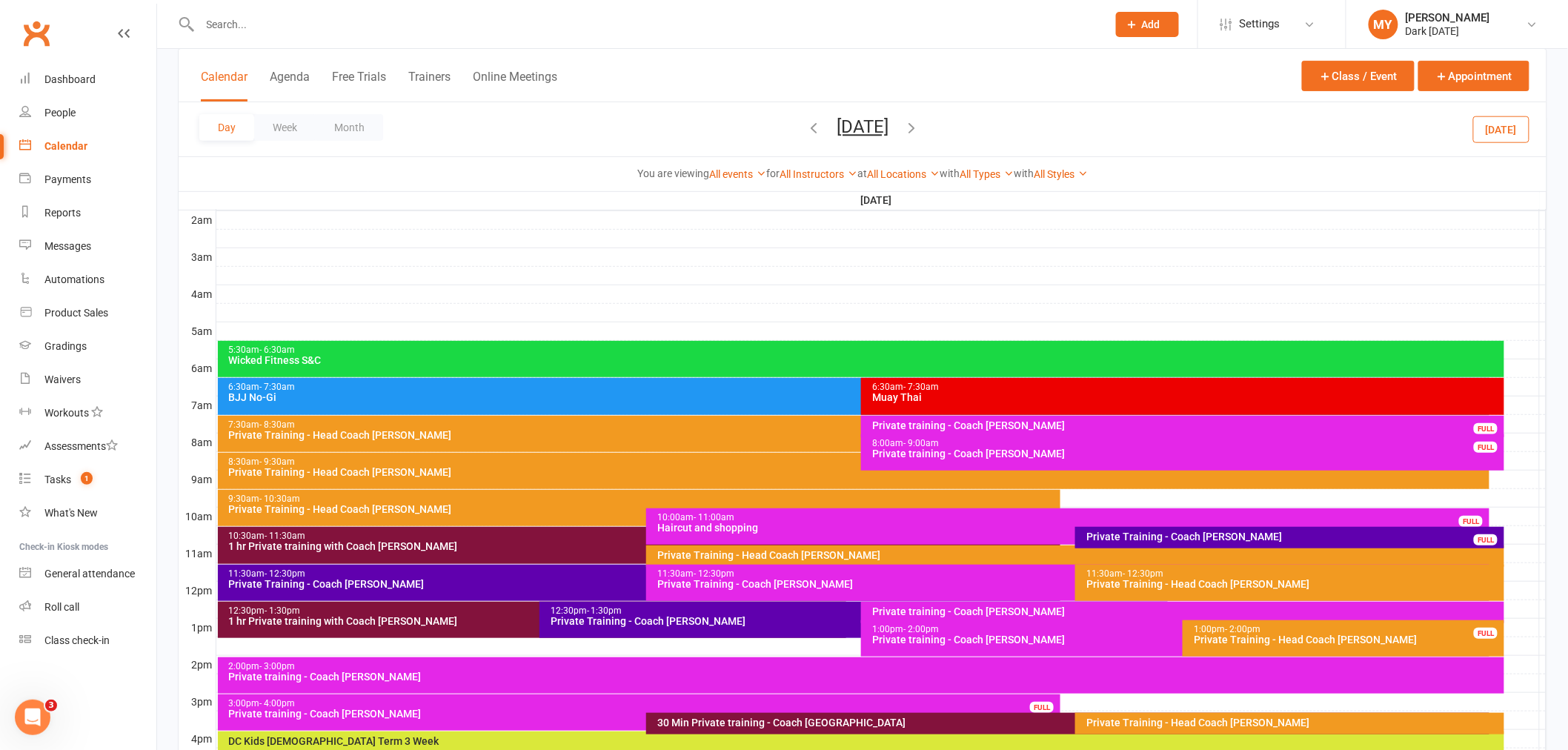
click at [393, 549] on div "1 hr Private training with Coach [PERSON_NAME]" at bounding box center [643, 546] width 830 height 10
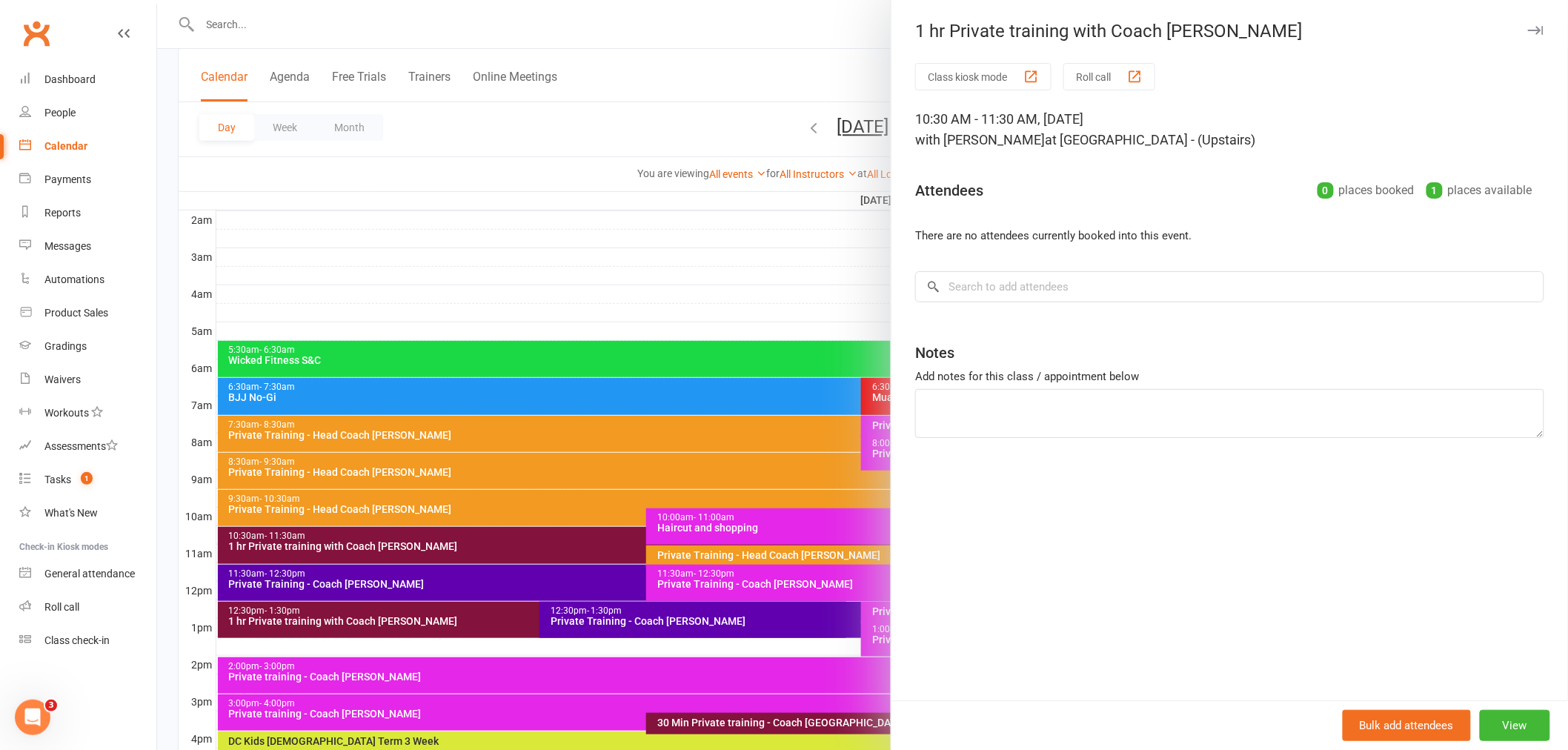
click at [547, 181] on div at bounding box center [863, 375] width 1411 height 750
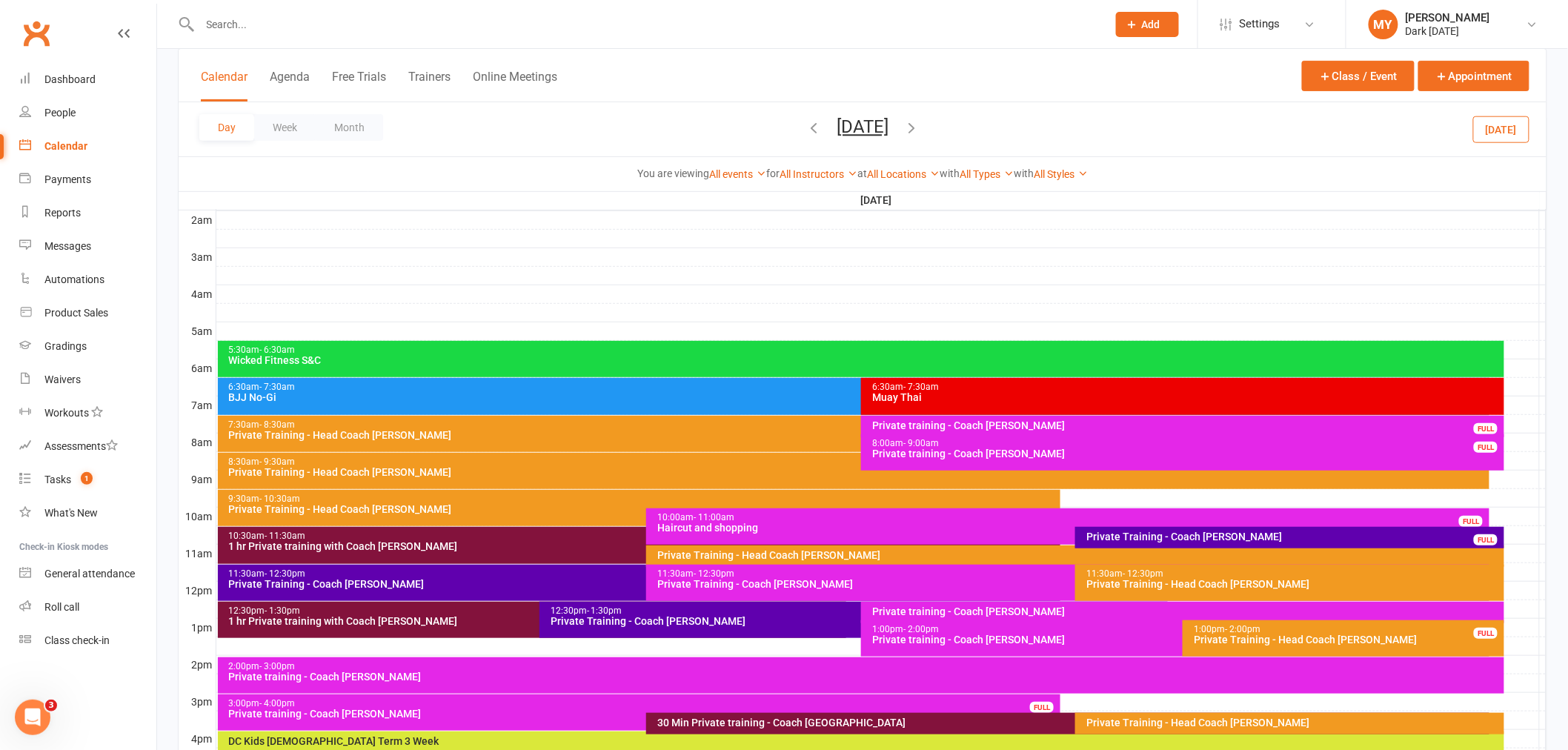
click at [484, 621] on div "1 hr Private training with Coach [PERSON_NAME]" at bounding box center [536, 621] width 615 height 10
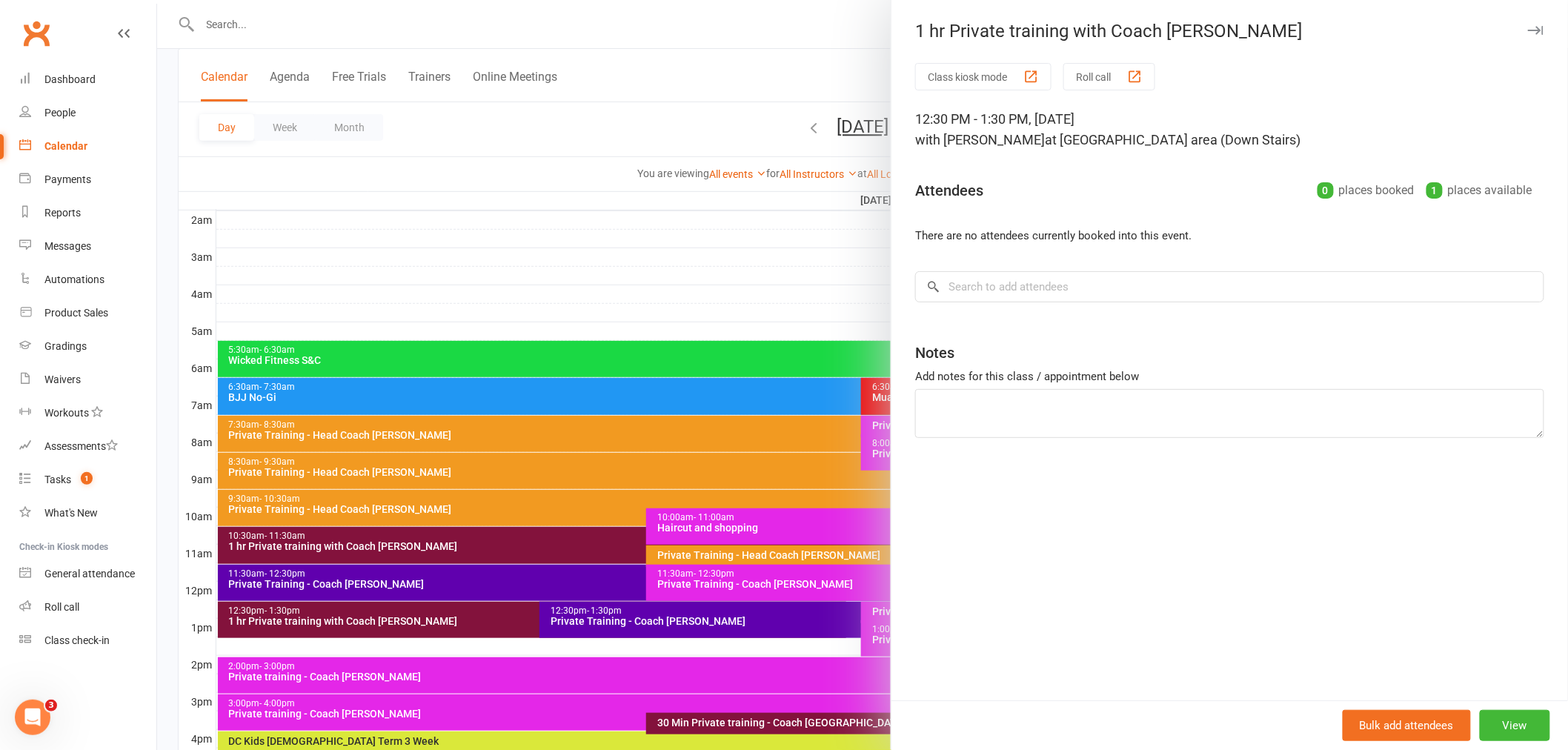
click at [665, 104] on div at bounding box center [863, 375] width 1411 height 750
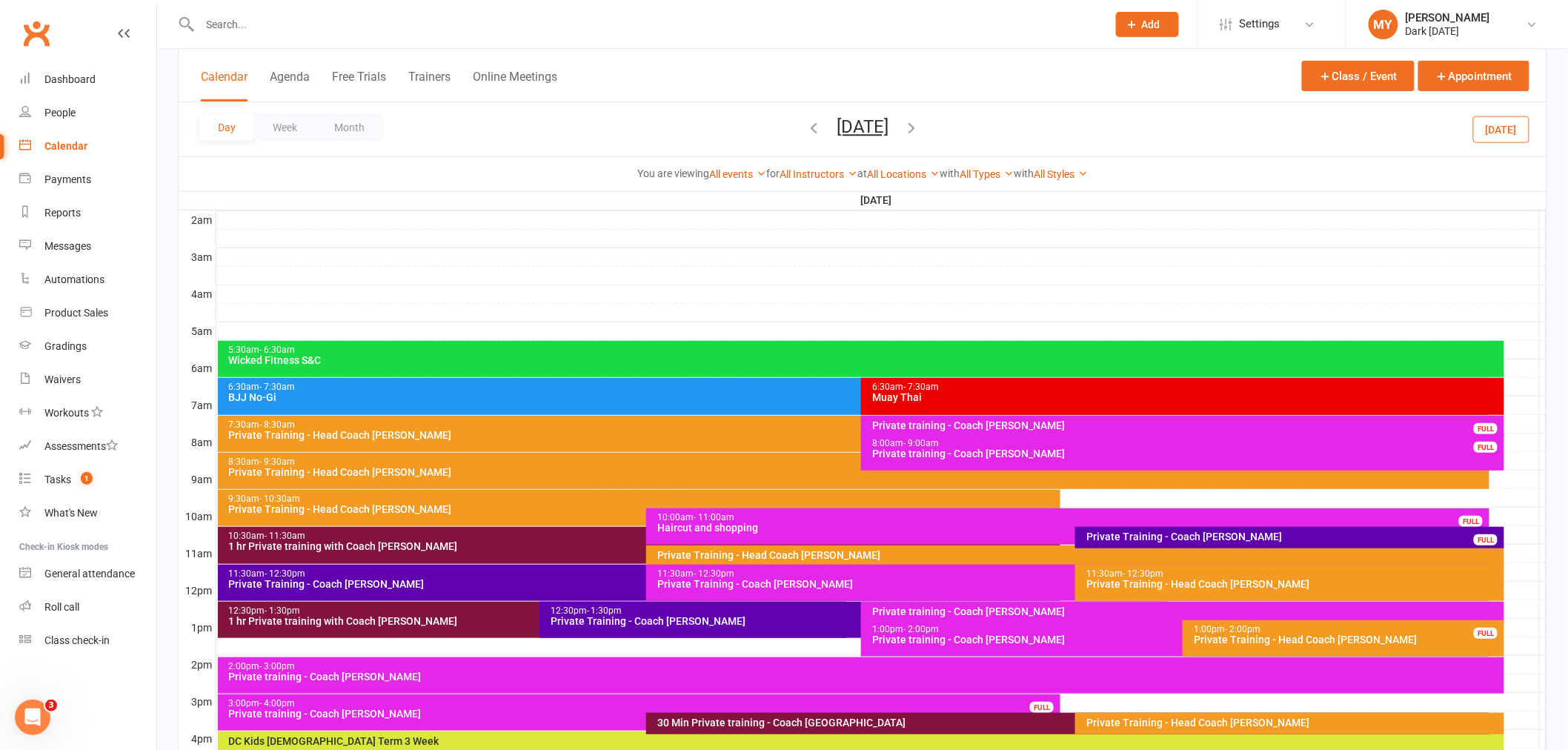
click at [1002, 721] on div "30 Min Private training - Coach [GEOGRAPHIC_DATA]" at bounding box center [1072, 722] width 830 height 10
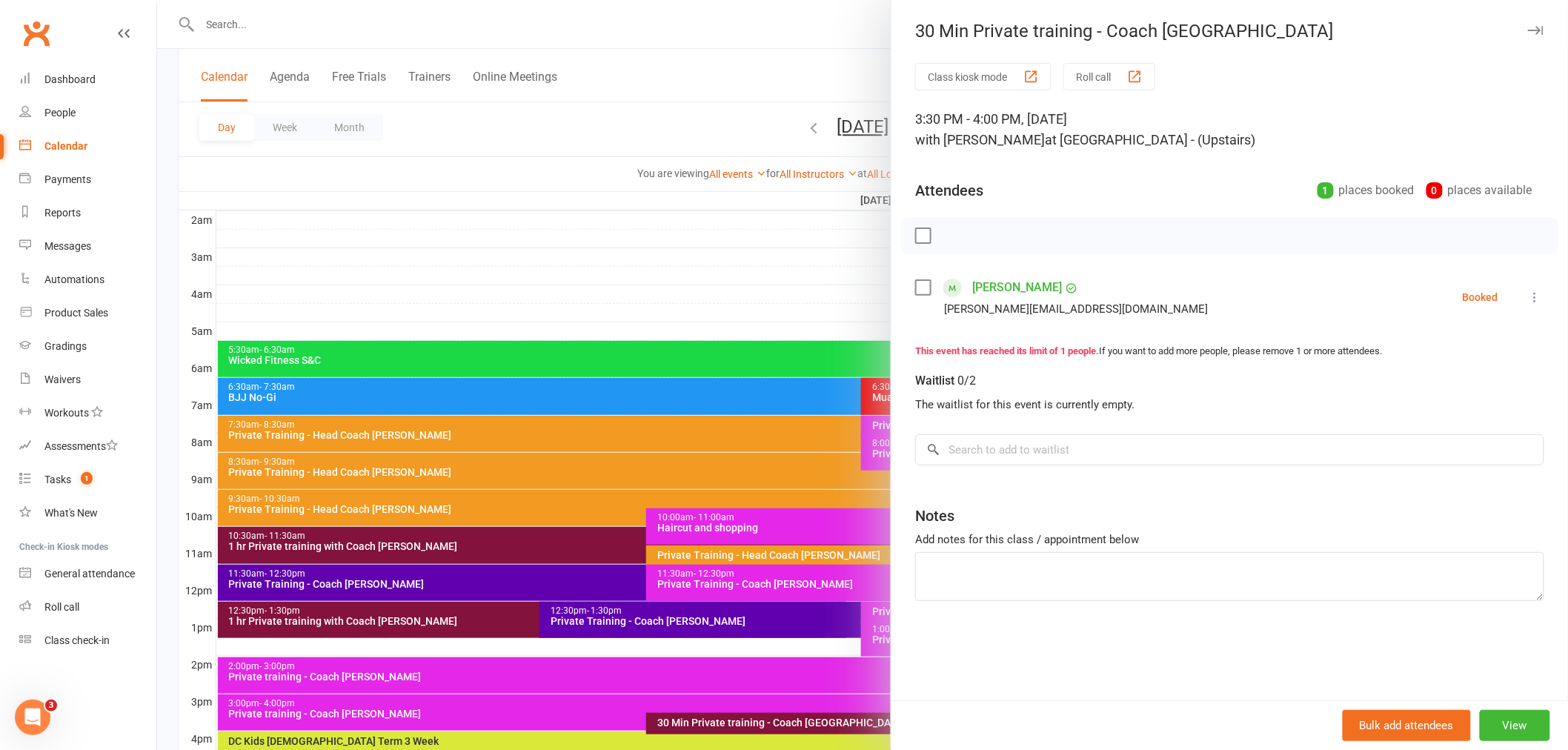
click at [661, 131] on div at bounding box center [863, 375] width 1411 height 750
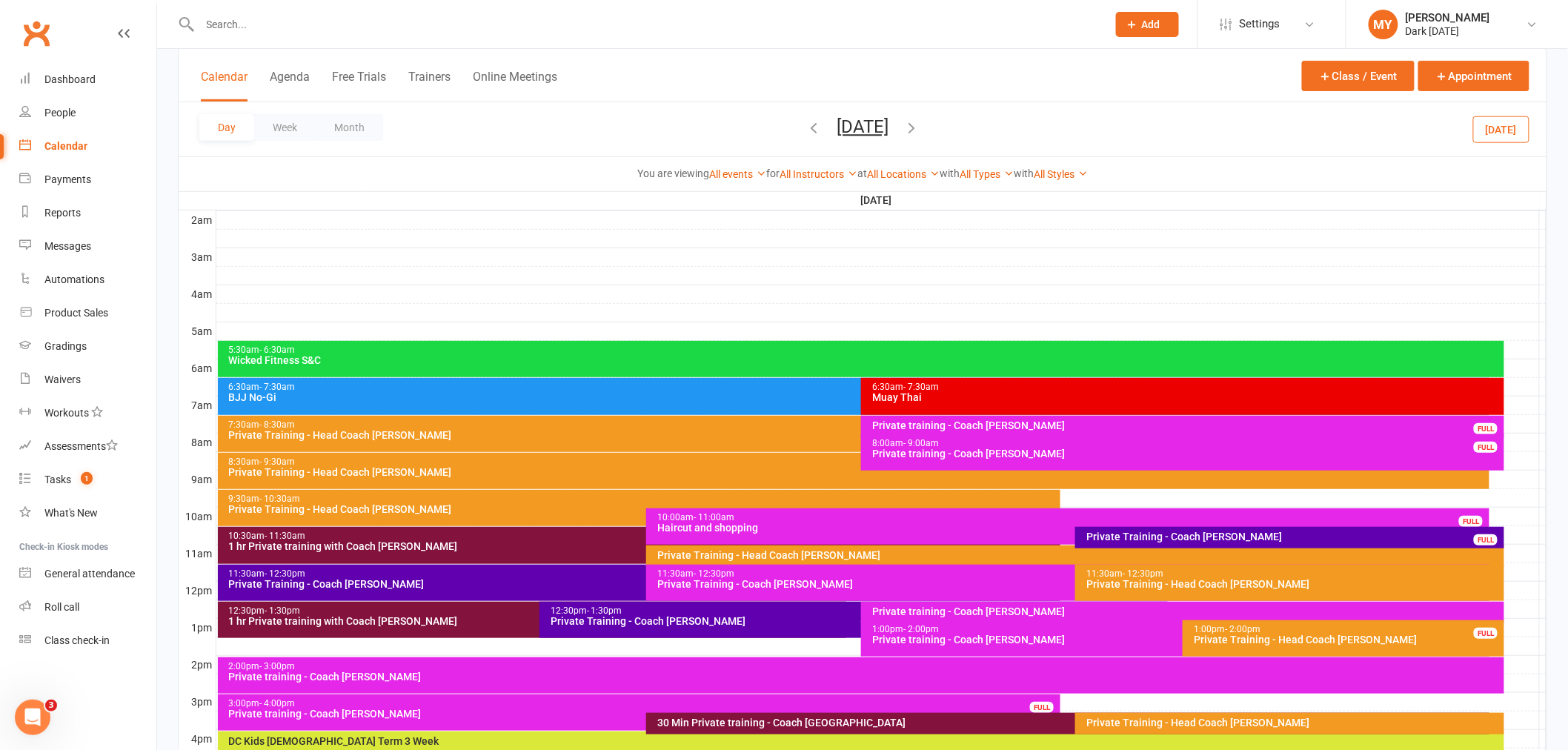
click at [306, 25] on input "text" at bounding box center [647, 24] width 902 height 20
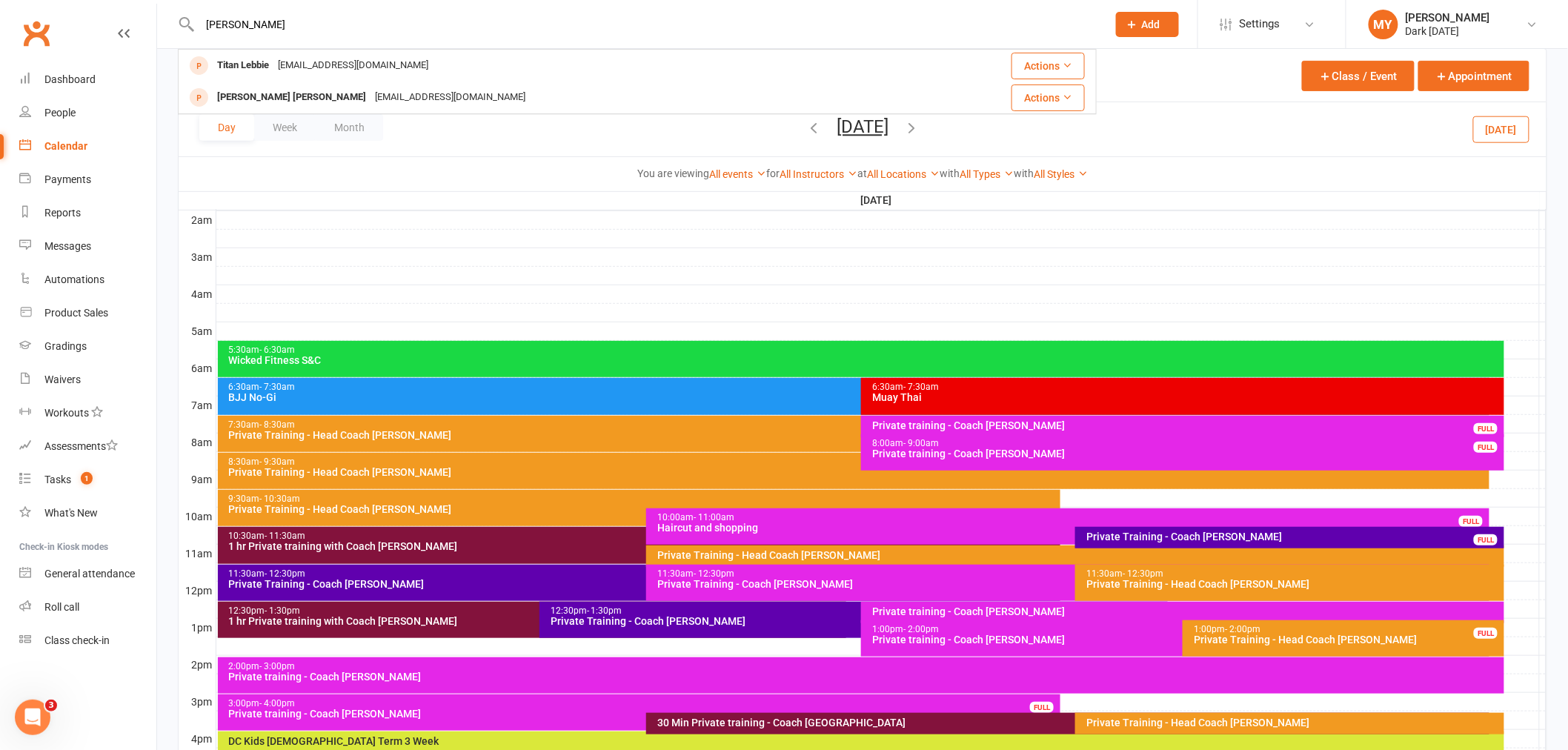
click at [255, 32] on input "[PERSON_NAME]" at bounding box center [647, 24] width 902 height 20
type input "t"
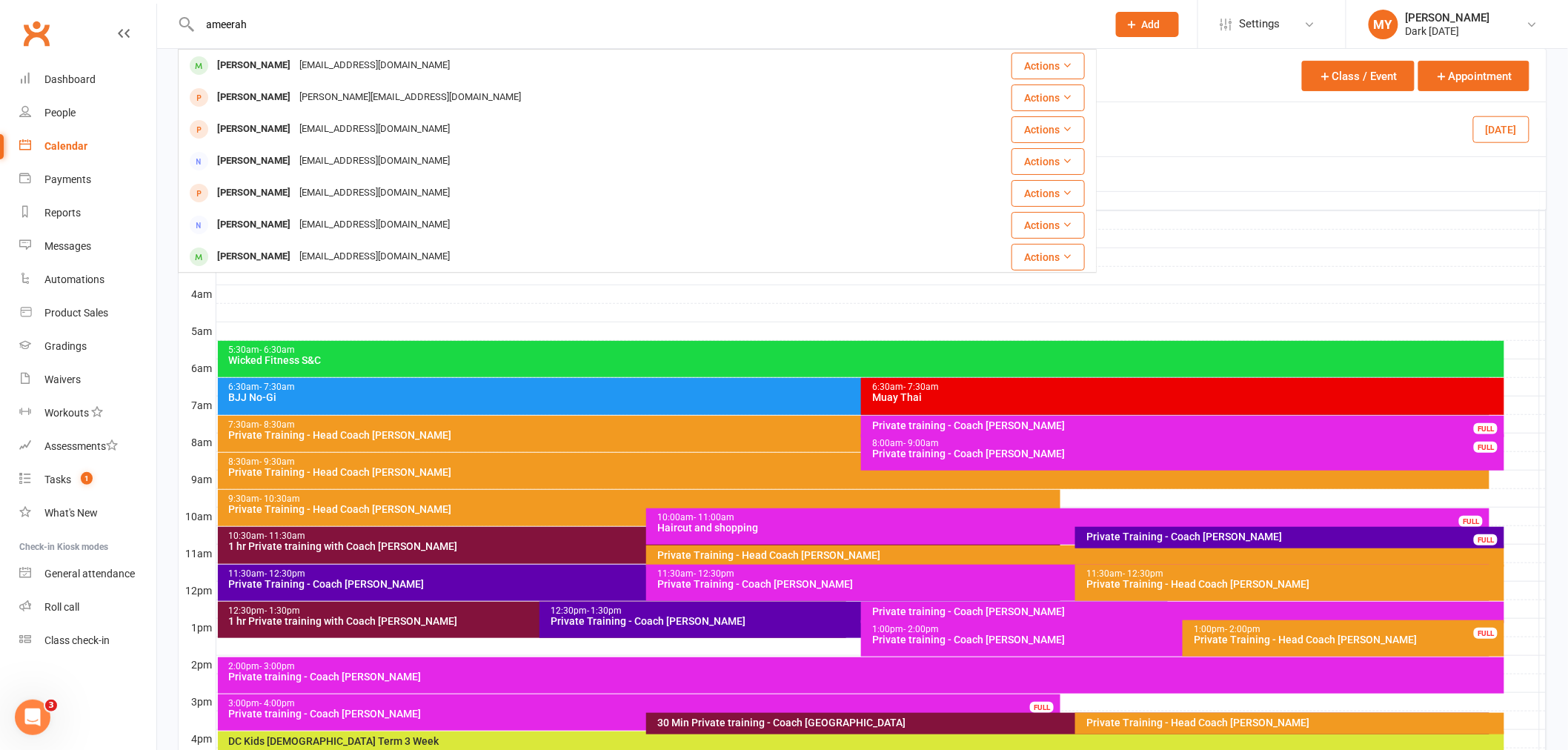
type input "ameerah"
click at [1147, 68] on div "Calendar Agenda Free Trials Trainers Online Meetings Class / Event Appointment" at bounding box center [863, 75] width 1368 height 53
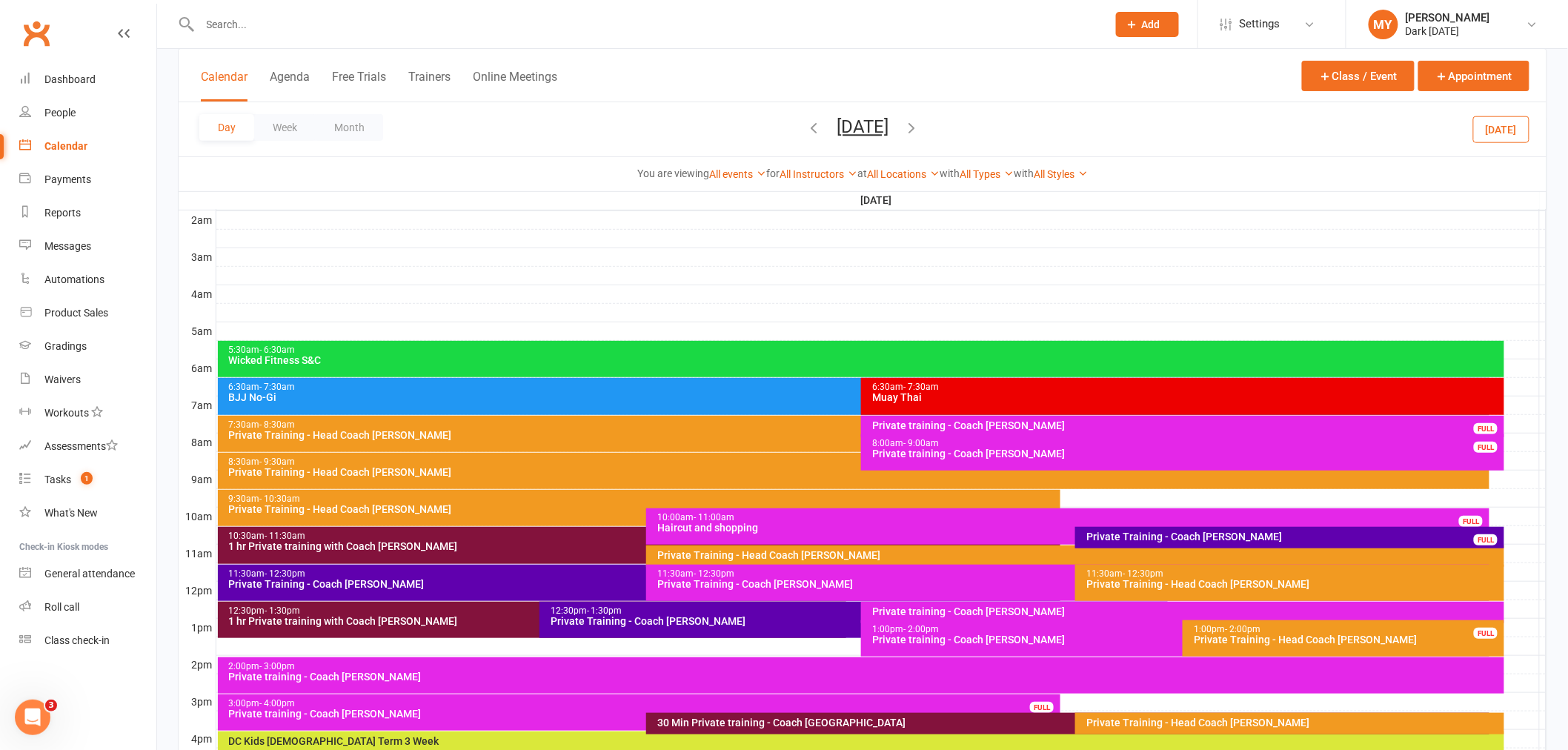
click at [1135, 26] on icon at bounding box center [1132, 24] width 13 height 13
click at [1147, 19] on span "Add" at bounding box center [1152, 24] width 19 height 12
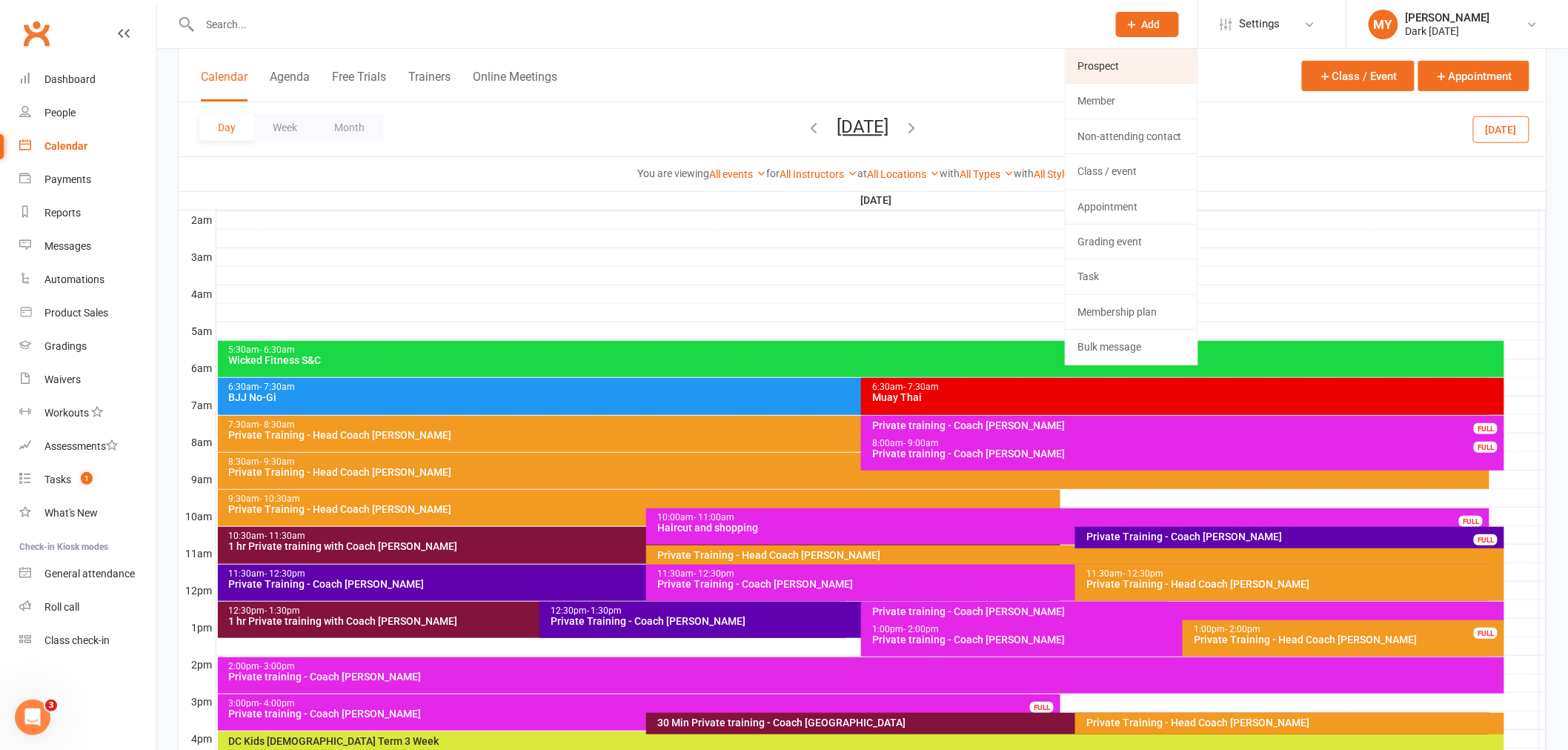
click at [1132, 62] on link "Prospect" at bounding box center [1132, 66] width 132 height 34
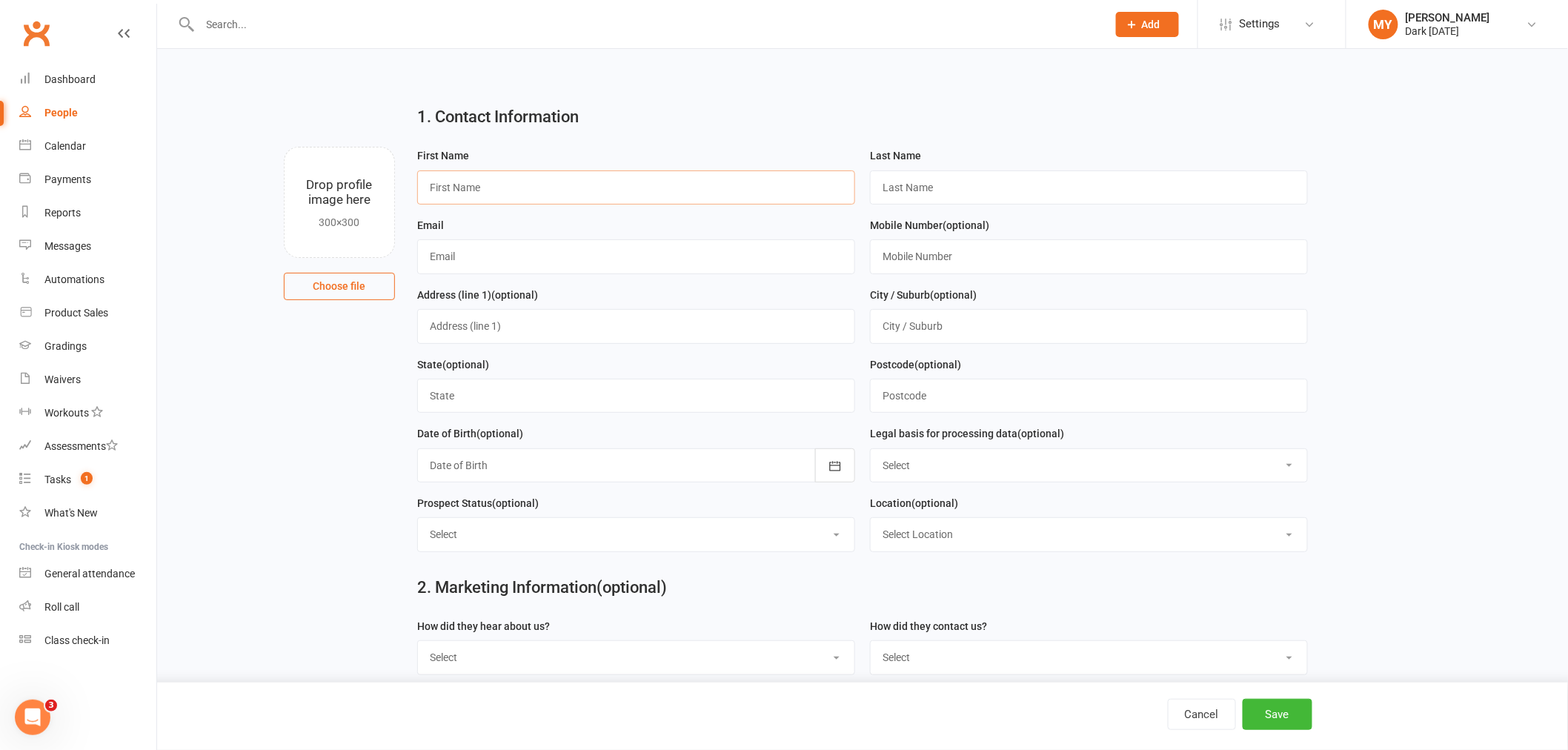
click at [436, 188] on input "text" at bounding box center [636, 187] width 438 height 34
type input "ameerah"
click at [909, 196] on input "text" at bounding box center [1088, 187] width 438 height 34
type input "[PERSON_NAME]"
click at [478, 269] on input "text" at bounding box center [636, 257] width 438 height 34
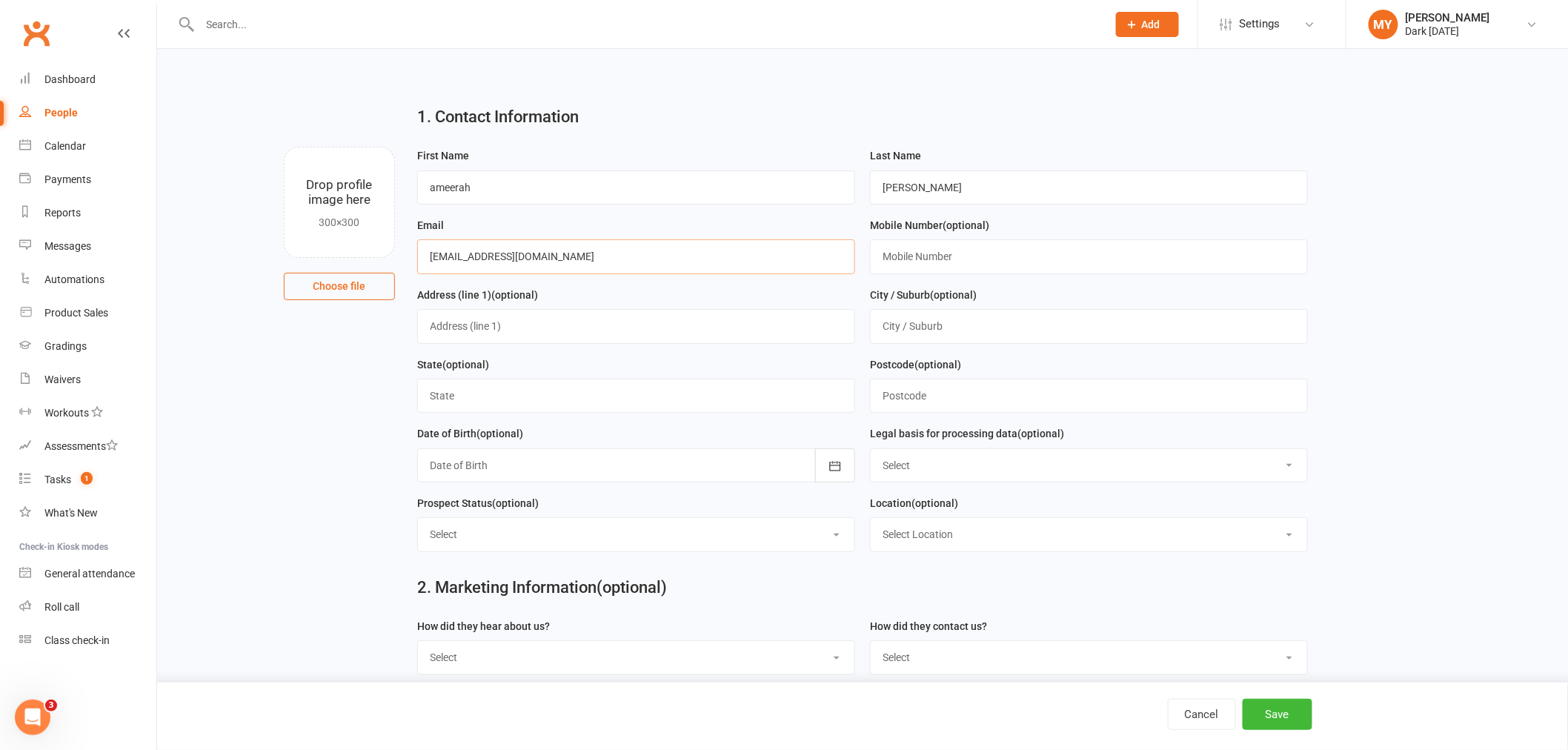
type input "[EMAIL_ADDRESS][DOMAIN_NAME]"
click at [909, 257] on input "text" at bounding box center [1088, 257] width 438 height 34
click at [923, 258] on input "text" at bounding box center [1088, 257] width 438 height 34
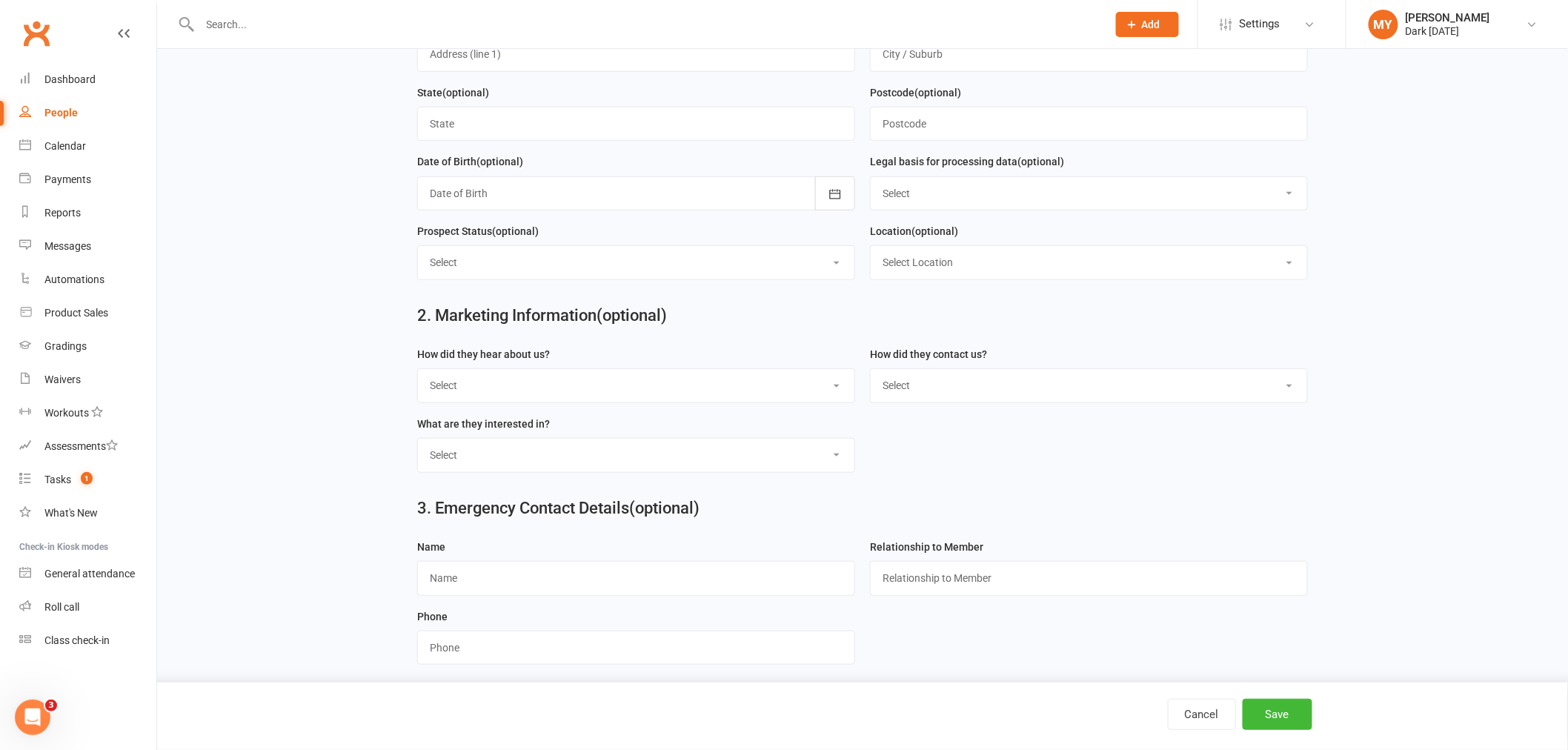
scroll to position [283, 0]
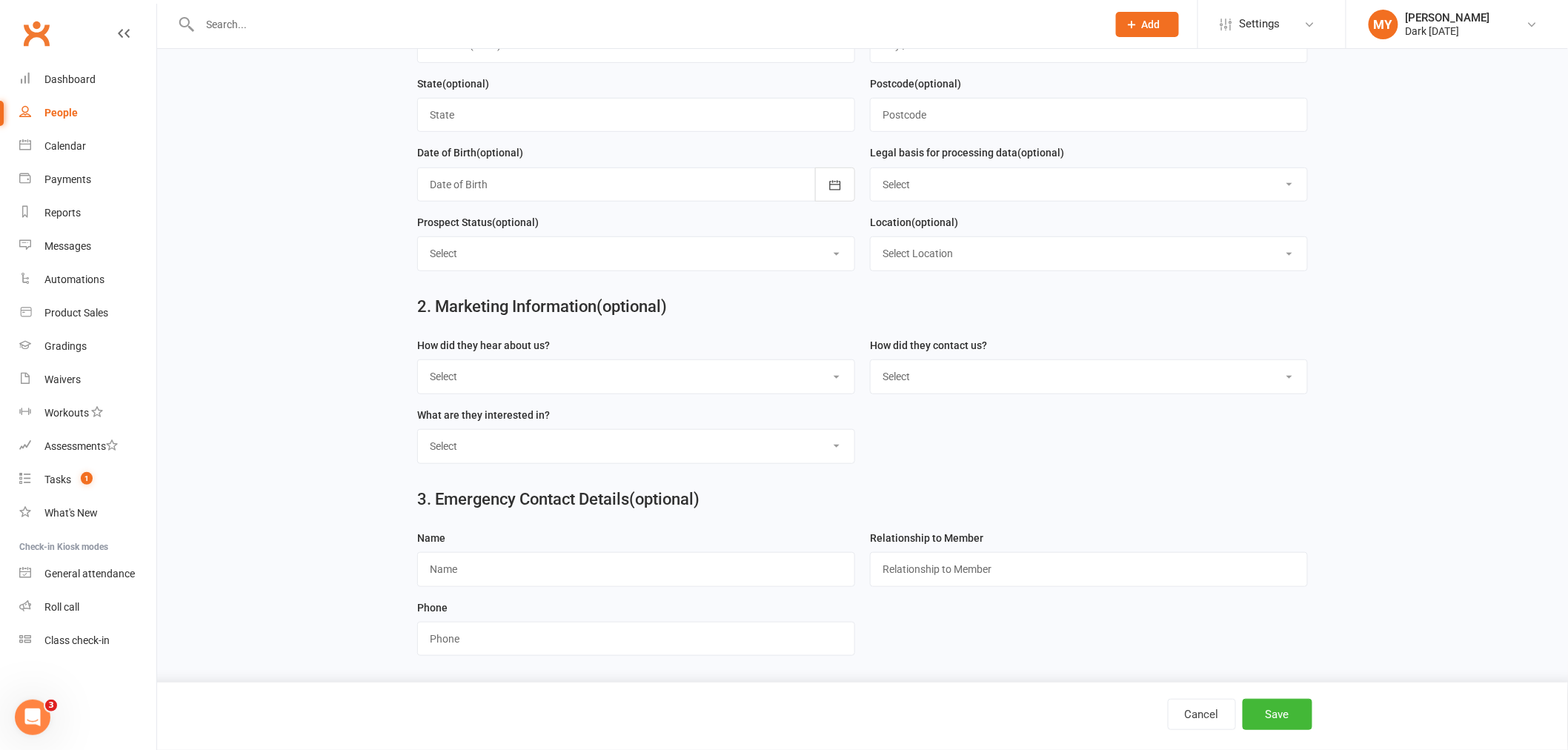
type input "046888725"
drag, startPoint x: 524, startPoint y: 572, endPoint x: 525, endPoint y: 564, distance: 8.1
click at [524, 572] on input "text" at bounding box center [636, 569] width 438 height 34
type input "[PERSON_NAME]"
click at [902, 568] on input "text" at bounding box center [1088, 569] width 438 height 34
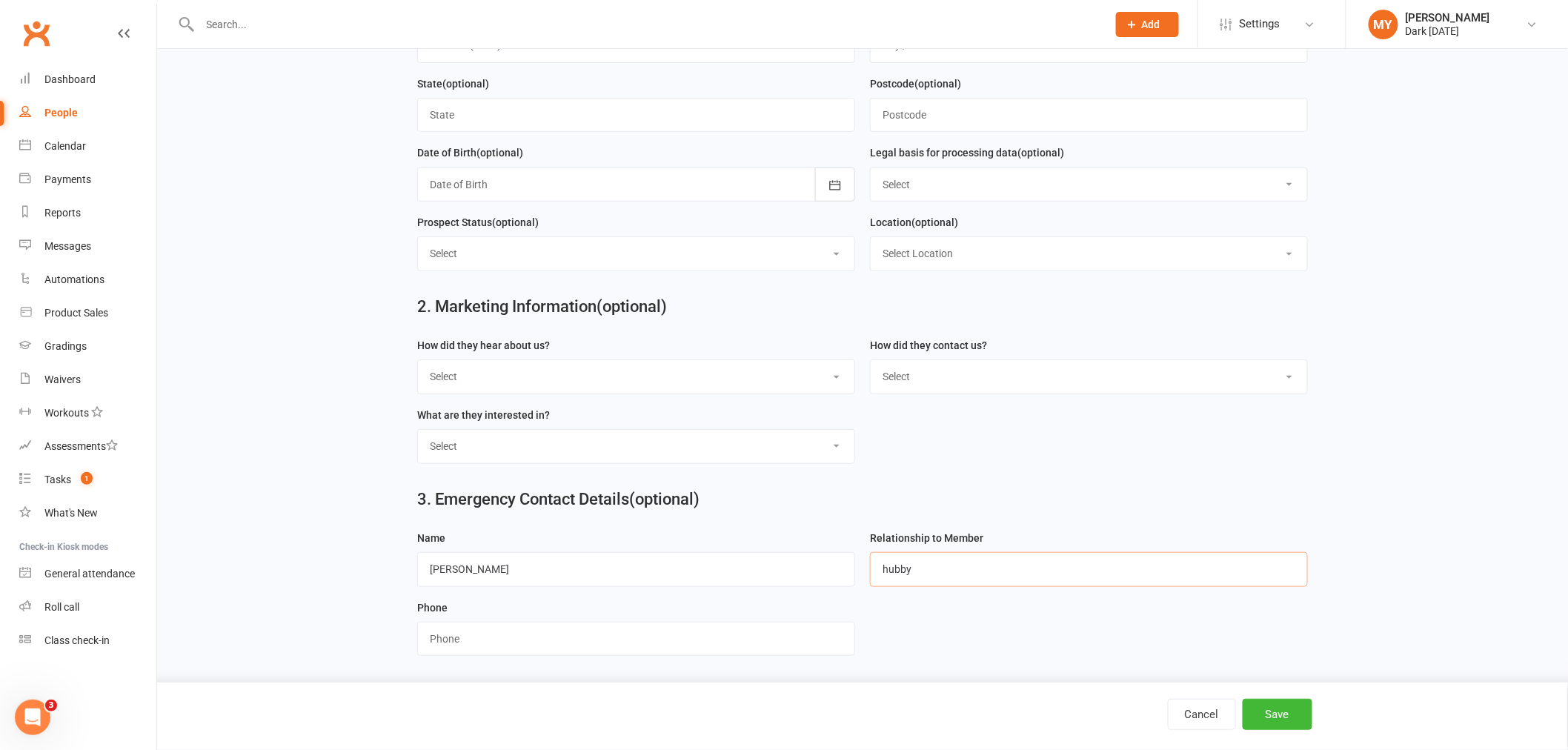
type input "hubby"
click at [445, 653] on input "string" at bounding box center [636, 638] width 438 height 34
type input "0413322268"
click at [1272, 717] on button "Save" at bounding box center [1277, 714] width 70 height 31
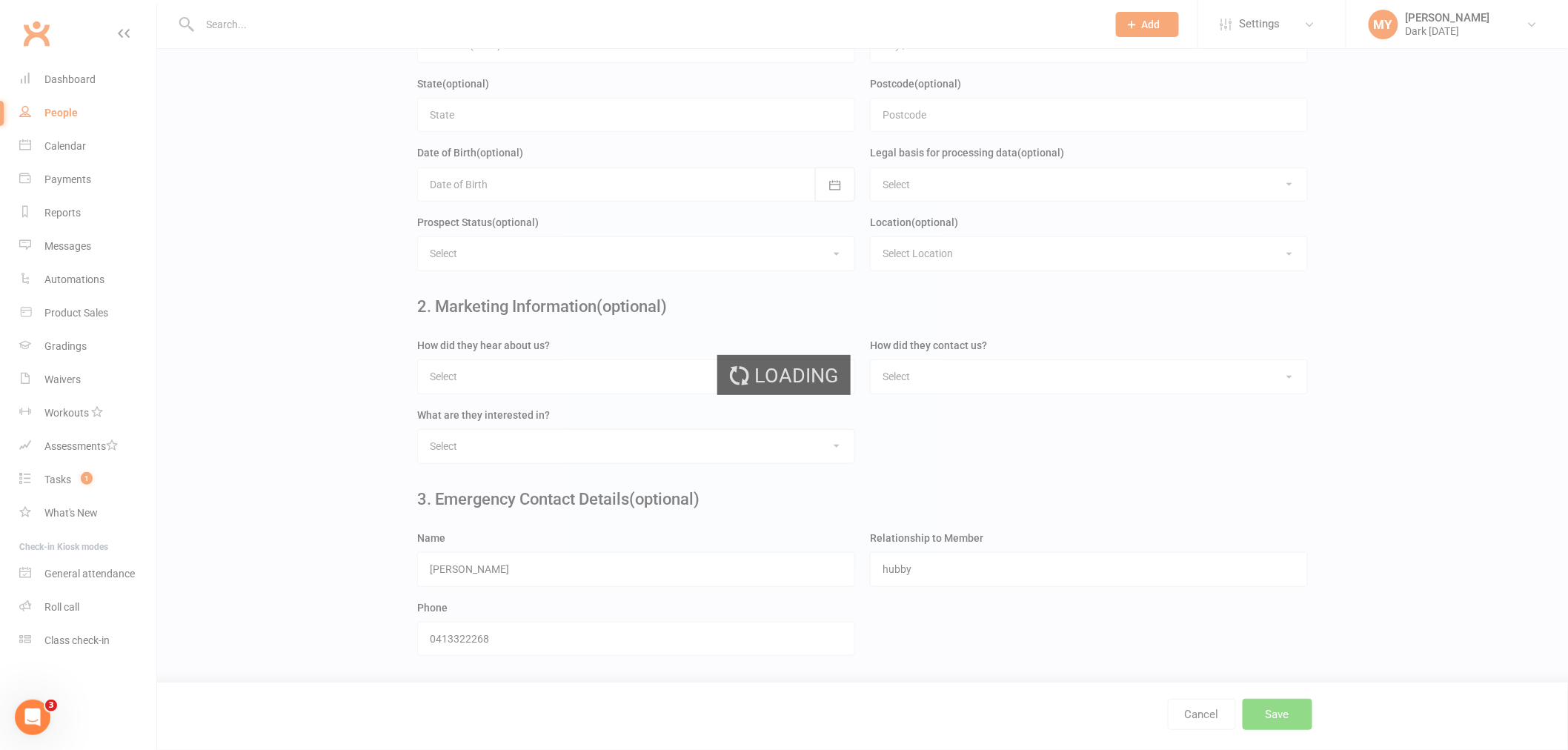
scroll to position [0, 0]
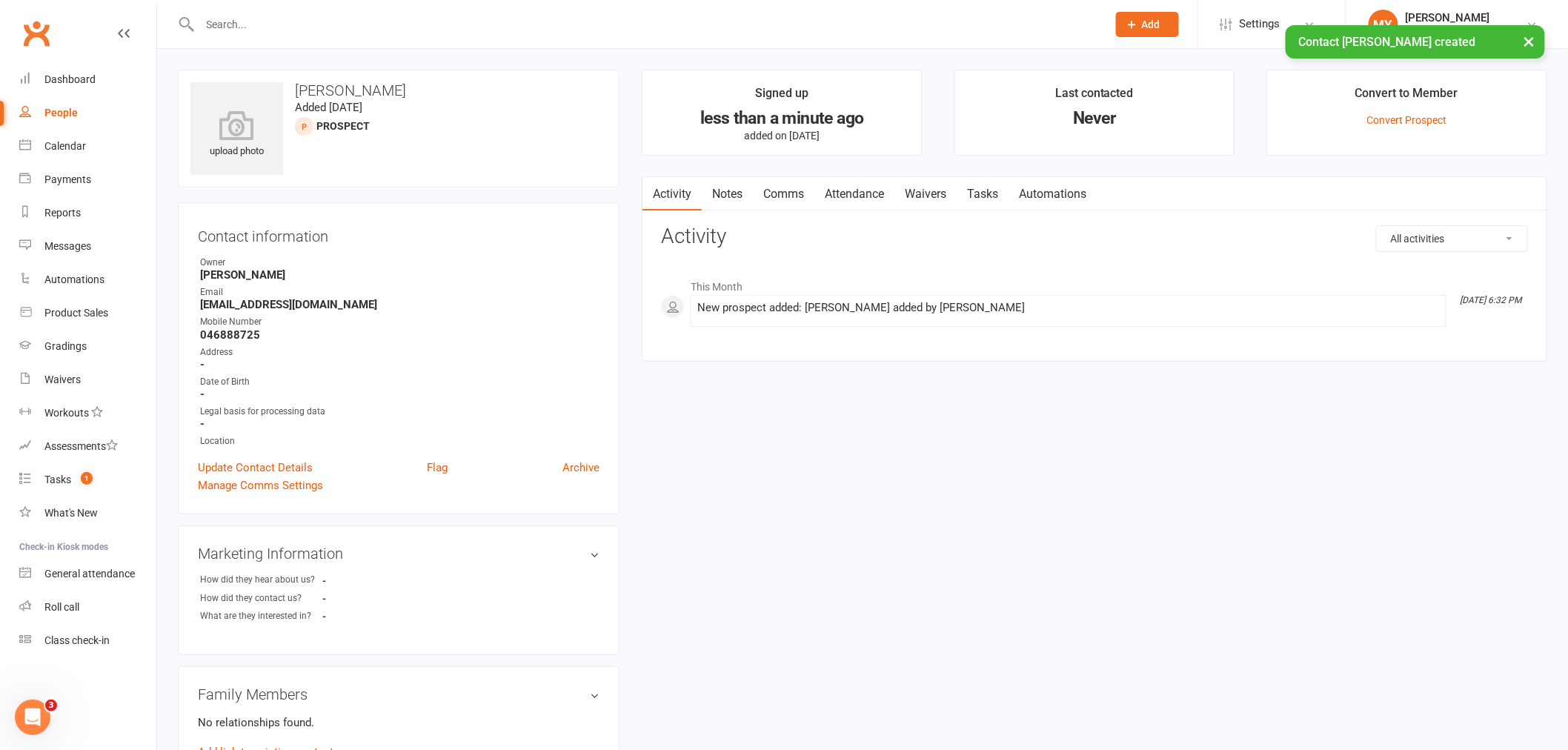
click at [1143, 25] on div "× Contact [PERSON_NAME] created" at bounding box center [774, 25] width 1549 height 0
click at [1151, 19] on span "Add" at bounding box center [1152, 24] width 19 height 12
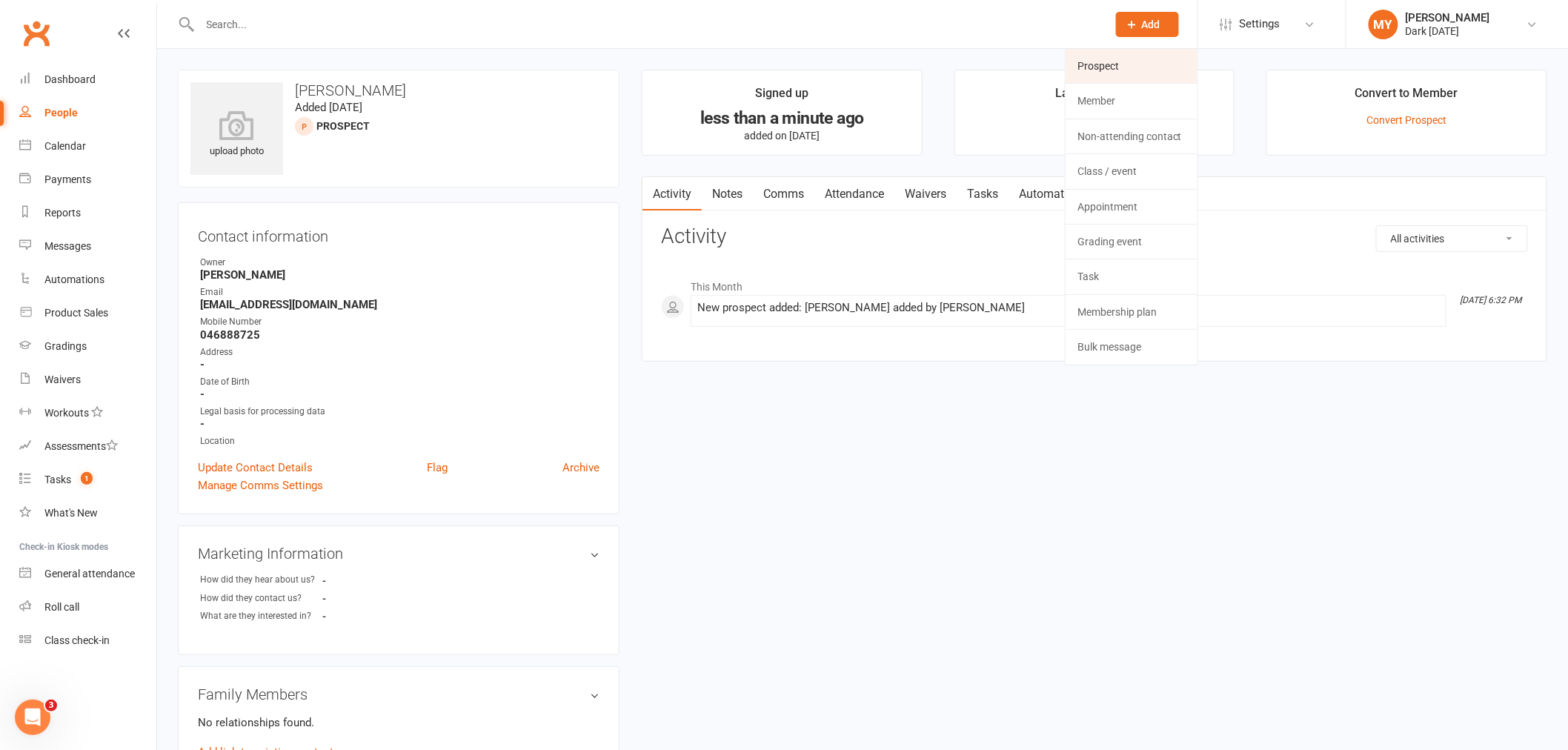
click at [1121, 65] on link "Prospect" at bounding box center [1132, 66] width 132 height 34
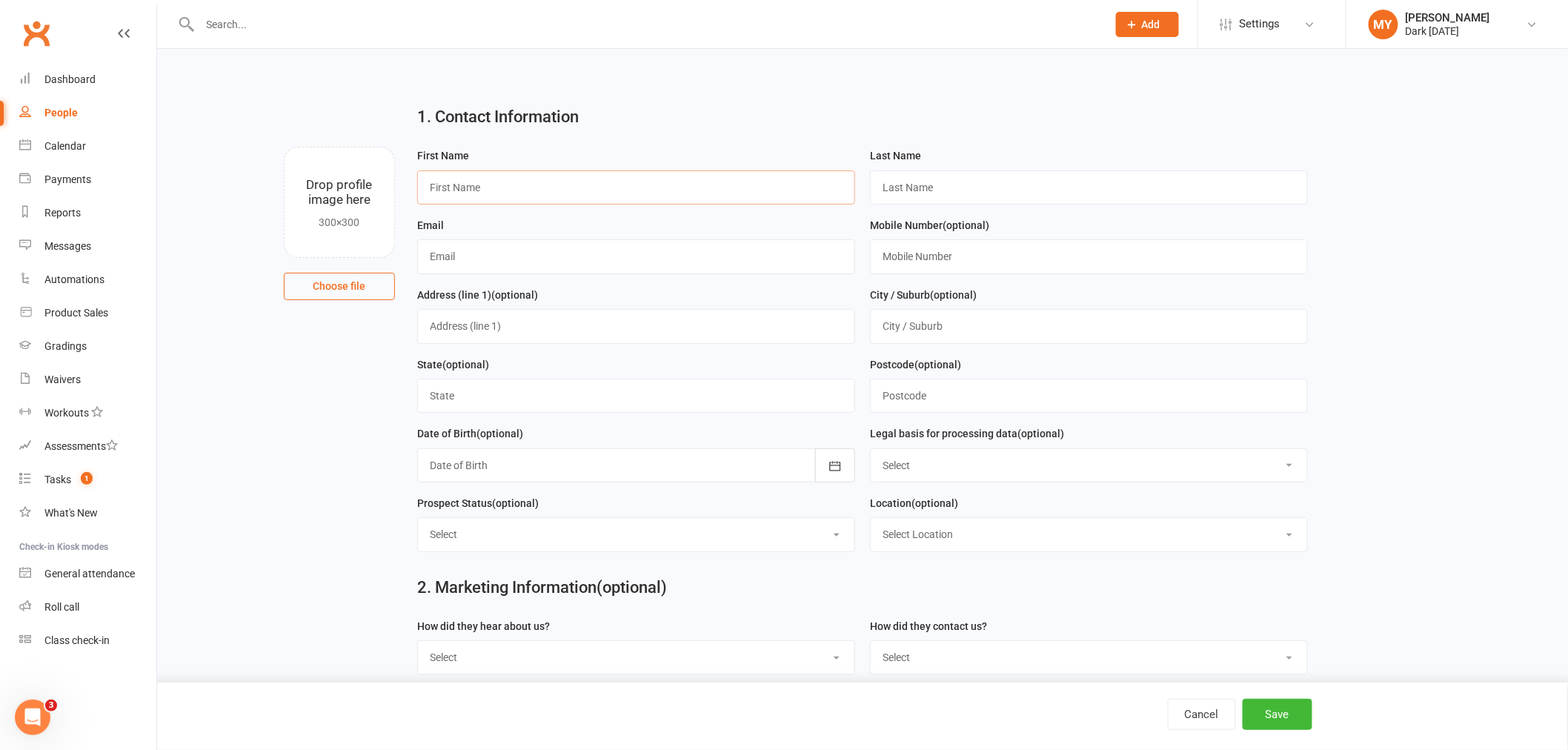
click at [440, 192] on input "text" at bounding box center [636, 187] width 438 height 34
type input "[PERSON_NAME]"
click at [951, 182] on input "text" at bounding box center [1088, 187] width 438 height 34
type input "T"
type input "[PERSON_NAME]"
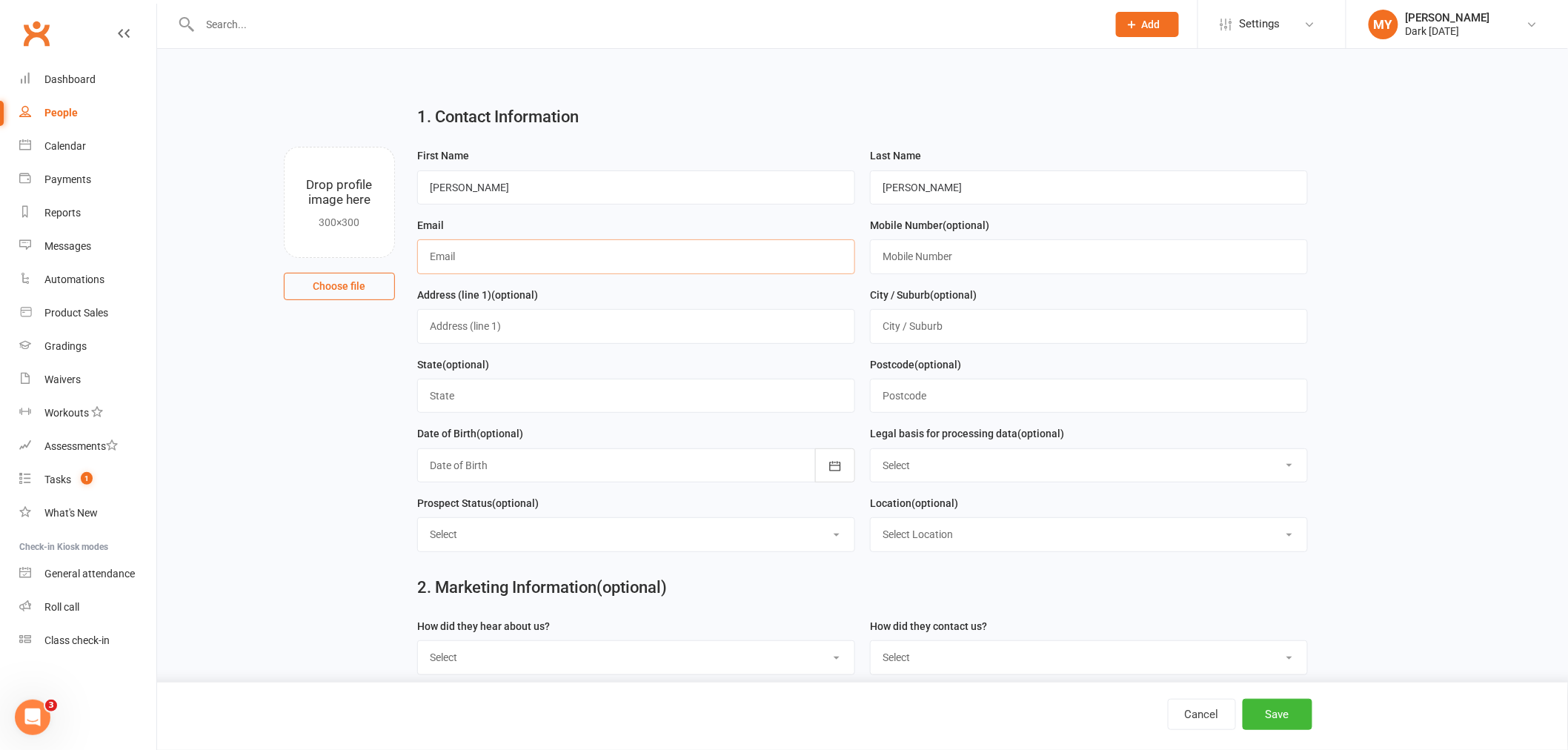
click at [456, 268] on input "text" at bounding box center [636, 257] width 438 height 34
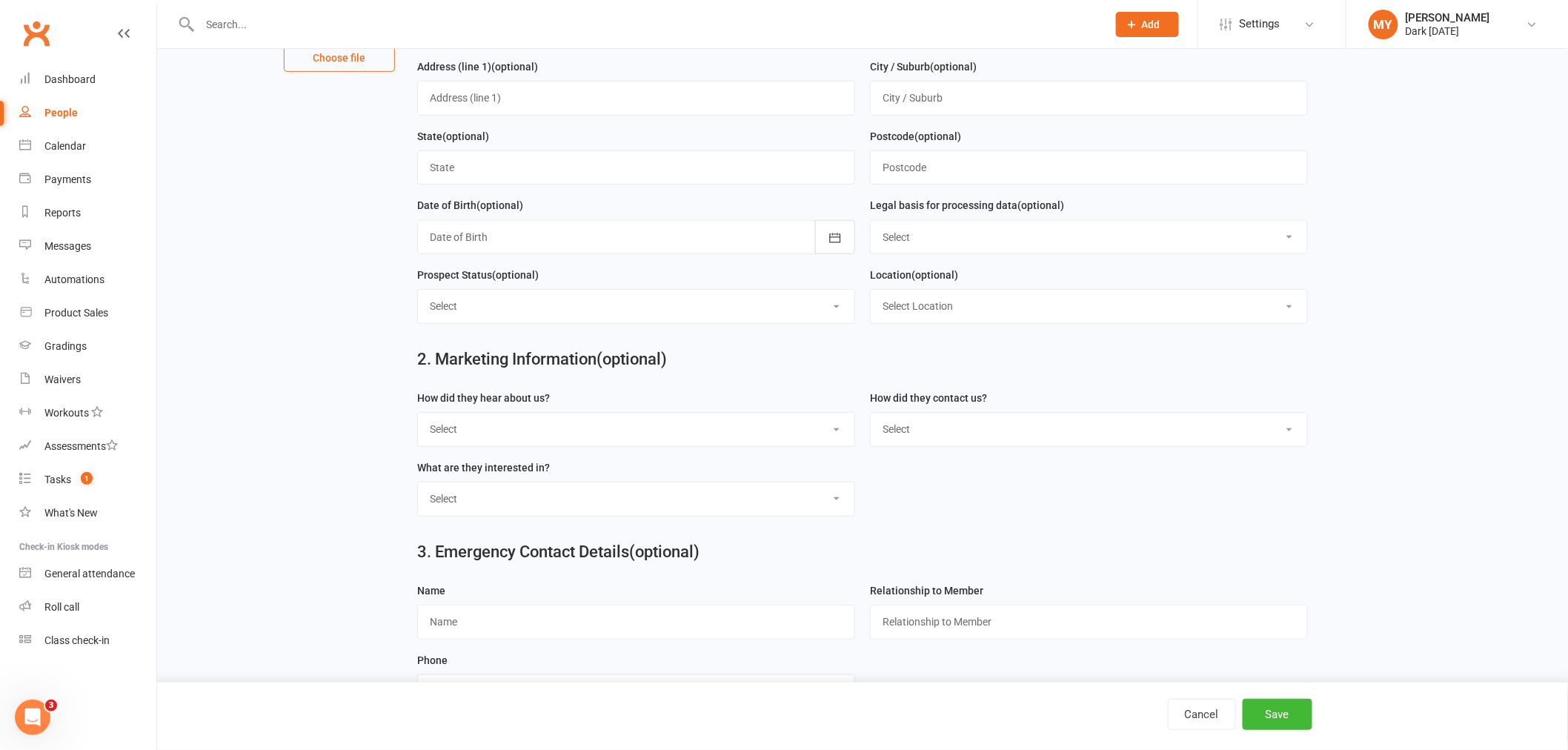
scroll to position [283, 0]
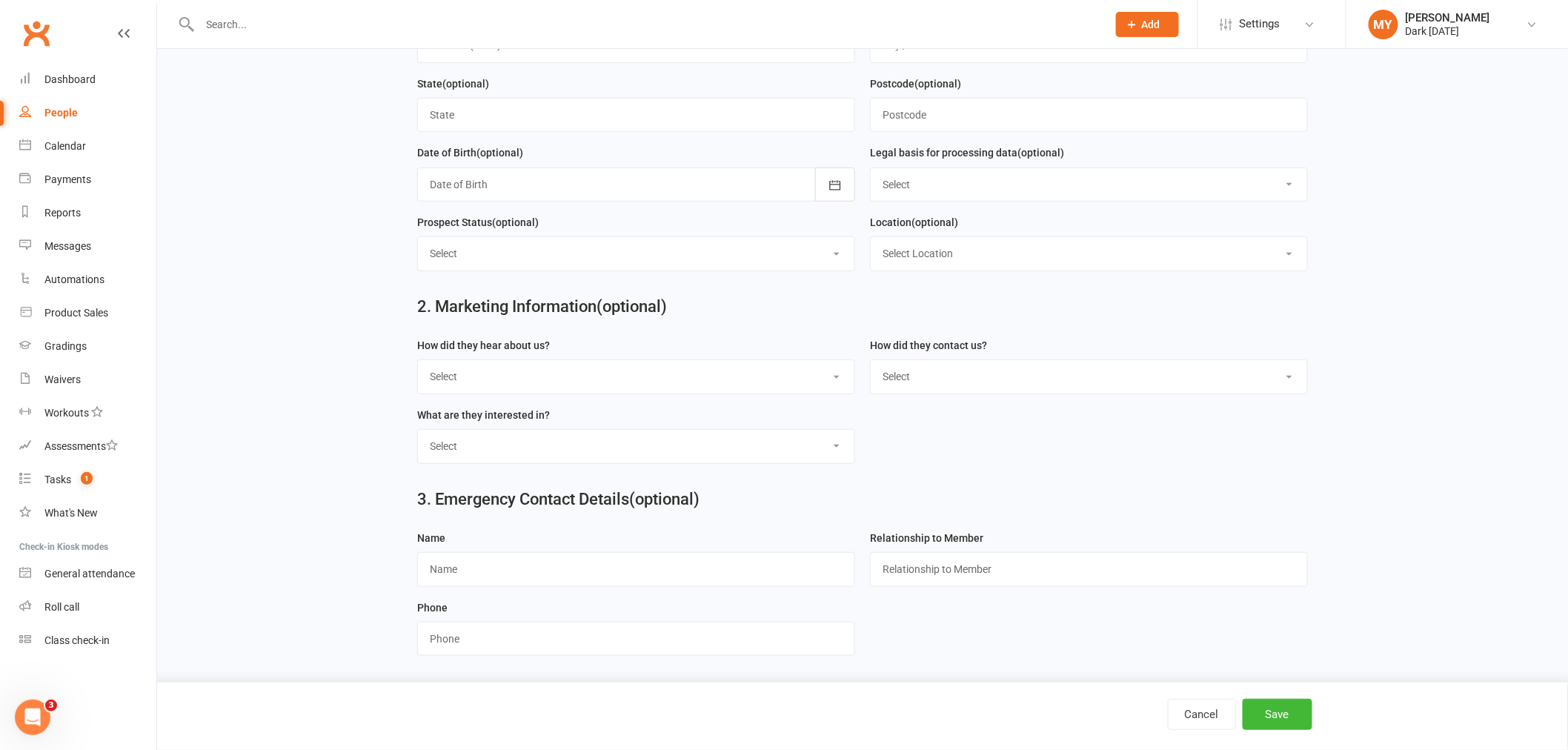
type input "[EMAIL_ADDRESS][DOMAIN_NAME]"
click at [447, 571] on input "text" at bounding box center [636, 569] width 438 height 34
type input "Ameerah"
click at [974, 560] on input "text" at bounding box center [1088, 569] width 438 height 34
type input "[PERSON_NAME]"
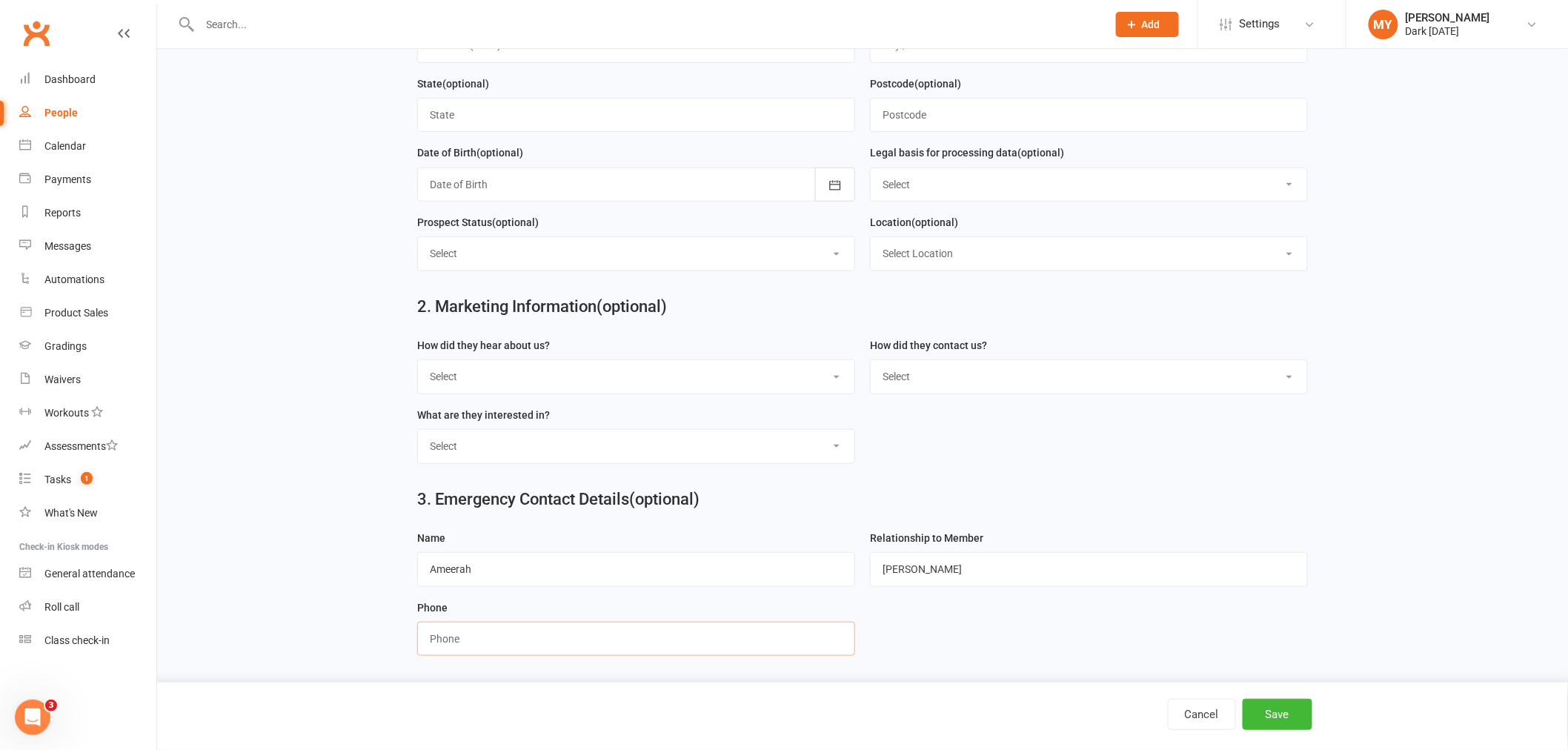
click at [486, 645] on input "string" at bounding box center [636, 638] width 438 height 34
type input "0468887257"
click at [1283, 712] on button "Save" at bounding box center [1277, 714] width 70 height 31
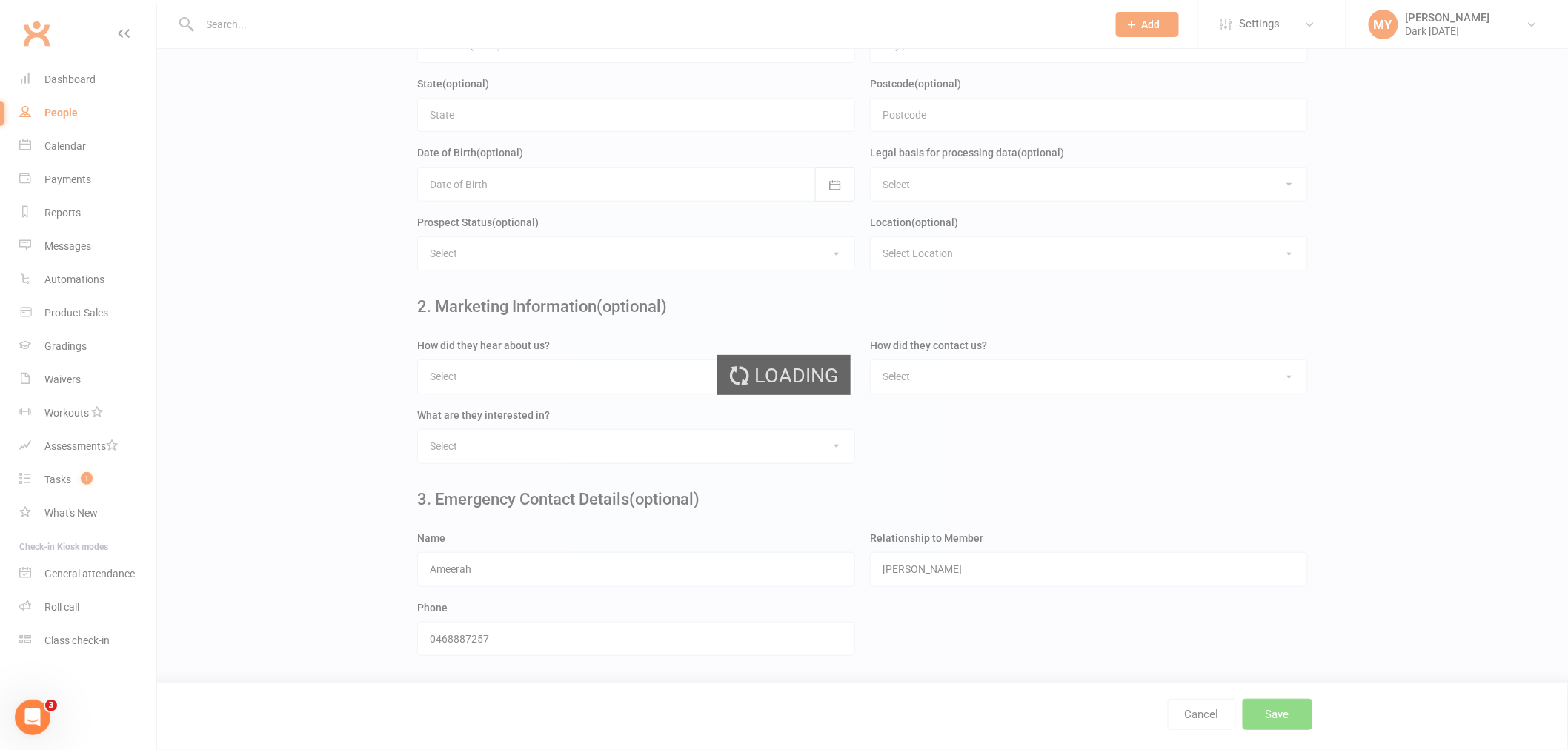
scroll to position [0, 0]
